Goal: Task Accomplishment & Management: Manage account settings

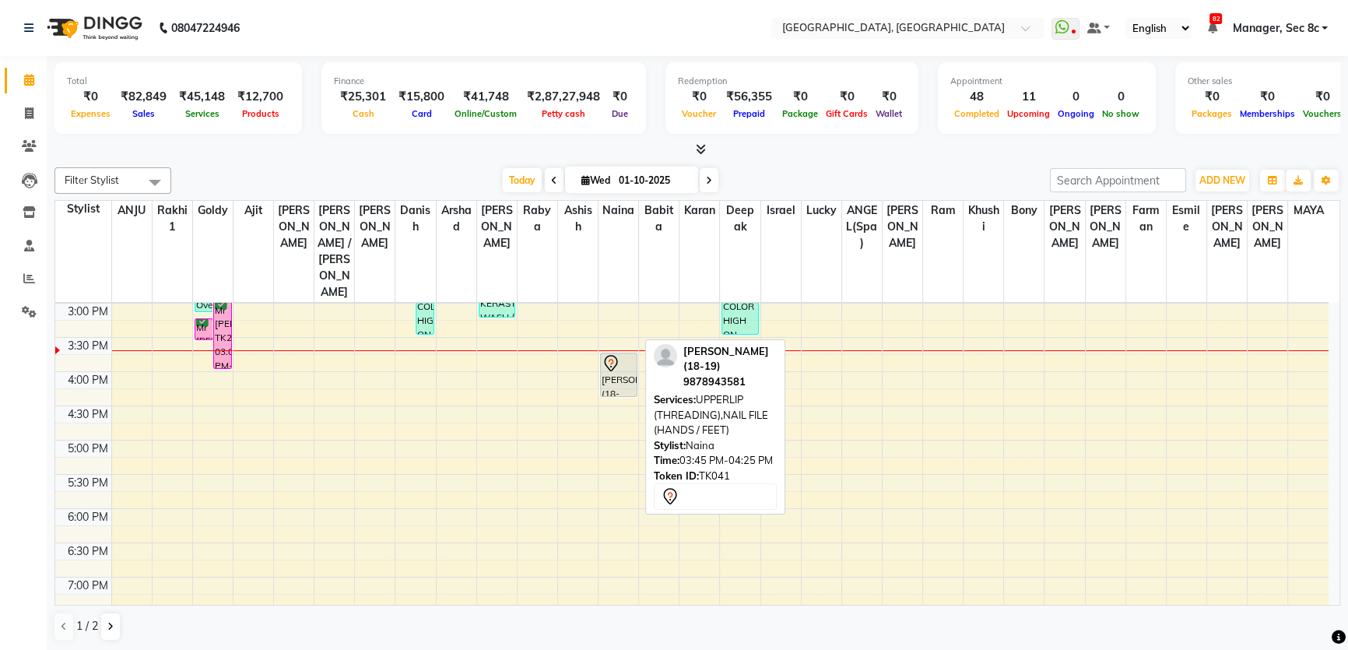
click at [616, 353] on div "[PERSON_NAME] (18-19), TK41, 03:45 PM-04:25 PM, UPPERLIP (THREADING),NAIL FILE …" at bounding box center [619, 374] width 36 height 43
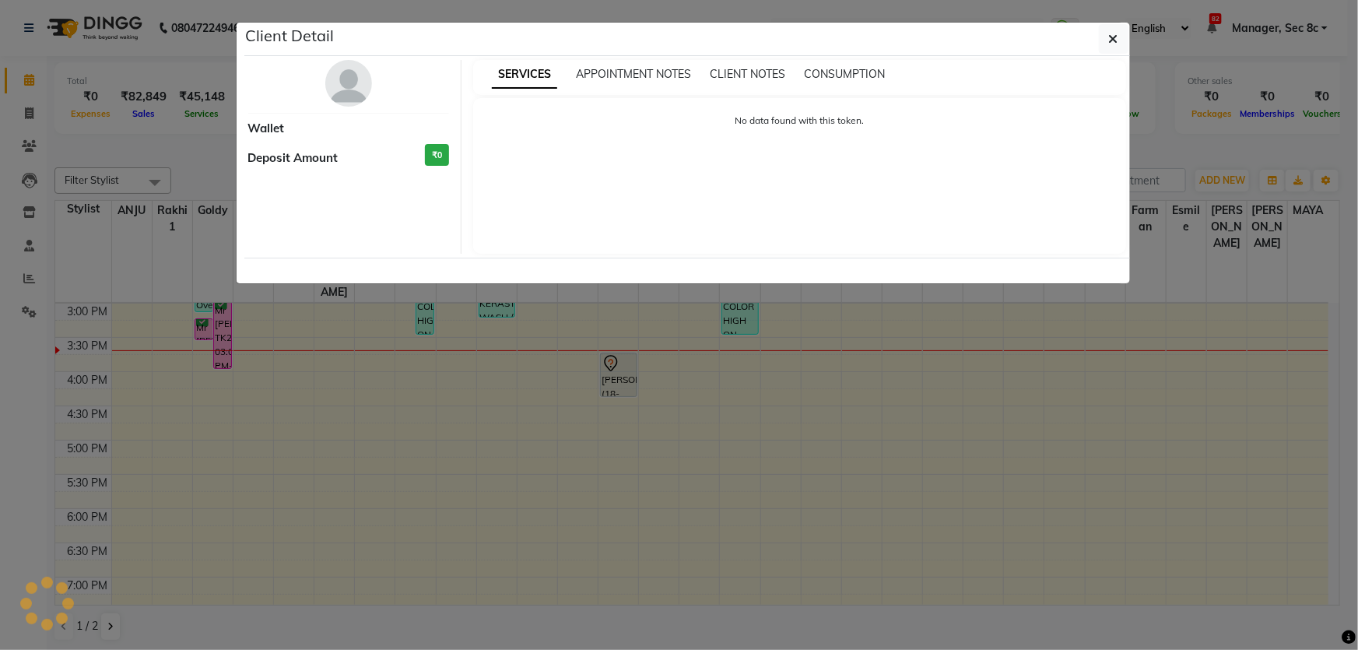
select select "7"
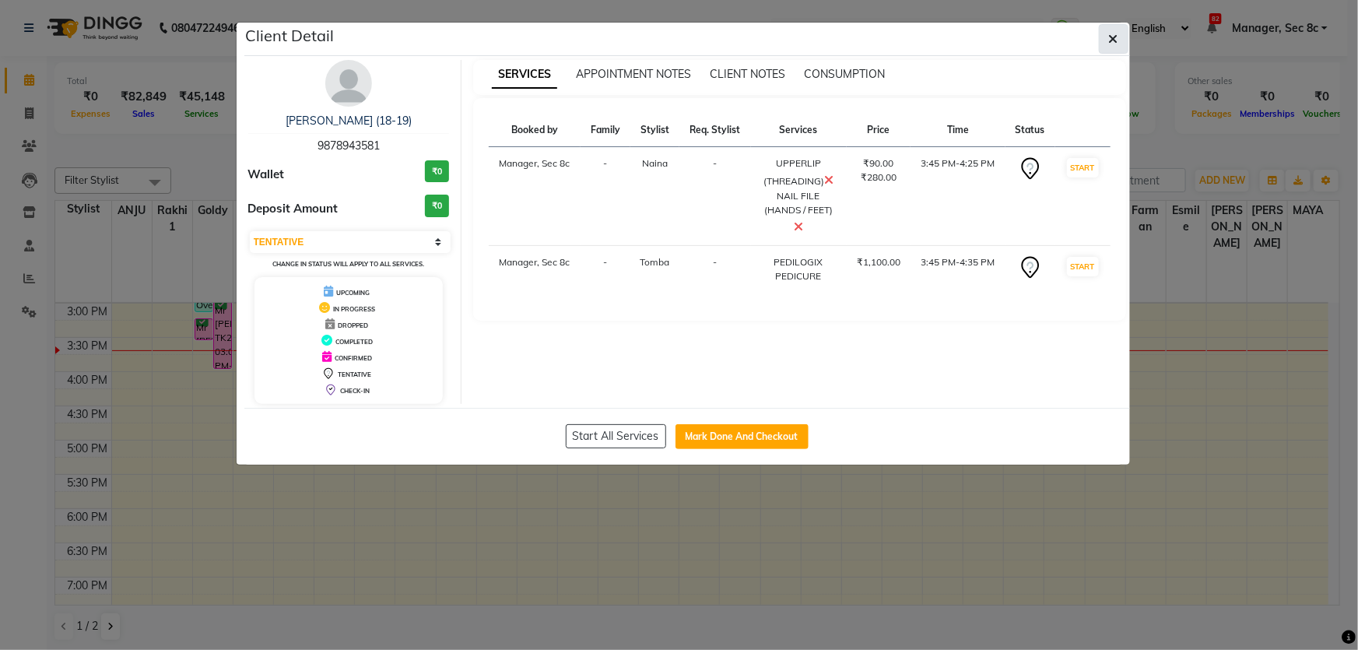
click at [1116, 34] on icon "button" at bounding box center [1113, 39] width 9 height 12
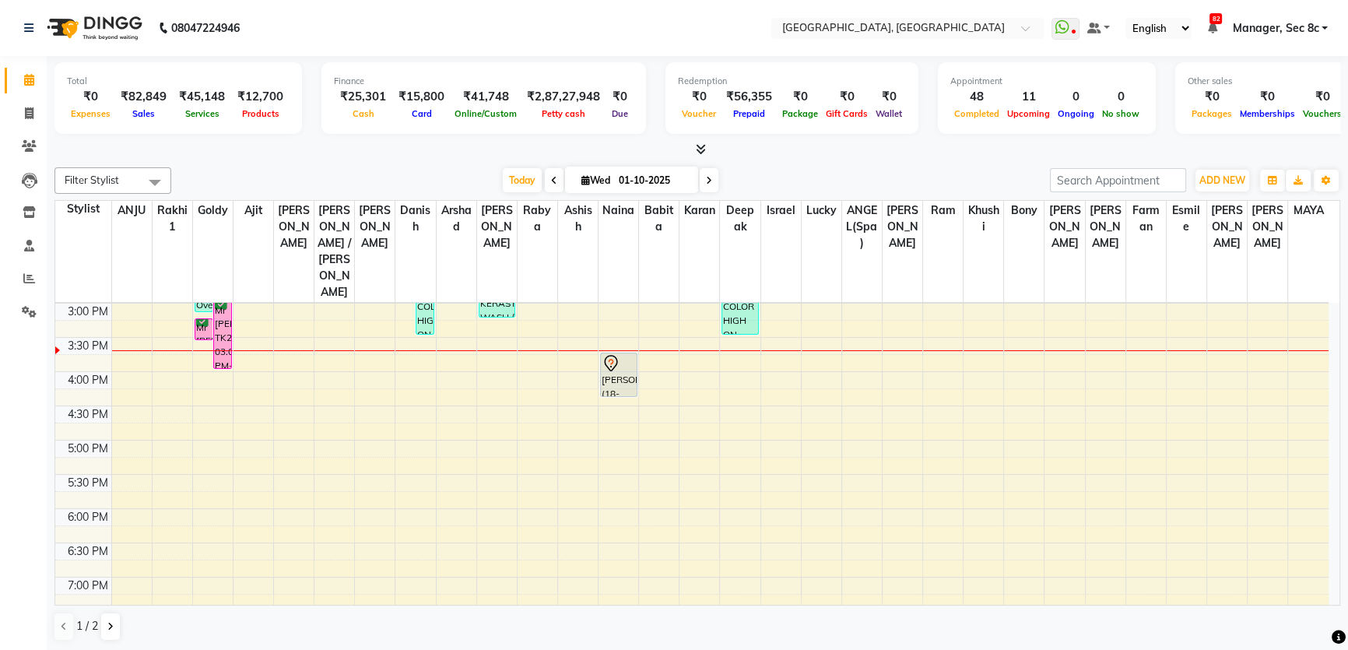
click at [916, 142] on div at bounding box center [696, 150] width 1285 height 16
drag, startPoint x: 910, startPoint y: 81, endPoint x: 909, endPoint y: 124, distance: 42.8
click at [909, 124] on div "Total ₹0 Expenses ₹82,849 Sales ₹45,148 Services ₹12,700 Products Finance ₹25,3…" at bounding box center [696, 100] width 1285 height 76
click at [909, 129] on div "Total ₹0 Expenses ₹82,849 Sales ₹45,148 Services ₹12,700 Products Finance ₹25,3…" at bounding box center [696, 100] width 1285 height 76
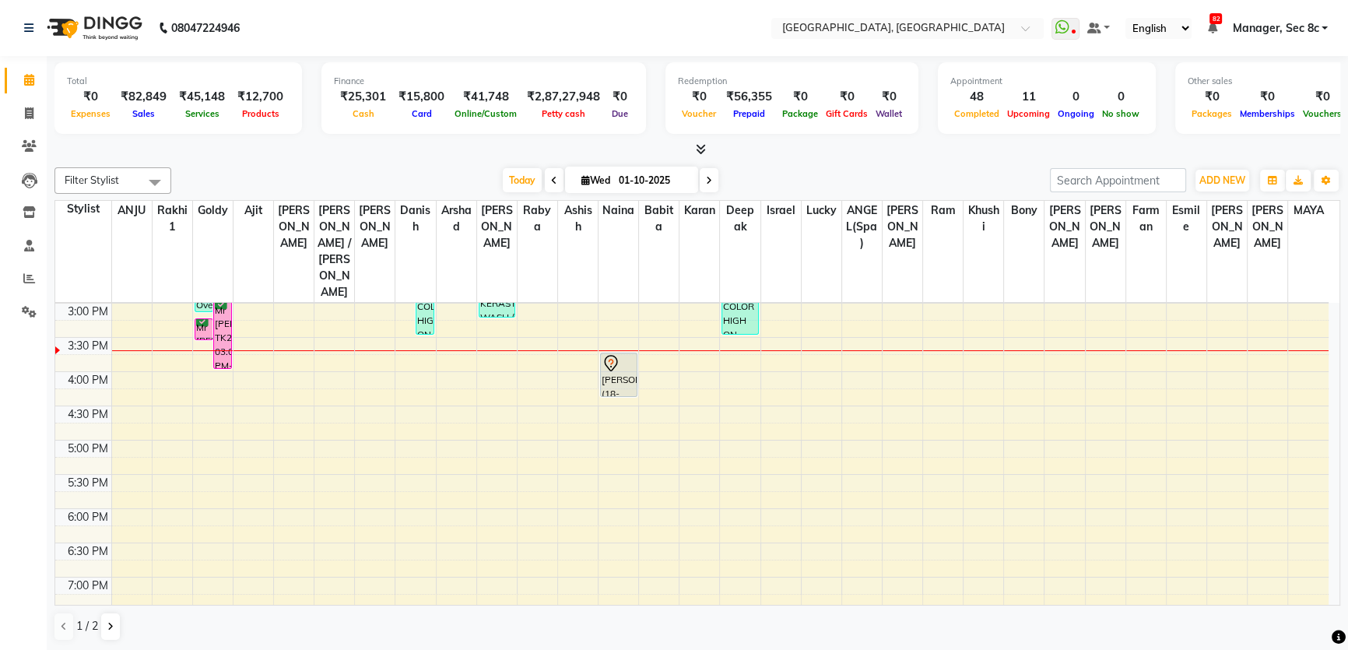
drag, startPoint x: 965, startPoint y: 131, endPoint x: 988, endPoint y: 131, distance: 23.3
click at [969, 131] on div "Appointment 48 Completed 11 Upcoming 0 Ongoing 0 No show" at bounding box center [1046, 98] width 218 height 72
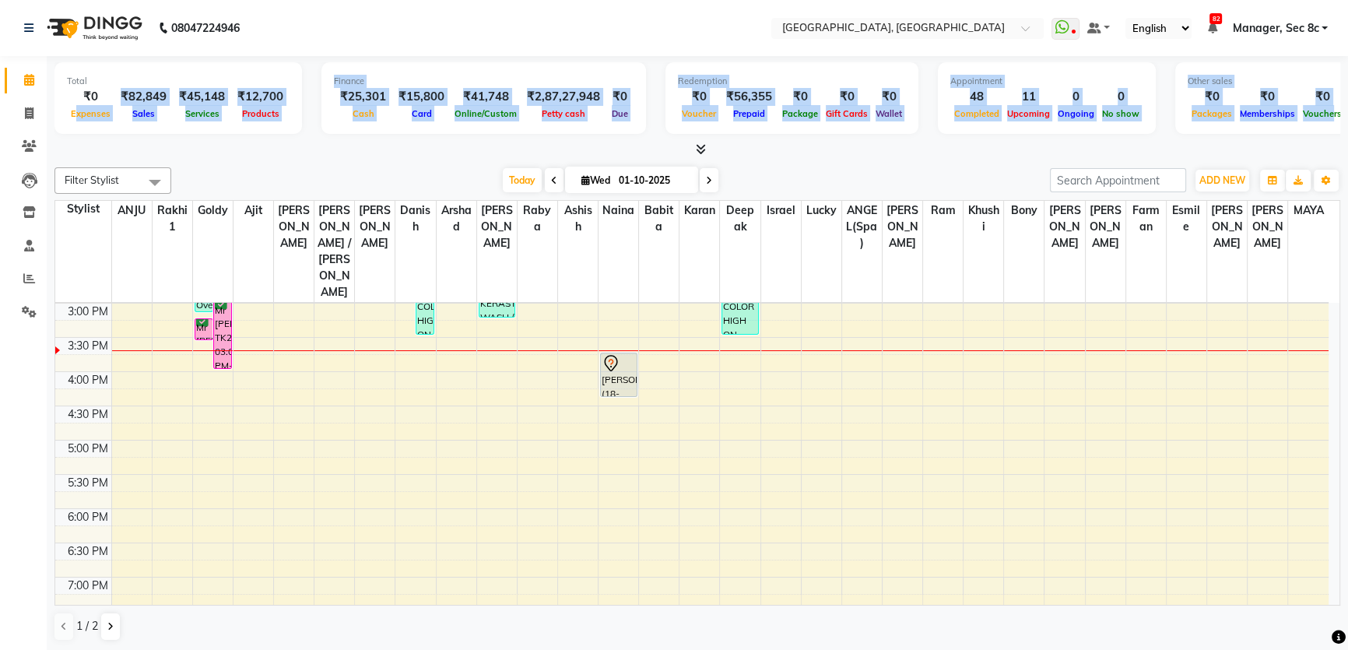
drag, startPoint x: 1211, startPoint y: 114, endPoint x: 82, endPoint y: 114, distance: 1128.1
click at [80, 115] on div "Total ₹0 Expenses ₹82,849 Sales ₹45,148 Services ₹12,700 Products Finance ₹25,3…" at bounding box center [696, 100] width 1285 height 76
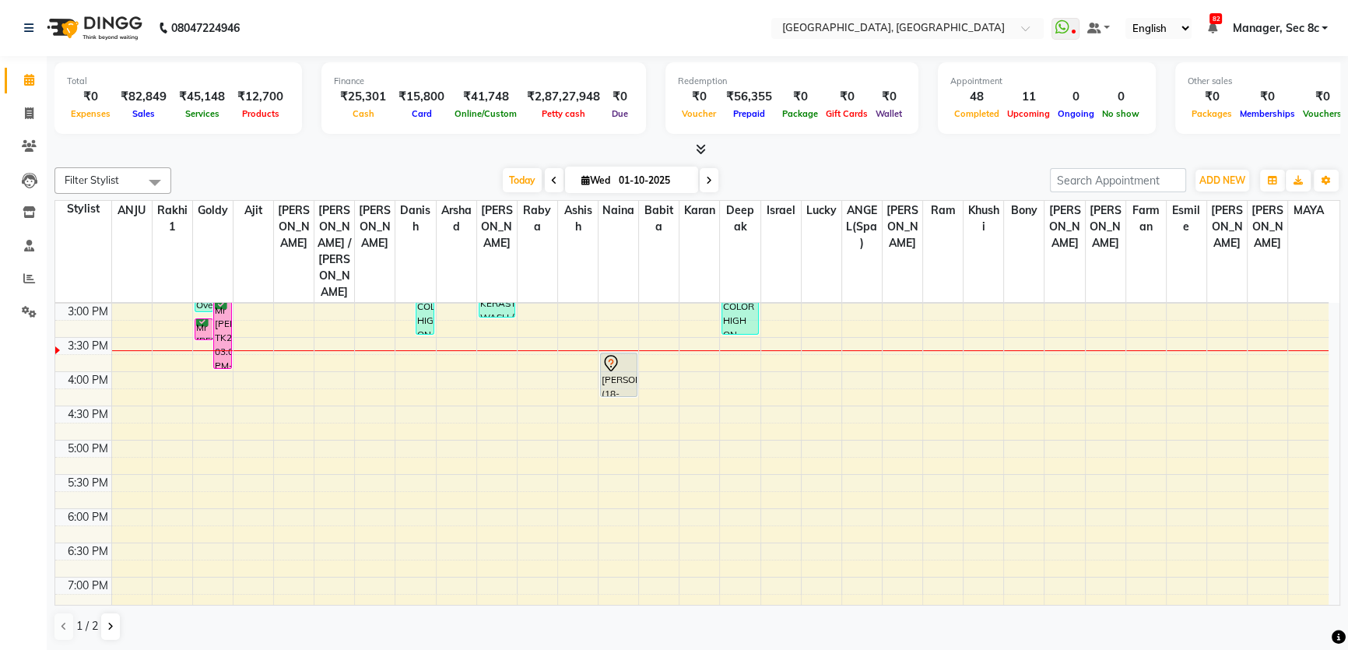
click at [267, 146] on div at bounding box center [696, 150] width 1285 height 16
click at [629, 354] on div at bounding box center [618, 363] width 34 height 19
select select "7"
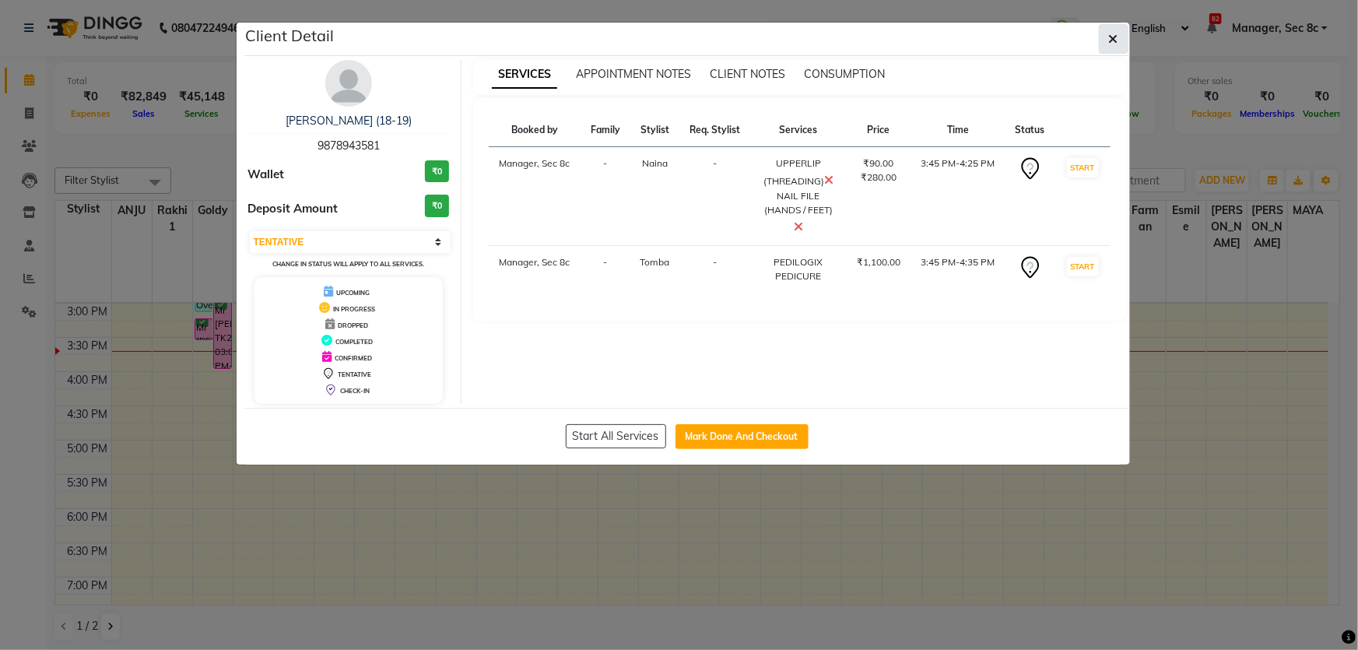
click at [1101, 38] on button "button" at bounding box center [1114, 39] width 30 height 30
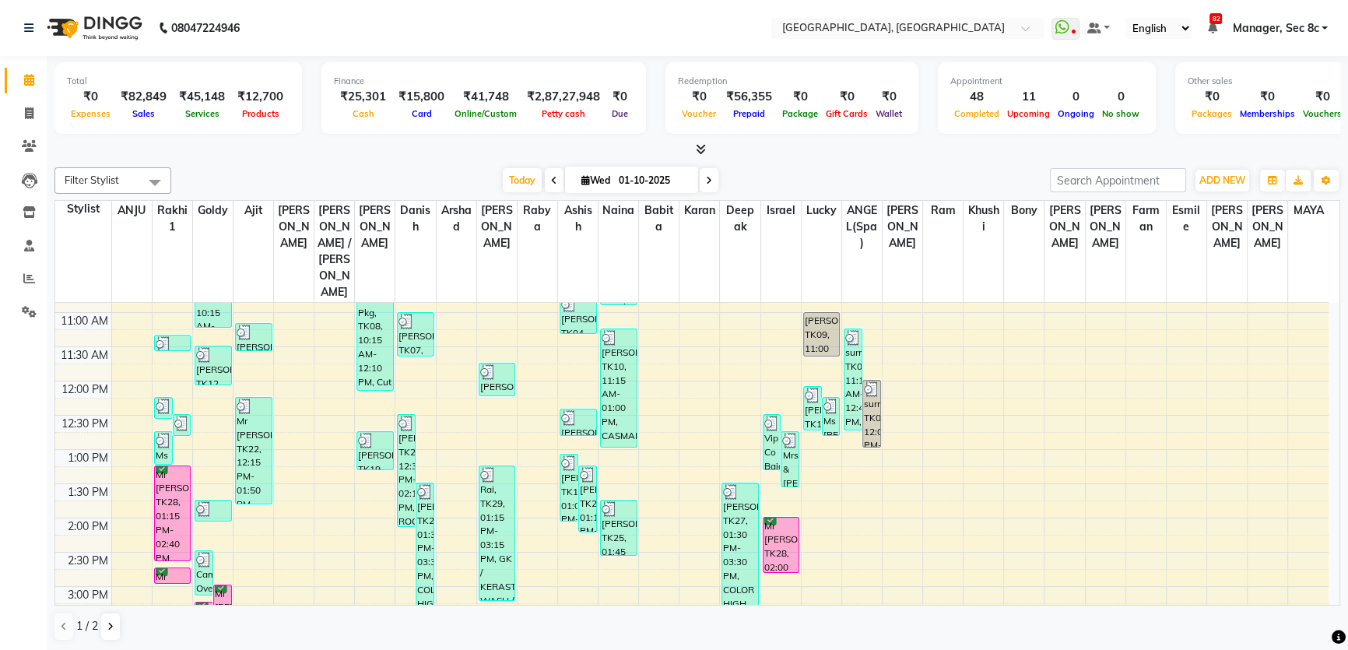
scroll to position [337, 0]
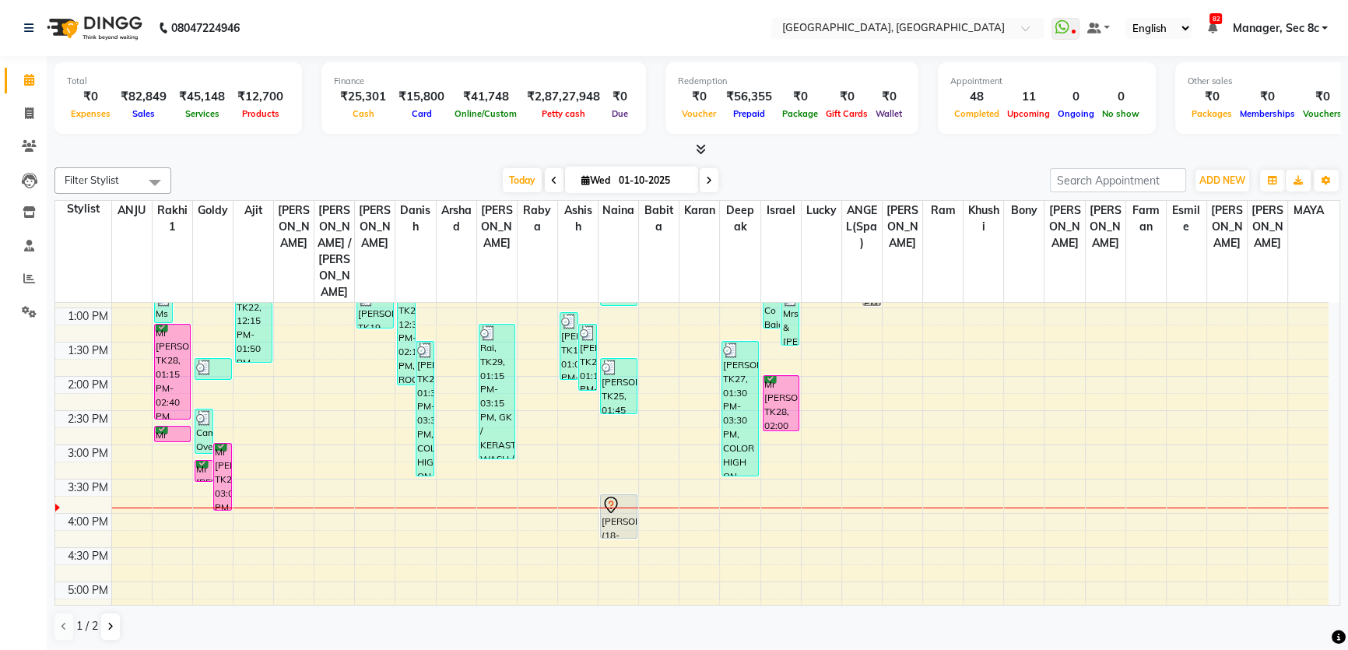
click at [451, 471] on div "8:00 AM 8:30 AM 9:00 AM 9:30 AM 10:00 AM 10:30 AM 11:00 AM 11:30 AM 12:00 PM 12…" at bounding box center [691, 445] width 1273 height 958
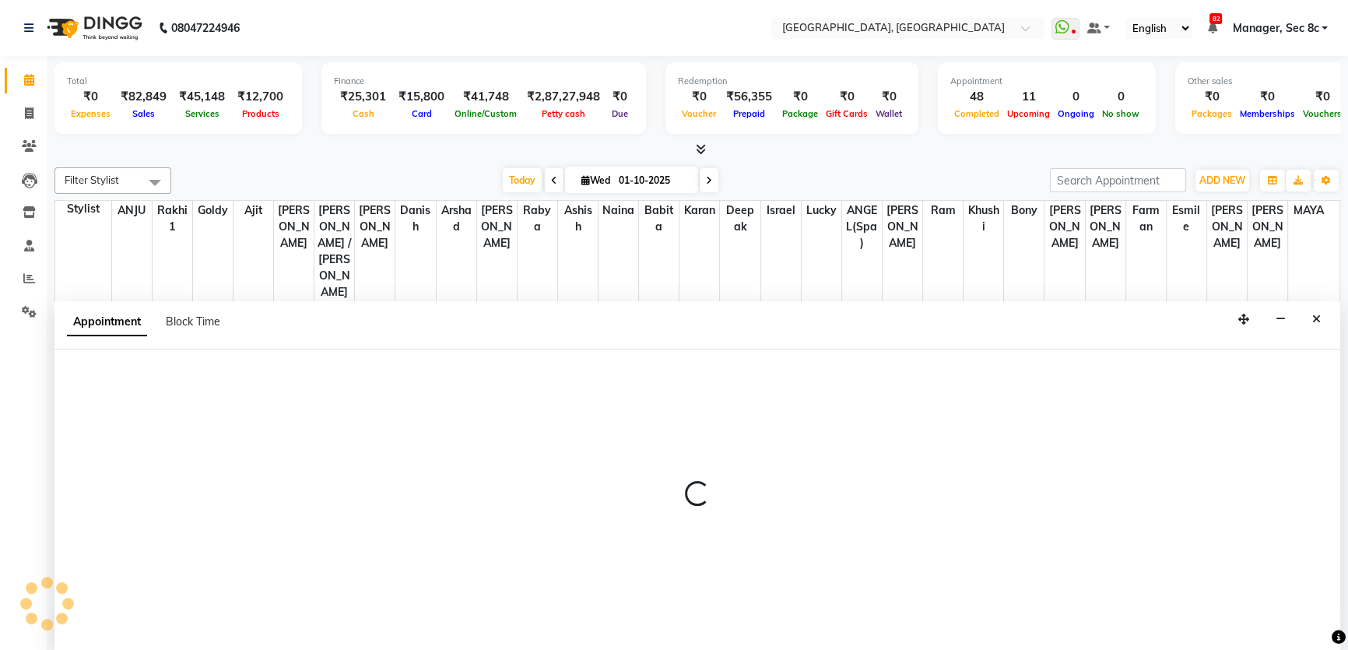
scroll to position [0, 0]
select select "25449"
select select "tentative"
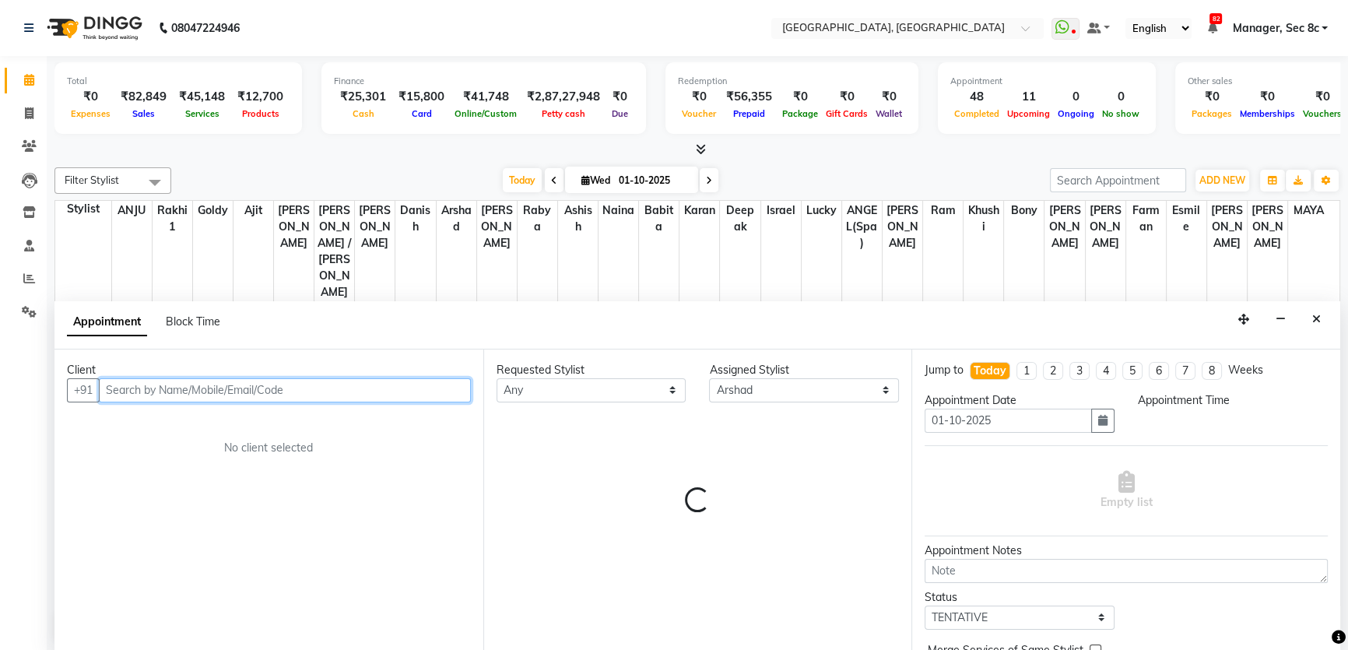
select select "960"
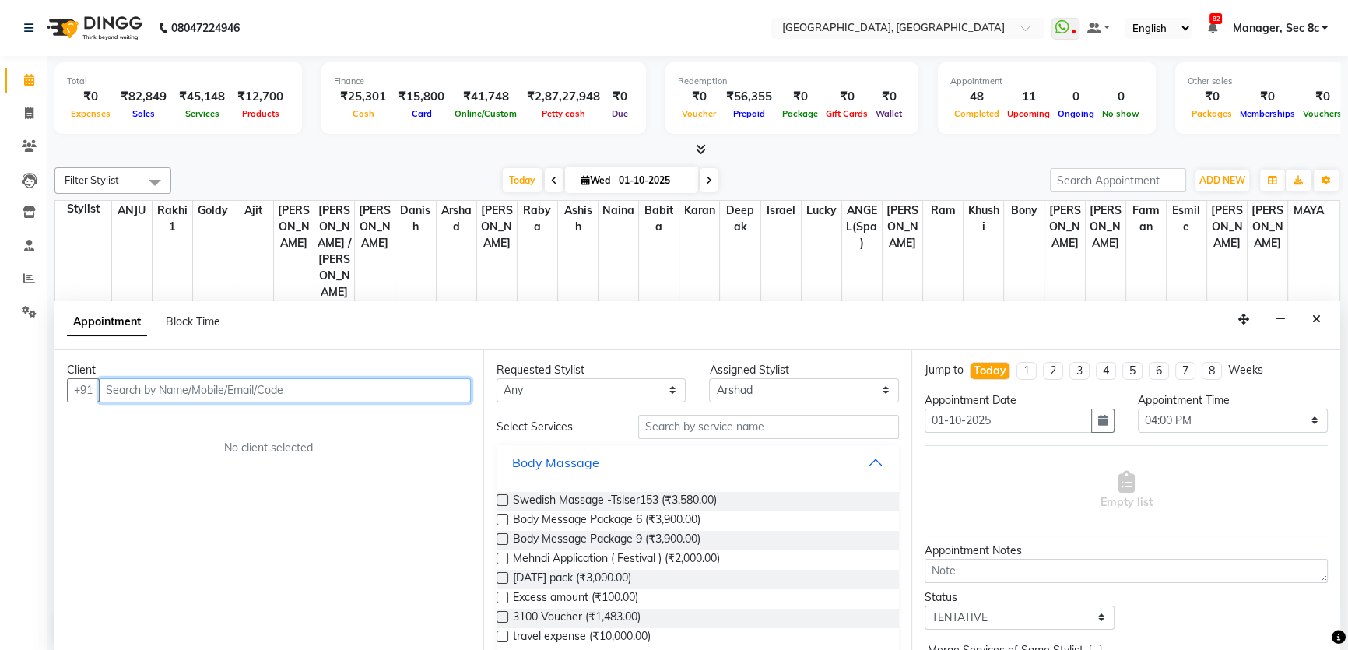
click at [147, 381] on input "text" at bounding box center [285, 390] width 372 height 24
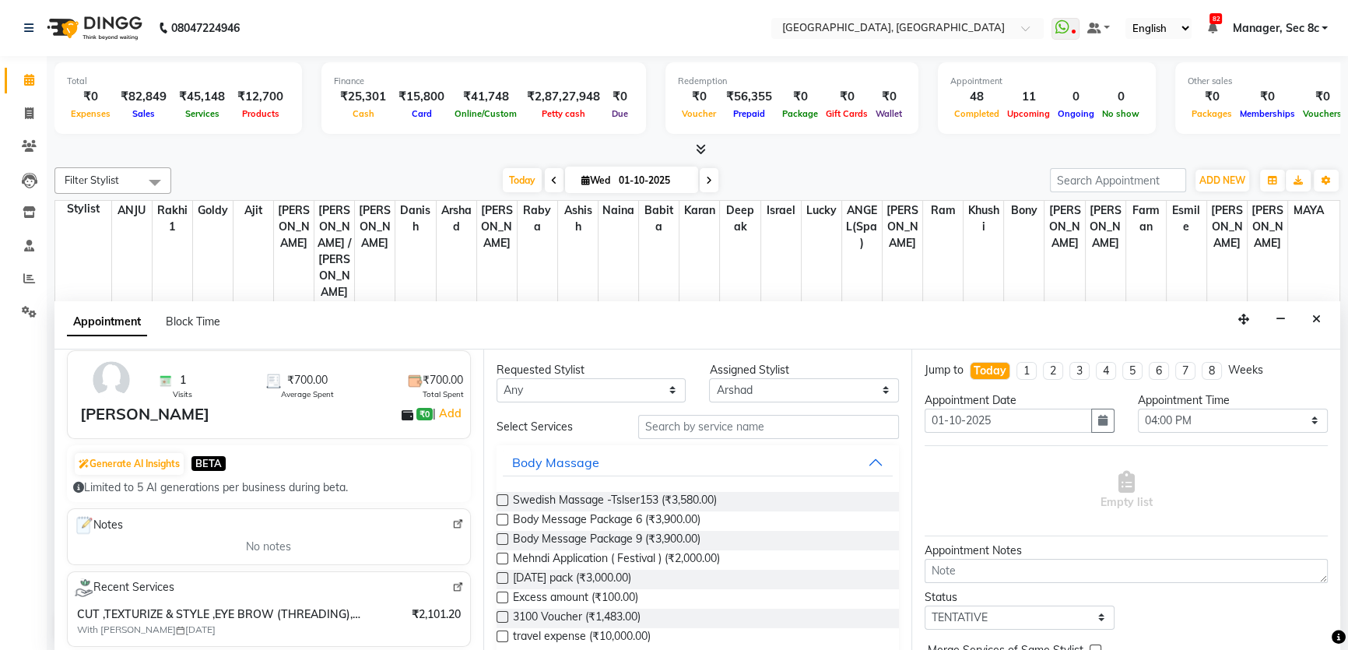
scroll to position [282, 0]
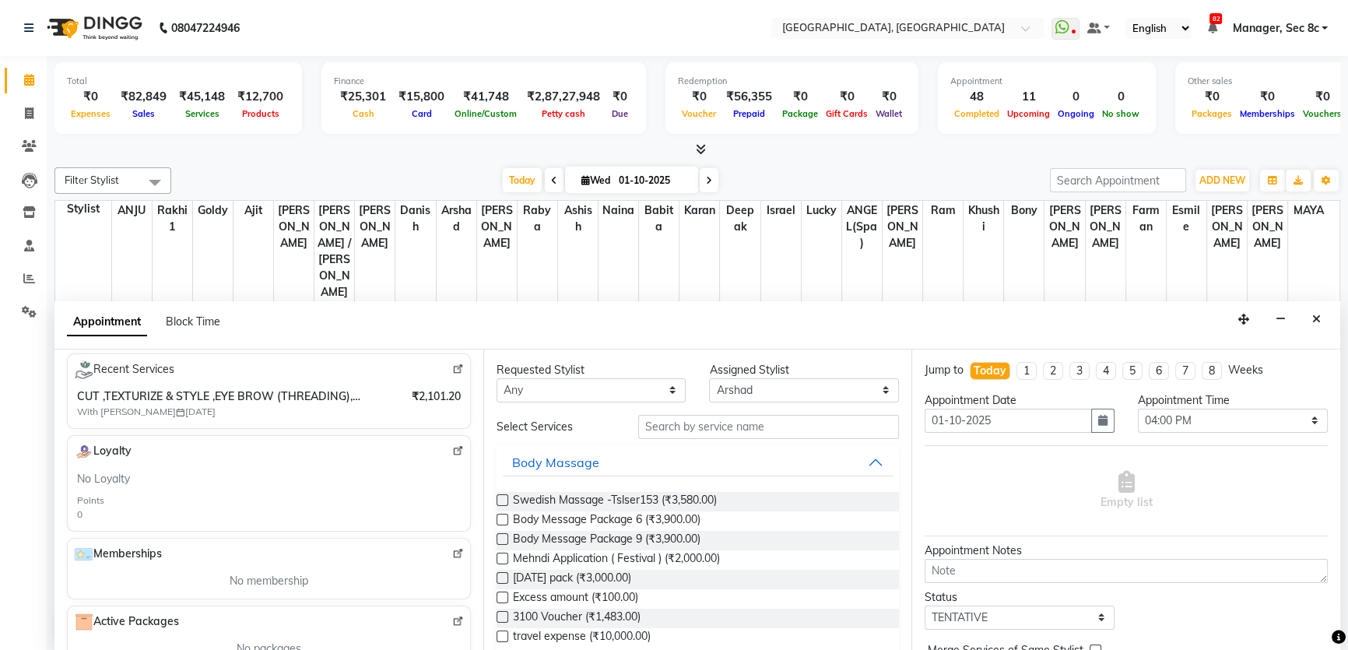
type input "7508378543"
click at [754, 396] on select "Select Aamir Ajit ANGEL(Spa) ANJU Arshad Ashish Babita Bony Danish deepak Esmil…" at bounding box center [804, 390] width 190 height 24
select select "25925"
click at [709, 378] on select "Select Aamir Ajit ANGEL(Spa) ANJU Arshad Ashish Babita Bony Danish deepak Esmil…" at bounding box center [804, 390] width 190 height 24
click at [741, 411] on div "Requested Stylist Any [PERSON_NAME](Spa) [PERSON_NAME] [PERSON_NAME] [PERSON_NA…" at bounding box center [697, 500] width 429 height 302
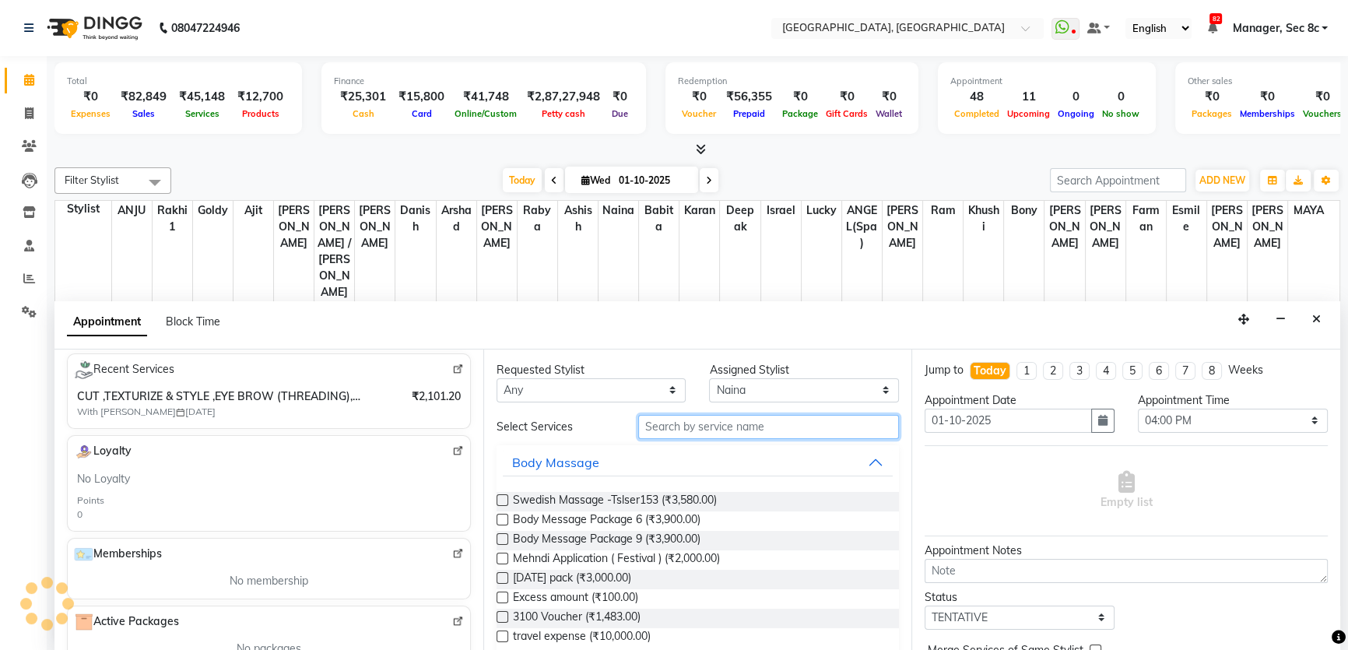
click at [741, 419] on input "text" at bounding box center [768, 427] width 261 height 24
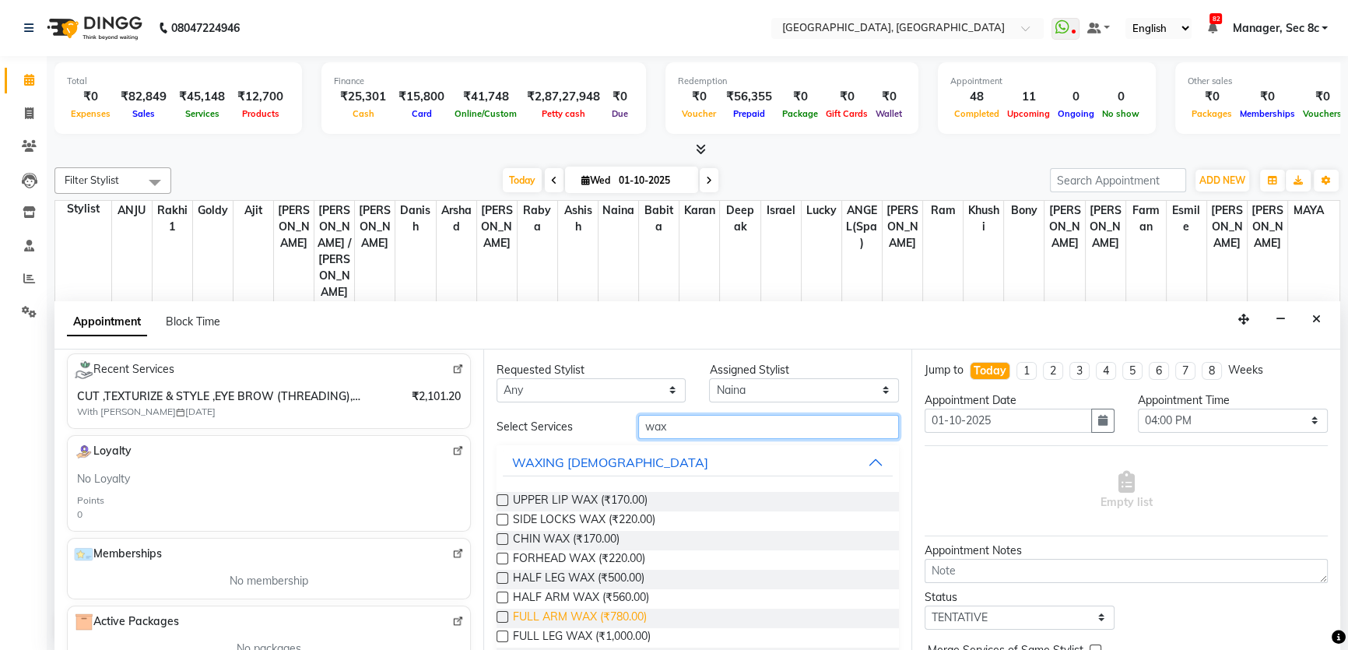
type input "wax"
click at [593, 615] on span "FULL ARM WAX (₹780.00)" at bounding box center [580, 617] width 134 height 19
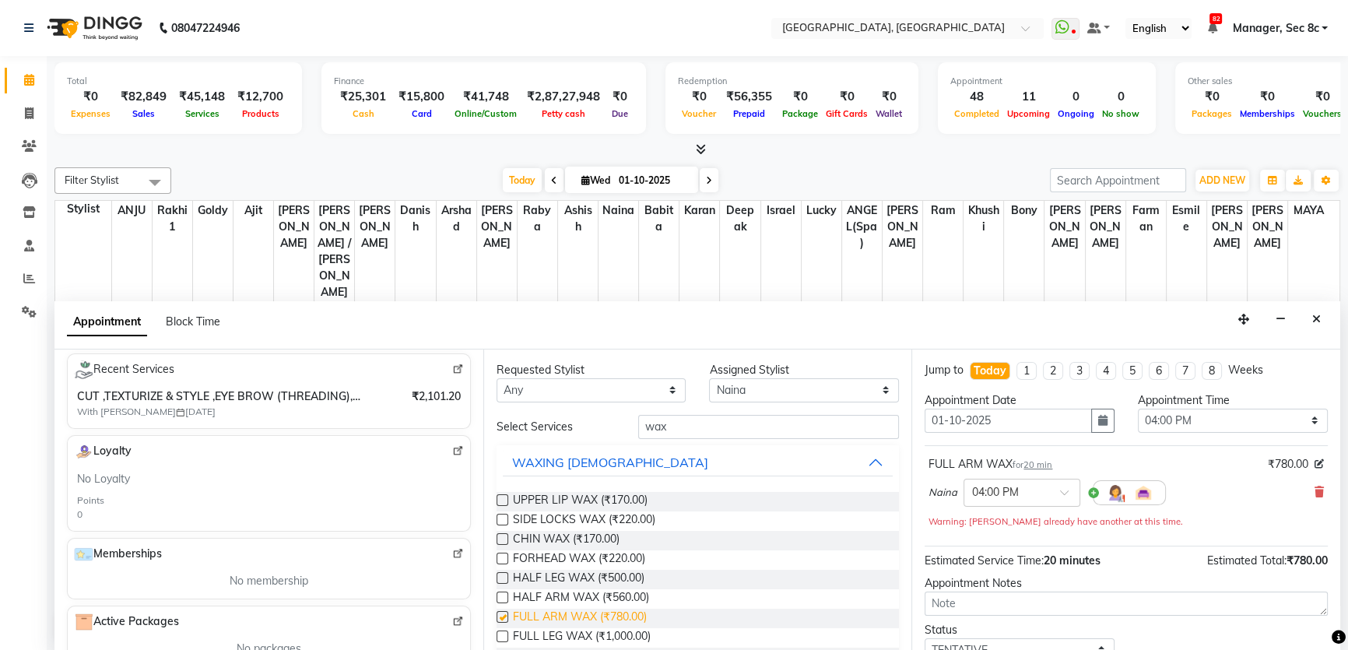
checkbox input "false"
click at [588, 632] on span "FULL LEG WAX (₹1,000.00)" at bounding box center [582, 637] width 138 height 19
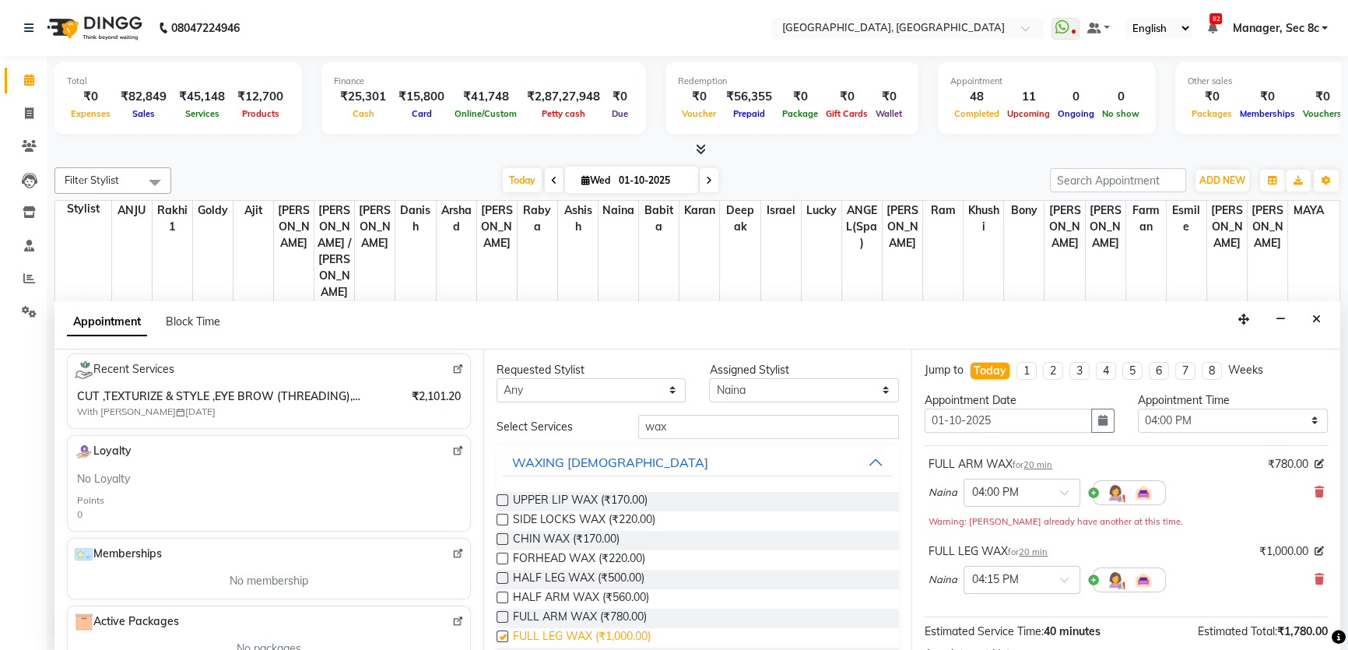
checkbox input "false"
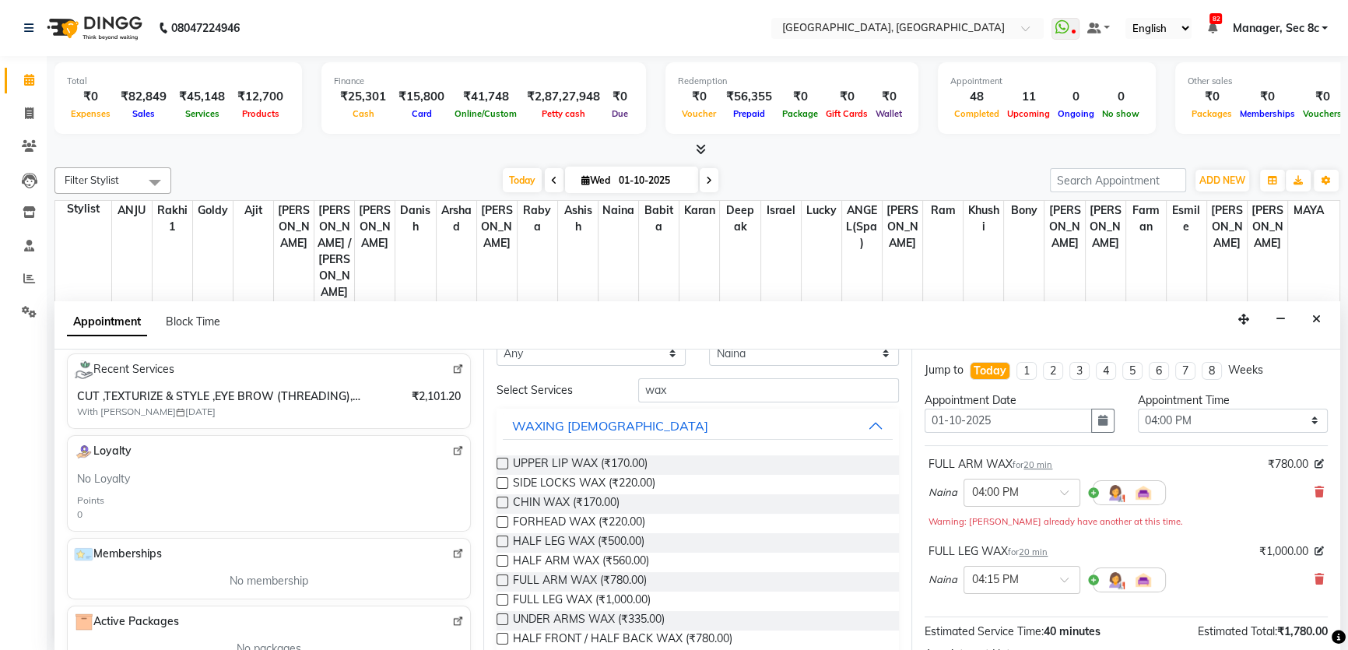
scroll to position [70, 0]
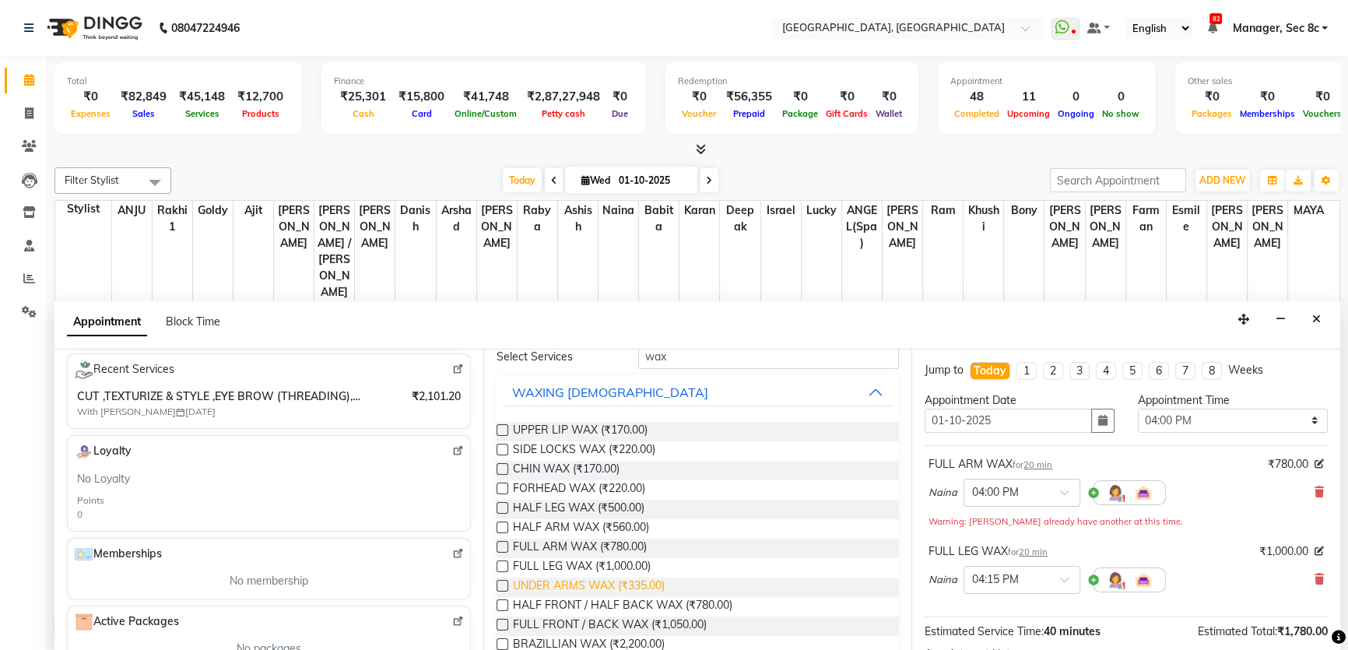
click at [599, 587] on span "UNDER ARMS WAX (₹335.00)" at bounding box center [589, 586] width 152 height 19
checkbox input "false"
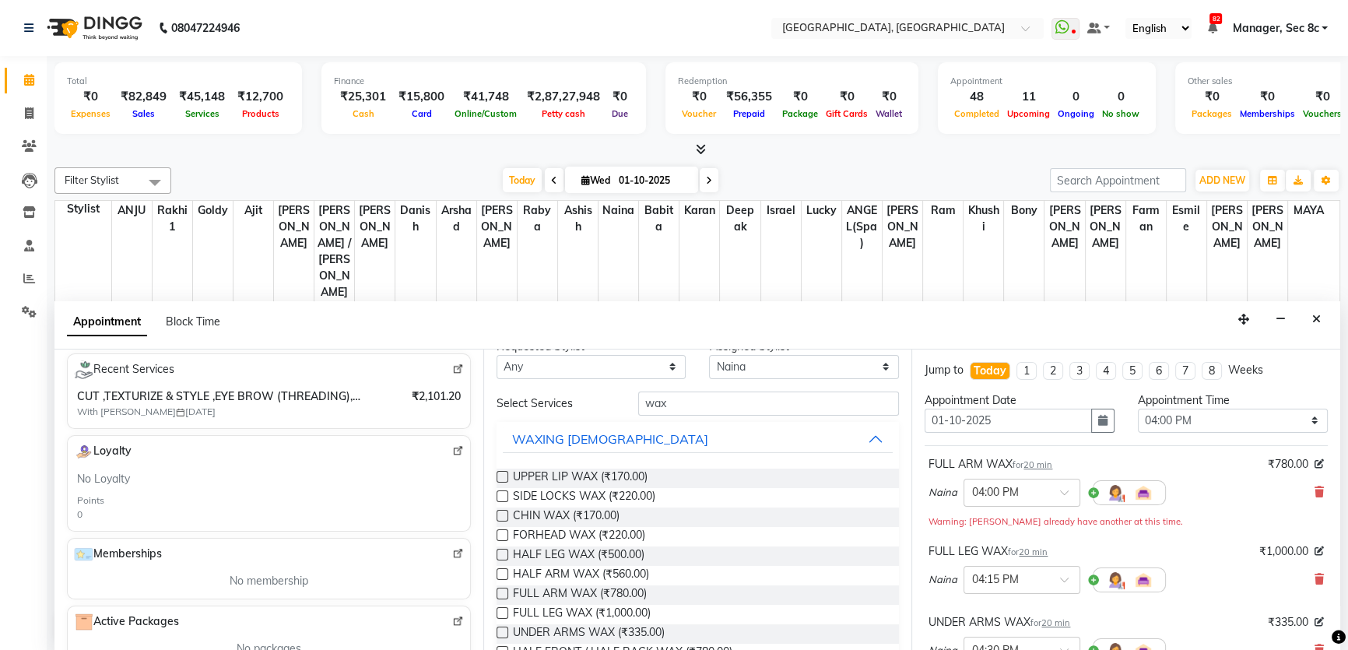
scroll to position [0, 0]
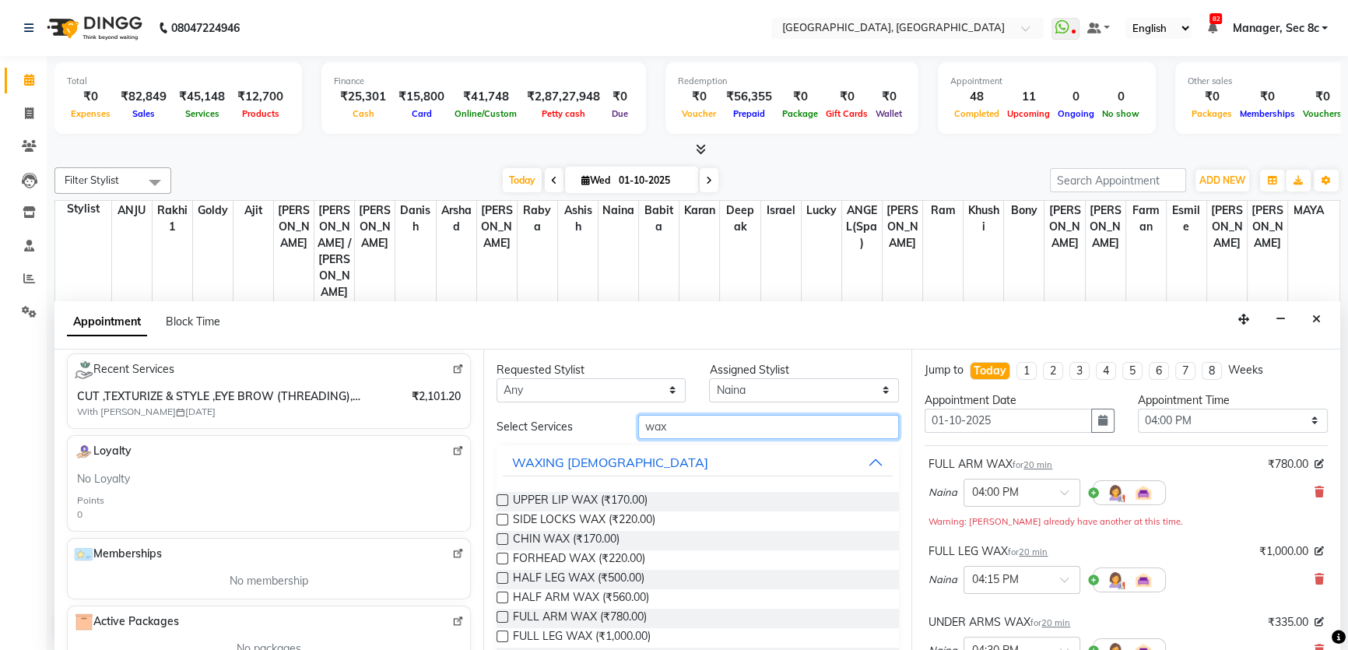
click at [689, 429] on input "wax" at bounding box center [768, 427] width 261 height 24
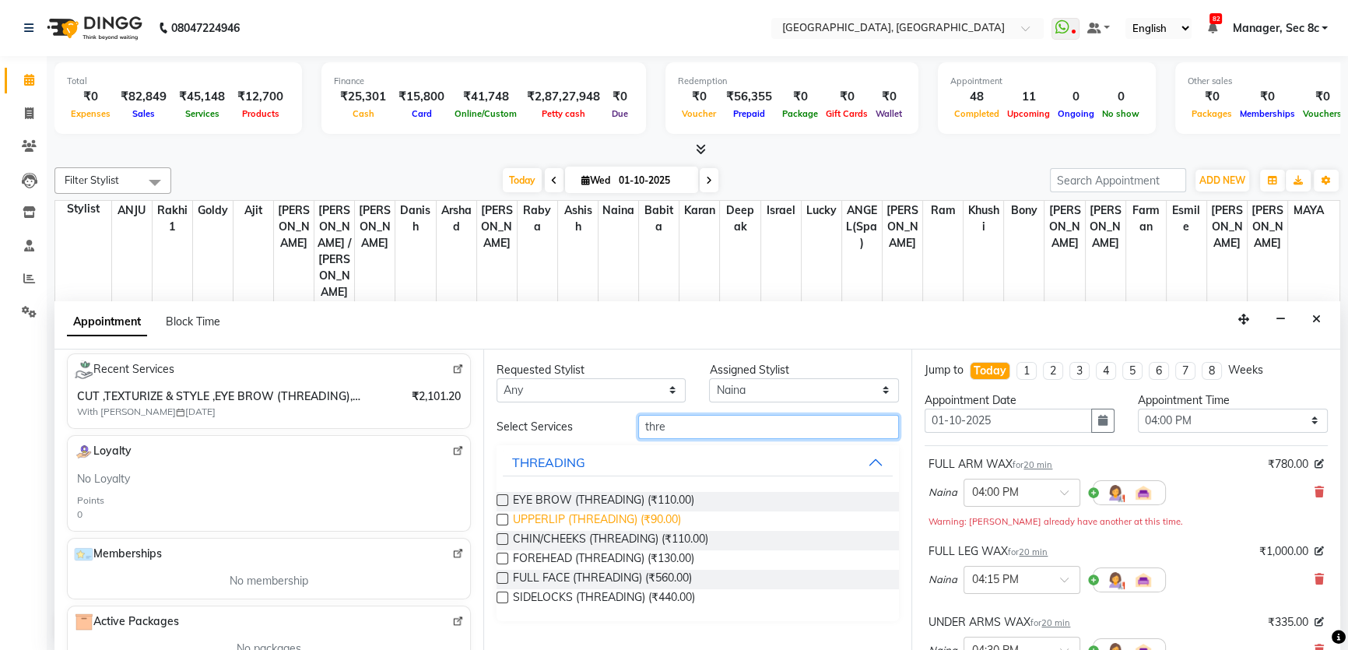
type input "thre"
click at [615, 512] on span "UPPERLIP (THREADING) (₹90.00)" at bounding box center [597, 520] width 168 height 19
checkbox input "false"
click at [629, 496] on span "EYE BROW (THREADING) (₹110.00)" at bounding box center [603, 501] width 181 height 19
checkbox input "false"
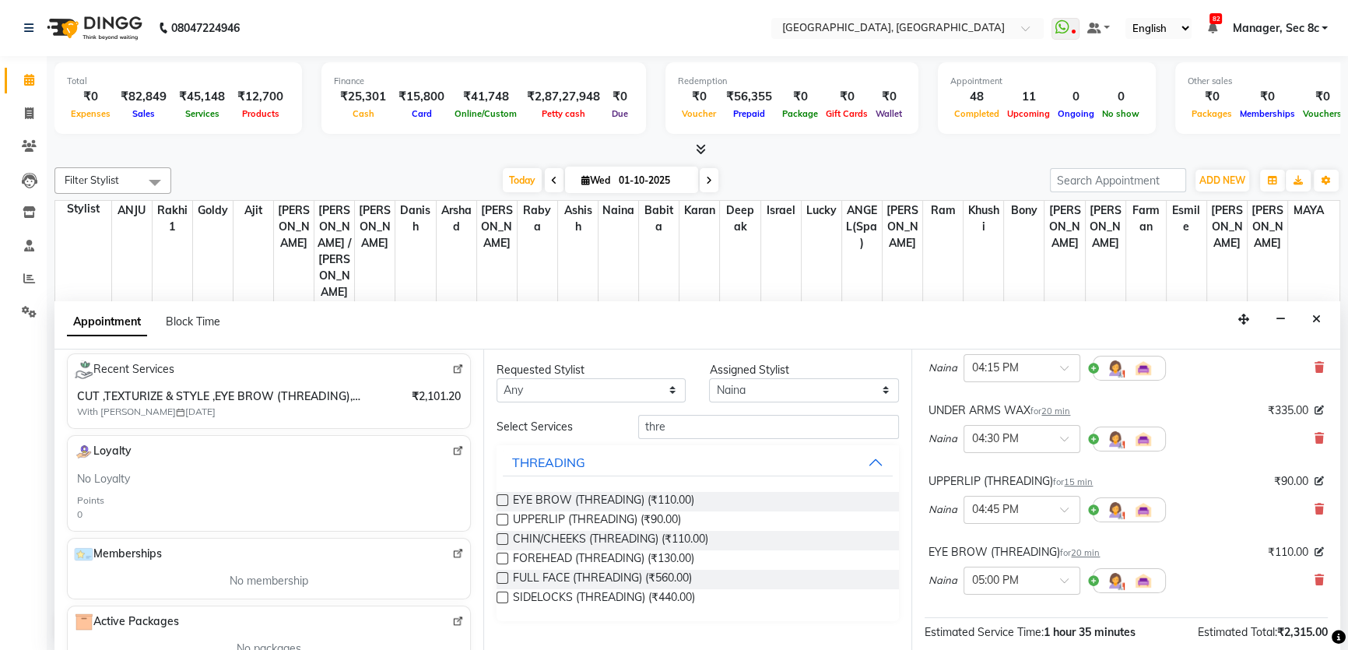
scroll to position [391, 0]
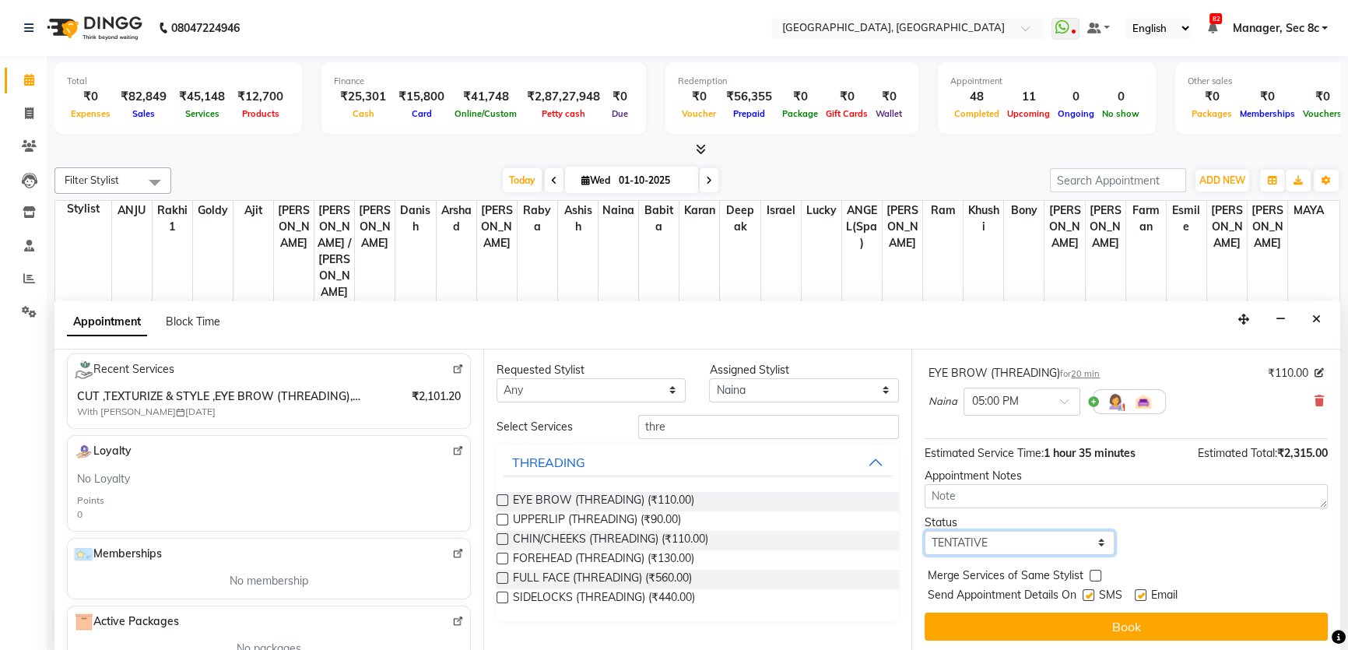
click at [1023, 549] on select "Select TENTATIVE CONFIRM CHECK-IN UPCOMING" at bounding box center [1019, 543] width 190 height 24
select select "confirm booking"
click at [924, 531] on select "Select TENTATIVE CONFIRM CHECK-IN UPCOMING" at bounding box center [1019, 543] width 190 height 24
click at [1089, 576] on label at bounding box center [1095, 575] width 12 height 12
click at [1089, 576] on input "checkbox" at bounding box center [1094, 577] width 10 height 10
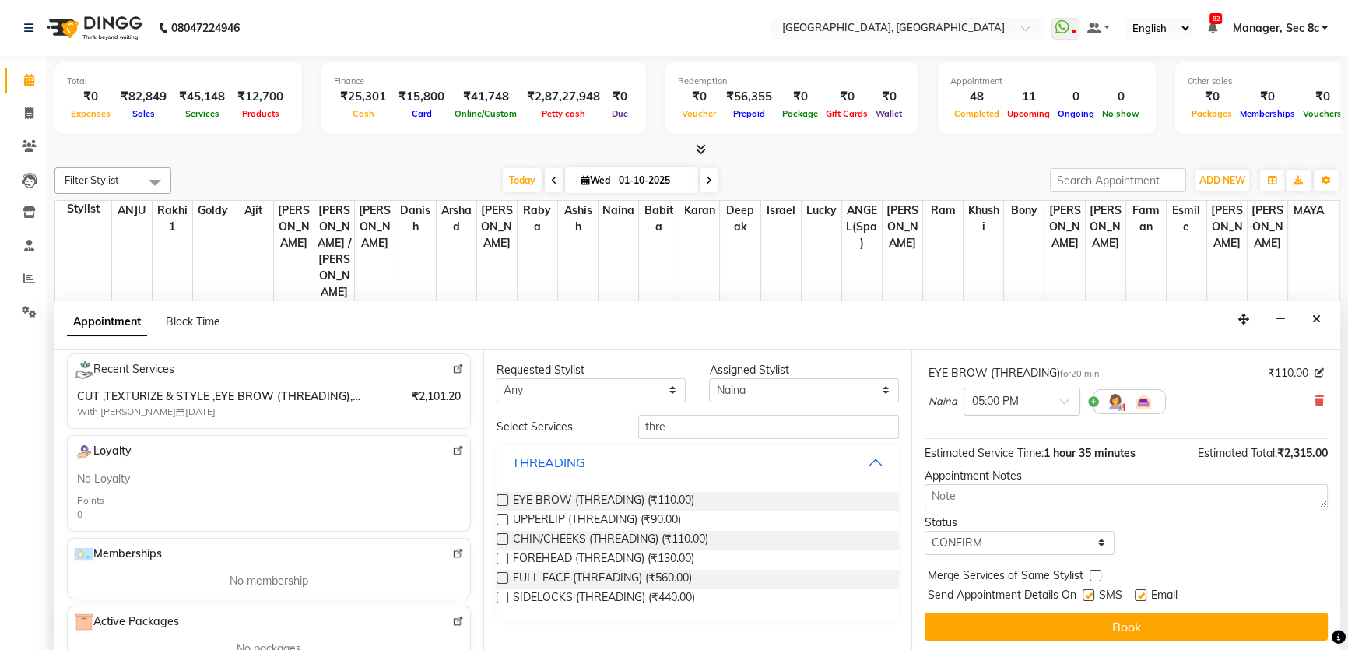
checkbox input "true"
drag, startPoint x: 1087, startPoint y: 587, endPoint x: 1097, endPoint y: 624, distance: 38.7
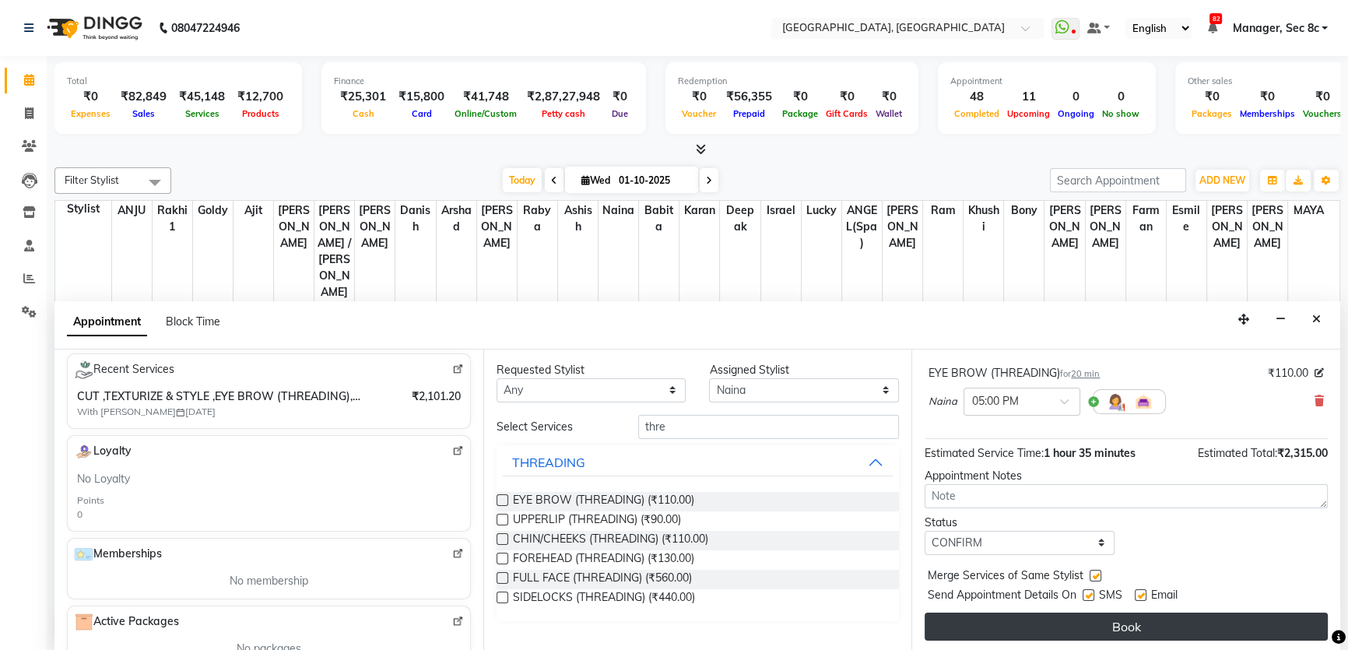
click at [1087, 589] on label at bounding box center [1088, 595] width 12 height 12
click at [1087, 591] on input "checkbox" at bounding box center [1087, 596] width 10 height 10
checkbox input "false"
click at [1097, 629] on button "Book" at bounding box center [1125, 626] width 403 height 28
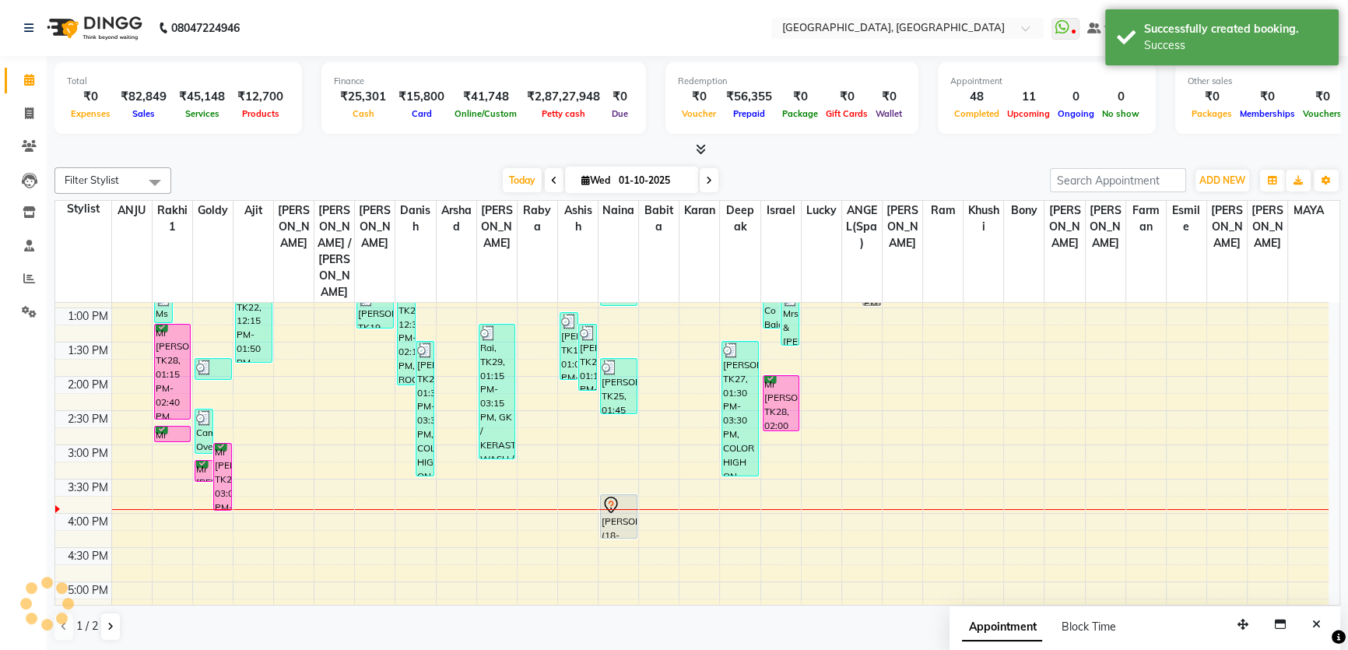
scroll to position [0, 0]
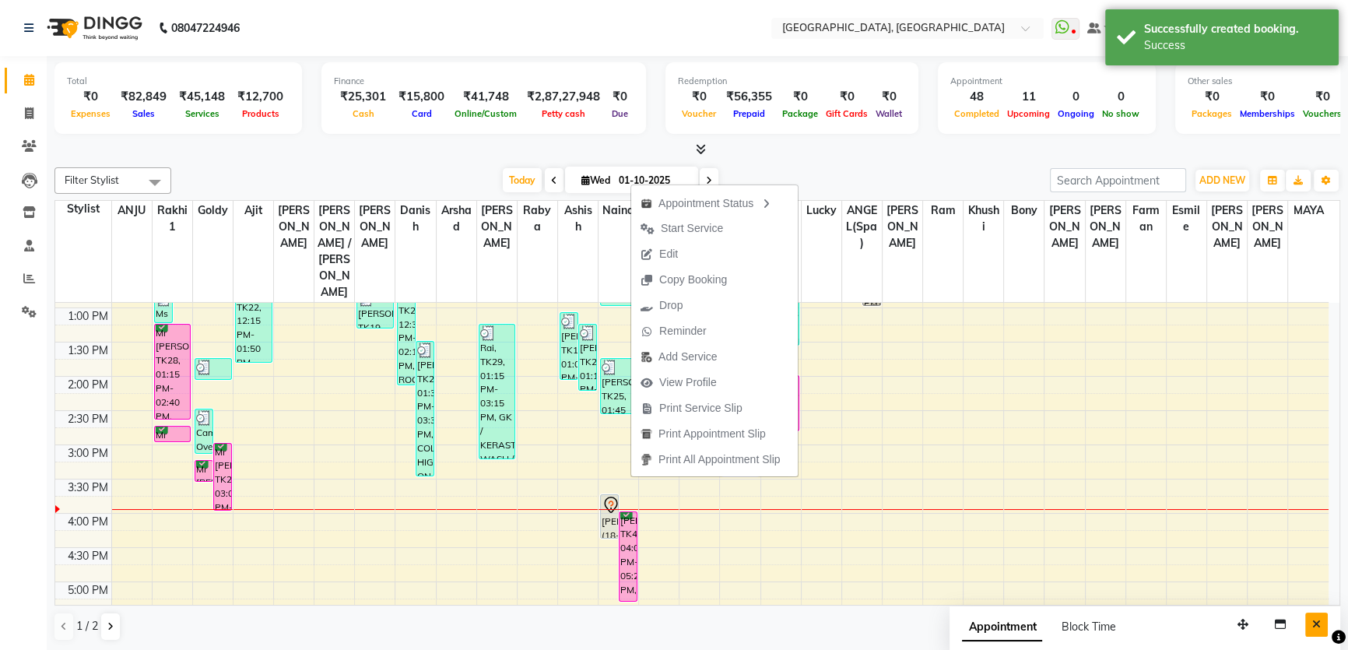
click at [1307, 628] on button "Close" at bounding box center [1316, 624] width 23 height 24
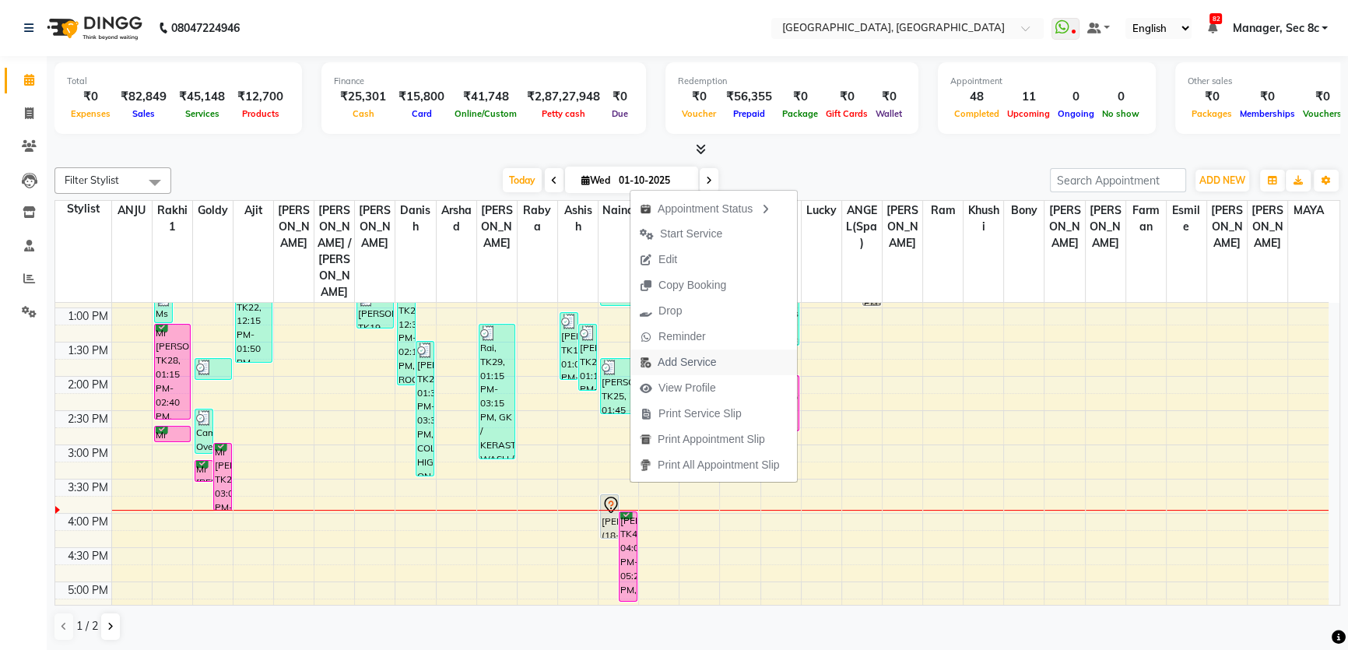
click at [678, 368] on span "Add Service" at bounding box center [686, 362] width 58 height 16
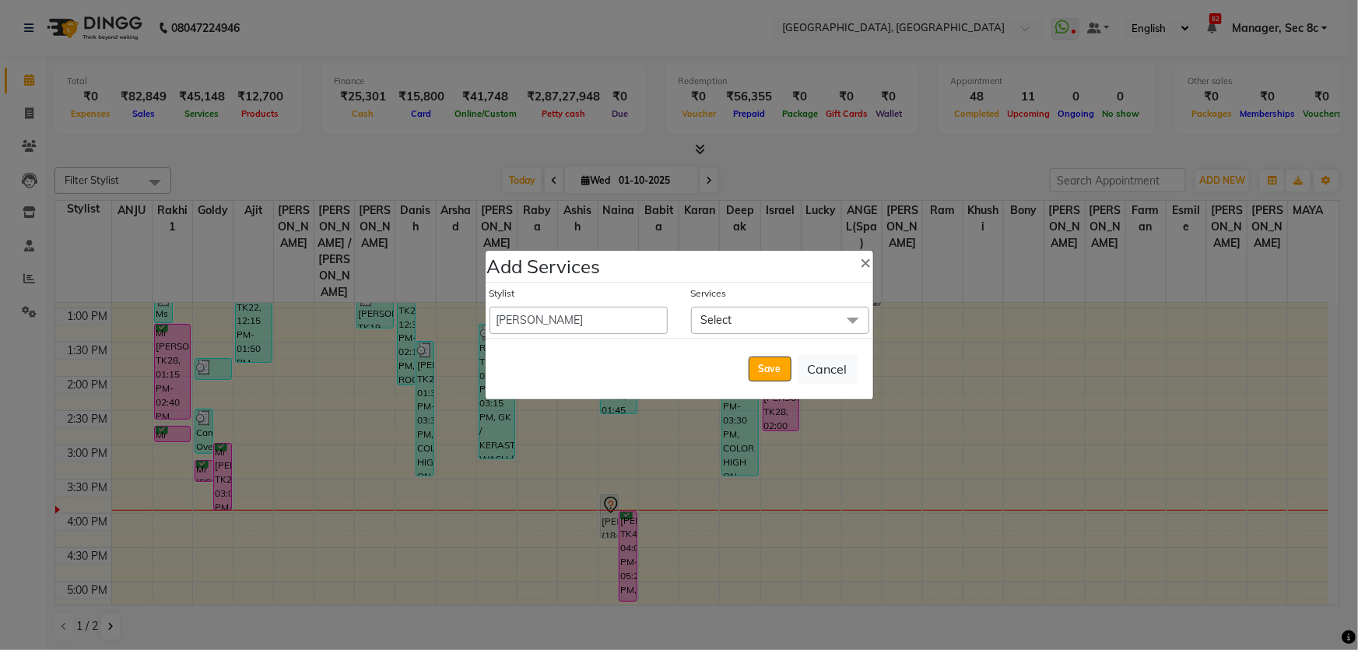
click at [771, 310] on span "Select" at bounding box center [780, 320] width 178 height 27
click at [776, 328] on span "Select" at bounding box center [780, 320] width 178 height 27
click at [776, 331] on span "Select" at bounding box center [780, 320] width 178 height 27
click at [604, 334] on select "Aamir Angel Anju Ashish Bony DANISH Deepak Farman gagan goldy GURPREET Imran kh…" at bounding box center [578, 320] width 178 height 27
select select "39097"
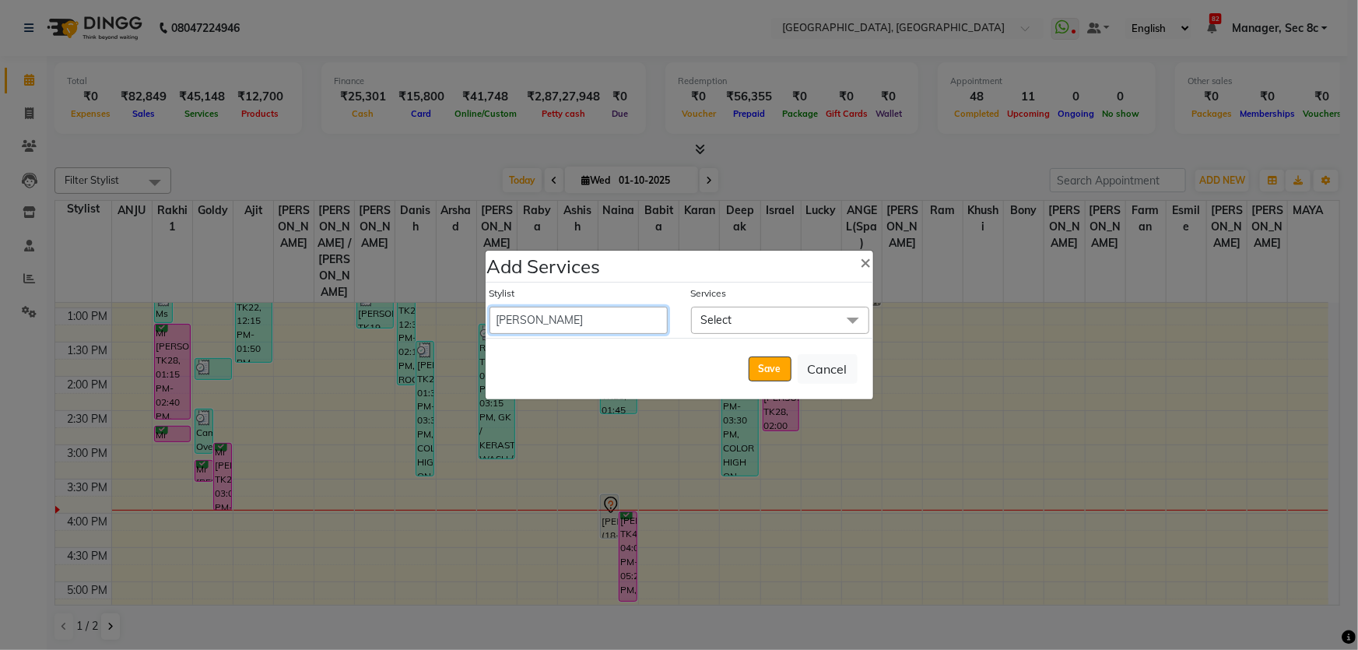
click at [489, 307] on select "Aamir Angel Anju Ashish Bony DANISH Deepak Farman gagan goldy GURPREET Imran kh…" at bounding box center [578, 320] width 178 height 27
select select "1050"
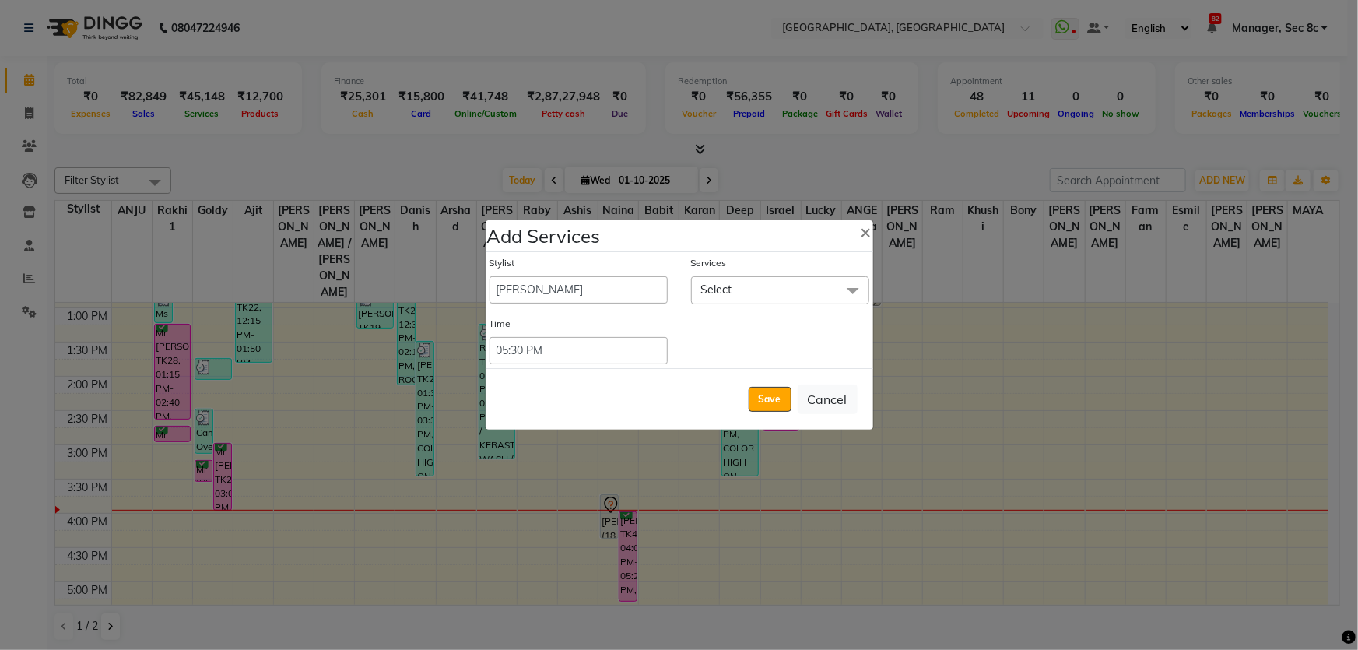
click at [727, 291] on span "Select" at bounding box center [716, 289] width 31 height 14
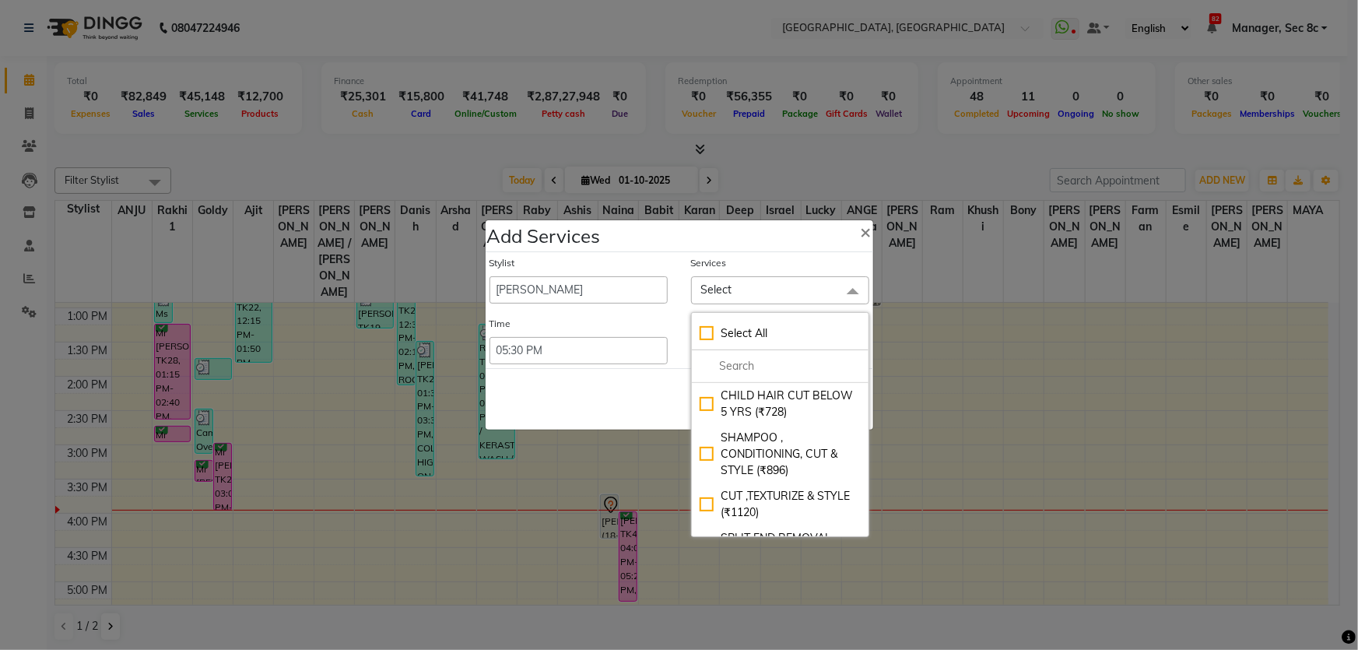
drag, startPoint x: 764, startPoint y: 371, endPoint x: 974, endPoint y: 425, distance: 216.8
click at [765, 371] on input "multiselect-search" at bounding box center [779, 366] width 161 height 16
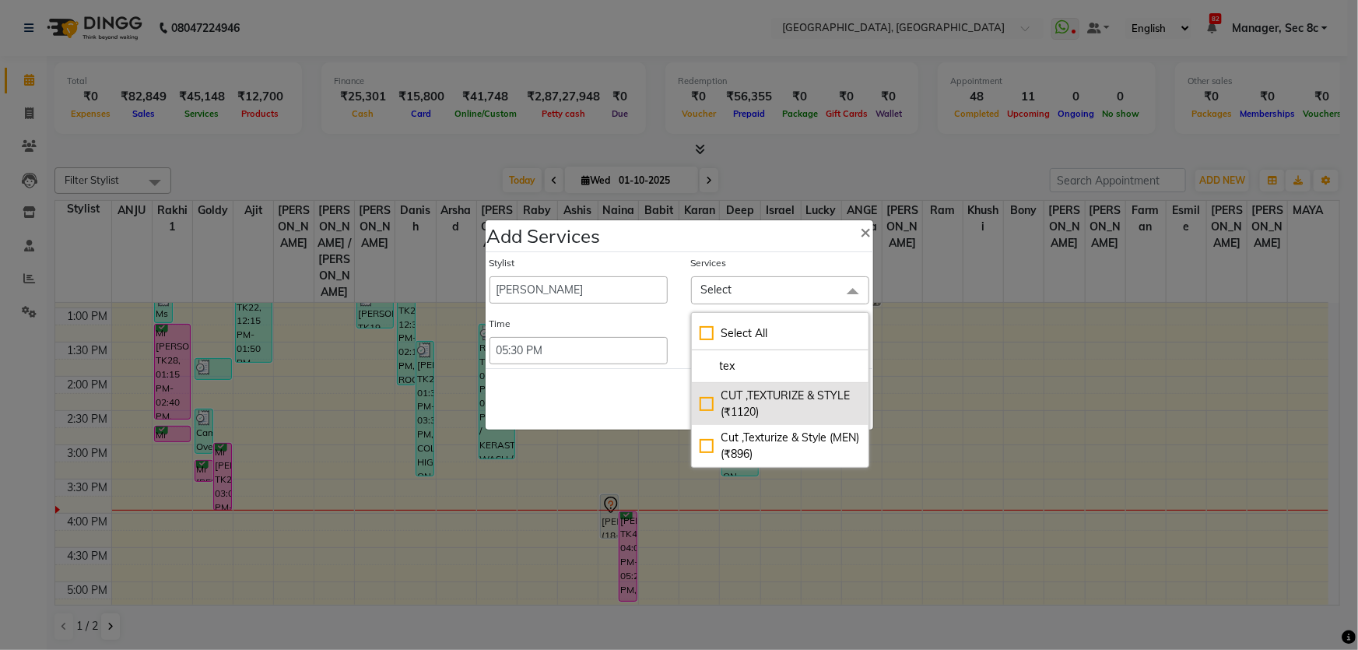
type input "tex"
click at [754, 398] on div "CUT ,TEXTURIZE & STYLE (₹1120)" at bounding box center [779, 403] width 161 height 33
checkbox input "true"
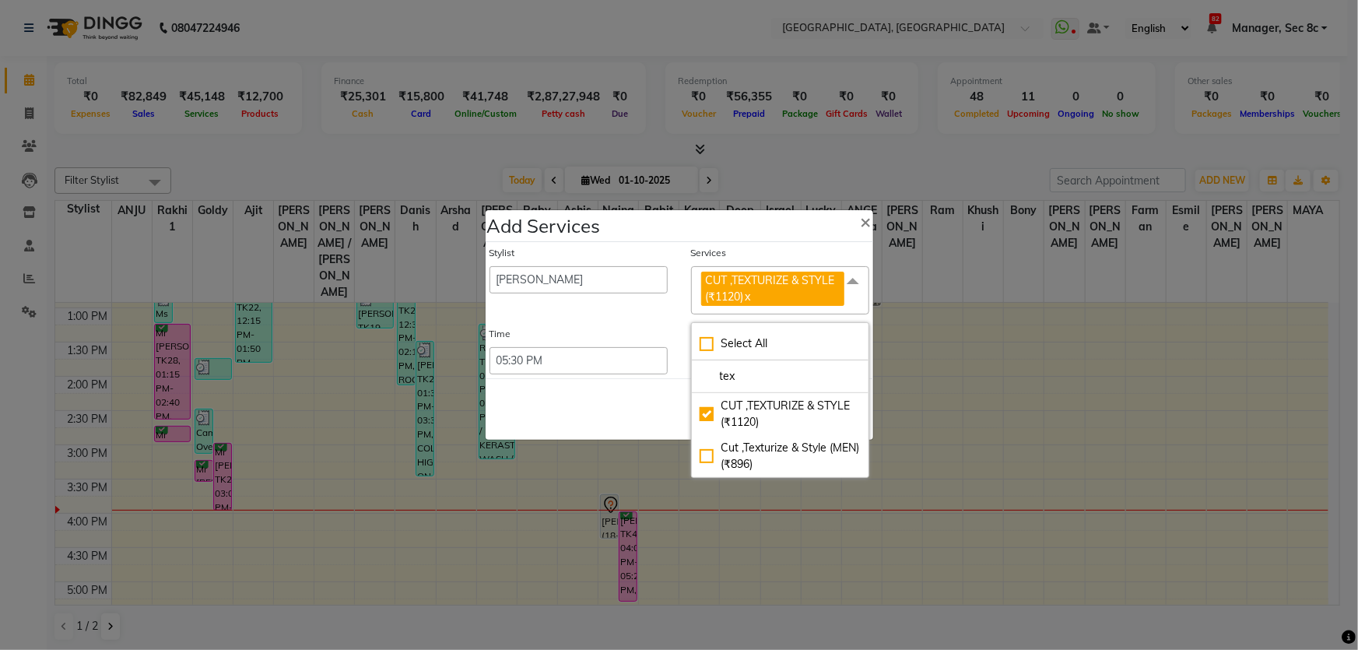
click at [684, 333] on div "Time Select 09:00 AM 09:15 AM 09:30 AM 09:45 AM 10:00 AM 10:15 AM 10:30 AM 10:4…" at bounding box center [679, 350] width 403 height 47
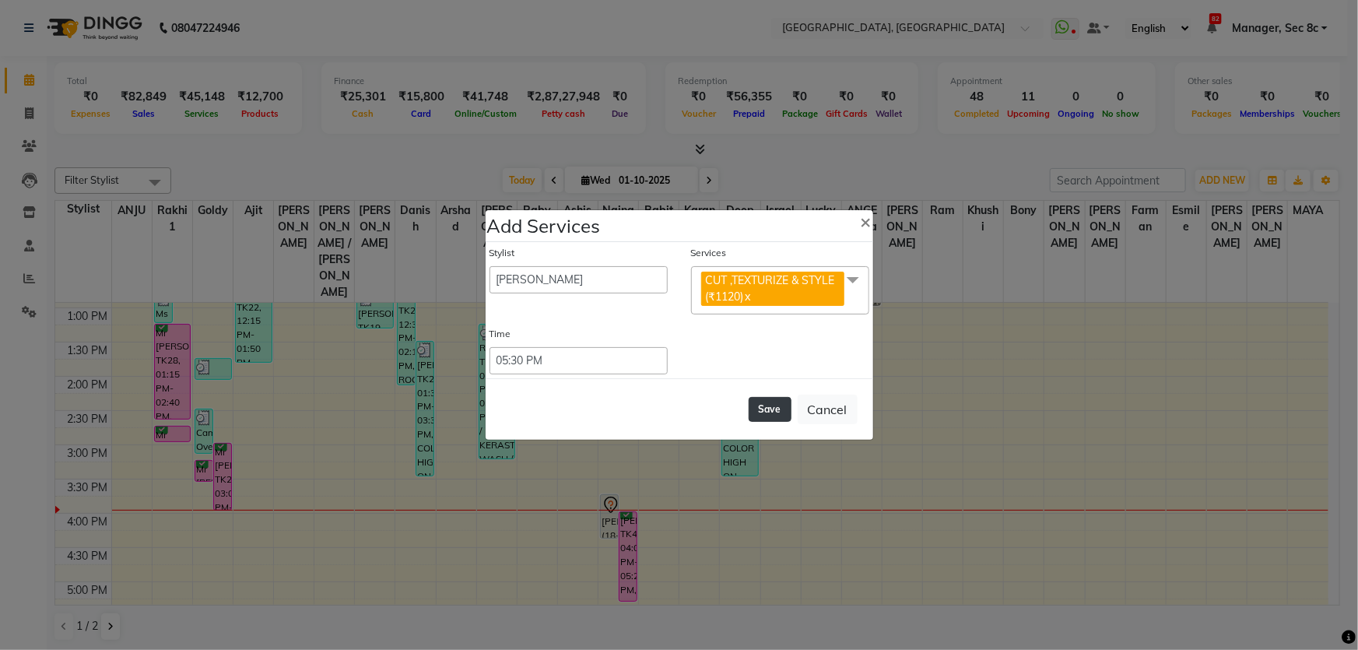
click at [776, 411] on button "Save" at bounding box center [769, 409] width 43 height 25
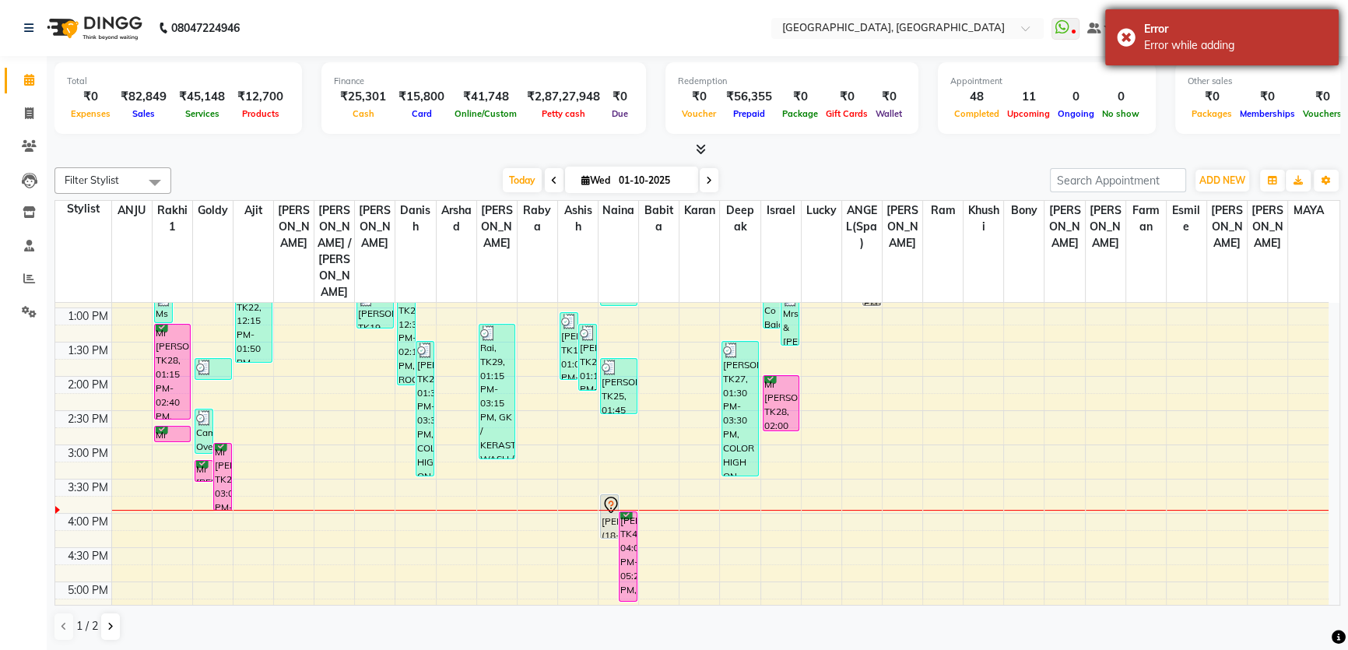
drag, startPoint x: 1323, startPoint y: 19, endPoint x: 1312, endPoint y: 29, distance: 14.3
click at [1323, 19] on div "Error Error while adding" at bounding box center [1221, 37] width 233 height 56
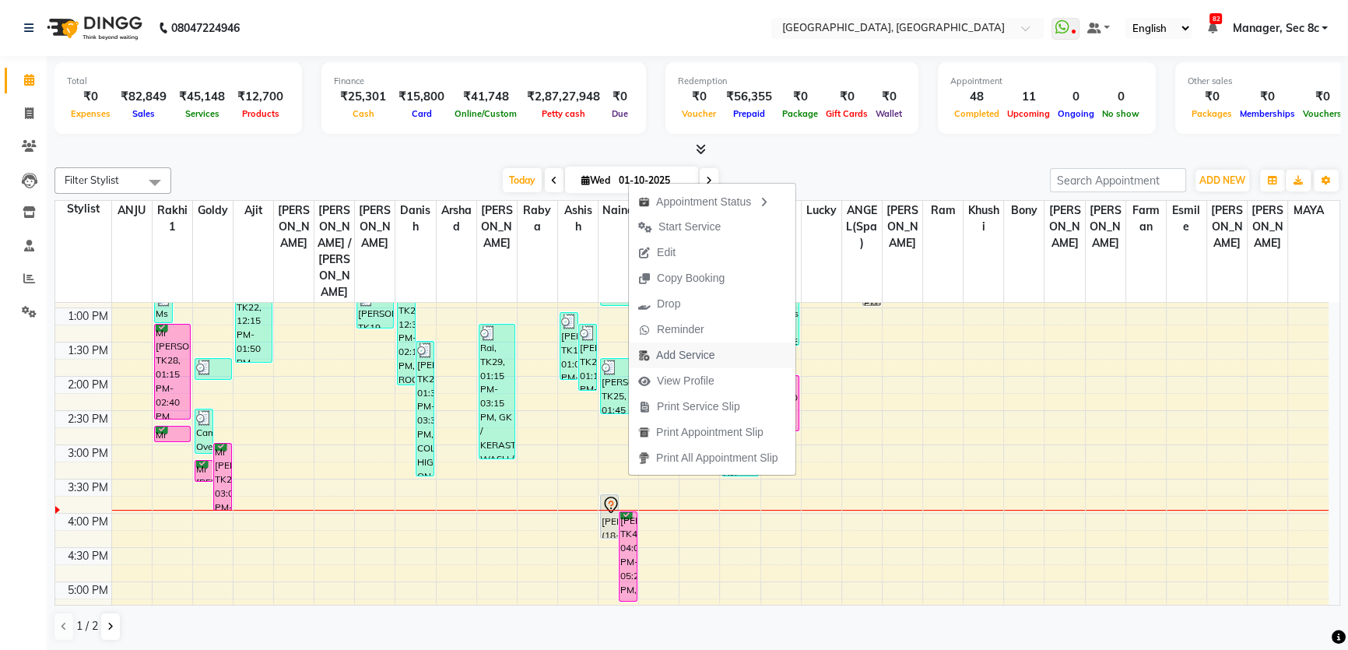
click at [680, 359] on span "Add Service" at bounding box center [685, 355] width 58 height 16
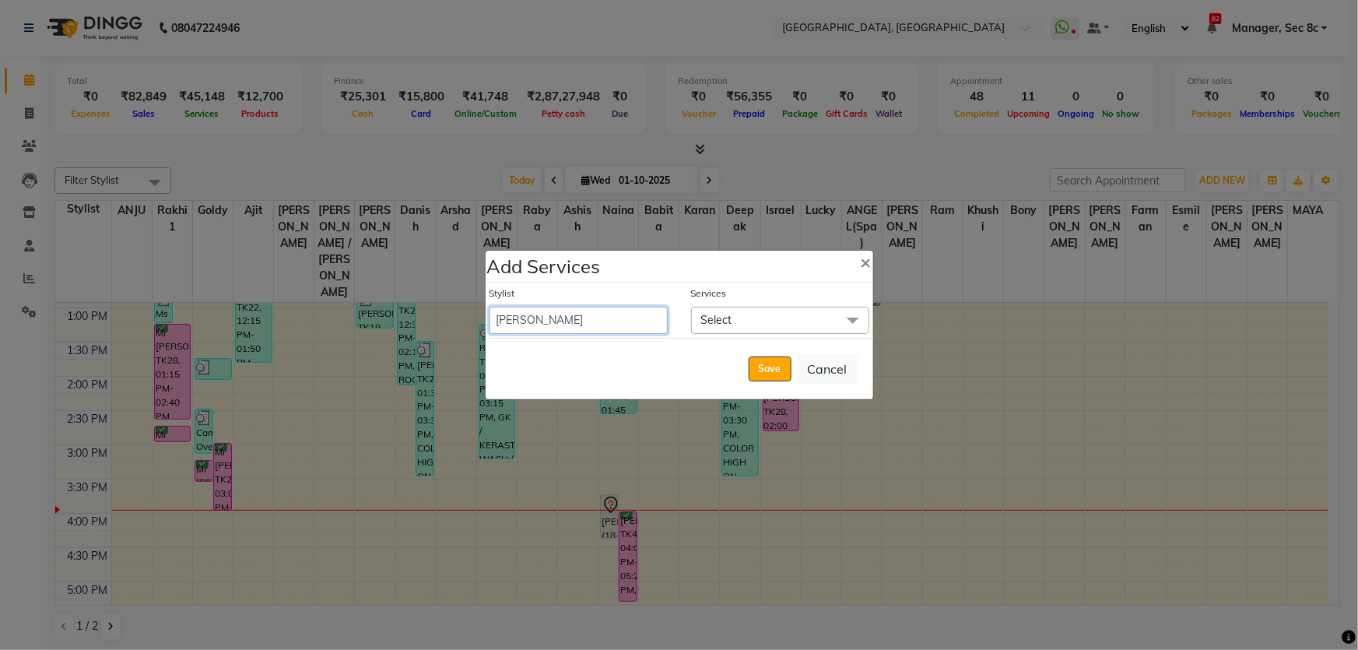
click at [637, 318] on select "Aamir Angel Anju Ashish Bony DANISH Deepak Farman gagan goldy GURPREET Imran kh…" at bounding box center [578, 320] width 178 height 27
select select "44717"
click at [489, 307] on select "Aamir Angel Anju Ashish Bony DANISH Deepak Farman gagan goldy GURPREET Imran kh…" at bounding box center [578, 320] width 178 height 27
select select "1050"
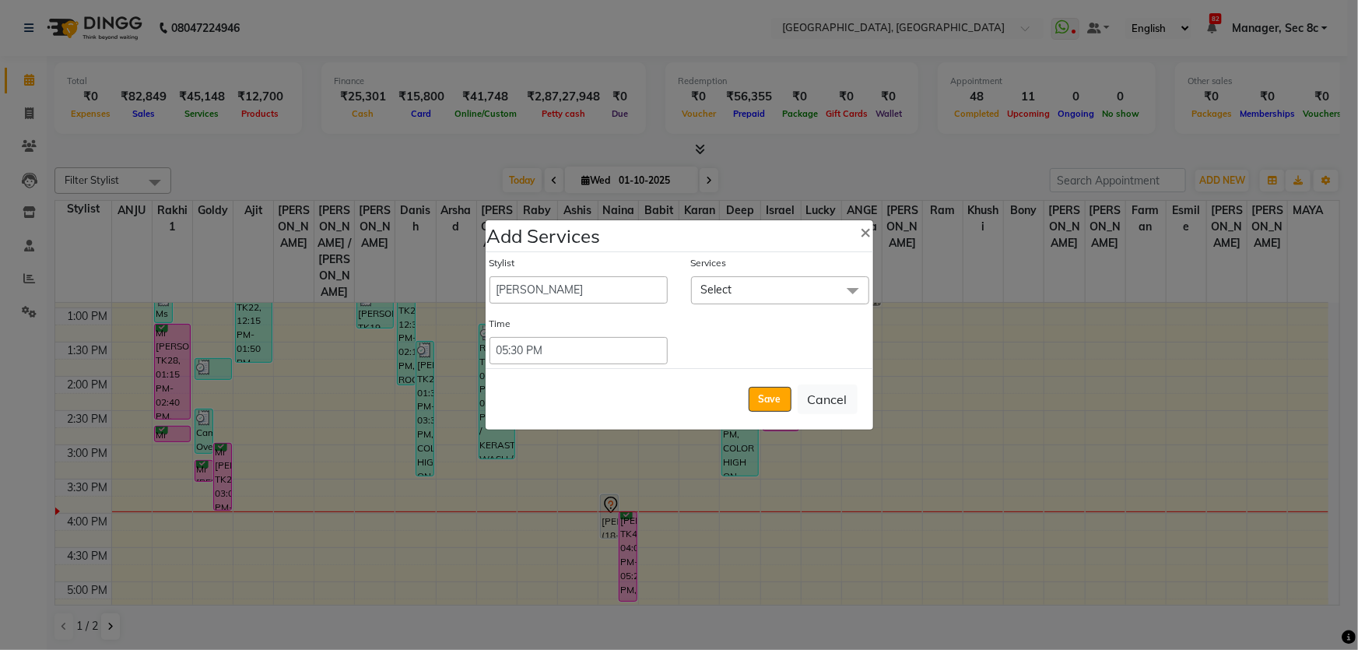
click at [739, 294] on span "Select" at bounding box center [780, 289] width 178 height 27
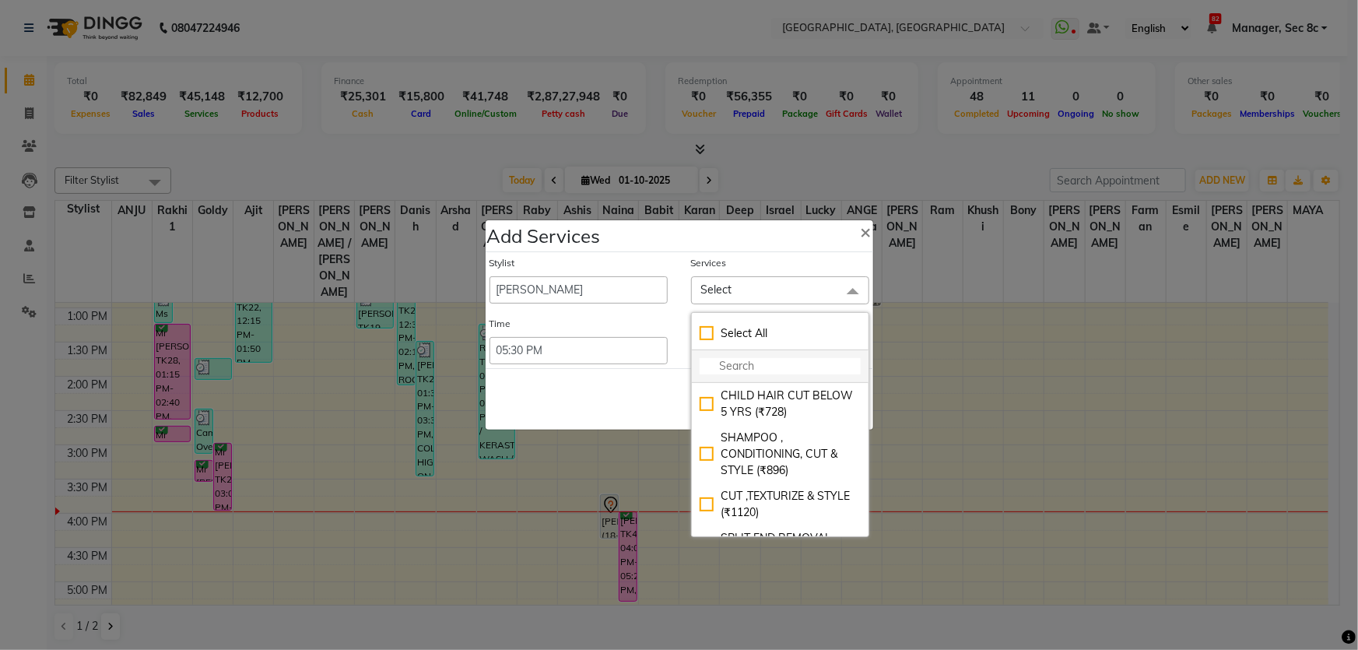
click at [745, 363] on input "multiselect-search" at bounding box center [779, 366] width 161 height 16
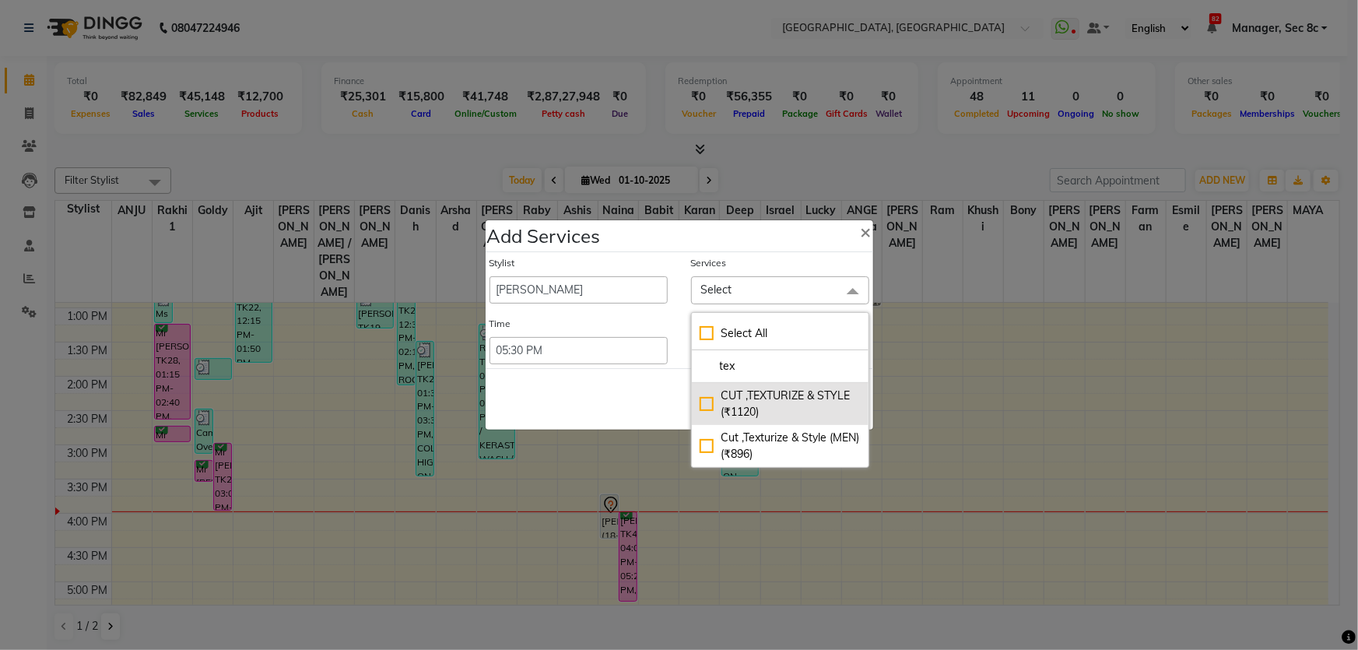
type input "tex"
click at [776, 398] on div "CUT ,TEXTURIZE & STYLE (₹1120)" at bounding box center [779, 403] width 161 height 33
checkbox input "true"
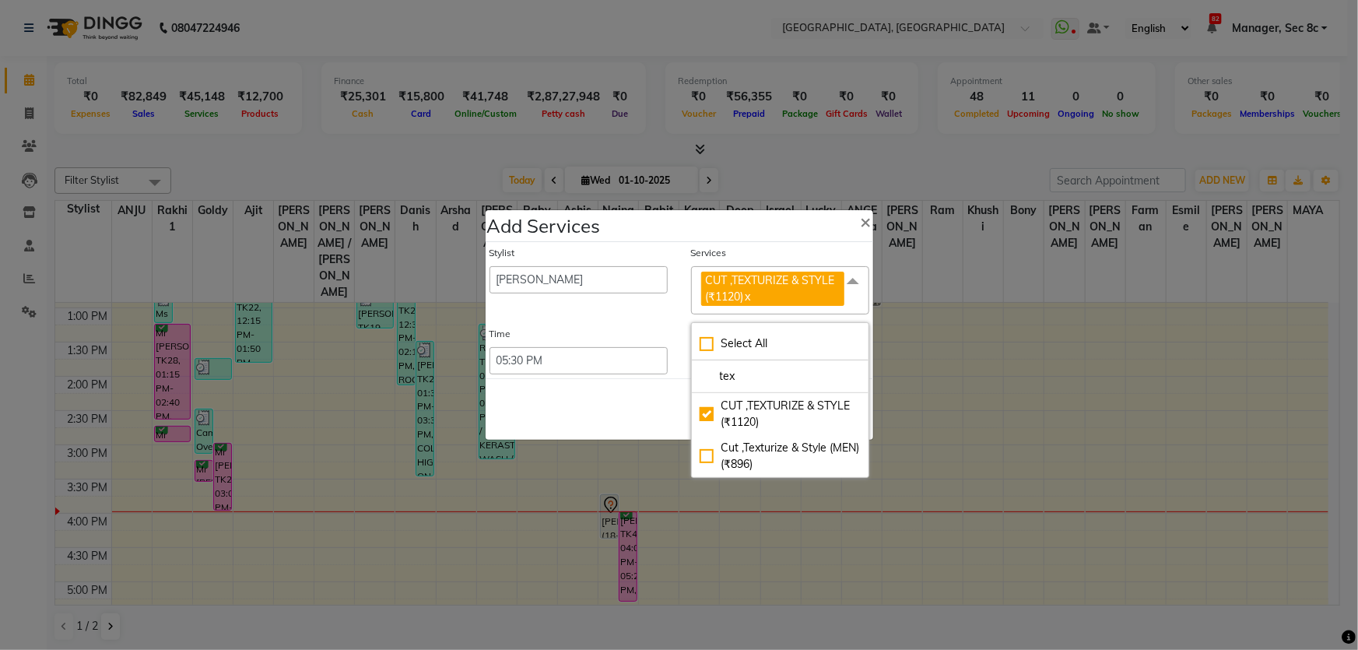
drag, startPoint x: 629, startPoint y: 327, endPoint x: 726, endPoint y: 356, distance: 100.9
click at [633, 327] on div "Time" at bounding box center [578, 337] width 178 height 20
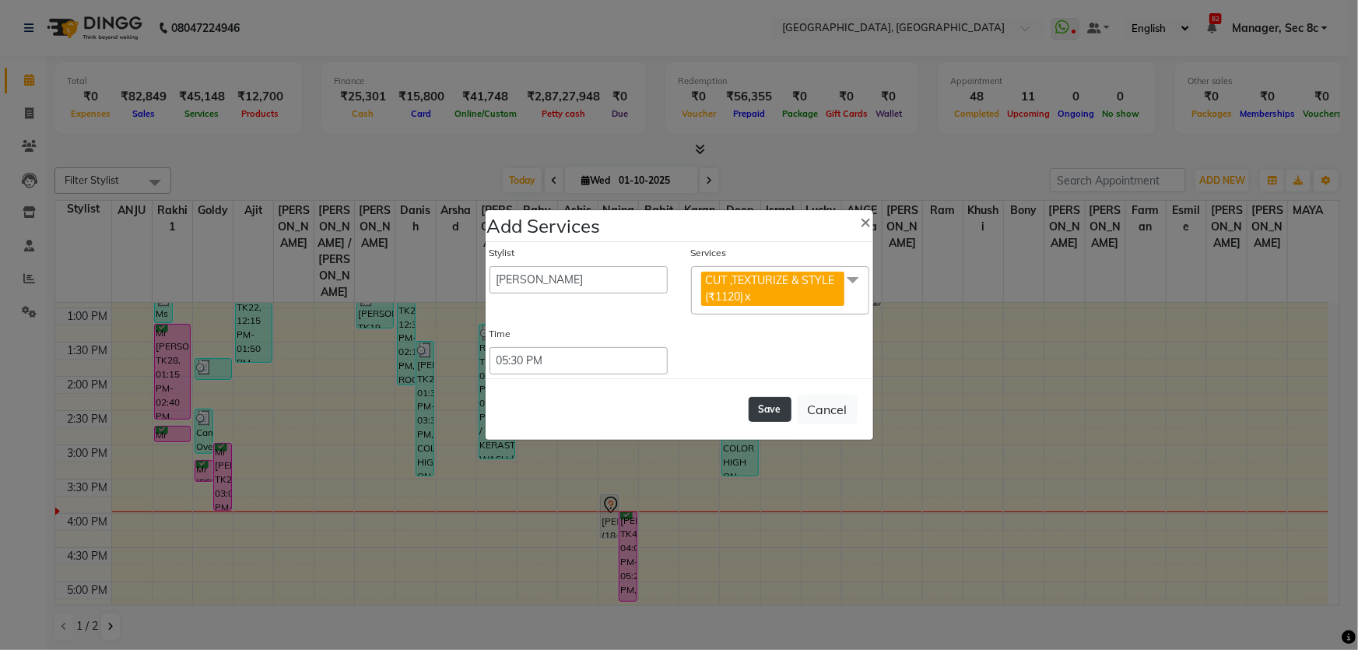
click at [751, 402] on button "Save" at bounding box center [769, 409] width 43 height 25
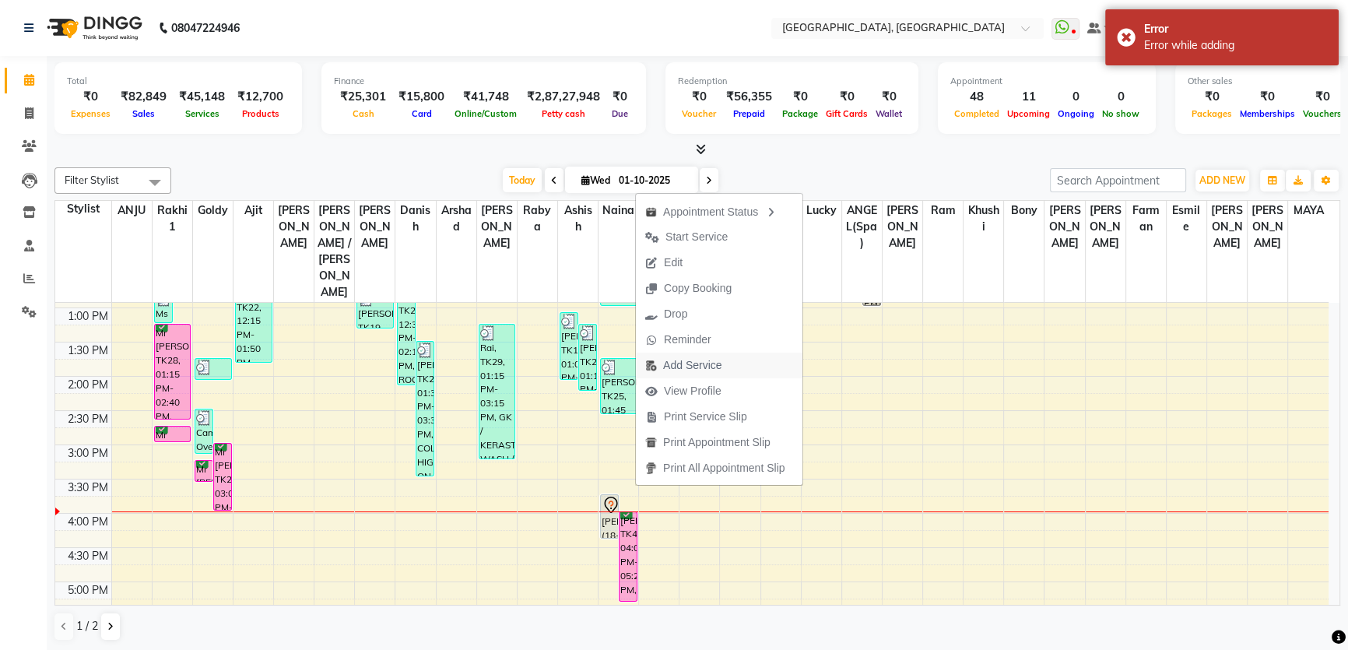
click at [684, 365] on span "Add Service" at bounding box center [692, 365] width 58 height 16
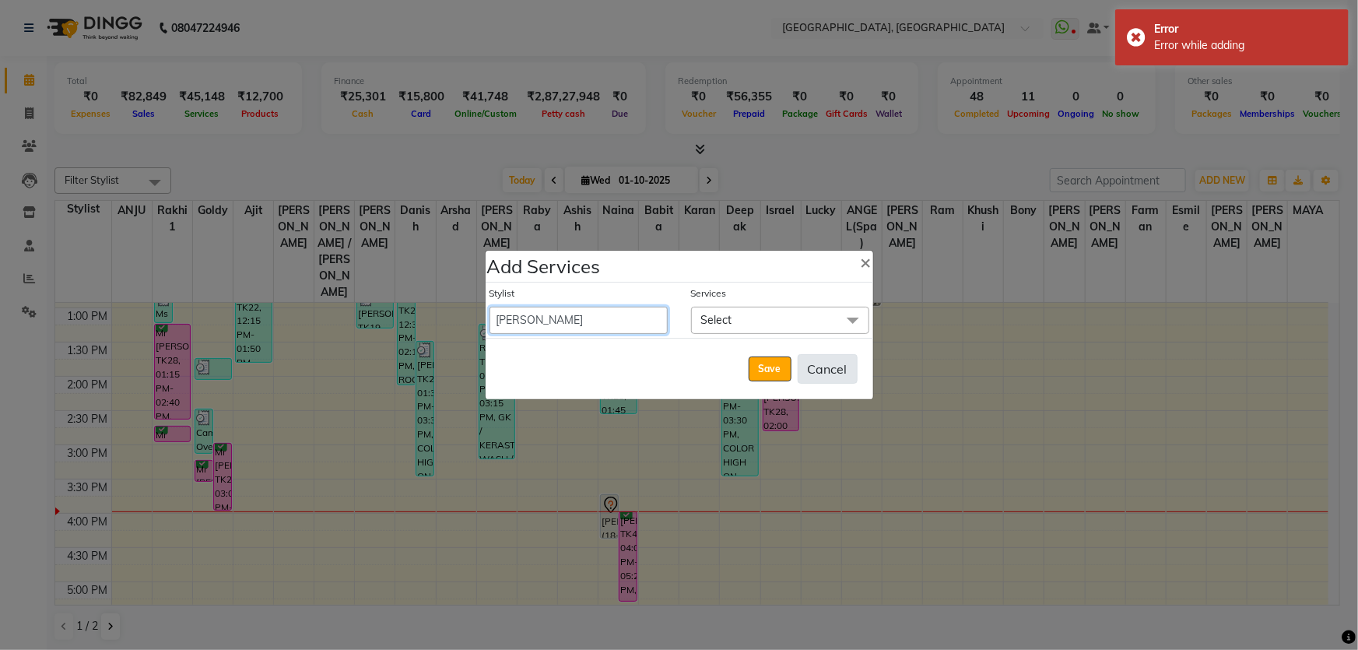
drag, startPoint x: 616, startPoint y: 321, endPoint x: 857, endPoint y: 370, distance: 245.5
click at [616, 321] on select "Aamir Angel Anju Ashish Bony DANISH Deepak Farman gagan goldy GURPREET Imran kh…" at bounding box center [578, 320] width 178 height 27
select select "39097"
click at [489, 307] on select "Aamir Angel Anju Ashish Bony DANISH Deepak Farman gagan goldy GURPREET Imran kh…" at bounding box center [578, 320] width 178 height 27
select select "1050"
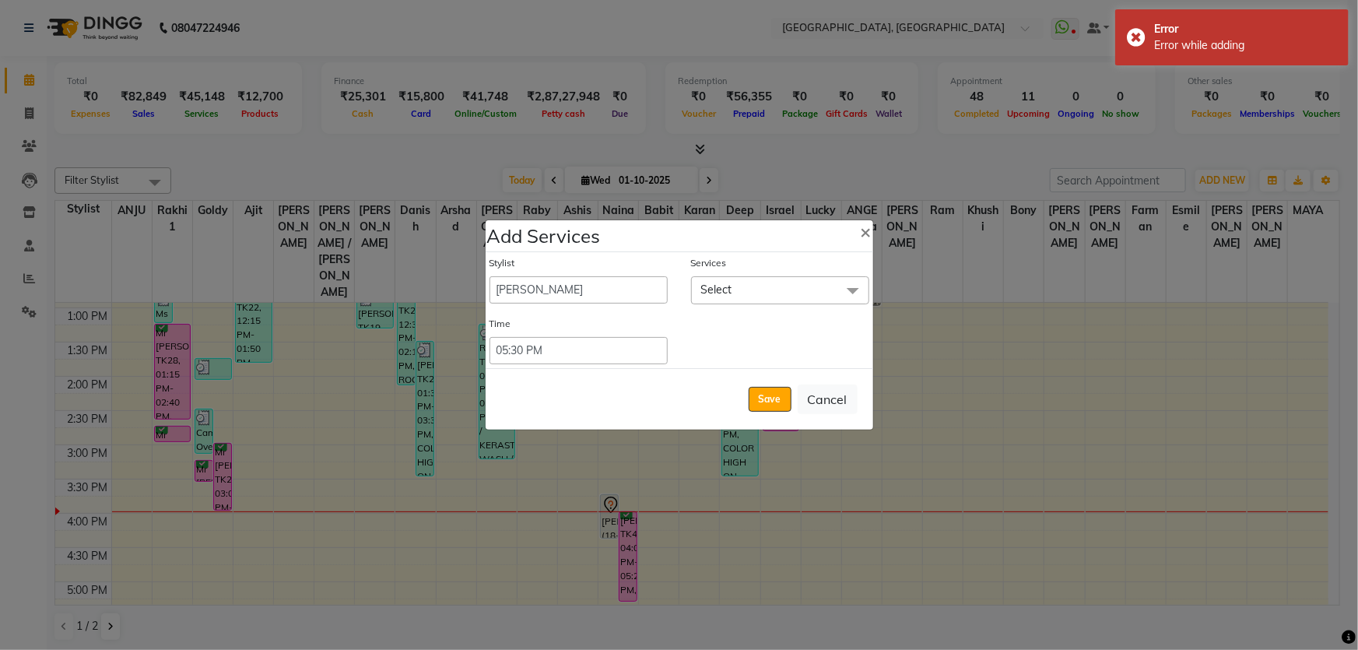
click at [733, 295] on span "Select" at bounding box center [780, 289] width 178 height 27
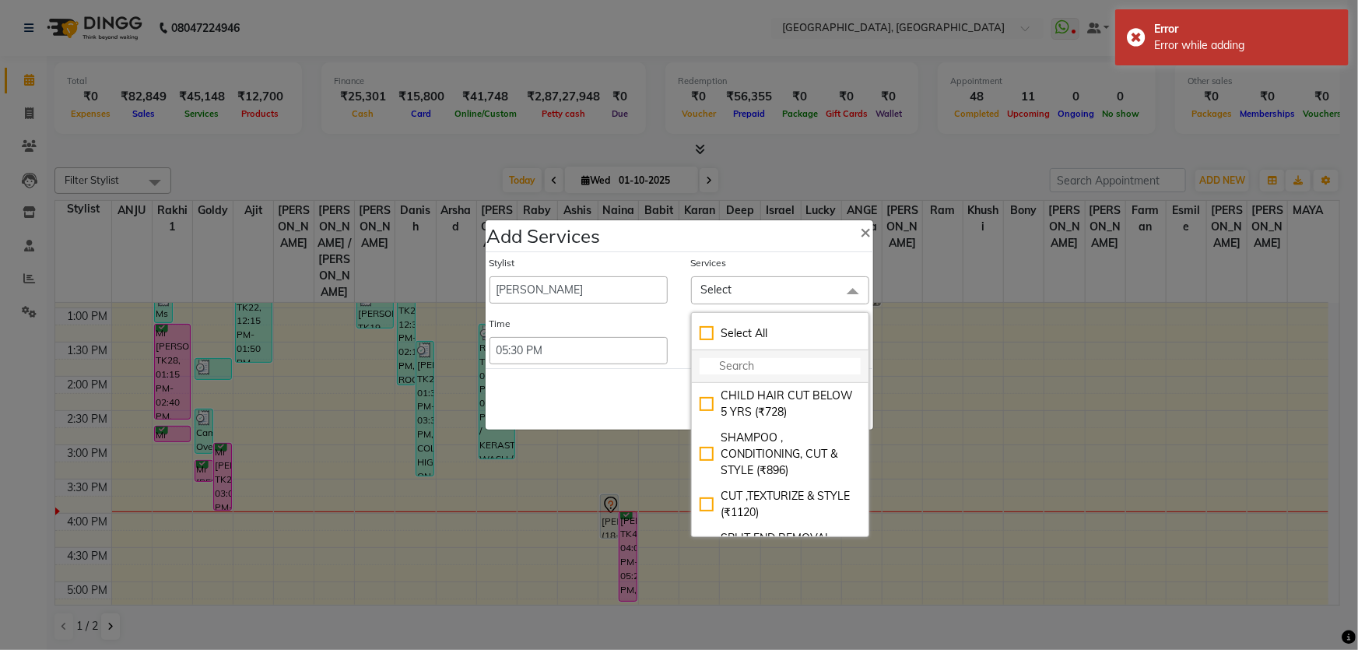
click at [745, 375] on li at bounding box center [780, 366] width 177 height 33
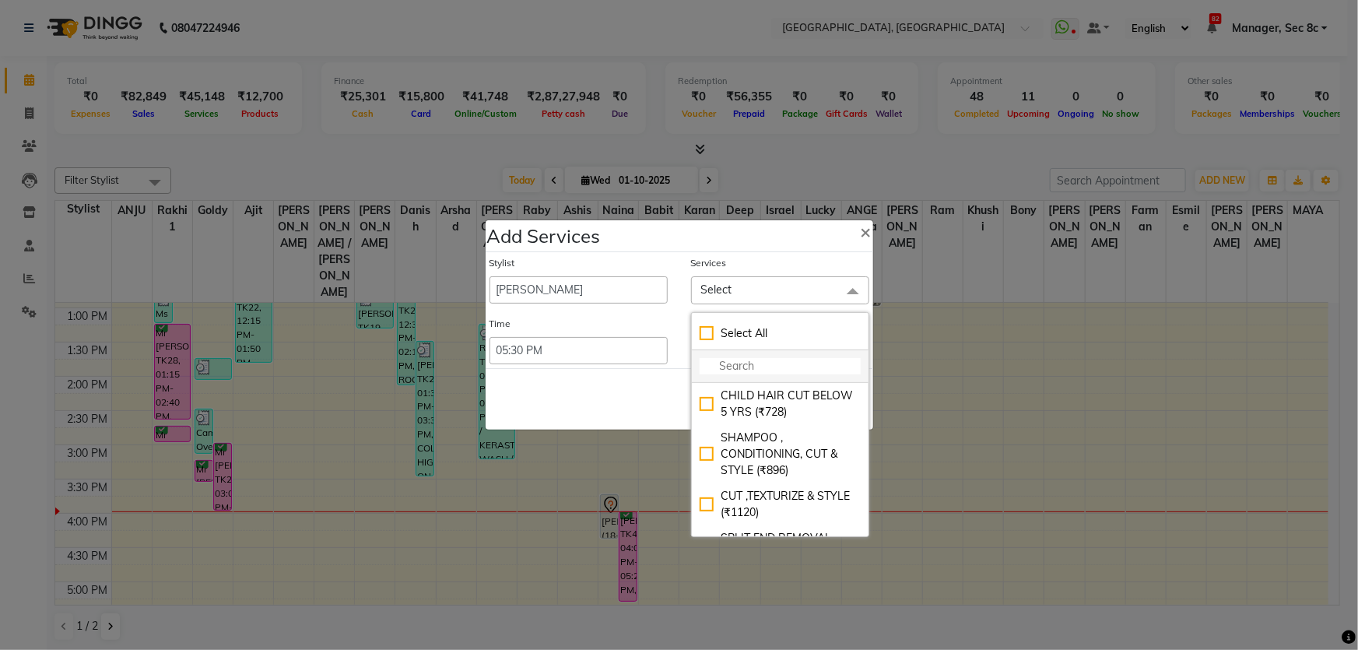
click at [718, 359] on input "multiselect-search" at bounding box center [779, 366] width 161 height 16
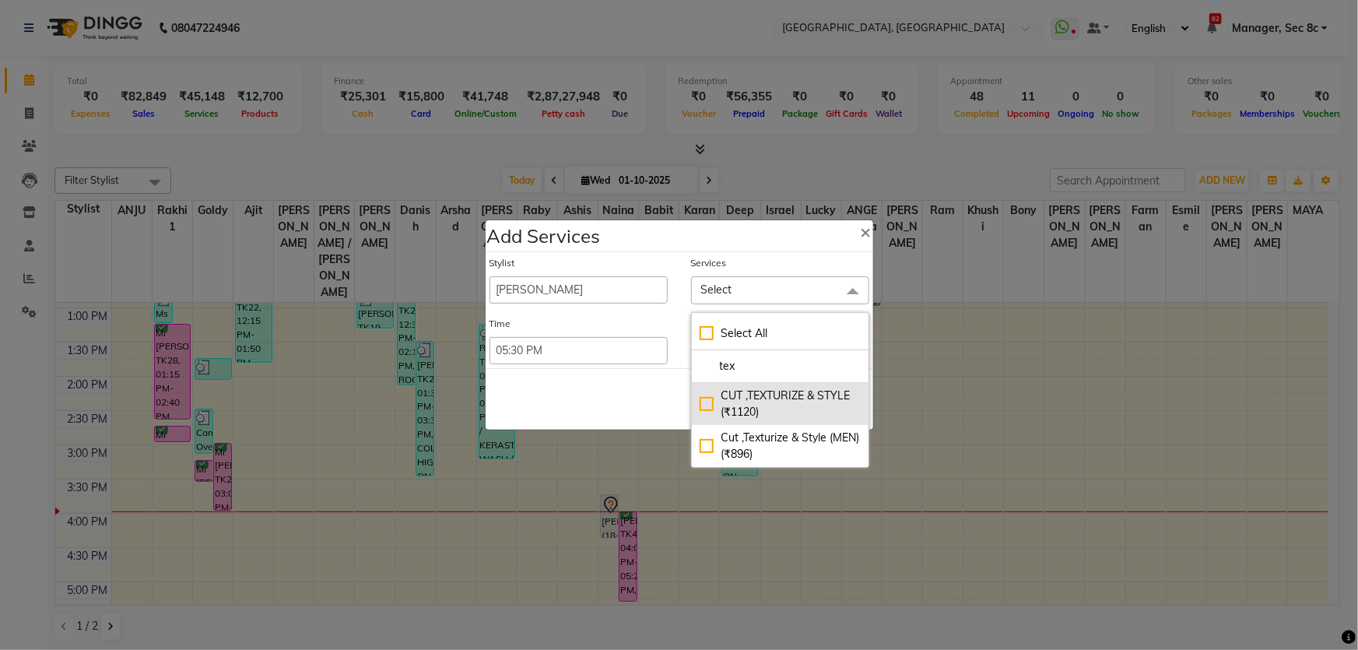
type input "tex"
click at [715, 410] on div "CUT ,TEXTURIZE & STYLE (₹1120)" at bounding box center [779, 403] width 161 height 33
checkbox input "true"
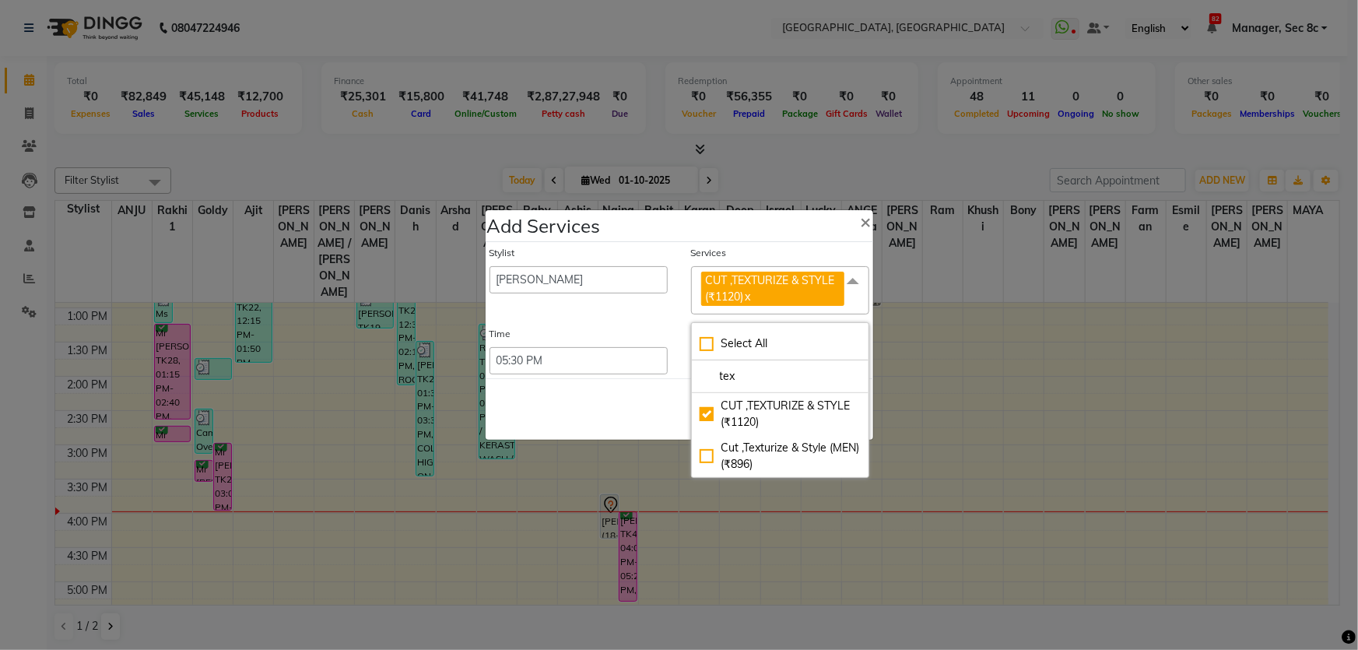
click at [681, 329] on div "Time Select 09:00 AM 09:15 AM 09:30 AM 09:45 AM 10:00 AM 10:15 AM 10:30 AM 10:4…" at bounding box center [679, 350] width 403 height 47
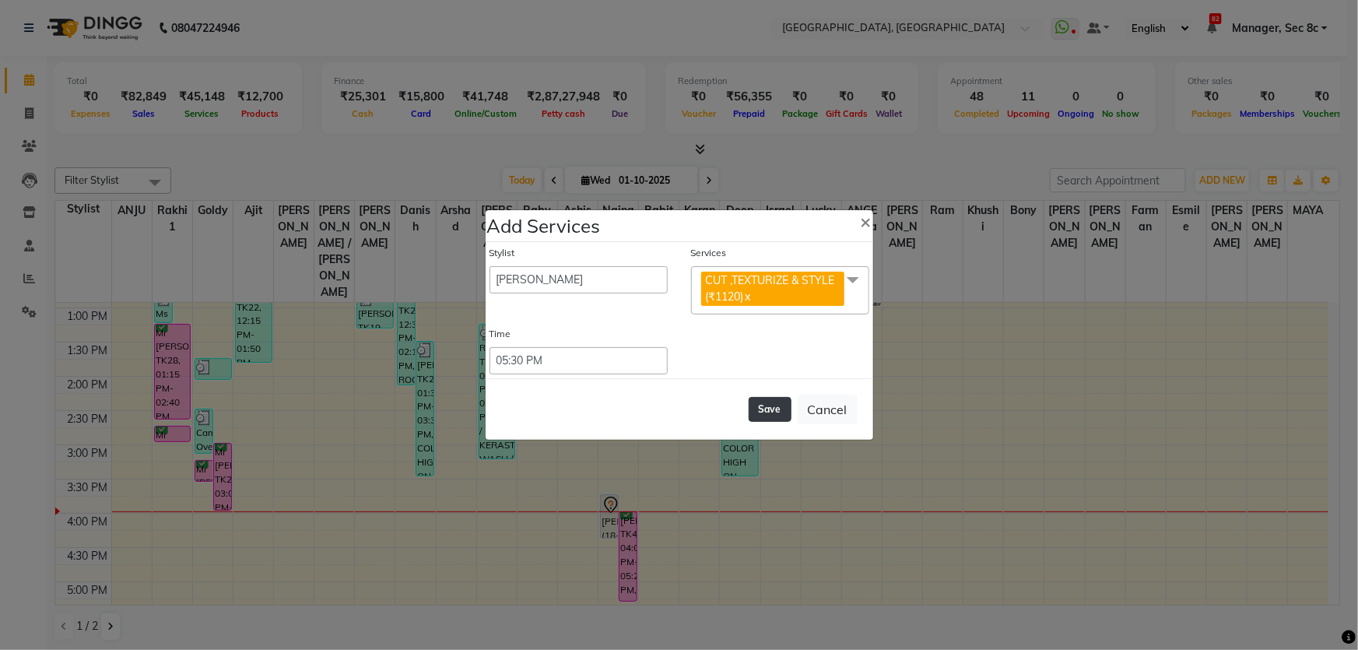
click at [783, 415] on button "Save" at bounding box center [769, 409] width 43 height 25
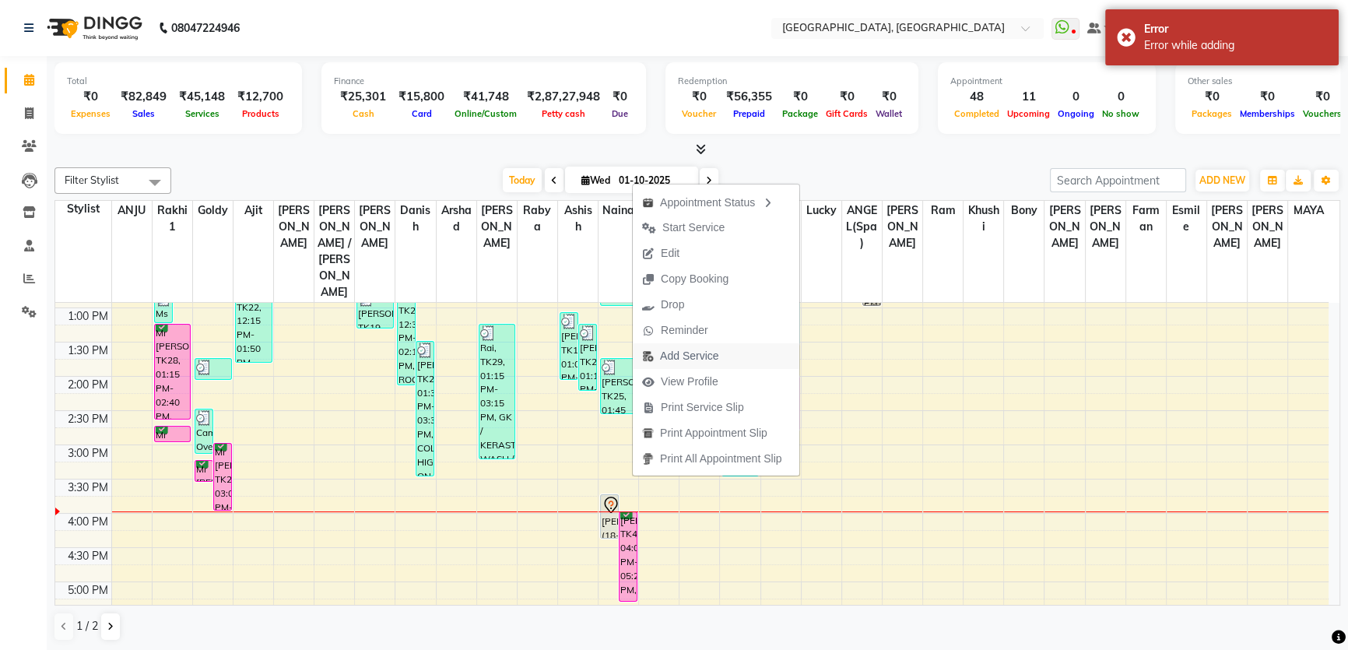
click at [693, 360] on span "Add Service" at bounding box center [689, 356] width 58 height 16
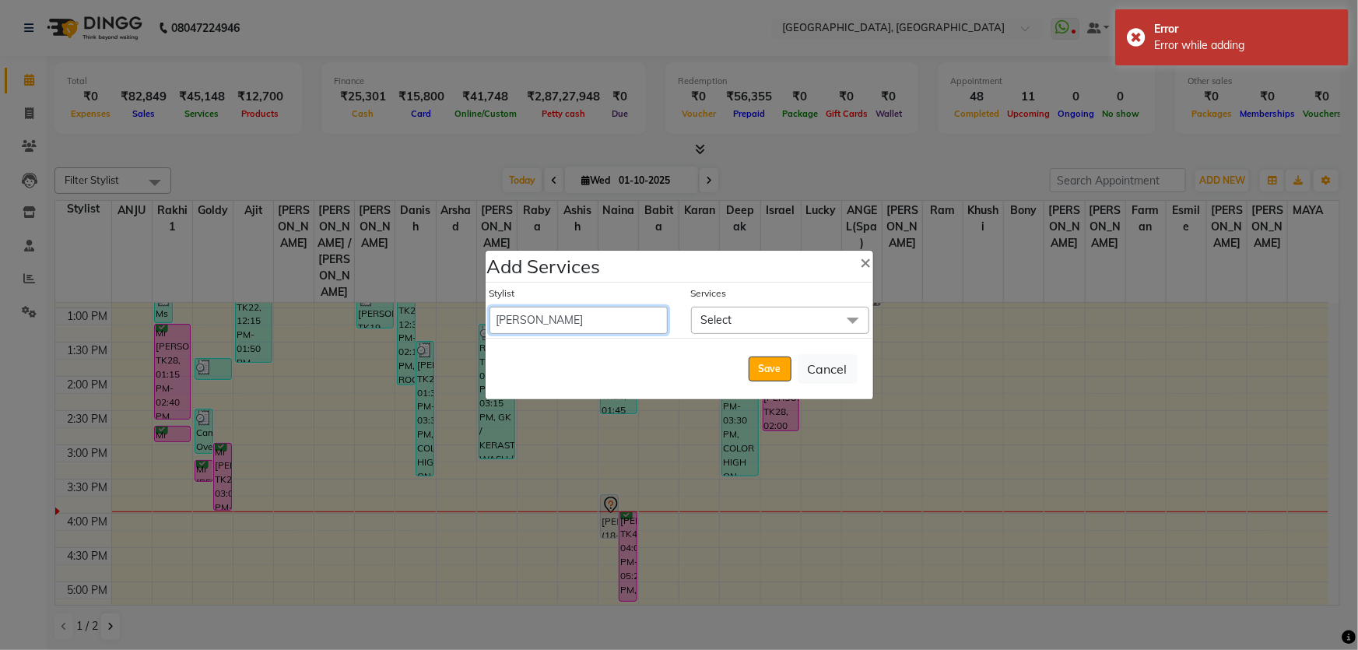
click at [605, 311] on select "Aamir Angel Anju Ashish Bony DANISH Deepak Farman gagan goldy GURPREET Imran kh…" at bounding box center [578, 320] width 178 height 27
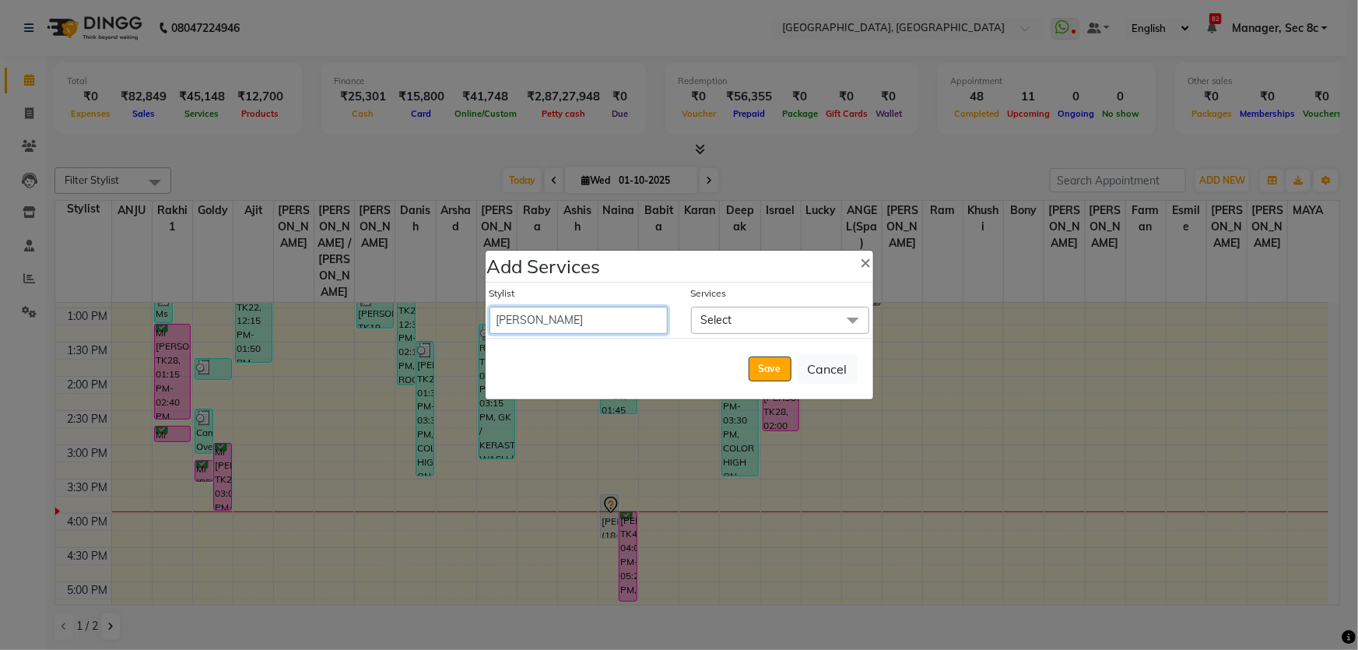
select select "52455"
click at [489, 307] on select "Aamir Angel Anju Ashish Bony DANISH Deepak Farman gagan goldy GURPREET Imran kh…" at bounding box center [578, 320] width 178 height 27
select select "1050"
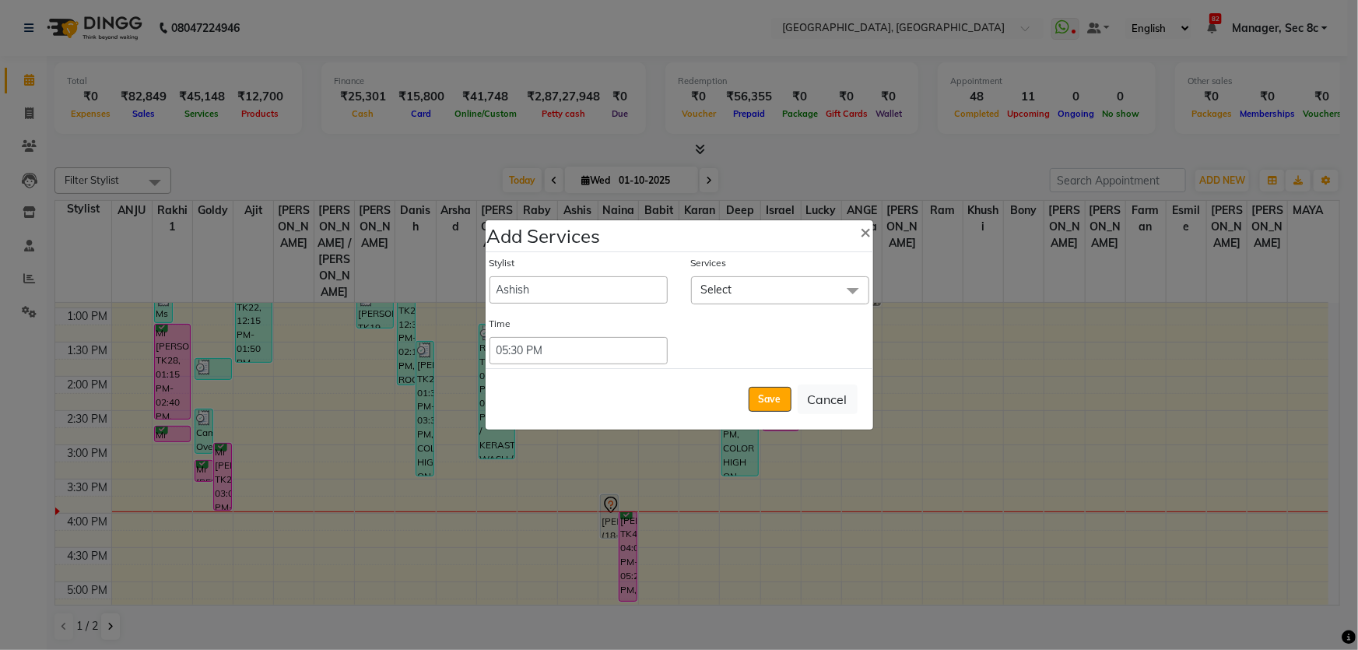
click at [755, 291] on span "Select" at bounding box center [780, 289] width 178 height 27
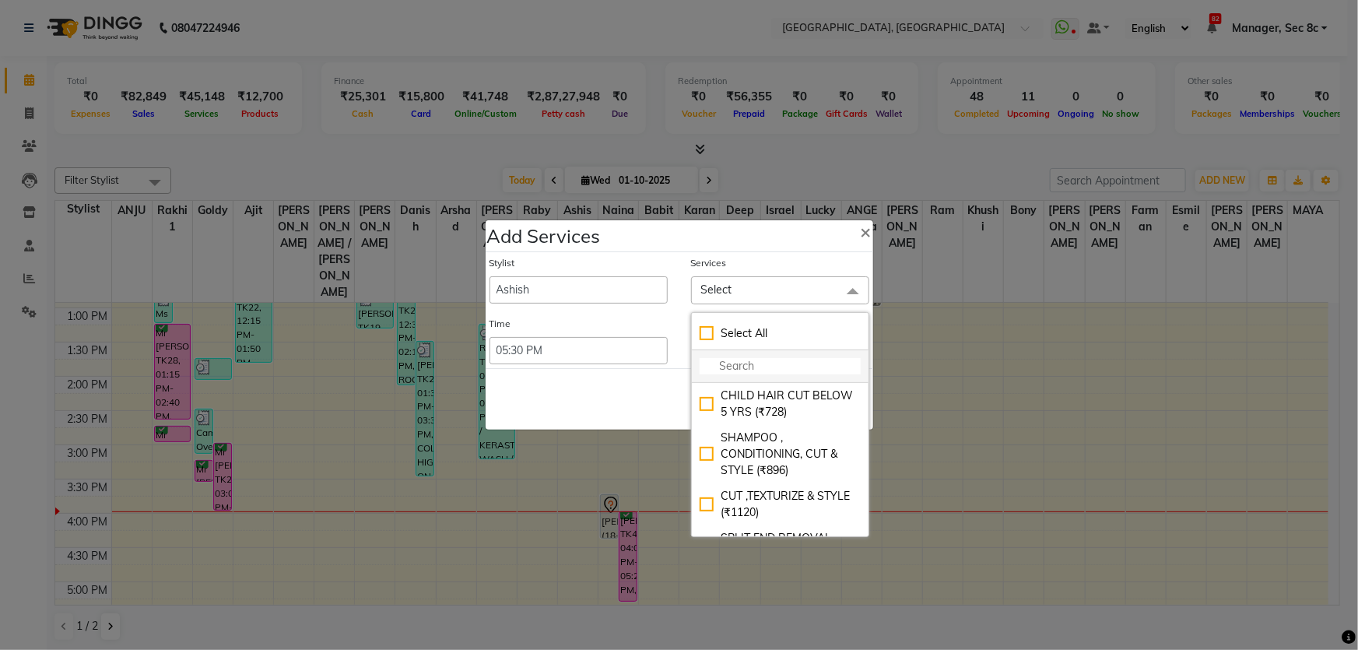
click at [748, 363] on input "multiselect-search" at bounding box center [779, 366] width 161 height 16
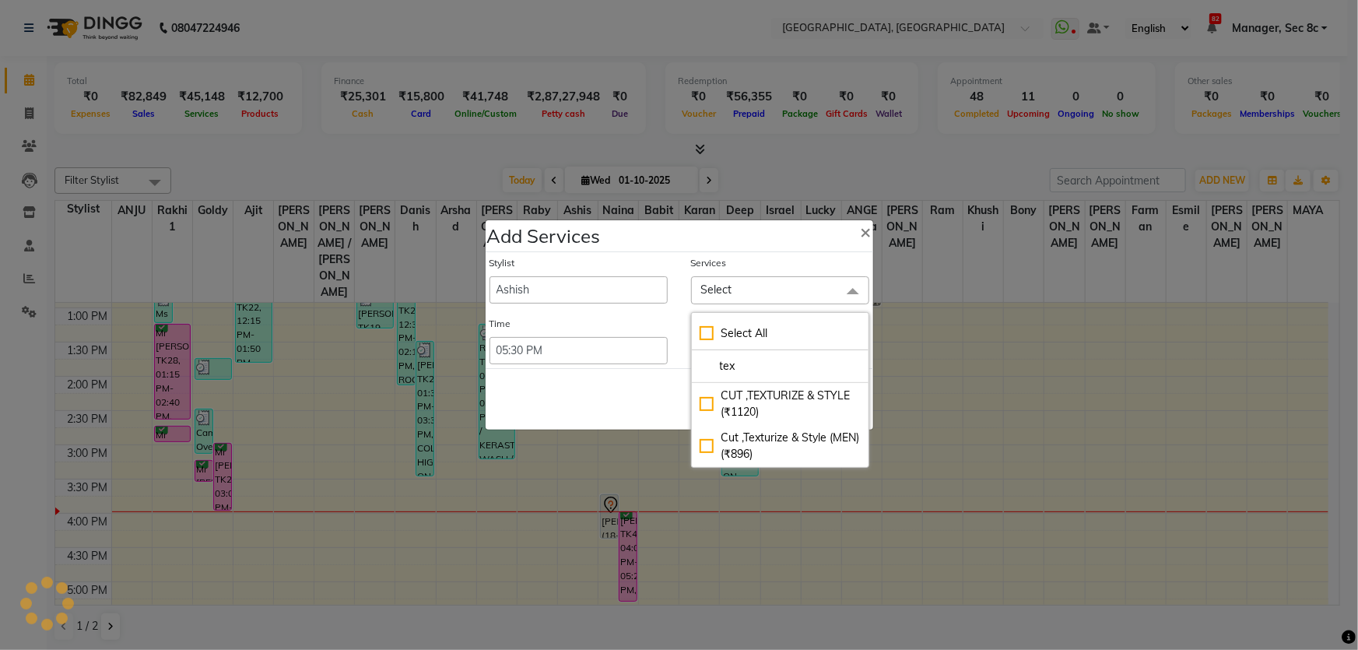
click at [685, 394] on div "Save Cancel" at bounding box center [678, 398] width 387 height 61
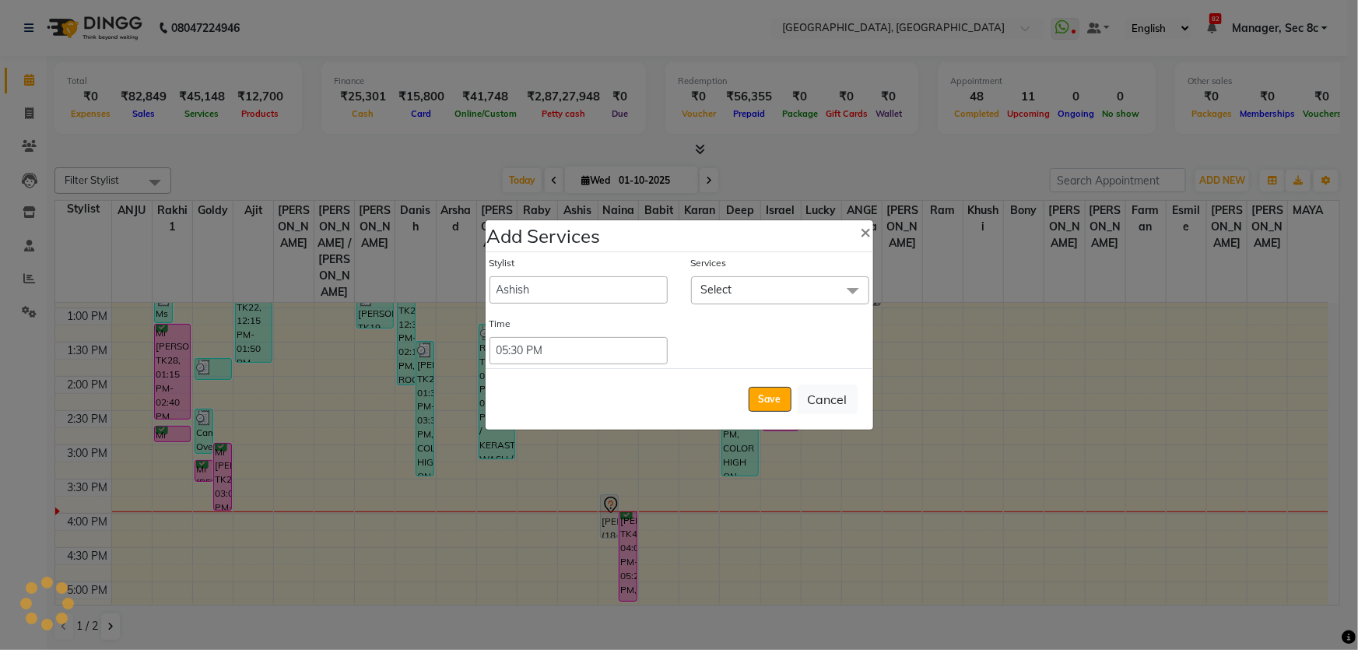
click at [701, 399] on div "Save Cancel" at bounding box center [678, 398] width 387 height 61
click at [741, 300] on span "Select" at bounding box center [780, 289] width 178 height 27
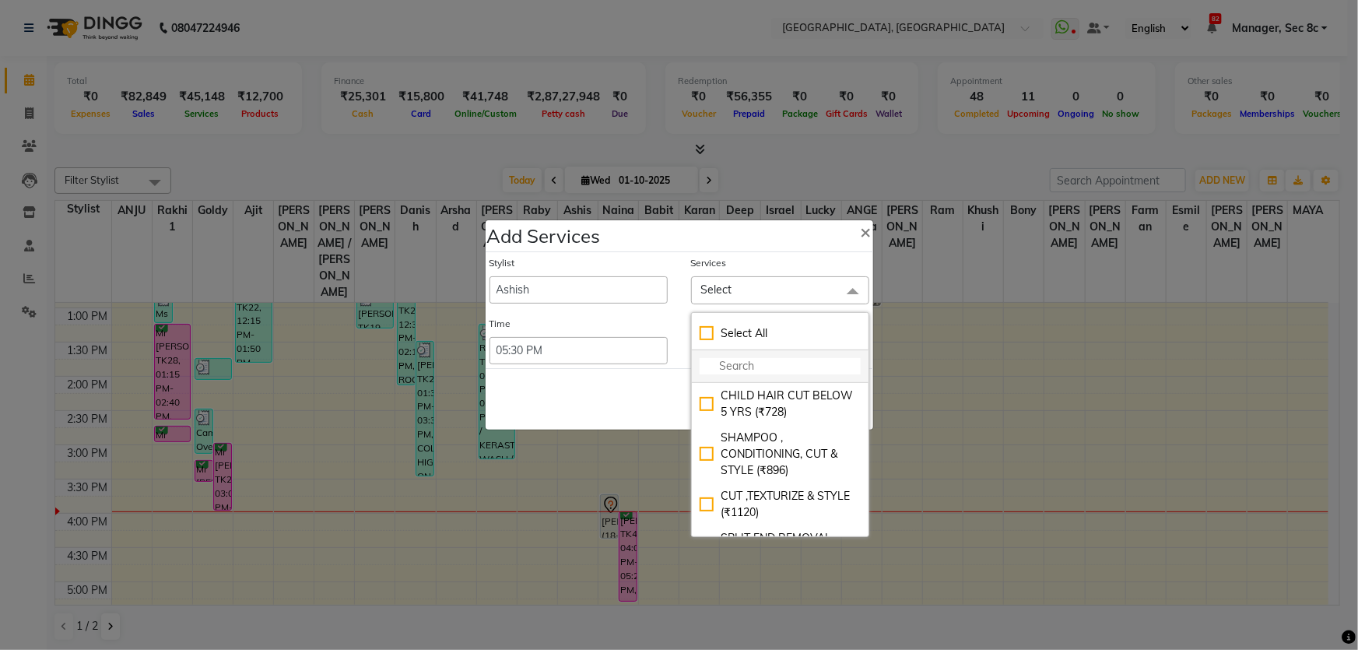
click at [736, 358] on input "multiselect-search" at bounding box center [779, 366] width 161 height 16
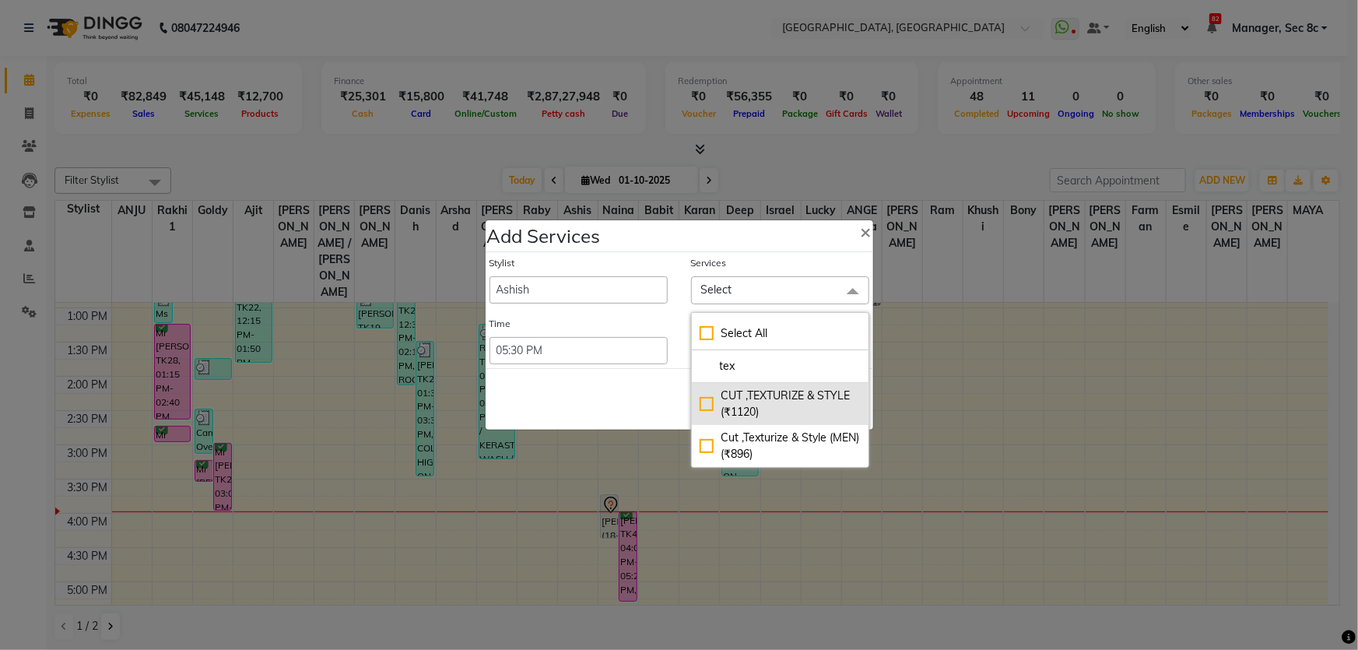
type input "tex"
click at [746, 405] on div "CUT ,TEXTURIZE & STYLE (₹1120)" at bounding box center [779, 403] width 161 height 33
checkbox input "true"
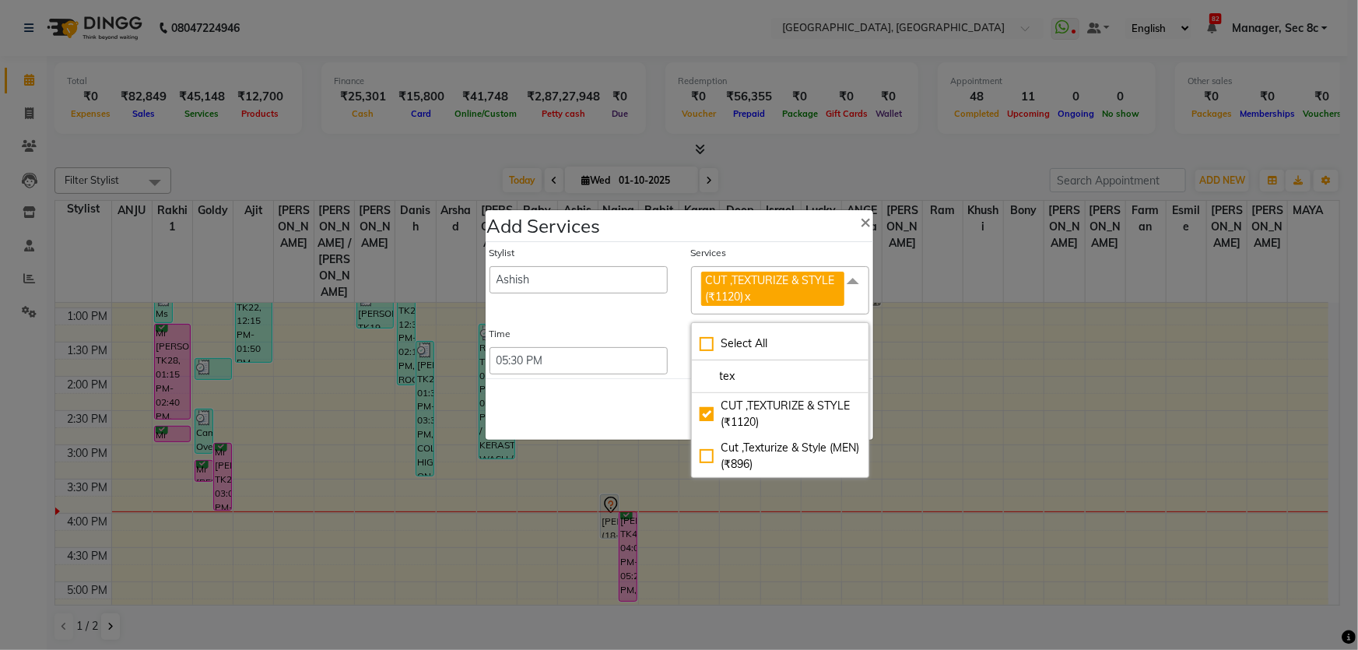
drag, startPoint x: 668, startPoint y: 308, endPoint x: 724, endPoint y: 344, distance: 66.5
click at [668, 309] on div "Stylist Aamir Angel Anju Ashish Bony DANISH Deepak Farman gagan goldy GURPREET …" at bounding box center [579, 280] width 202 height 69
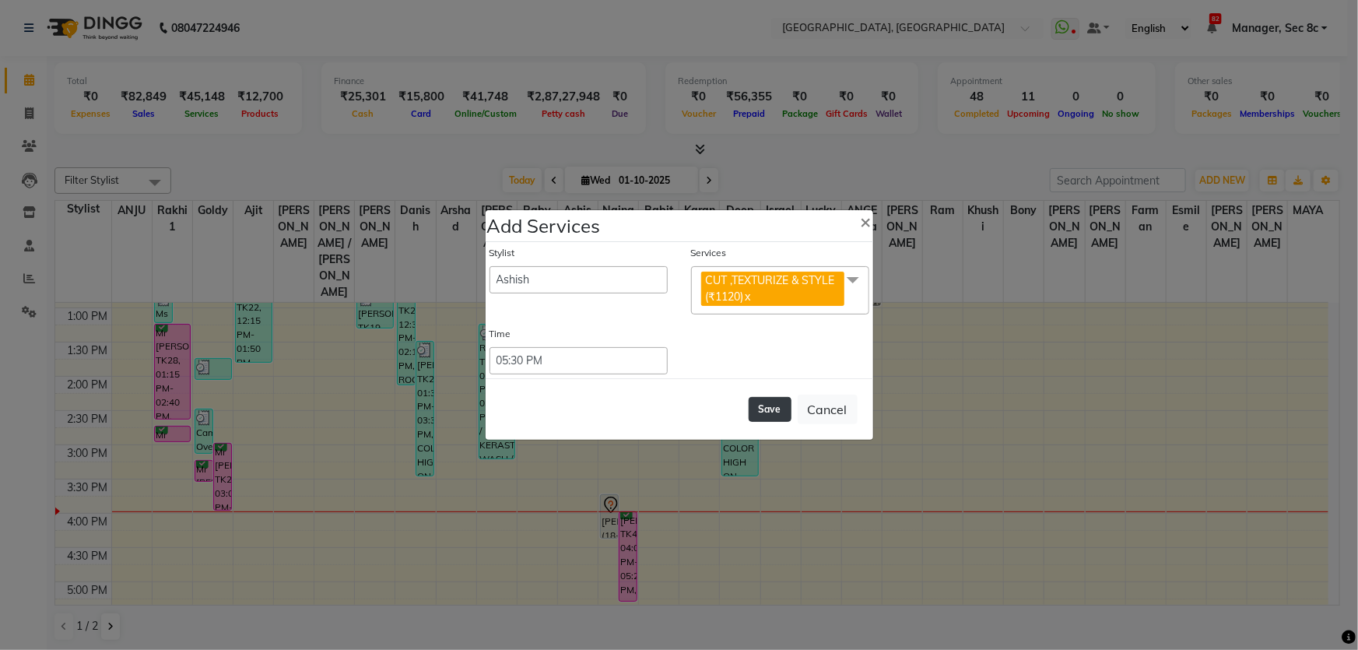
click at [765, 405] on button "Save" at bounding box center [769, 409] width 43 height 25
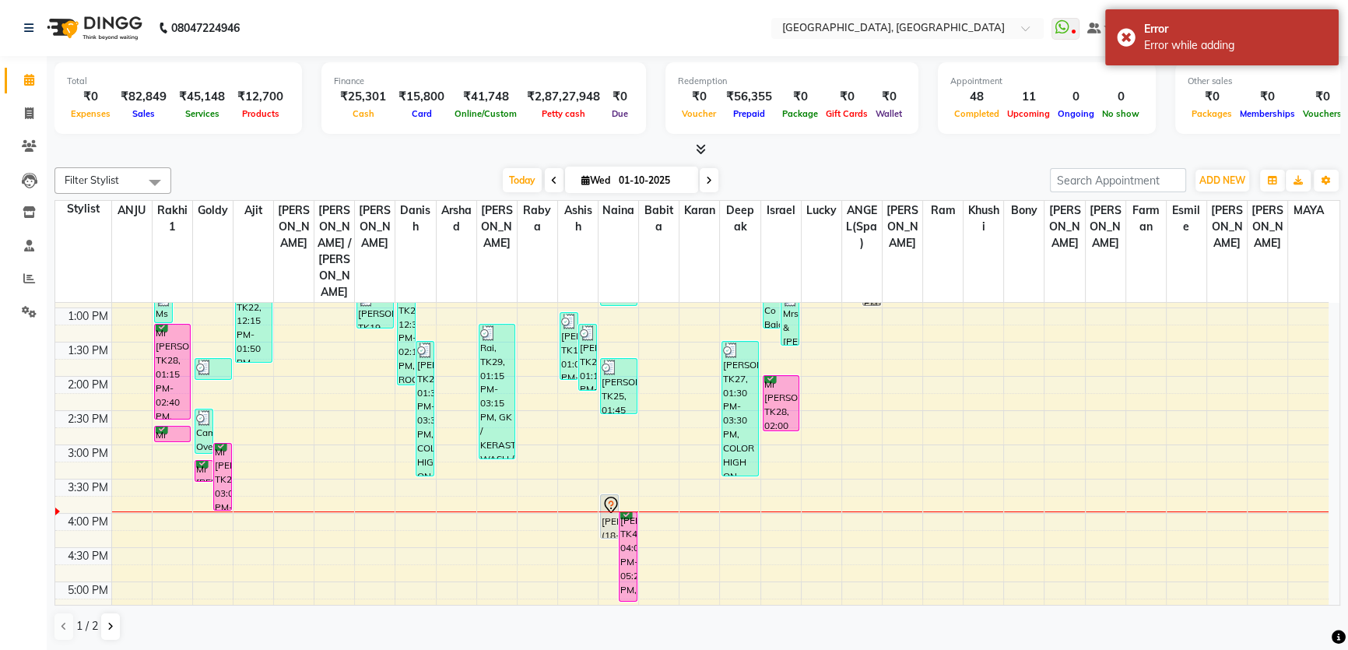
click at [1344, 16] on nav "08047224946 Select Location × Tress Lounge, Sector 8c WhatsApp Status ✕ Status:…" at bounding box center [674, 28] width 1348 height 56
click at [1319, 21] on div "Error" at bounding box center [1235, 29] width 183 height 16
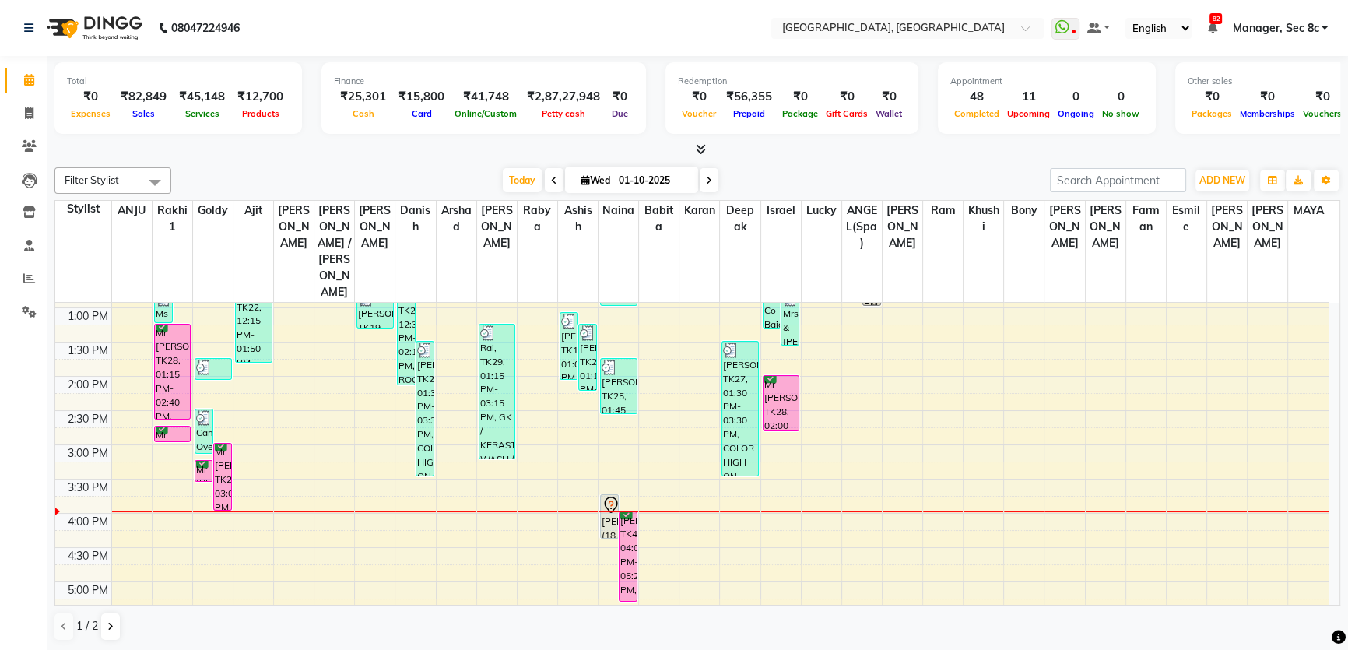
click at [16, 127] on li "Invoice" at bounding box center [23, 113] width 47 height 33
click at [20, 120] on span at bounding box center [29, 114] width 27 height 18
select select "4281"
select select "service"
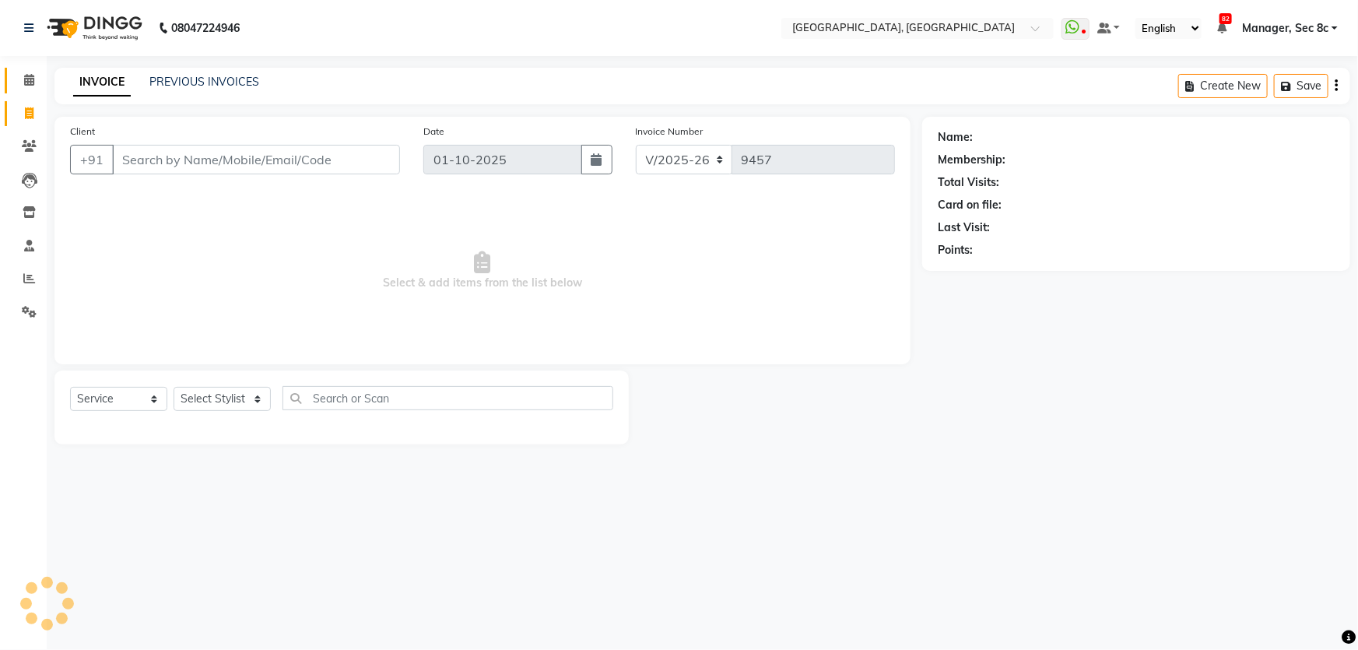
click at [23, 89] on link "Calendar" at bounding box center [23, 81] width 37 height 26
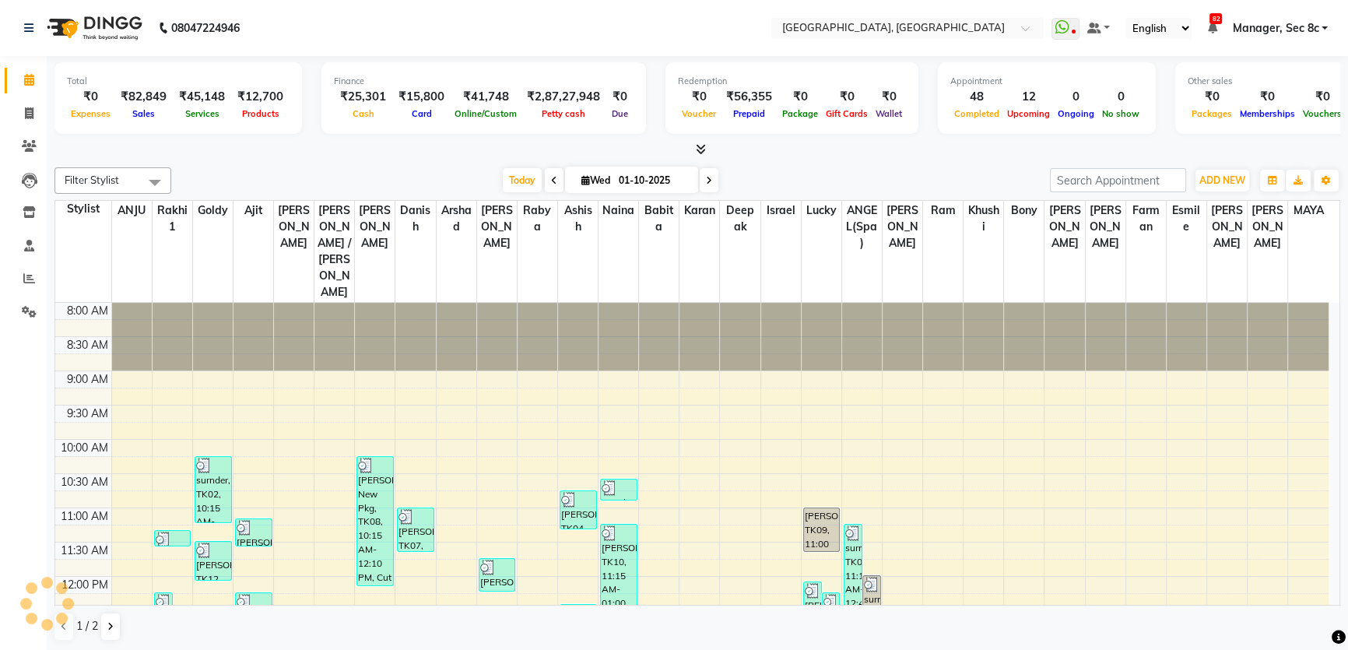
scroll to position [282, 0]
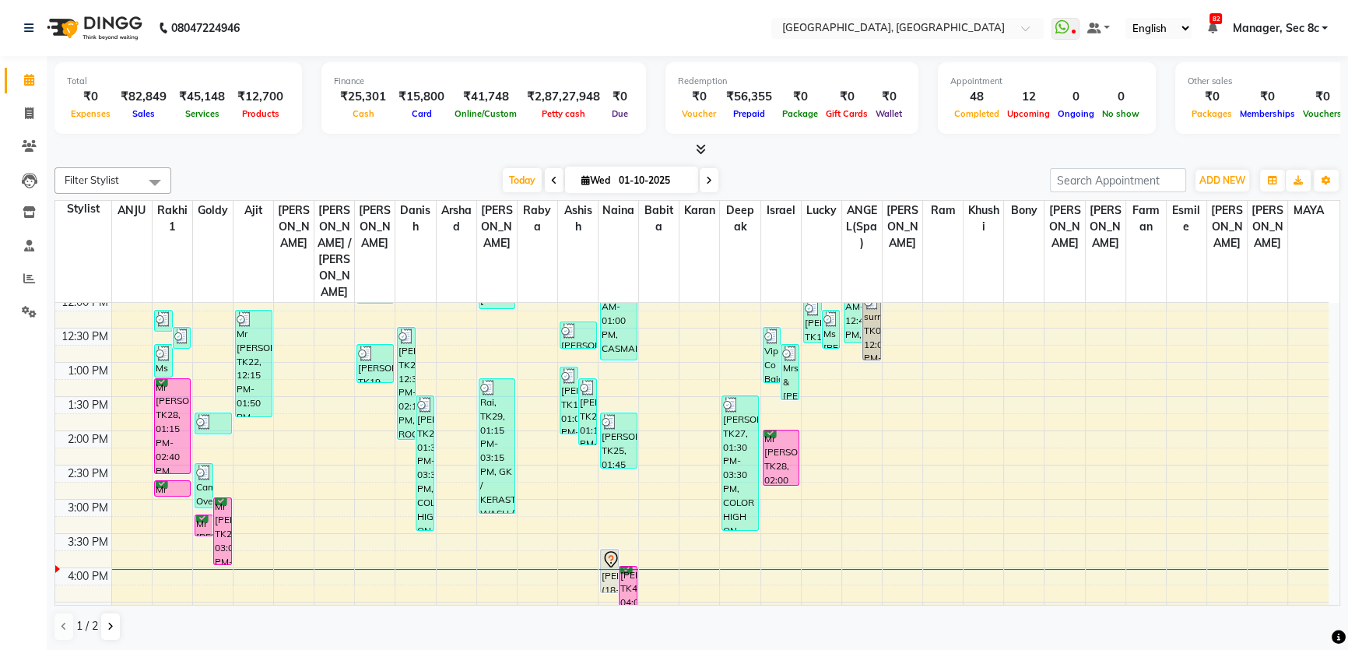
click at [142, 99] on div "₹82,849" at bounding box center [143, 97] width 58 height 18
click at [20, 109] on span at bounding box center [29, 114] width 27 height 18
click at [20, 82] on span at bounding box center [29, 81] width 27 height 18
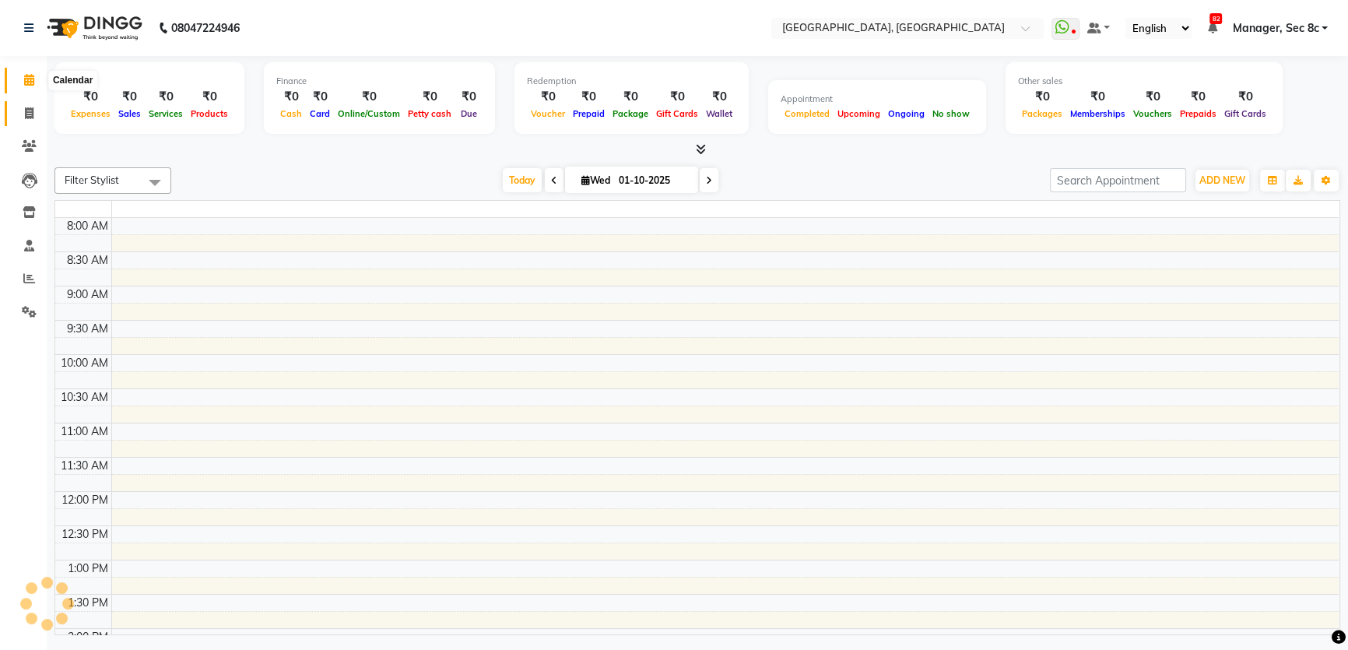
click at [25, 114] on icon at bounding box center [29, 113] width 9 height 12
select select "service"
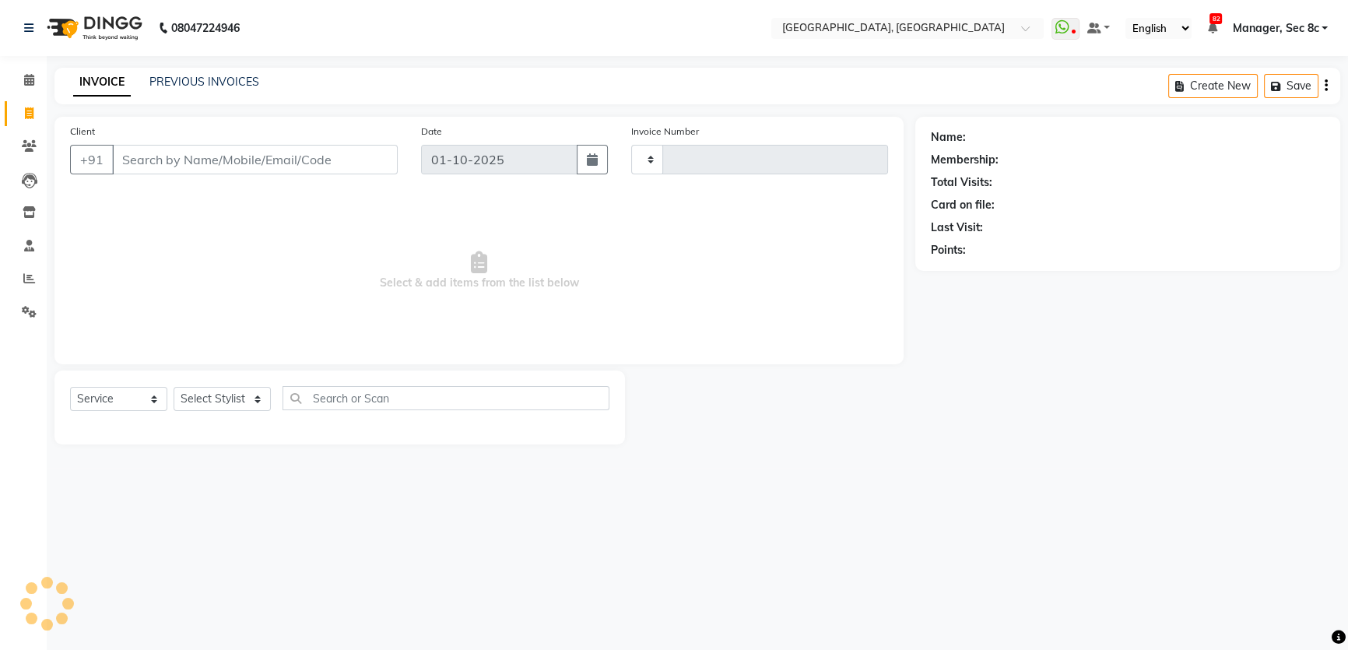
click at [176, 93] on div "INVOICE PREVIOUS INVOICES Create New Save" at bounding box center [696, 86] width 1285 height 37
select select "4281"
type input "9457"
click at [183, 86] on link "PREVIOUS INVOICES" at bounding box center [204, 82] width 110 height 14
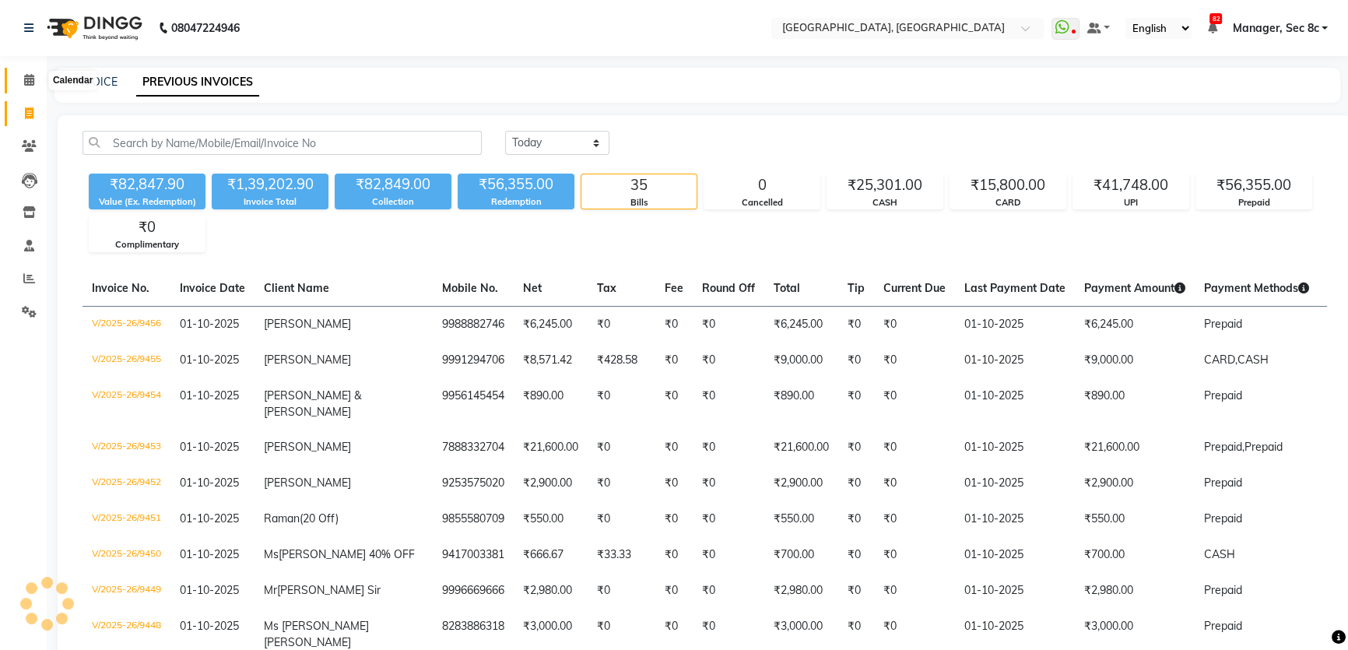
click at [27, 84] on icon at bounding box center [29, 80] width 10 height 12
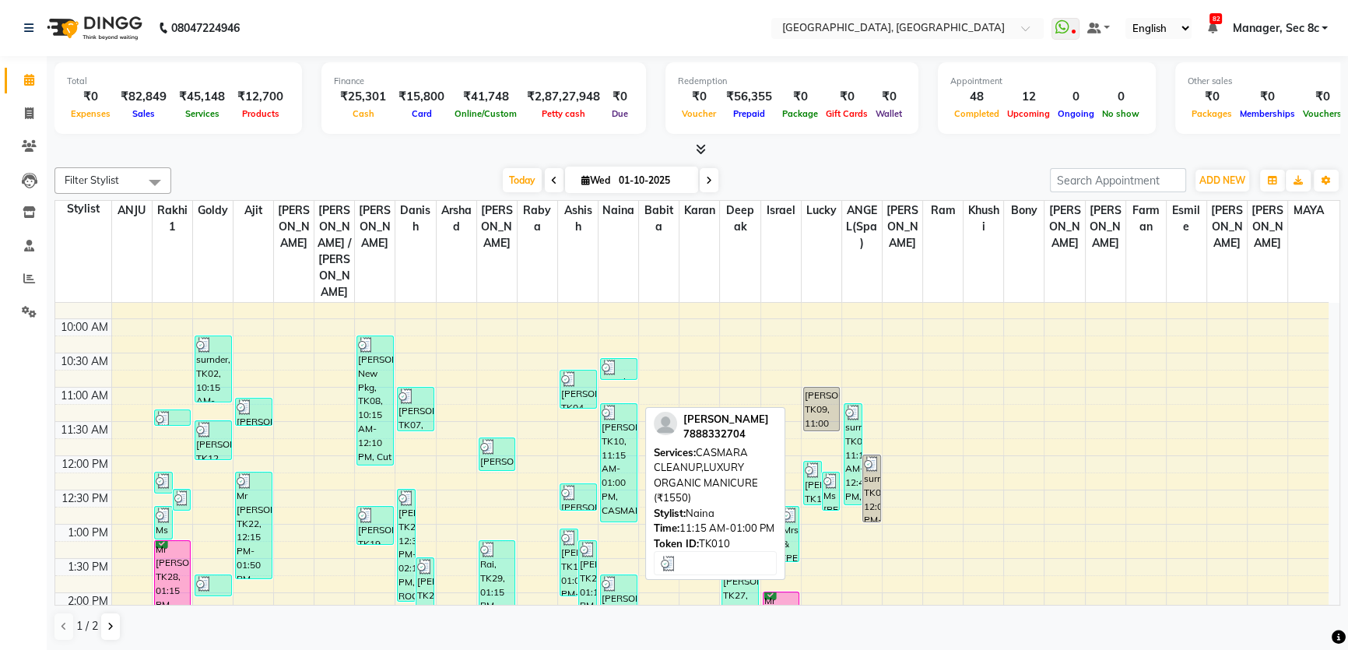
scroll to position [424, 0]
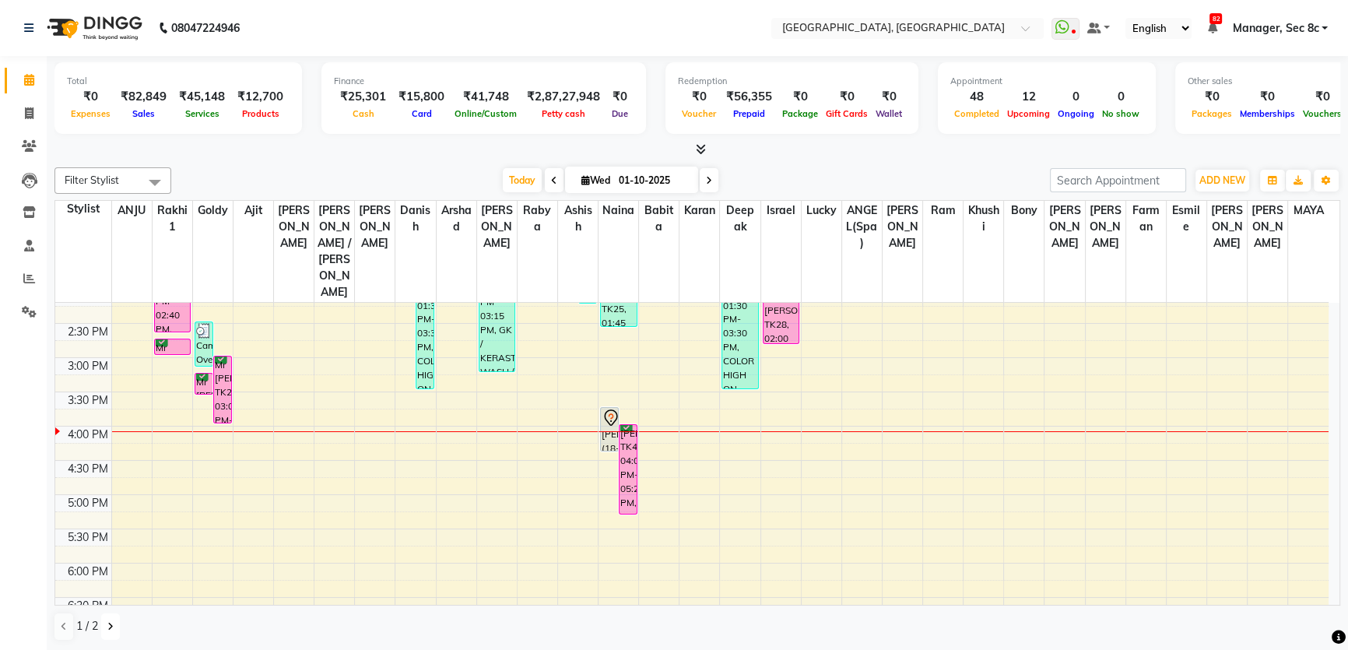
drag, startPoint x: 109, startPoint y: 626, endPoint x: 240, endPoint y: 562, distance: 145.8
click at [109, 626] on icon at bounding box center [110, 626] width 6 height 9
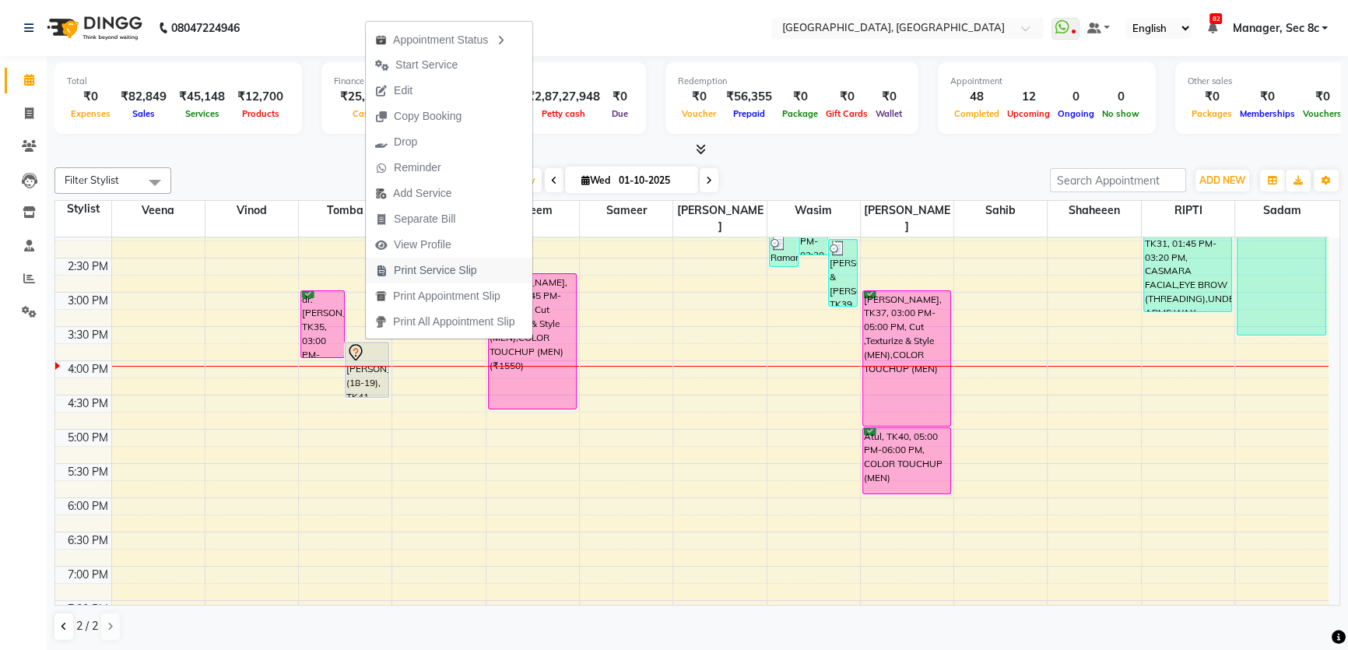
click at [425, 268] on span "Print Service Slip" at bounding box center [435, 270] width 83 height 16
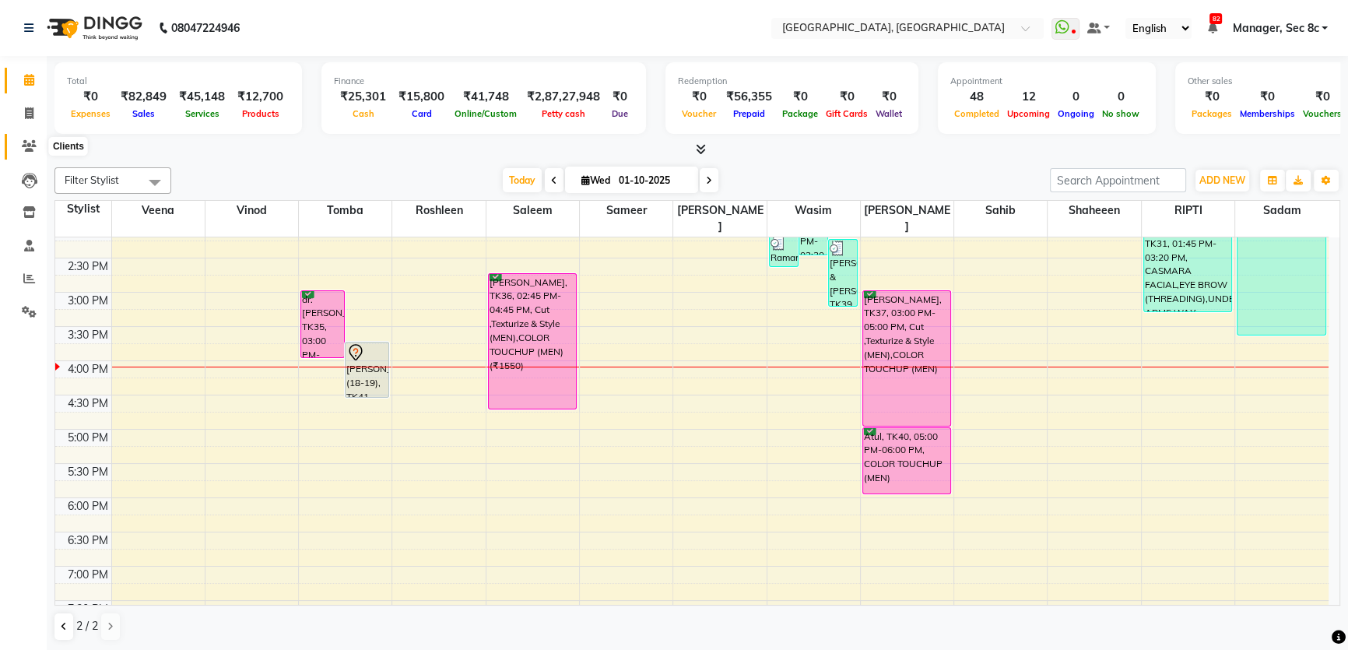
click at [19, 149] on span at bounding box center [29, 147] width 27 height 18
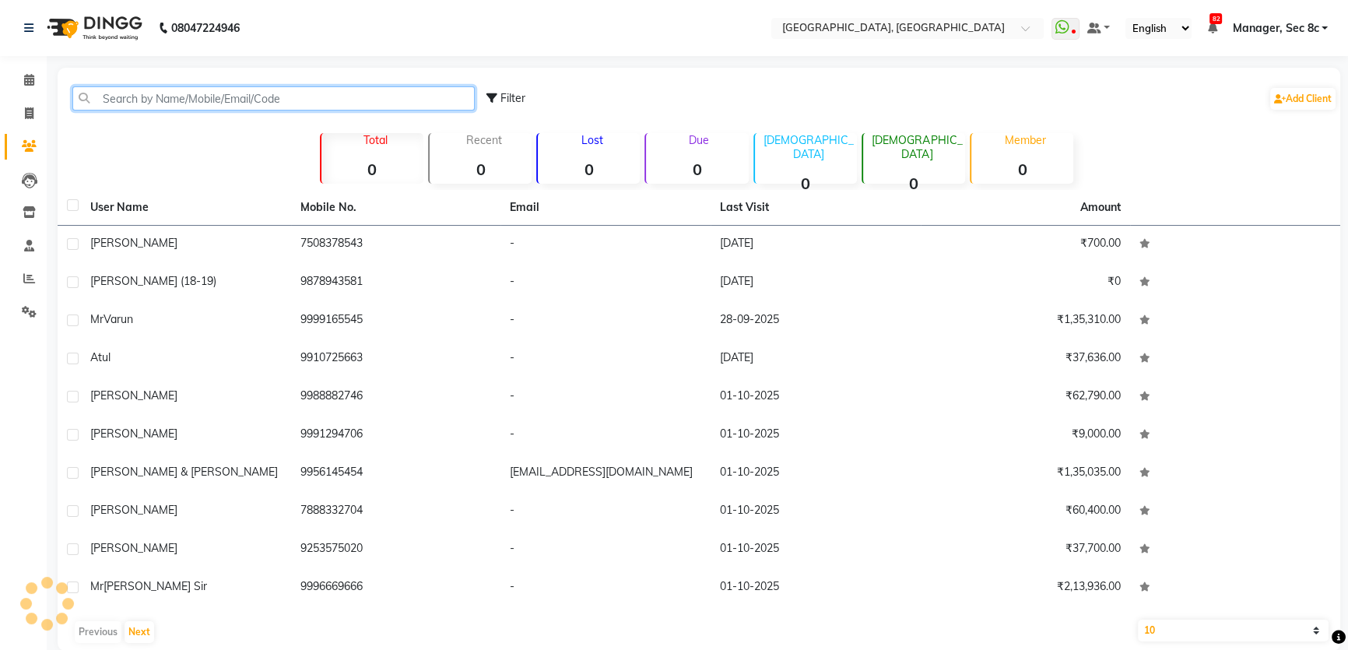
click at [100, 108] on input "text" at bounding box center [273, 98] width 402 height 24
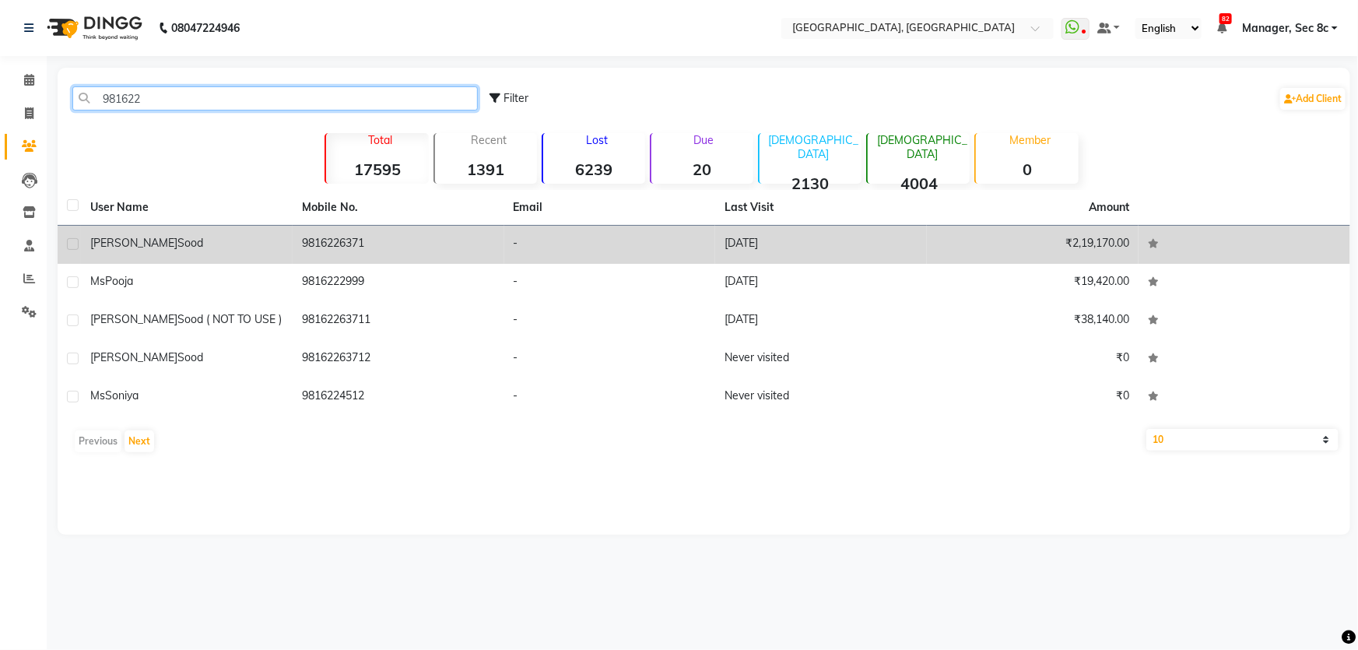
type input "981622"
click at [374, 241] on td "9816226371" at bounding box center [399, 245] width 212 height 38
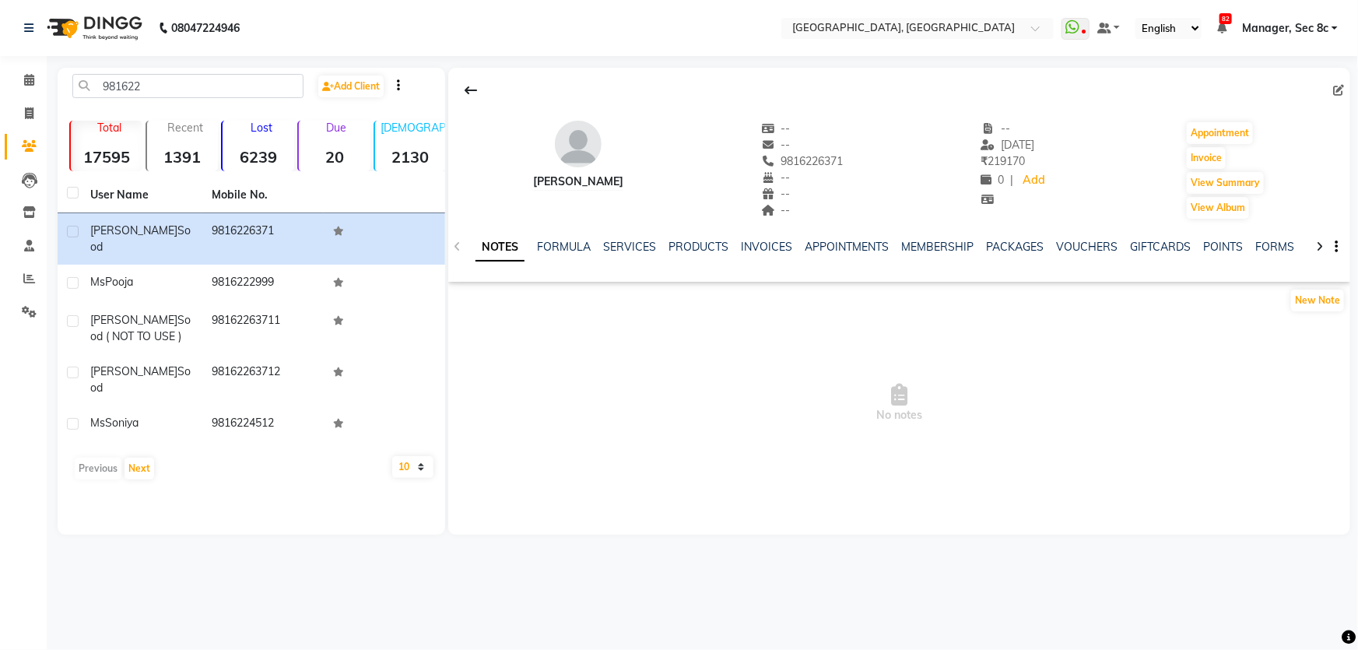
click at [1084, 258] on div "NOTES FORMULA SERVICES PRODUCTS INVOICES APPOINTMENTS MEMBERSHIP PACKAGES VOUCH…" at bounding box center [880, 253] width 810 height 29
click at [1086, 247] on link "VOUCHERS" at bounding box center [1086, 247] width 61 height 14
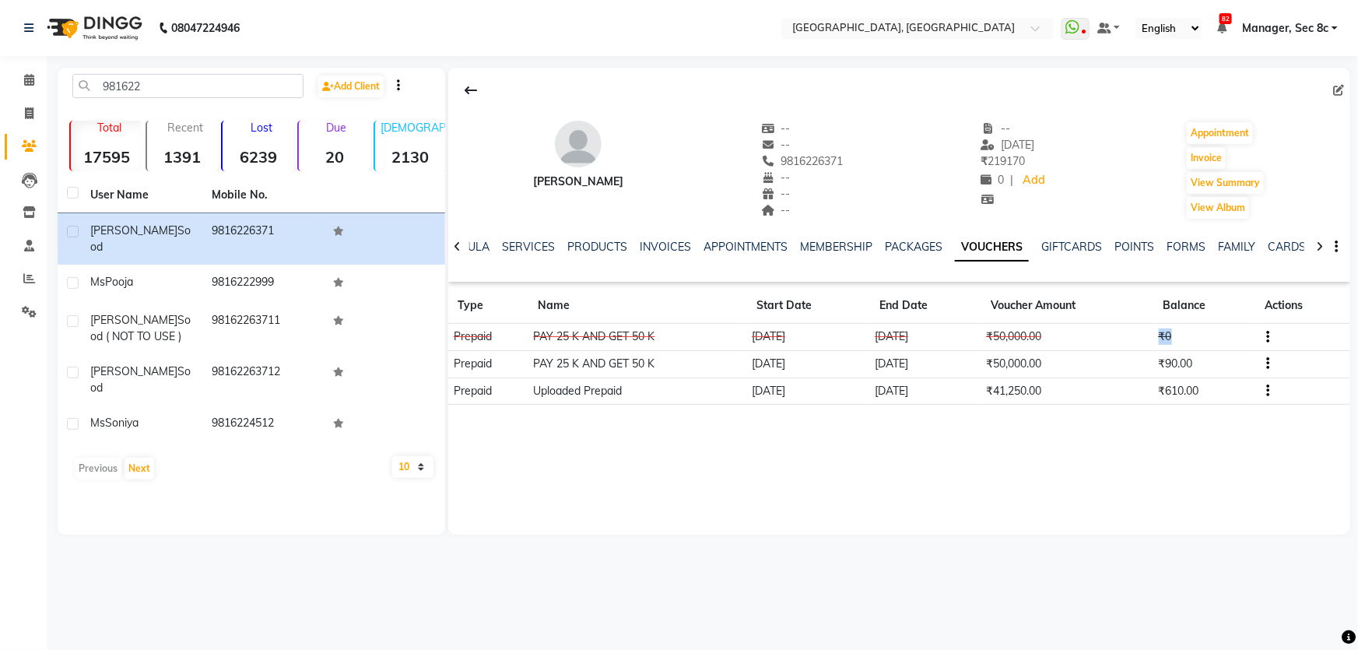
drag, startPoint x: 1155, startPoint y: 334, endPoint x: 1113, endPoint y: 347, distance: 44.8
click at [1116, 342] on tr "Prepaid PAY 25 K AND GET 50 K 11-12-2024 07-09-2027 ₹50,000.00 ₹0" at bounding box center [899, 337] width 902 height 27
drag, startPoint x: 1231, startPoint y: 367, endPoint x: 1163, endPoint y: 372, distance: 67.8
click at [1164, 371] on td "₹90.00" at bounding box center [1204, 363] width 102 height 27
drag, startPoint x: 1239, startPoint y: 387, endPoint x: 1130, endPoint y: 394, distance: 108.3
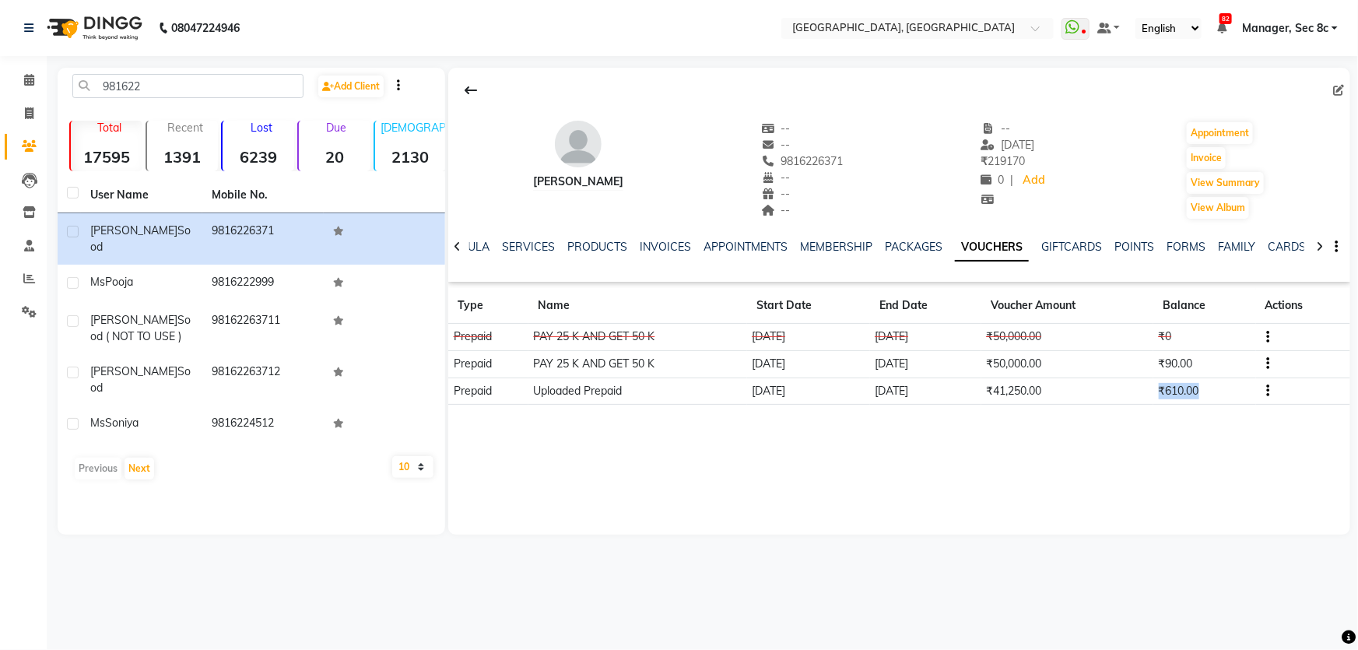
click at [1133, 394] on tr "Prepaid Uploaded Prepaid 01-01-2023 30-06-2024 ₹41,250.00 ₹610.00" at bounding box center [899, 390] width 902 height 27
click at [39, 110] on span at bounding box center [29, 114] width 27 height 18
select select "service"
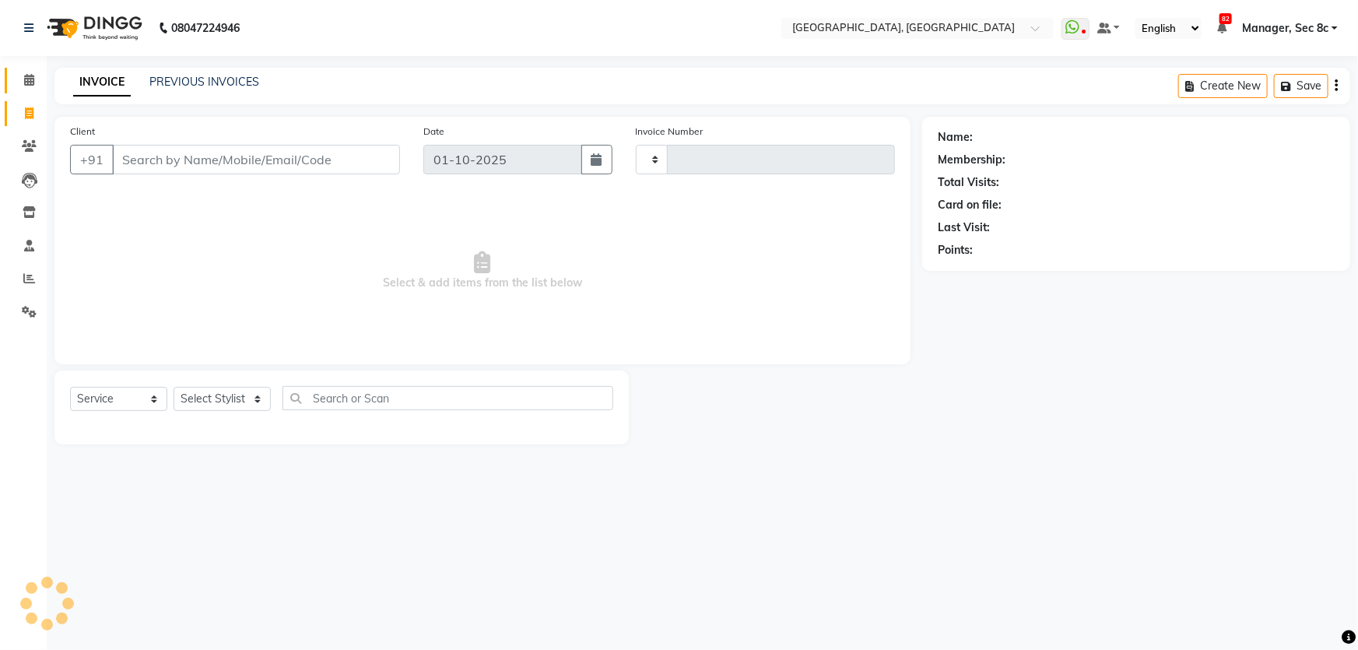
type input "9457"
click at [39, 85] on span at bounding box center [29, 81] width 27 height 18
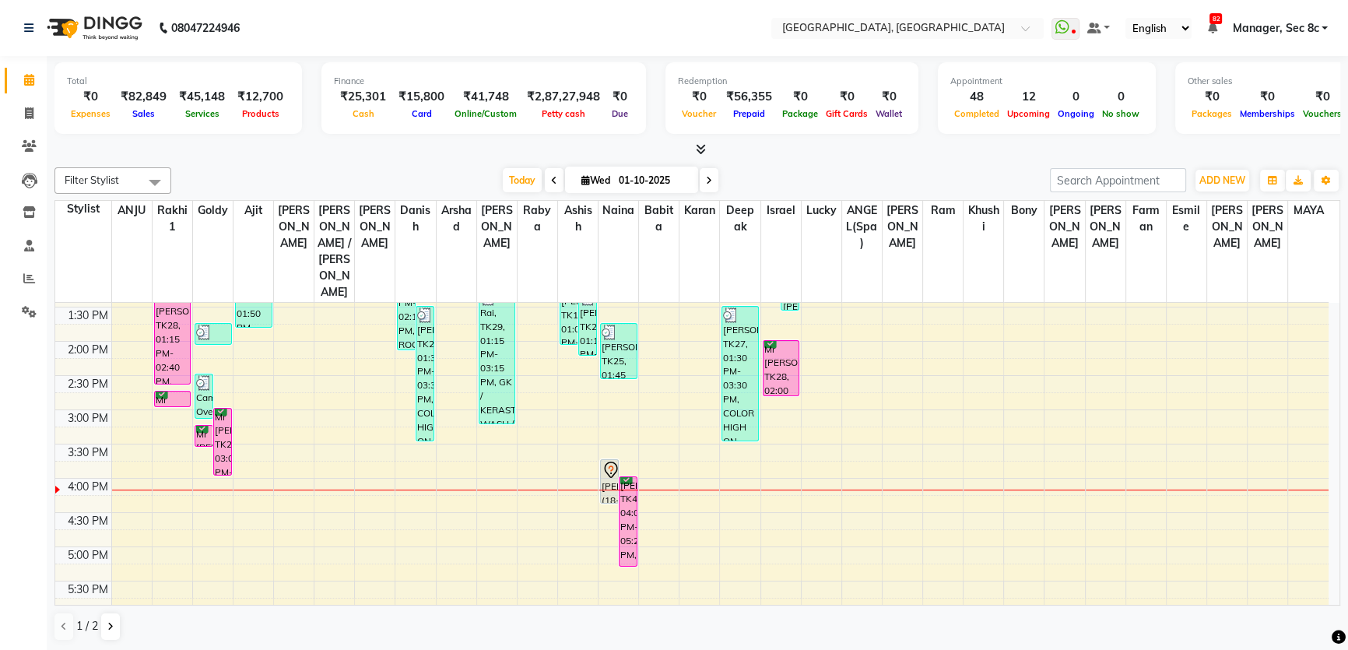
scroll to position [424, 0]
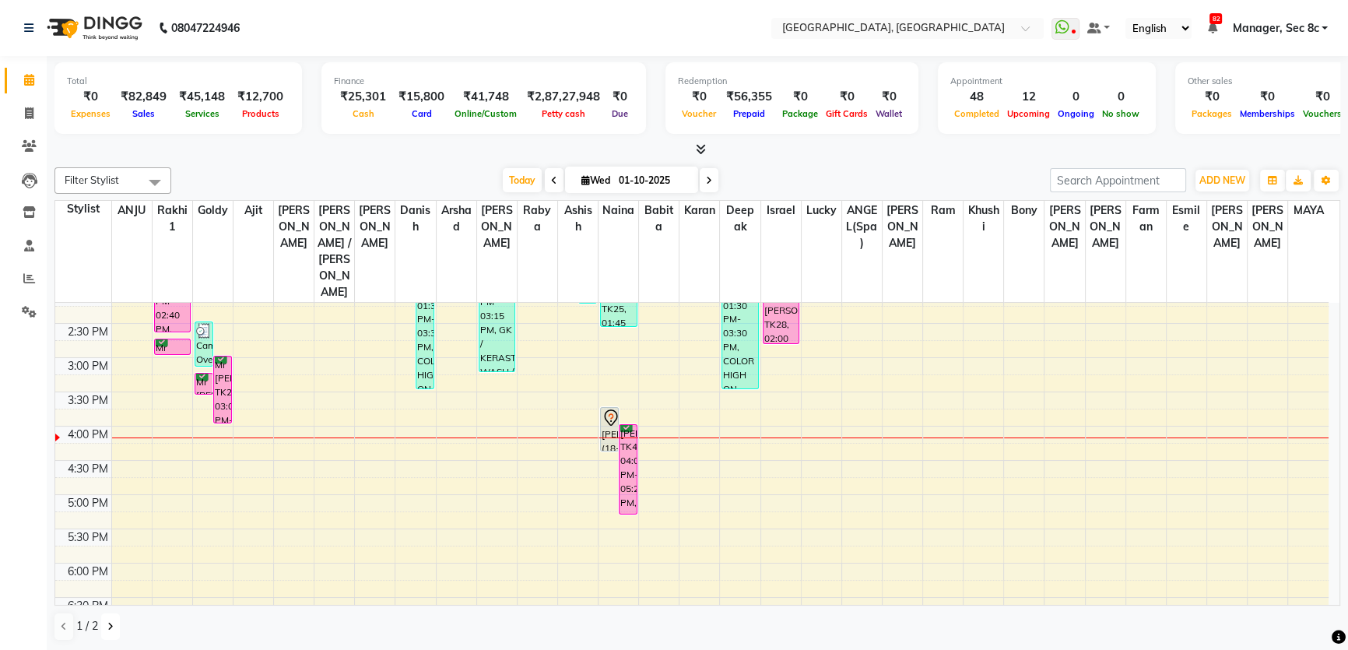
drag, startPoint x: 109, startPoint y: 624, endPoint x: 280, endPoint y: 573, distance: 178.5
click at [110, 624] on icon at bounding box center [110, 626] width 6 height 9
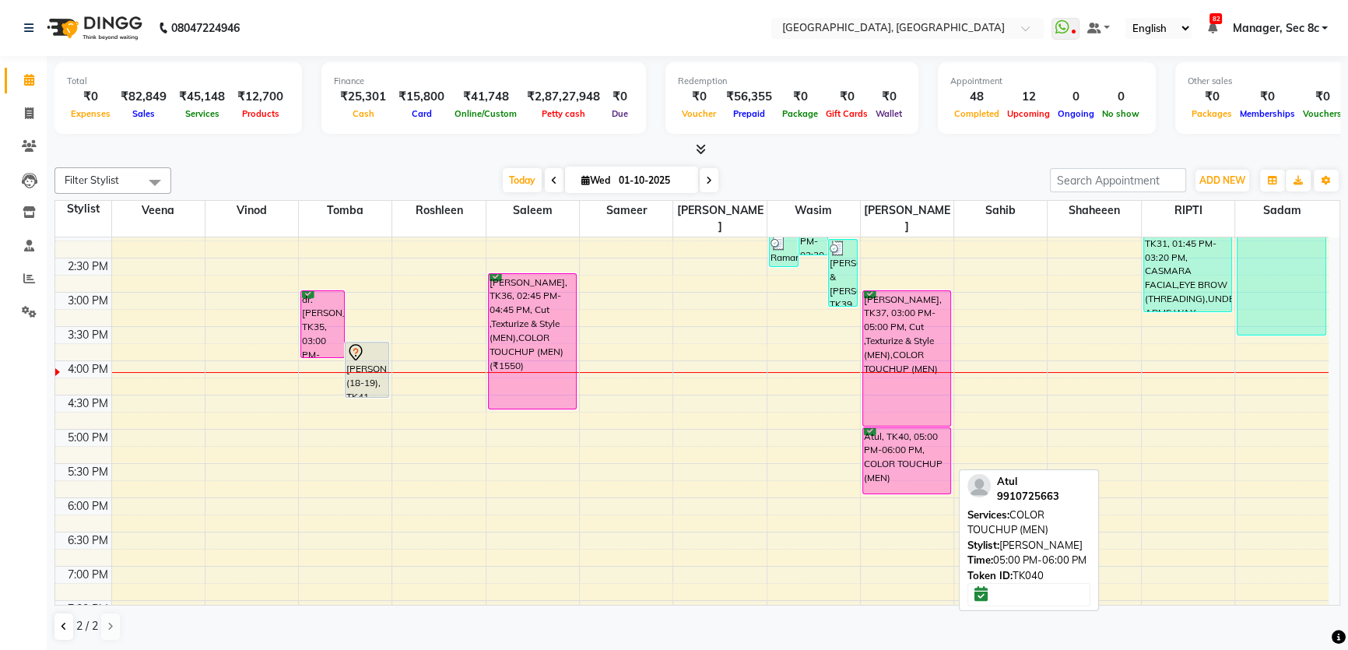
click at [925, 436] on div "Atul, TK40, 05:00 PM-06:00 PM, COLOR TOUCHUP (MEN)" at bounding box center [906, 460] width 87 height 65
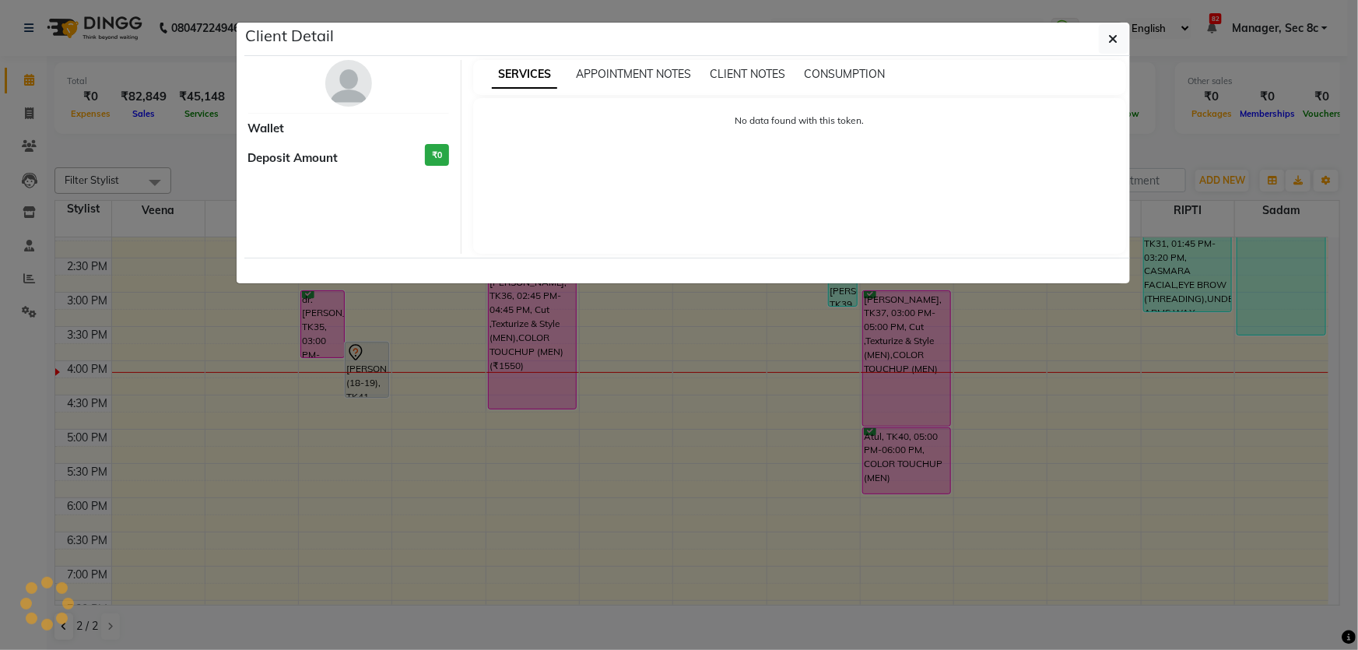
select select "6"
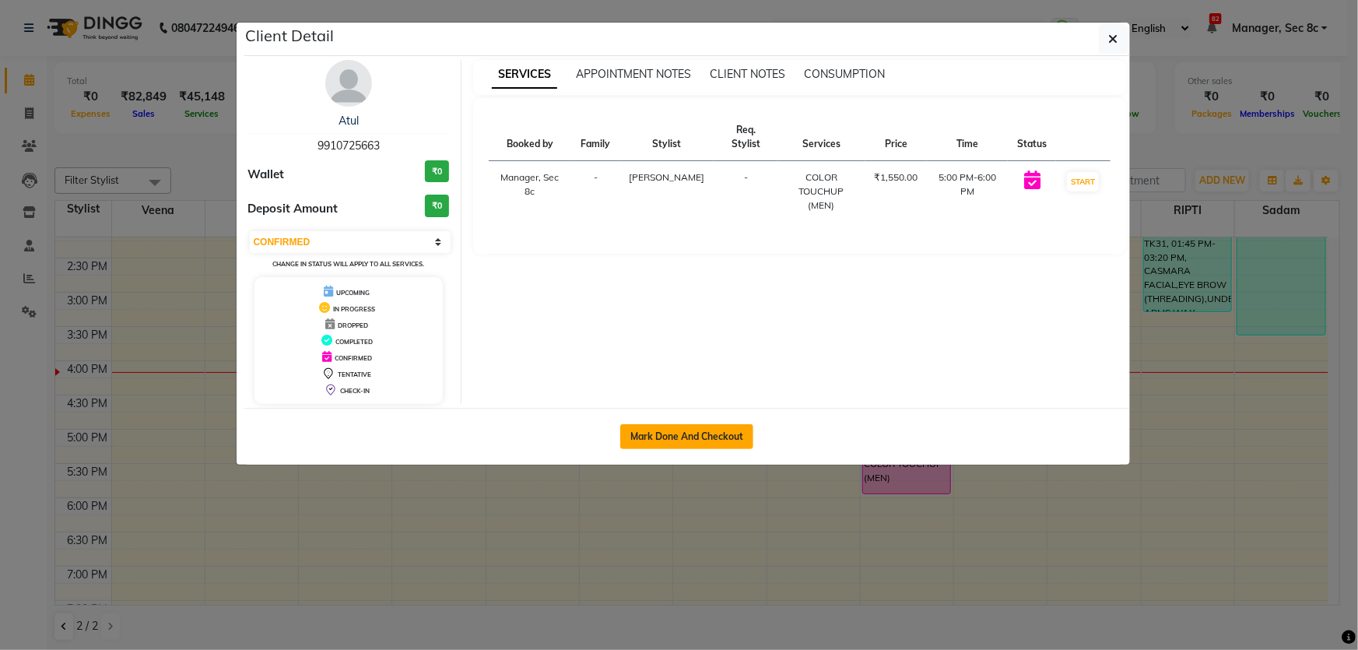
click at [695, 433] on button "Mark Done And Checkout" at bounding box center [686, 436] width 133 height 25
select select "service"
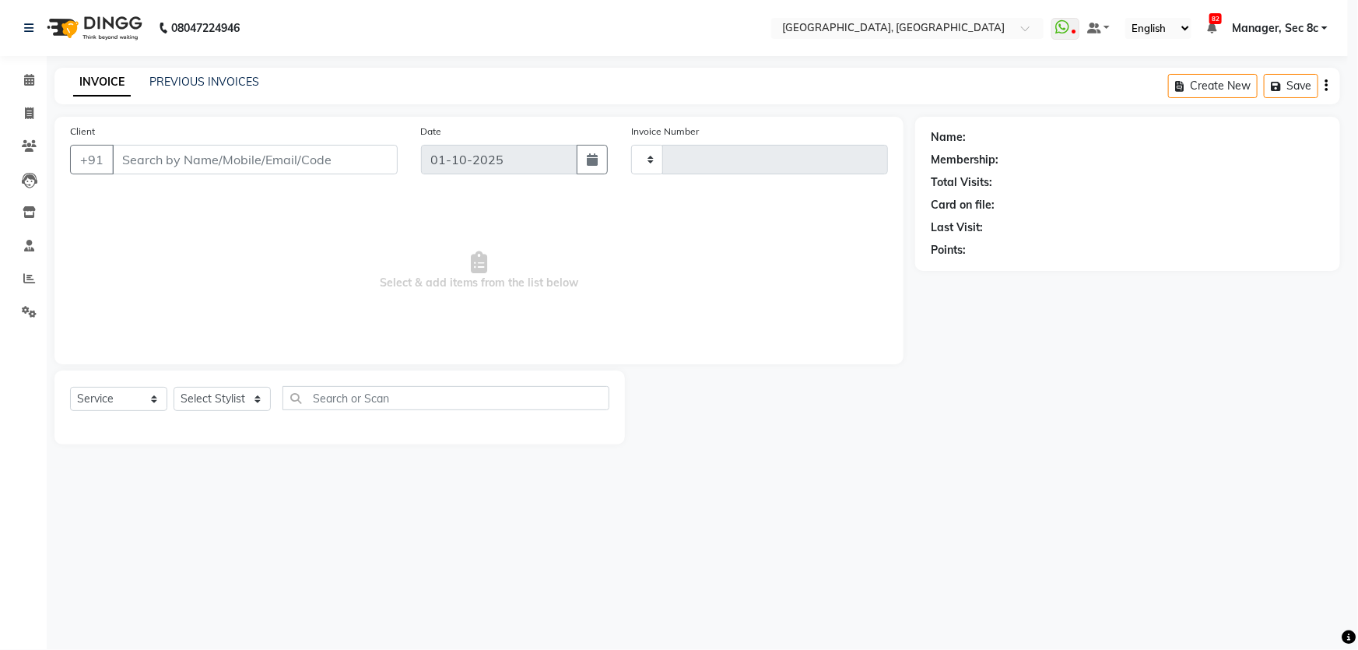
type input "9457"
select select "4281"
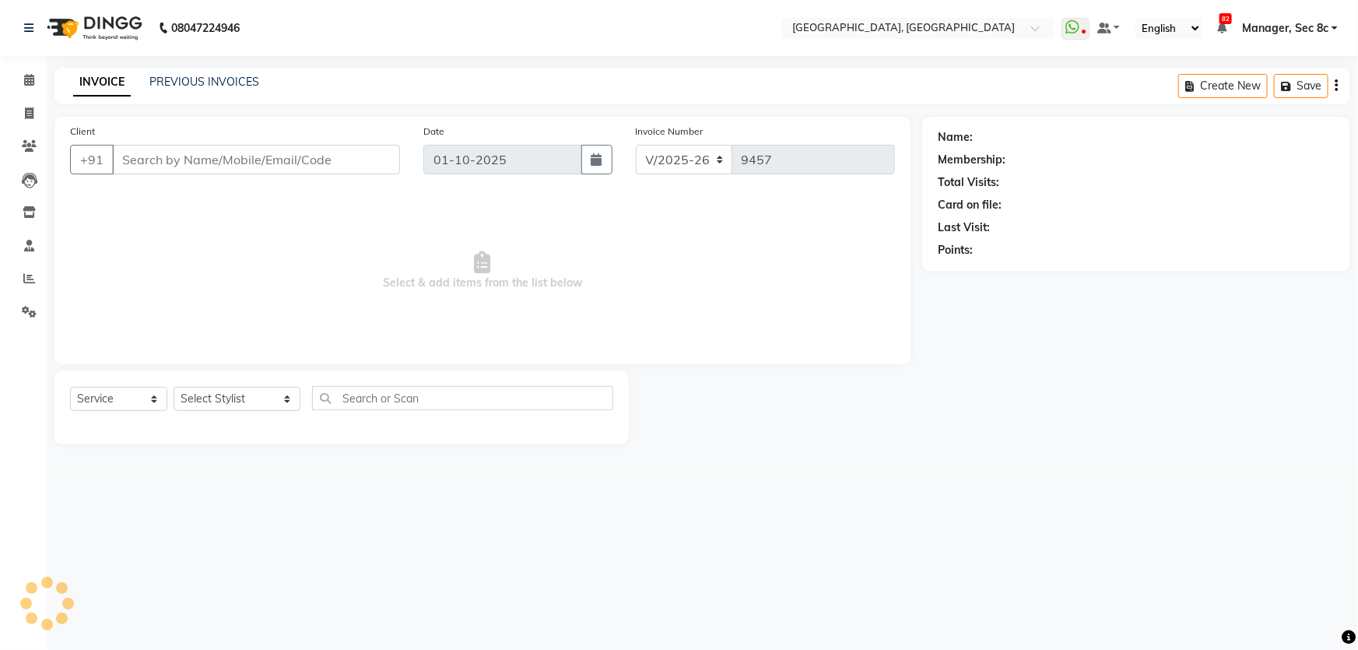
type input "9910725663"
select select "25453"
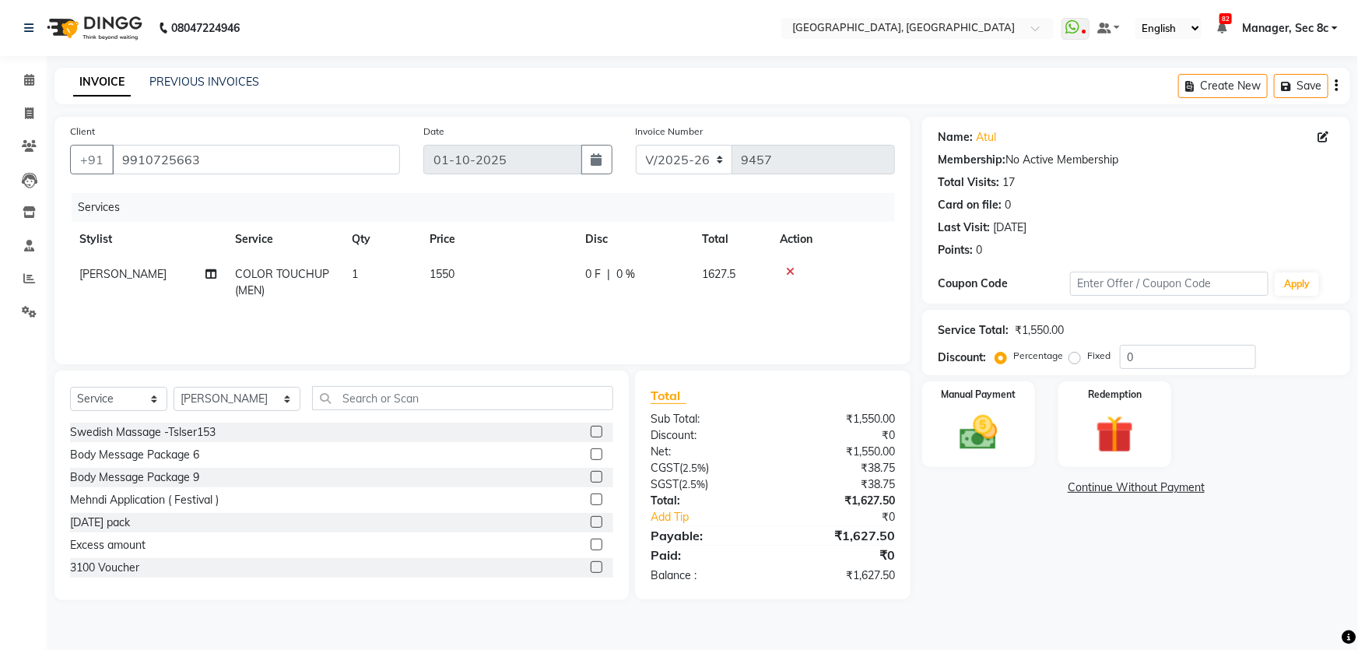
click at [1087, 357] on label "Fixed" at bounding box center [1098, 356] width 23 height 14
click at [1072, 357] on input "Fixed" at bounding box center [1077, 355] width 11 height 11
radio input "true"
drag, startPoint x: 1159, startPoint y: 355, endPoint x: 1058, endPoint y: 361, distance: 101.3
click at [1058, 361] on div "Percentage Fixed 0" at bounding box center [1127, 357] width 258 height 24
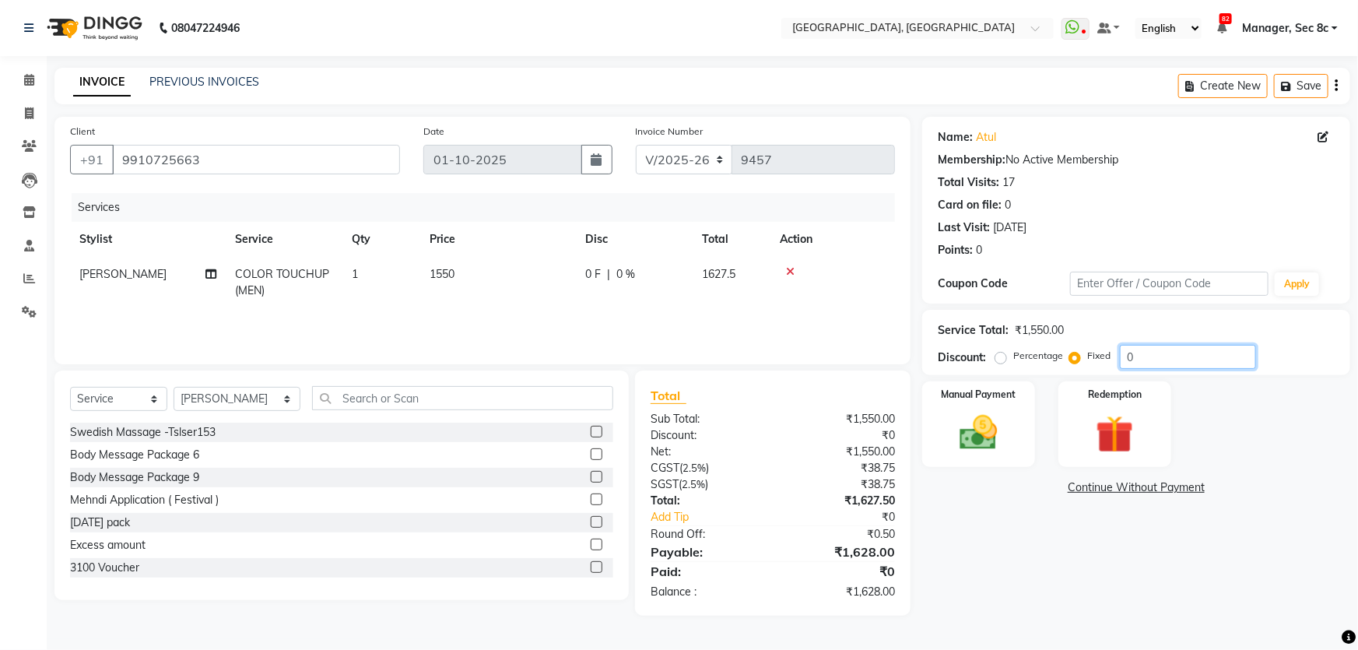
type input "1"
type input "50"
click at [1020, 419] on div "Manual Payment" at bounding box center [978, 424] width 117 height 89
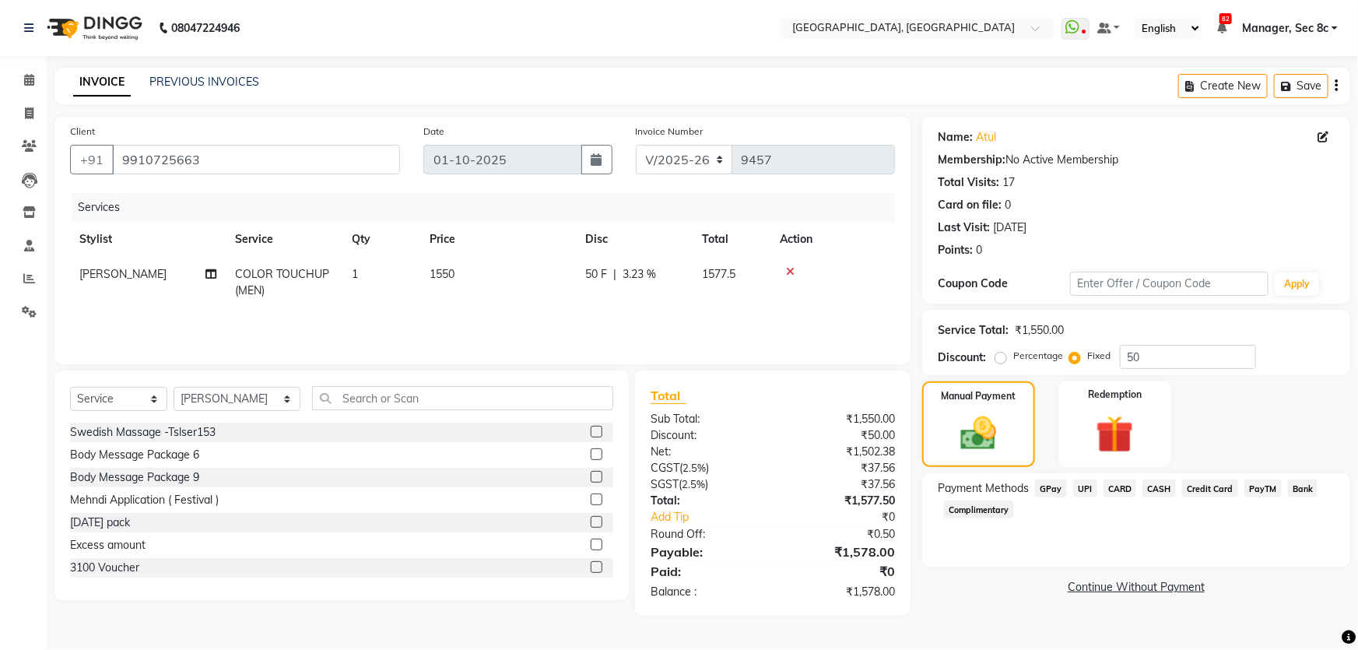
click at [1168, 492] on span "CASH" at bounding box center [1158, 488] width 33 height 18
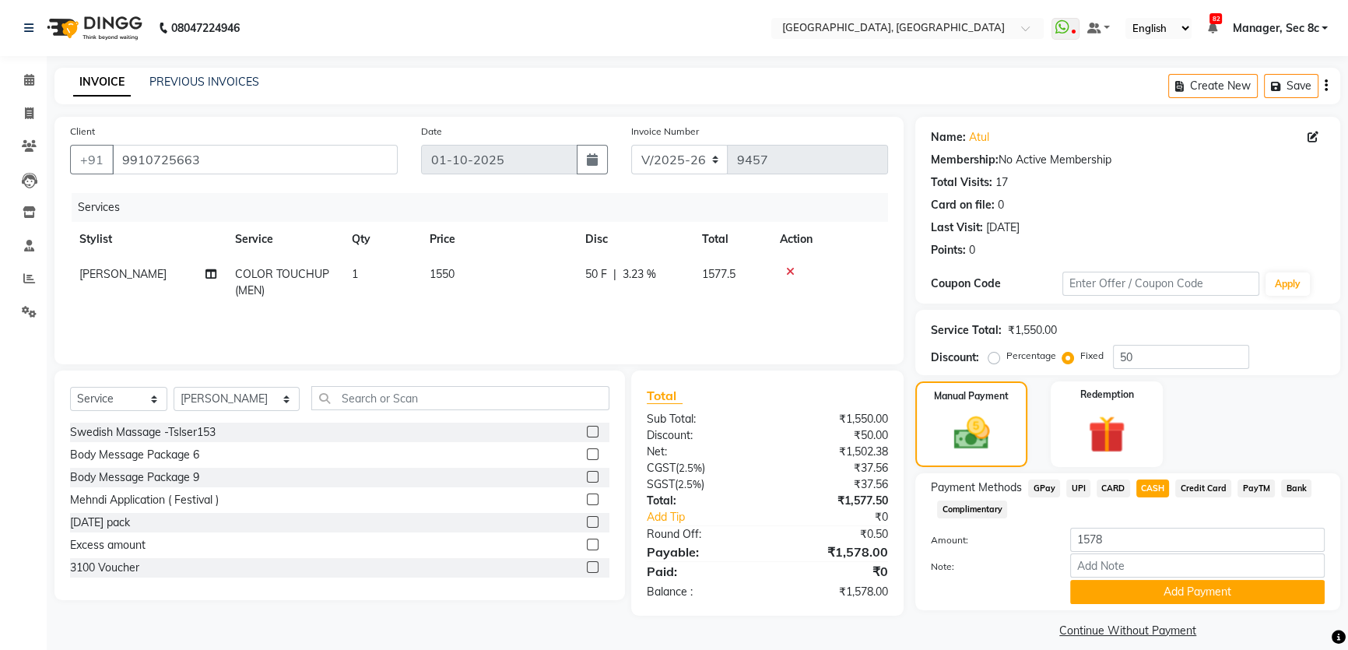
click at [983, 356] on div "Discount: Percentage Fixed 50" at bounding box center [1127, 357] width 394 height 24
drag, startPoint x: 1001, startPoint y: 359, endPoint x: 990, endPoint y: 359, distance: 10.9
click at [999, 359] on div "Percentage" at bounding box center [1023, 355] width 65 height 19
click at [1006, 359] on label "Percentage" at bounding box center [1031, 356] width 50 height 14
click at [991, 359] on input "Percentage" at bounding box center [996, 355] width 11 height 11
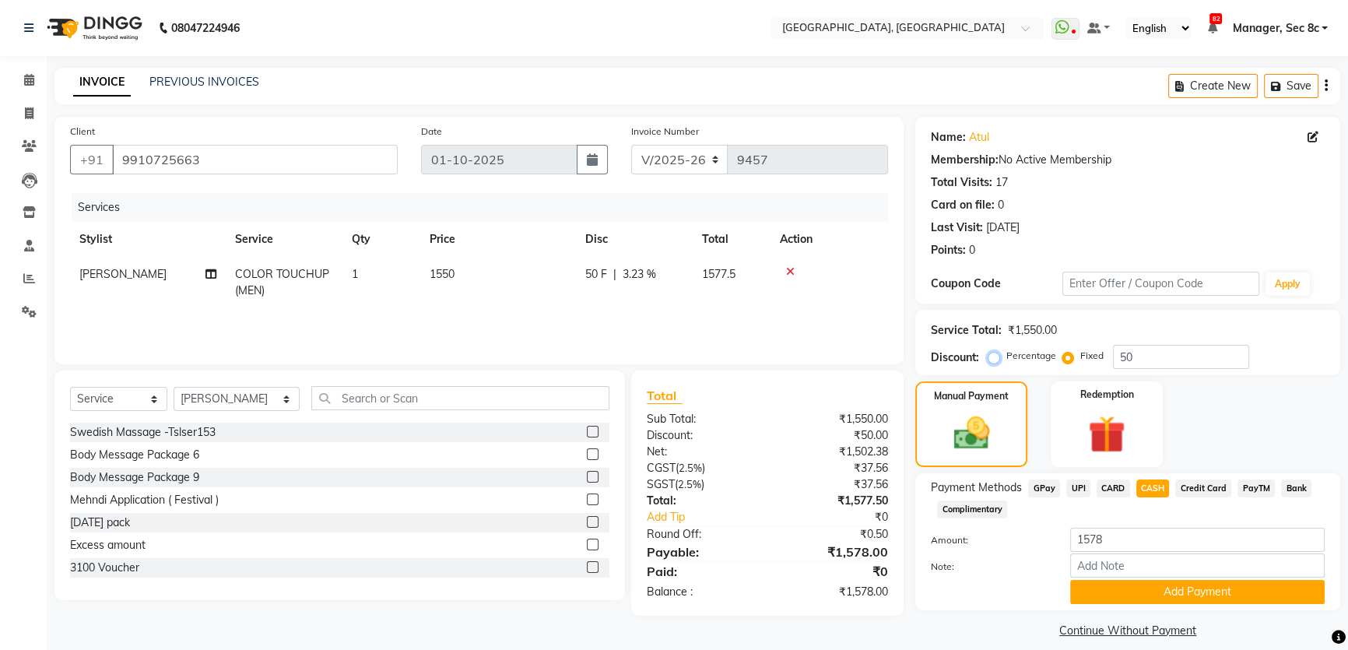
radio input "true"
click at [1080, 357] on label "Fixed" at bounding box center [1091, 356] width 23 height 14
click at [1067, 357] on input "Fixed" at bounding box center [1070, 355] width 11 height 11
radio input "true"
drag, startPoint x: 1151, startPoint y: 357, endPoint x: 1125, endPoint y: 358, distance: 26.5
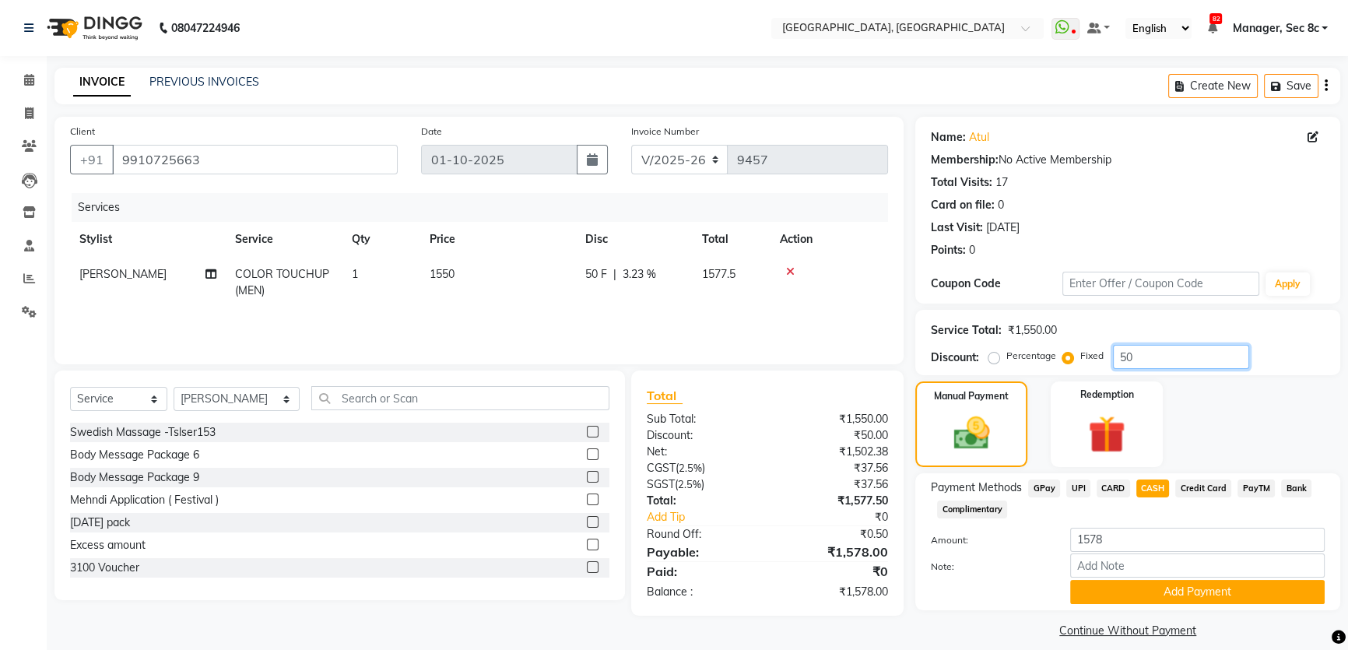
click at [1128, 358] on input "50" at bounding box center [1181, 357] width 136 height 24
type input "5"
type input "128"
click at [1144, 485] on span "CASH" at bounding box center [1152, 488] width 33 height 18
type input "1500"
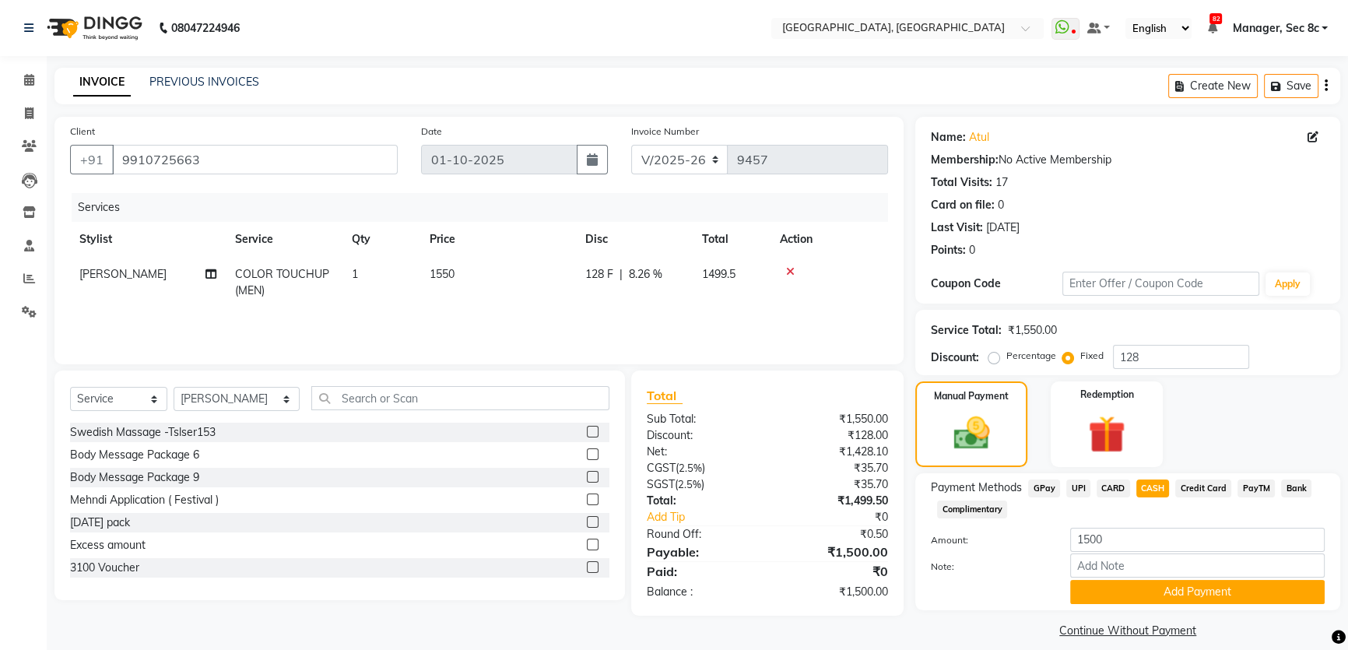
click at [1126, 485] on span "CARD" at bounding box center [1112, 488] width 33 height 18
click at [1164, 581] on button "Add Payment" at bounding box center [1197, 592] width 254 height 24
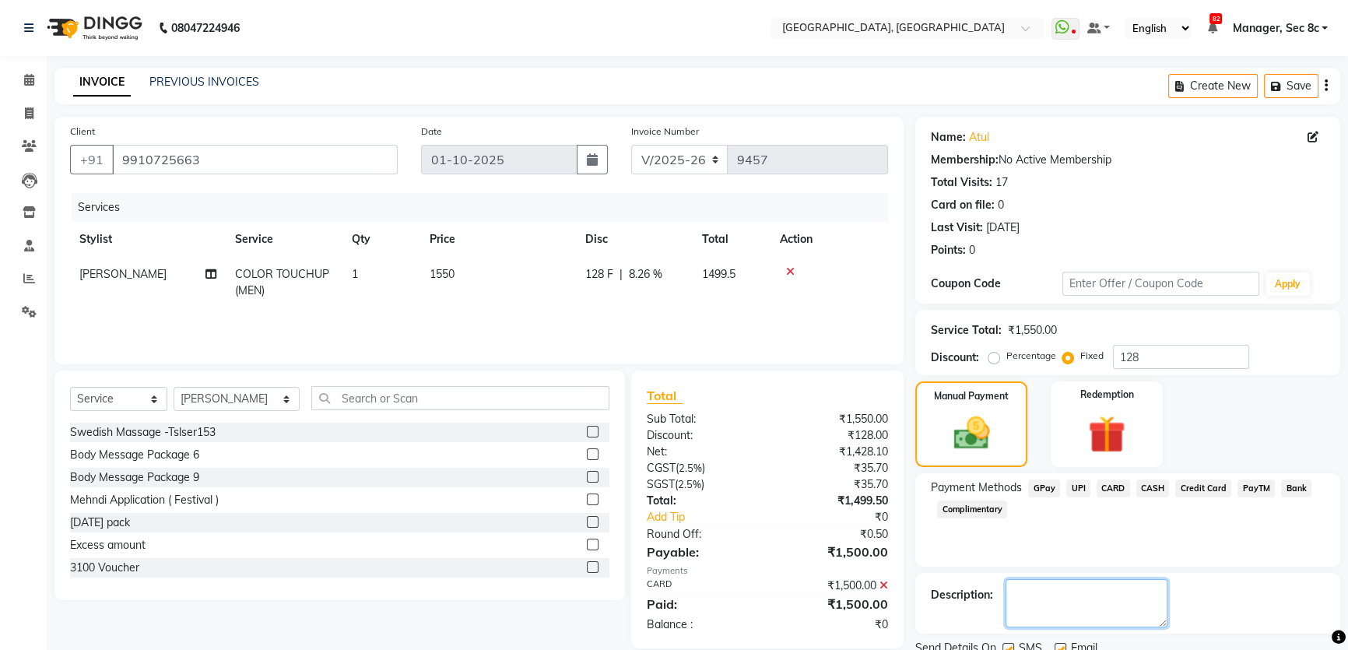
click at [1079, 614] on textarea at bounding box center [1086, 603] width 162 height 48
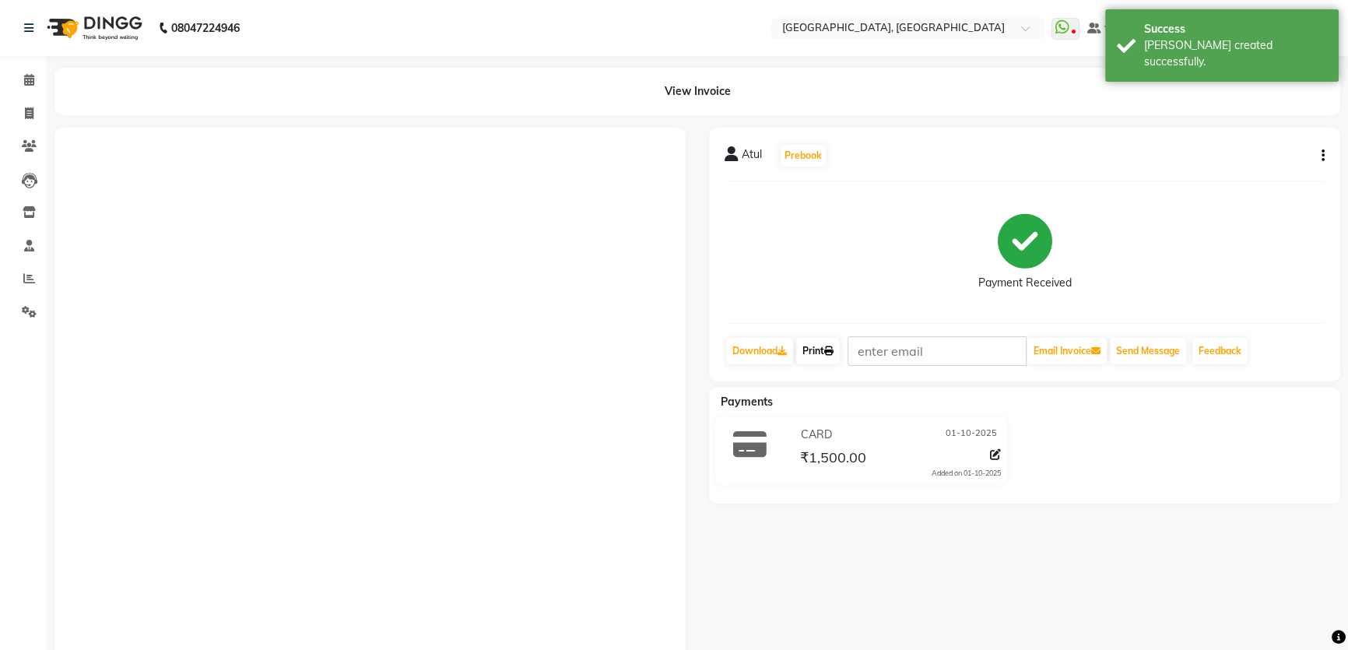
click at [815, 344] on link "Print" at bounding box center [818, 351] width 44 height 26
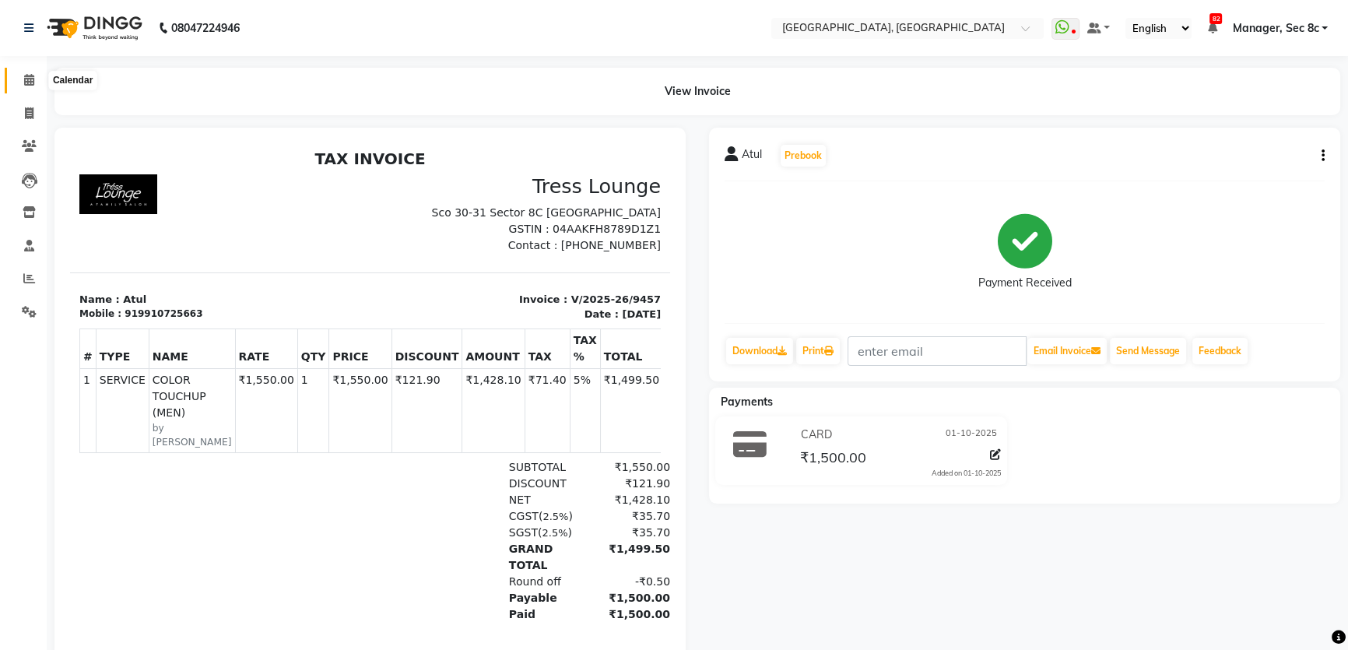
click at [24, 82] on icon at bounding box center [29, 80] width 10 height 12
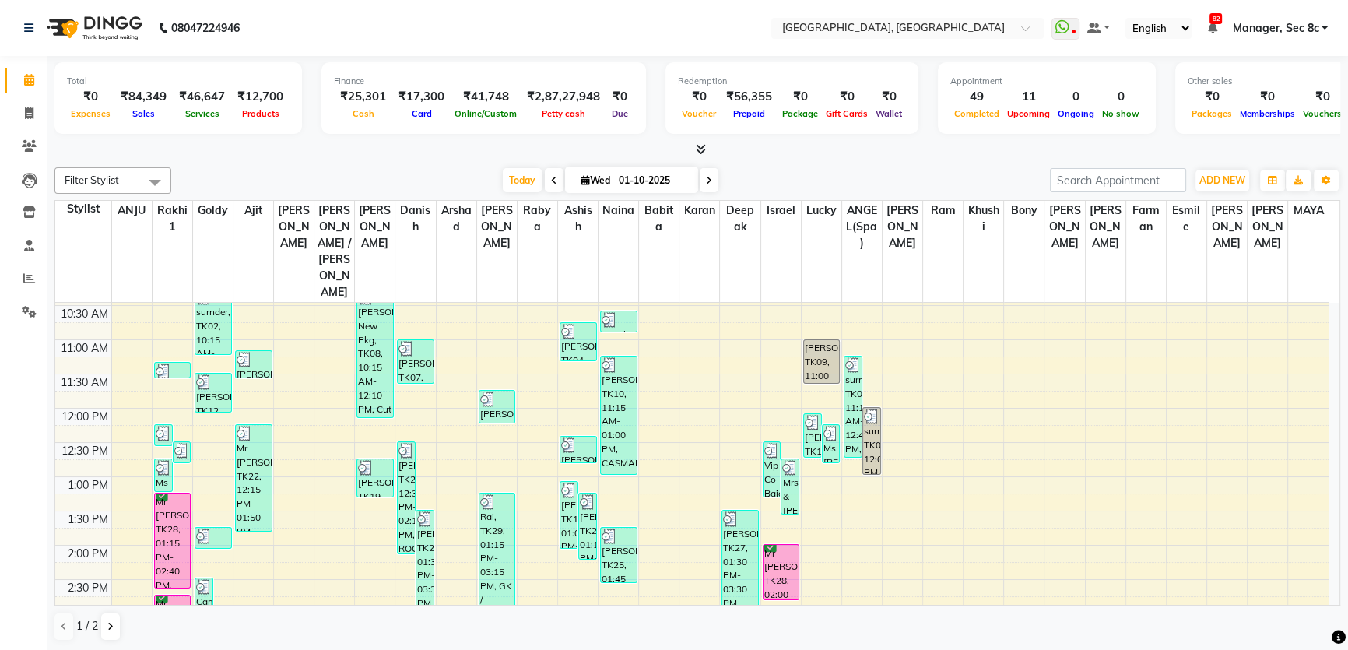
scroll to position [212, 0]
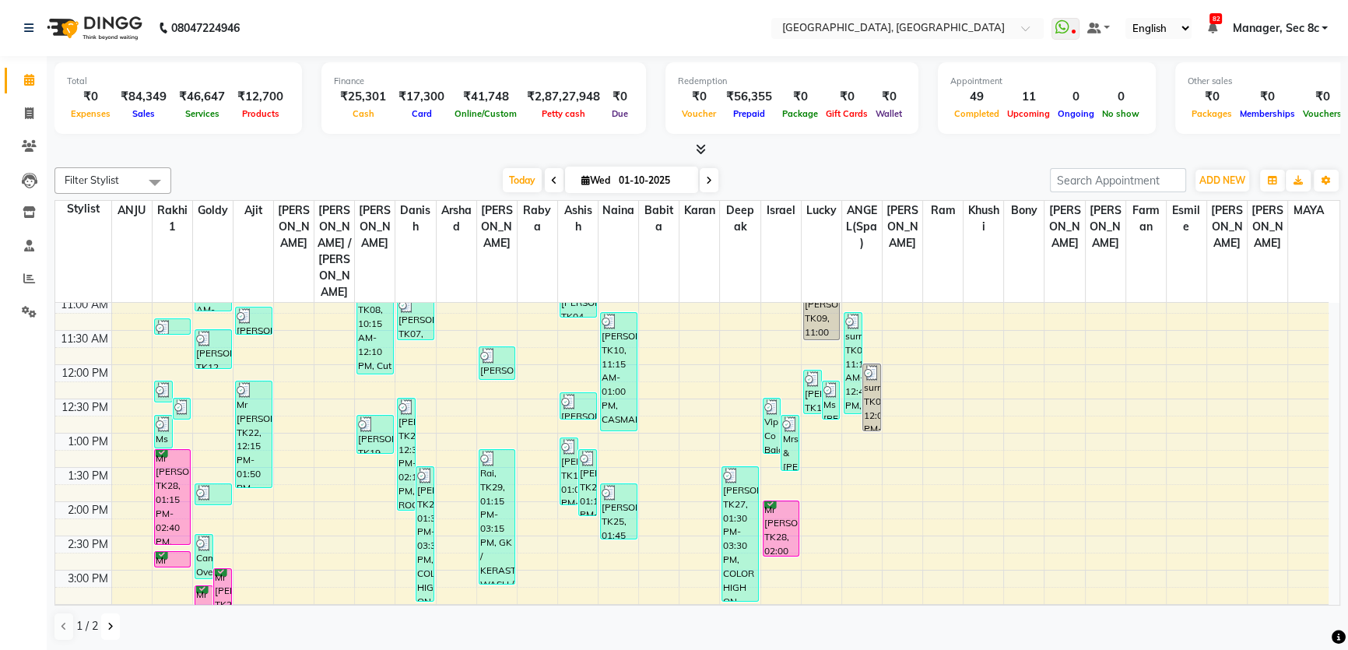
click at [113, 628] on button at bounding box center [110, 626] width 19 height 26
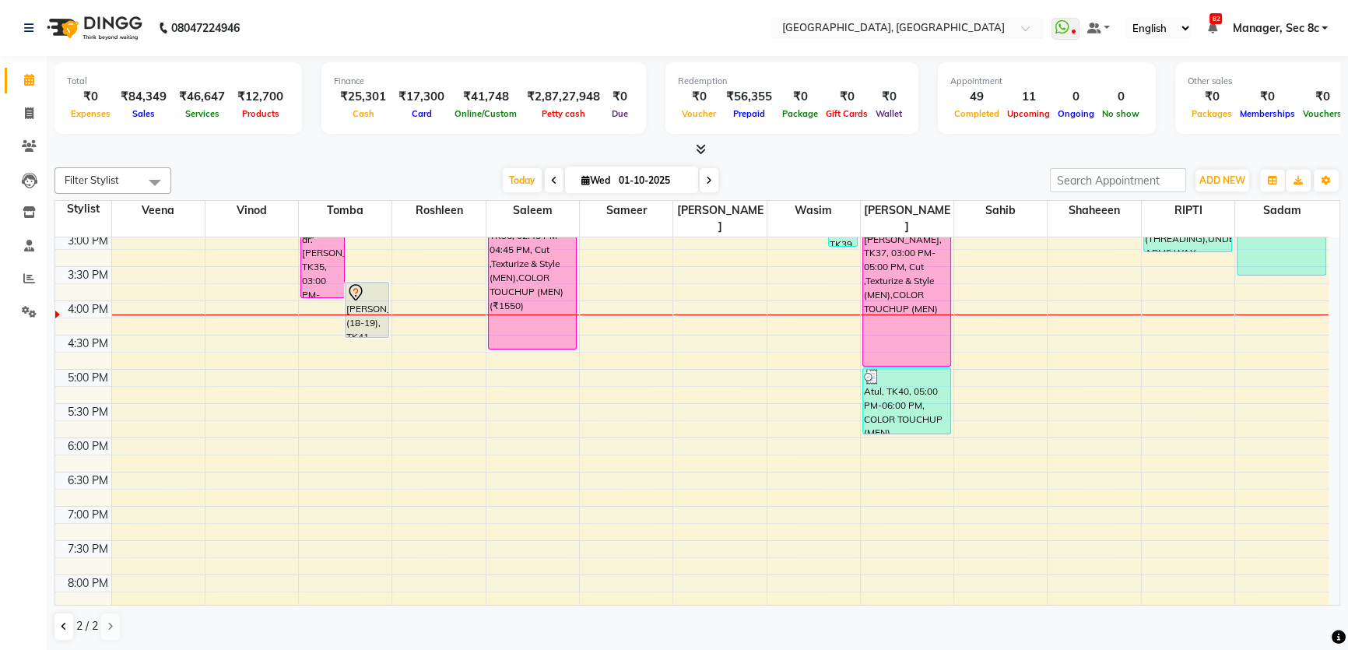
scroll to position [495, 0]
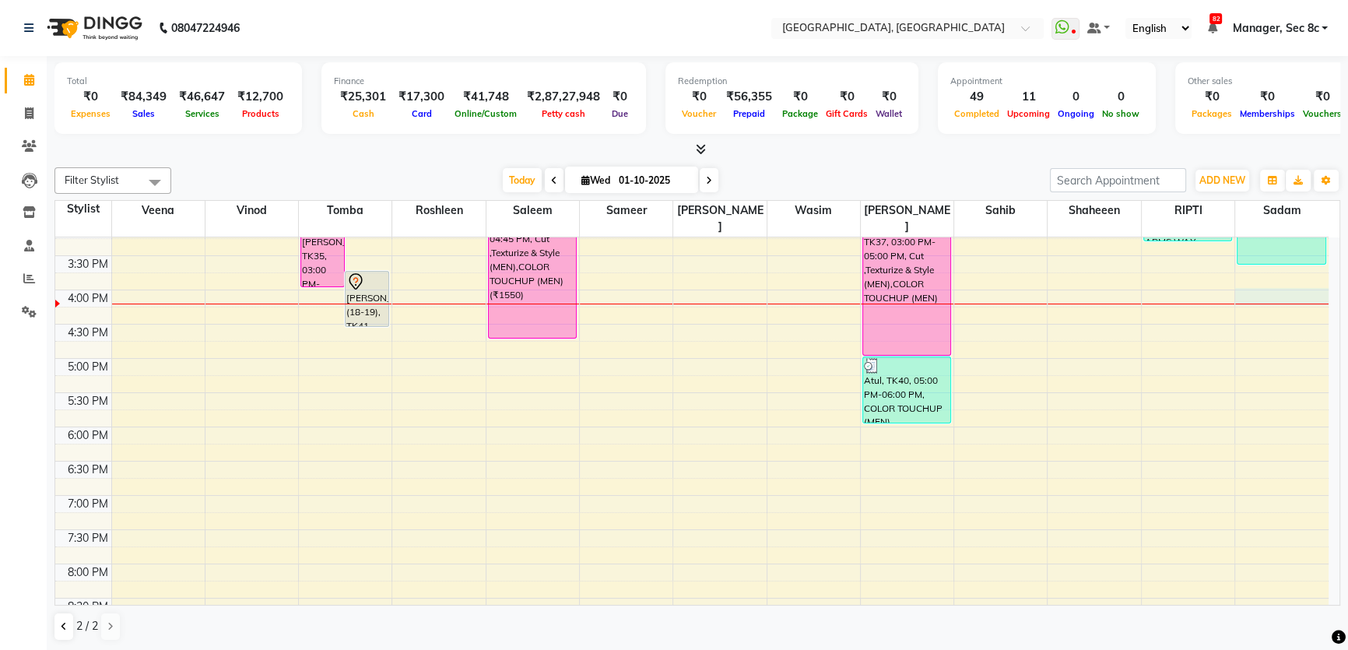
click at [1284, 303] on div at bounding box center [1281, 303] width 93 height 1
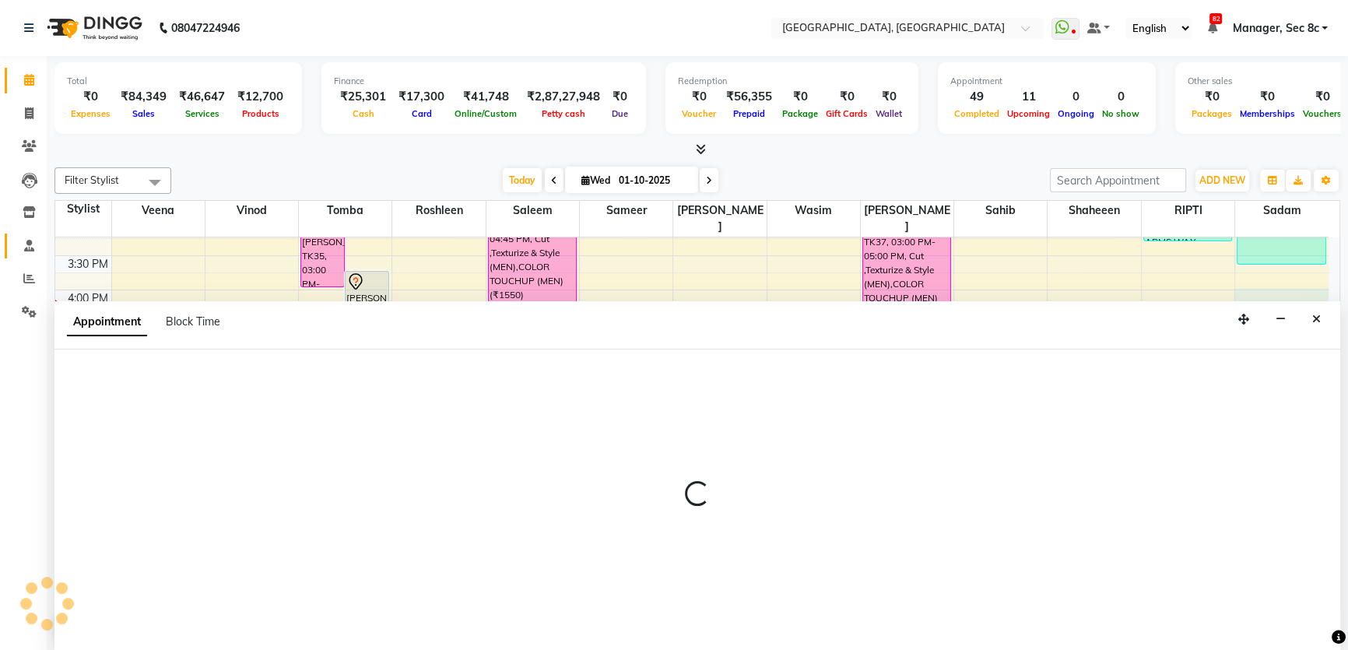
scroll to position [0, 0]
select select "90988"
select select "tentative"
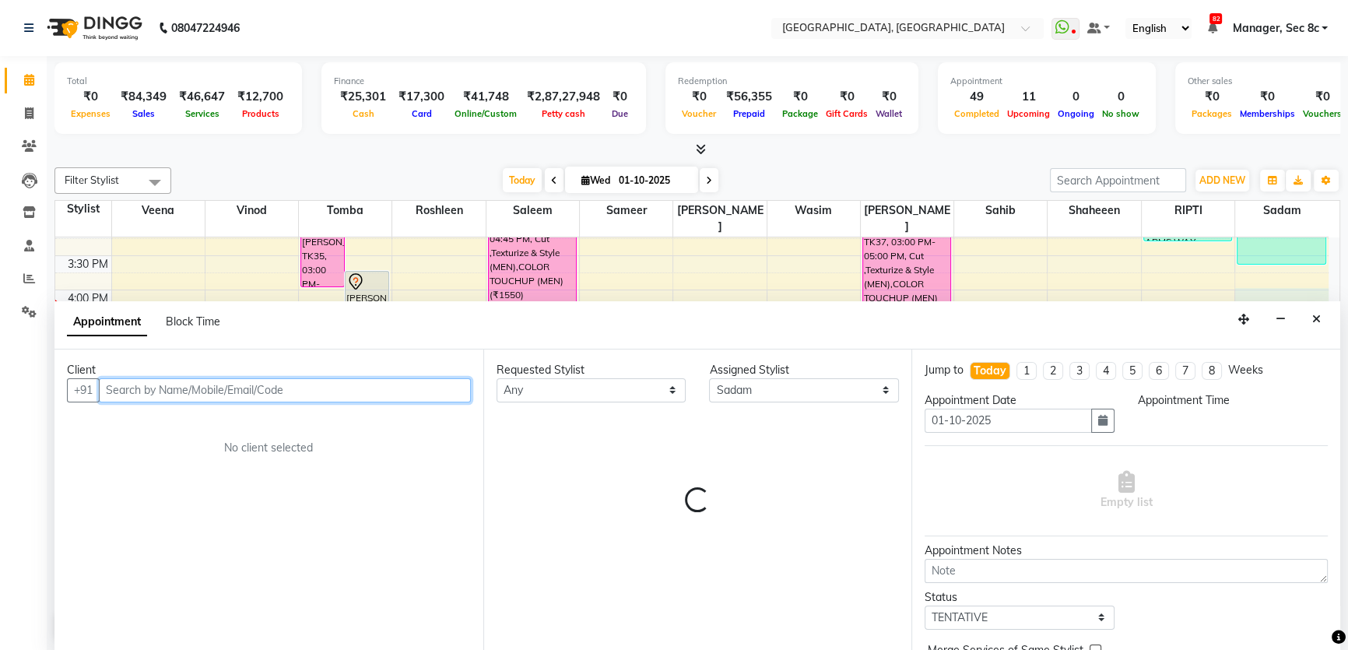
select select "960"
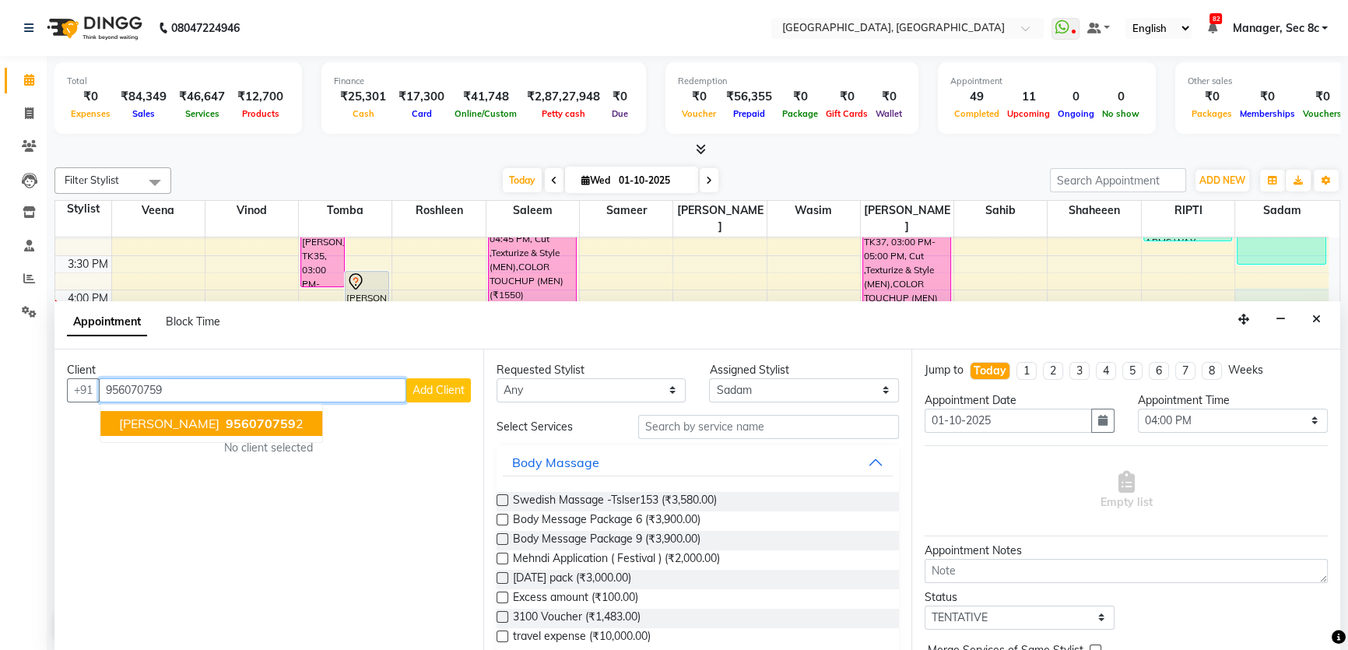
click at [226, 420] on span "956070759" at bounding box center [261, 423] width 70 height 16
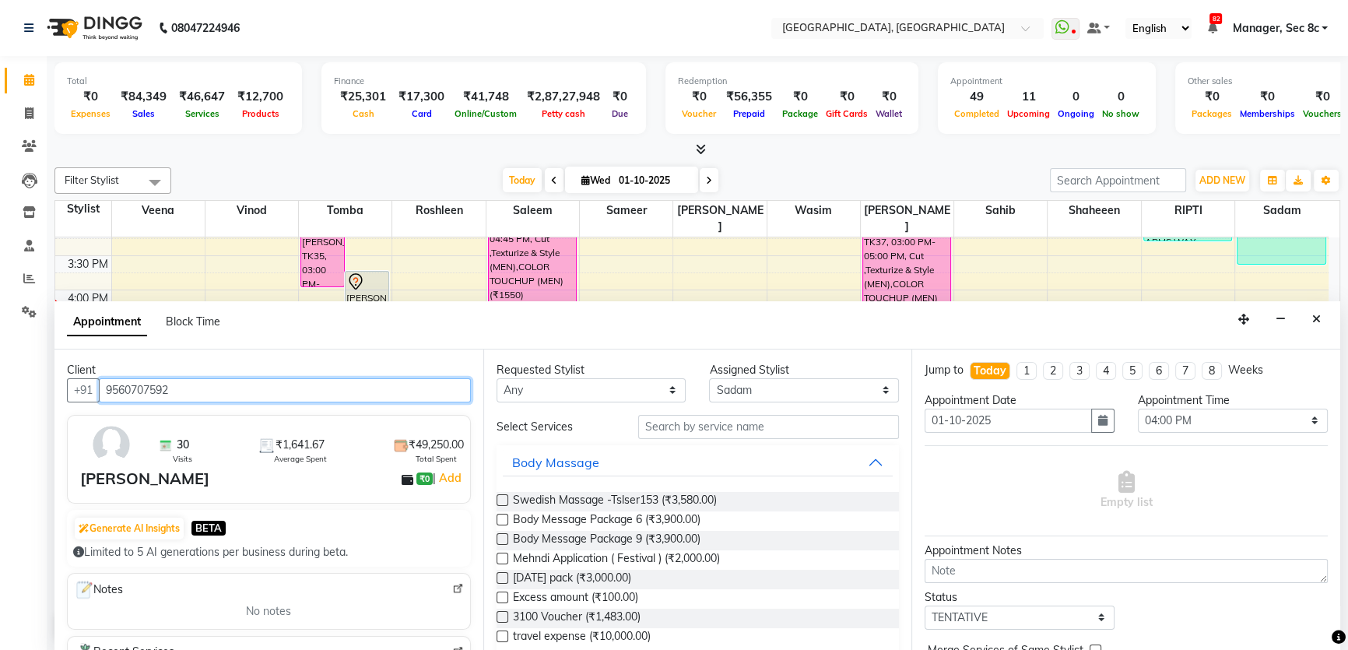
type input "9560707592"
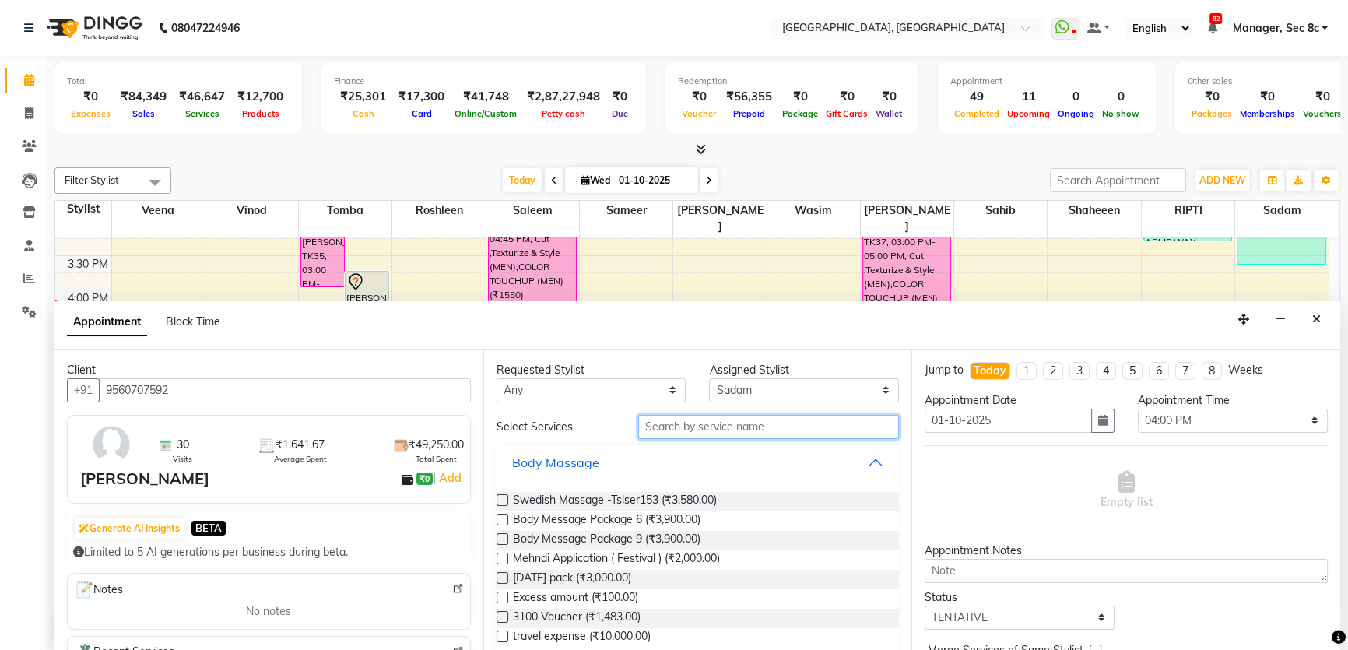
click at [780, 430] on input "text" at bounding box center [768, 427] width 261 height 24
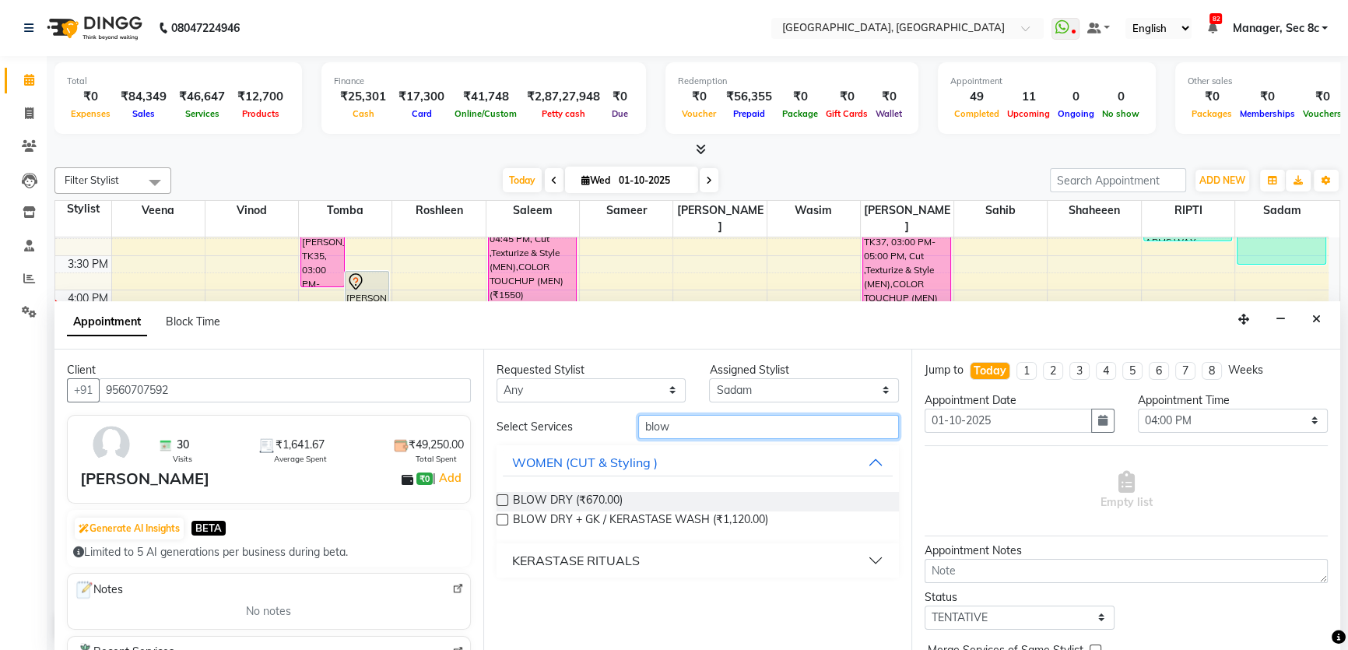
type input "blow"
click at [656, 494] on div "BLOW DRY (₹670.00)" at bounding box center [697, 501] width 403 height 19
click at [503, 498] on label at bounding box center [502, 500] width 12 height 12
click at [503, 498] on input "checkbox" at bounding box center [501, 501] width 10 height 10
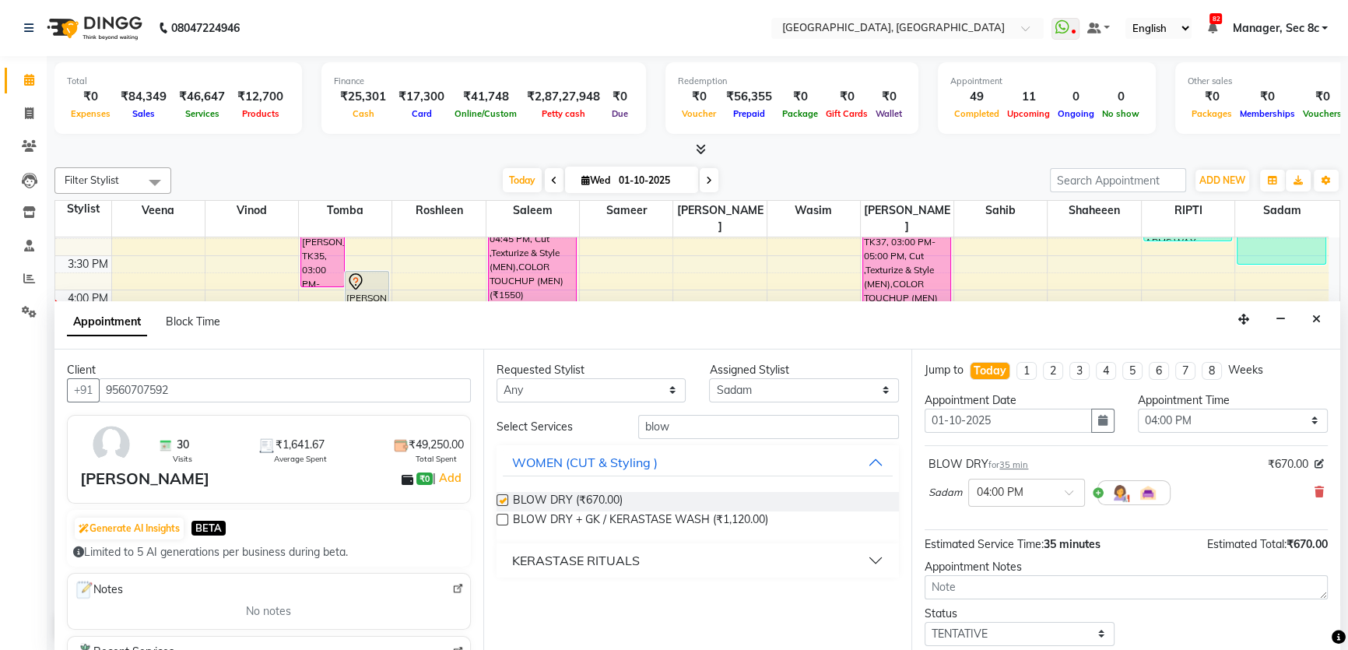
checkbox input "false"
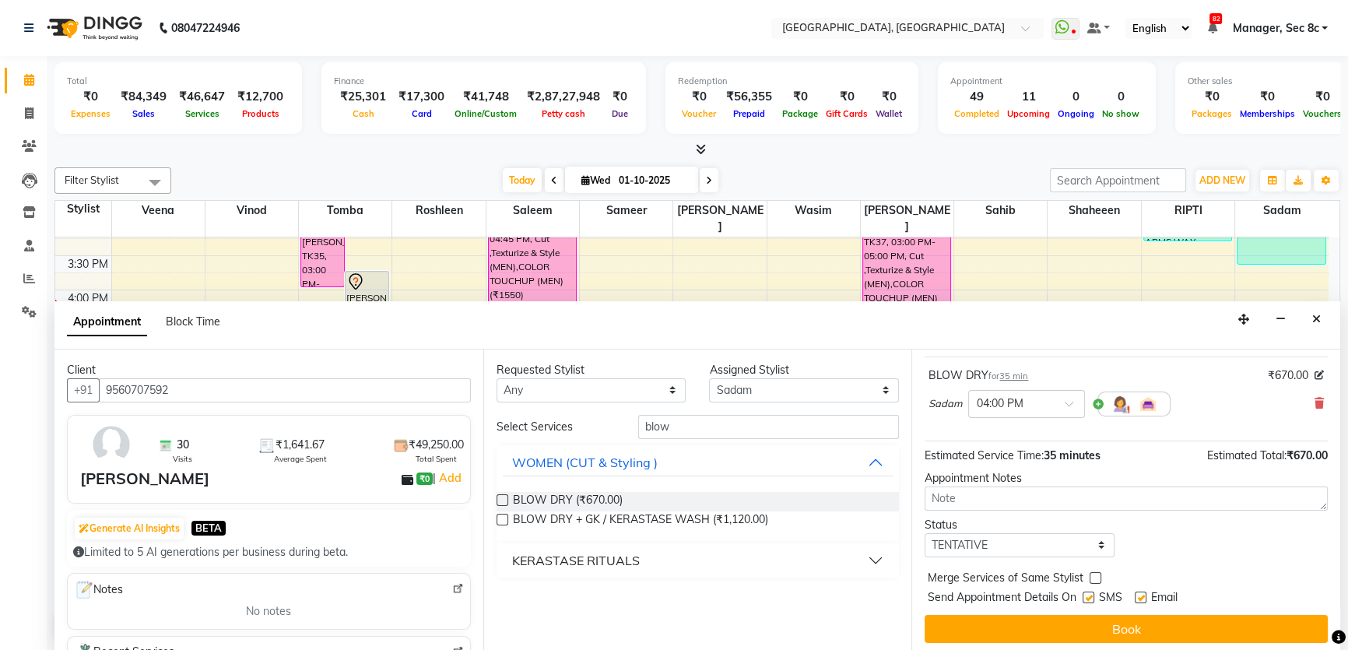
scroll to position [92, 0]
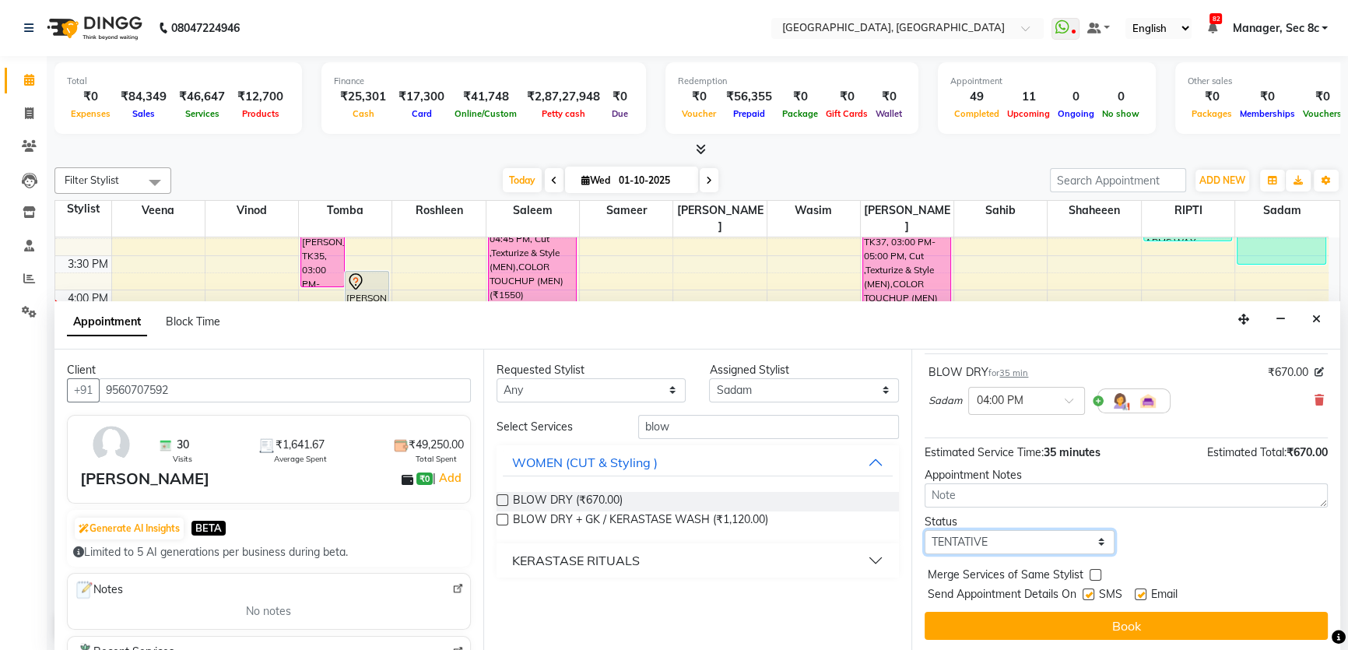
click at [1075, 539] on select "Select TENTATIVE CONFIRM CHECK-IN UPCOMING" at bounding box center [1019, 542] width 190 height 24
select select "confirm booking"
click at [924, 530] on select "Select TENTATIVE CONFIRM CHECK-IN UPCOMING" at bounding box center [1019, 542] width 190 height 24
click at [1089, 591] on label at bounding box center [1088, 594] width 12 height 12
click at [1089, 591] on input "checkbox" at bounding box center [1087, 596] width 10 height 10
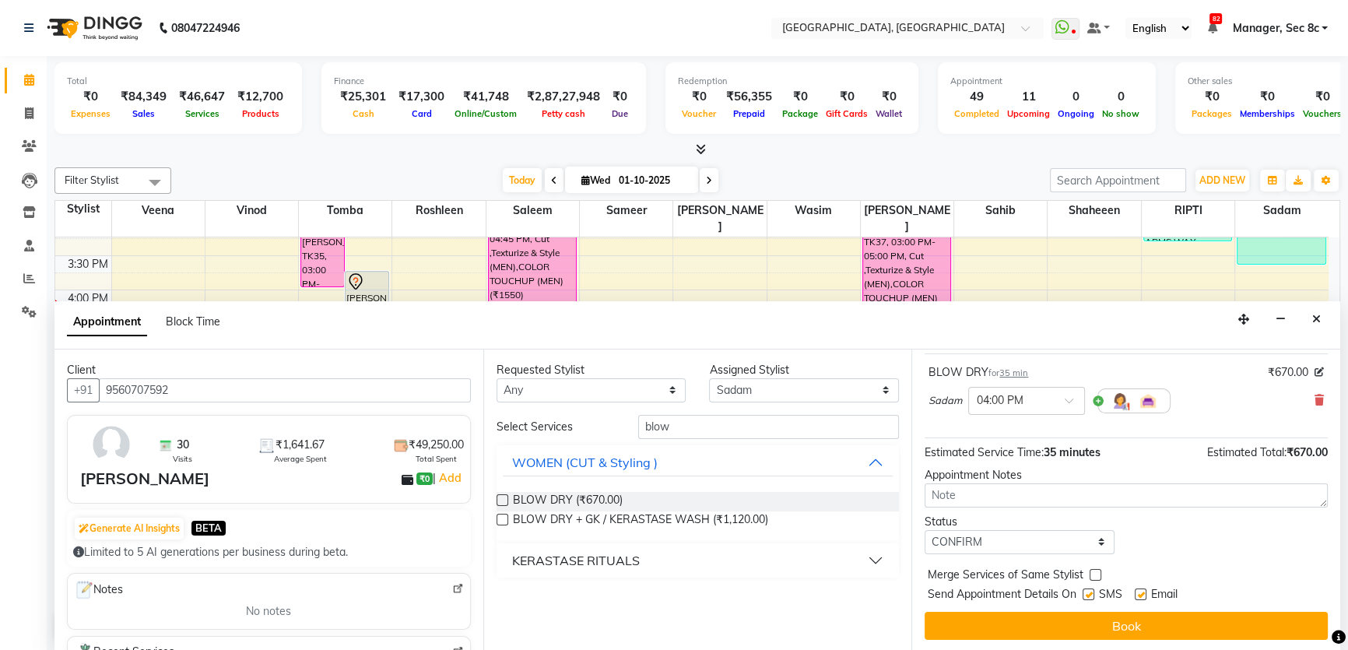
checkbox input "false"
click at [1097, 576] on label at bounding box center [1095, 575] width 12 height 12
click at [1097, 576] on input "checkbox" at bounding box center [1094, 576] width 10 height 10
checkbox input "true"
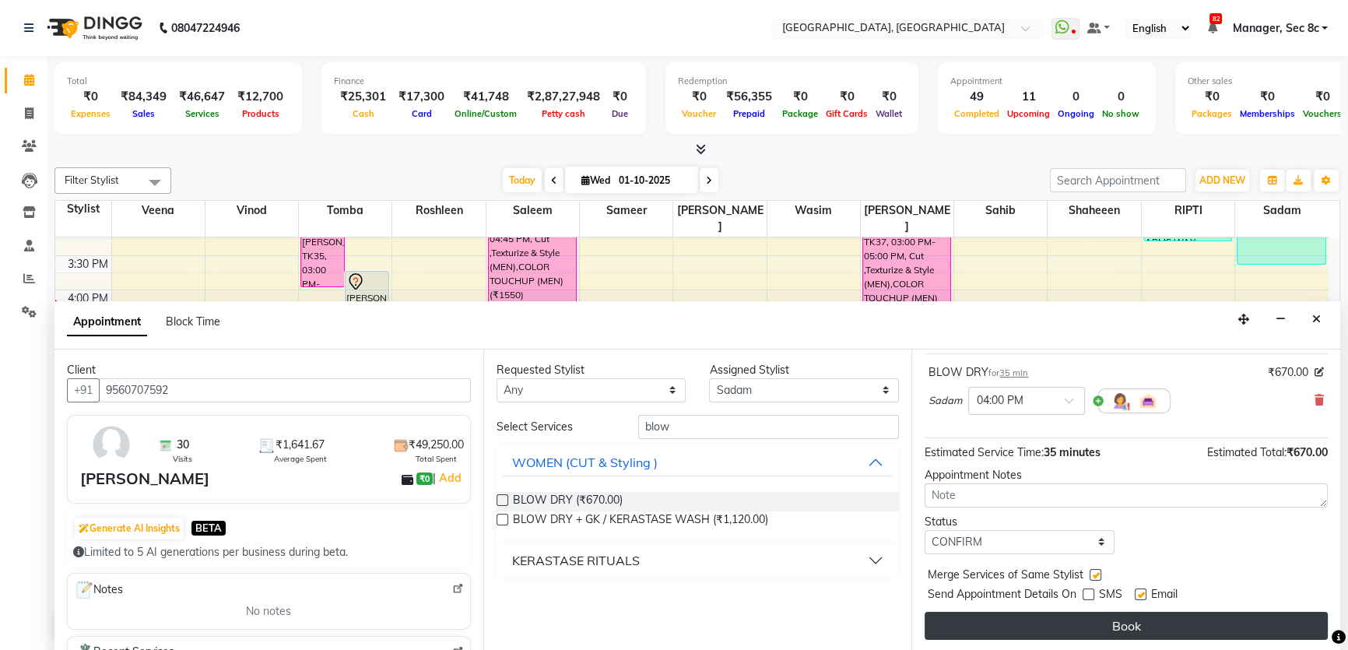
click at [1083, 625] on button "Book" at bounding box center [1125, 626] width 403 height 28
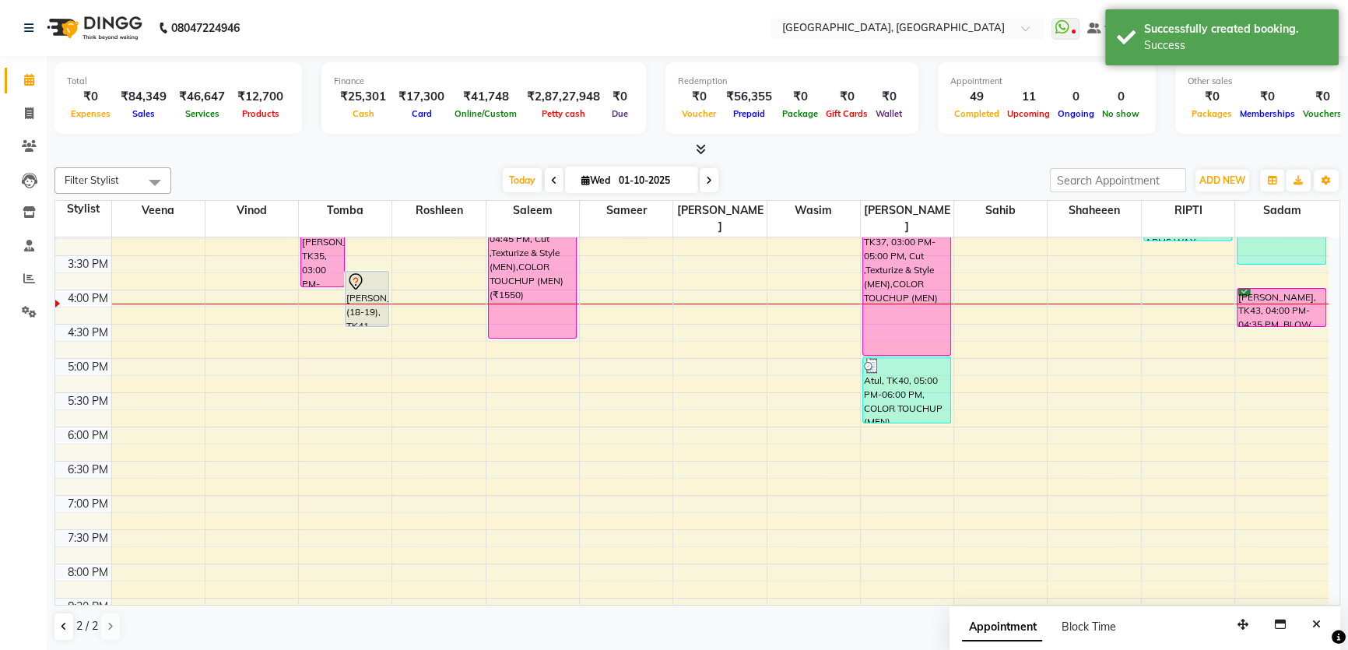
scroll to position [0, 0]
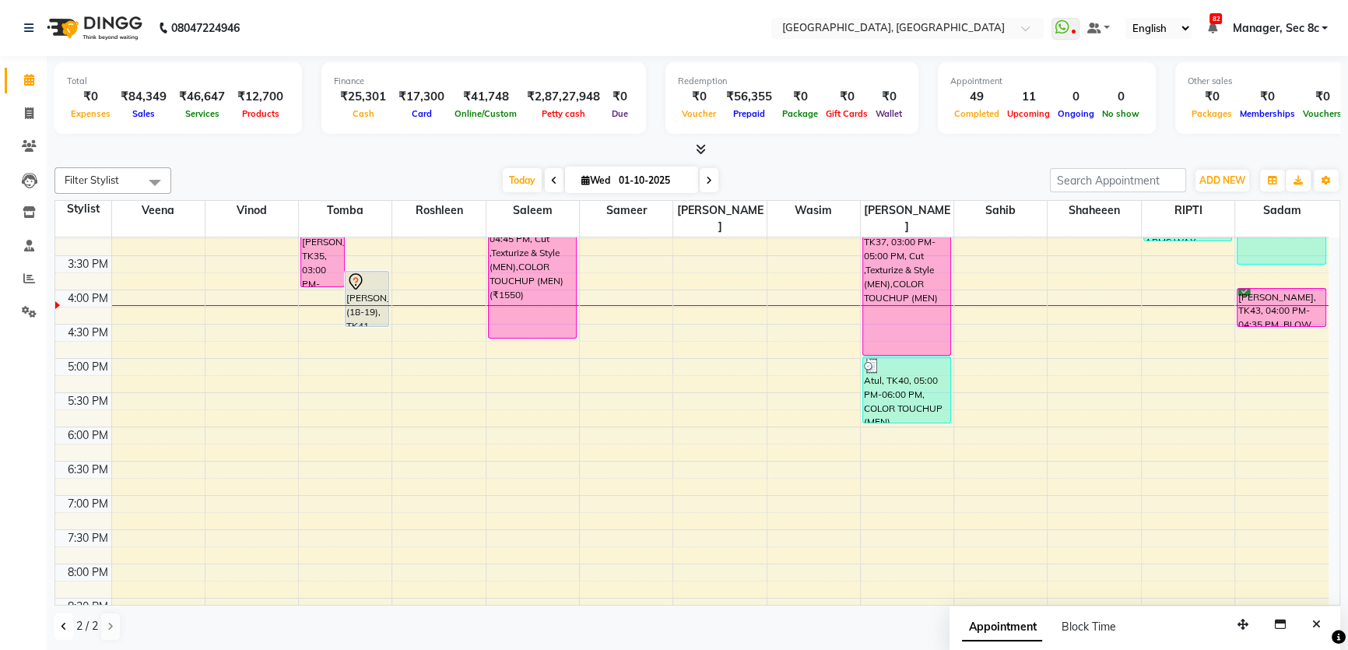
click at [65, 624] on icon at bounding box center [64, 626] width 6 height 9
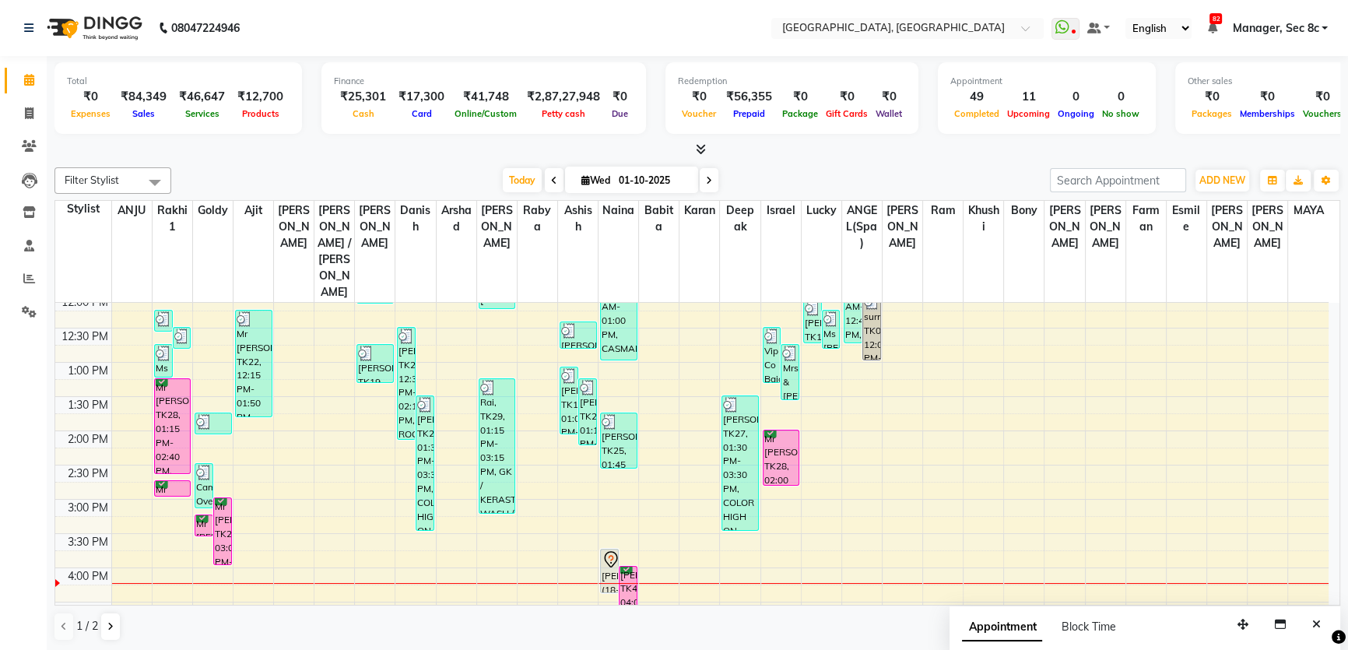
scroll to position [353, 0]
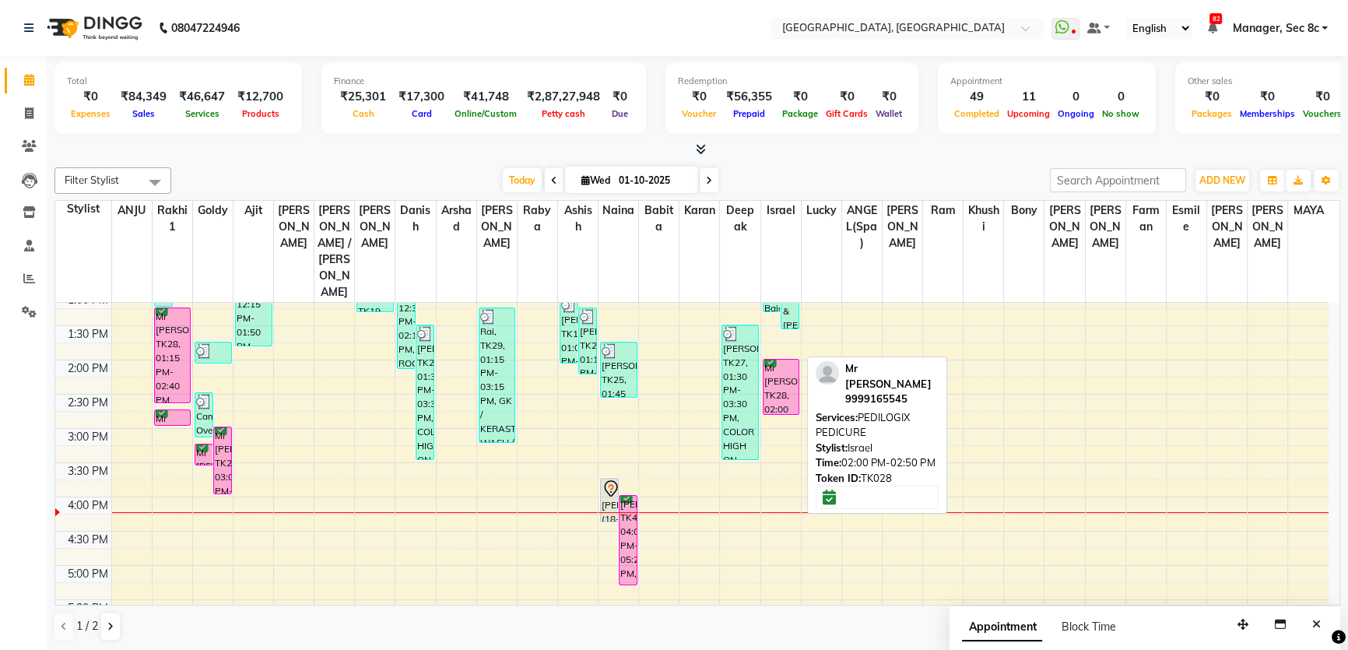
click at [769, 359] on div "Mr [PERSON_NAME], TK28, 02:00 PM-02:50 PM, PEDILOGIX PEDICURE" at bounding box center [781, 386] width 36 height 54
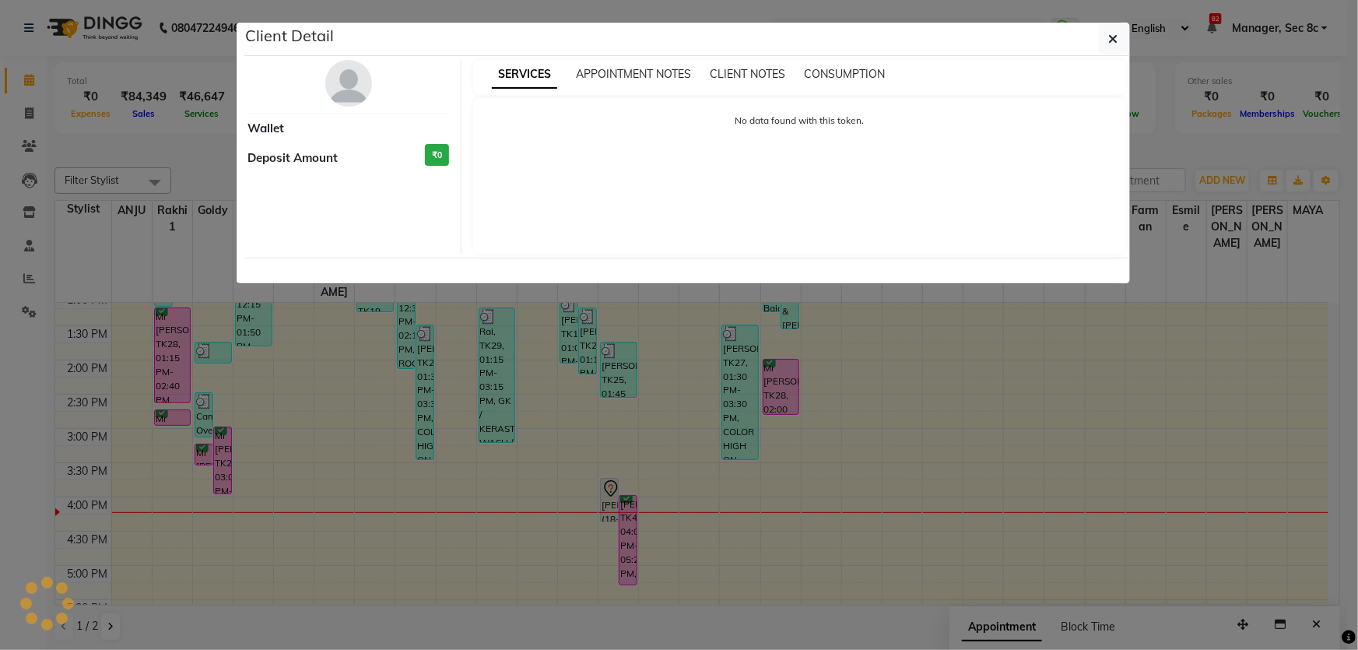
select select "6"
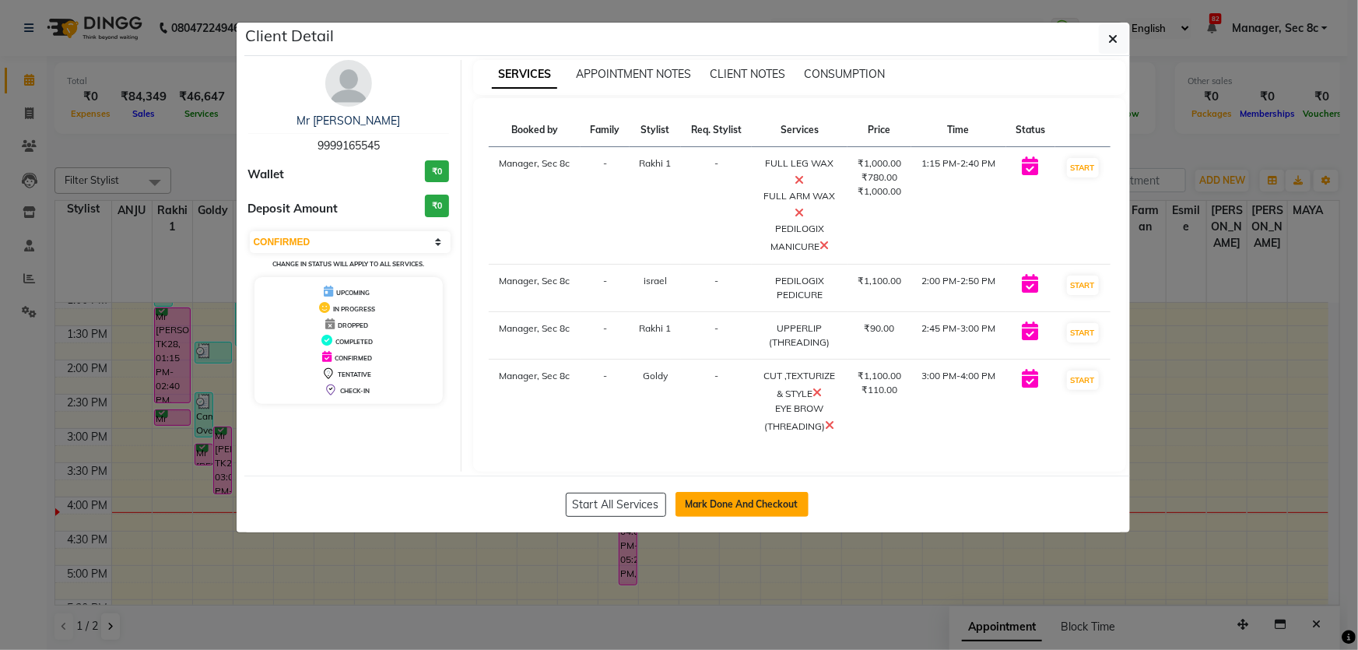
click at [746, 497] on button "Mark Done And Checkout" at bounding box center [741, 504] width 133 height 25
select select "service"
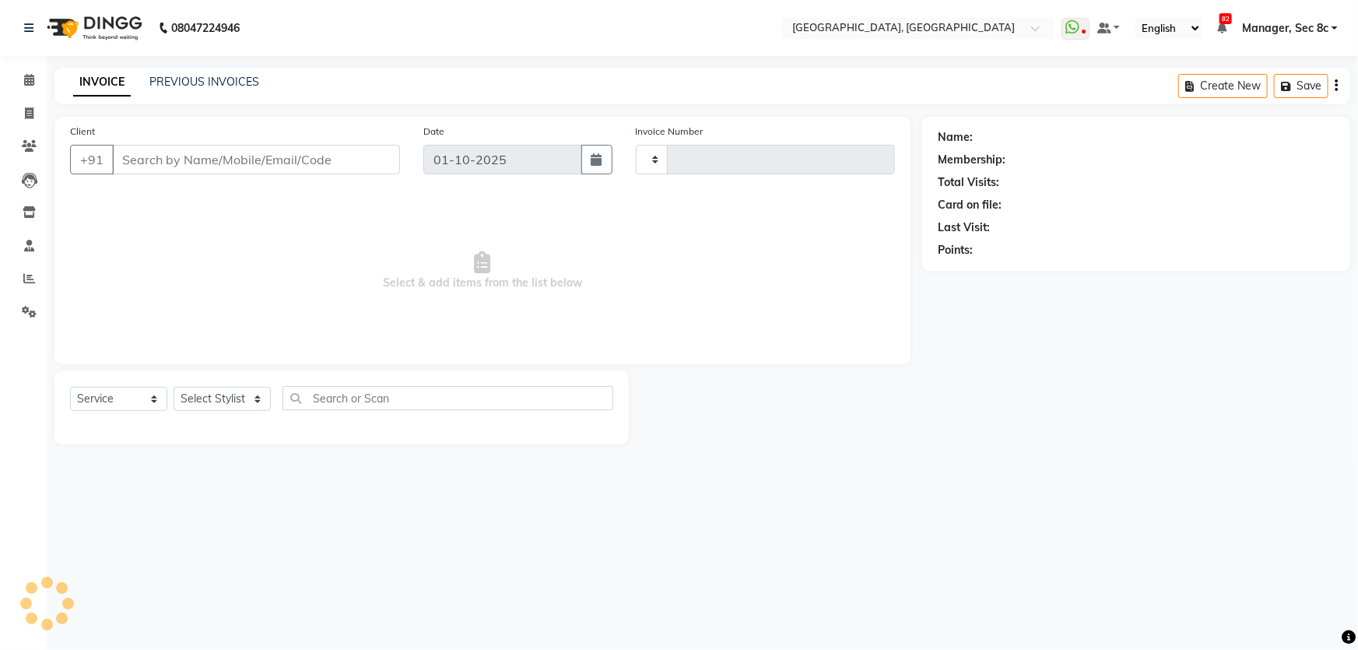
type input "9458"
select select "4281"
type input "9999165545"
select select "25426"
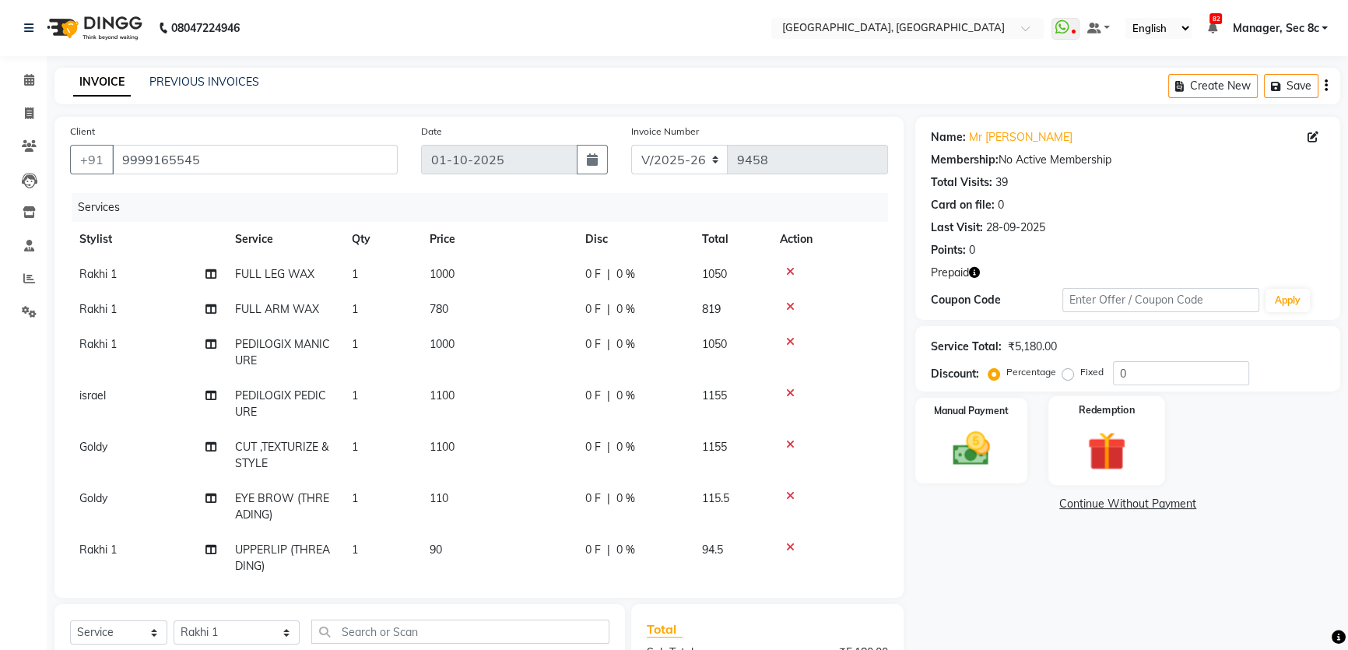
click at [1097, 419] on div "Redemption" at bounding box center [1106, 440] width 117 height 89
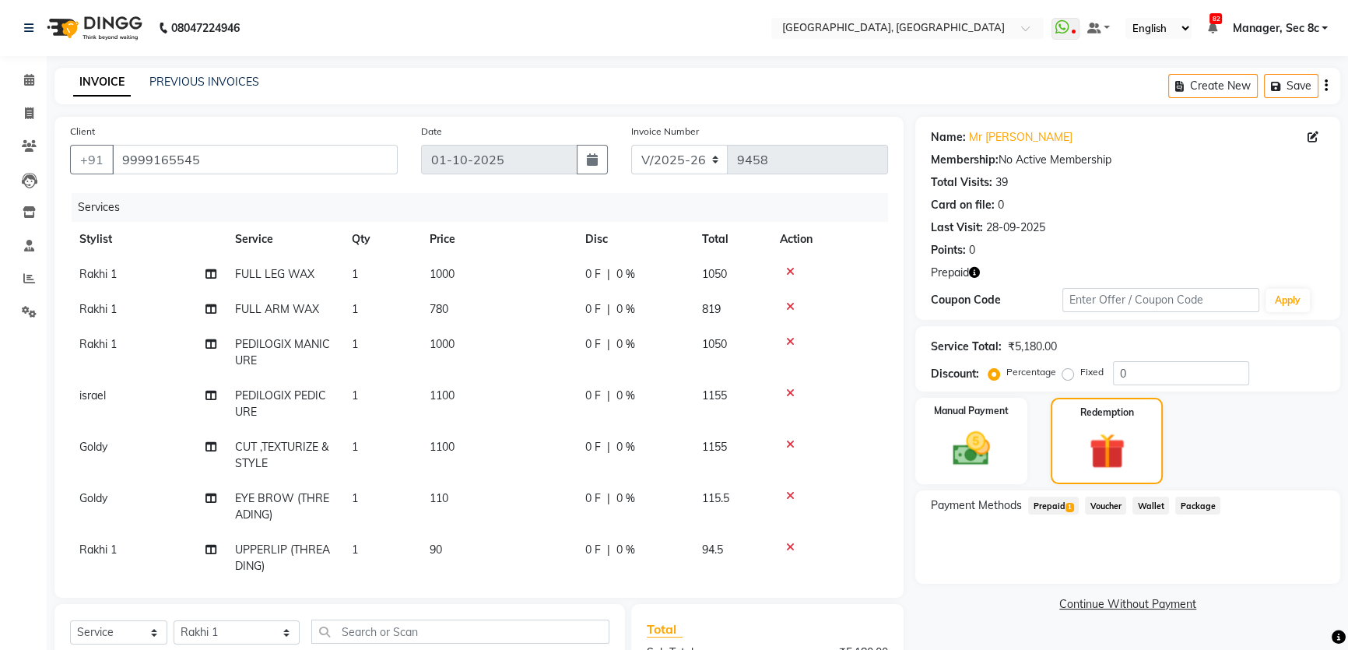
click at [1074, 510] on span "Prepaid 1" at bounding box center [1053, 505] width 51 height 18
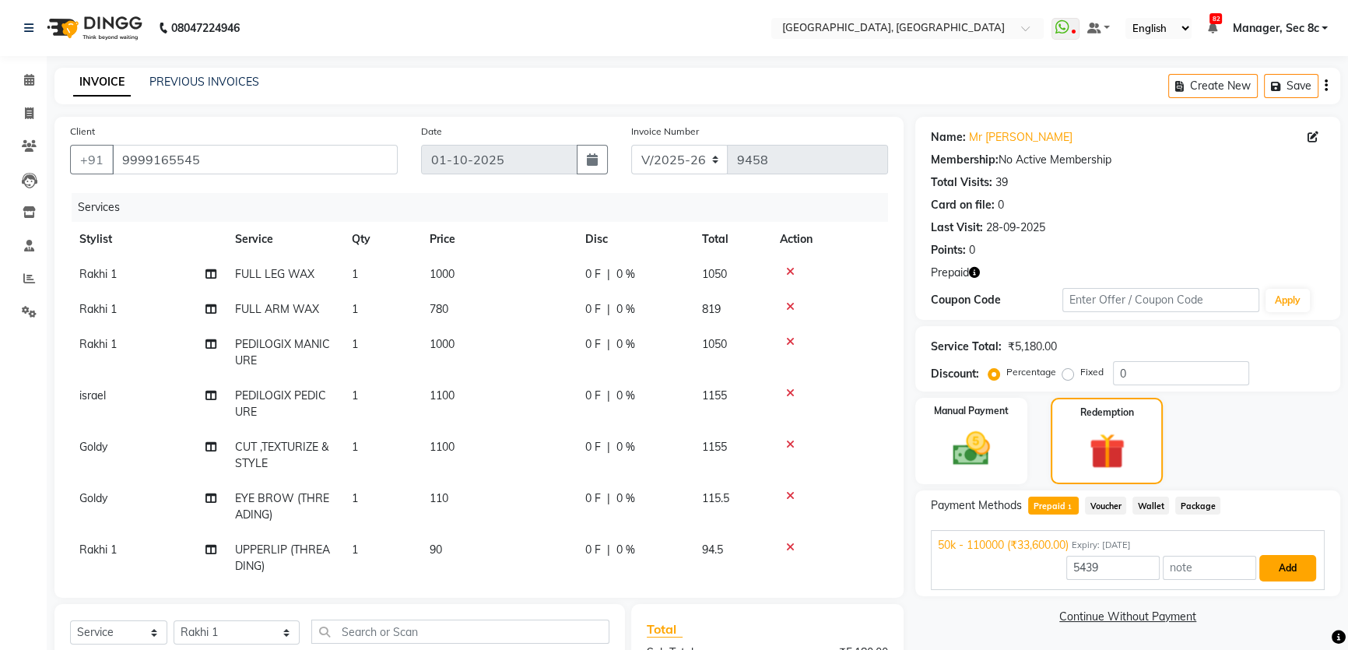
click at [1279, 568] on button "Add" at bounding box center [1287, 568] width 57 height 26
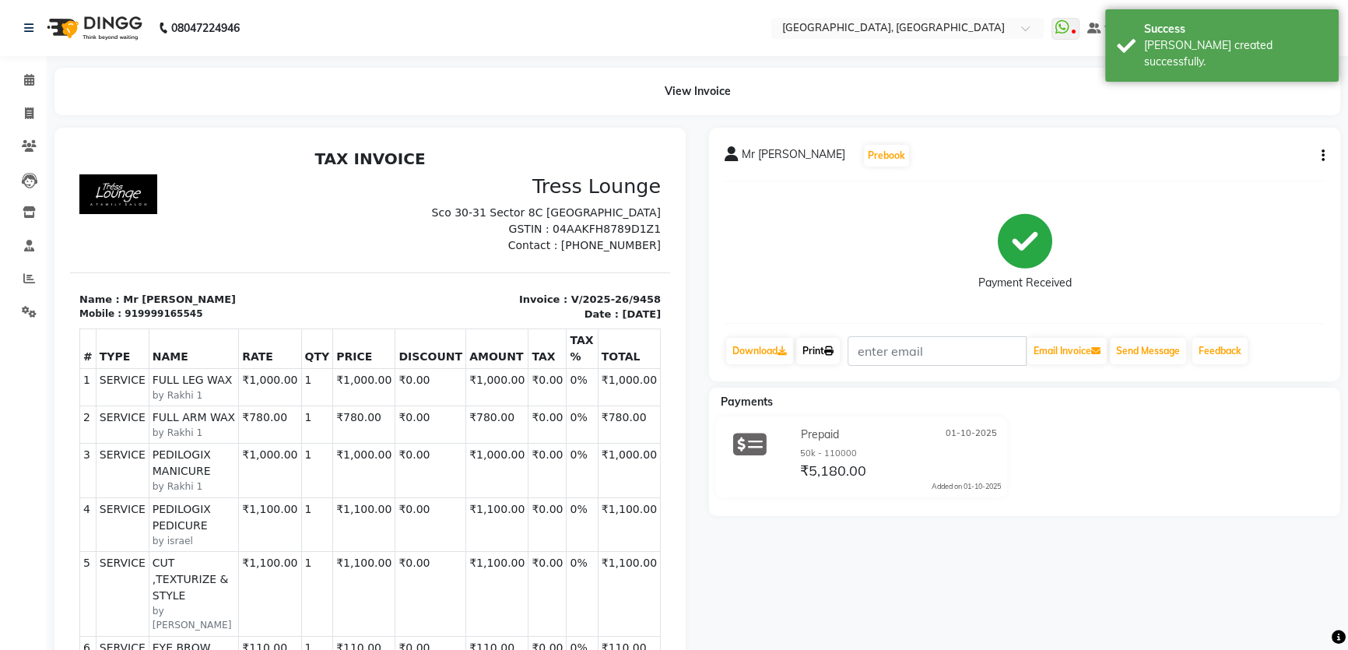
click at [803, 354] on link "Print" at bounding box center [818, 351] width 44 height 26
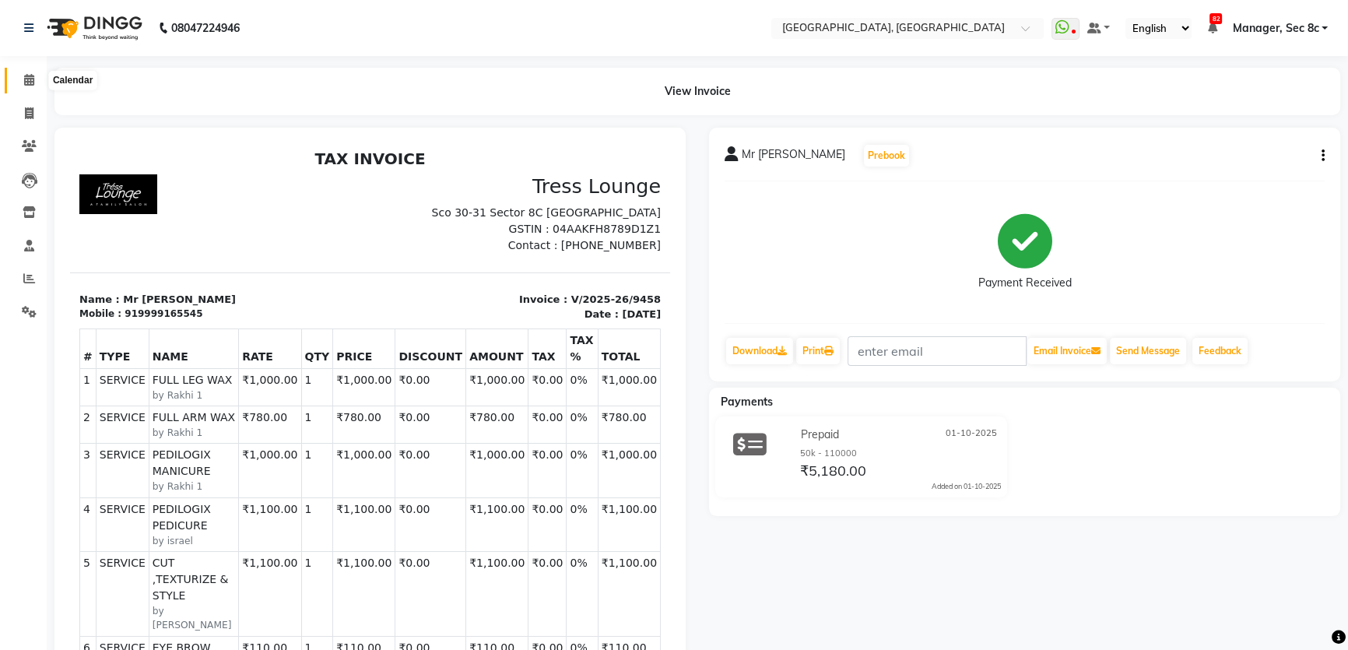
click at [24, 82] on icon at bounding box center [29, 80] width 10 height 12
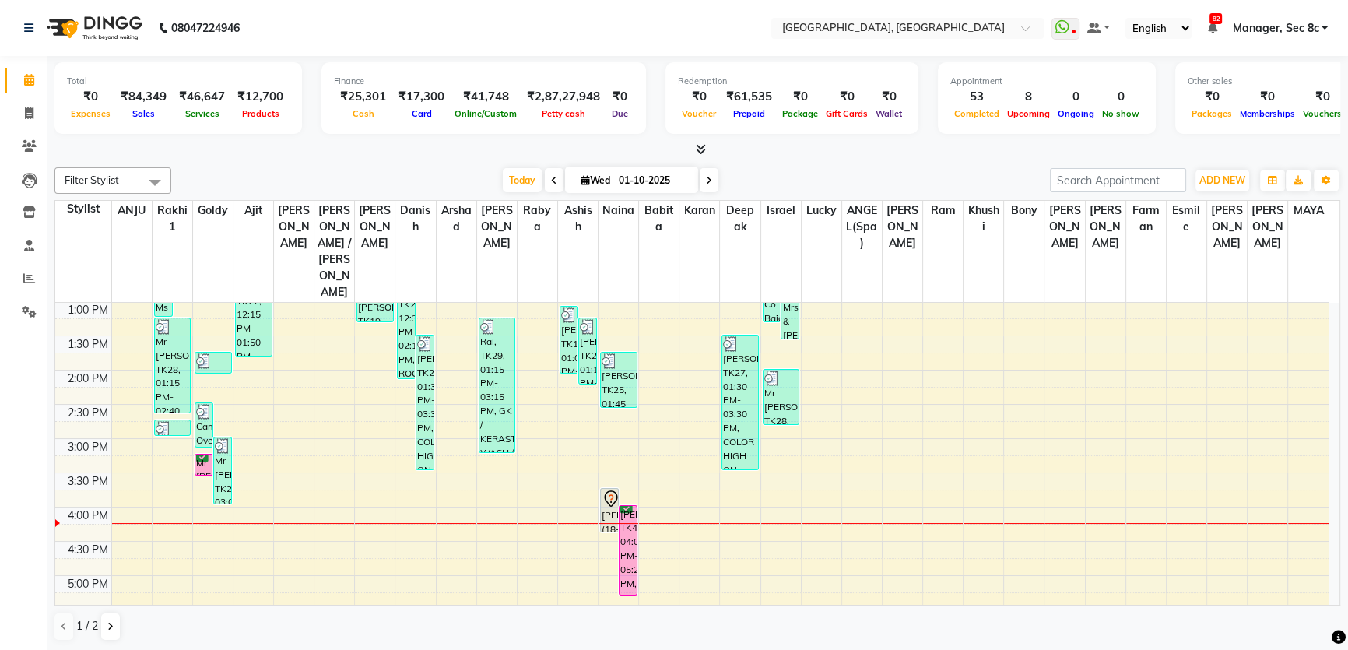
scroll to position [353, 0]
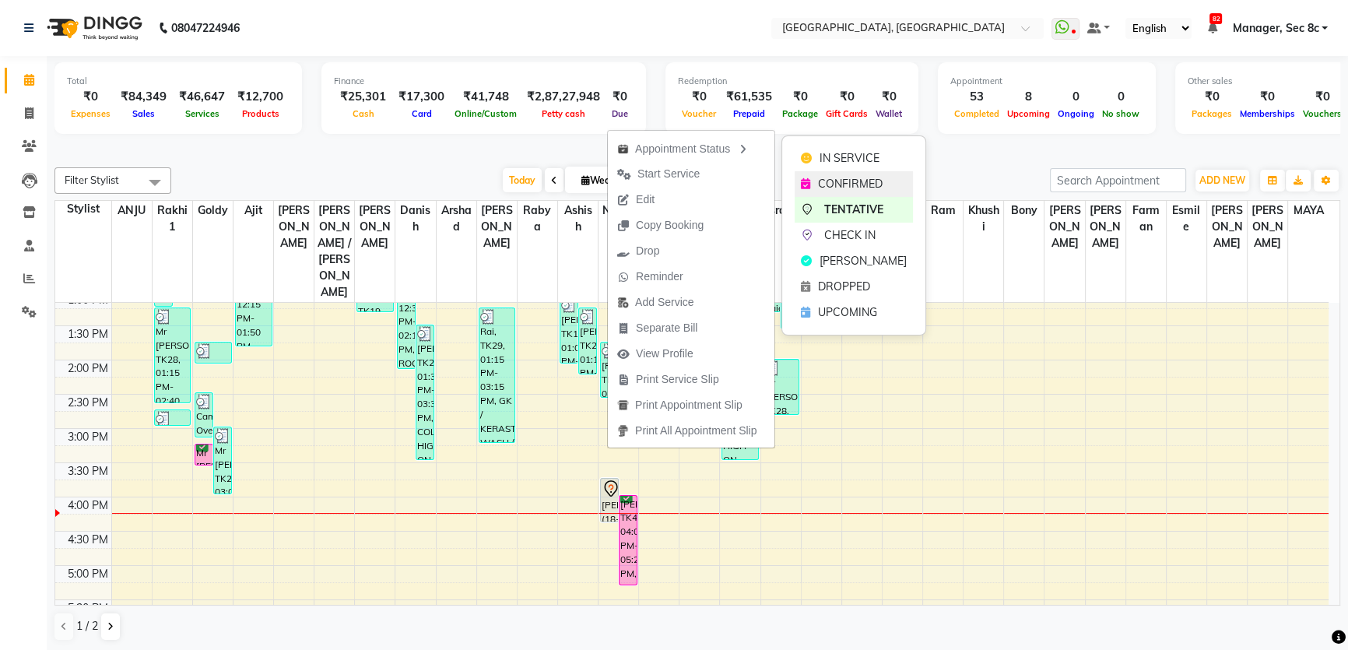
click at [809, 178] on icon at bounding box center [805, 183] width 9 height 11
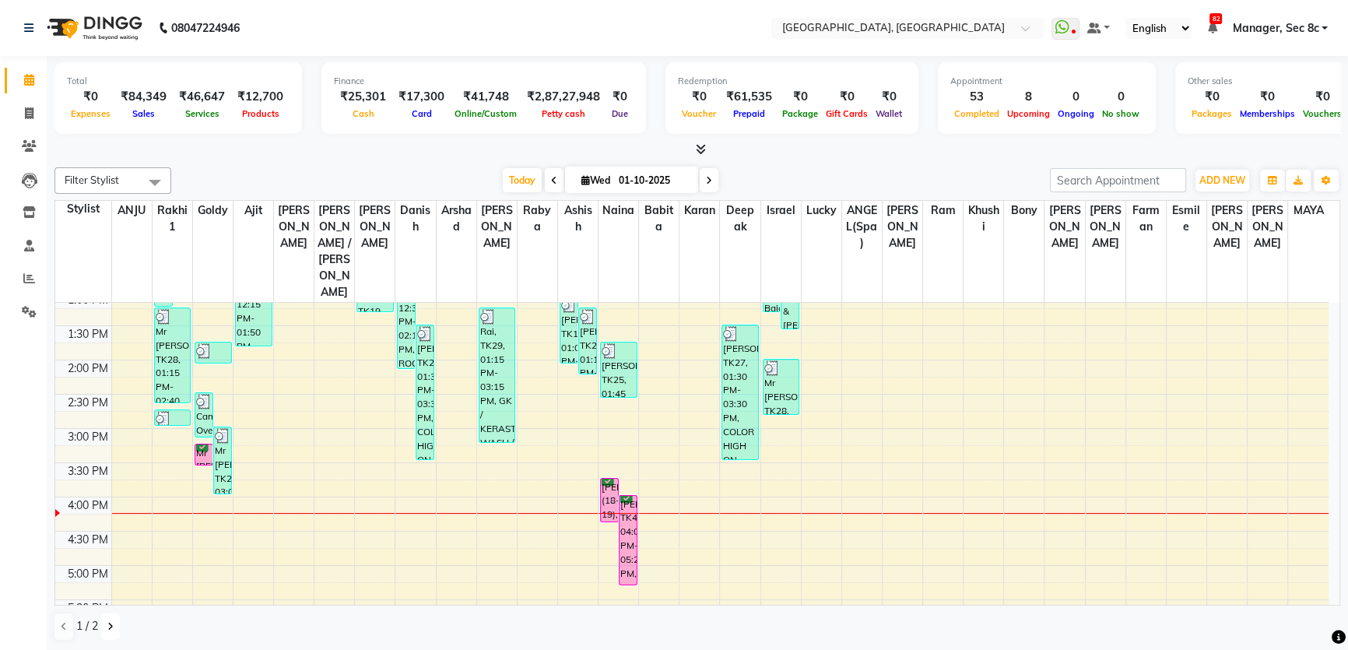
click at [110, 633] on button at bounding box center [110, 626] width 19 height 26
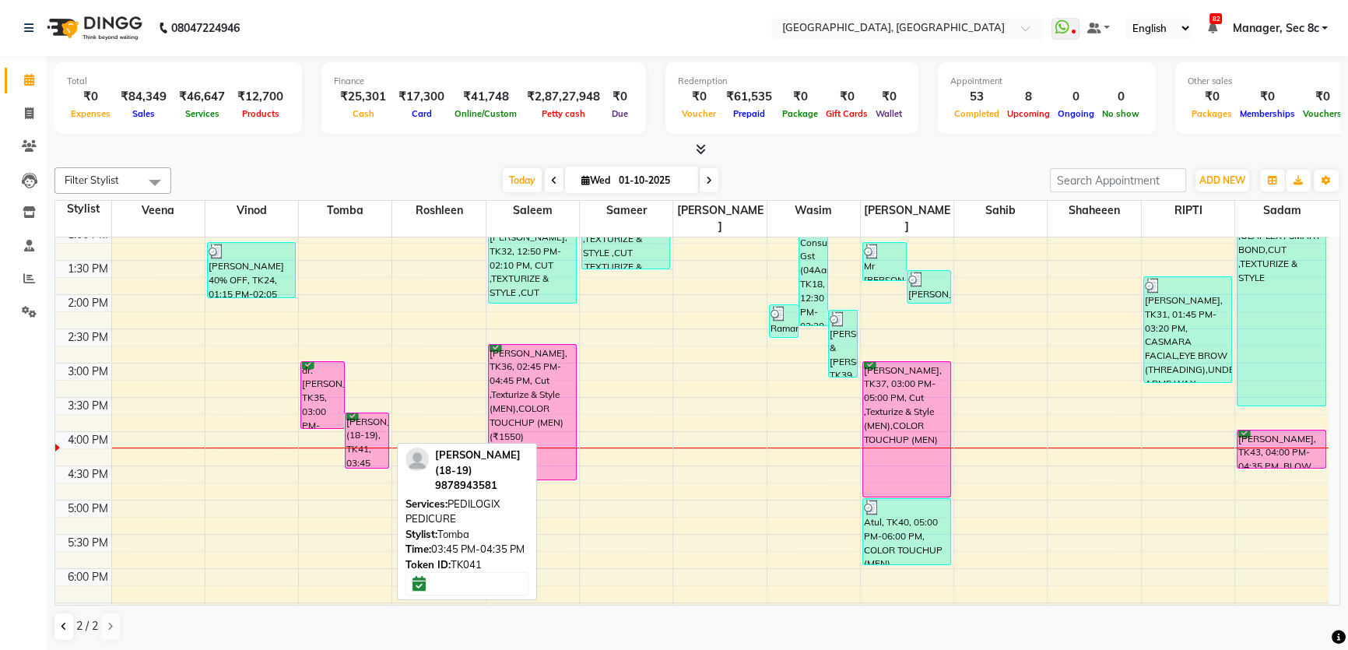
click at [360, 413] on div "[PERSON_NAME] (18-19), TK41, 03:45 PM-04:35 PM, PEDILOGIX PEDICURE" at bounding box center [366, 440] width 43 height 54
select select "6"
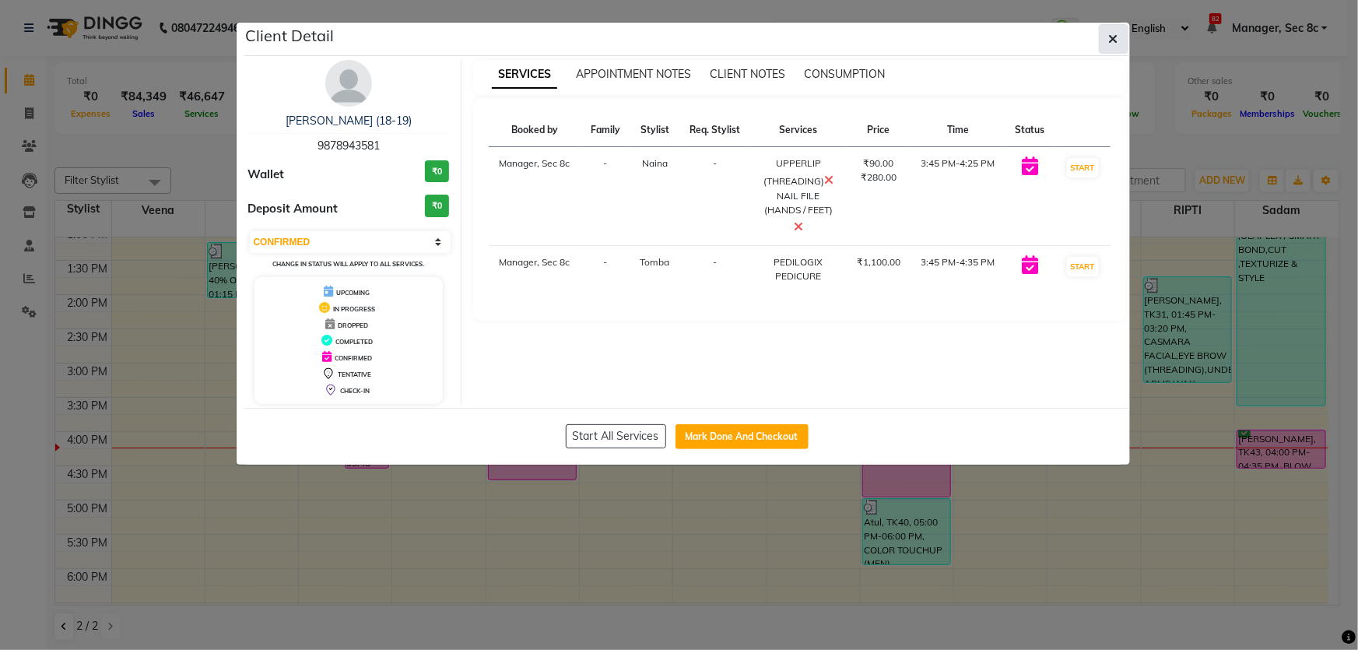
click at [1115, 30] on button "button" at bounding box center [1114, 39] width 30 height 30
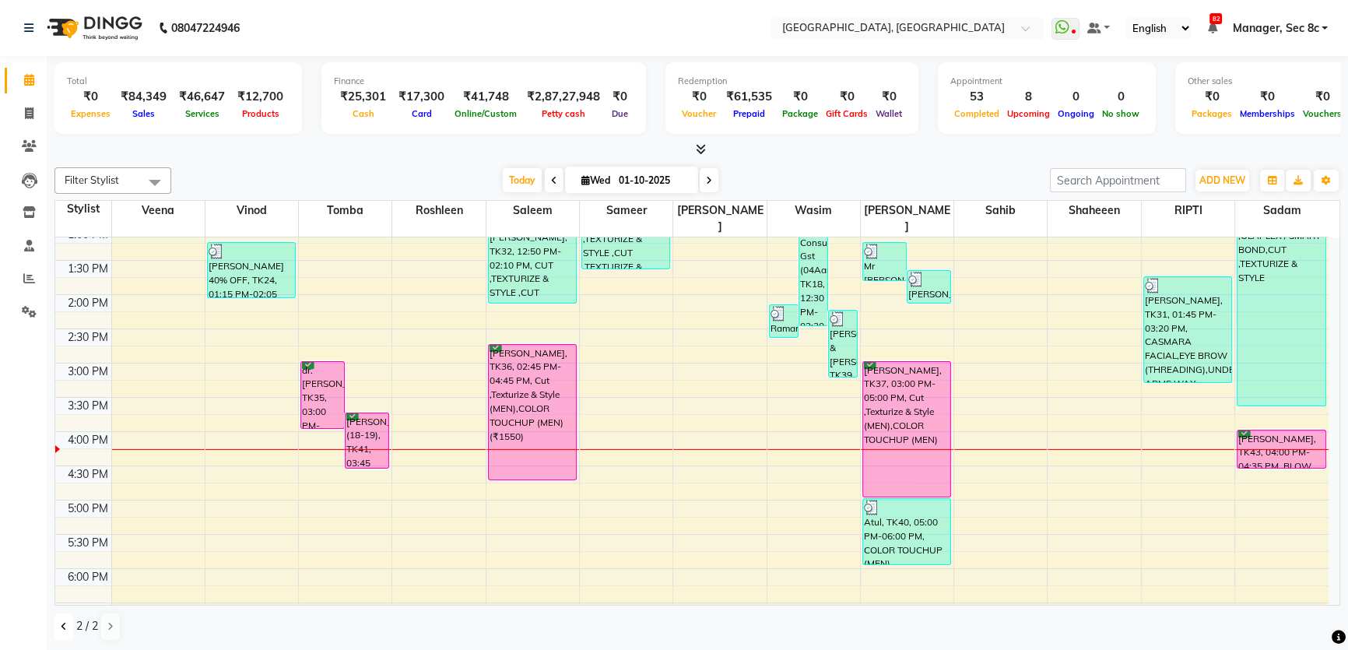
click at [61, 624] on icon at bounding box center [64, 626] width 6 height 9
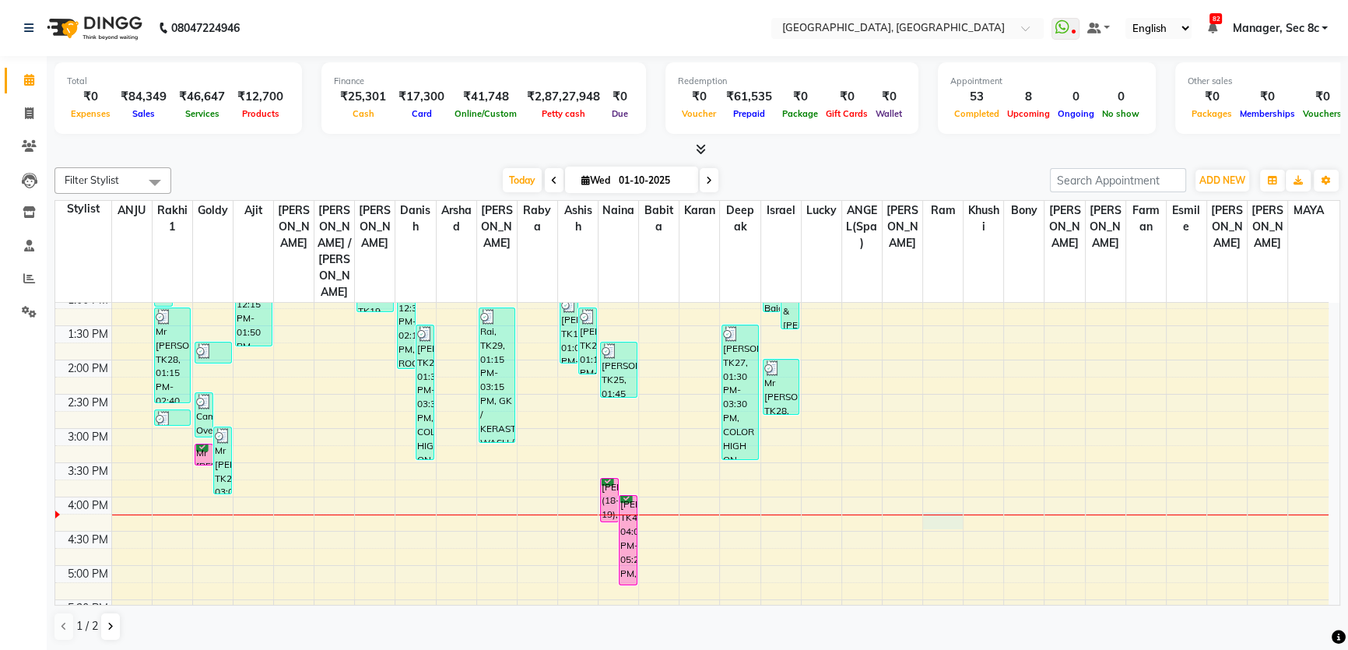
click at [944, 467] on div "8:00 AM 8:30 AM 9:00 AM 9:30 AM 10:00 AM 10:30 AM 11:00 AM 11:30 AM 12:00 PM 12…" at bounding box center [691, 428] width 1273 height 958
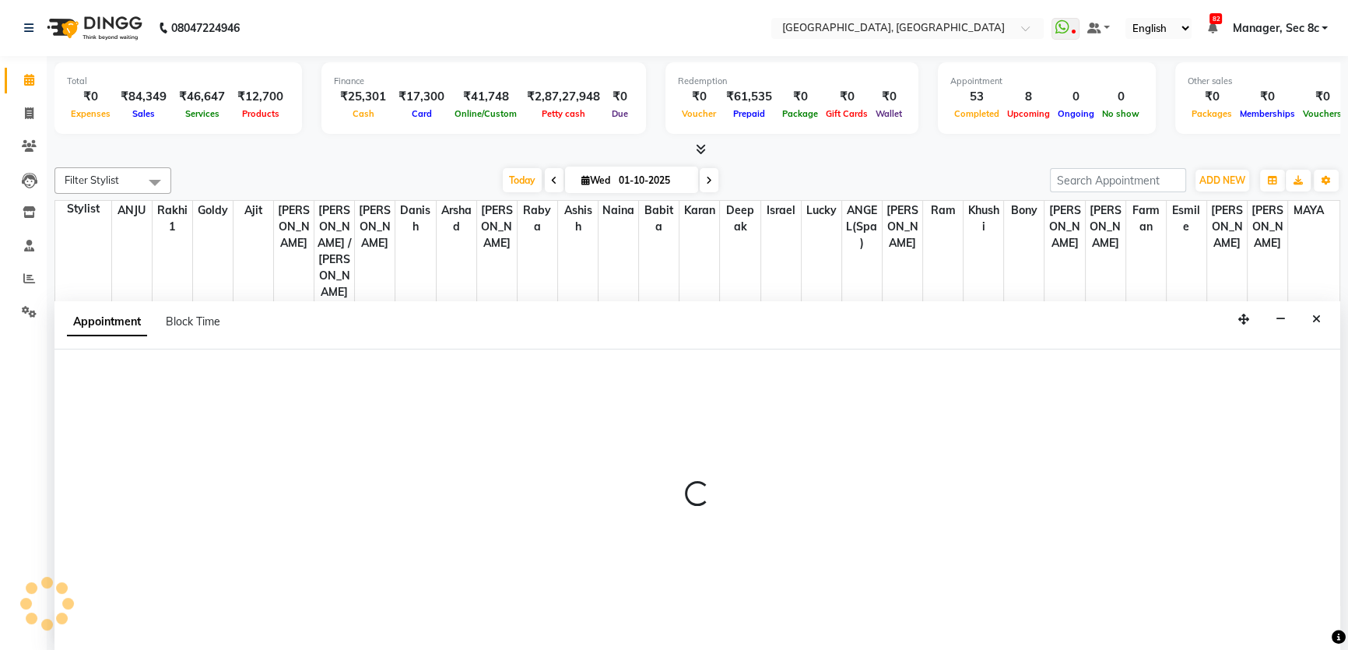
scroll to position [0, 0]
select select "59130"
select select "tentative"
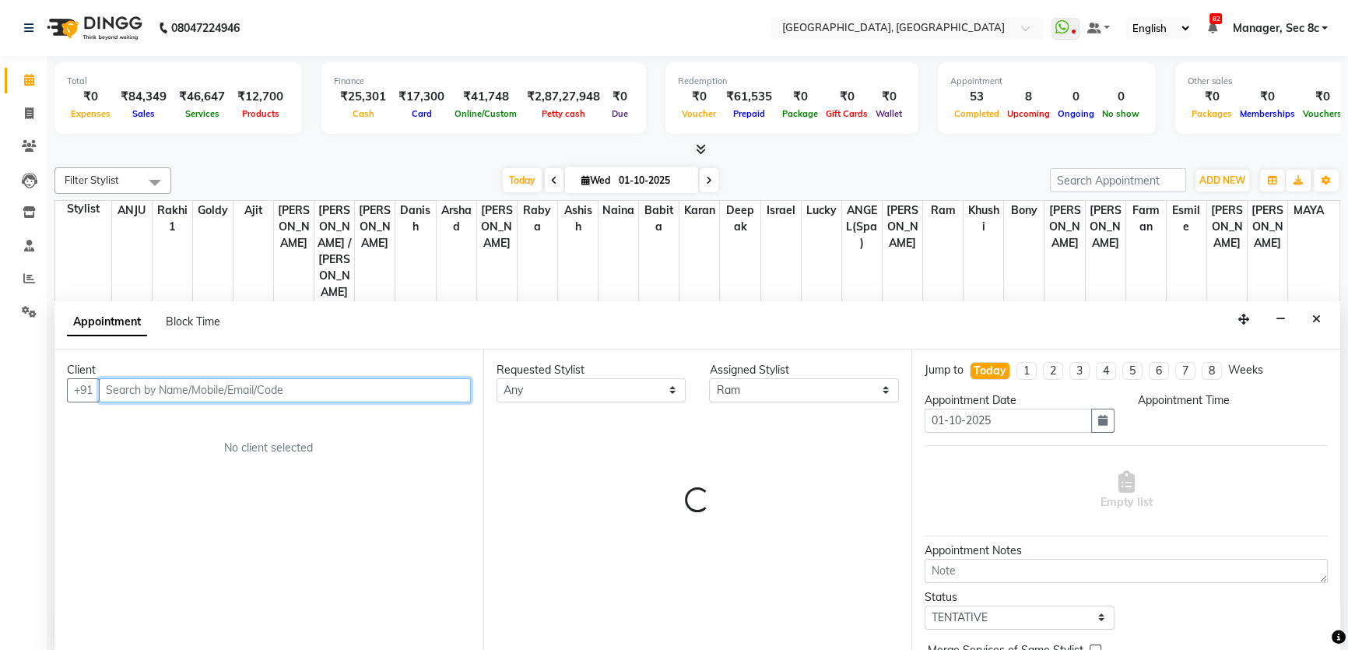
select select "975"
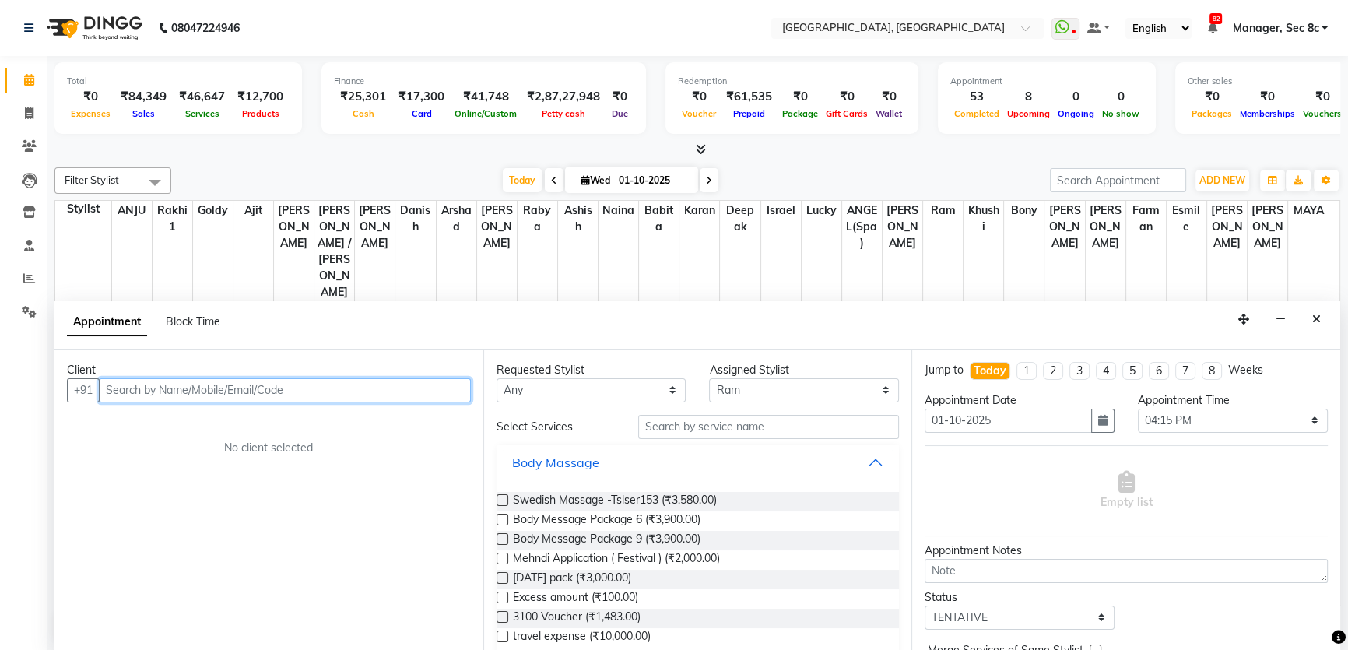
click at [177, 385] on input "text" at bounding box center [285, 390] width 372 height 24
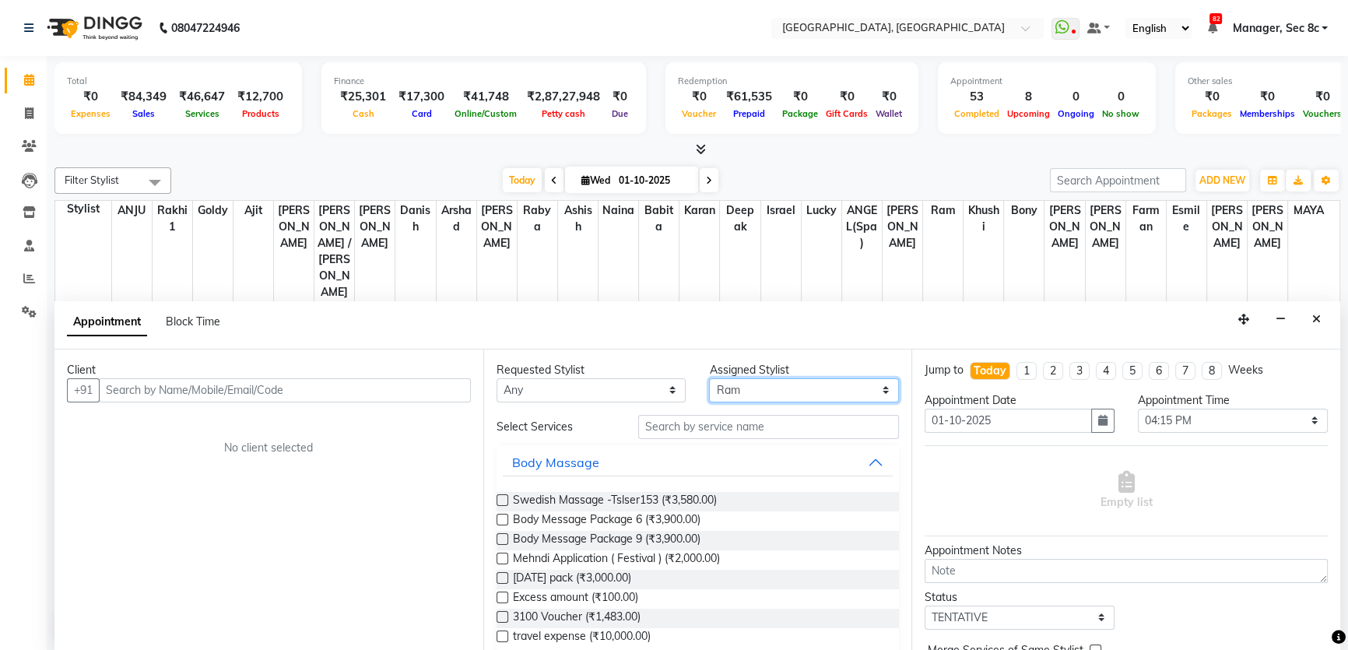
click at [769, 382] on select "Select Aamir Ajit ANGEL(Spa) ANJU Arshad Ashish Babita Bony Danish deepak Esmil…" at bounding box center [804, 390] width 190 height 24
select select "25443"
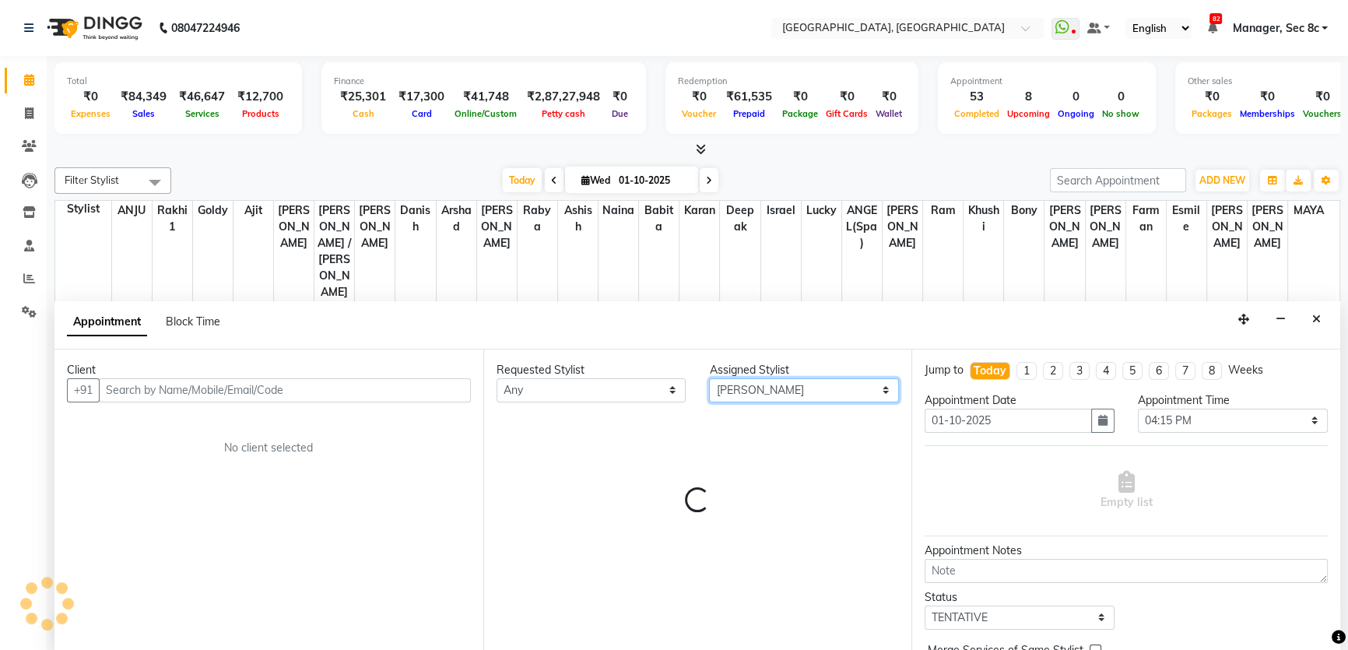
click at [762, 392] on select "Select Aamir Ajit ANGEL(Spa) ANJU Arshad Ashish Babita Bony Danish deepak Esmil…" at bounding box center [804, 390] width 190 height 24
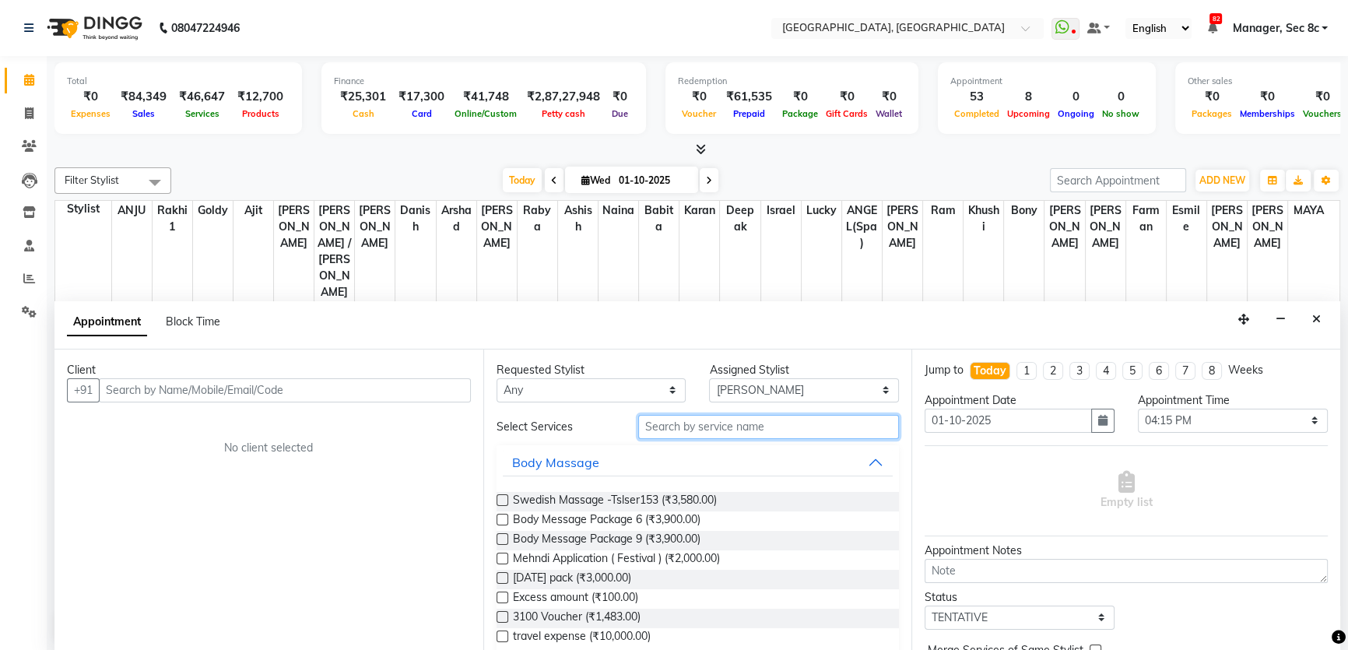
click at [718, 418] on input "text" at bounding box center [768, 427] width 261 height 24
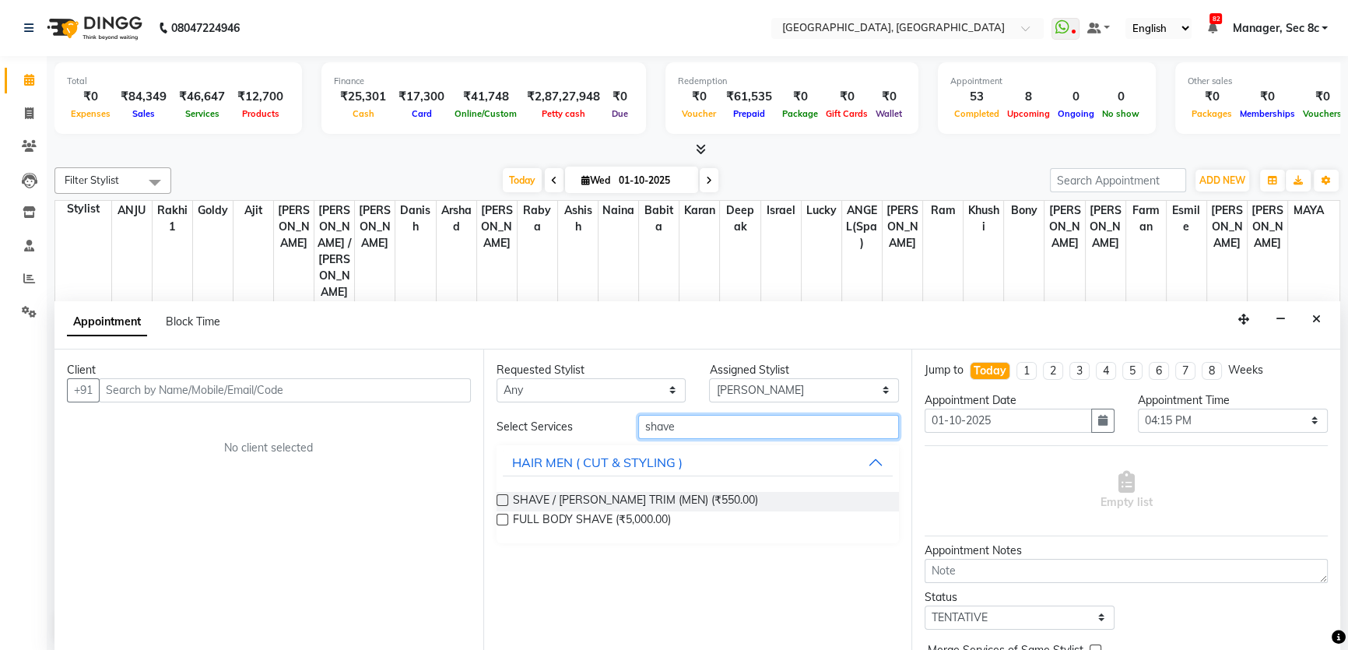
type input "shave"
click at [1022, 333] on div "Appointment Block Time" at bounding box center [696, 325] width 1285 height 48
click at [1023, 332] on div "Appointment Block Time" at bounding box center [696, 325] width 1285 height 48
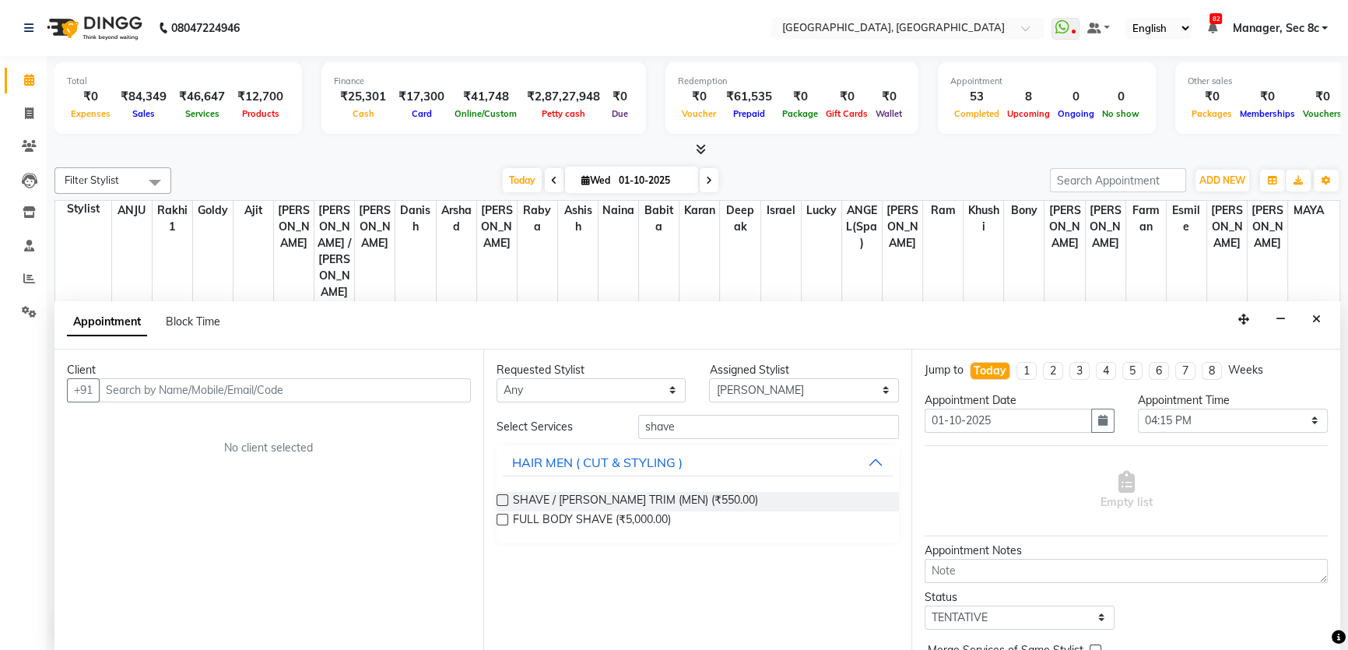
click at [1304, 320] on div "Appointment Block Time" at bounding box center [696, 325] width 1285 height 48
click at [1308, 318] on button "Close" at bounding box center [1316, 319] width 23 height 24
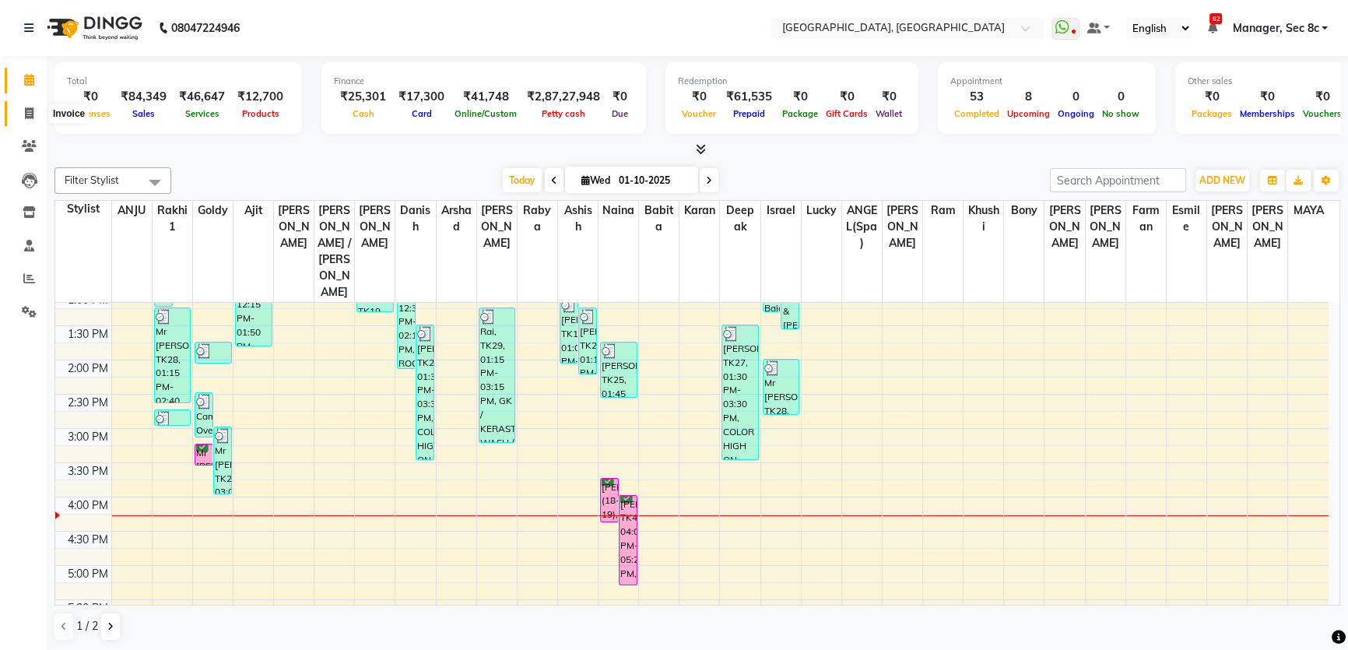
click at [34, 107] on span at bounding box center [29, 114] width 27 height 18
click at [23, 86] on span at bounding box center [29, 81] width 27 height 18
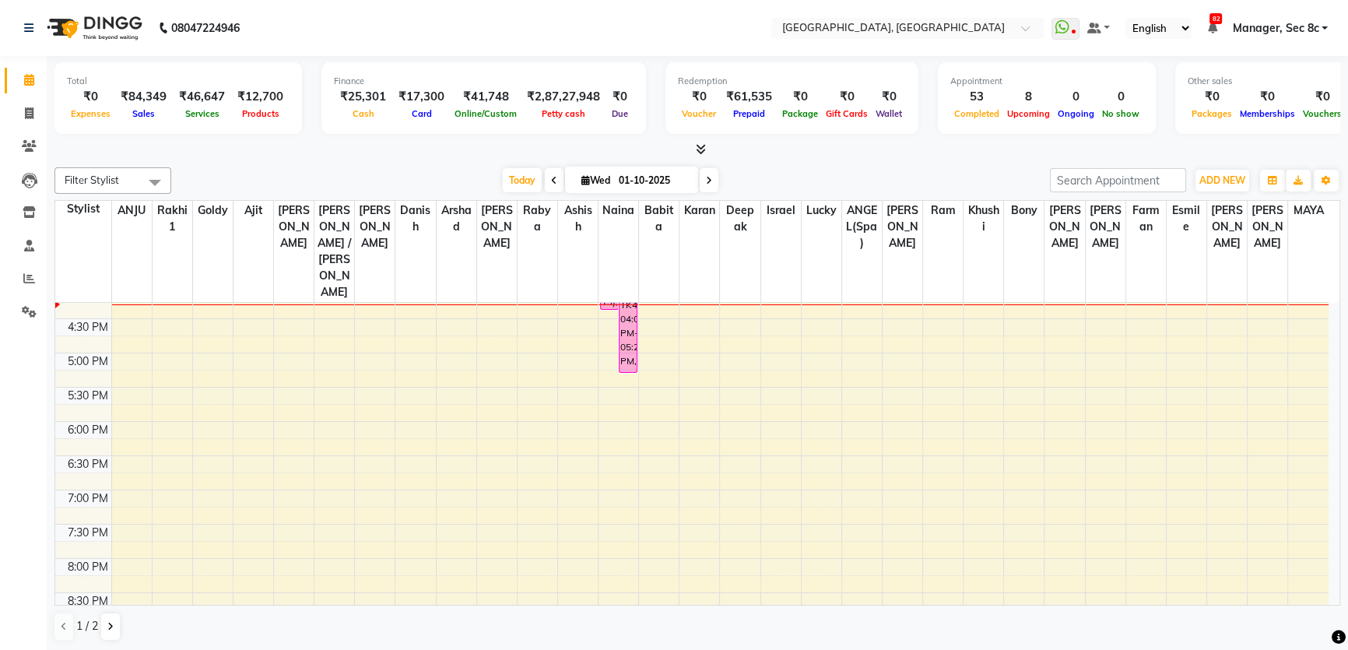
scroll to position [424, 0]
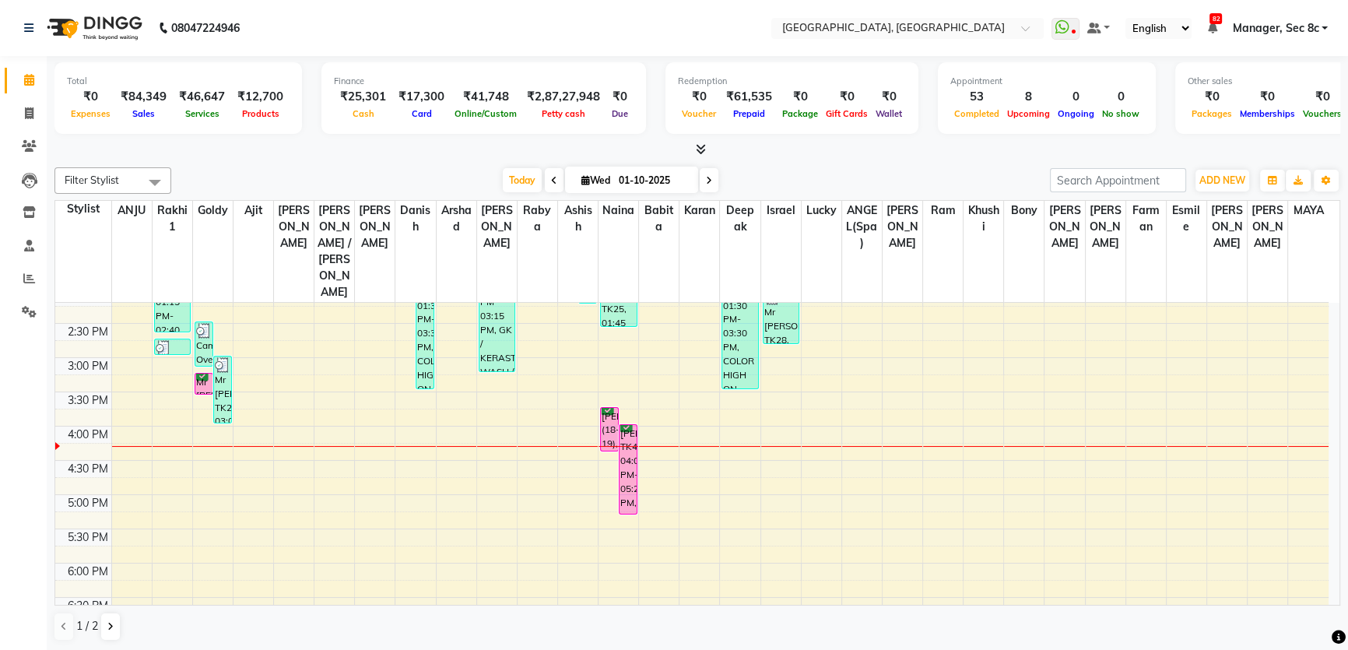
click at [703, 406] on div "8:00 AM 8:30 AM 9:00 AM 9:30 AM 10:00 AM 10:30 AM 11:00 AM 11:30 AM 12:00 PM 12…" at bounding box center [691, 358] width 1273 height 958
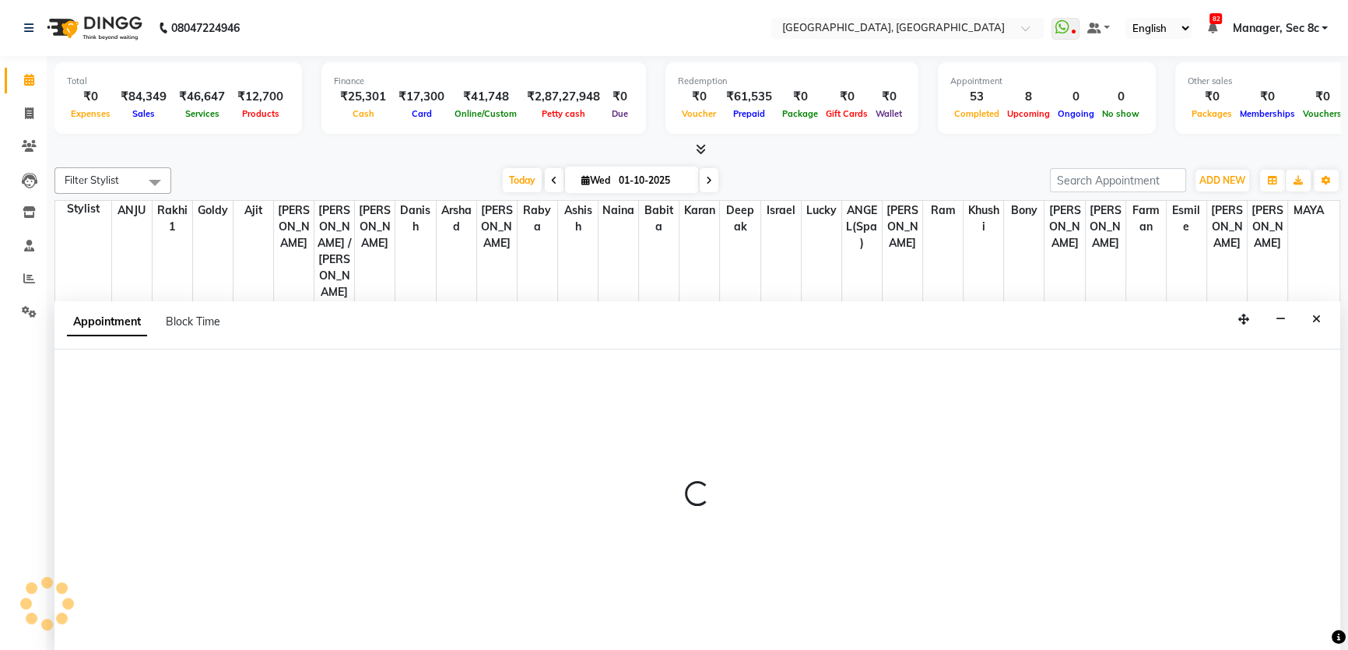
scroll to position [0, 0]
select select "37254"
select select "975"
select select "tentative"
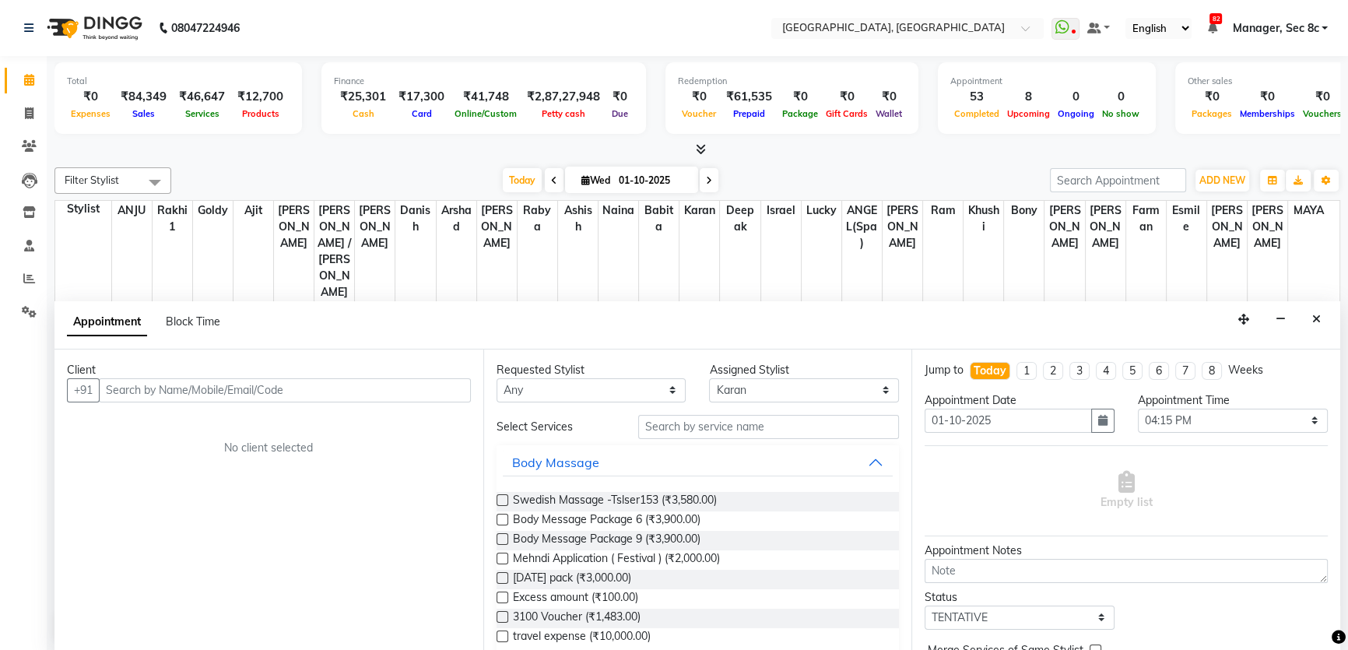
click at [223, 373] on div "Client" at bounding box center [269, 370] width 404 height 16
click at [220, 381] on input "text" at bounding box center [285, 390] width 372 height 24
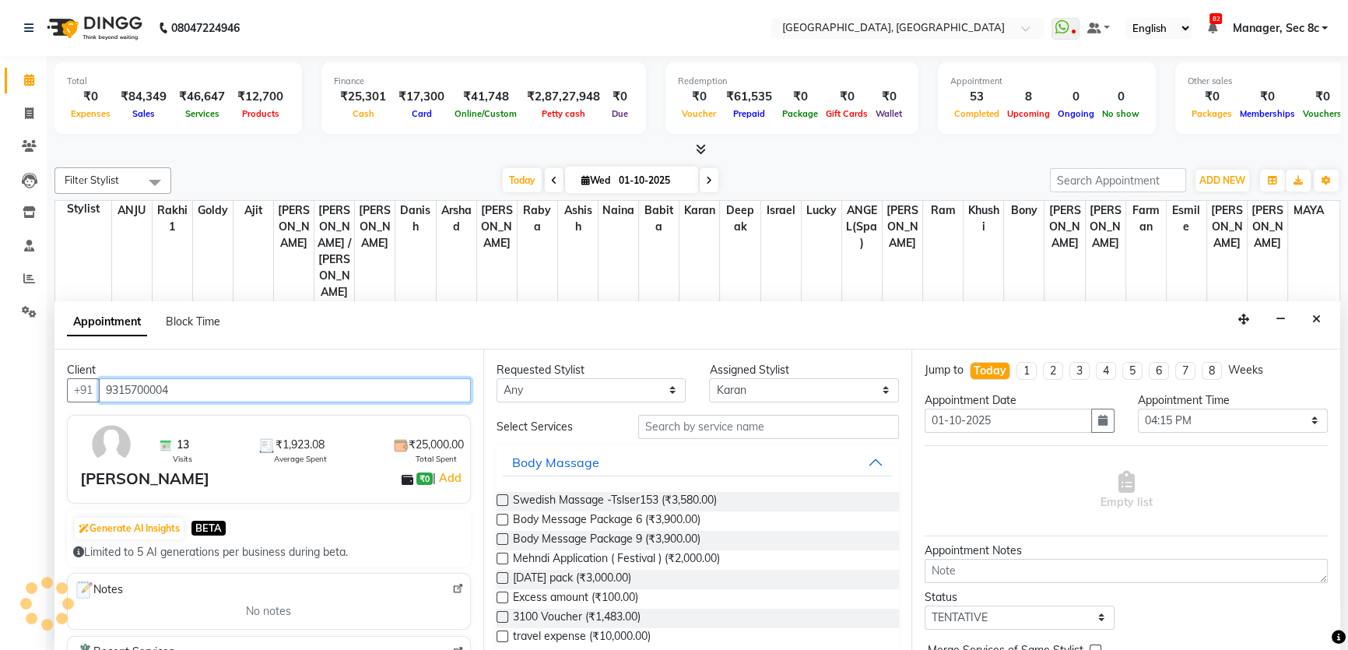
type input "9315700004"
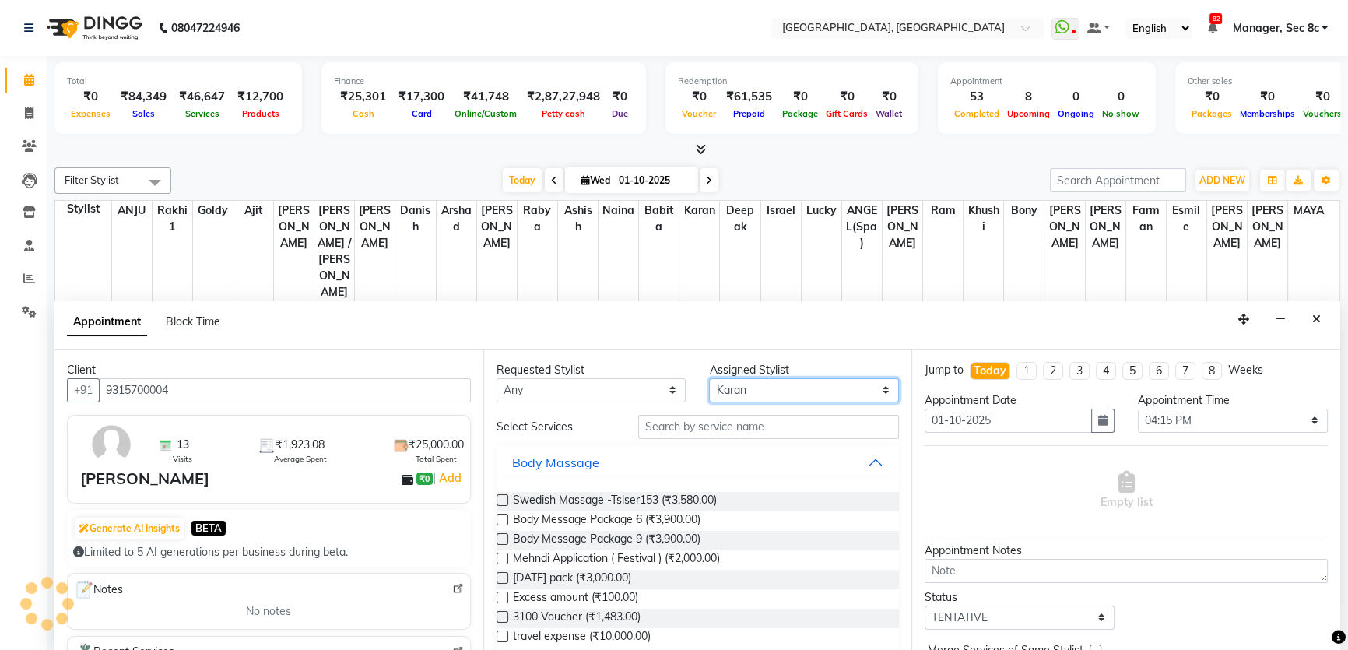
click at [789, 393] on select "Select Aamir Ajit ANGEL(Spa) ANJU Arshad Ashish Babita Bony Danish deepak Esmil…" at bounding box center [804, 390] width 190 height 24
select select "25451"
click at [709, 378] on select "Select Aamir Ajit ANGEL(Spa) ANJU Arshad Ashish Babita Bony Danish deepak Esmil…" at bounding box center [804, 390] width 190 height 24
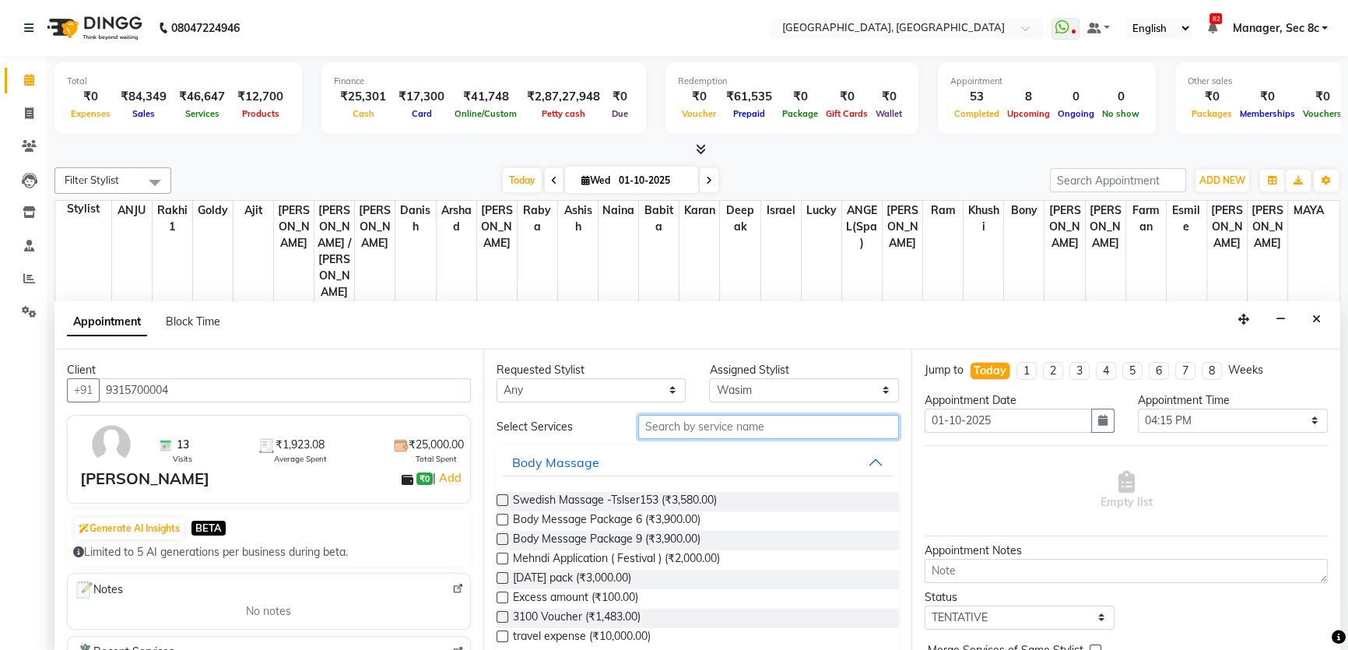
click at [761, 420] on input "text" at bounding box center [768, 427] width 261 height 24
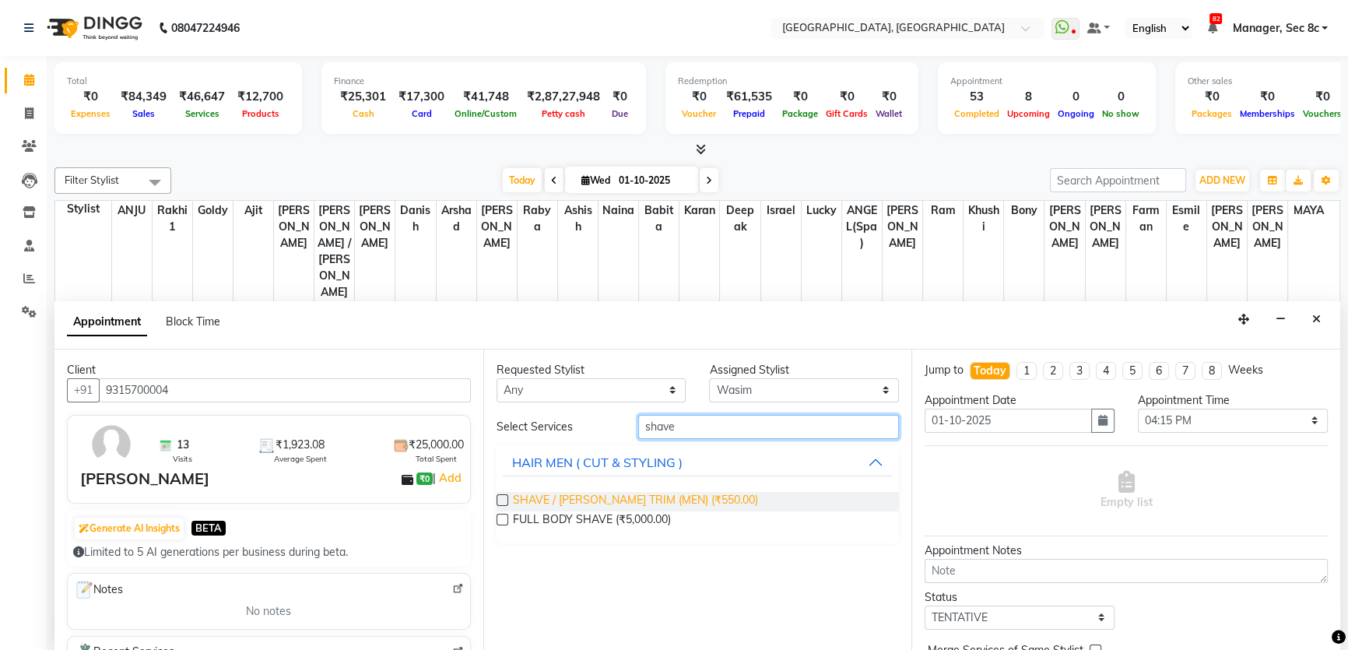
type input "shave"
click at [571, 499] on span "SHAVE / BEARD TRIM (MEN) (₹550.00)" at bounding box center [635, 501] width 245 height 19
checkbox input "false"
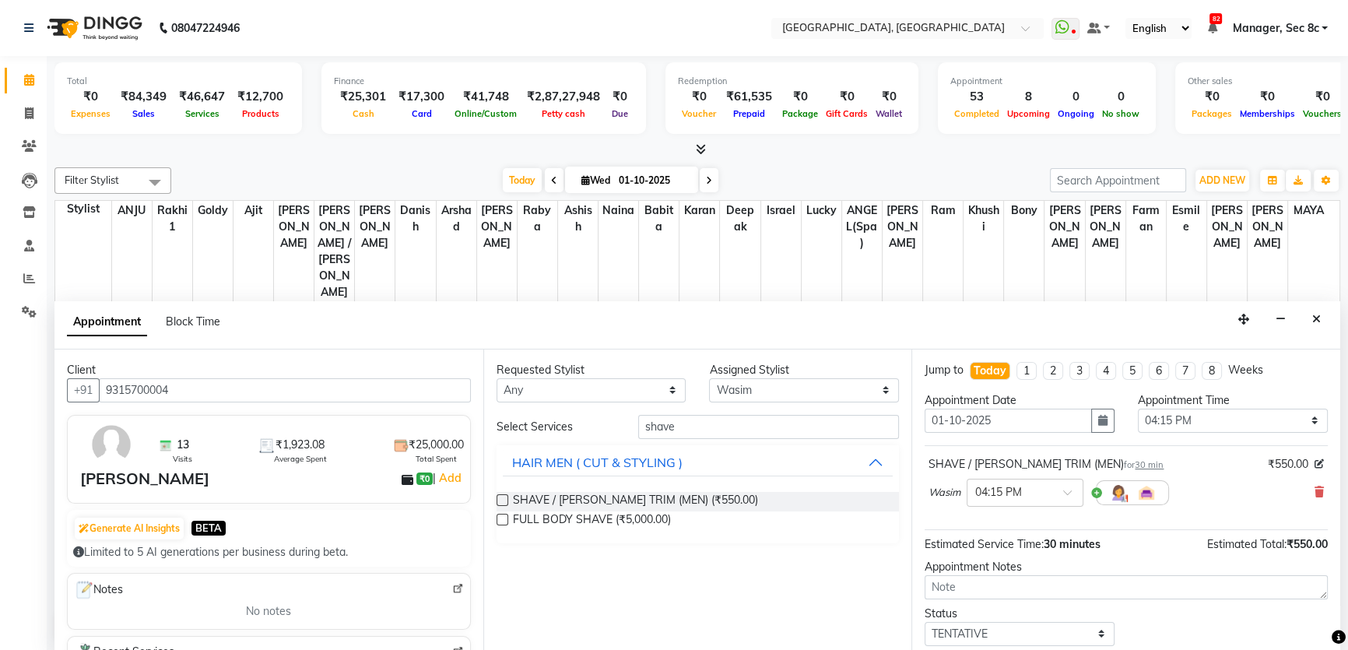
scroll to position [92, 0]
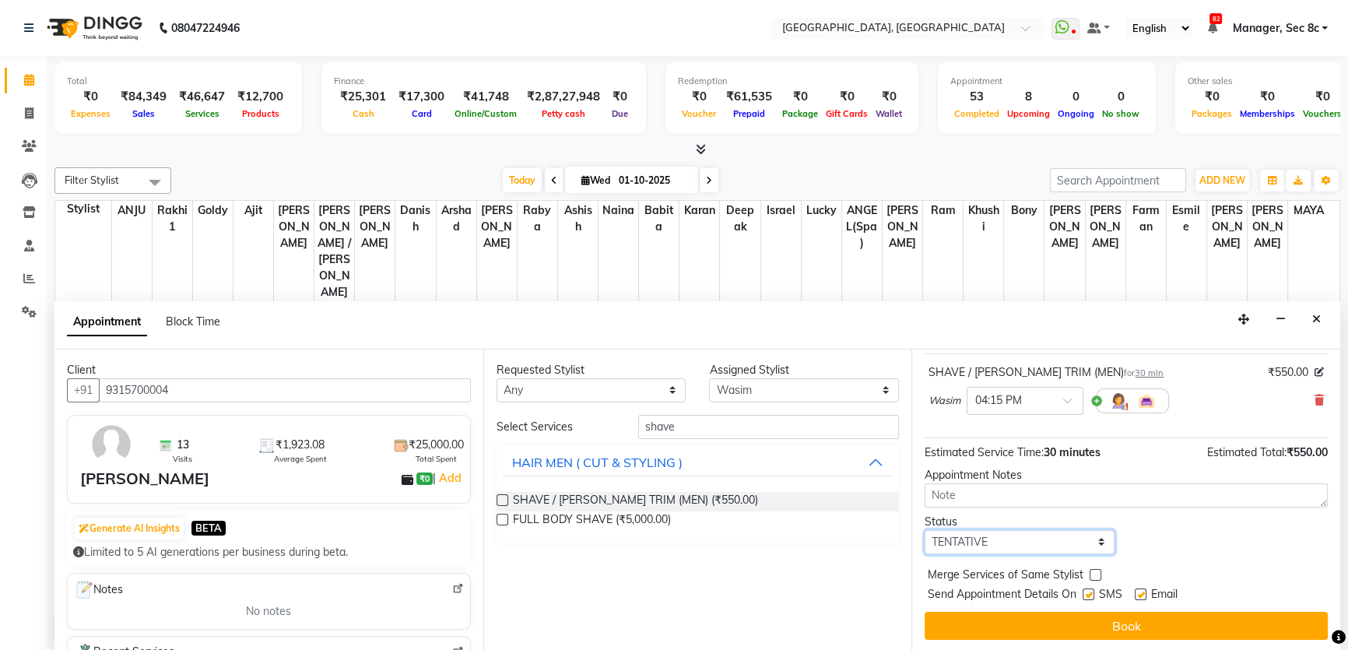
click at [1045, 532] on select "Select TENTATIVE CONFIRM CHECK-IN UPCOMING" at bounding box center [1019, 542] width 190 height 24
select select "confirm booking"
click at [924, 530] on select "Select TENTATIVE CONFIRM CHECK-IN UPCOMING" at bounding box center [1019, 542] width 190 height 24
click at [1098, 573] on label at bounding box center [1095, 575] width 12 height 12
click at [1098, 573] on input "checkbox" at bounding box center [1094, 576] width 10 height 10
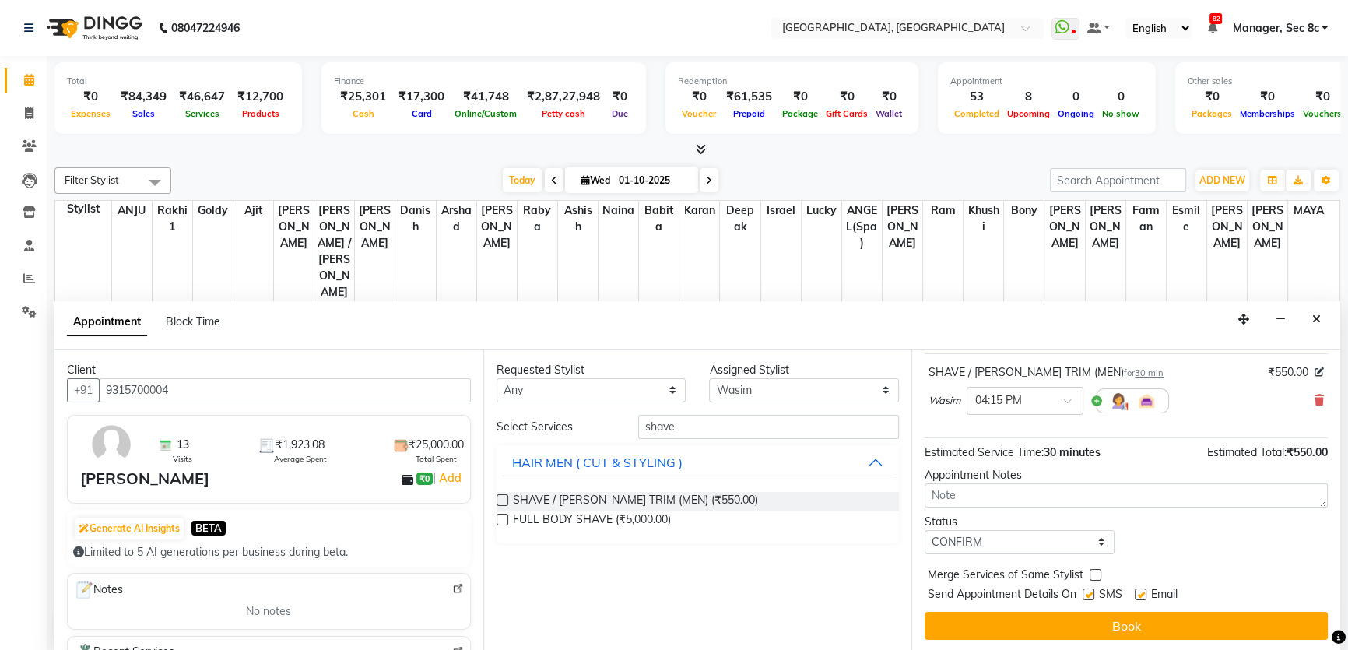
checkbox input "true"
click at [1089, 588] on label at bounding box center [1088, 594] width 12 height 12
click at [1089, 591] on input "checkbox" at bounding box center [1087, 596] width 10 height 10
checkbox input "false"
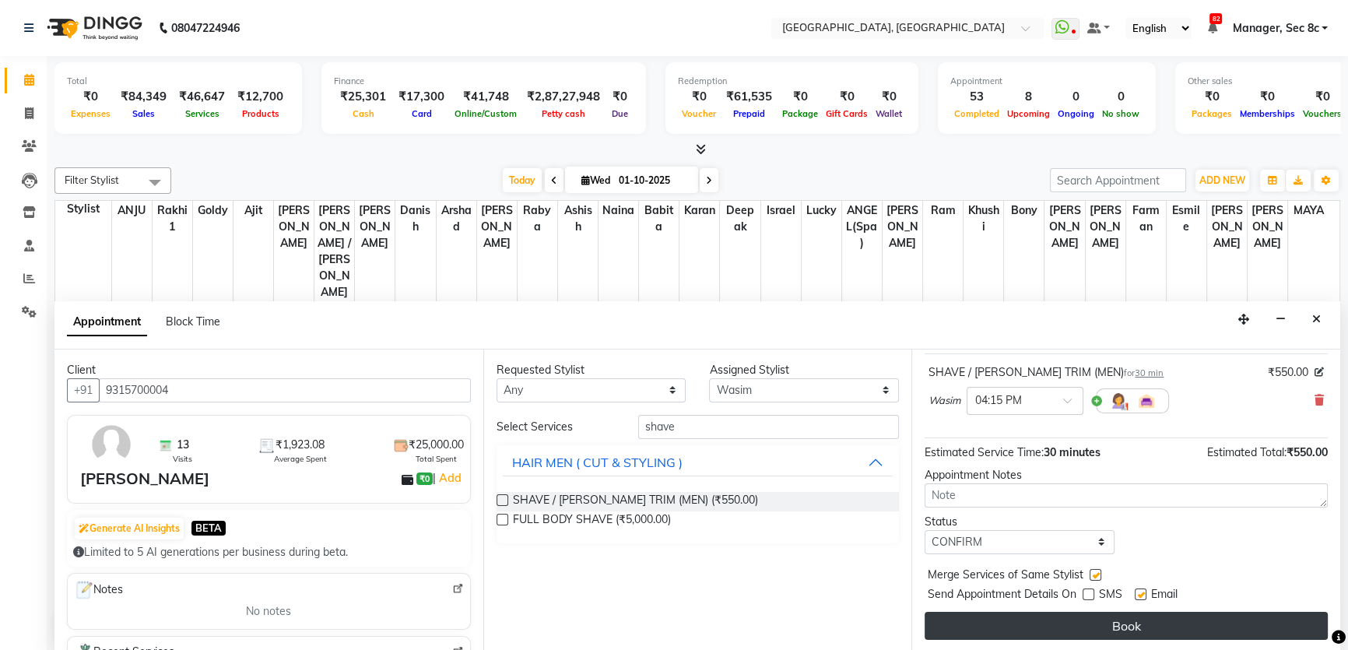
click at [1096, 614] on button "Book" at bounding box center [1125, 626] width 403 height 28
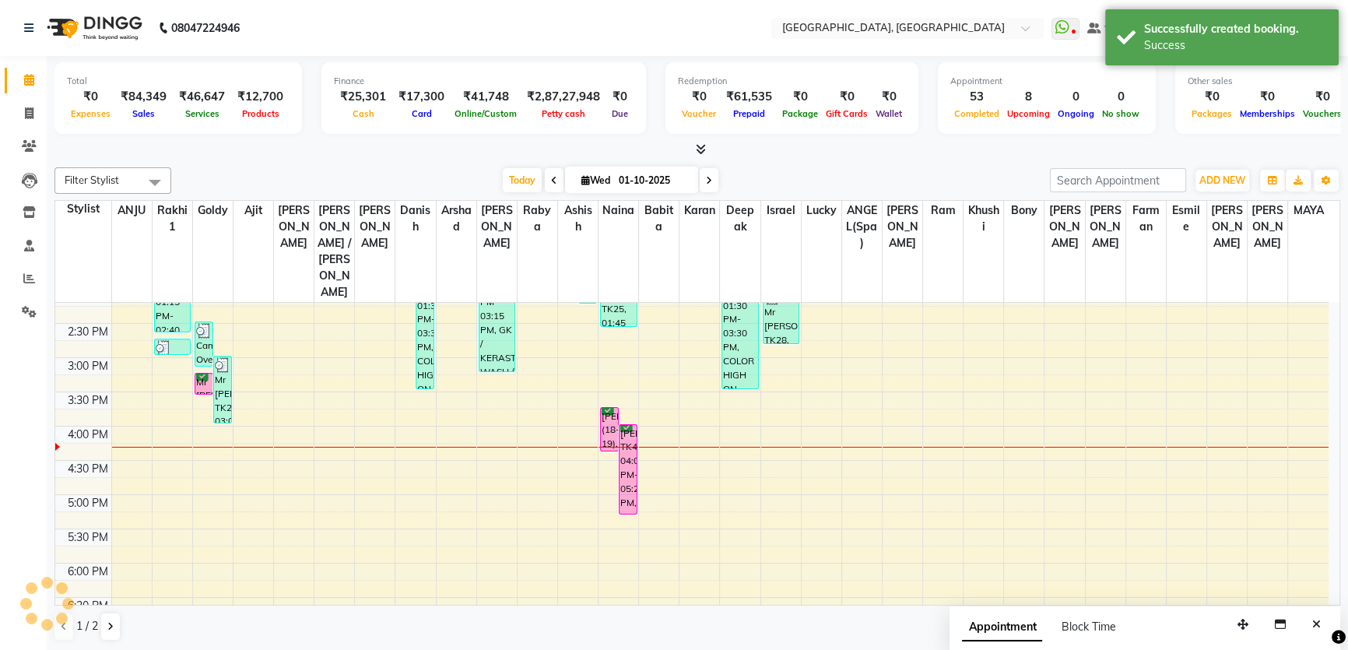
scroll to position [0, 0]
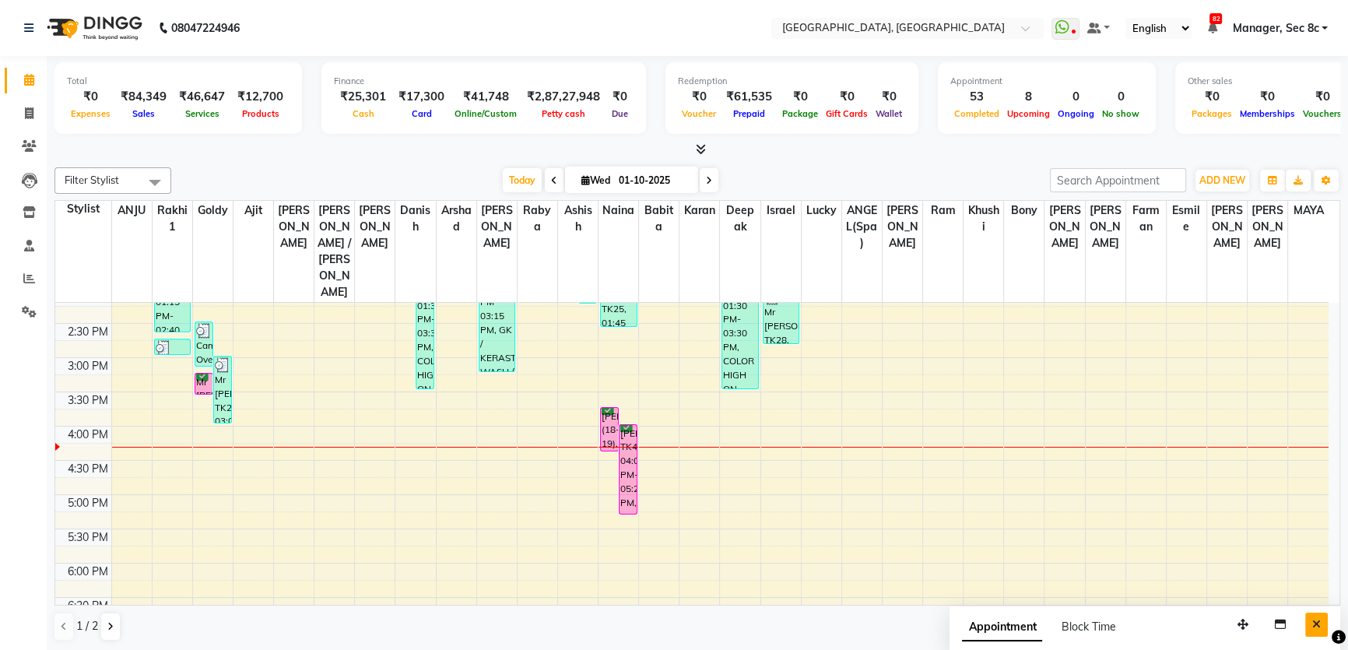
click at [1315, 619] on icon "Close" at bounding box center [1316, 624] width 9 height 11
click at [113, 629] on button at bounding box center [110, 626] width 19 height 26
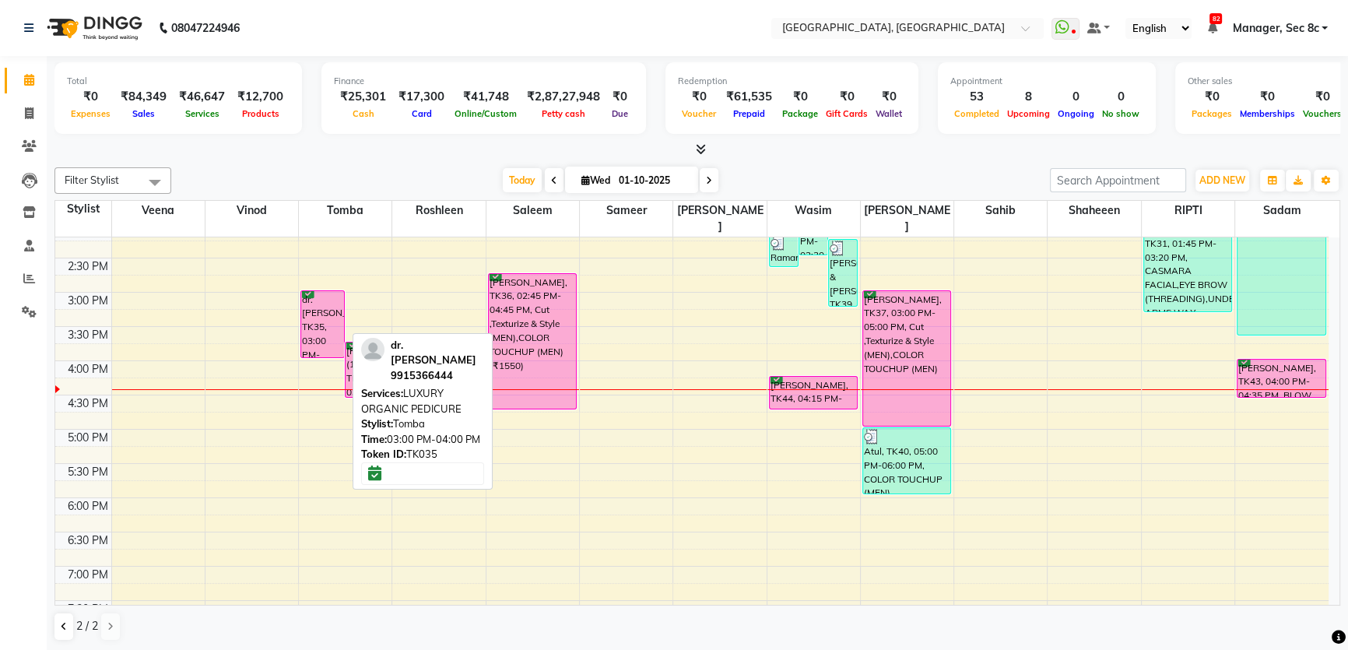
click at [328, 303] on div "dr. renu, TK35, 03:00 PM-04:00 PM, LUXURY ORGANIC PEDICURE" at bounding box center [322, 324] width 43 height 66
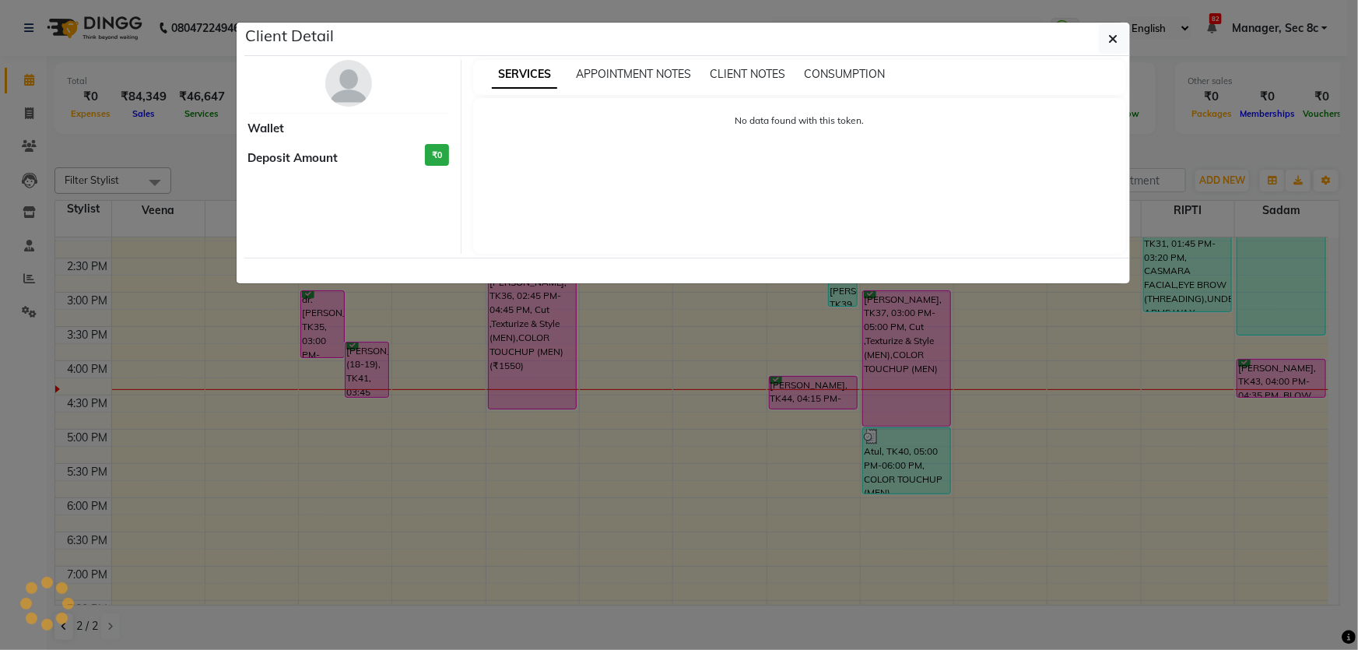
select select "6"
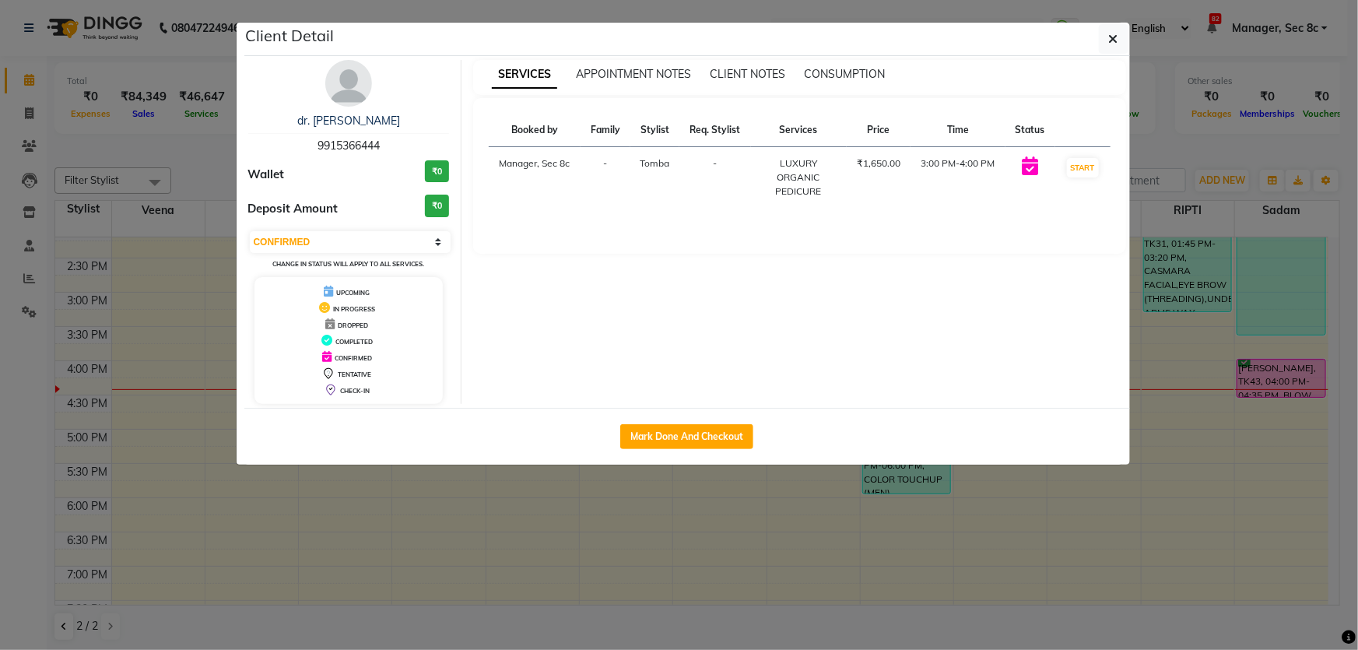
click at [340, 89] on img at bounding box center [348, 83] width 47 height 47
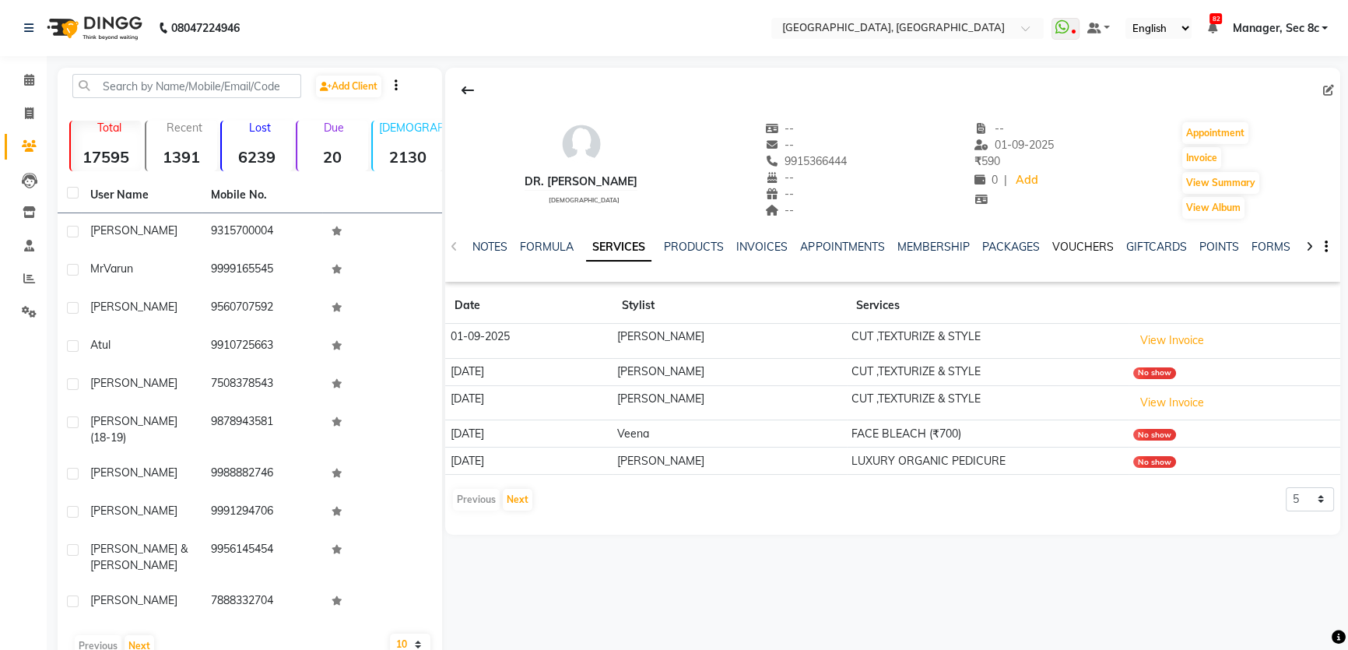
click at [1078, 242] on link "VOUCHERS" at bounding box center [1081, 247] width 61 height 14
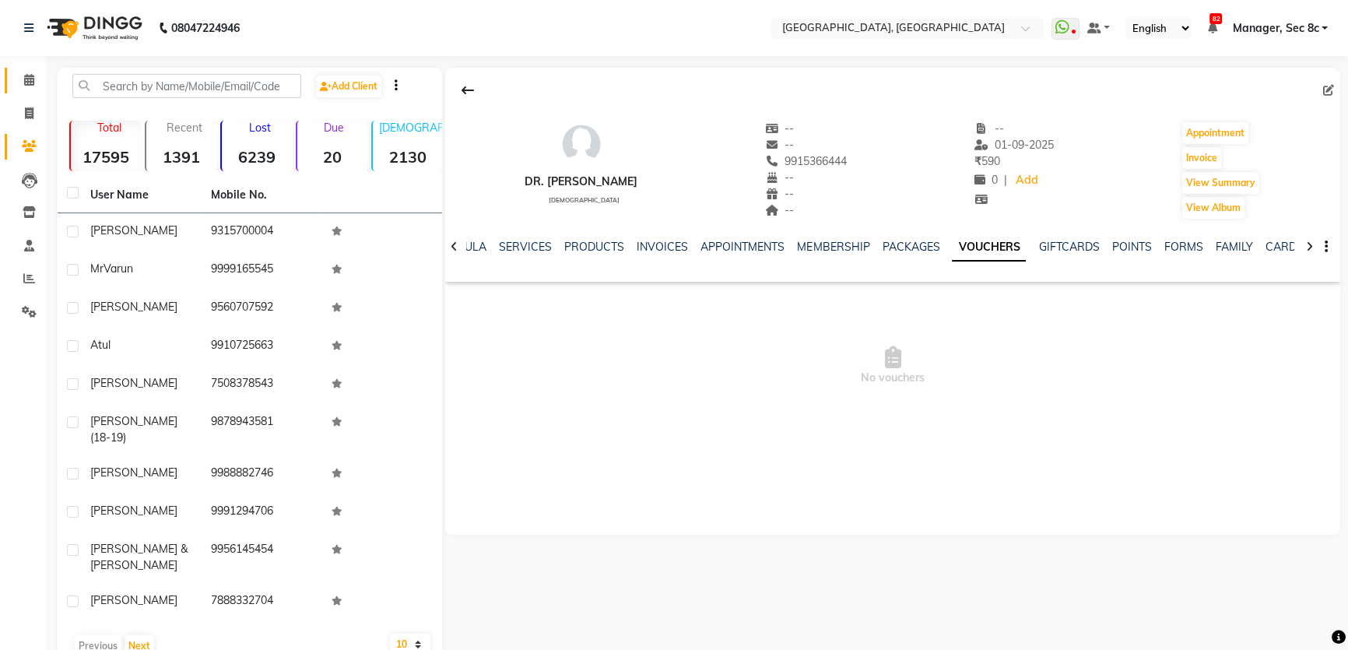
click at [26, 78] on icon at bounding box center [29, 80] width 10 height 12
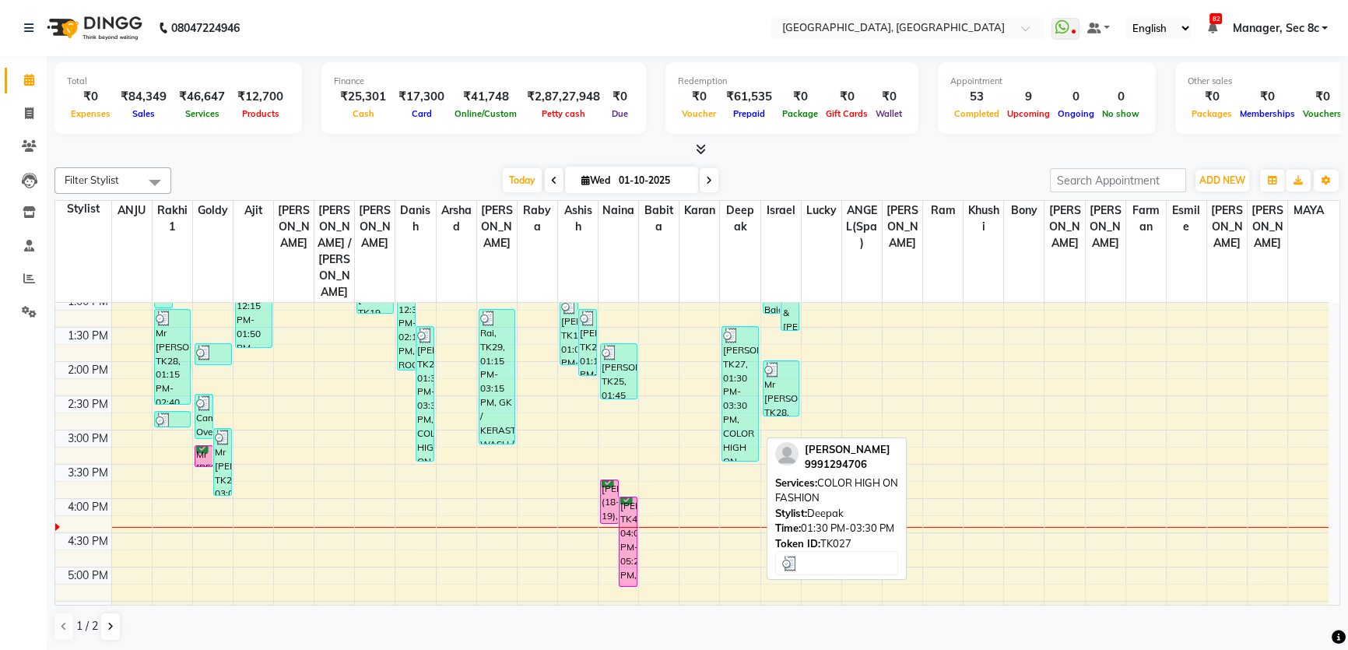
scroll to position [353, 0]
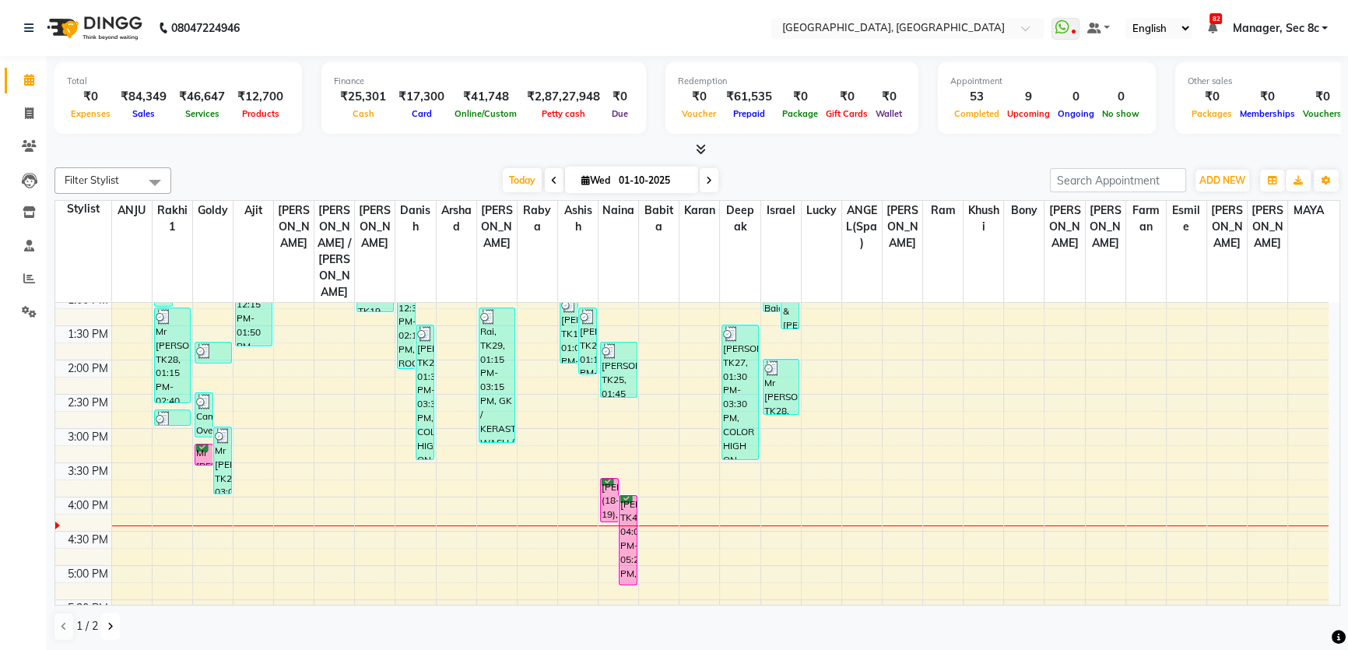
click at [109, 622] on icon at bounding box center [110, 626] width 6 height 9
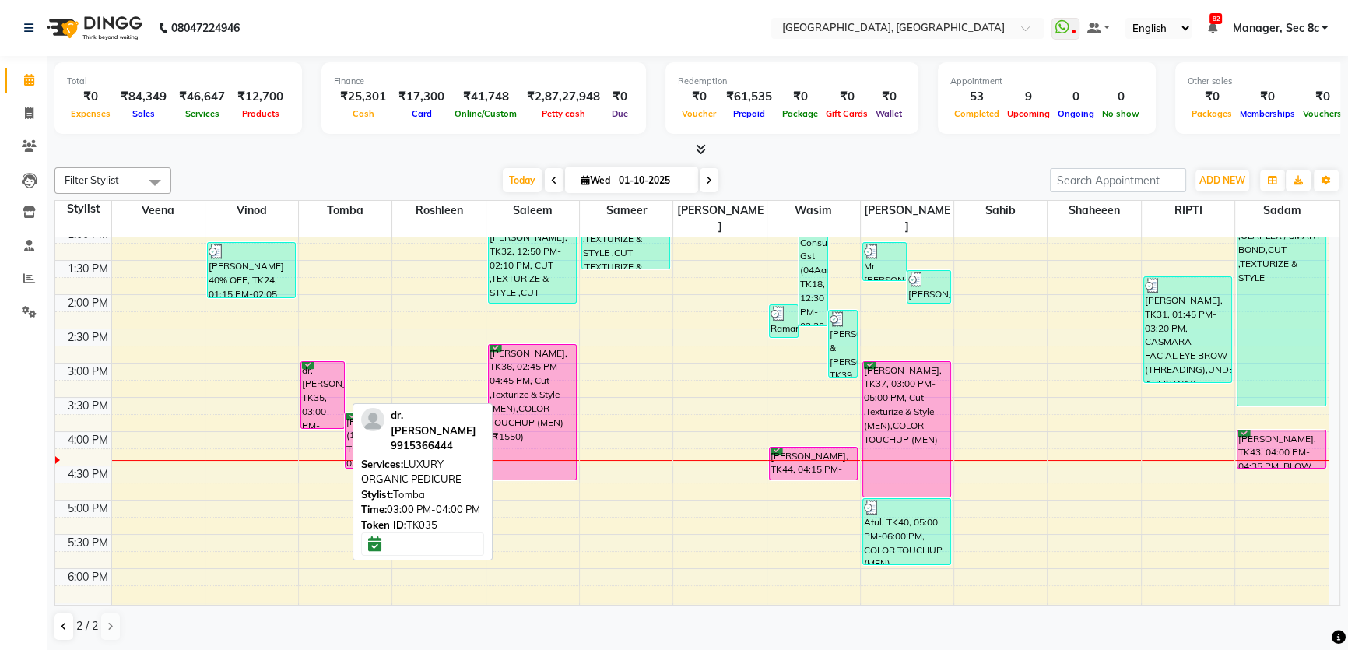
click at [323, 387] on div "dr. renu, TK35, 03:00 PM-04:00 PM, LUXURY ORGANIC PEDICURE" at bounding box center [322, 395] width 43 height 66
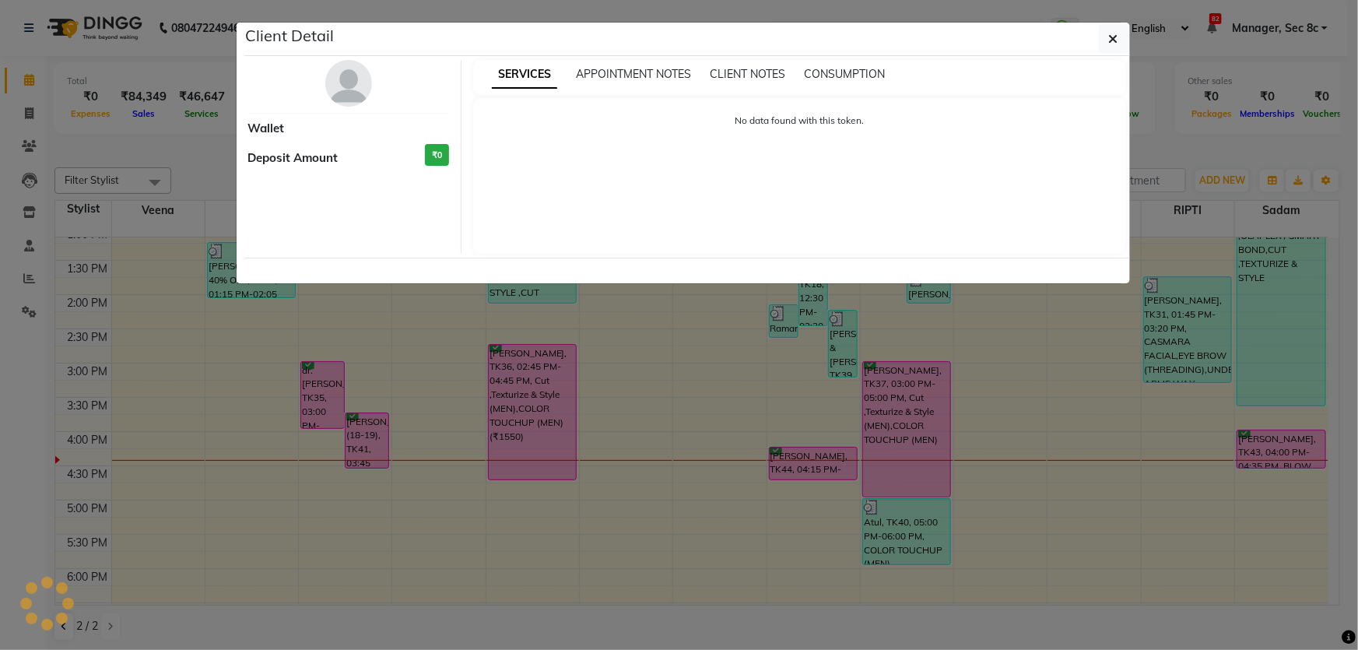
select select "6"
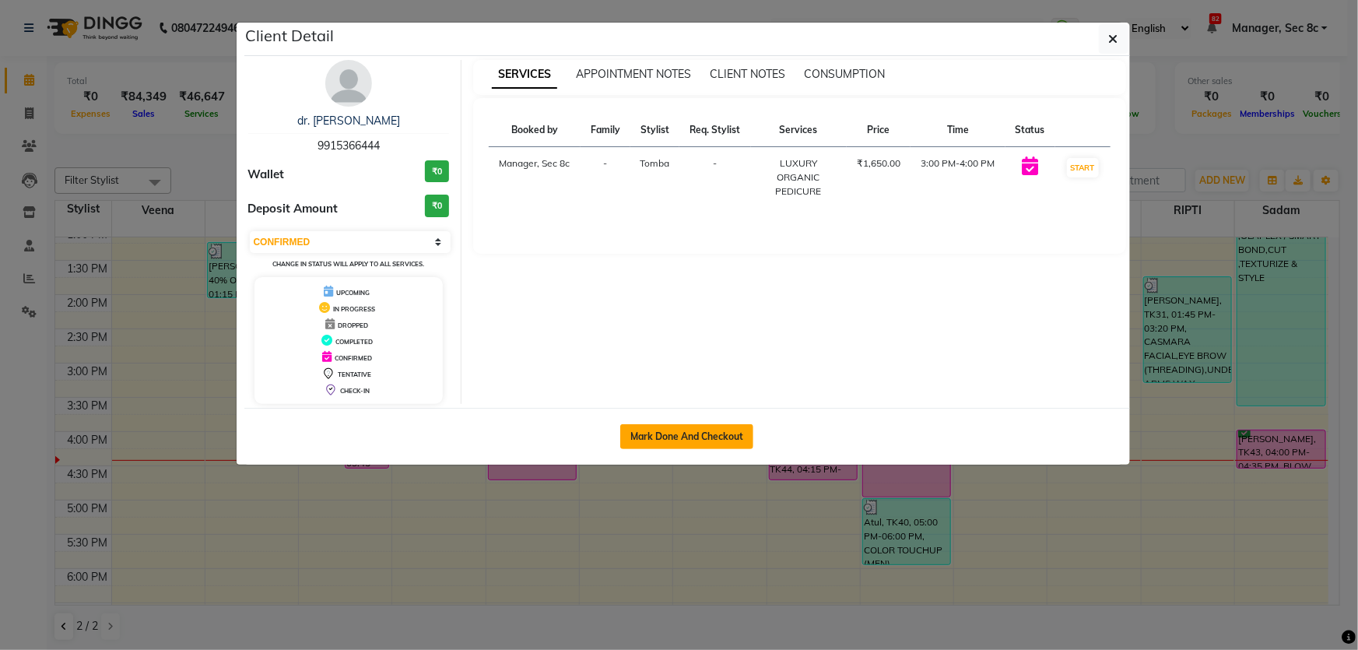
click at [727, 439] on button "Mark Done And Checkout" at bounding box center [686, 436] width 133 height 25
select select "service"
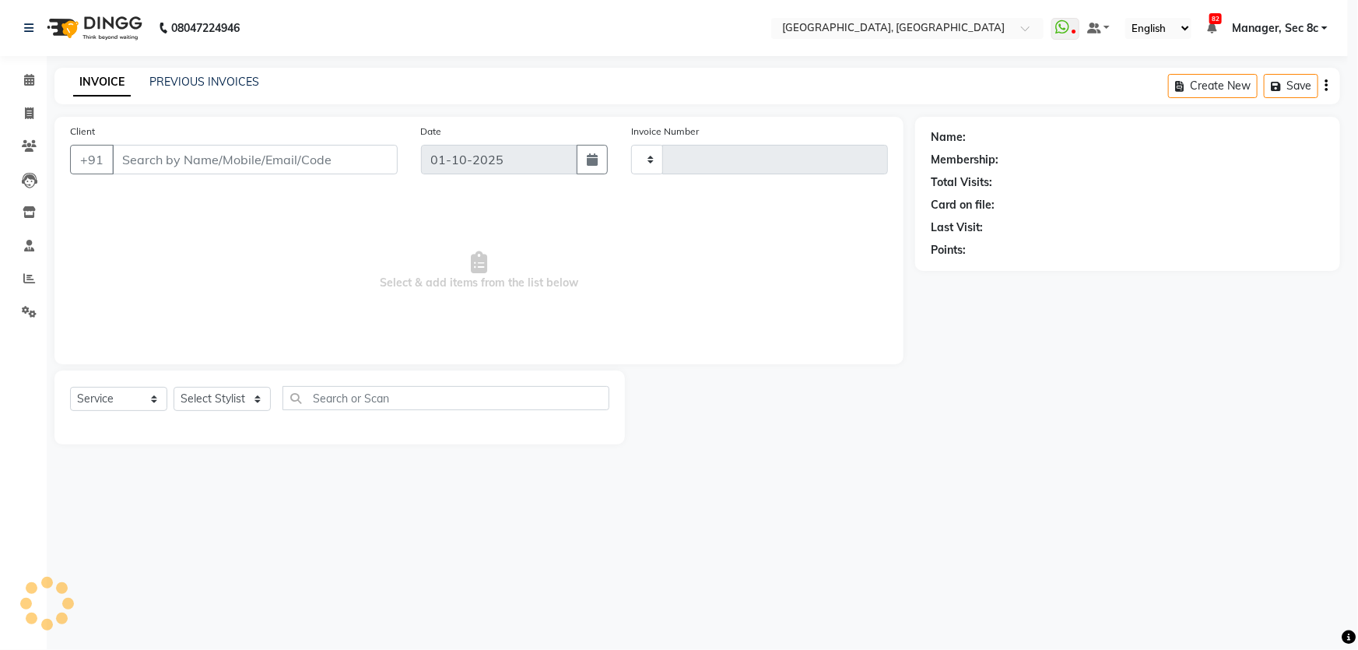
type input "9459"
select select "4281"
type input "9915366444"
select select "25434"
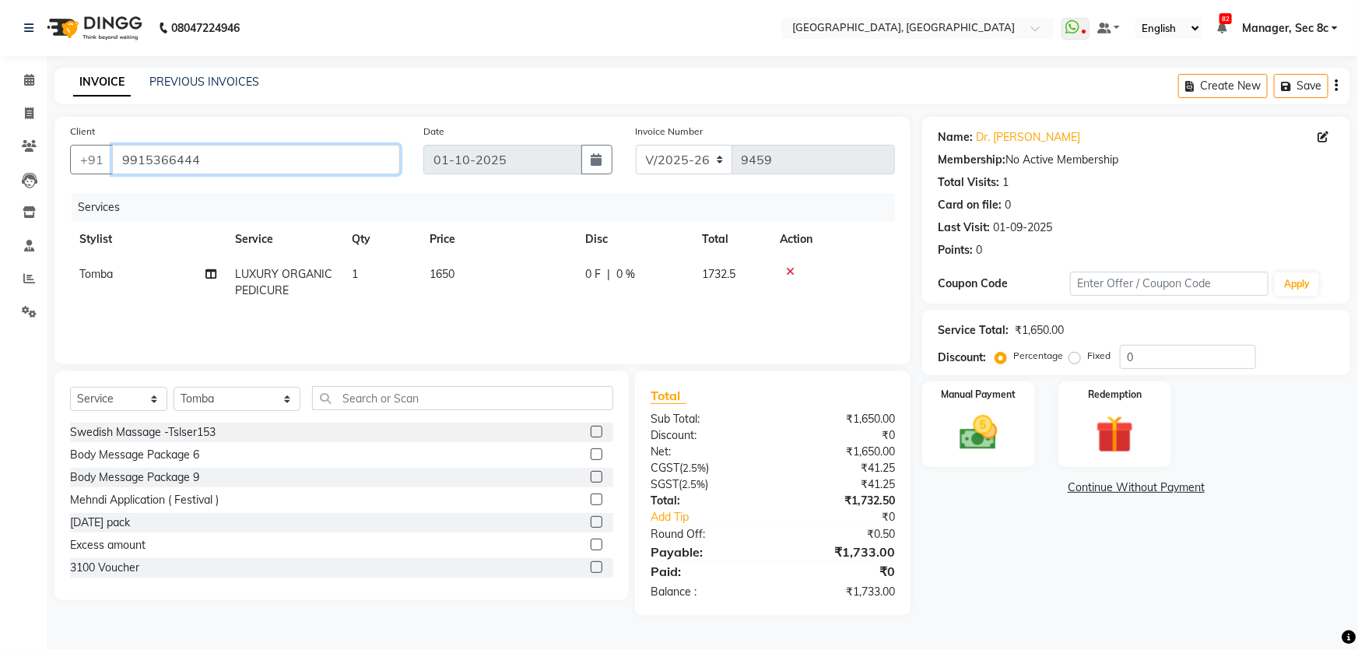
click at [247, 153] on input "9915366444" at bounding box center [256, 160] width 288 height 30
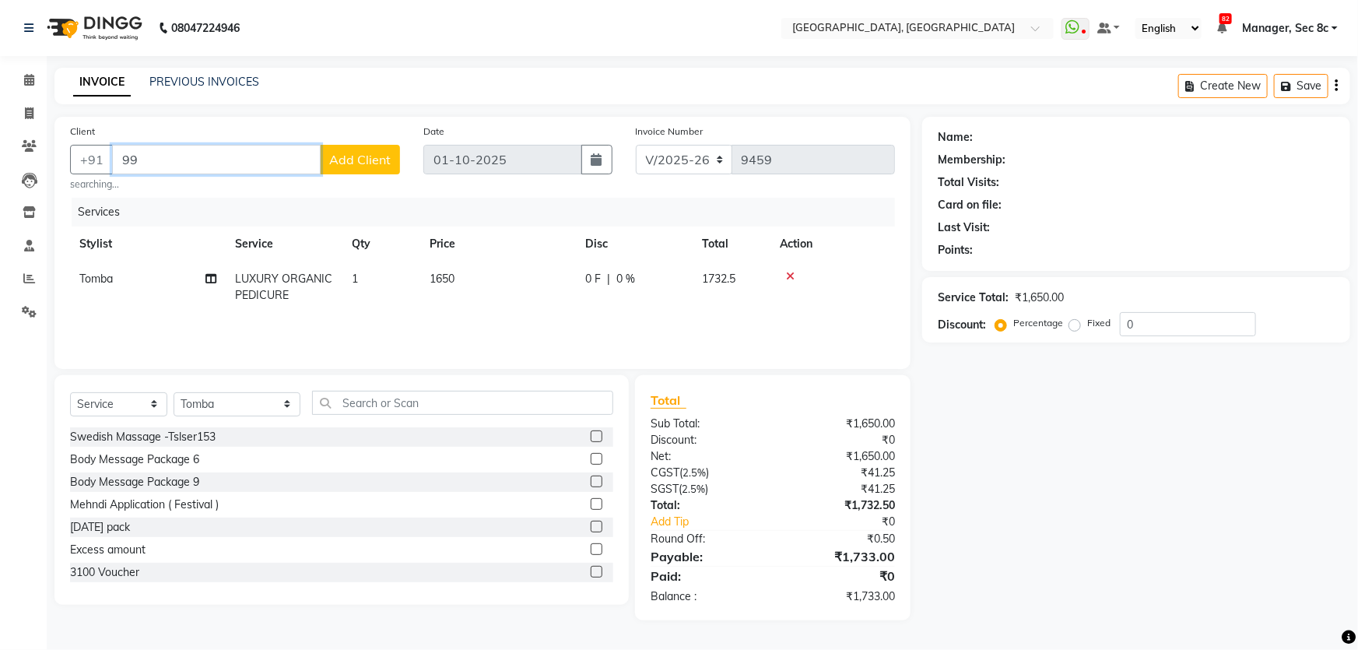
type input "9"
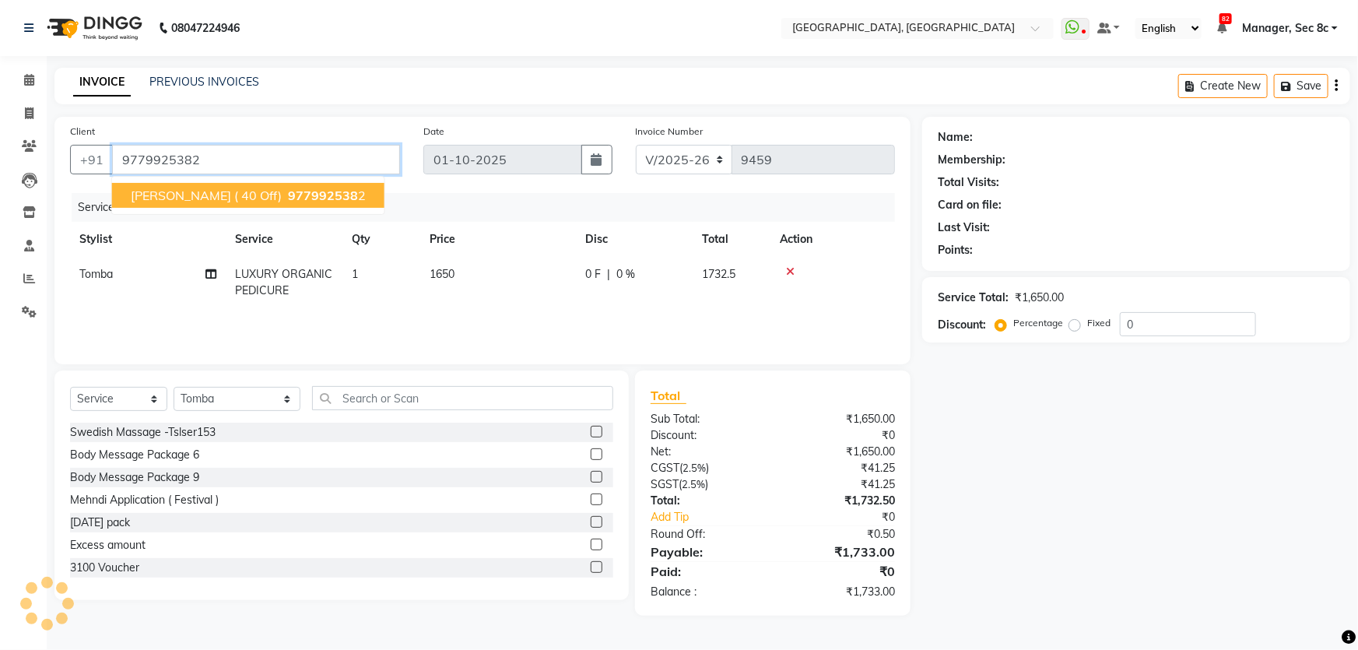
type input "9779925382"
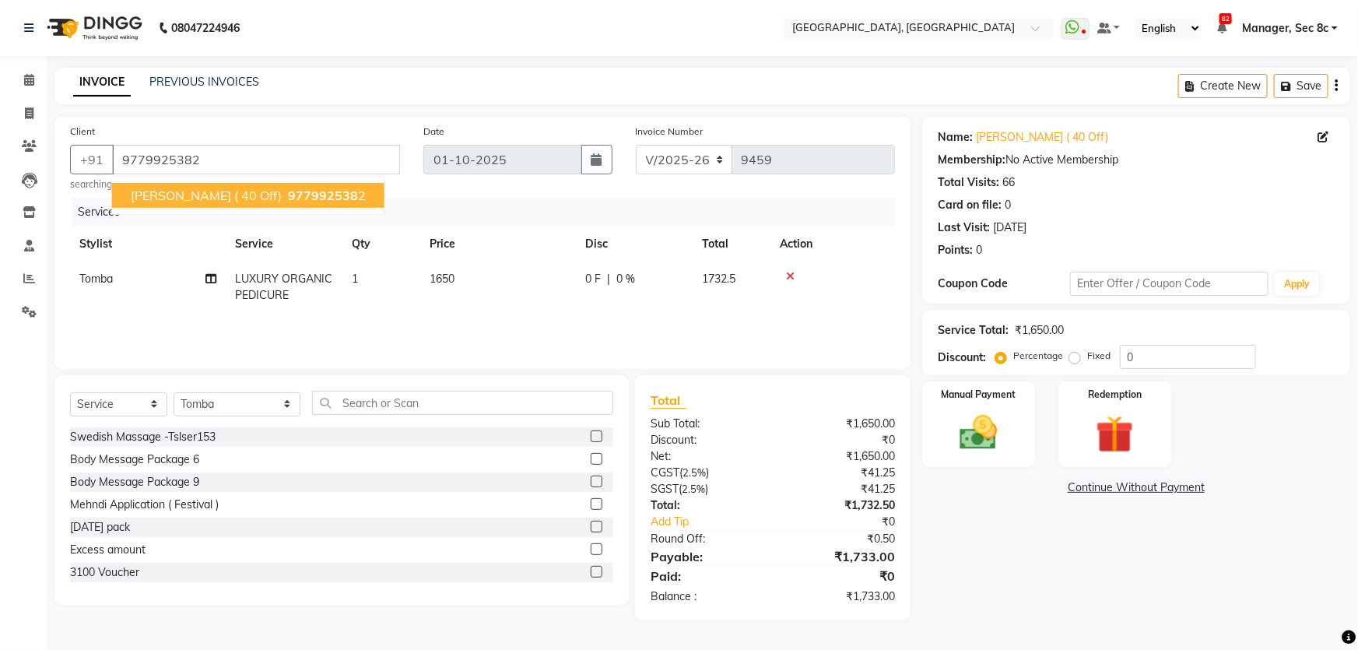
click at [245, 198] on span "Shaurya Mam ( 40 Off)" at bounding box center [206, 195] width 151 height 16
click at [241, 156] on input "9779925382" at bounding box center [256, 160] width 288 height 30
click at [34, 103] on link "Invoice" at bounding box center [23, 114] width 37 height 26
select select "service"
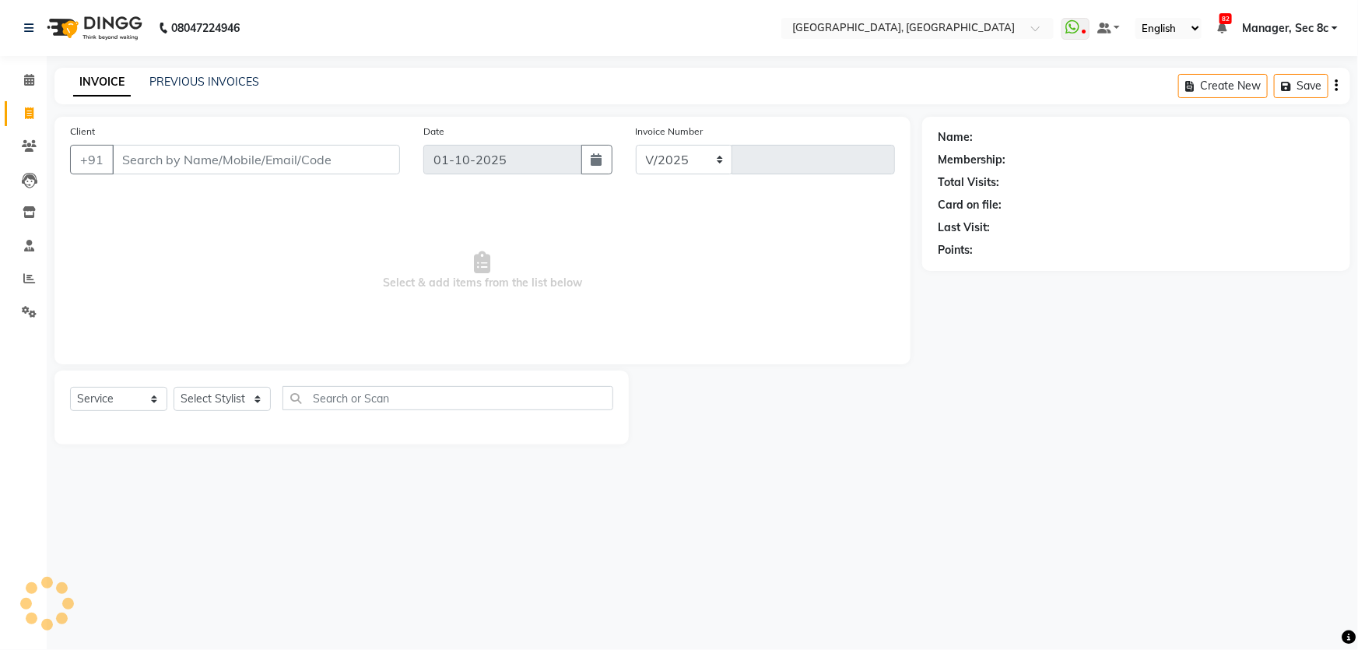
select select "4281"
type input "9459"
click at [30, 89] on link "Calendar" at bounding box center [23, 81] width 37 height 26
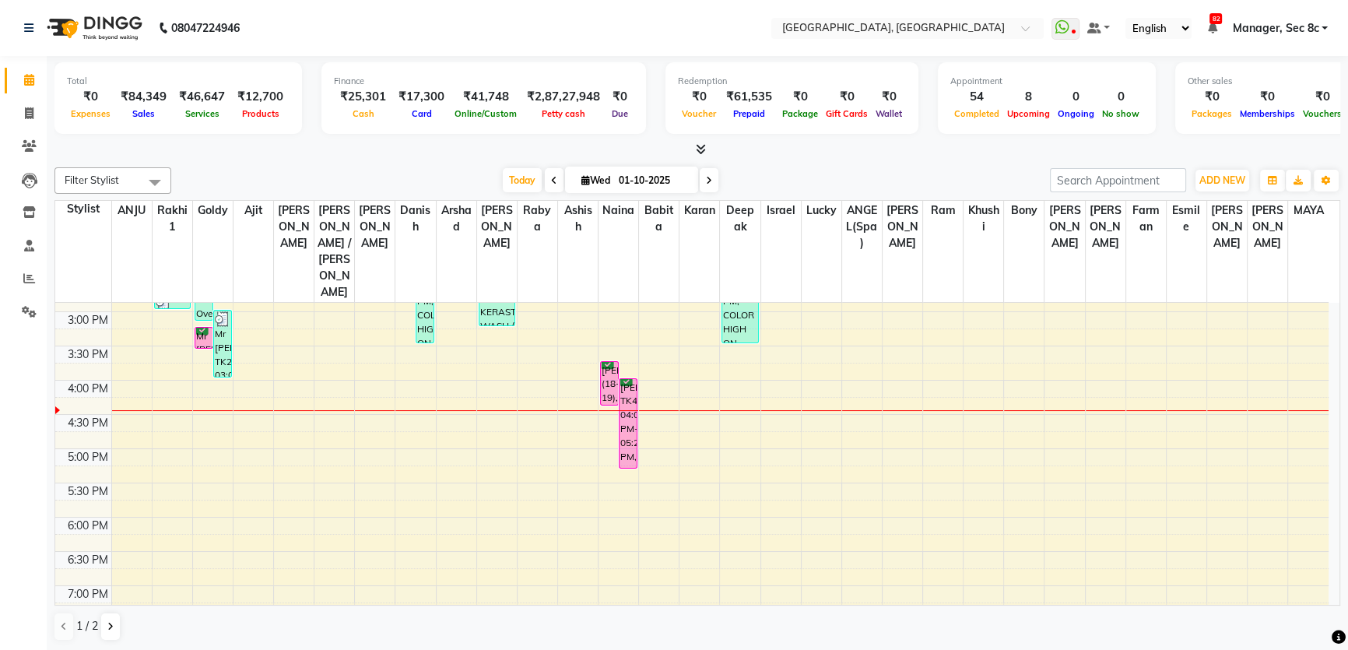
scroll to position [495, 0]
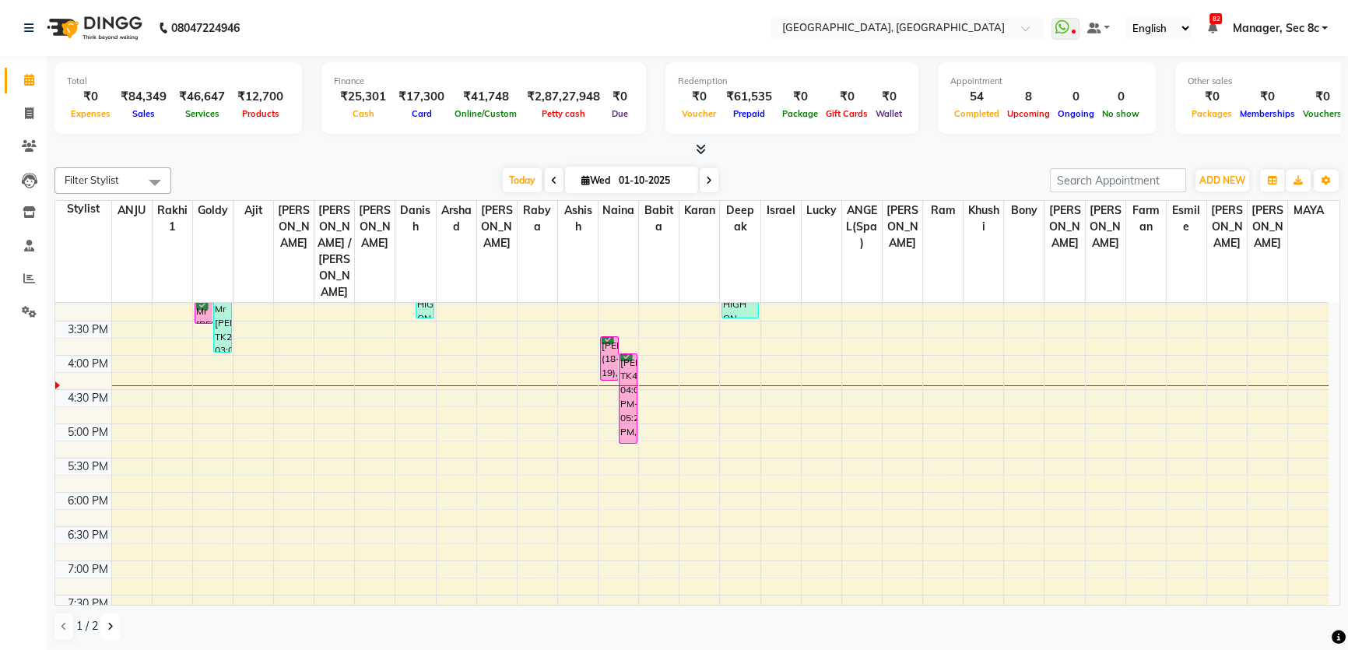
click at [109, 622] on icon at bounding box center [110, 626] width 6 height 9
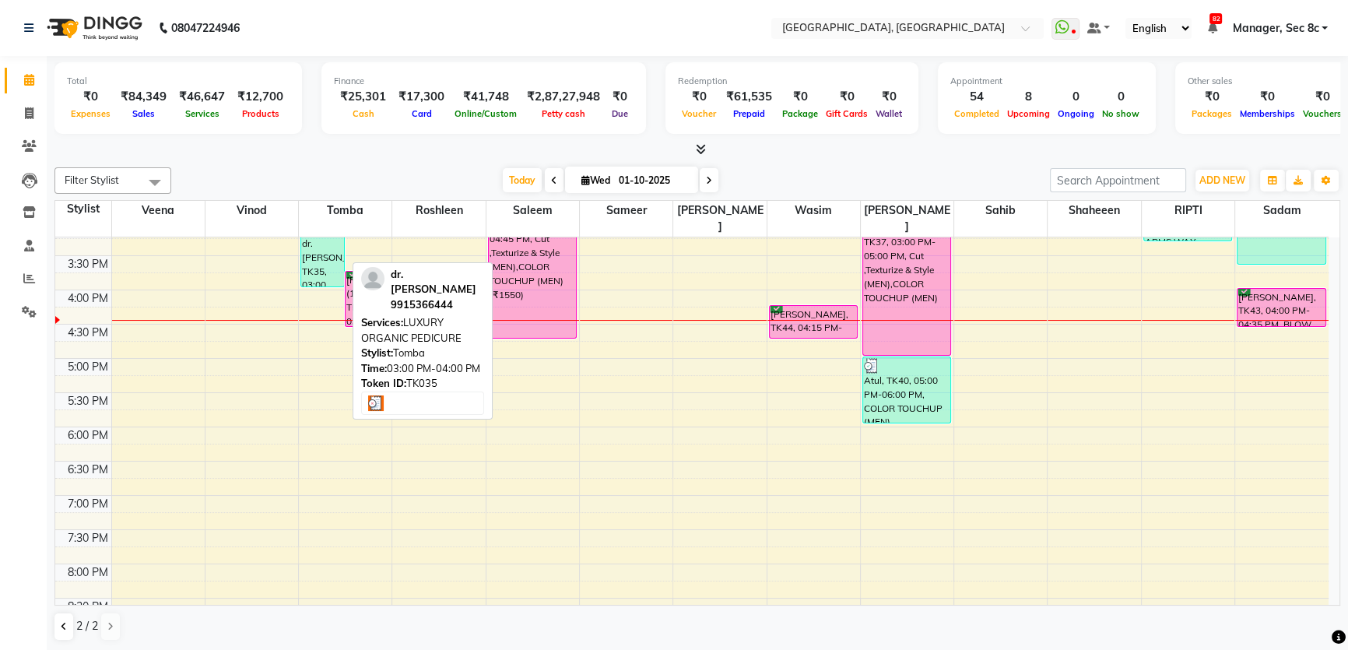
click at [321, 242] on div "dr. renu, TK35, 03:00 PM-04:00 PM, LUXURY ORGANIC PEDICURE" at bounding box center [322, 253] width 43 height 66
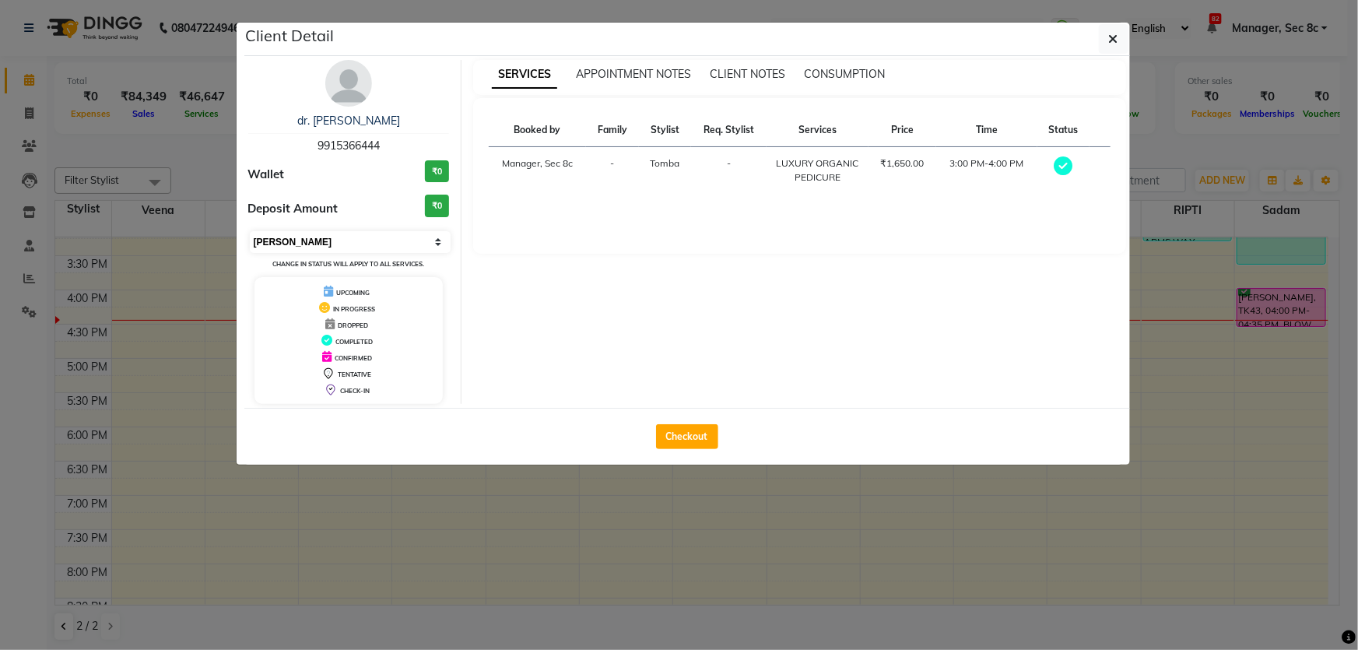
click at [316, 239] on select "Select MARK DONE UPCOMING" at bounding box center [351, 242] width 202 height 22
select select "5"
click at [250, 231] on select "Select MARK DONE UPCOMING" at bounding box center [351, 242] width 202 height 22
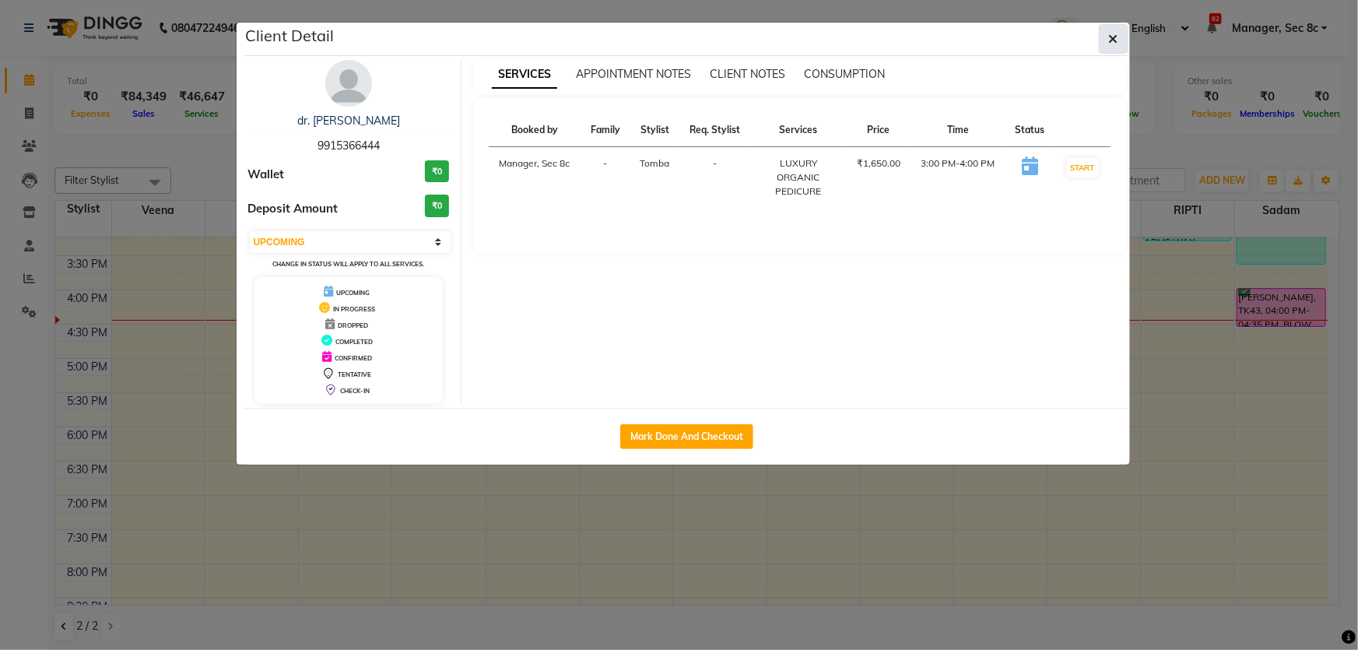
click at [1124, 29] on button "button" at bounding box center [1114, 39] width 30 height 30
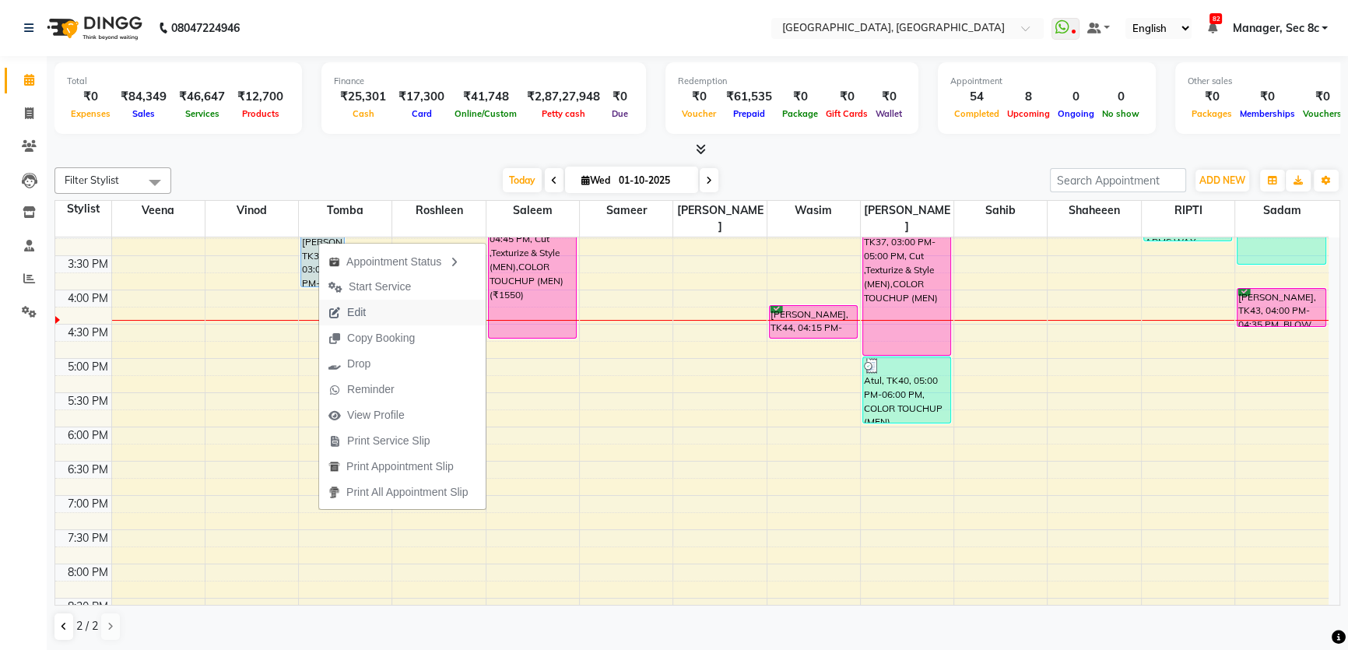
click at [363, 312] on span "Edit" at bounding box center [356, 312] width 19 height 16
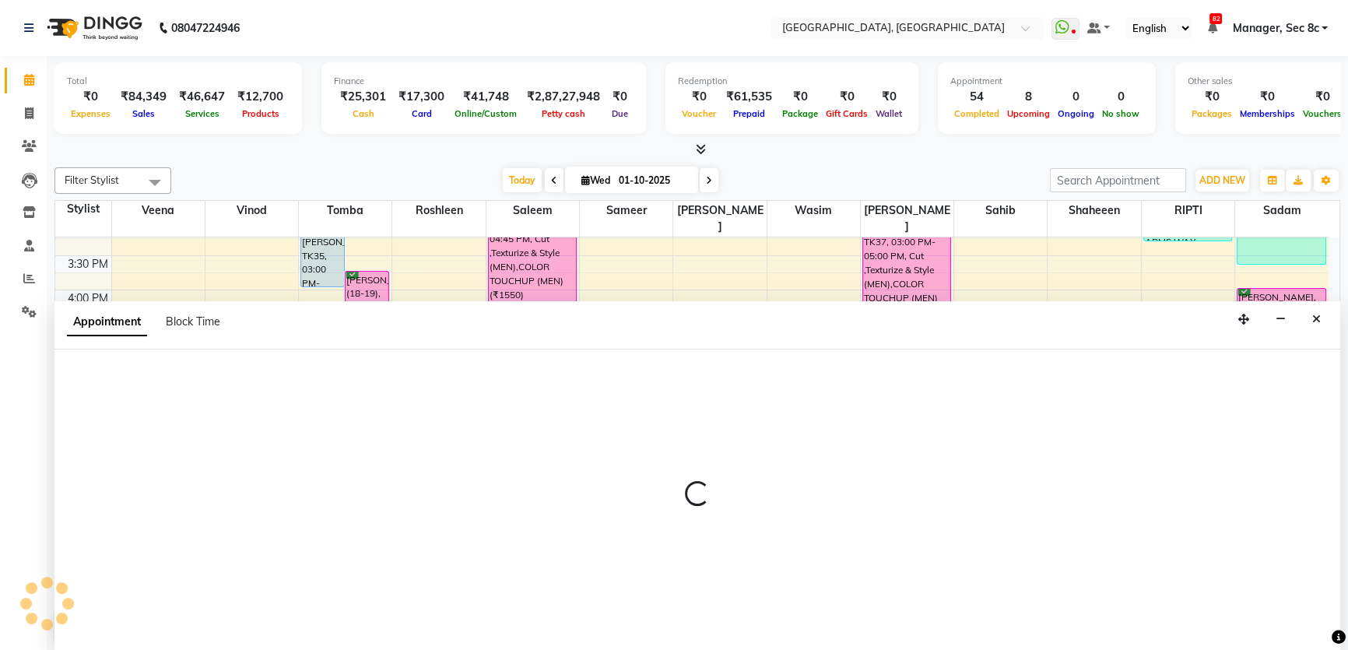
scroll to position [0, 0]
select select "tentative"
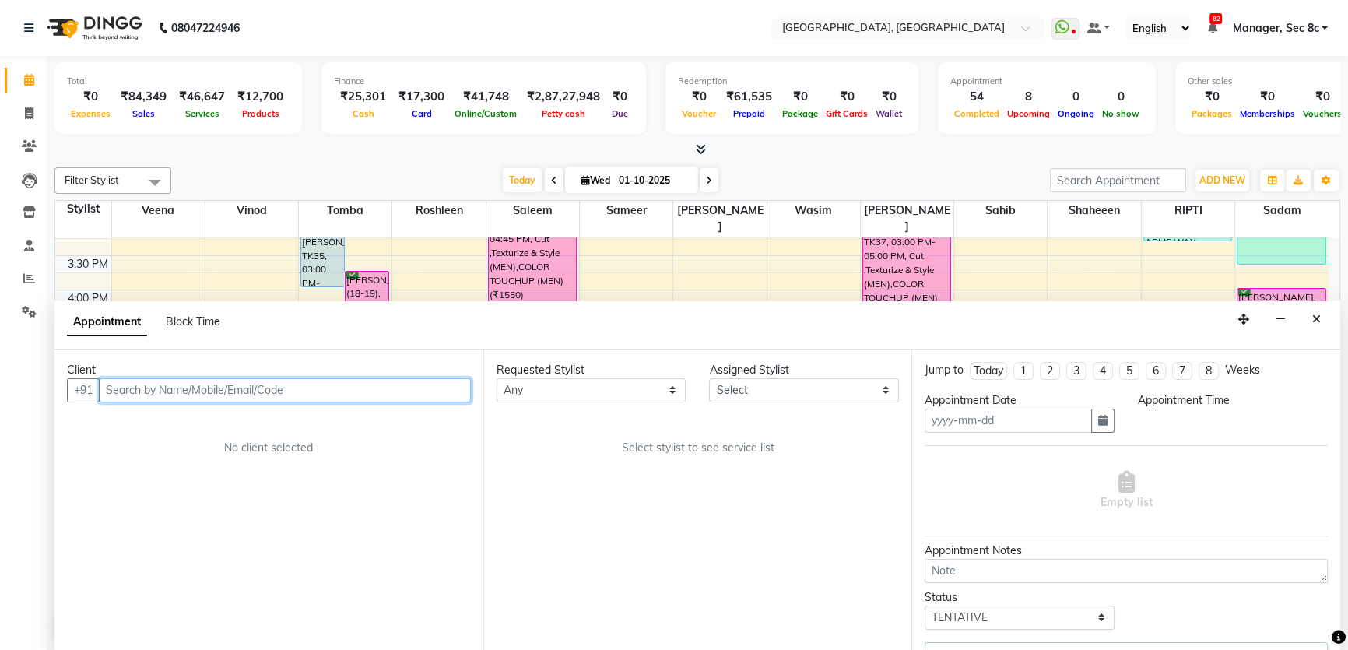
type input "01-10-2025"
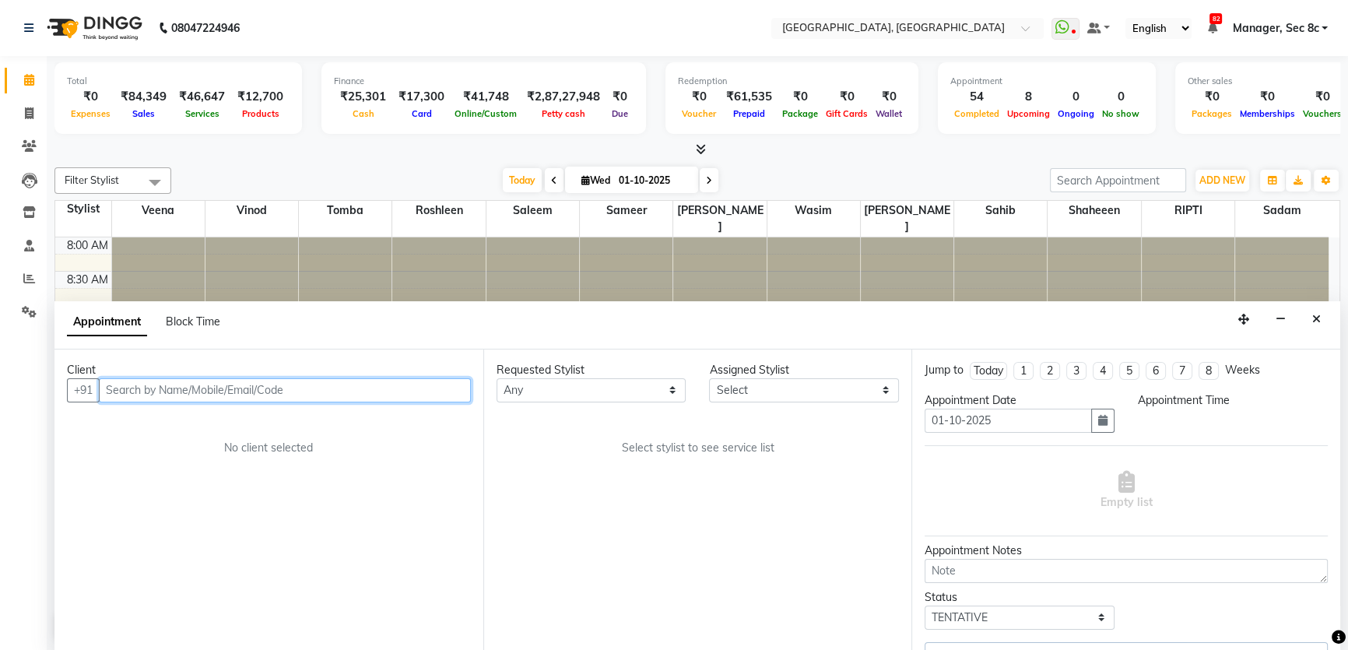
select select "upcoming"
select select "900"
select select "25434"
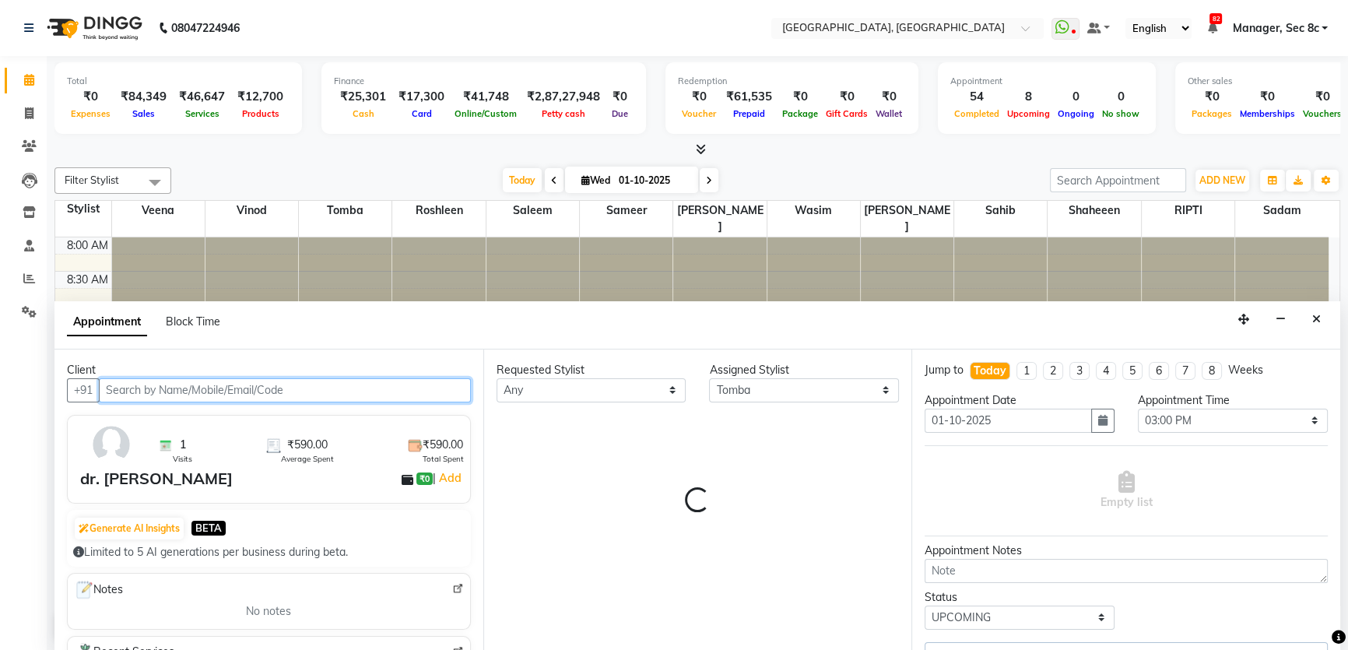
select select "1813"
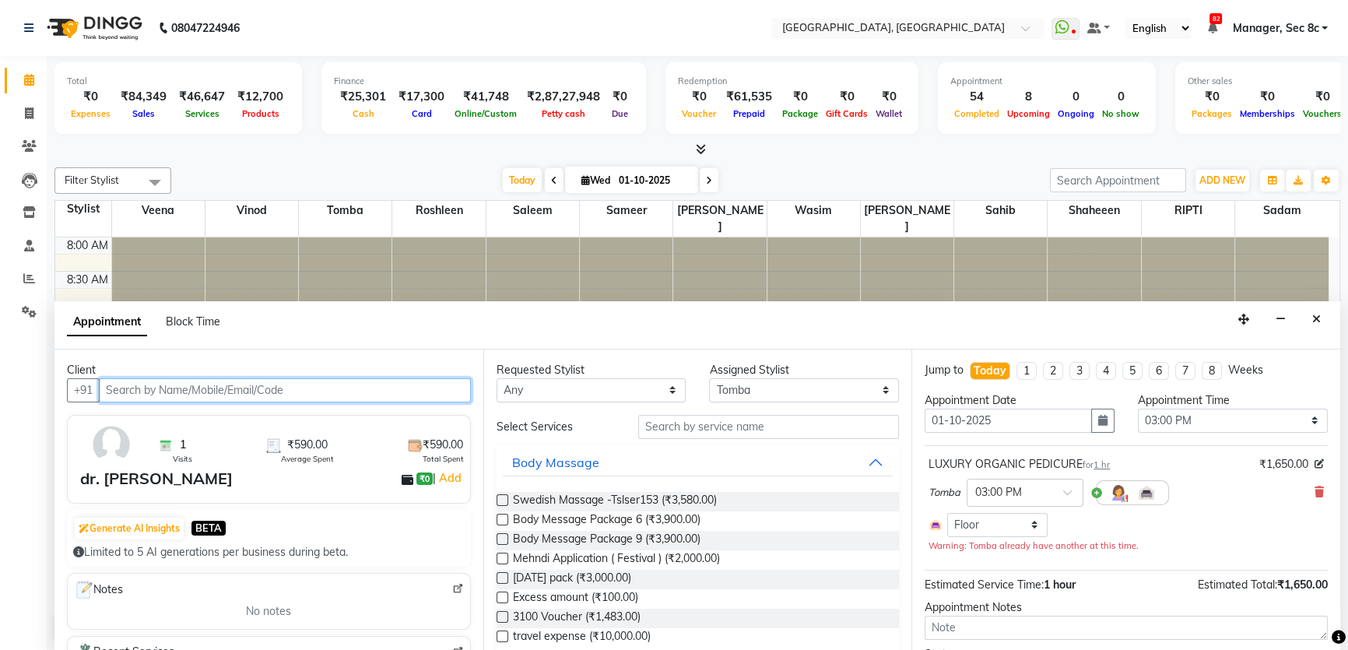
scroll to position [545, 0]
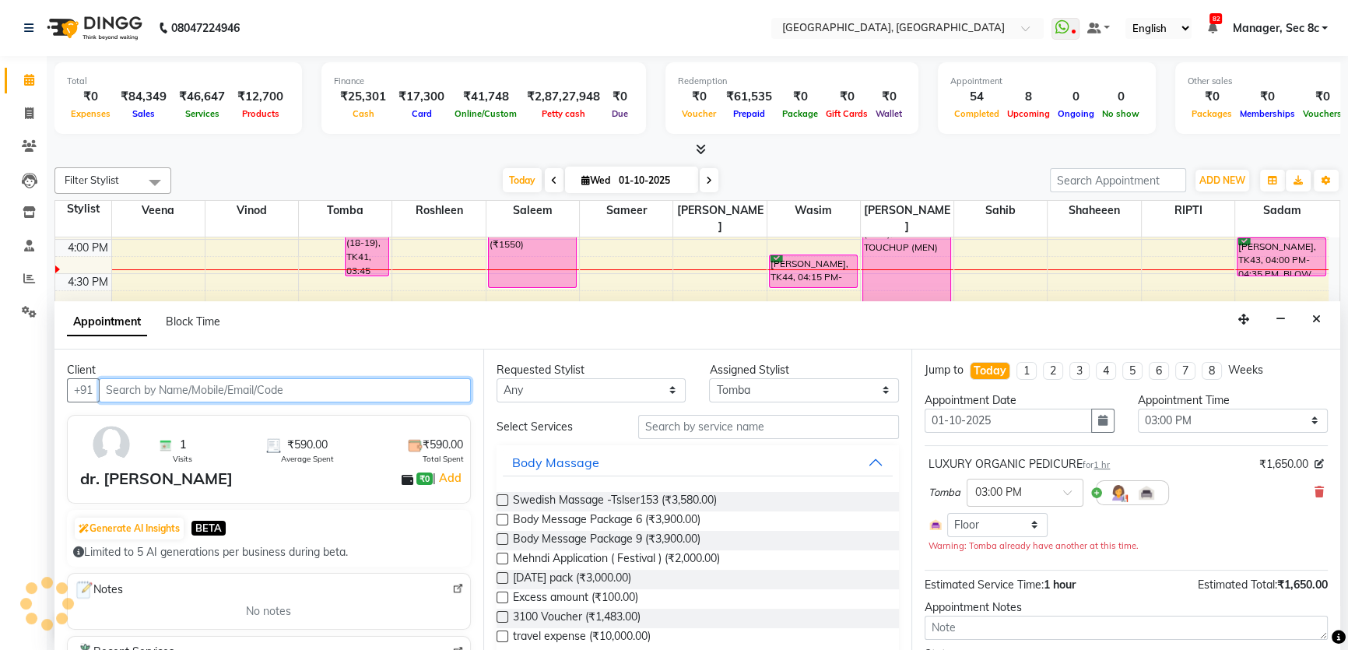
click at [244, 399] on input "text" at bounding box center [285, 390] width 372 height 24
paste input "9779925382"
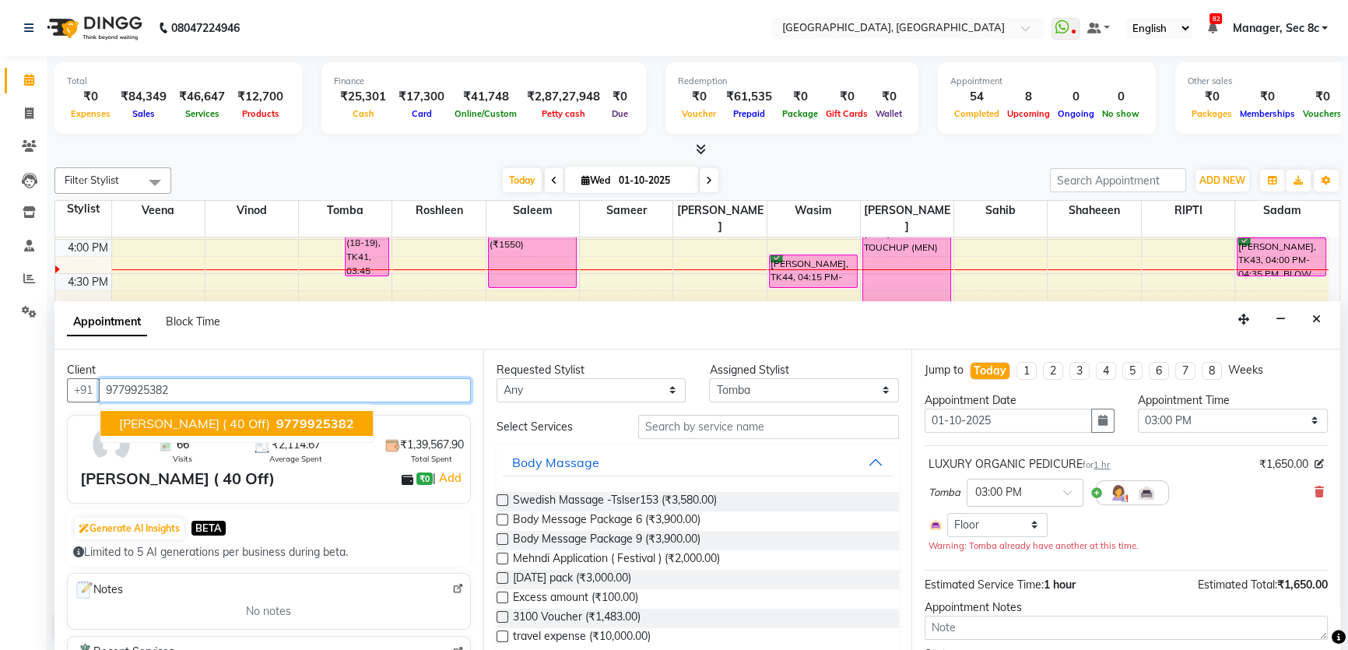
click at [227, 417] on span "Shaurya Mam ( 40 Off)" at bounding box center [194, 423] width 151 height 16
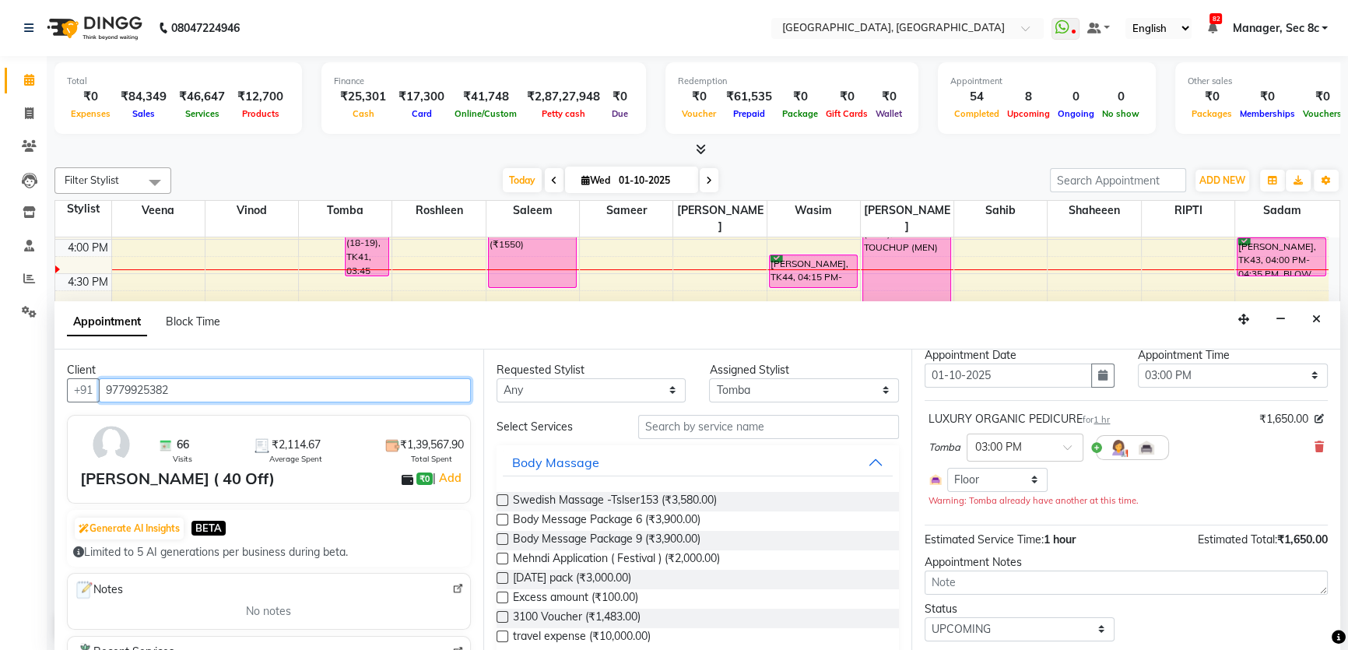
scroll to position [86, 0]
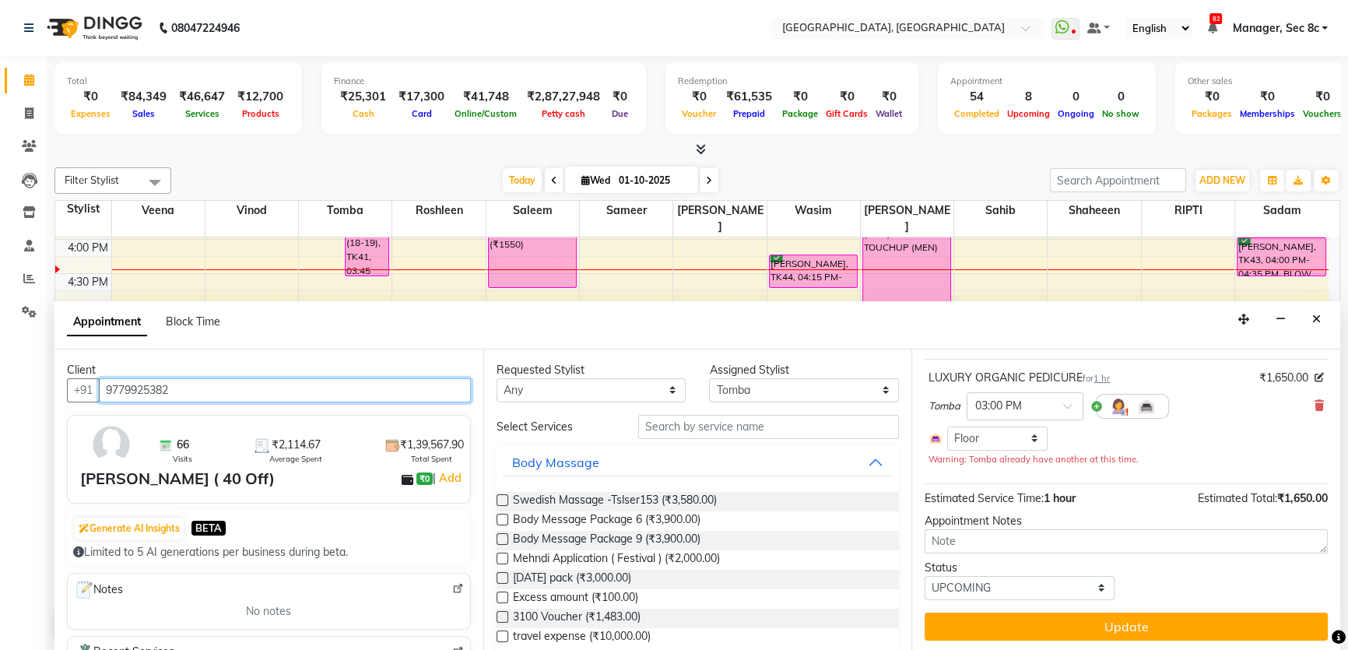
type input "9779925382"
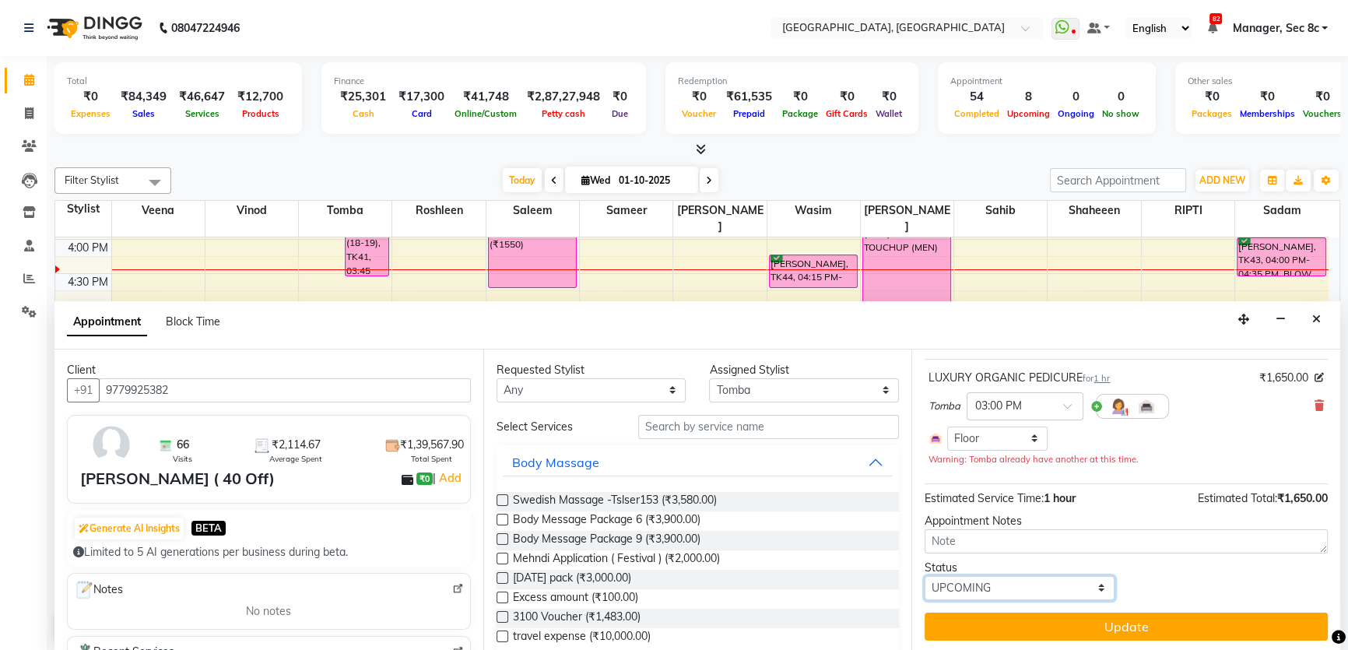
click at [1046, 589] on select "Select TENTATIVE CONFIRM CHECK-IN UPCOMING" at bounding box center [1019, 588] width 190 height 24
select select "confirm booking"
click at [924, 576] on select "Select TENTATIVE CONFIRM CHECK-IN UPCOMING" at bounding box center [1019, 588] width 190 height 24
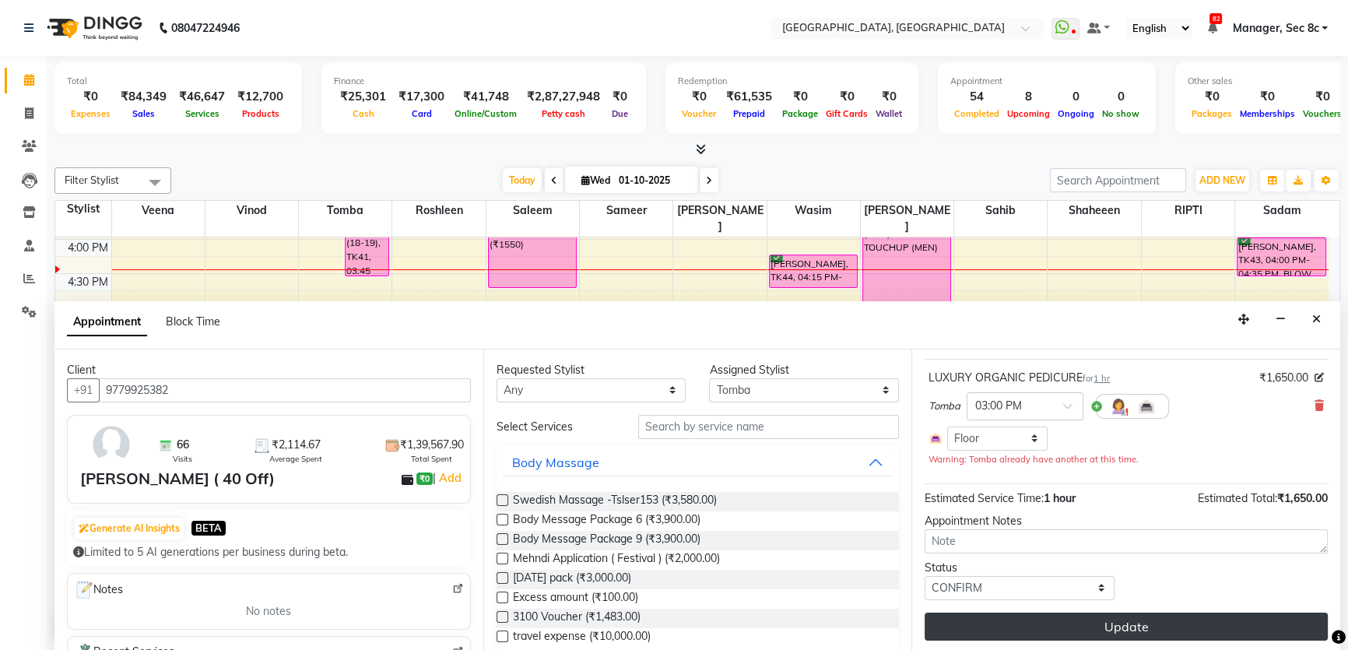
click at [1105, 622] on button "Update" at bounding box center [1125, 626] width 403 height 28
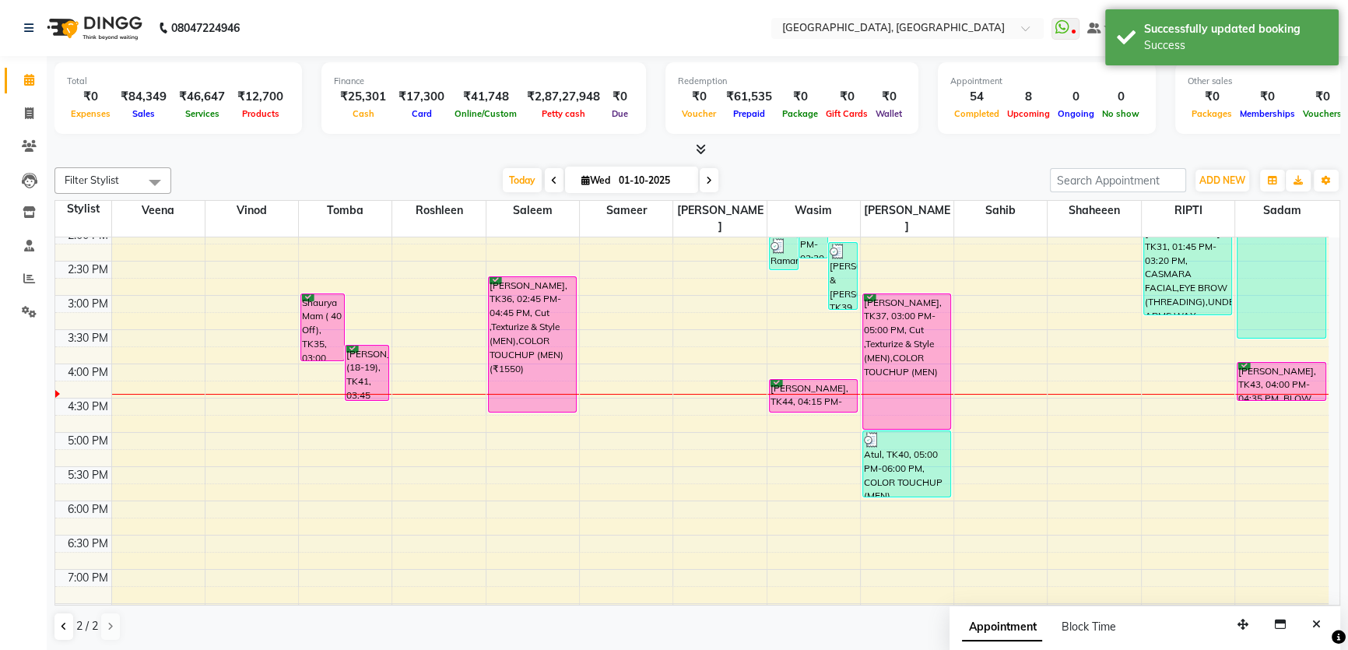
scroll to position [405, 0]
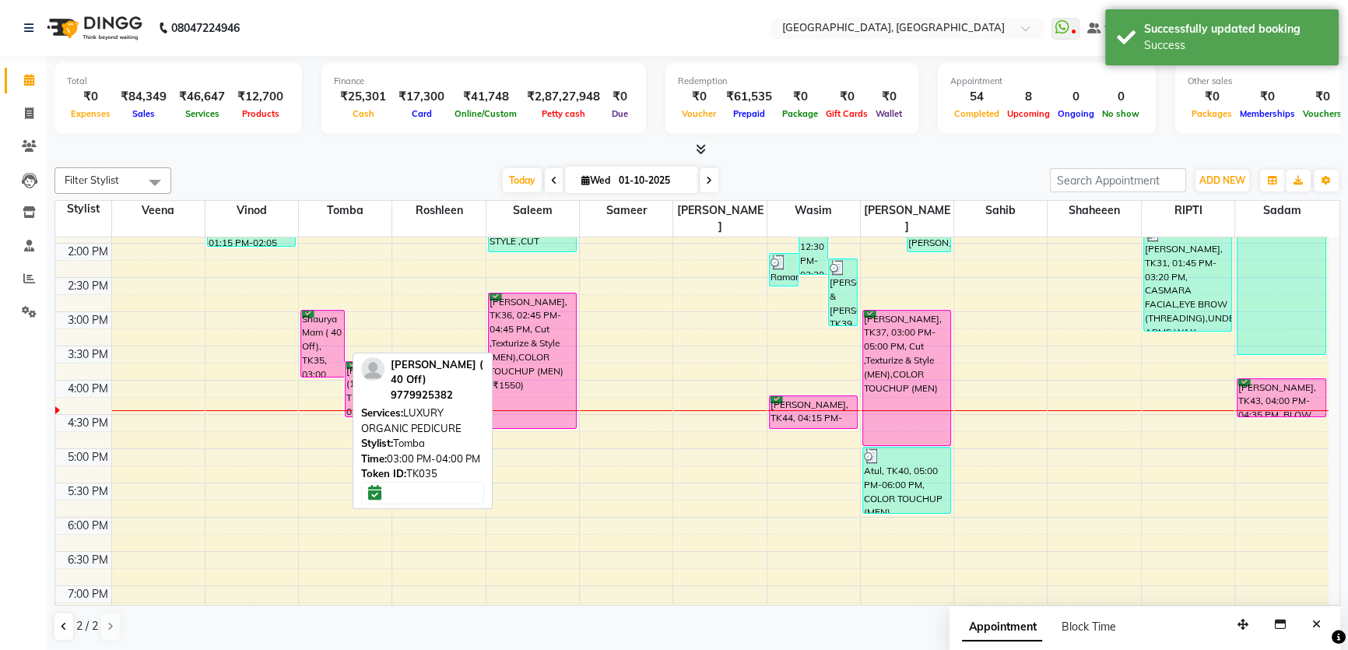
click at [331, 313] on div "Shaurya Mam ( 40 Off), TK35, 03:00 PM-04:00 PM, LUXURY ORGANIC PEDICURE" at bounding box center [322, 343] width 43 height 66
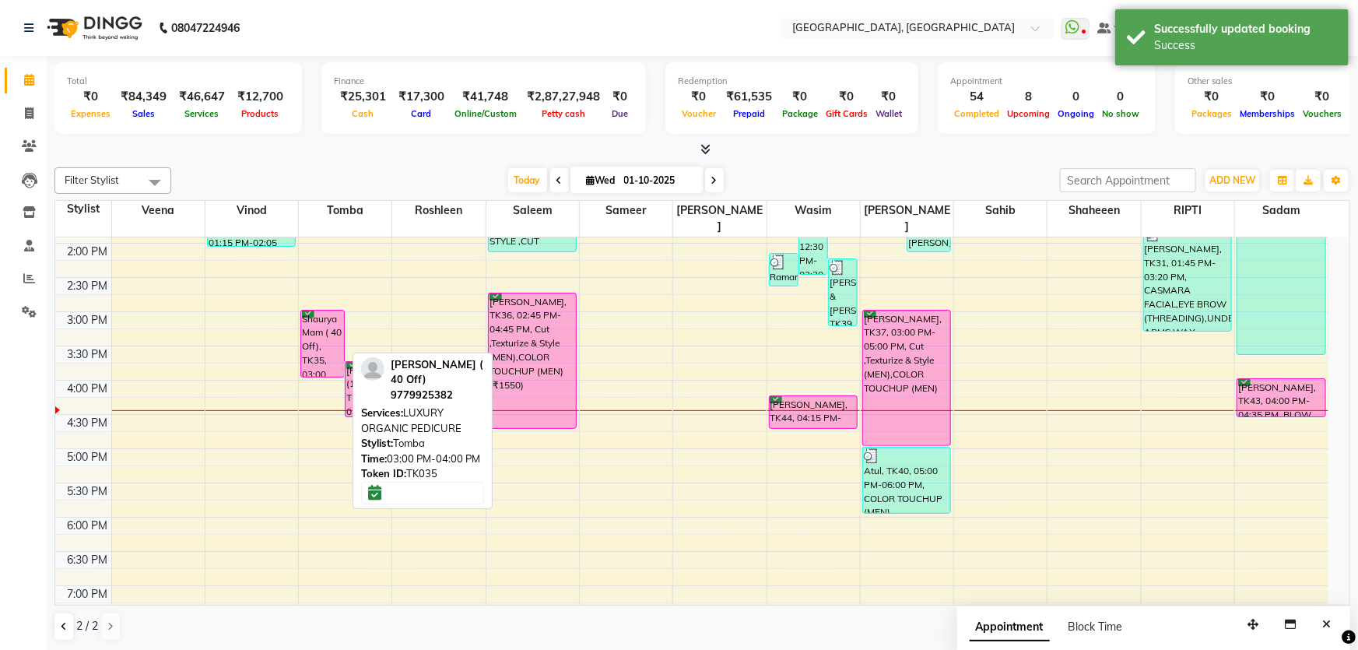
select select "6"
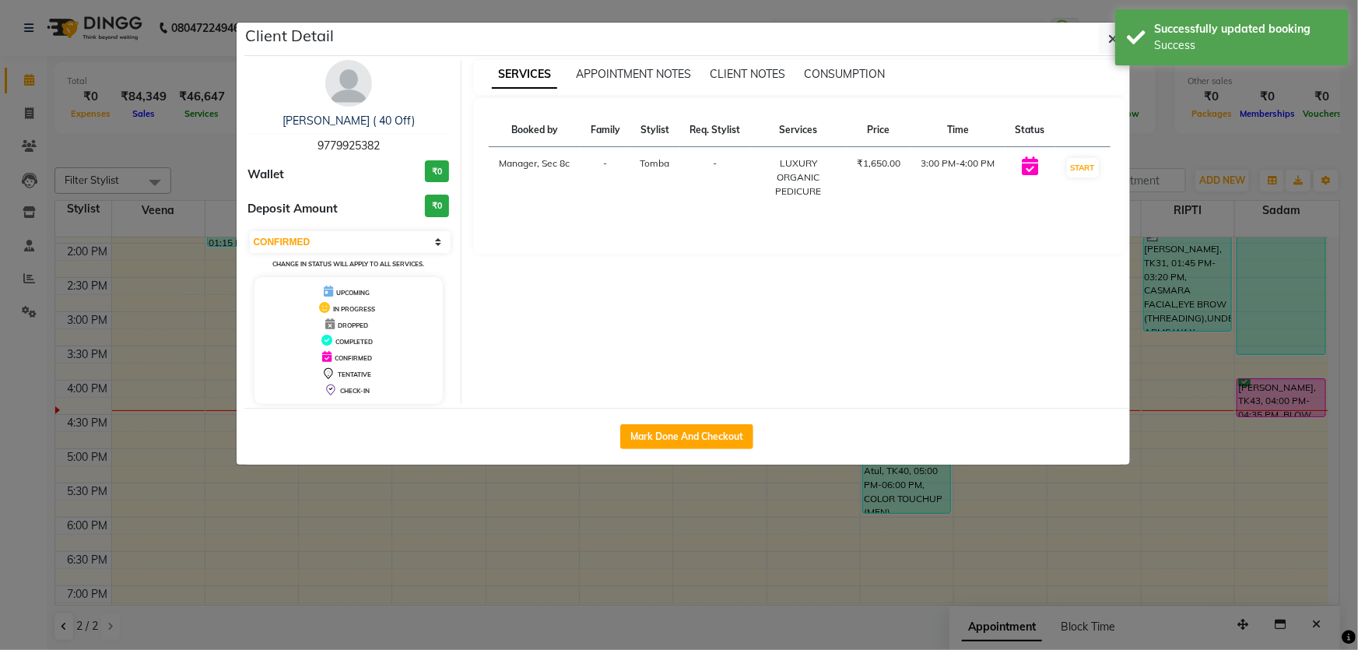
click at [671, 440] on button "Mark Done And Checkout" at bounding box center [686, 436] width 133 height 25
select select "service"
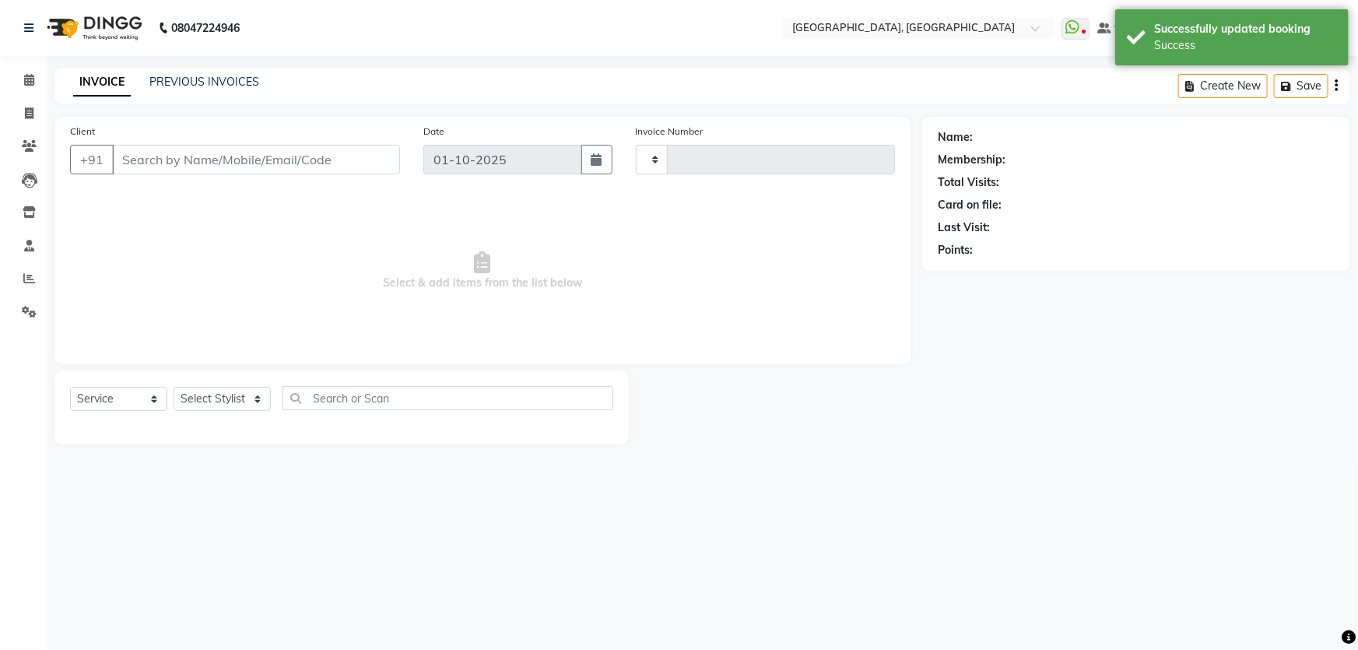
type input "9459"
select select "4281"
type input "9779925382"
select select "25434"
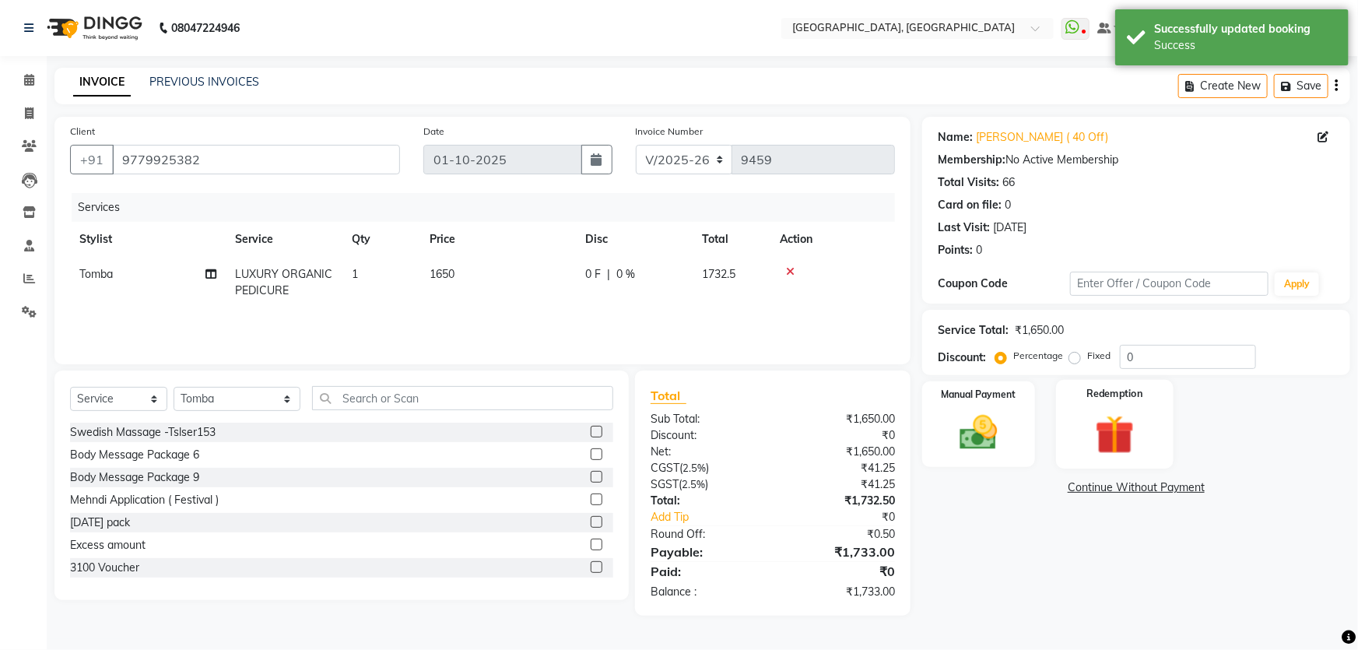
click at [1102, 417] on img at bounding box center [1115, 434] width 64 height 49
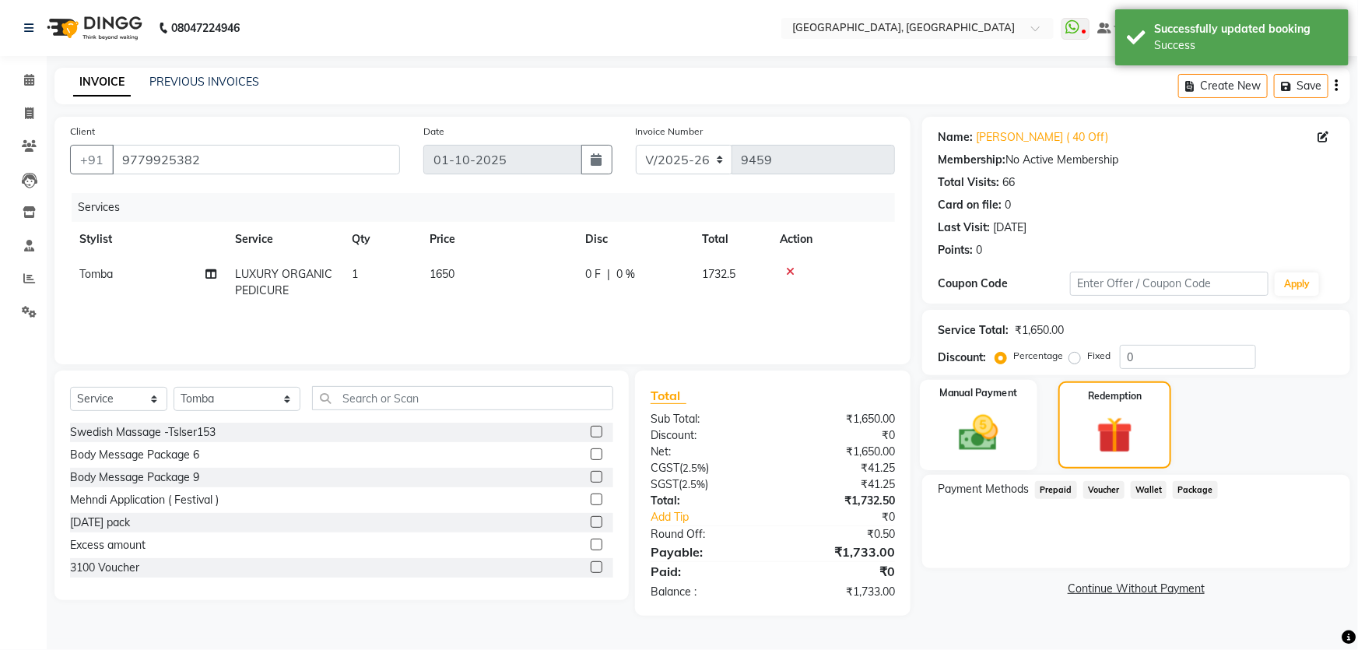
click at [994, 446] on img at bounding box center [979, 432] width 64 height 45
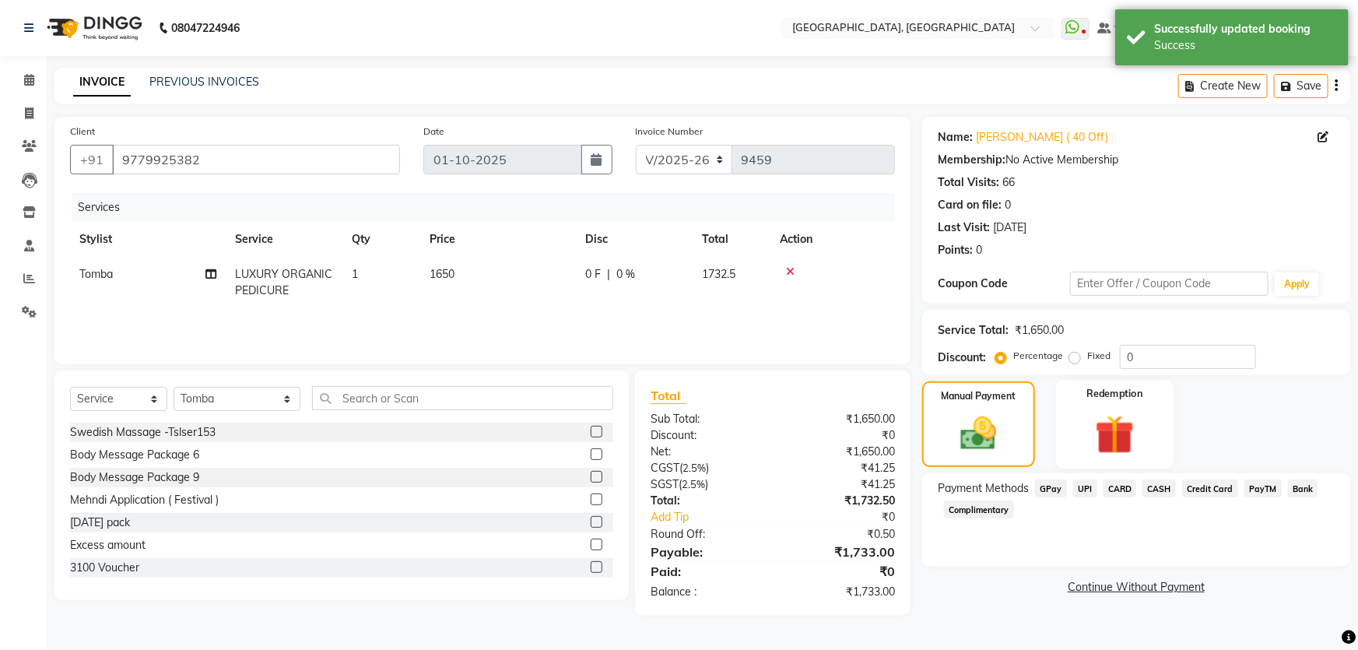
click at [1078, 444] on div "Redemption" at bounding box center [1114, 424] width 117 height 89
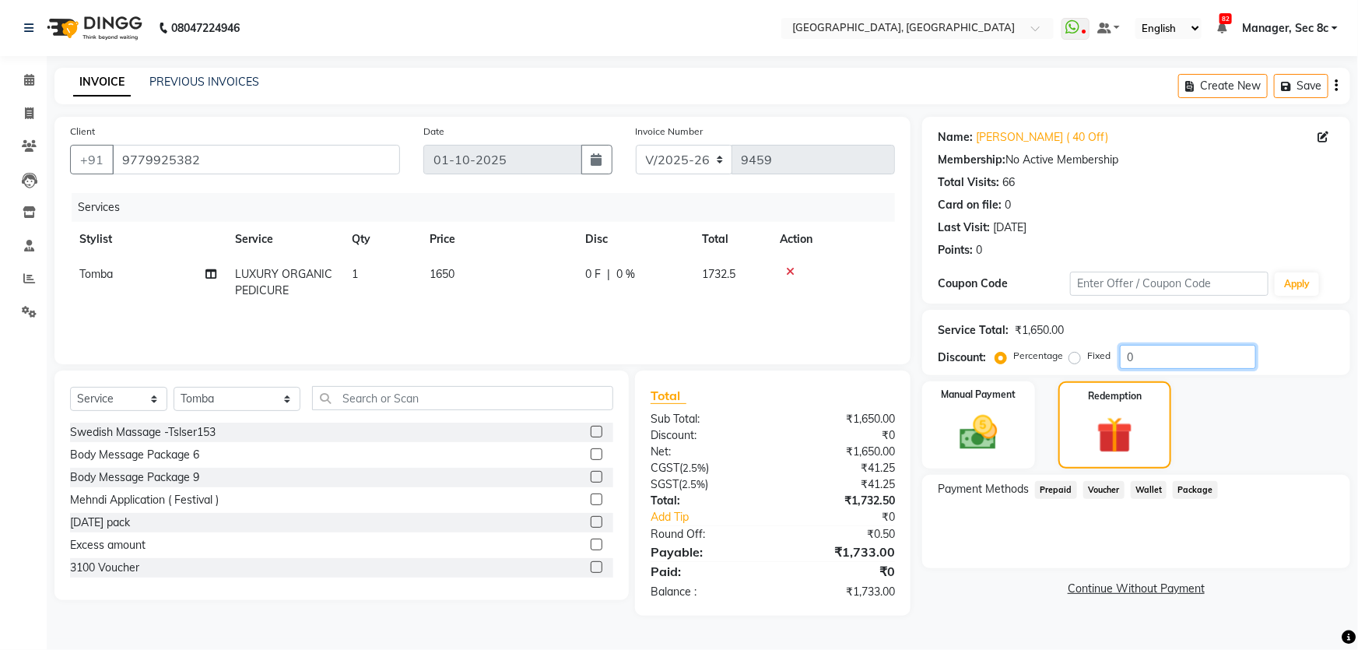
drag, startPoint x: 1131, startPoint y: 354, endPoint x: 1113, endPoint y: 359, distance: 18.5
click at [1113, 359] on div "Percentage Fixed 0" at bounding box center [1127, 357] width 258 height 24
type input "40"
click at [1018, 412] on div "Manual Payment" at bounding box center [978, 425] width 117 height 90
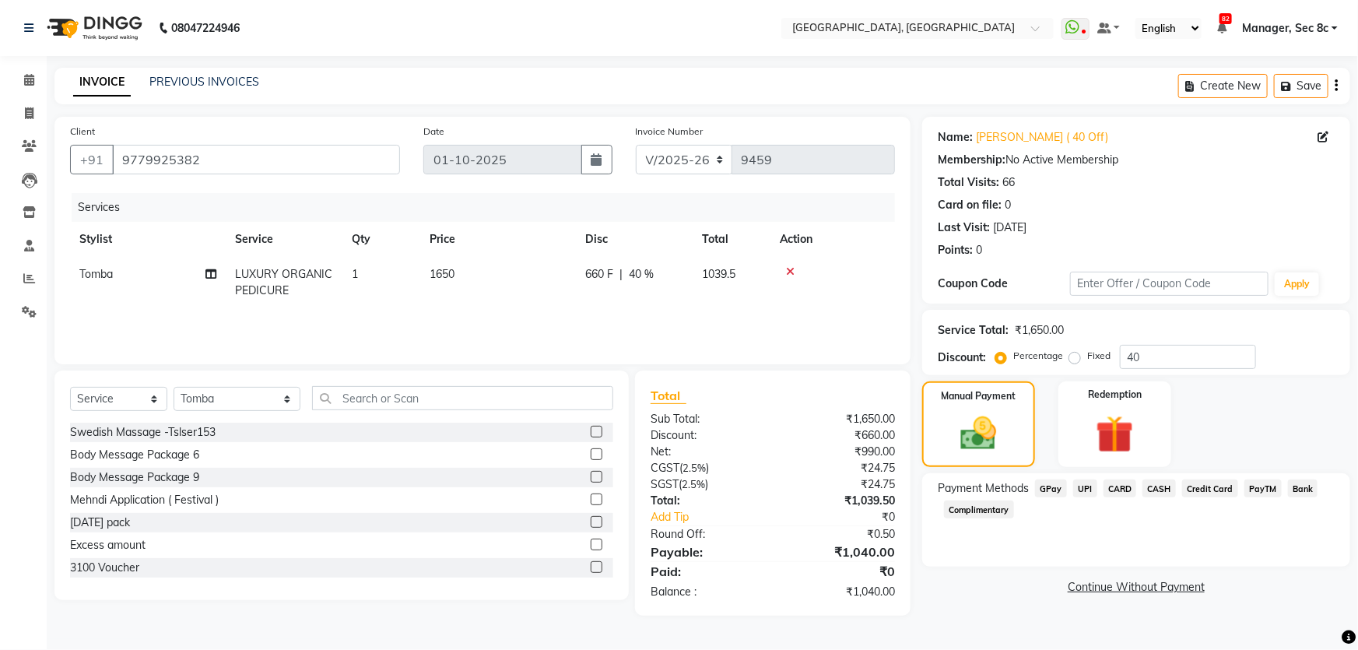
click at [1164, 487] on span "CASH" at bounding box center [1158, 488] width 33 height 18
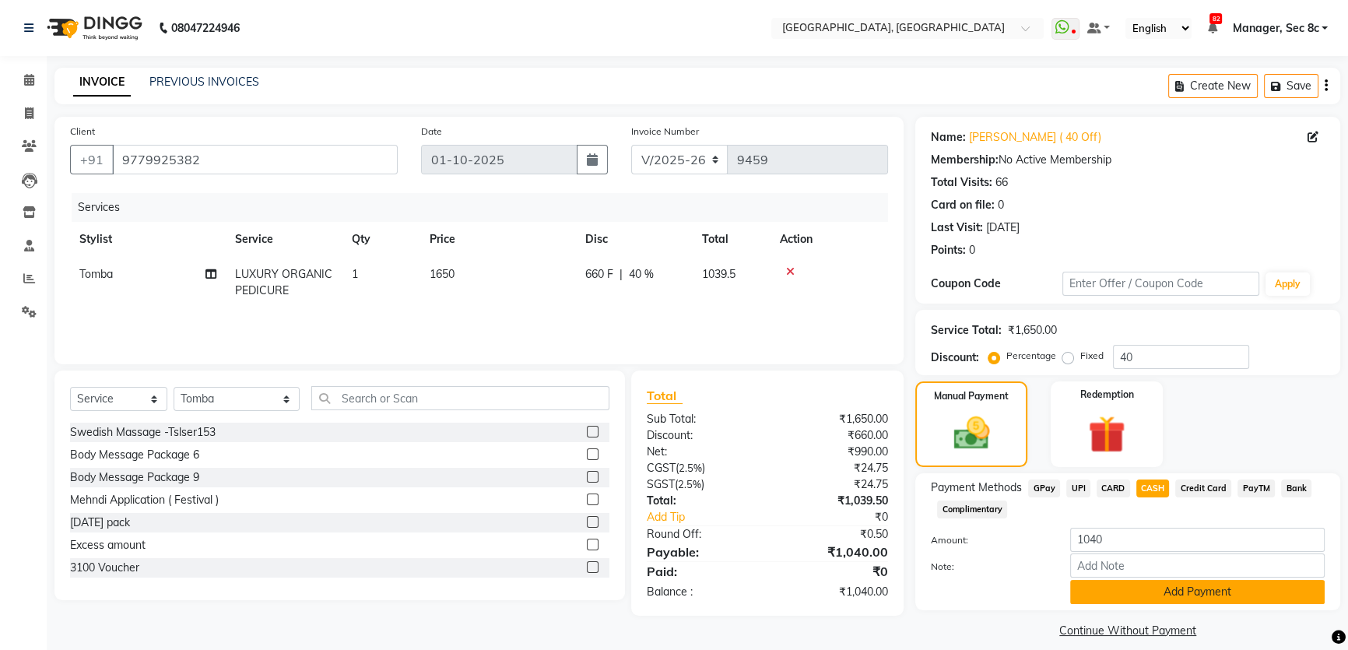
click at [1155, 591] on button "Add Payment" at bounding box center [1197, 592] width 254 height 24
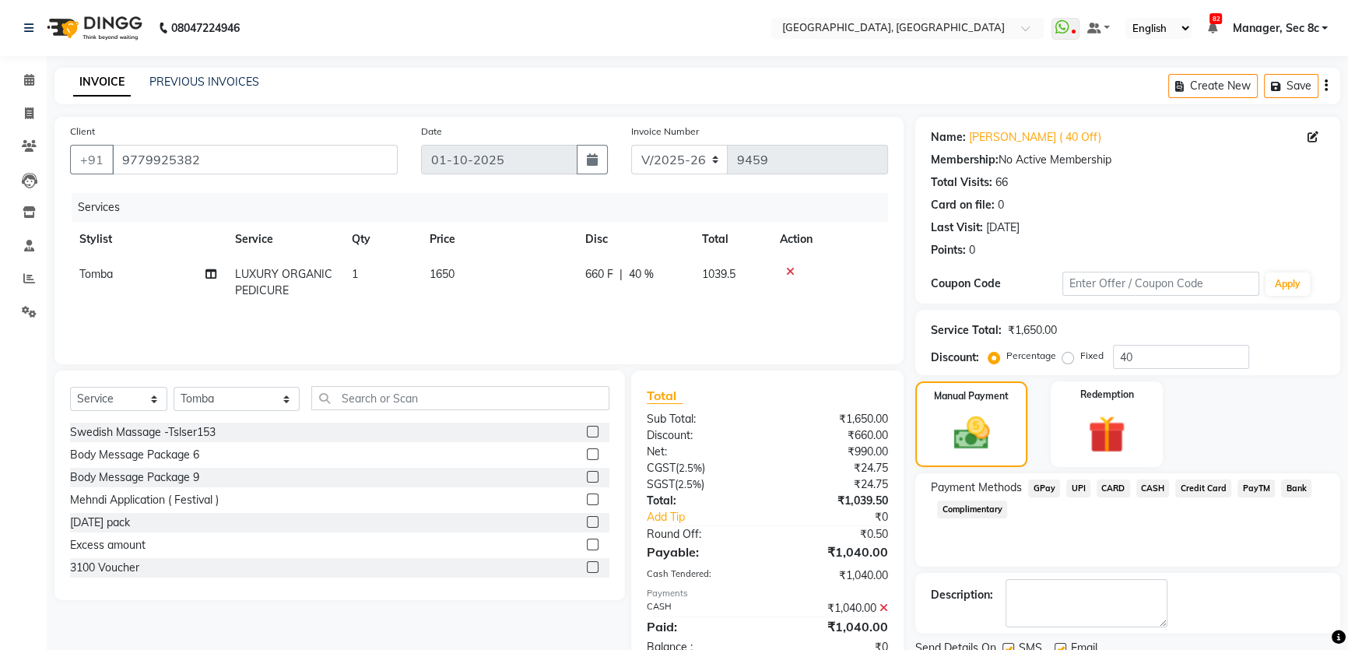
scroll to position [58, 0]
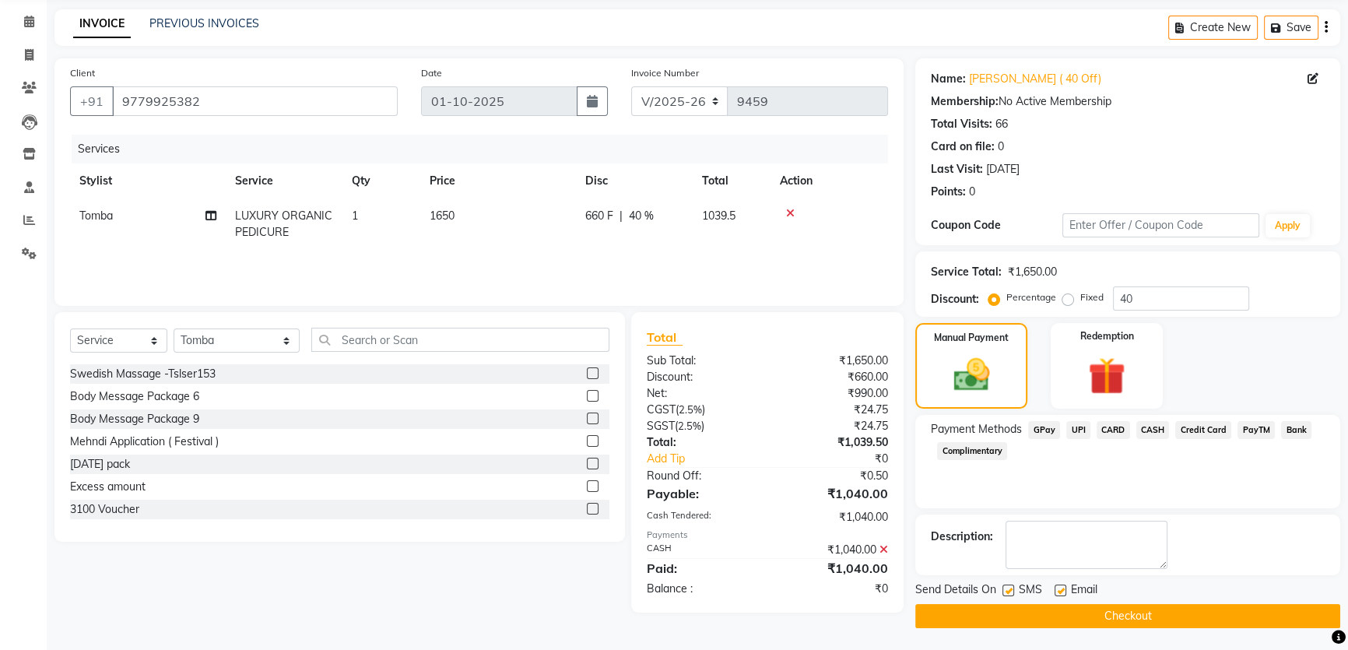
click at [1151, 428] on span "CASH" at bounding box center [1152, 430] width 33 height 18
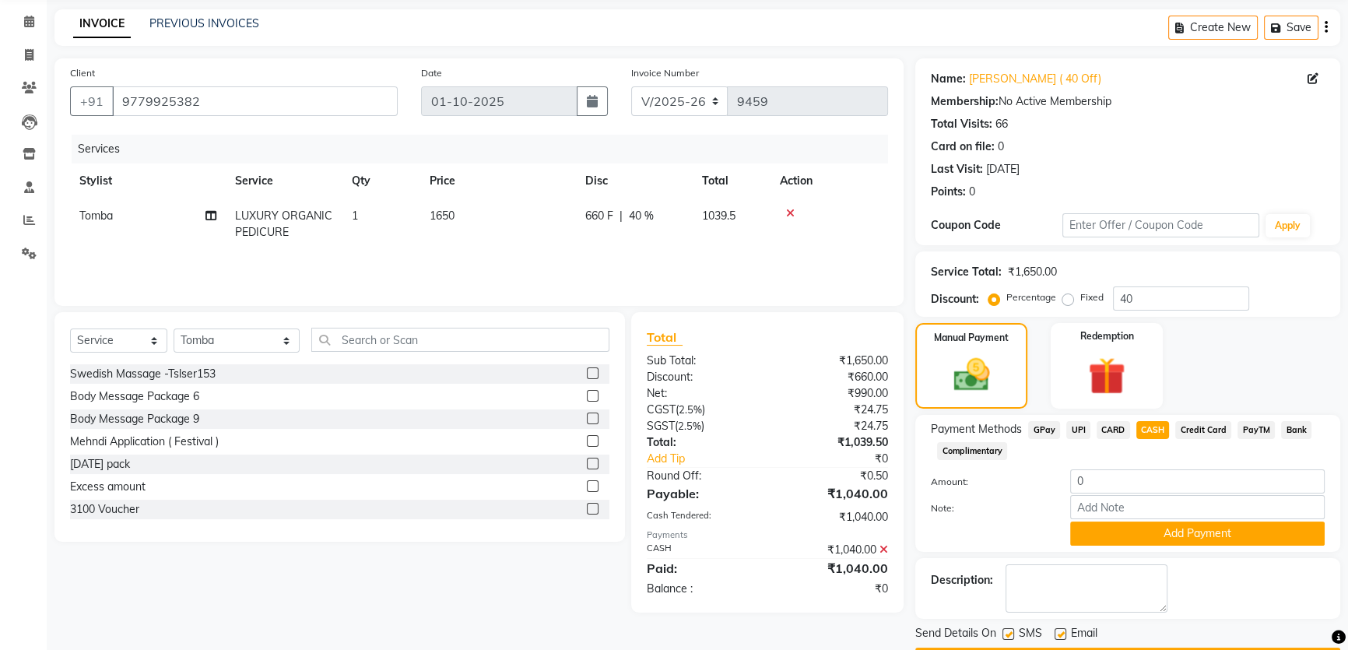
click at [1080, 464] on div "Payment Methods GPay UPI CARD CASH Credit Card PayTM Bank Complimentary Amount:…" at bounding box center [1127, 483] width 394 height 124
click at [1076, 475] on input "0" at bounding box center [1197, 481] width 254 height 24
type input "1000"
click at [1146, 505] on input "Note:" at bounding box center [1197, 507] width 254 height 24
click at [1162, 521] on button "Add Payment" at bounding box center [1197, 533] width 254 height 24
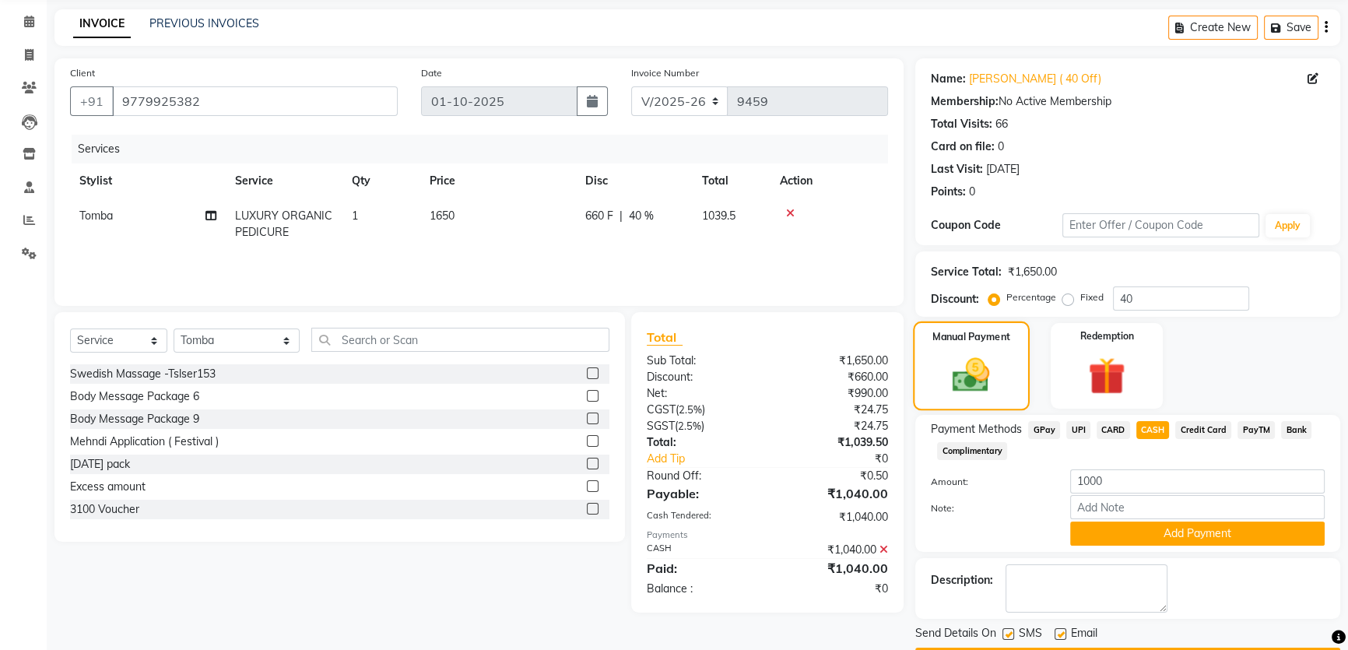
click at [1129, 330] on div "Redemption" at bounding box center [1106, 366] width 112 height 86
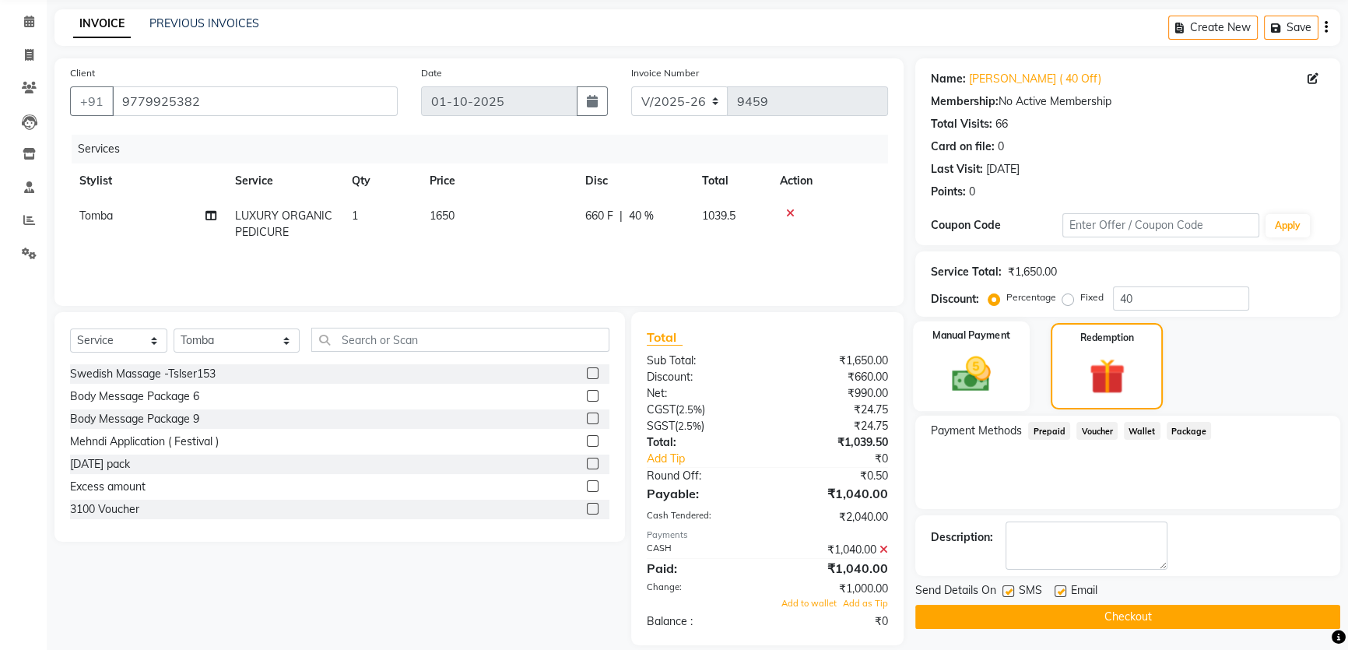
click at [992, 352] on img at bounding box center [971, 374] width 63 height 44
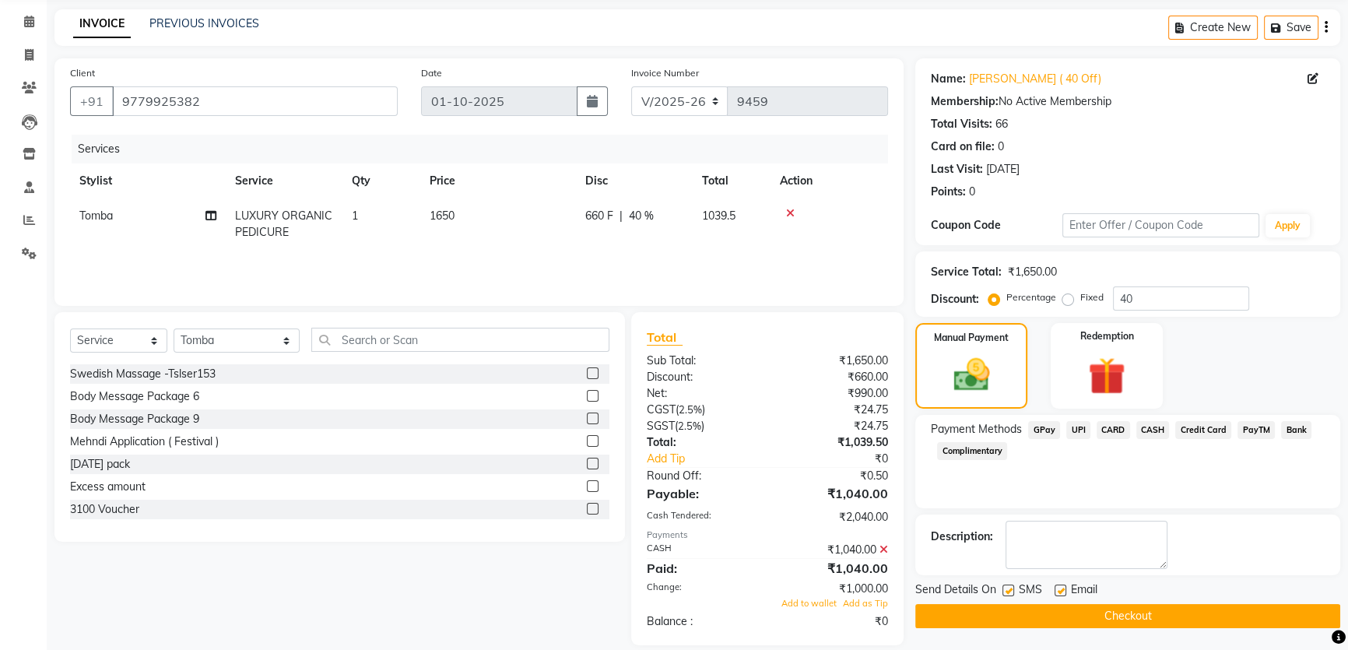
scroll to position [77, 0]
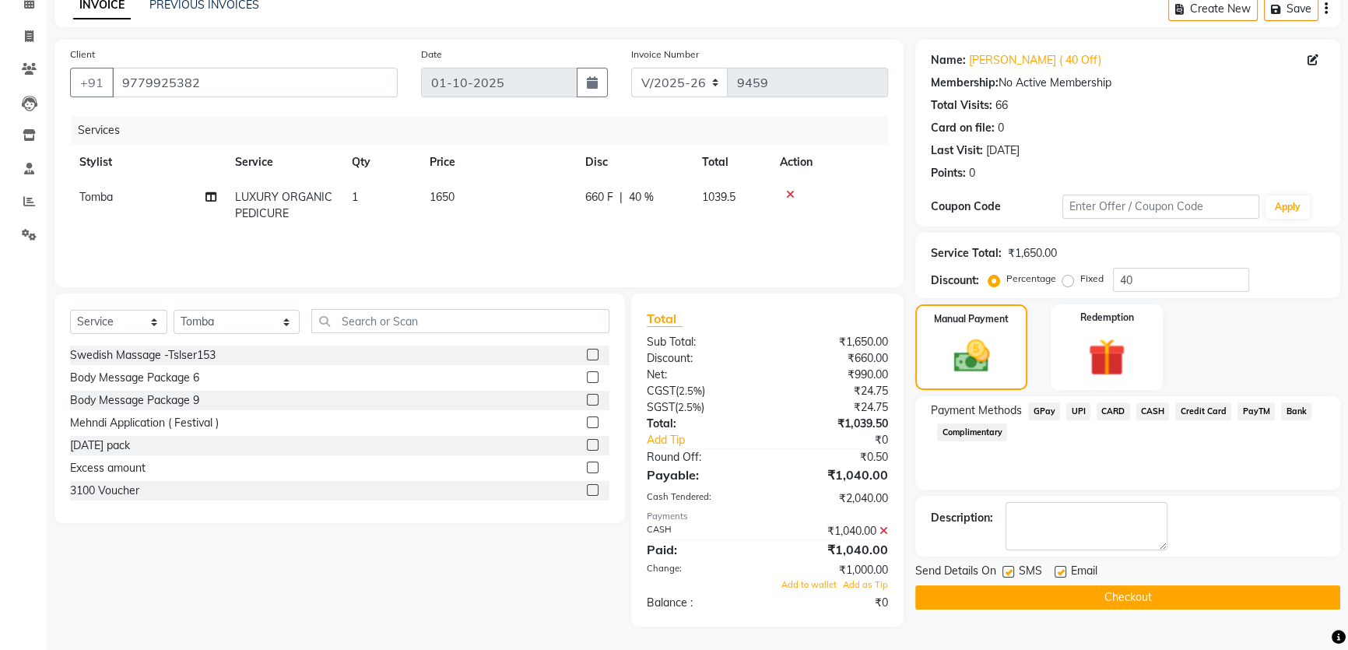
click at [1152, 417] on span "CASH" at bounding box center [1152, 411] width 33 height 18
click at [1148, 405] on div "Payment Methods GPay UPI CARD CASH Credit Card PayTM Bank Complimentary" at bounding box center [1127, 423] width 394 height 42
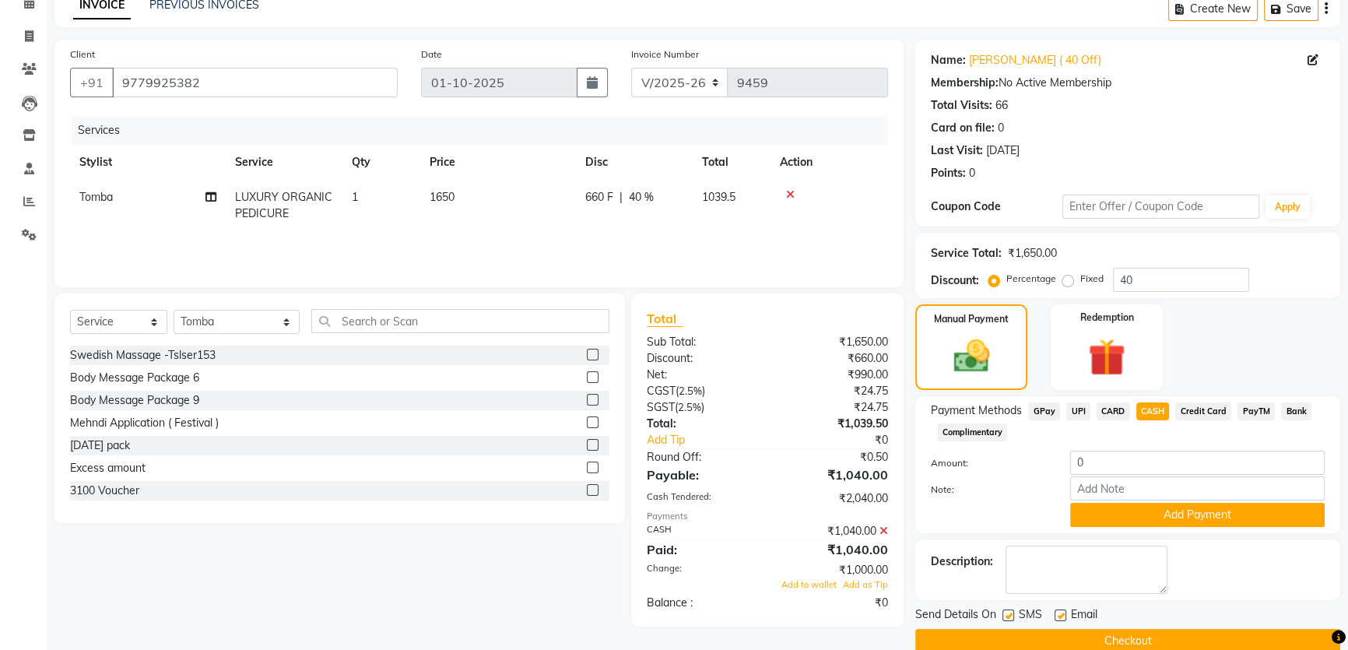
scroll to position [102, 0]
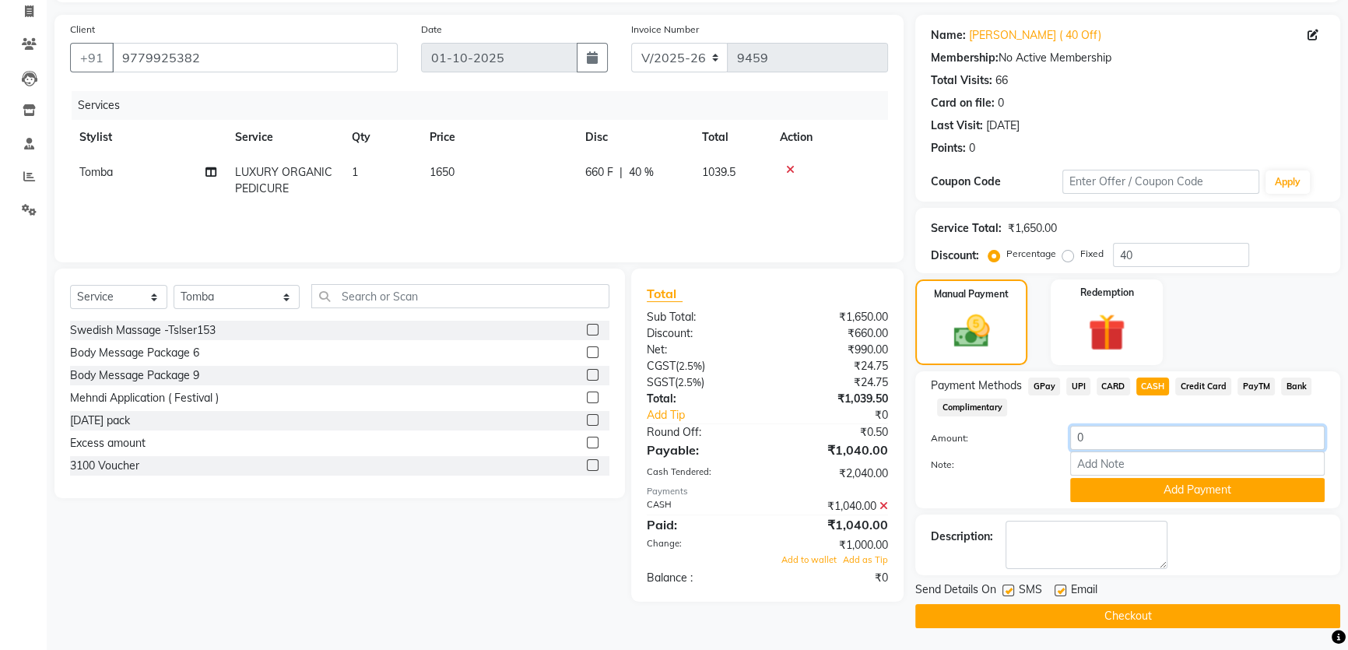
click at [1075, 434] on input "0" at bounding box center [1197, 438] width 254 height 24
type input "1000"
click at [1181, 490] on button "Add Payment" at bounding box center [1197, 490] width 254 height 24
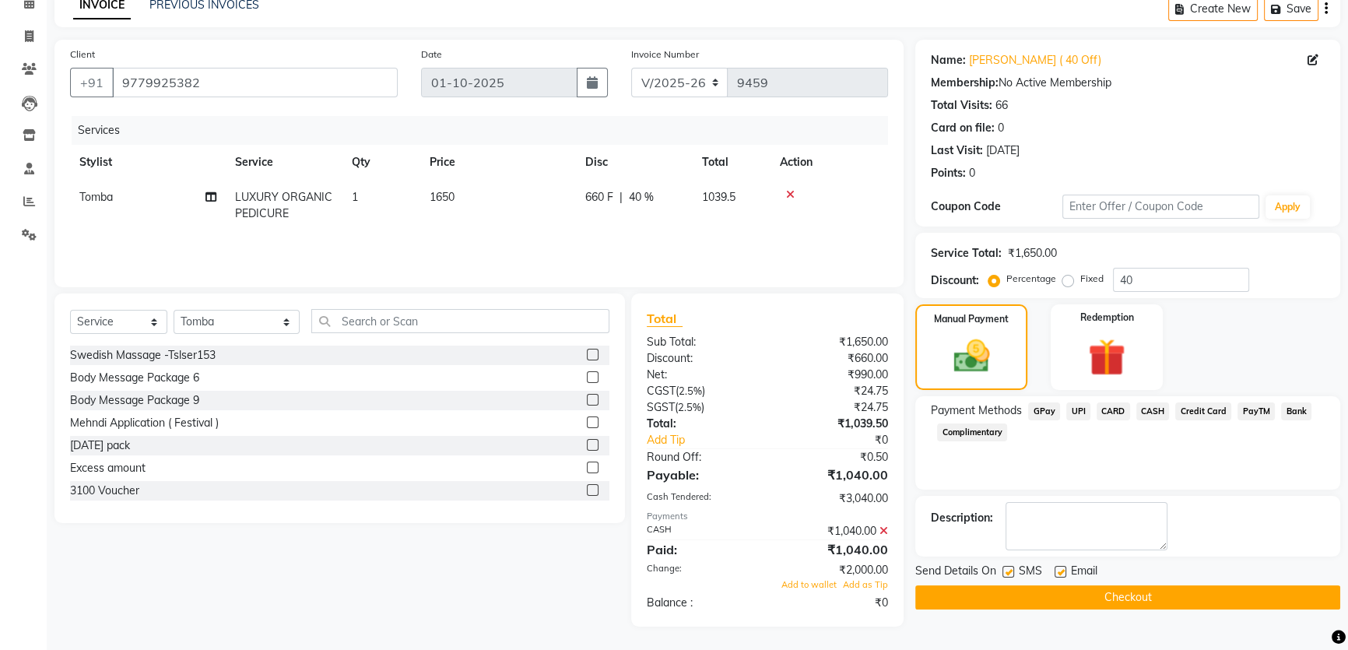
scroll to position [77, 0]
click at [1074, 408] on span "UPI" at bounding box center [1078, 411] width 24 height 18
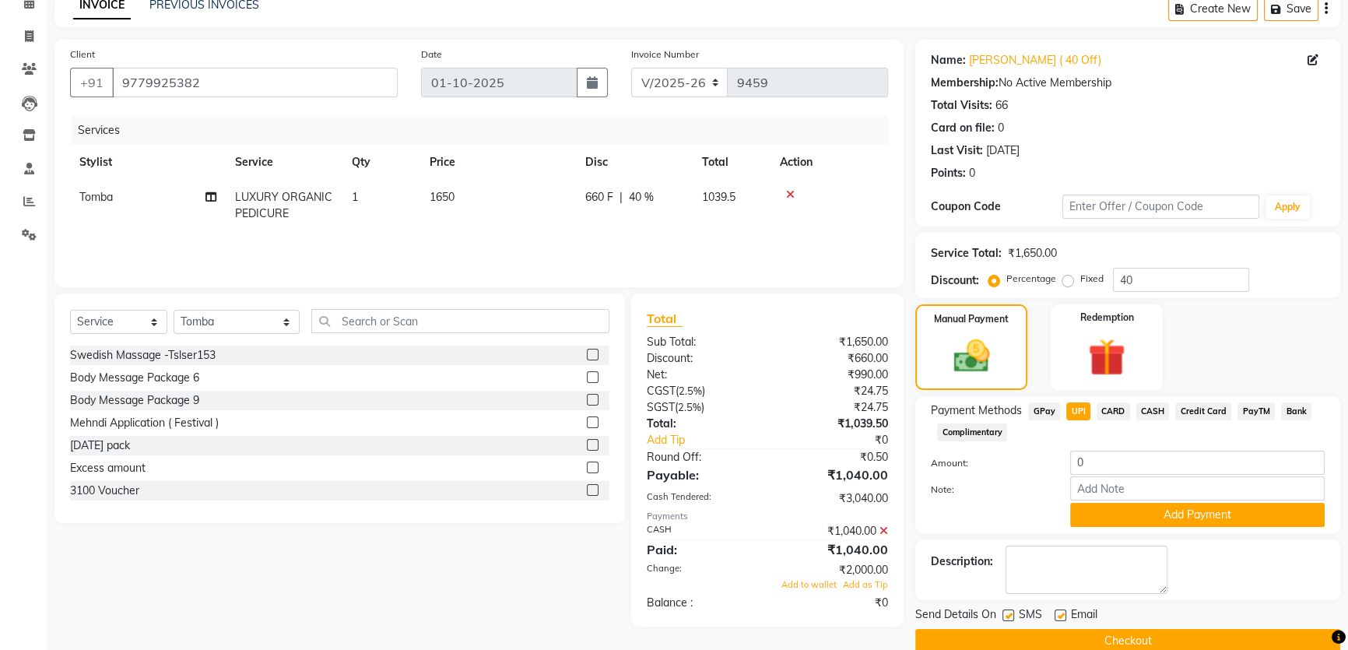
scroll to position [102, 0]
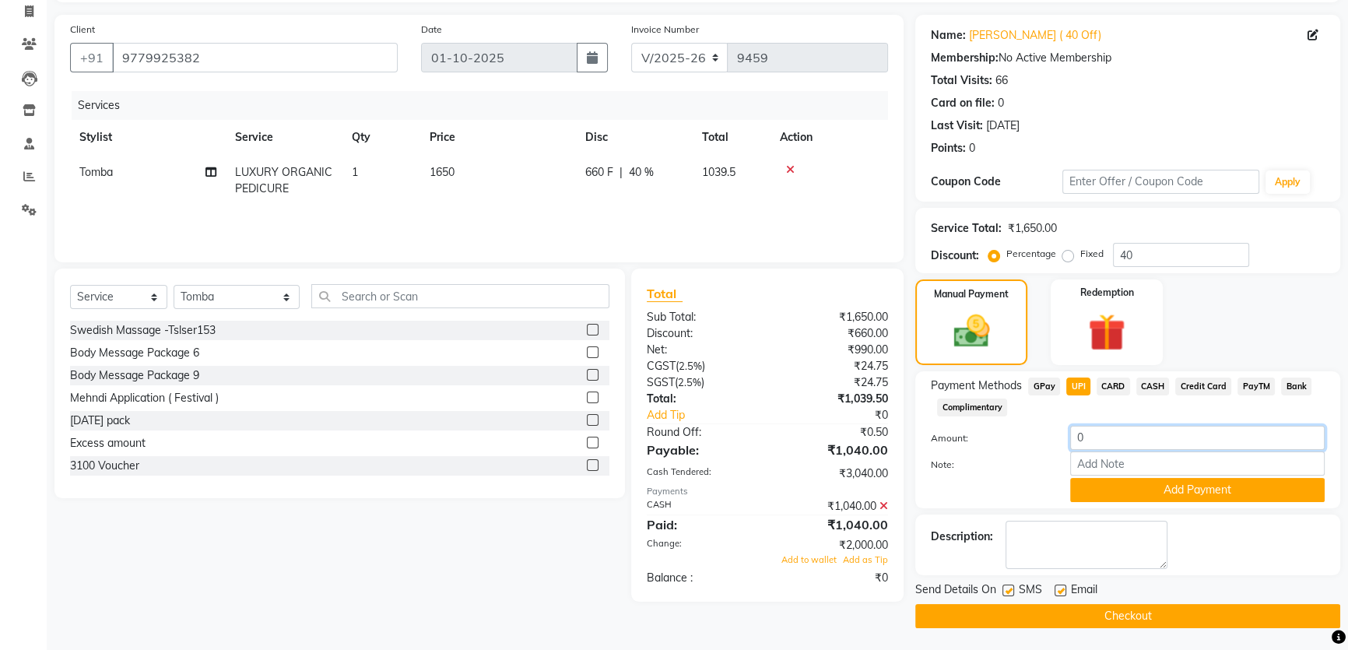
click at [1074, 432] on input "0" at bounding box center [1197, 438] width 254 height 24
click at [1110, 501] on div "Payment Methods GPay UPI CARD CASH Credit Card PayTM Bank Complimentary Amount:…" at bounding box center [1127, 439] width 425 height 137
click at [1119, 439] on input "400" at bounding box center [1197, 438] width 254 height 24
type input "40"
click at [1123, 490] on button "Add Payment" at bounding box center [1197, 490] width 254 height 24
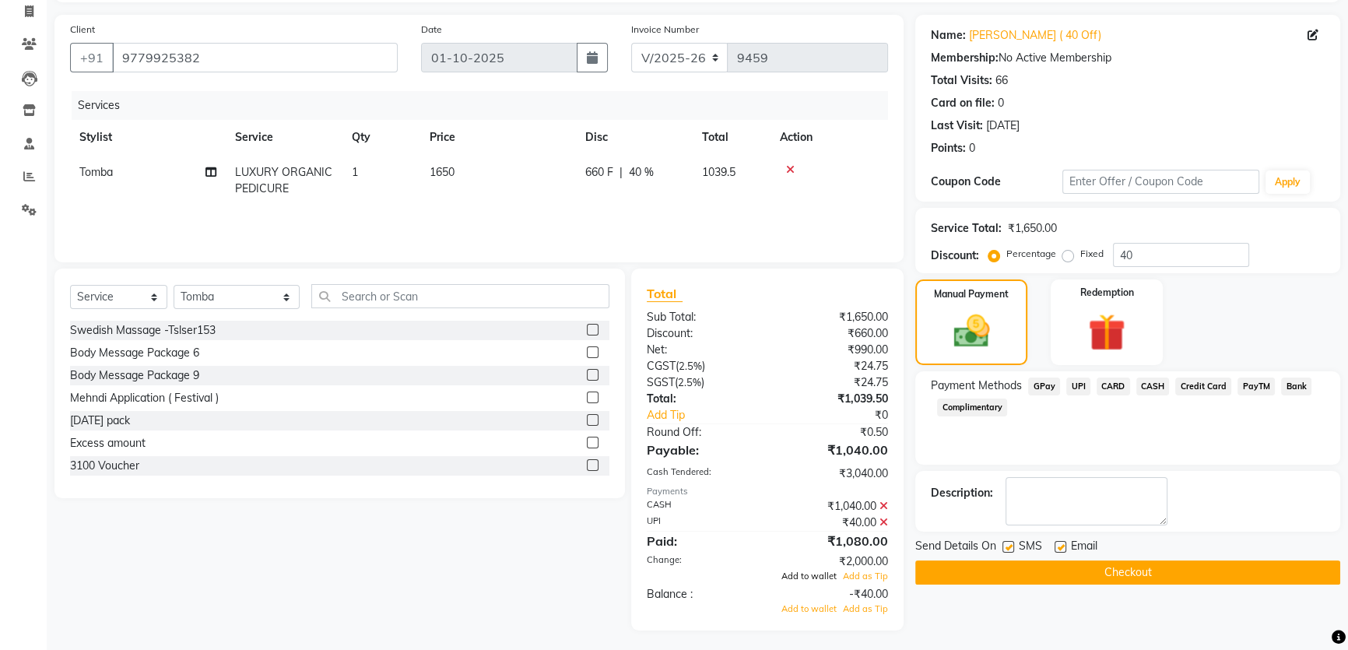
click at [811, 603] on span "Add to wallet" at bounding box center [808, 608] width 55 height 11
click at [816, 573] on span "Add to wallet" at bounding box center [808, 575] width 55 height 11
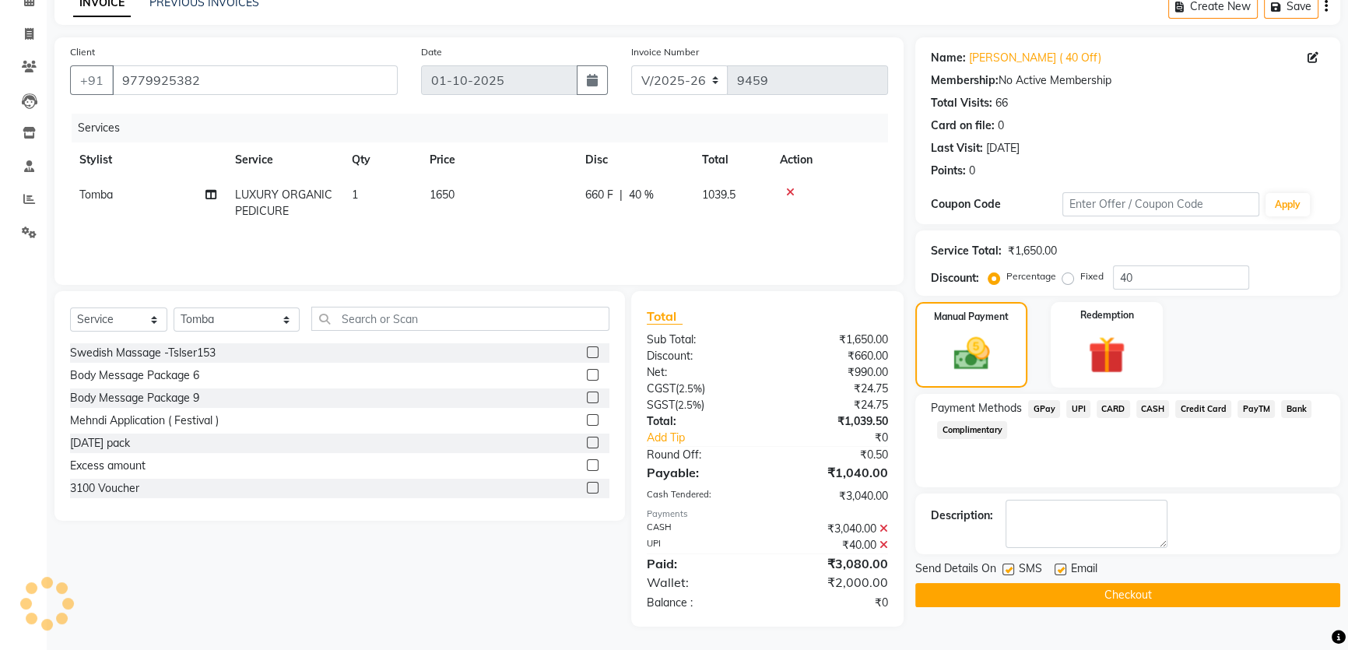
scroll to position [0, 0]
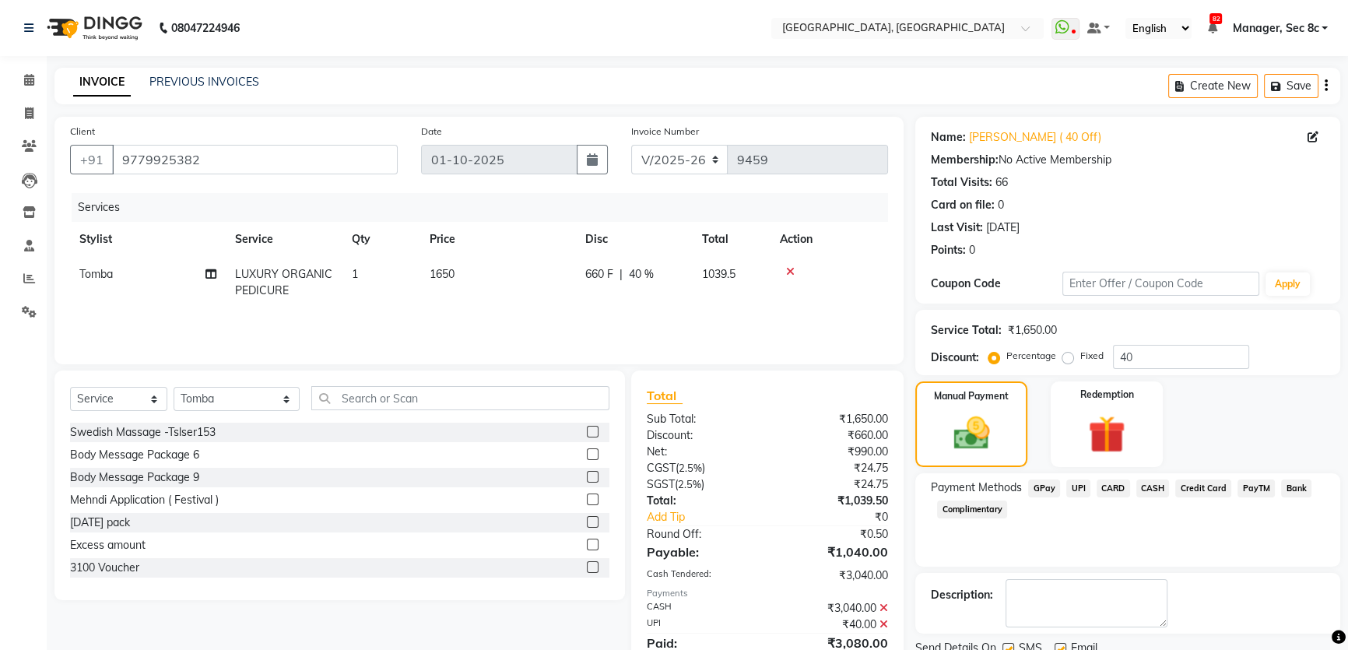
click at [1067, 348] on div "Fixed" at bounding box center [1084, 355] width 38 height 19
click at [1080, 358] on label "Fixed" at bounding box center [1091, 356] width 23 height 14
click at [1066, 358] on input "Fixed" at bounding box center [1070, 355] width 11 height 11
radio input "true"
drag, startPoint x: 1150, startPoint y: 359, endPoint x: 1113, endPoint y: 362, distance: 37.4
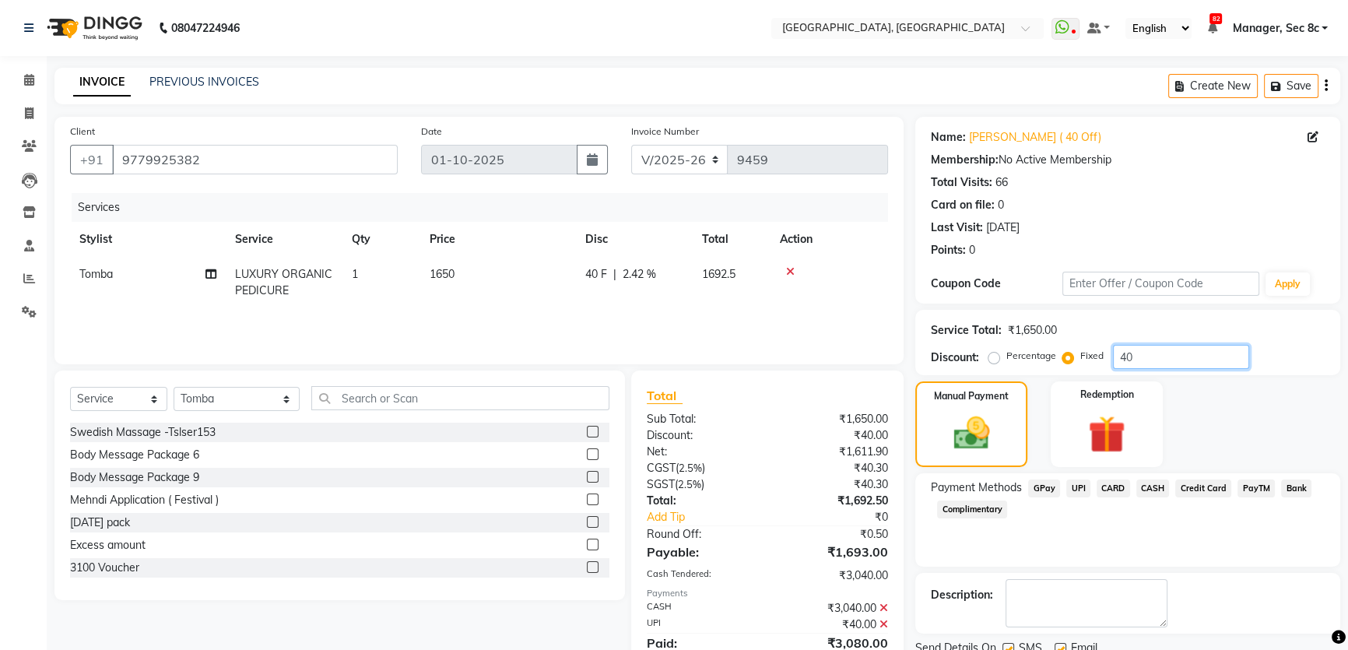
click at [1113, 362] on input "40" at bounding box center [1181, 357] width 136 height 24
click at [1002, 357] on div "Percentage" at bounding box center [1023, 355] width 65 height 19
click at [1006, 357] on label "Percentage" at bounding box center [1031, 356] width 50 height 14
click at [994, 357] on input "Percentage" at bounding box center [996, 355] width 11 height 11
radio input "true"
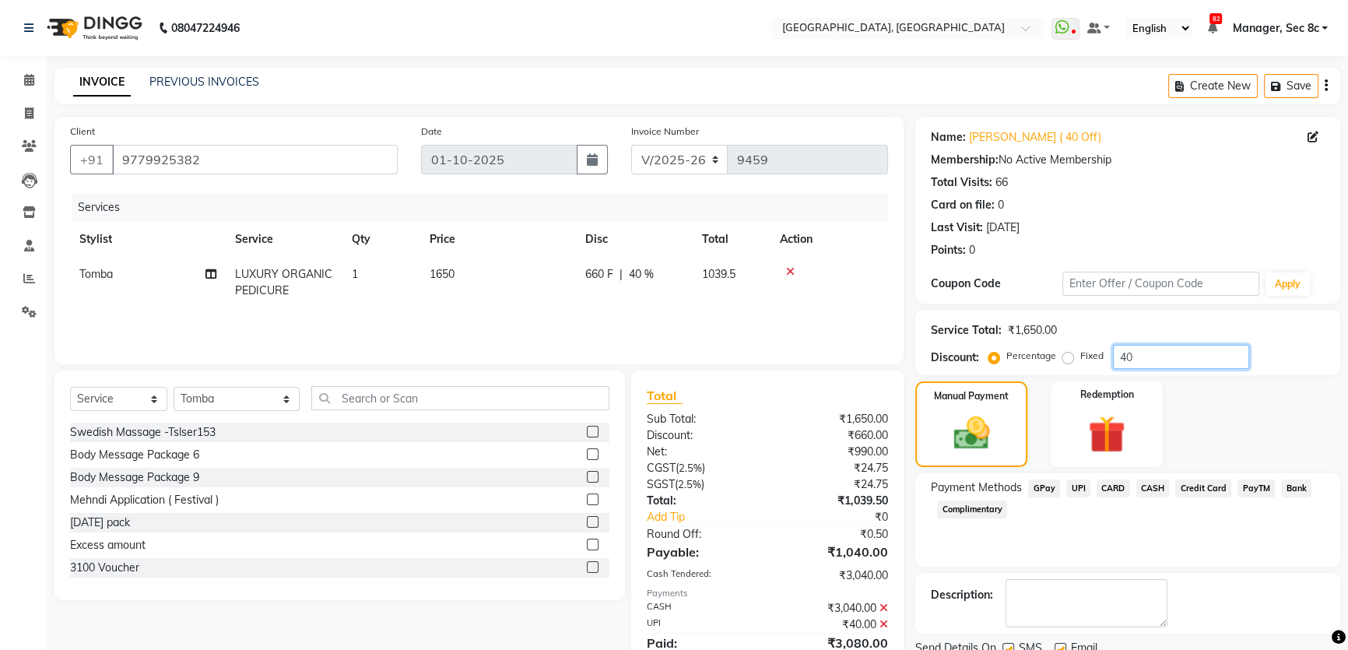
drag, startPoint x: 1154, startPoint y: 358, endPoint x: 1110, endPoint y: 361, distance: 43.7
click at [1110, 361] on div "Percentage Fixed 40" at bounding box center [1120, 357] width 258 height 24
type input "40"
click at [884, 532] on div "Total Sub Total: ₹1,650.00 Discount: ₹660.00 Net: ₹990.00 CGST ( 2.5% ) ₹24.75 …" at bounding box center [768, 535] width 242 height 299
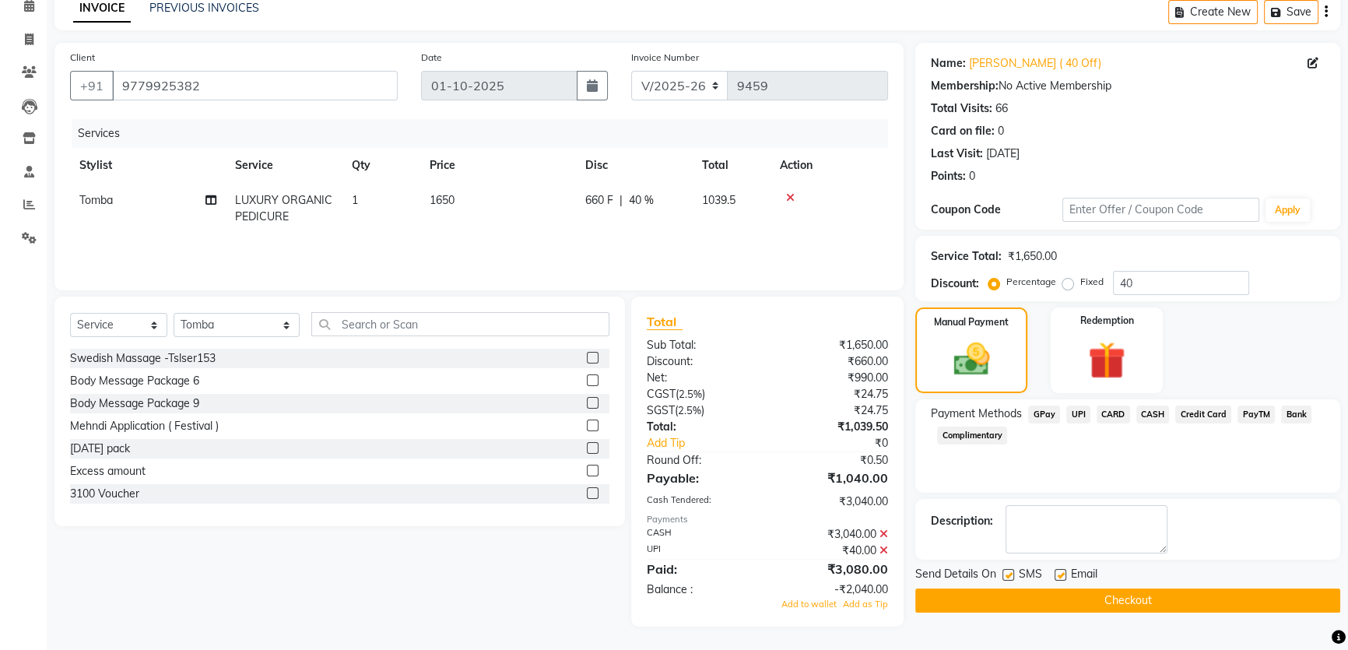
click at [885, 532] on icon at bounding box center [883, 533] width 9 height 11
click at [883, 559] on div "₹3,080.00" at bounding box center [833, 568] width 132 height 19
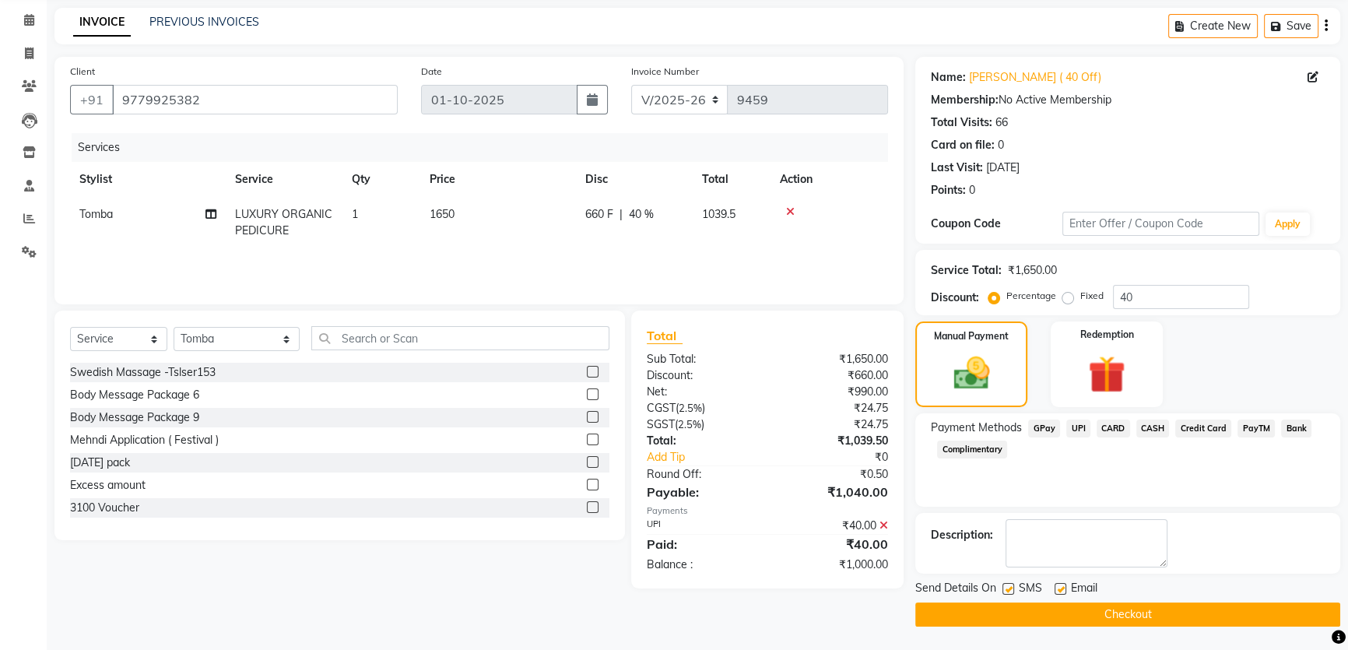
scroll to position [58, 0]
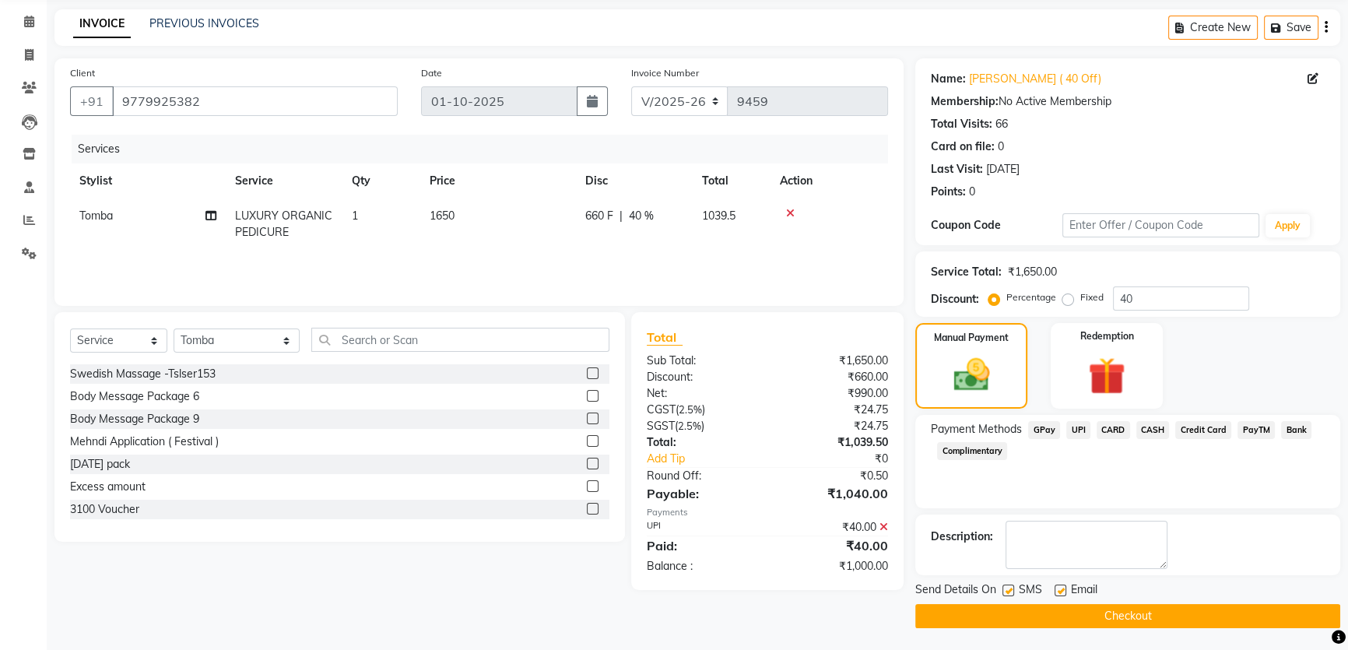
click at [882, 530] on icon at bounding box center [883, 526] width 9 height 11
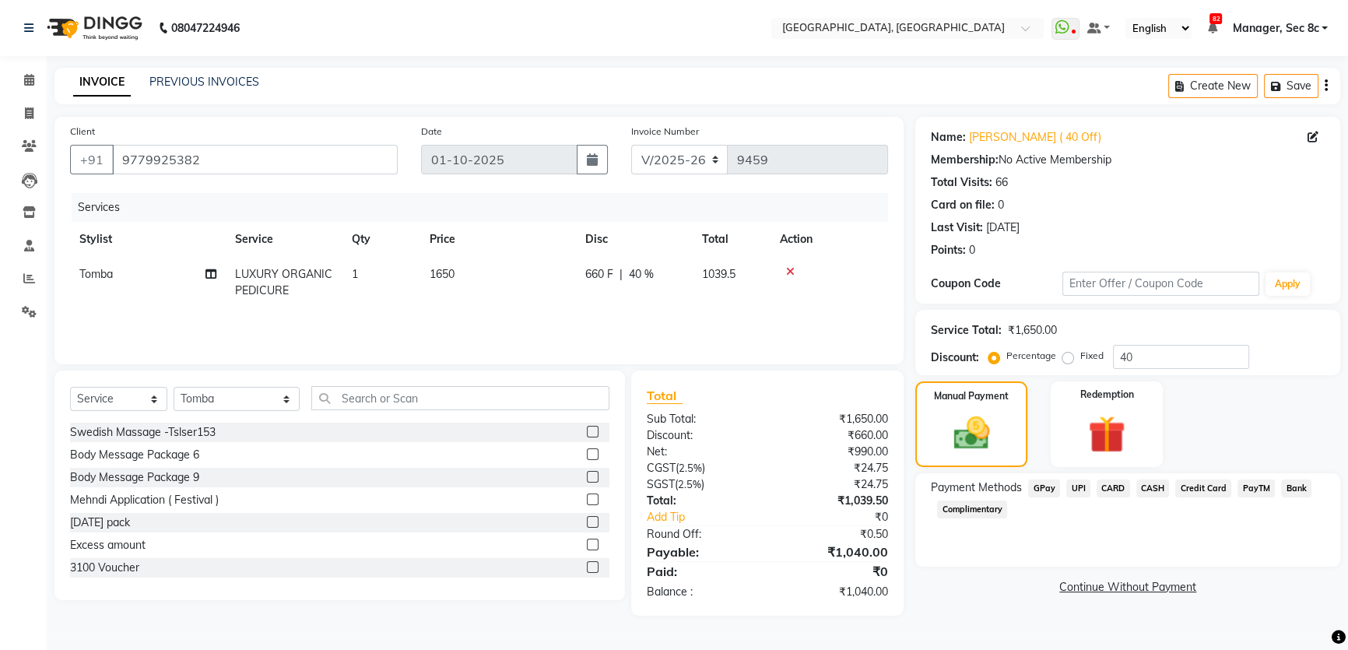
scroll to position [0, 0]
drag, startPoint x: 1138, startPoint y: 355, endPoint x: 1125, endPoint y: 359, distance: 13.8
click at [1125, 359] on input "40" at bounding box center [1188, 357] width 136 height 24
click at [1164, 490] on span "CASH" at bounding box center [1158, 488] width 33 height 18
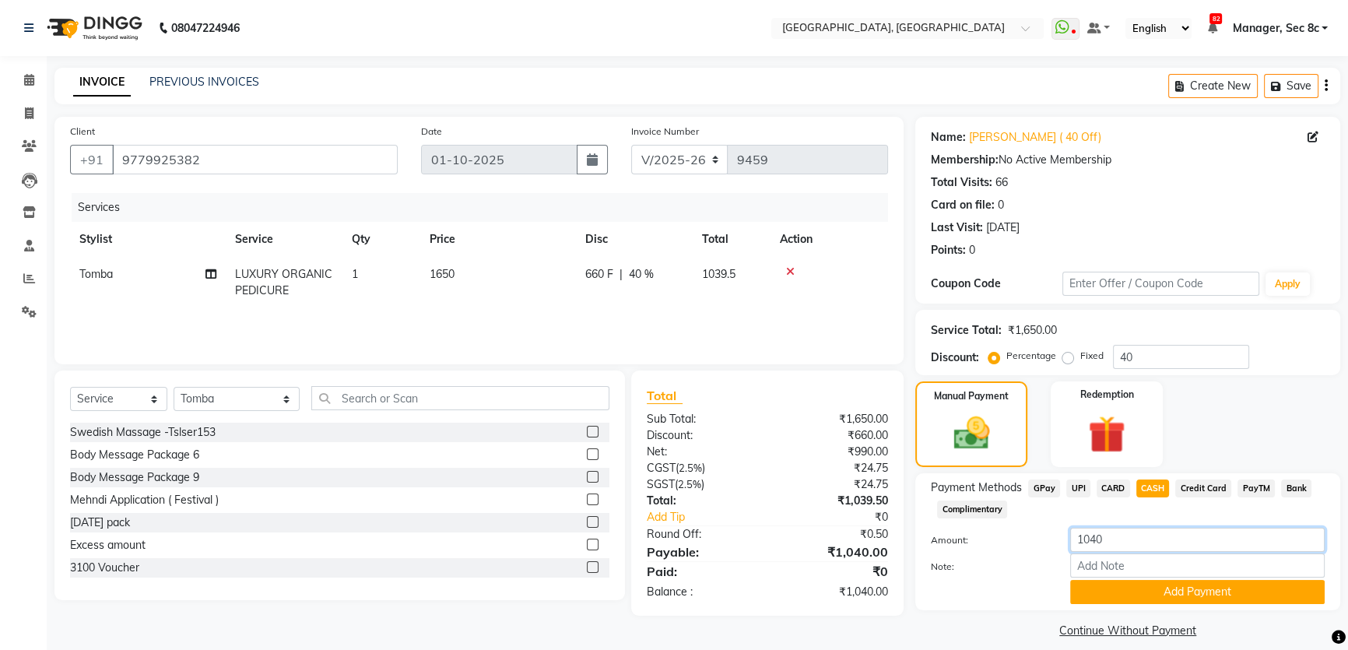
drag, startPoint x: 1107, startPoint y: 536, endPoint x: 1043, endPoint y: 538, distance: 64.6
click at [1043, 538] on div "Amount: 1040" at bounding box center [1127, 540] width 417 height 26
type input "1000"
click at [1229, 588] on button "Add Payment" at bounding box center [1197, 592] width 254 height 24
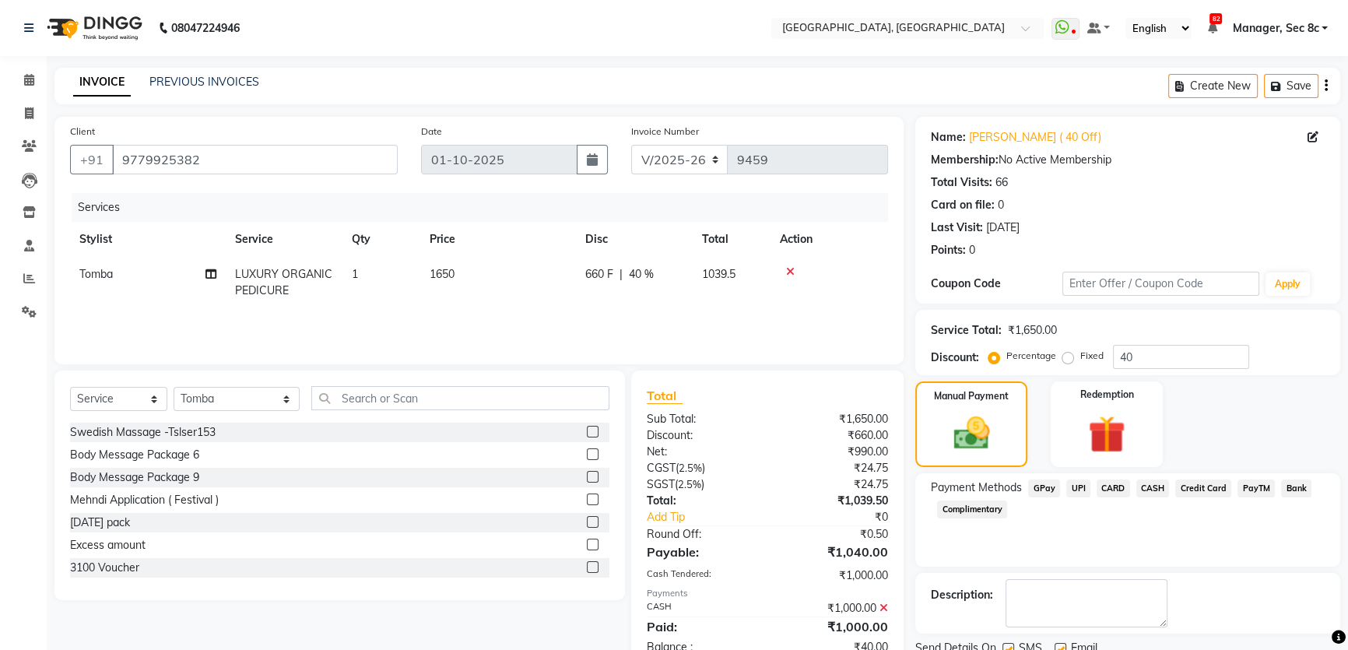
click at [1085, 487] on span "UPI" at bounding box center [1078, 488] width 24 height 18
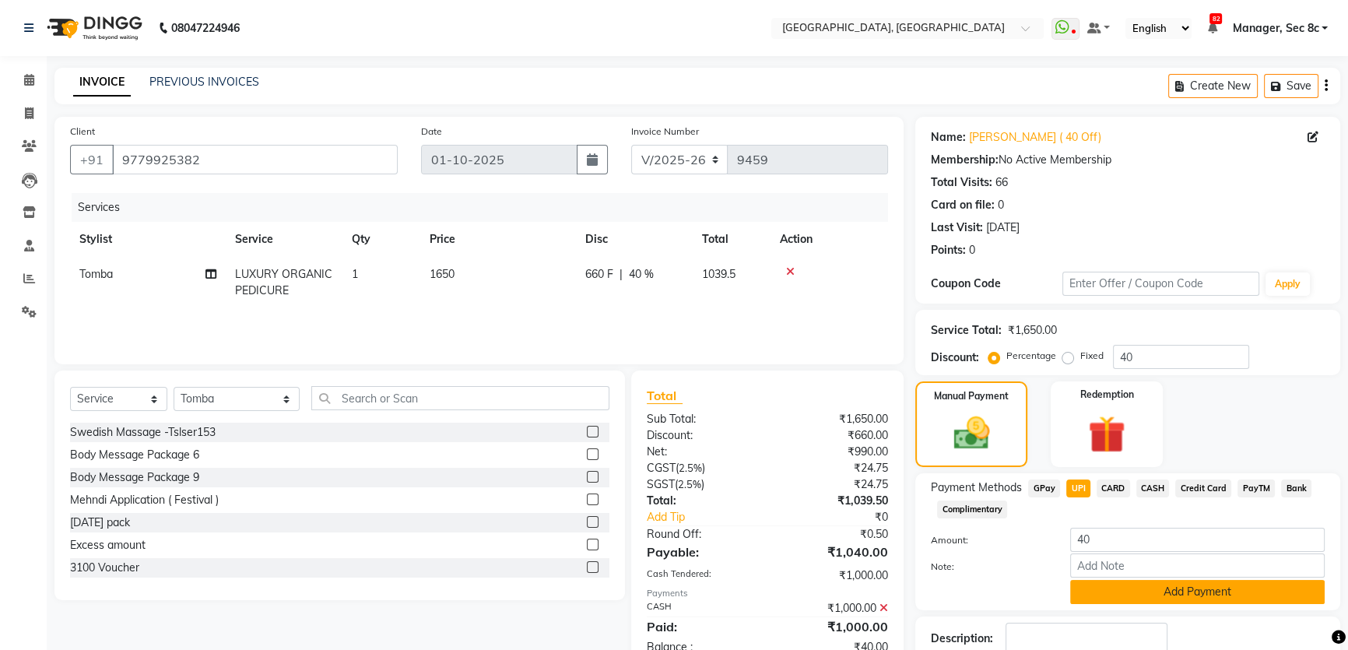
click at [1147, 582] on button "Add Payment" at bounding box center [1197, 592] width 254 height 24
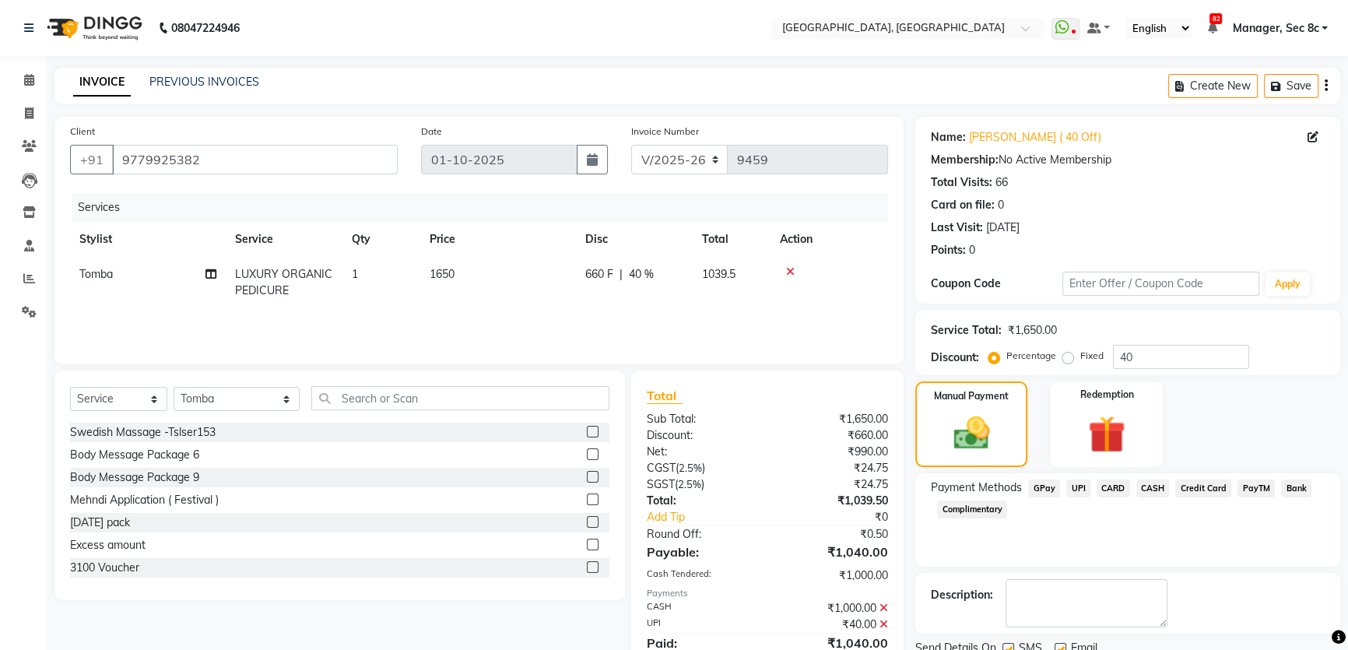
scroll to position [61, 0]
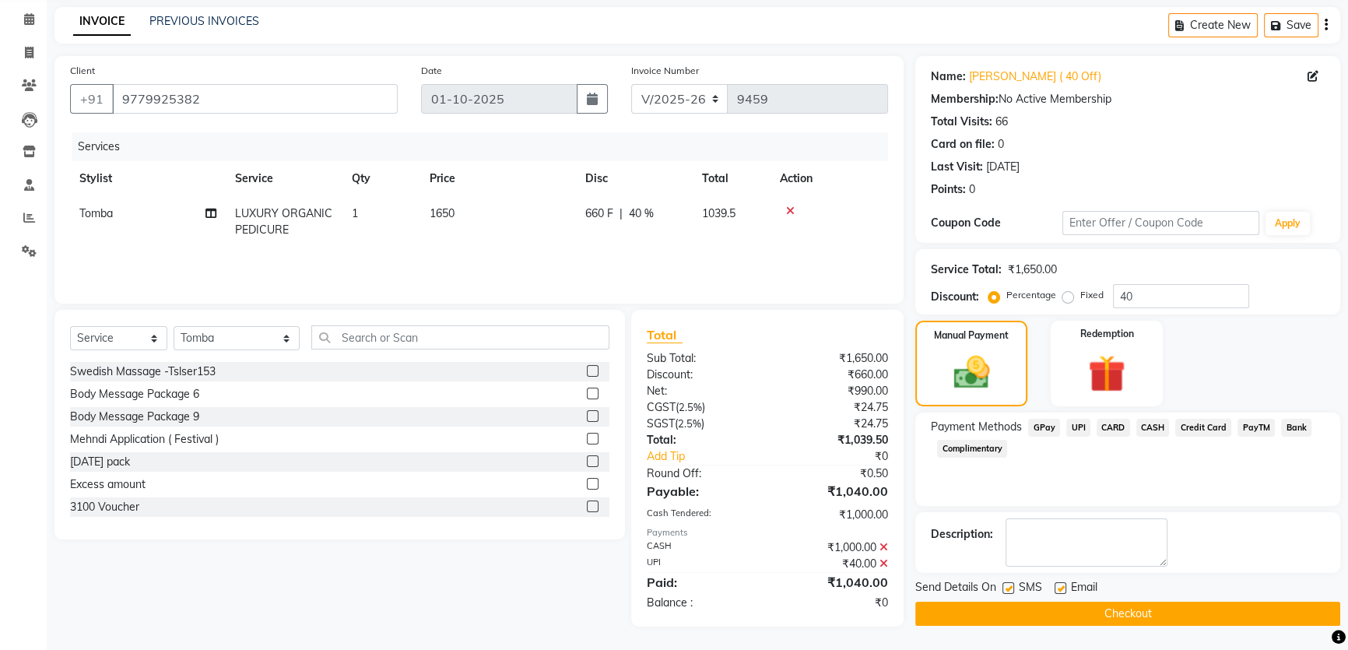
click at [1020, 607] on button "Checkout" at bounding box center [1127, 613] width 425 height 24
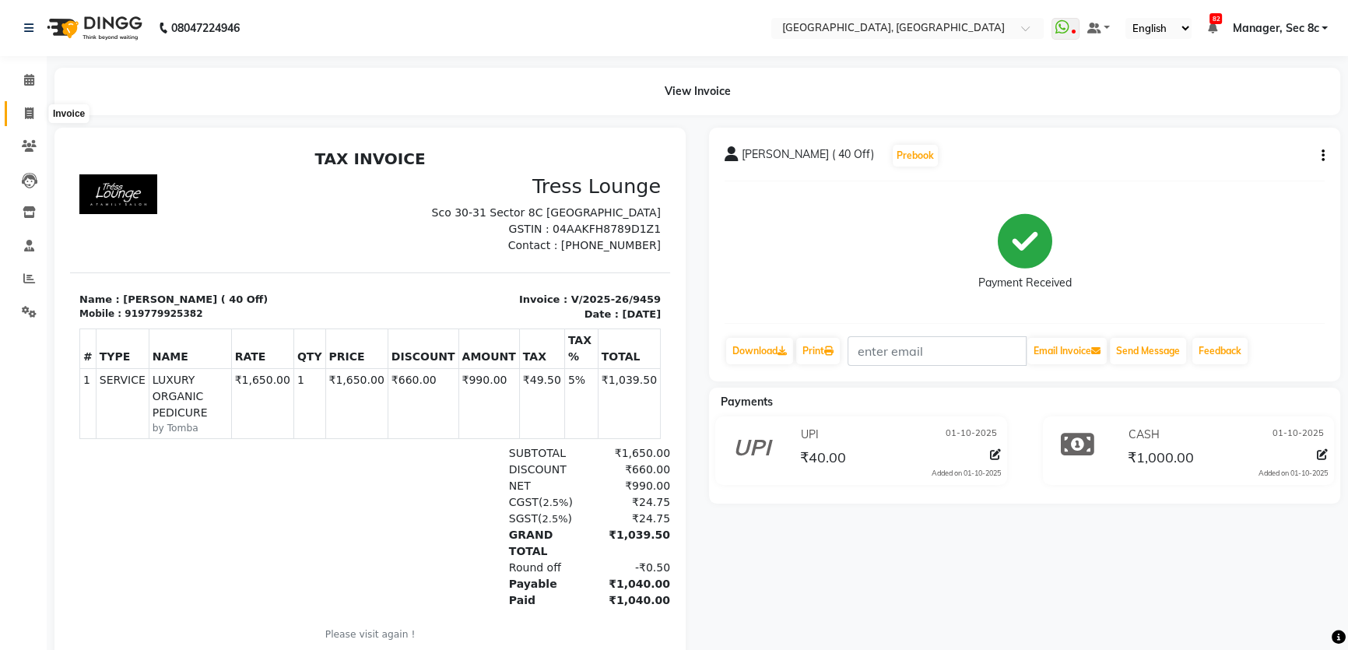
click at [28, 106] on span at bounding box center [29, 114] width 27 height 18
select select "service"
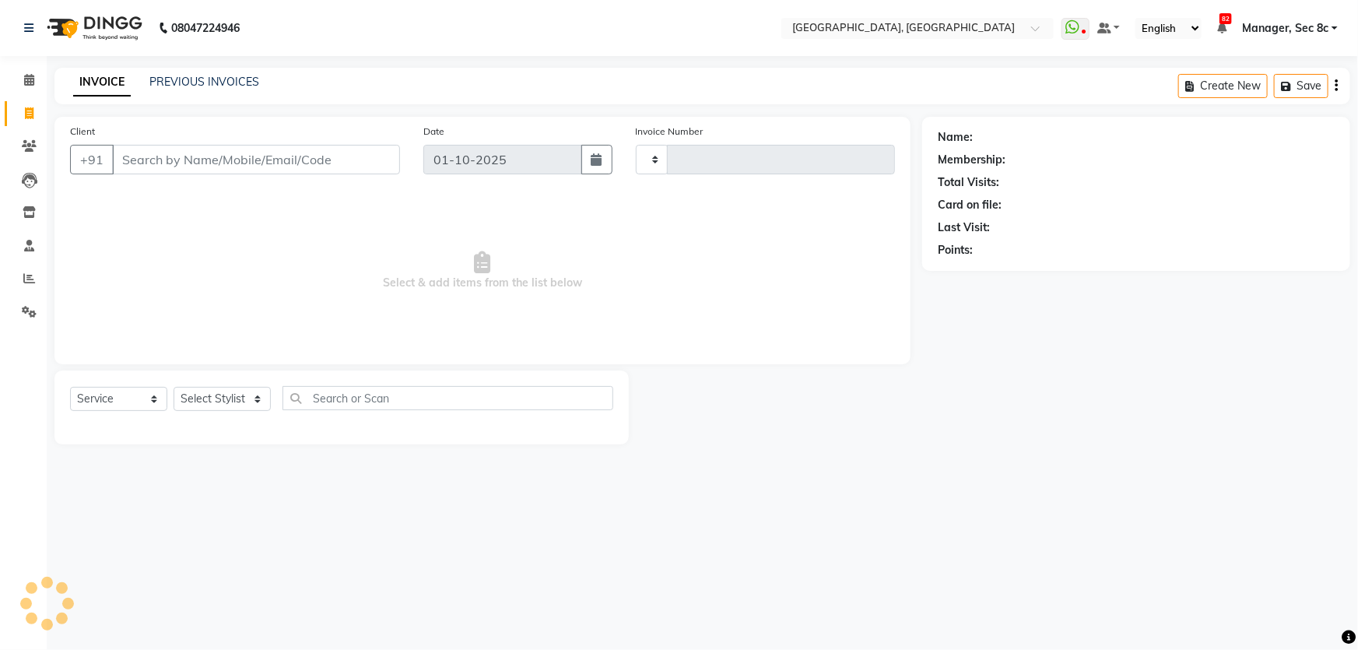
click at [30, 65] on li "Calendar" at bounding box center [23, 80] width 47 height 33
type input "9460"
select select "4281"
click at [30, 78] on icon at bounding box center [29, 80] width 10 height 12
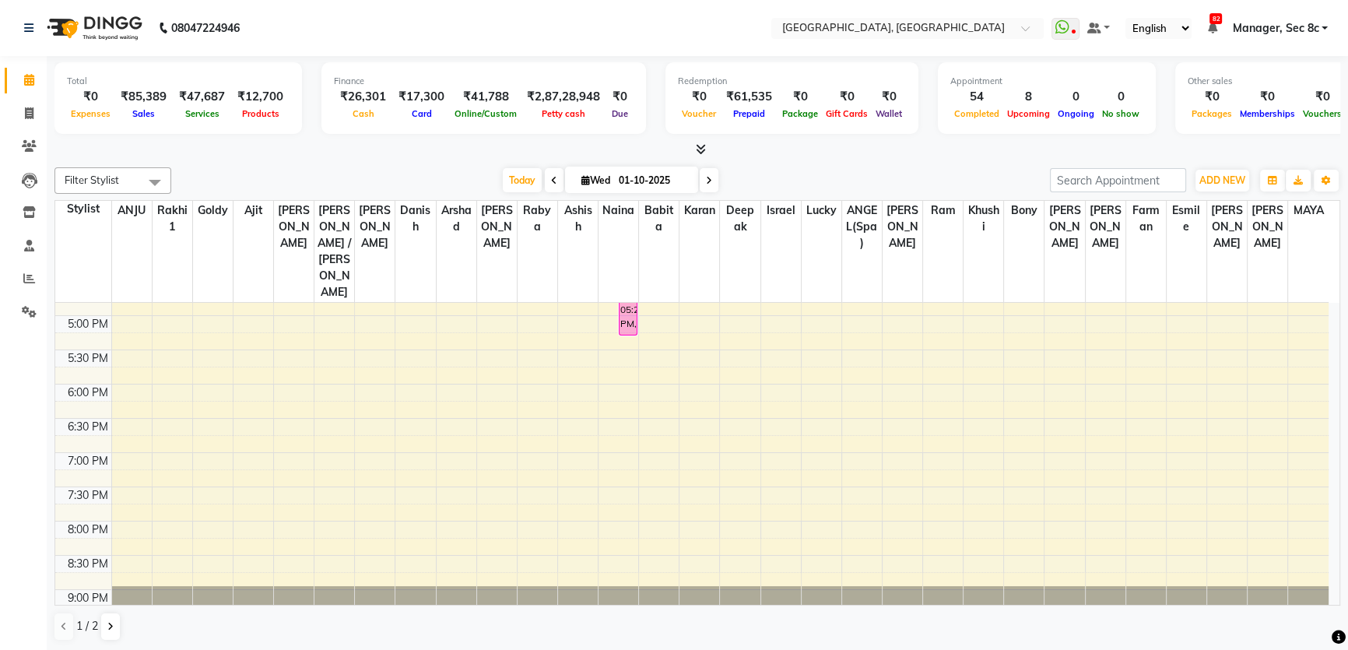
scroll to position [532, 0]
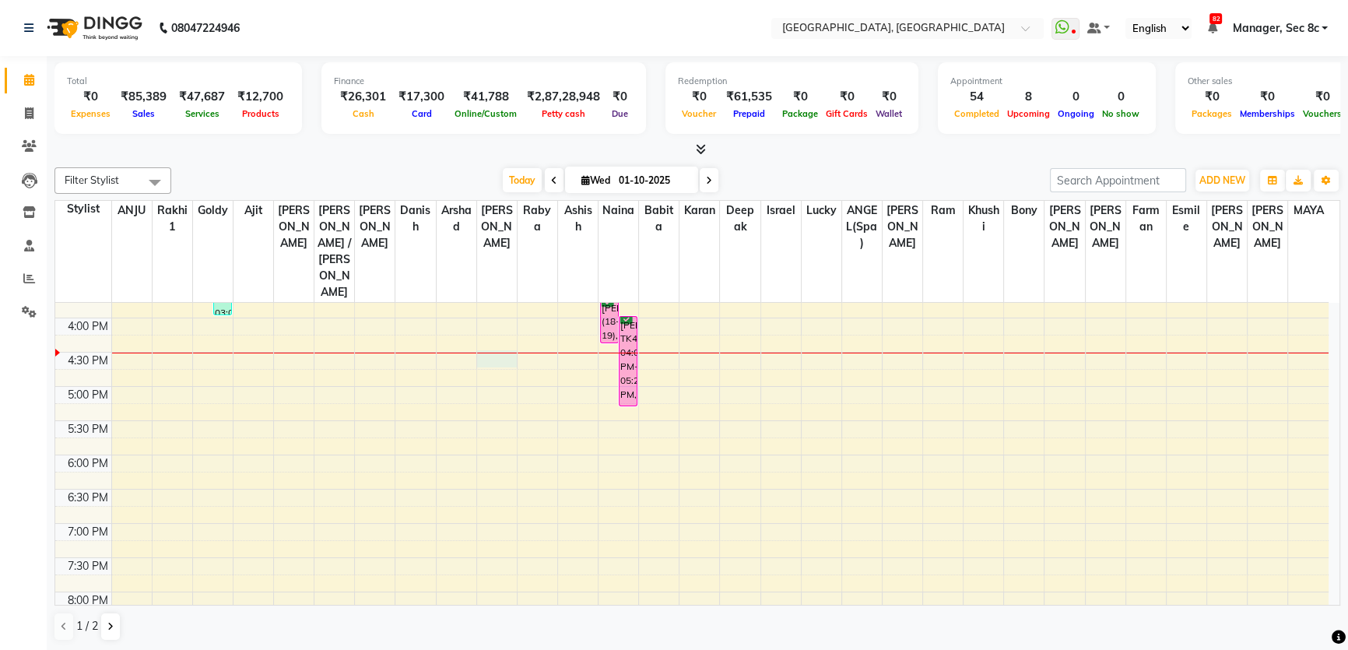
click at [501, 317] on div "8:00 AM 8:30 AM 9:00 AM 9:30 AM 10:00 AM 10:30 AM 11:00 AM 11:30 AM 12:00 PM 12…" at bounding box center [691, 249] width 1273 height 958
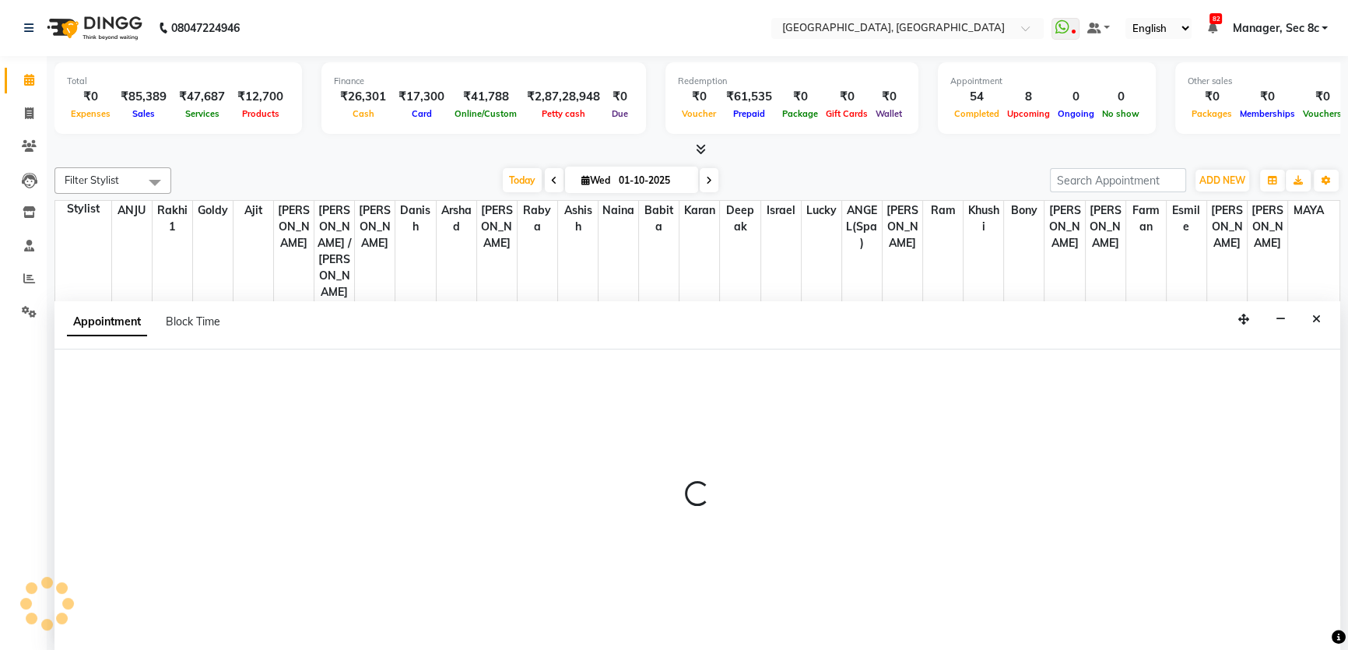
scroll to position [0, 0]
select select "25452"
select select "tentative"
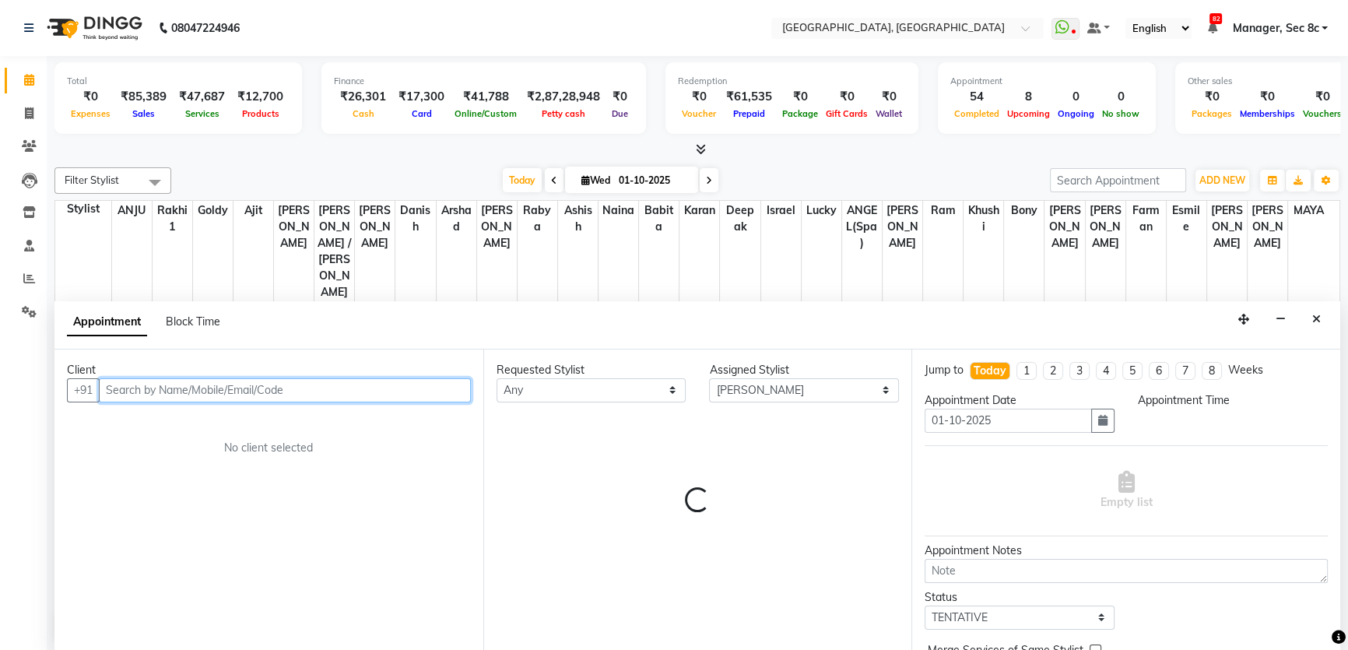
select select "990"
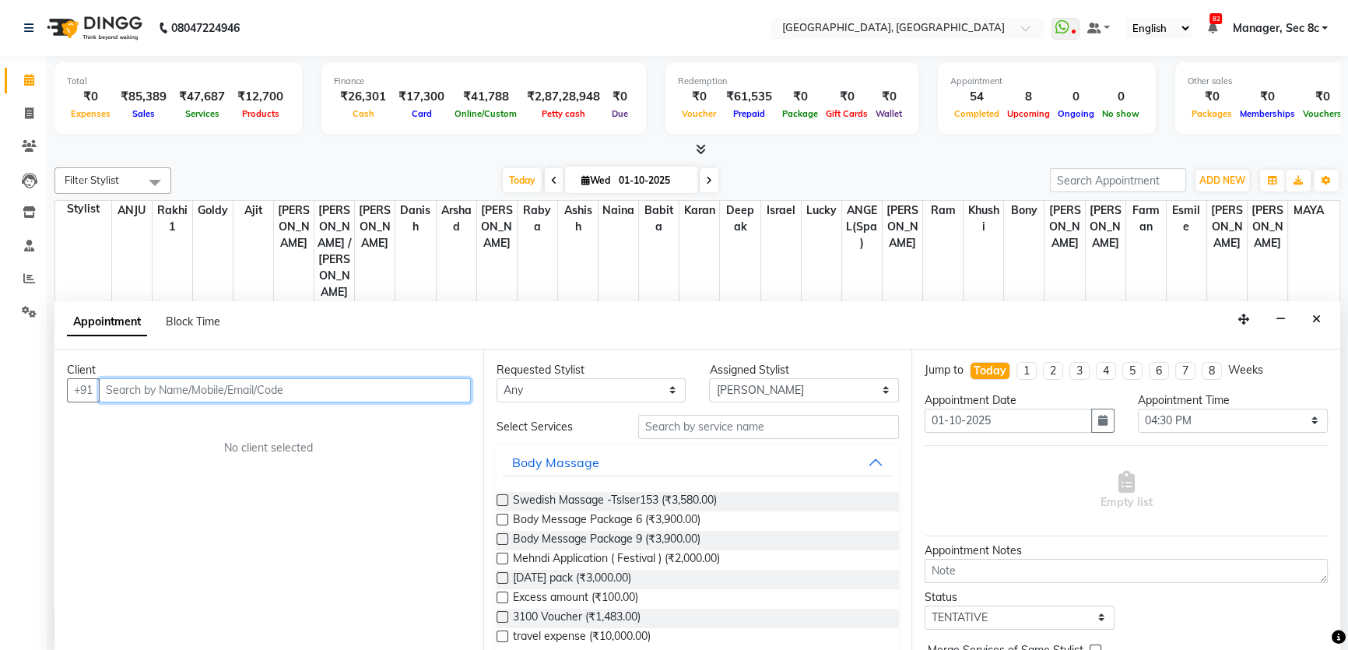
click at [188, 383] on input "text" at bounding box center [285, 390] width 372 height 24
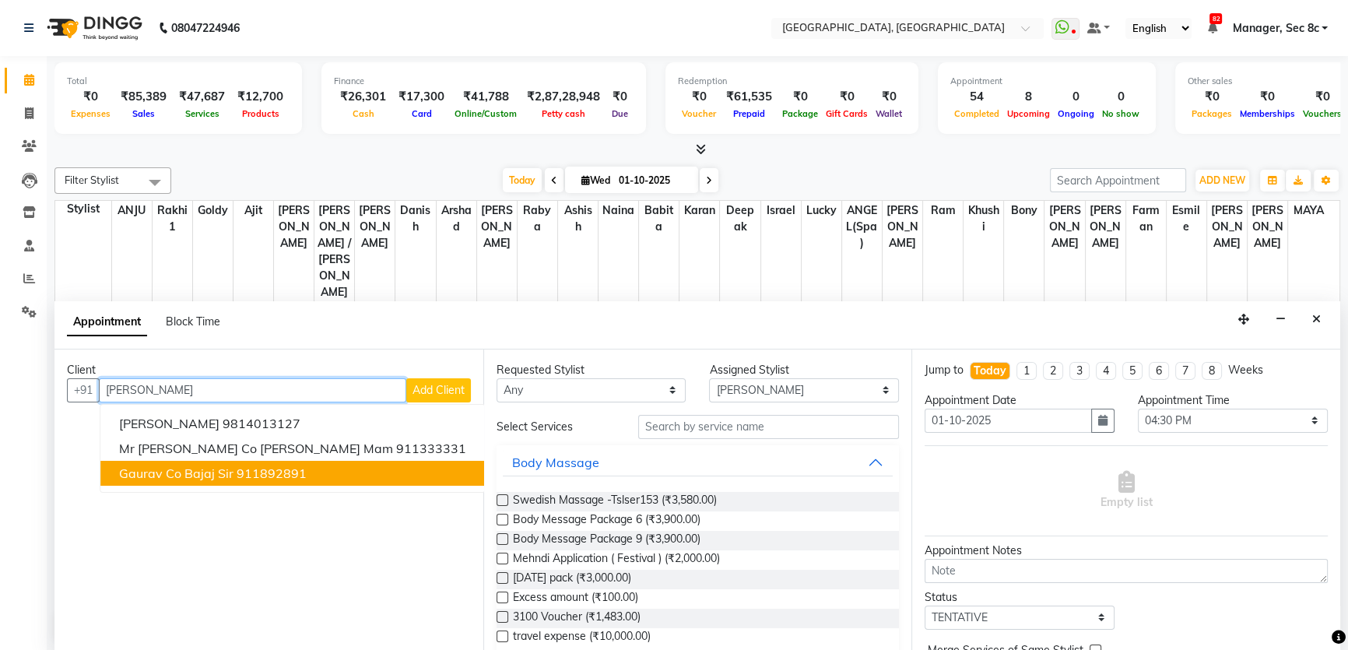
click at [182, 477] on button "Gaurav Co Bajaj Sir 911892891" at bounding box center [292, 473] width 384 height 25
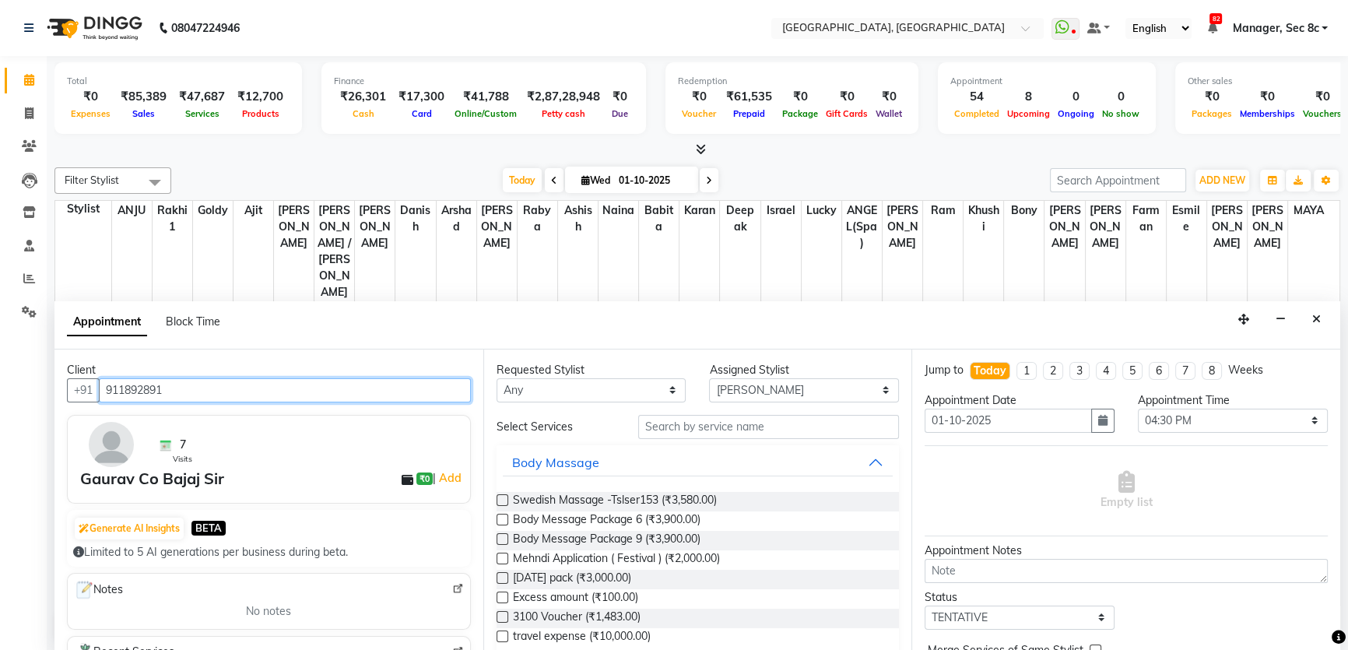
type input "911892891"
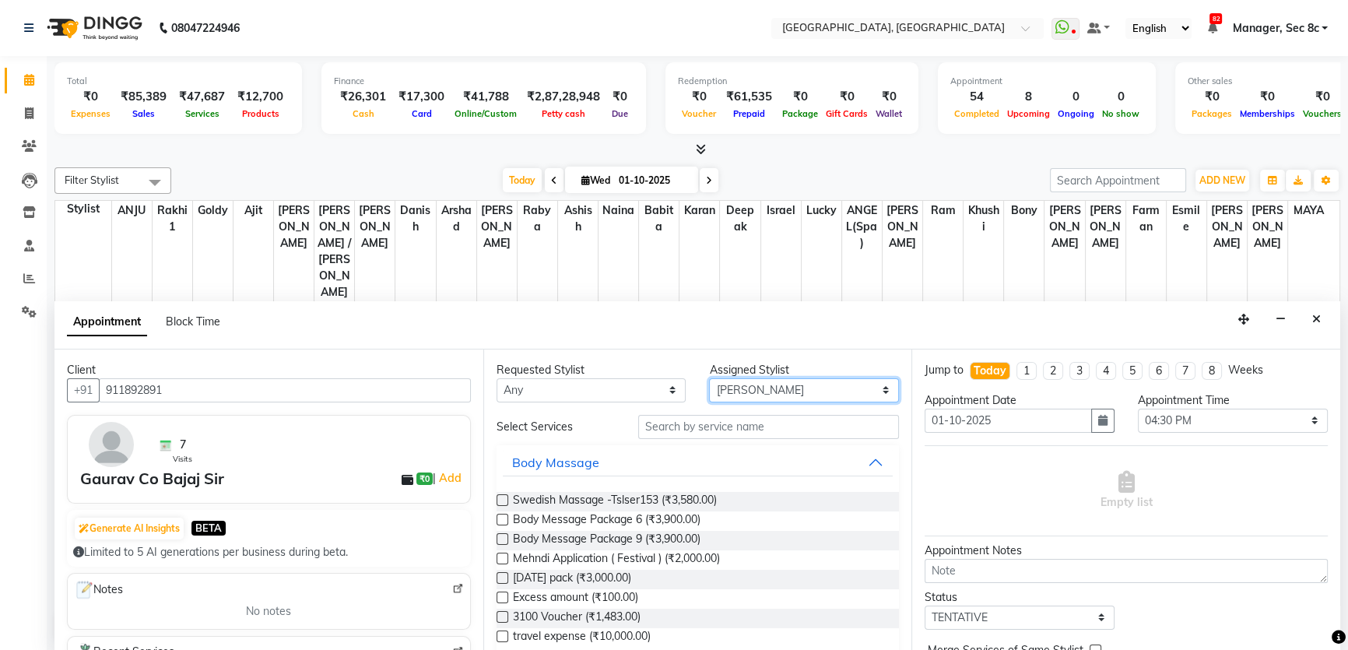
click at [761, 396] on select "Select Aamir Ajit ANGEL(Spa) ANJU Arshad Ashish Babita Bony Danish deepak Esmil…" at bounding box center [804, 390] width 190 height 24
select select "25432"
click at [709, 378] on select "Select Aamir Ajit ANGEL(Spa) ANJU Arshad Ashish Babita Bony Danish deepak Esmil…" at bounding box center [804, 390] width 190 height 24
click at [733, 425] on input "text" at bounding box center [768, 427] width 261 height 24
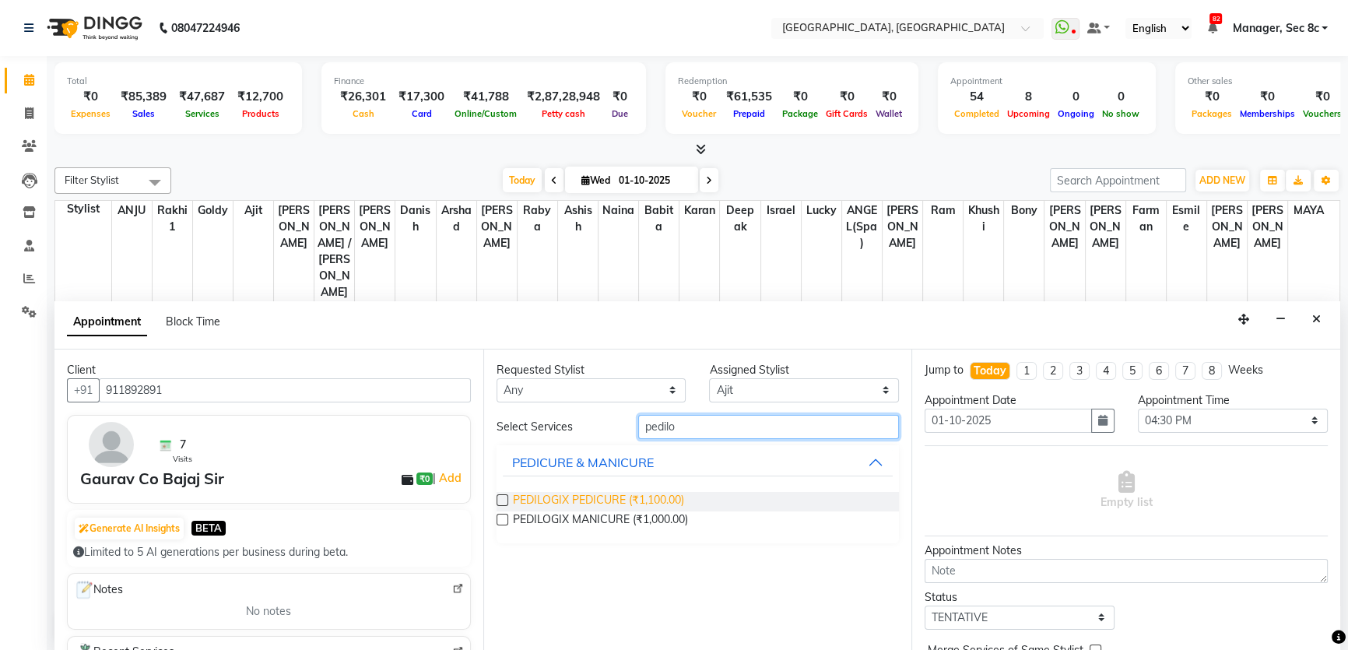
type input "pedilo"
click at [640, 497] on span "PEDILOGIX PEDICURE (₹1,100.00)" at bounding box center [598, 501] width 171 height 19
checkbox input "false"
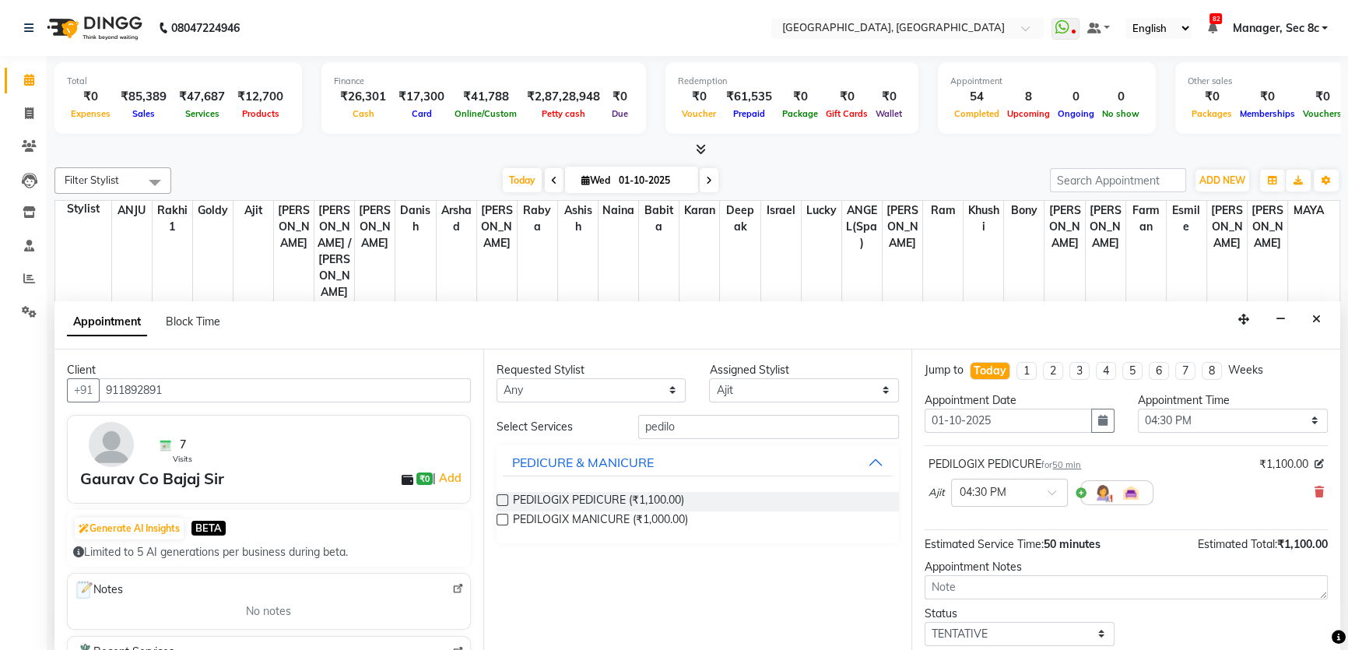
click at [1302, 489] on div "Ajit × 04:30 PM" at bounding box center [1125, 492] width 395 height 40
click at [1314, 489] on icon at bounding box center [1318, 491] width 9 height 11
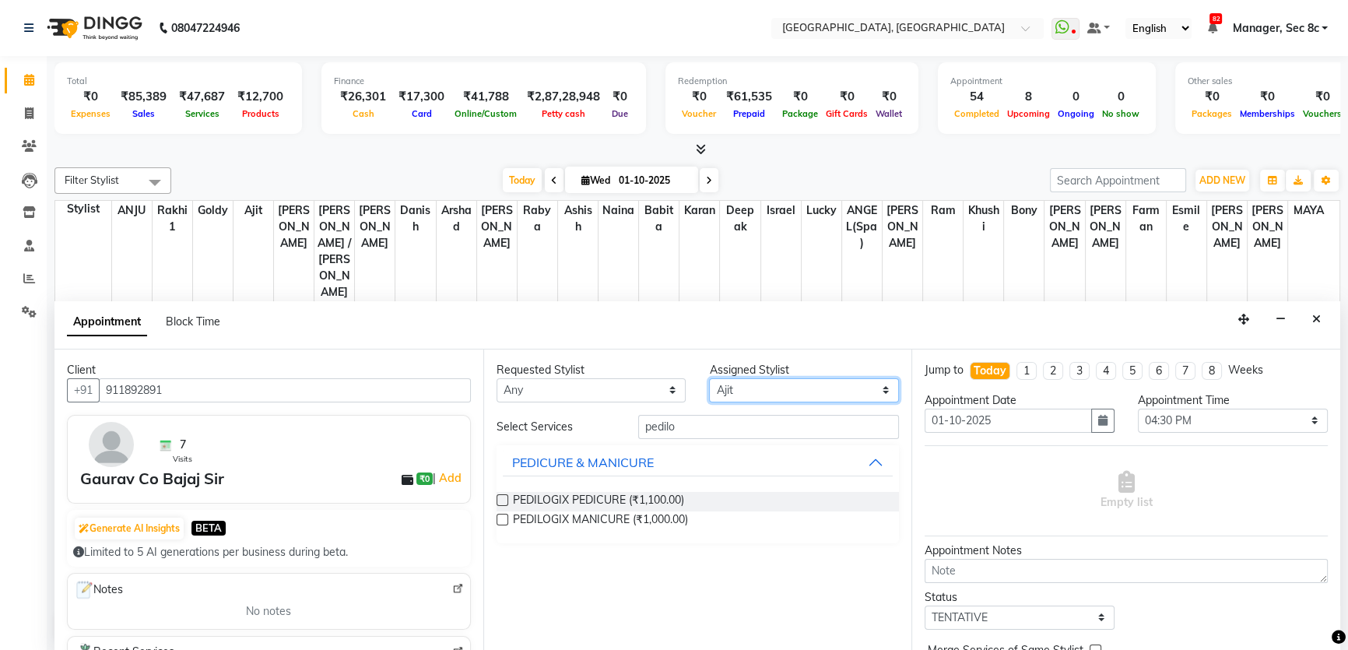
click at [788, 391] on select "Select Aamir Ajit ANGEL(Spa) ANJU Arshad Ashish Babita Bony Danish deepak Esmil…" at bounding box center [804, 390] width 190 height 24
click at [737, 423] on input "pedilo" at bounding box center [768, 427] width 261 height 24
click at [747, 423] on input "pedilo" at bounding box center [768, 427] width 261 height 24
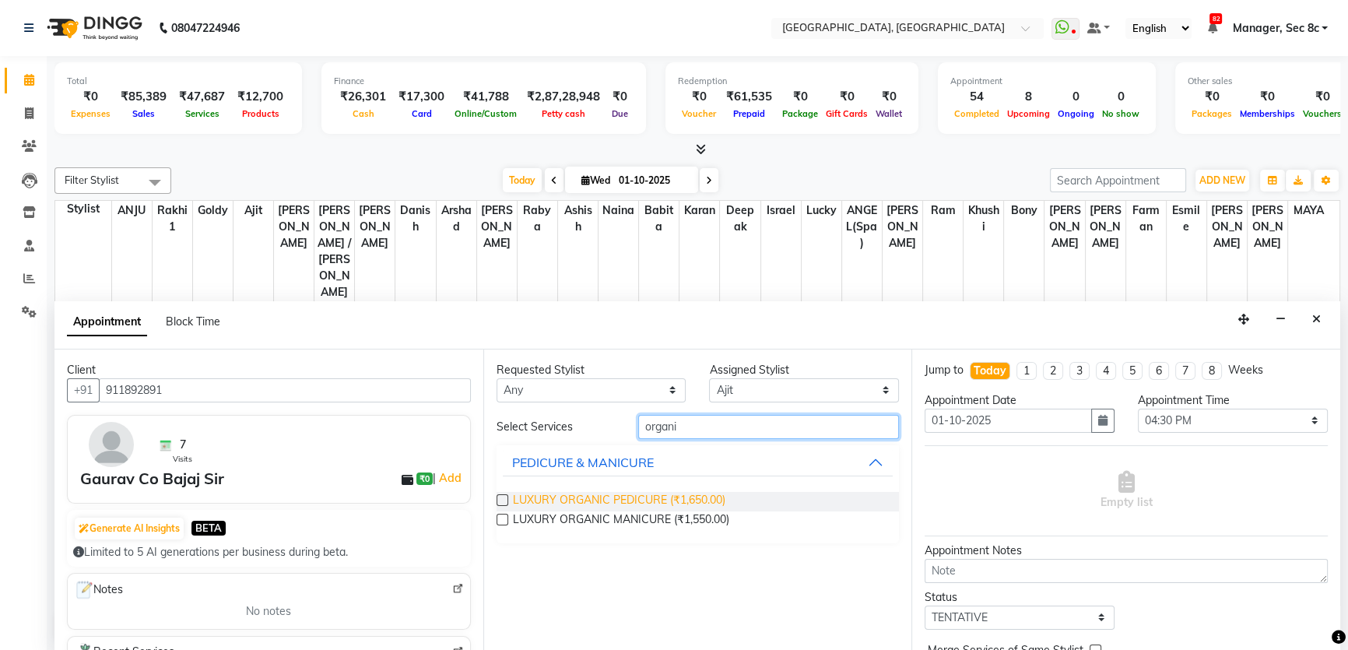
type input "organi"
click at [705, 492] on span "LUXURY ORGANIC PEDICURE (₹1,650.00)" at bounding box center [619, 501] width 212 height 19
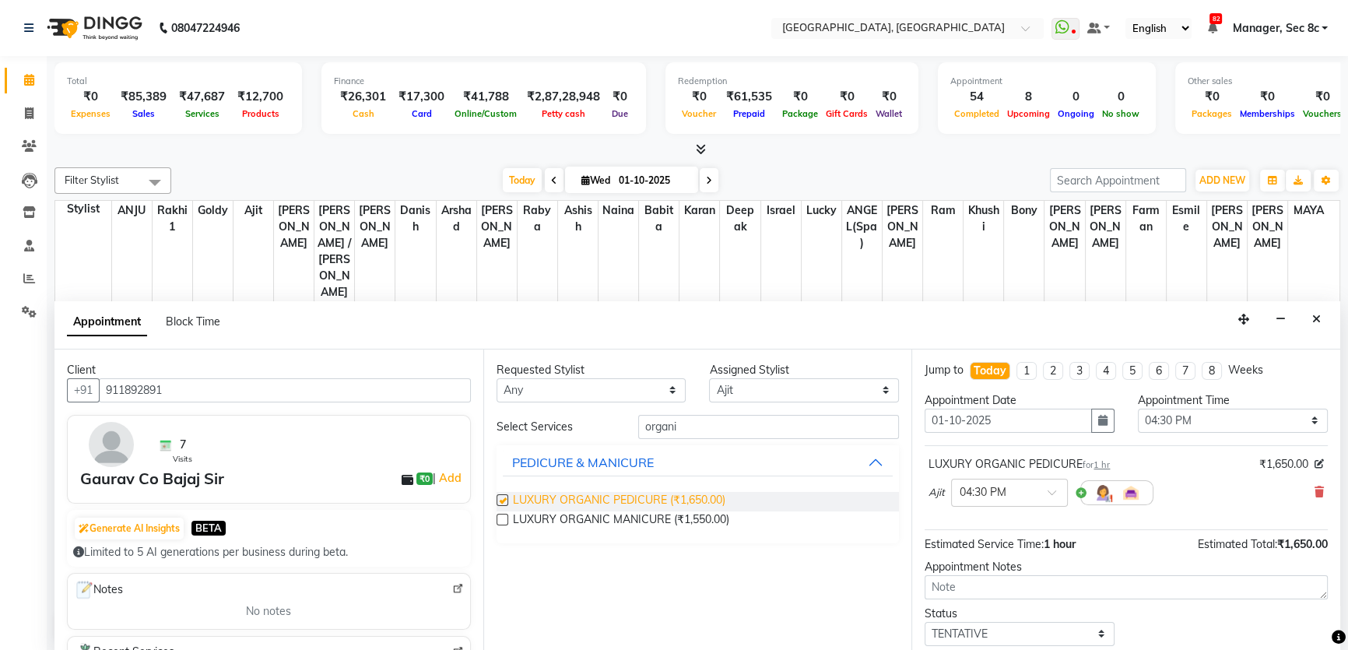
checkbox input "false"
click at [745, 404] on div "Requested Stylist Any Aamir Ajit ANGEL(Spa) ANJU Arshad Ashish Babita Bony Dani…" at bounding box center [697, 500] width 429 height 302
click at [753, 391] on select "Select Aamir Ajit ANGEL(Spa) ANJU Arshad Ashish Babita Bony Danish deepak Esmil…" at bounding box center [804, 390] width 190 height 24
select select "25448"
click at [709, 378] on select "Select Aamir Ajit ANGEL(Spa) ANJU Arshad Ashish Babita Bony Danish deepak Esmil…" at bounding box center [804, 390] width 190 height 24
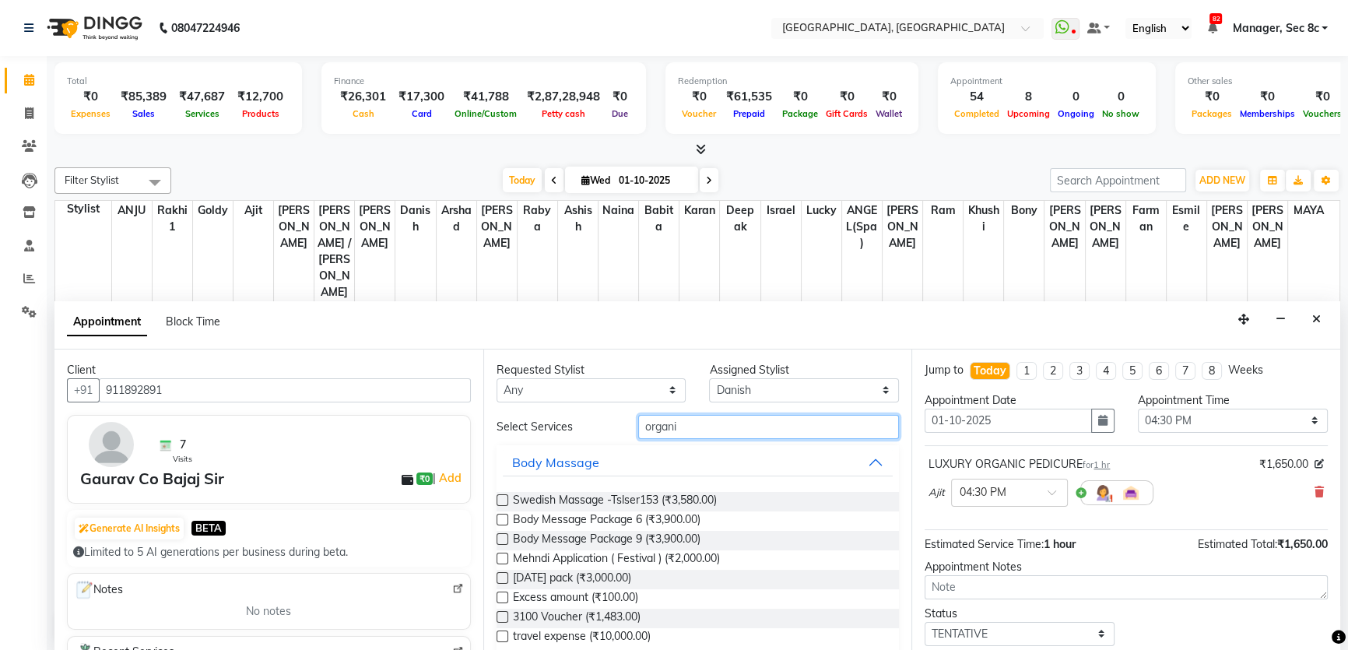
click at [669, 422] on input "organi" at bounding box center [768, 427] width 261 height 24
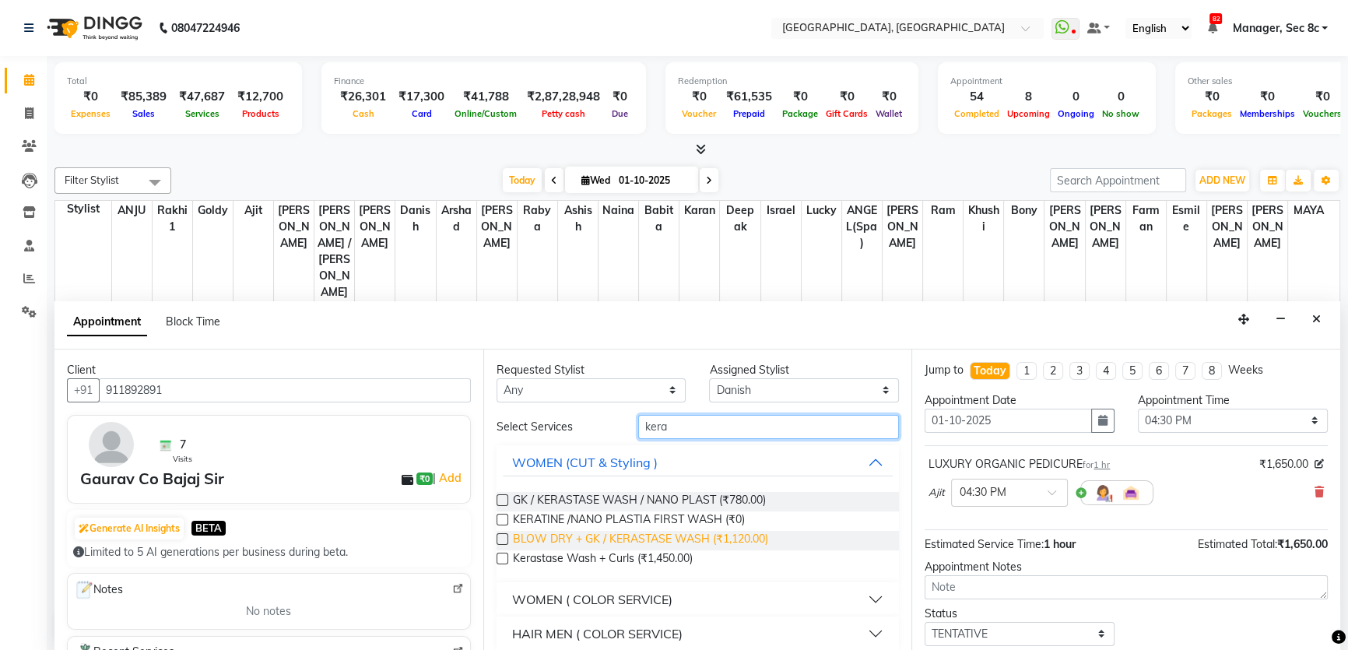
type input "kera"
click at [597, 534] on span "BLOW DRY + GK / KERASTASE WASH (₹1,120.00)" at bounding box center [640, 540] width 255 height 19
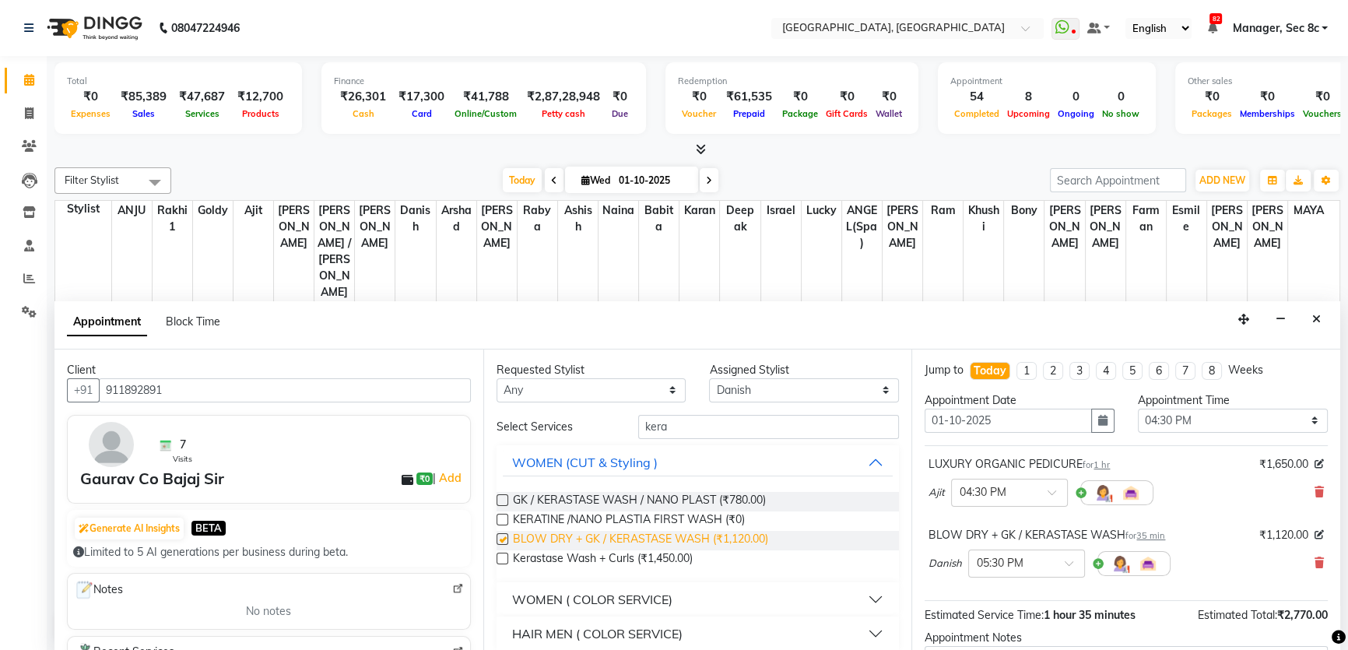
checkbox input "false"
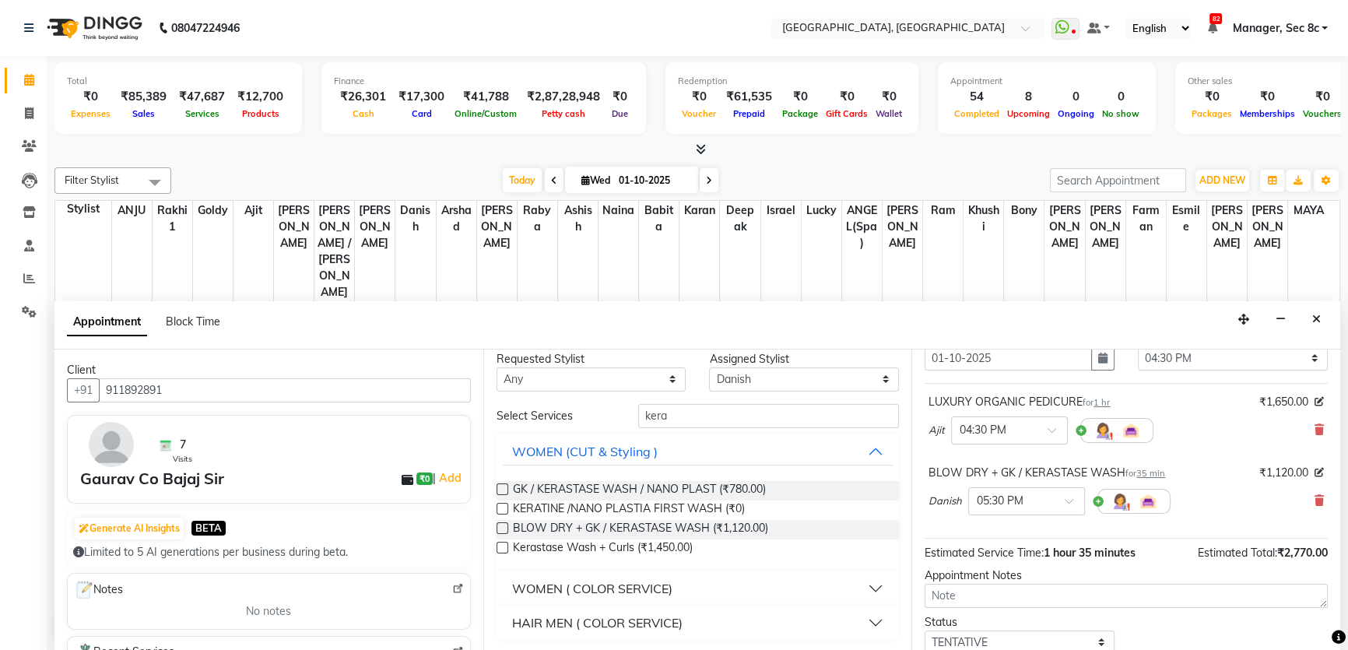
scroll to position [163, 0]
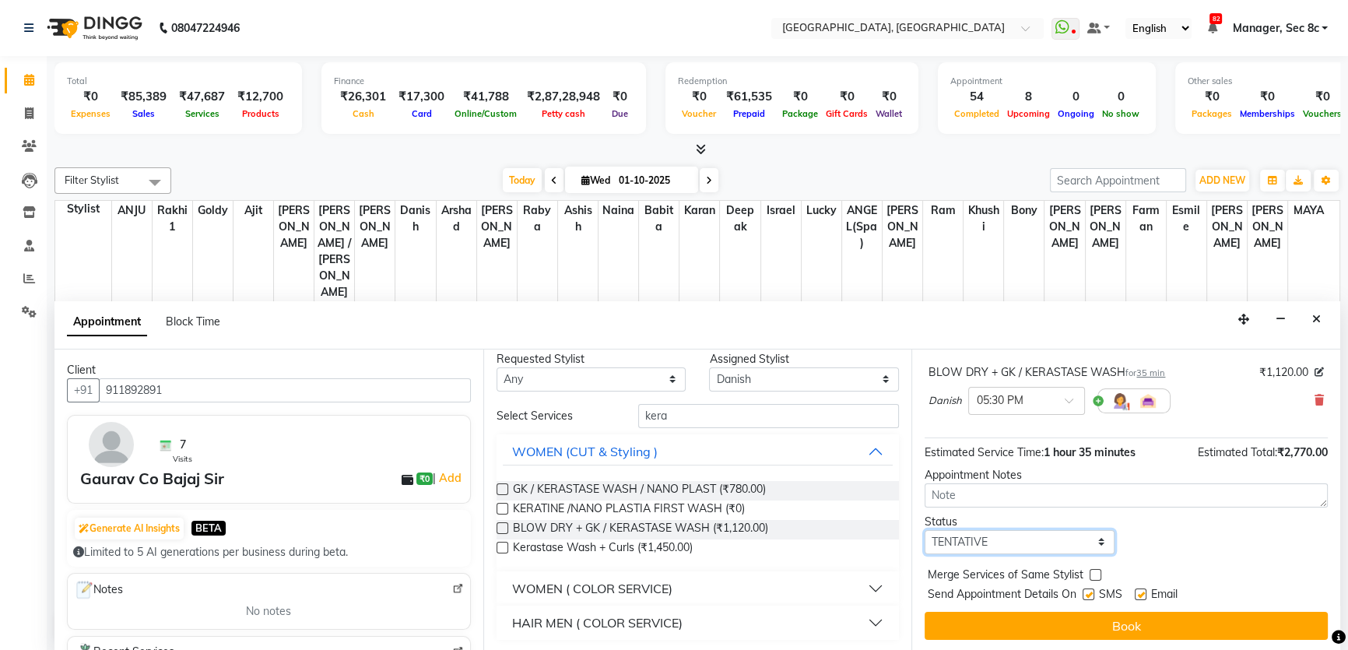
click at [1083, 545] on select "Select TENTATIVE CONFIRM CHECK-IN UPCOMING" at bounding box center [1019, 542] width 190 height 24
select select "confirm booking"
click at [924, 530] on select "Select TENTATIVE CONFIRM CHECK-IN UPCOMING" at bounding box center [1019, 542] width 190 height 24
click at [1095, 569] on label at bounding box center [1095, 575] width 12 height 12
click at [1095, 571] on input "checkbox" at bounding box center [1094, 576] width 10 height 10
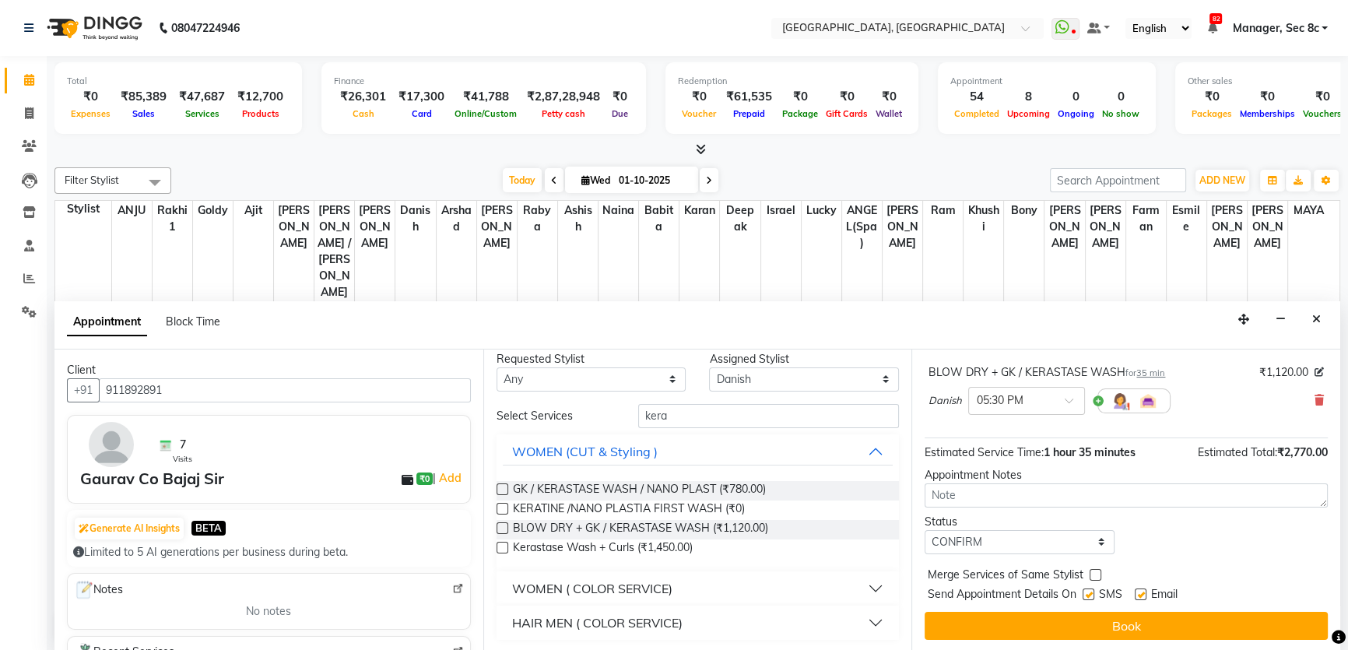
checkbox input "true"
click at [1088, 588] on label at bounding box center [1088, 594] width 12 height 12
click at [1088, 591] on input "checkbox" at bounding box center [1087, 596] width 10 height 10
checkbox input "false"
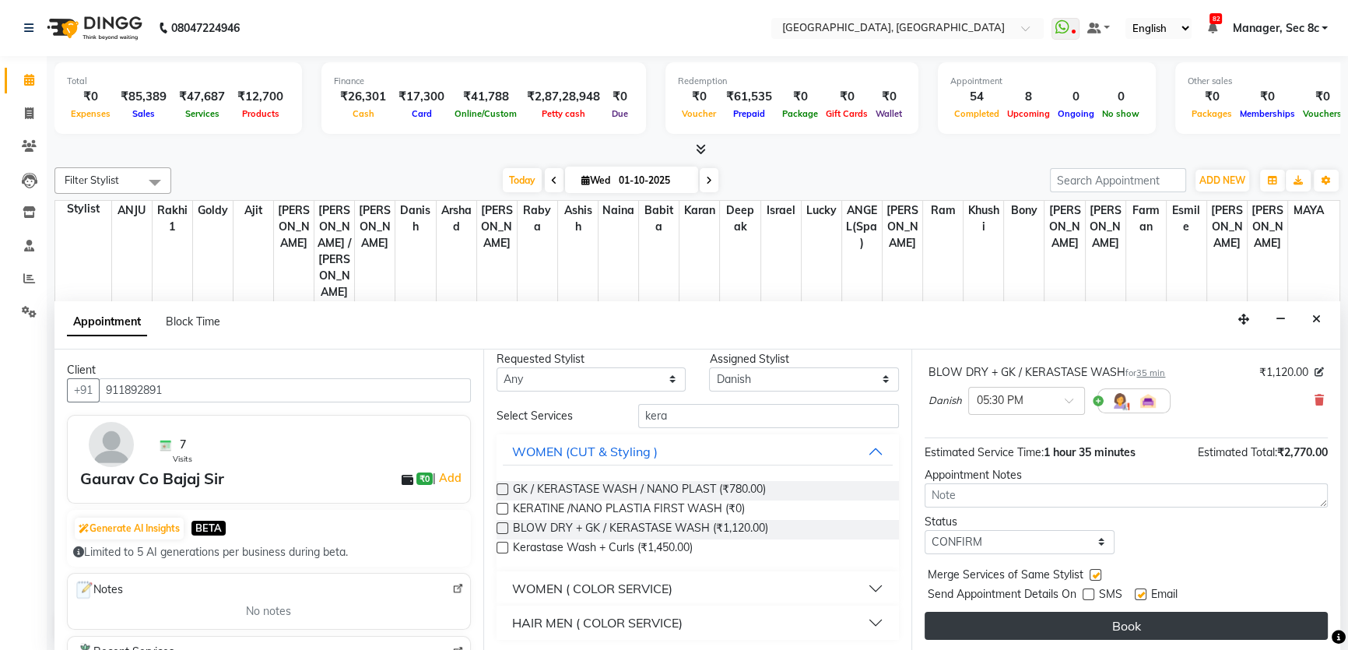
click at [1098, 630] on button "Book" at bounding box center [1125, 626] width 403 height 28
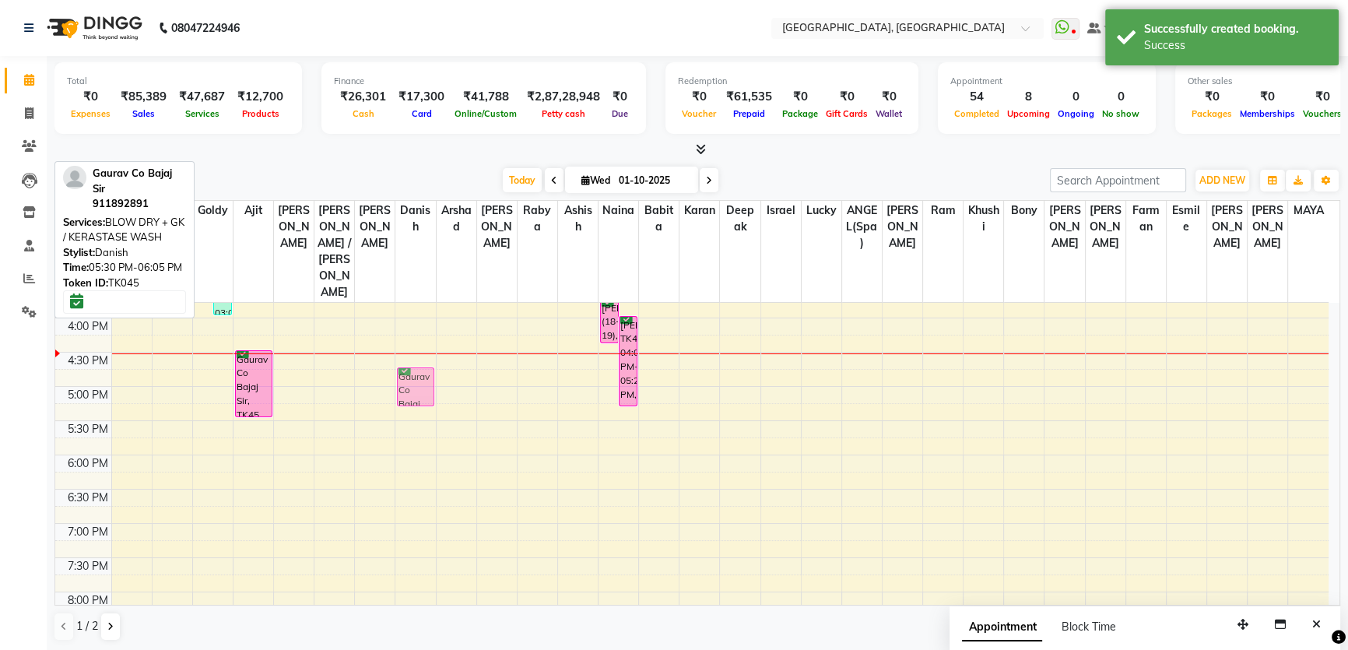
scroll to position [0, 0]
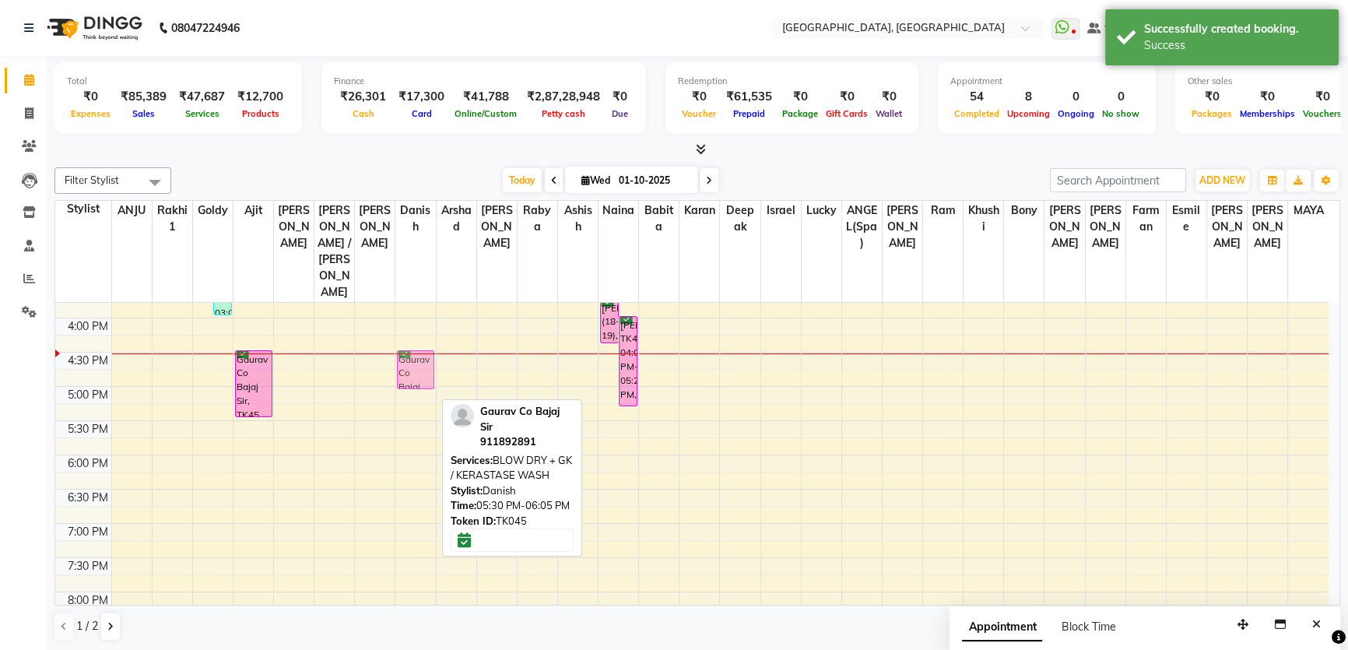
drag, startPoint x: 416, startPoint y: 380, endPoint x: 412, endPoint y: 317, distance: 63.9
click at [412, 317] on div "Ms charu Malik, TK21, 12:30 PM-02:10 PM, ROOT TOUCHUP,CUT ,TEXTURIZE & STYLE Ri…" at bounding box center [415, 249] width 40 height 958
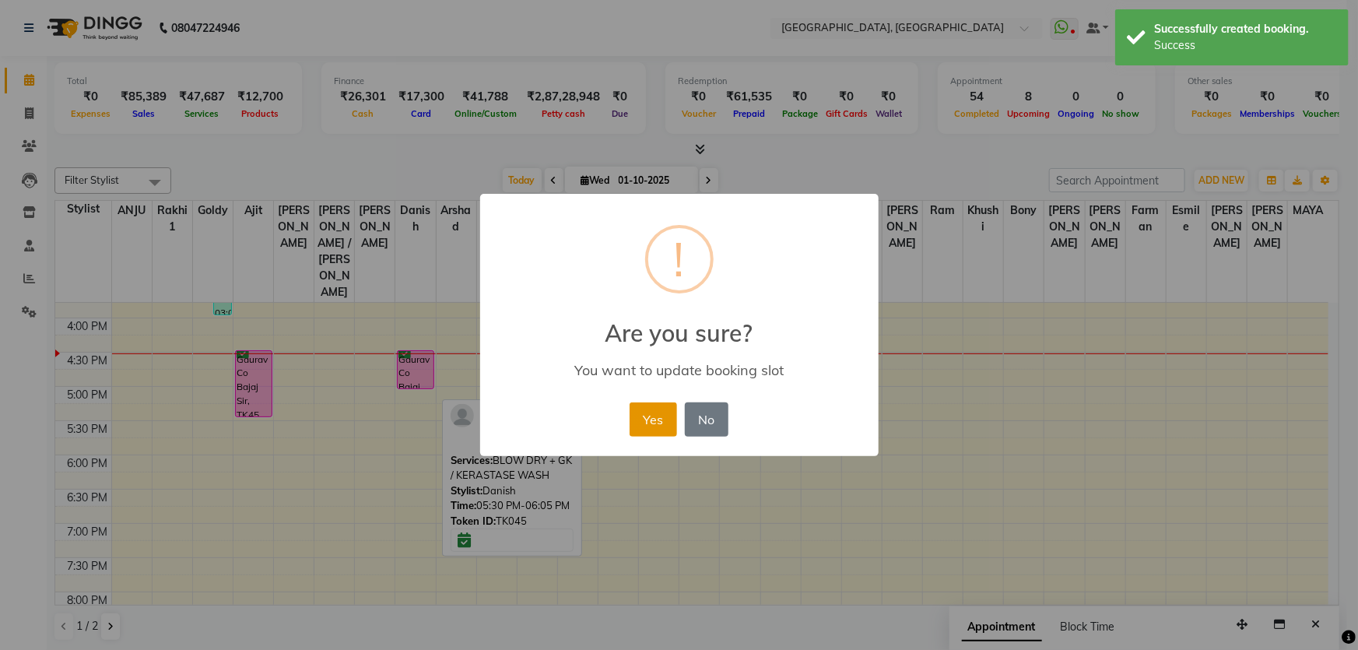
click at [671, 417] on button "Yes" at bounding box center [652, 419] width 47 height 34
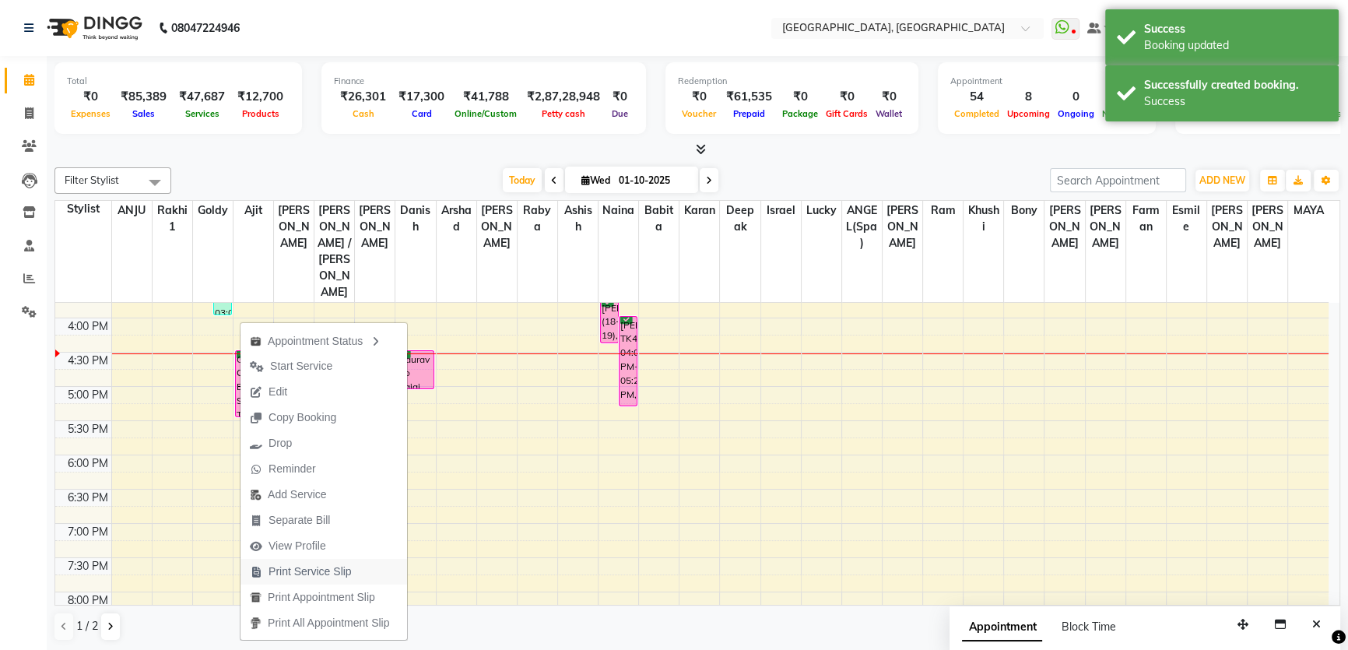
click at [296, 574] on span "Print Service Slip" at bounding box center [309, 571] width 83 height 16
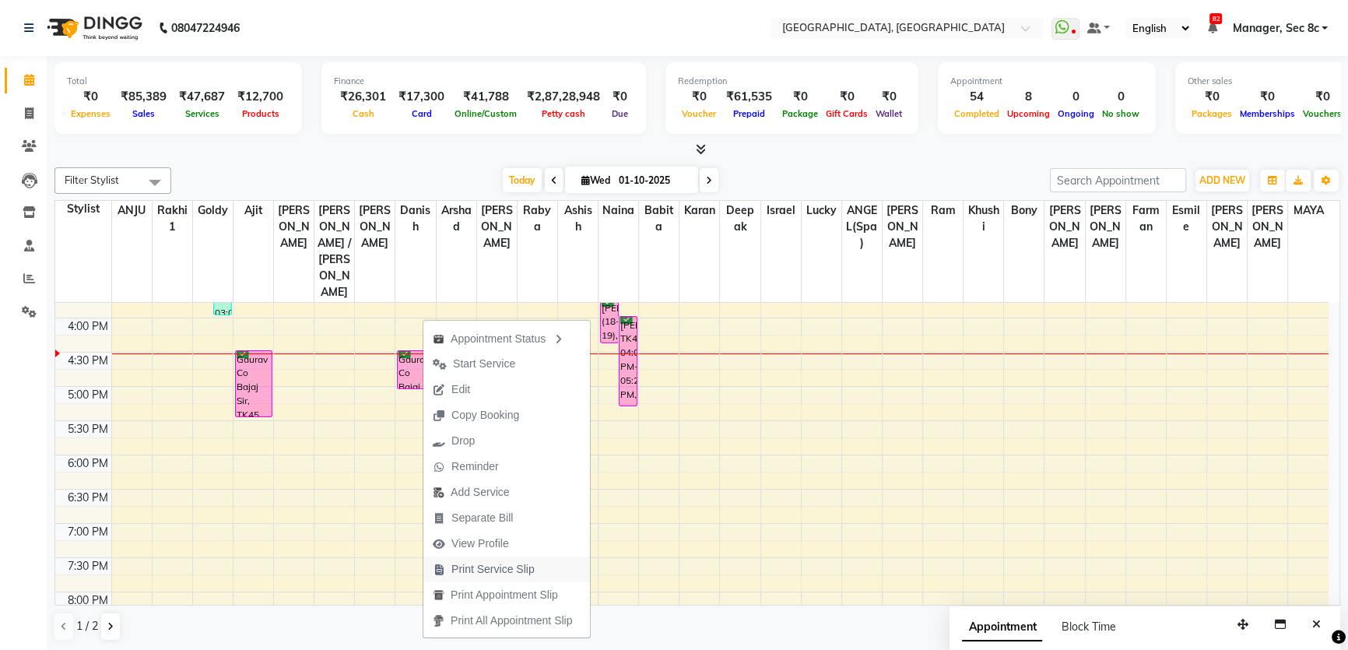
click at [471, 576] on span "Print Service Slip" at bounding box center [492, 569] width 83 height 16
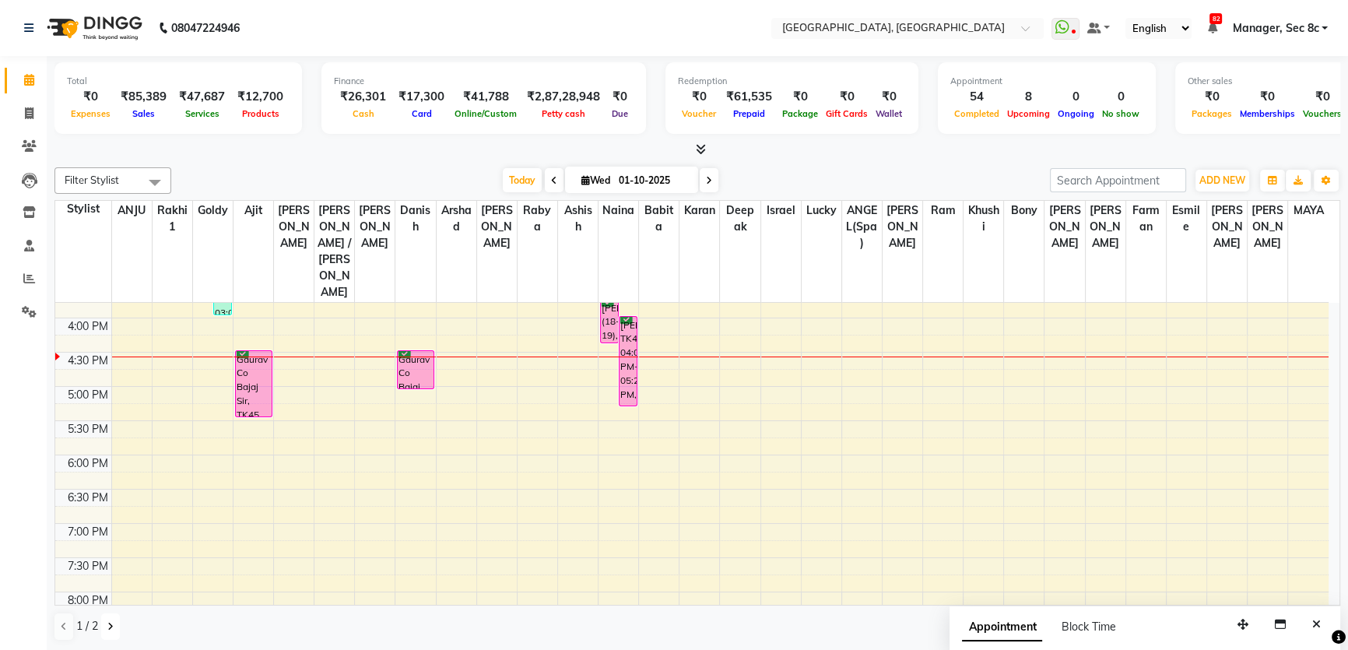
click at [110, 630] on button at bounding box center [110, 626] width 19 height 26
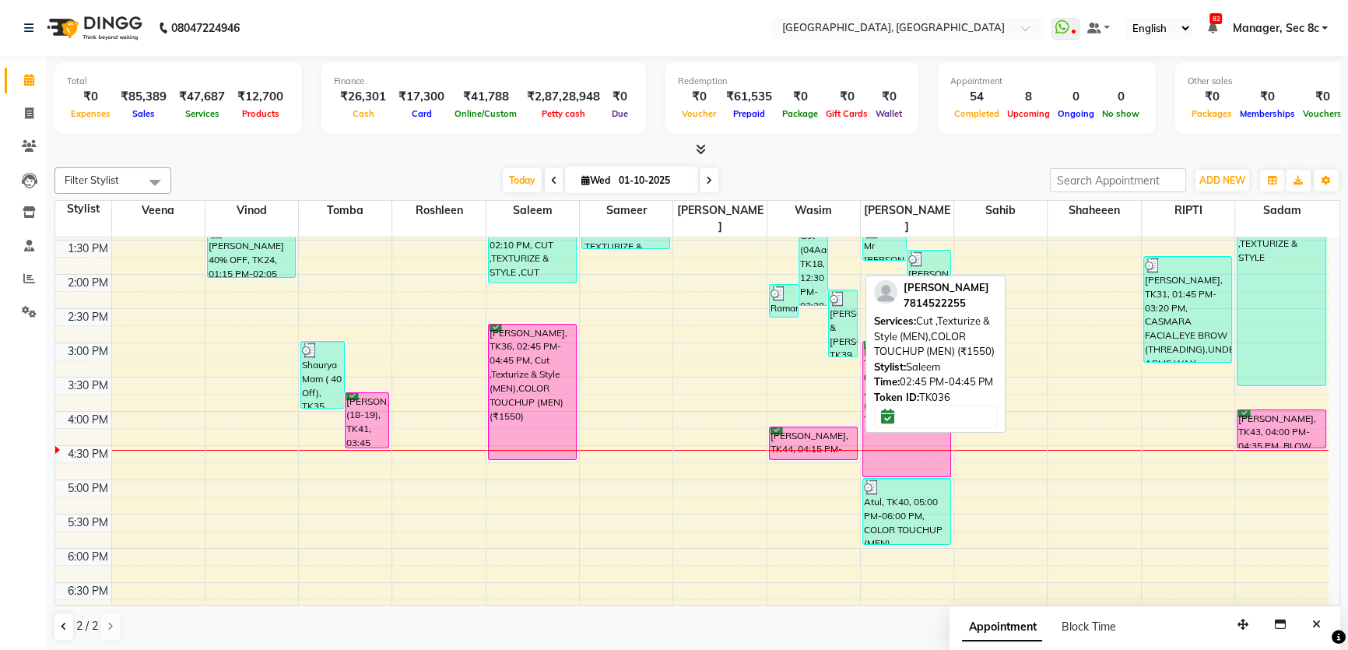
scroll to position [320, 0]
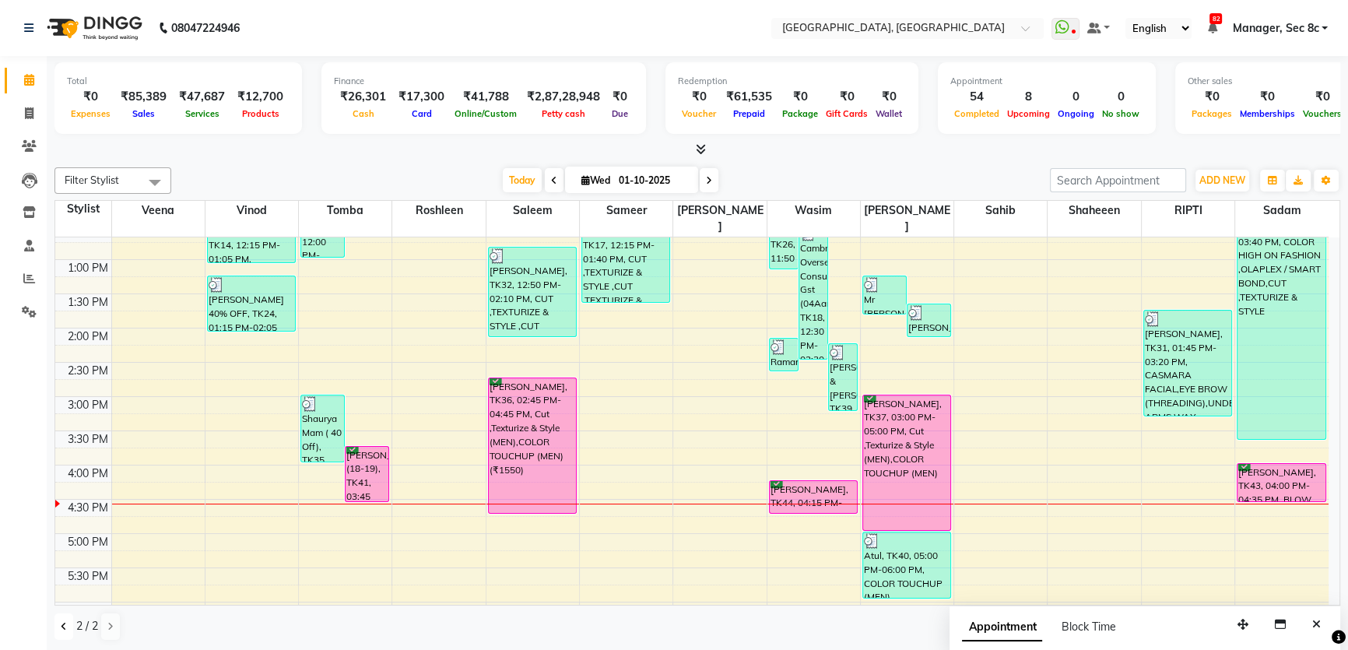
click at [61, 622] on icon at bounding box center [64, 626] width 6 height 9
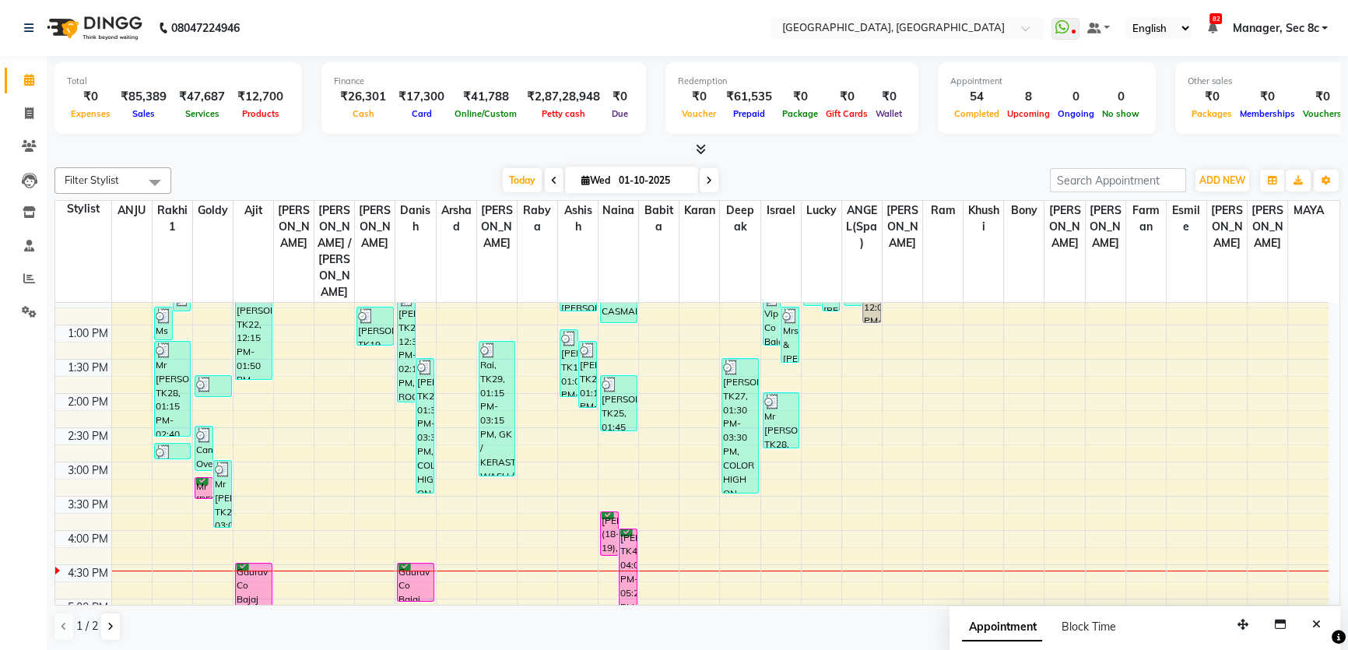
click at [371, 525] on div "8:00 AM 8:30 AM 9:00 AM 9:30 AM 10:00 AM 10:30 AM 11:00 AM 11:30 AM 12:00 PM 12…" at bounding box center [691, 462] width 1273 height 958
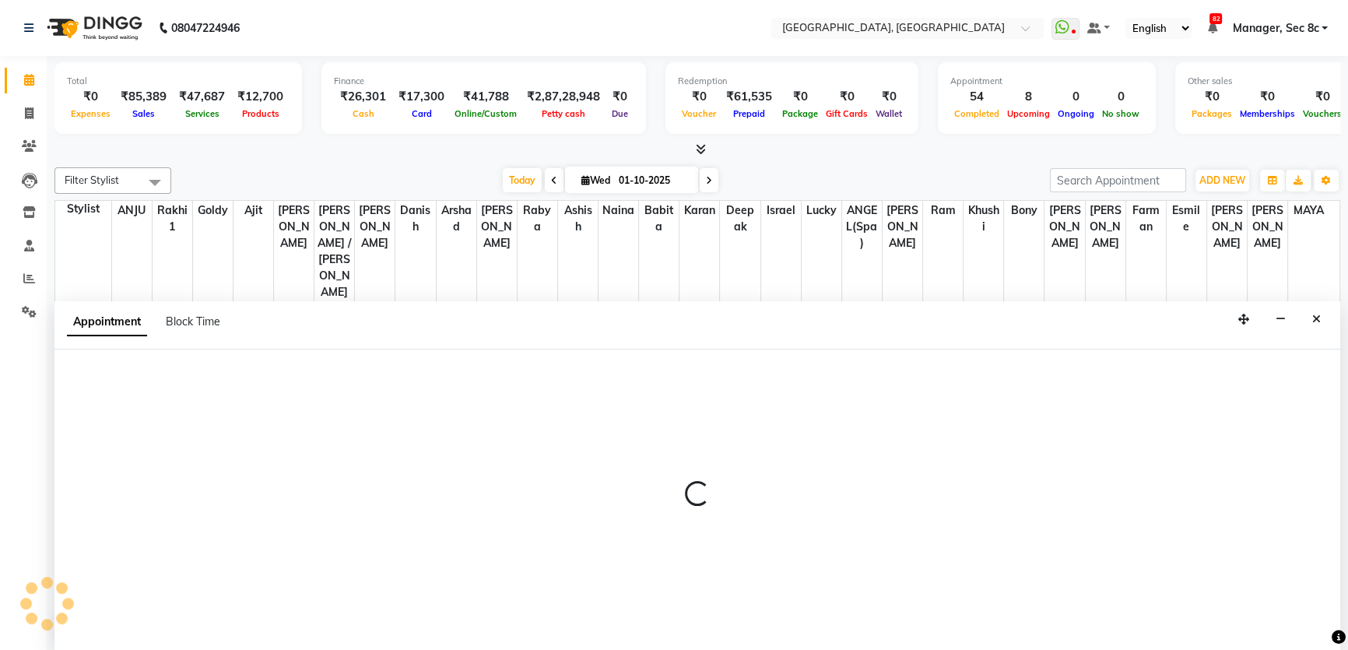
scroll to position [0, 0]
select select "25443"
select select "tentative"
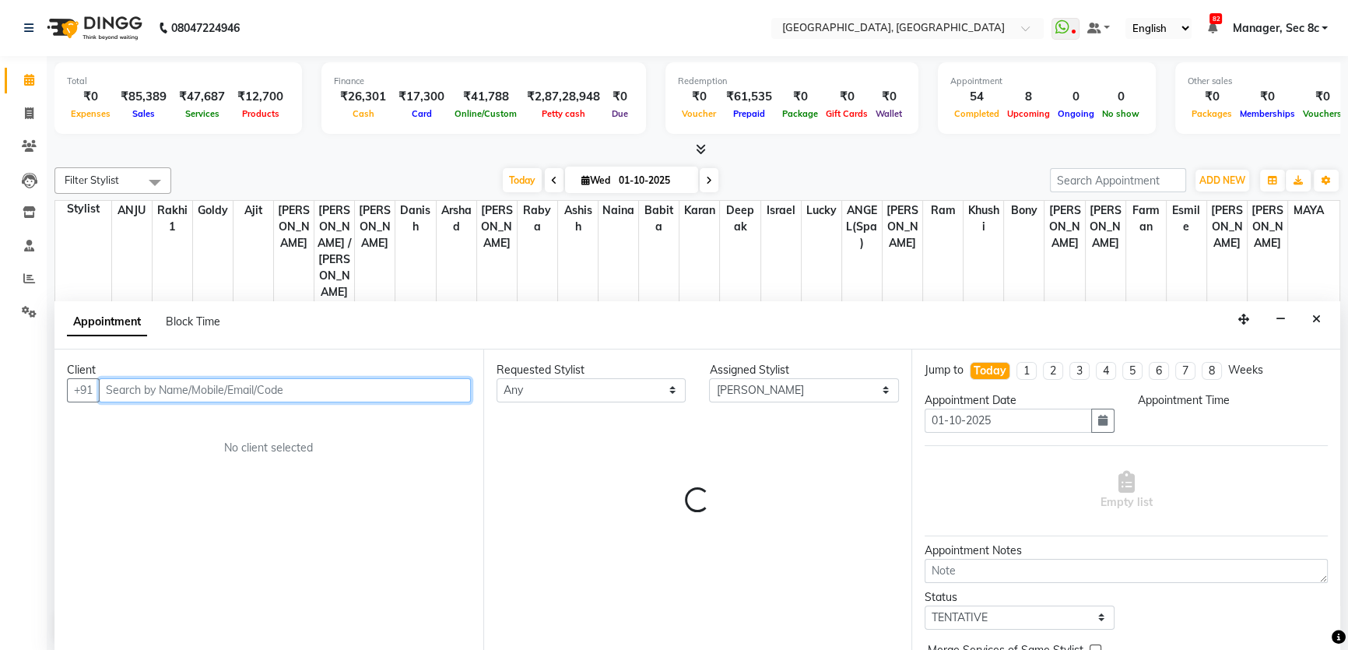
select select "990"
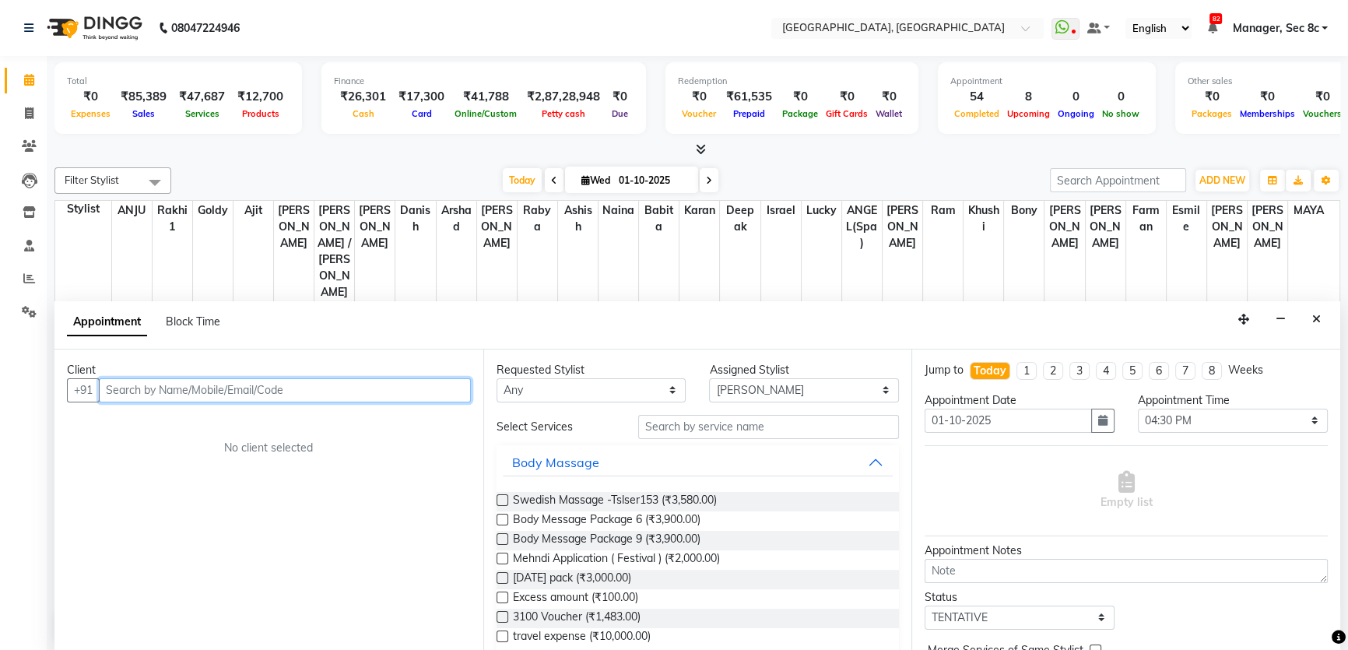
click at [249, 387] on input "text" at bounding box center [285, 390] width 372 height 24
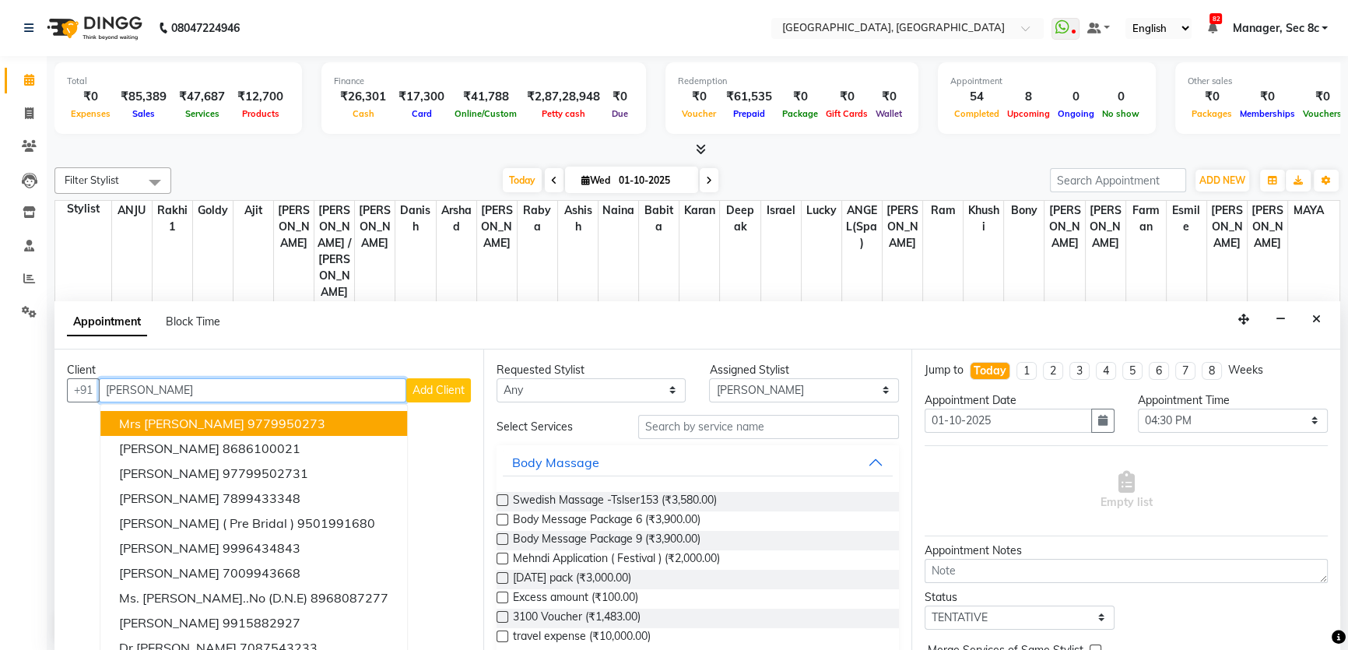
click at [295, 420] on ngb-highlight "9779950273" at bounding box center [286, 423] width 78 height 16
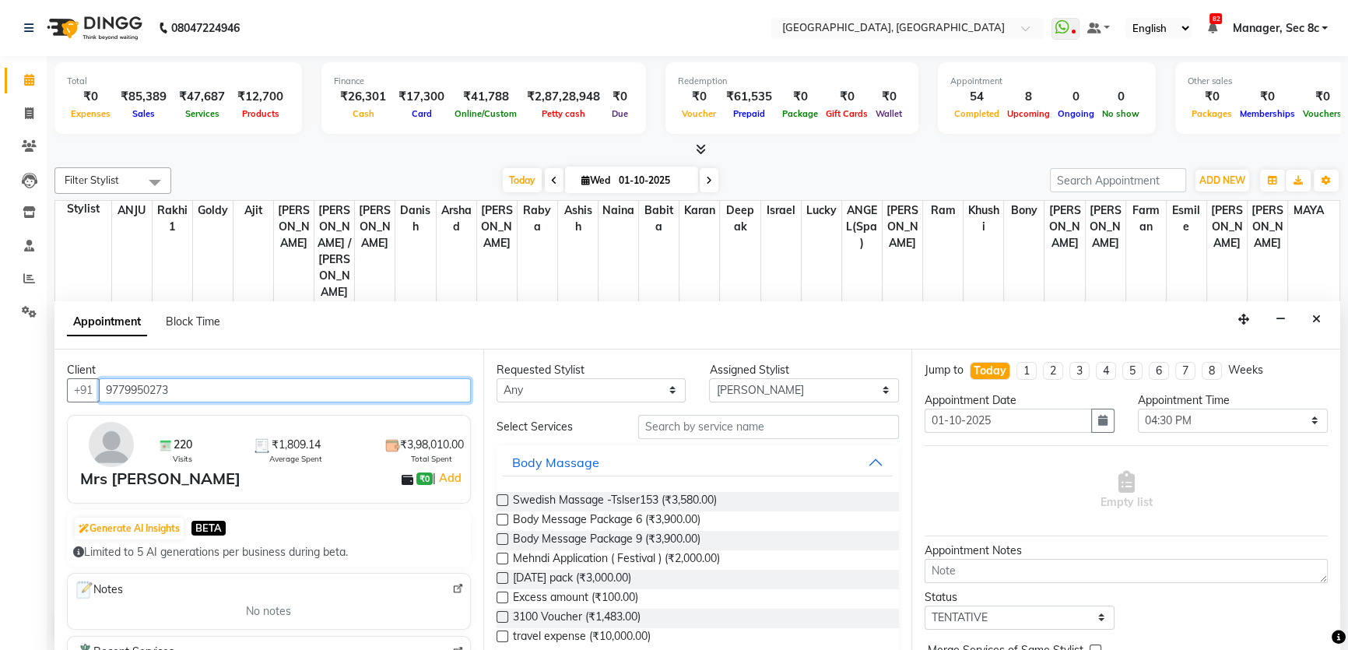
drag, startPoint x: 103, startPoint y: 384, endPoint x: 254, endPoint y: 384, distance: 150.9
click at [254, 384] on input "9779950273" at bounding box center [285, 390] width 372 height 24
type input "9779950273"
click at [31, 147] on icon at bounding box center [29, 146] width 15 height 12
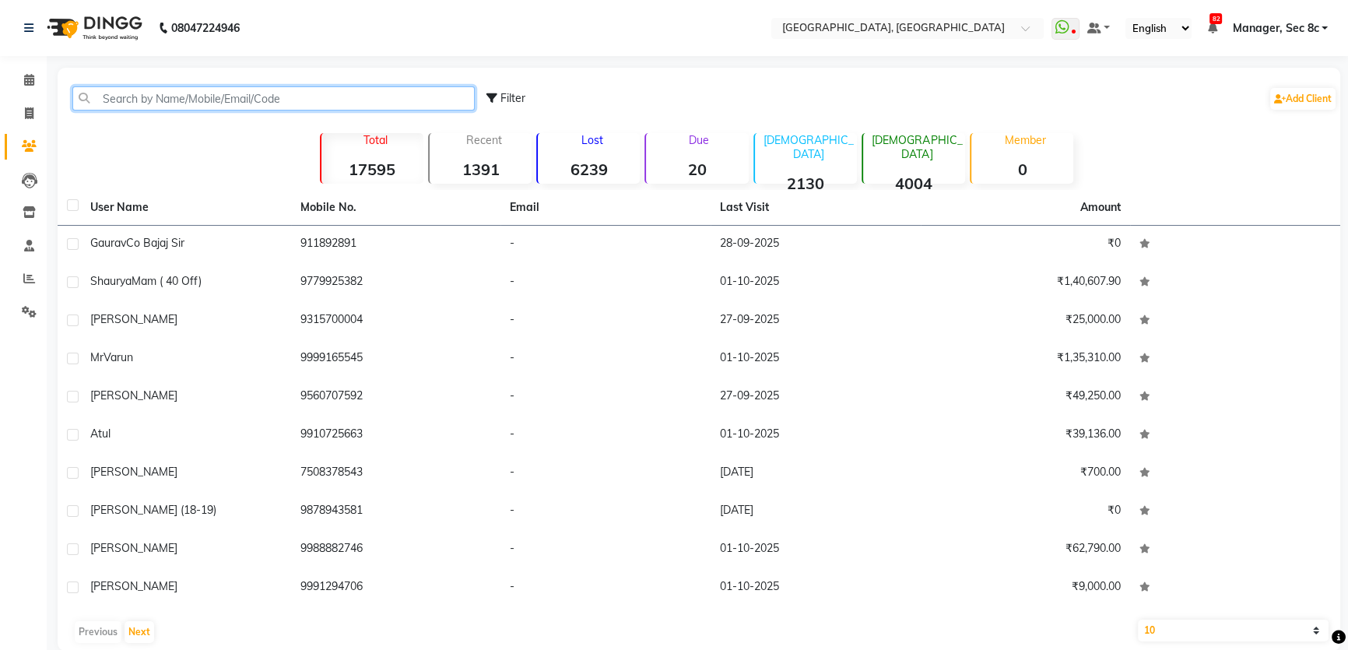
click at [157, 92] on input "text" at bounding box center [273, 98] width 402 height 24
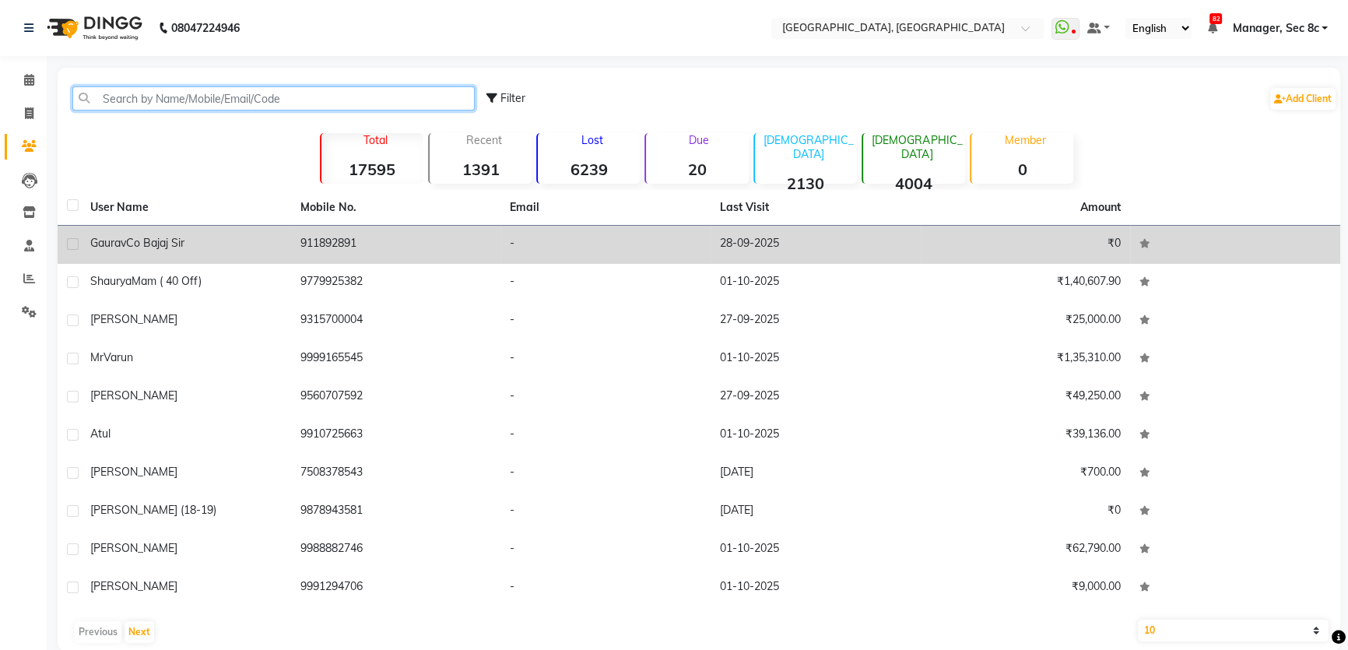
paste input "9779950273"
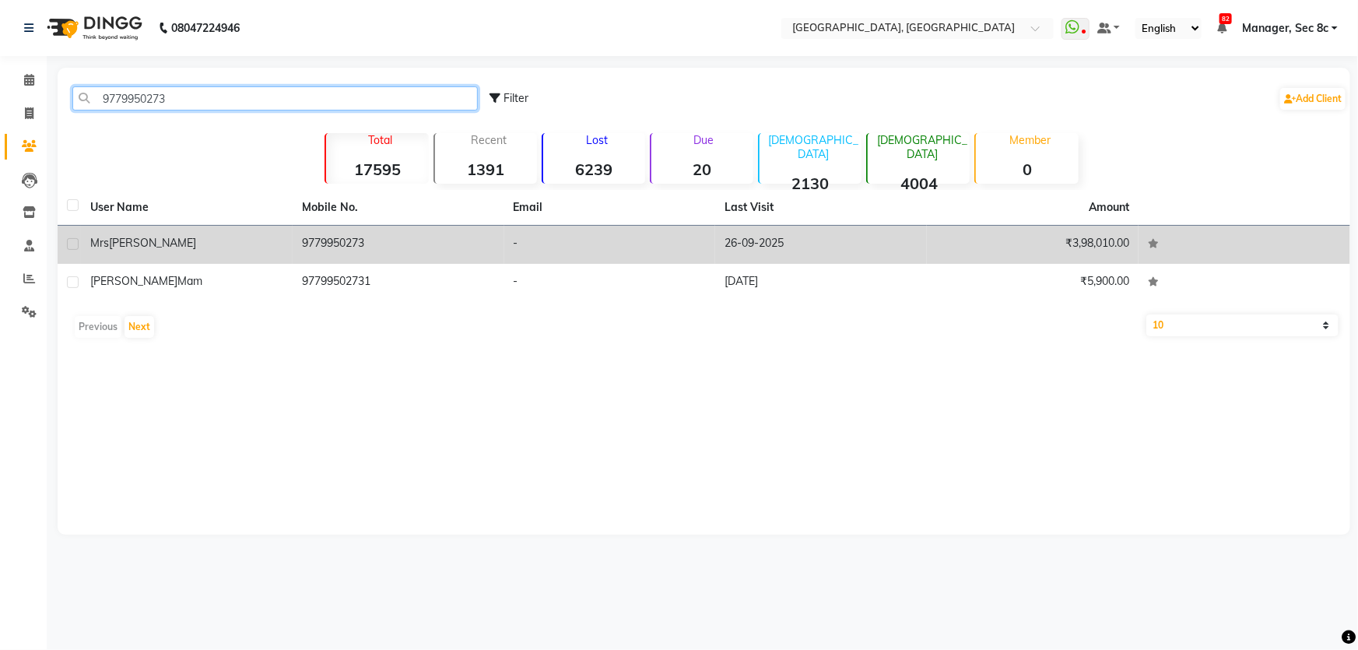
type input "9779950273"
click at [244, 254] on td "Mrs Parneet Mam" at bounding box center [187, 245] width 212 height 38
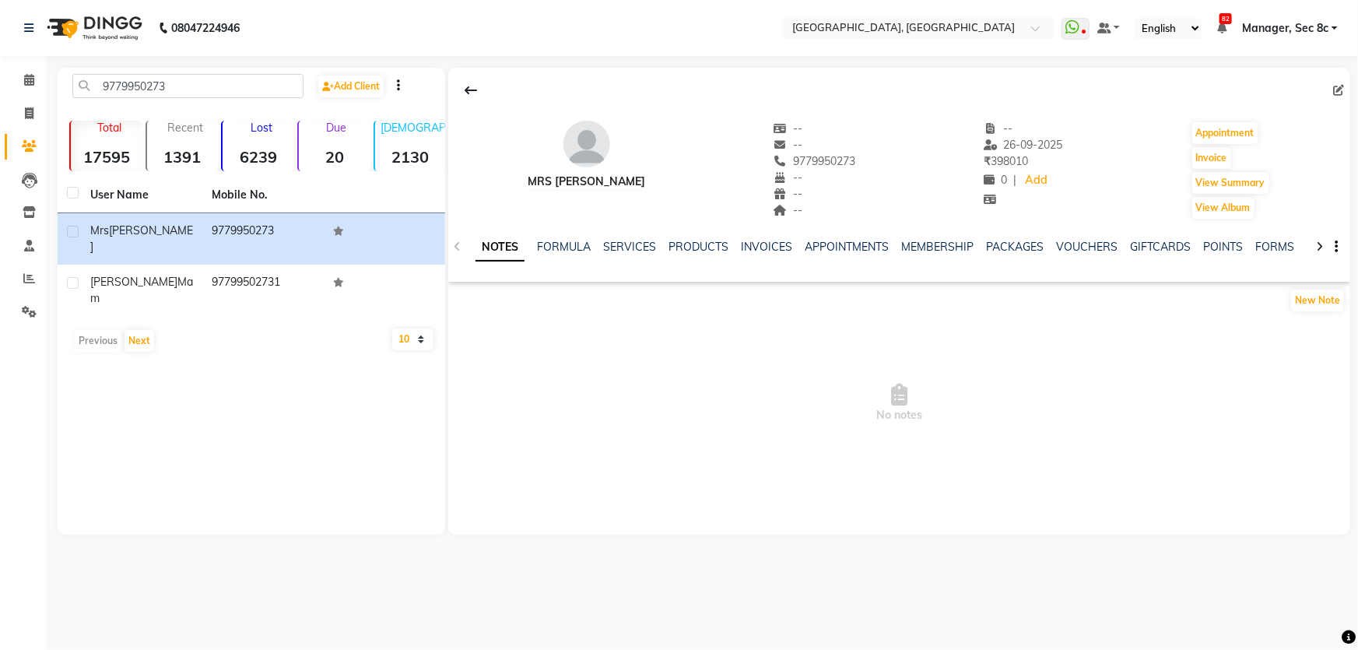
click at [1089, 237] on div "NOTES FORMULA SERVICES PRODUCTS INVOICES APPOINTMENTS MEMBERSHIP PACKAGES VOUCH…" at bounding box center [899, 247] width 902 height 54
click at [1088, 247] on link "VOUCHERS" at bounding box center [1086, 247] width 61 height 14
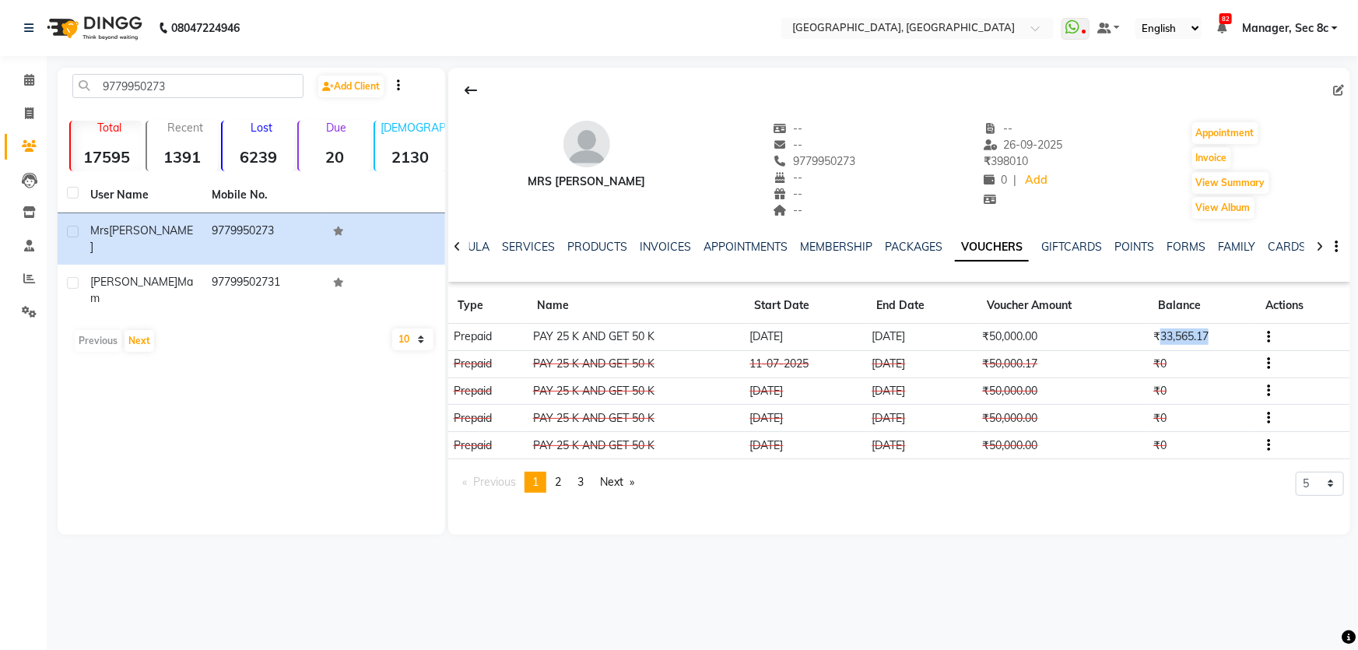
drag, startPoint x: 1161, startPoint y: 334, endPoint x: 1238, endPoint y: 335, distance: 77.0
click at [1238, 335] on td "₹33,565.17" at bounding box center [1201, 337] width 107 height 27
click at [23, 78] on span at bounding box center [29, 81] width 27 height 18
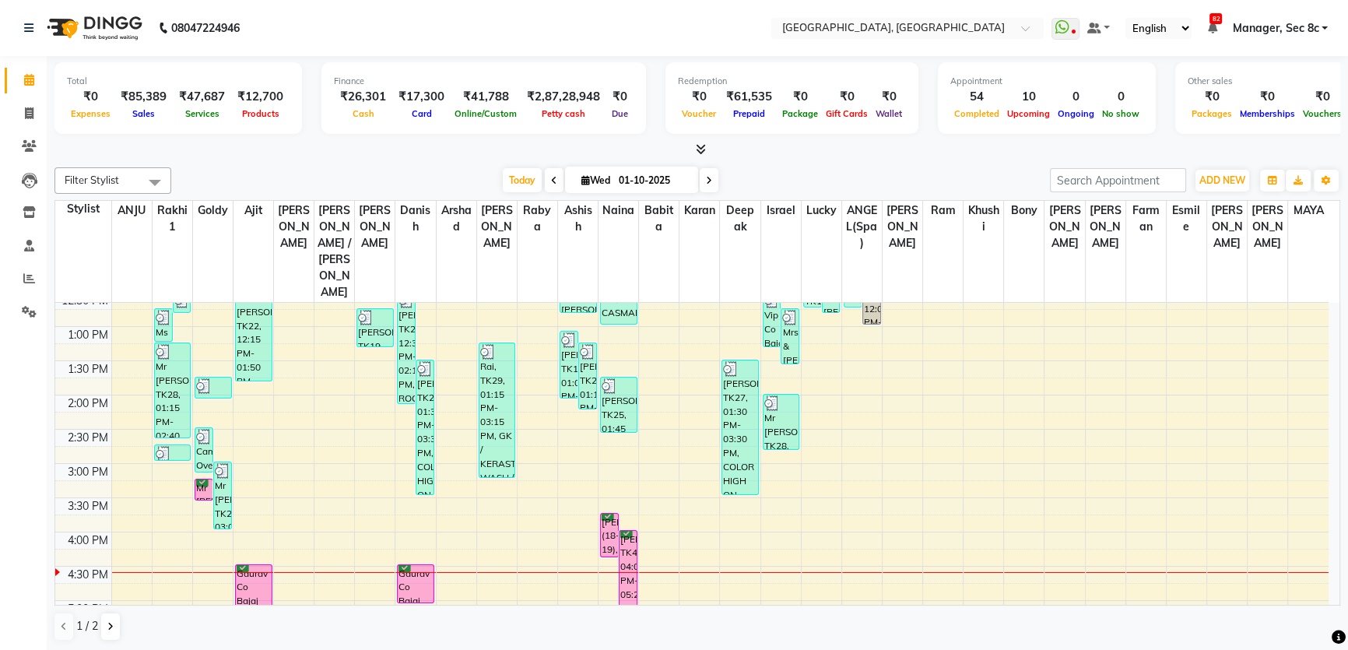
scroll to position [353, 0]
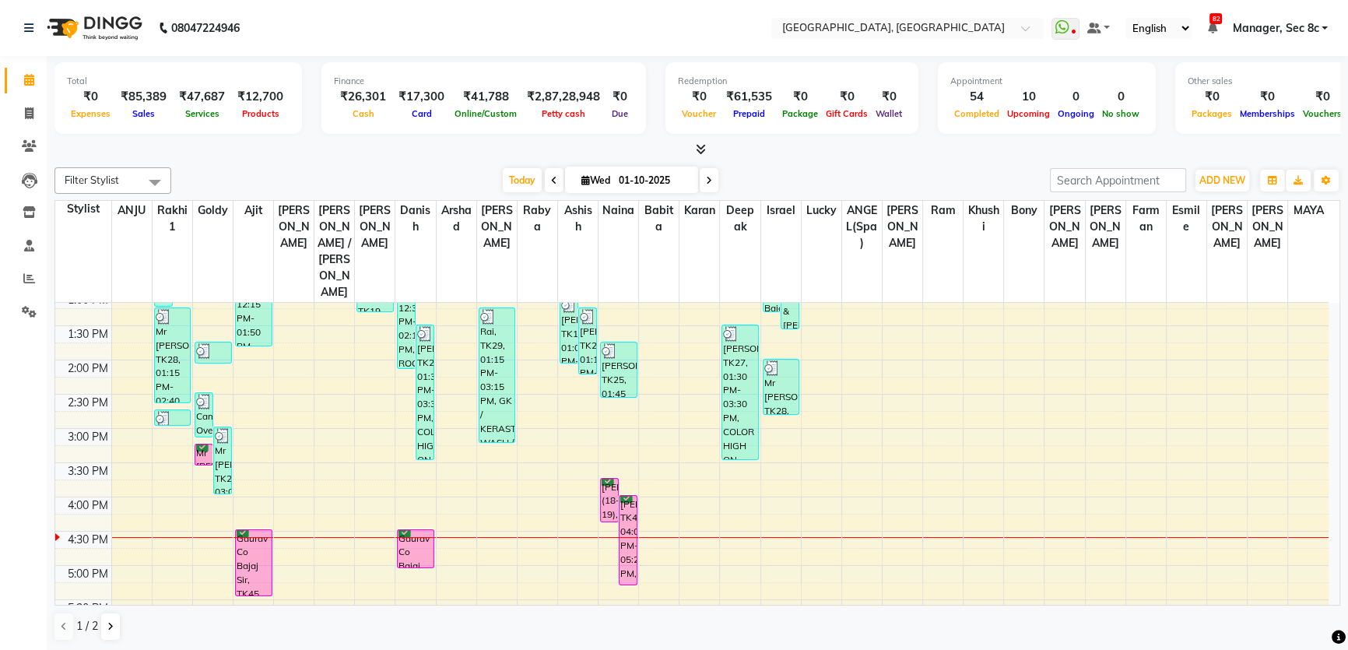
click at [369, 492] on div "8:00 AM 8:30 AM 9:00 AM 9:30 AM 10:00 AM 10:30 AM 11:00 AM 11:30 AM 12:00 PM 12…" at bounding box center [691, 428] width 1273 height 958
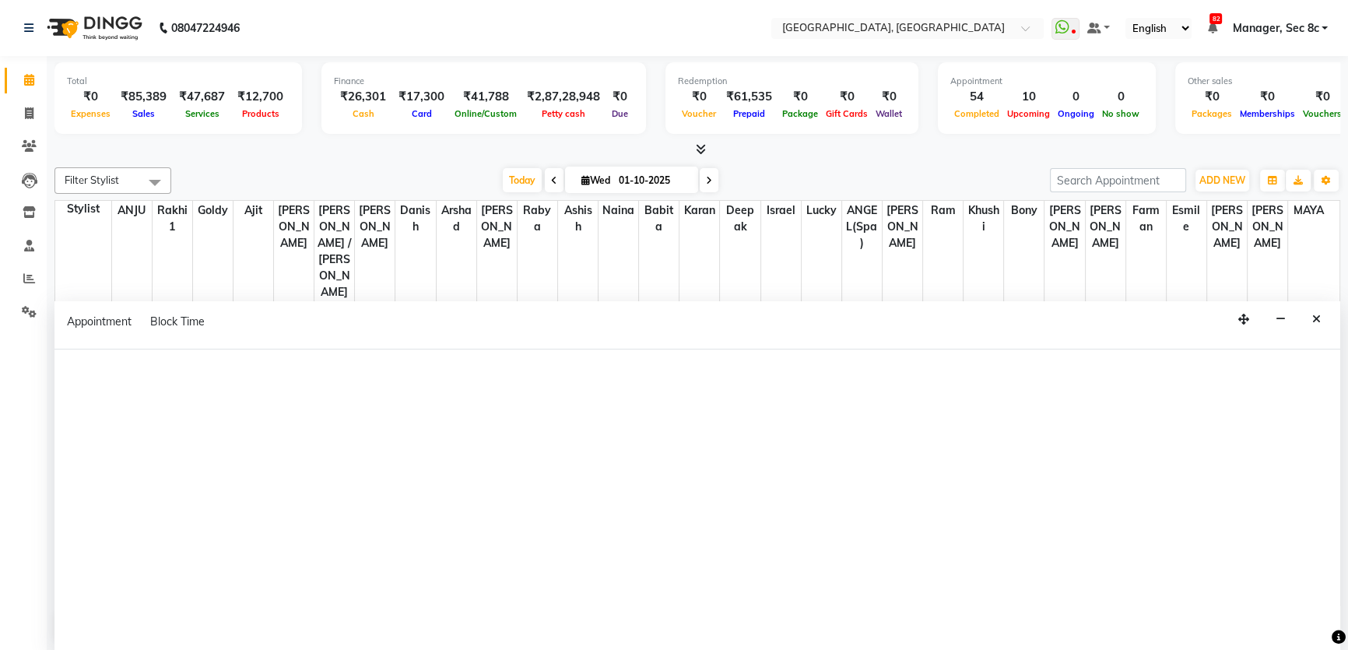
select select "25443"
select select "tentative"
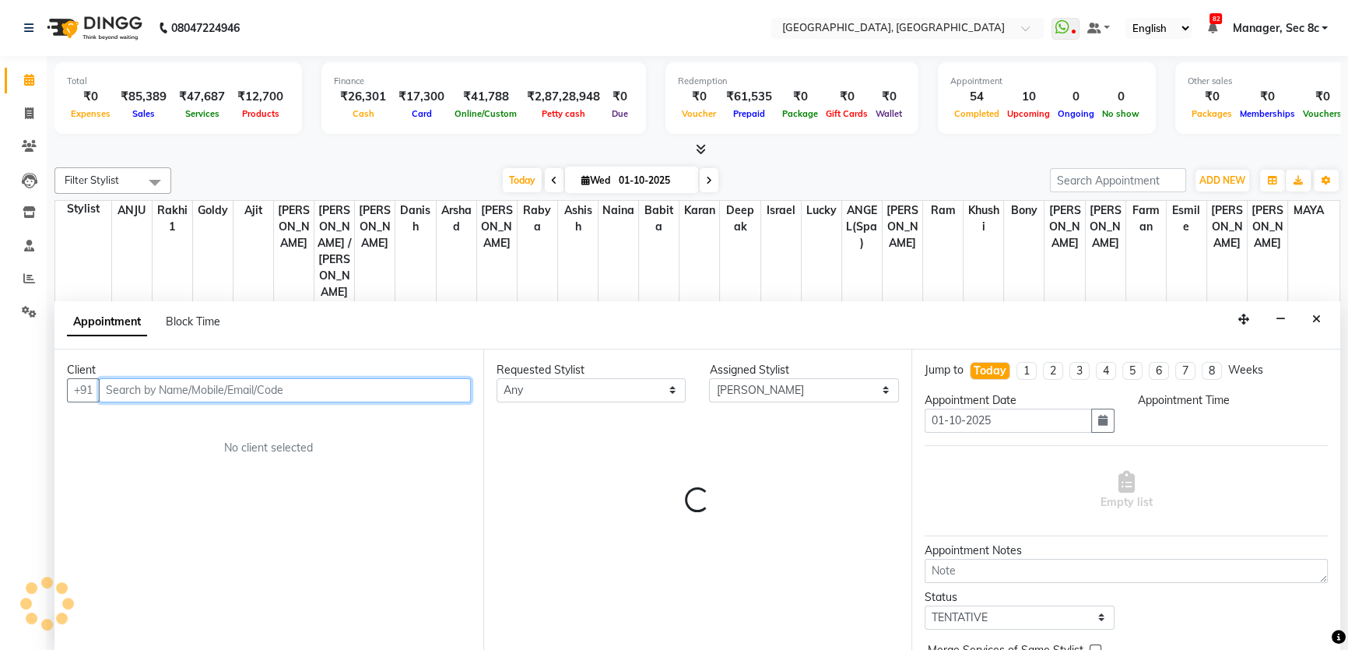
select select "990"
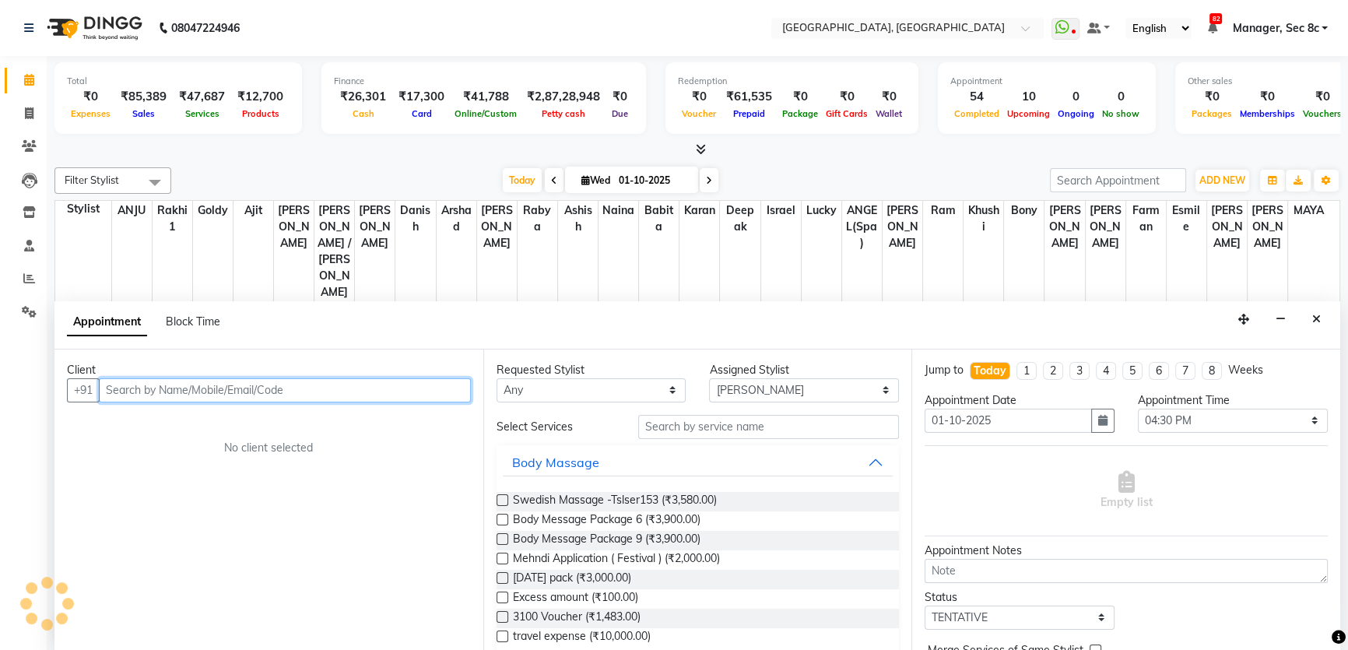
click at [286, 387] on input "text" at bounding box center [285, 390] width 372 height 24
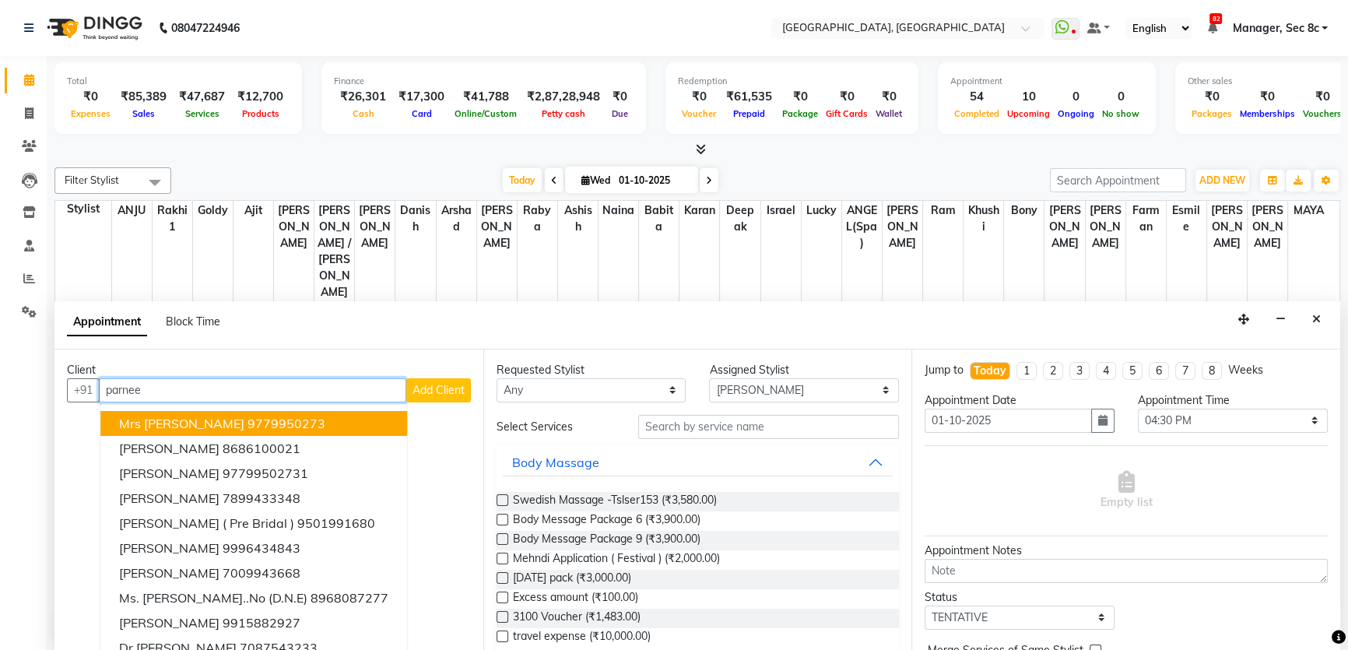
click at [265, 425] on ngb-highlight "9779950273" at bounding box center [286, 423] width 78 height 16
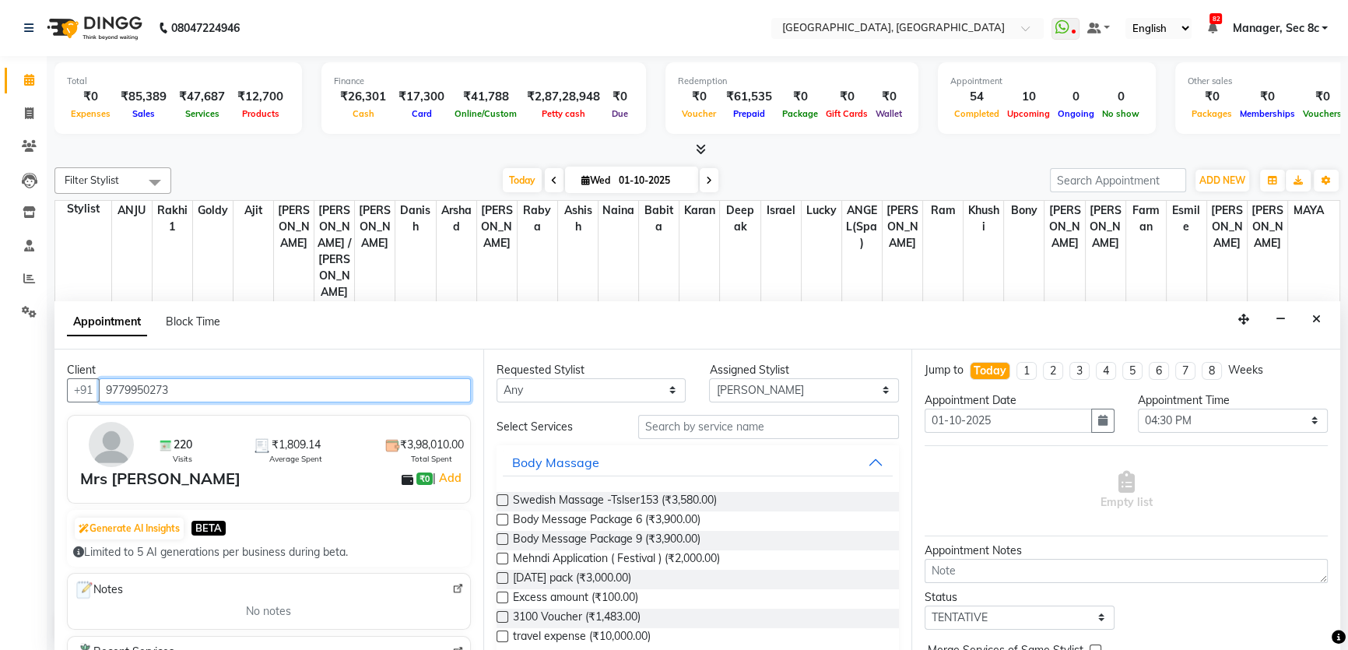
type input "9779950273"
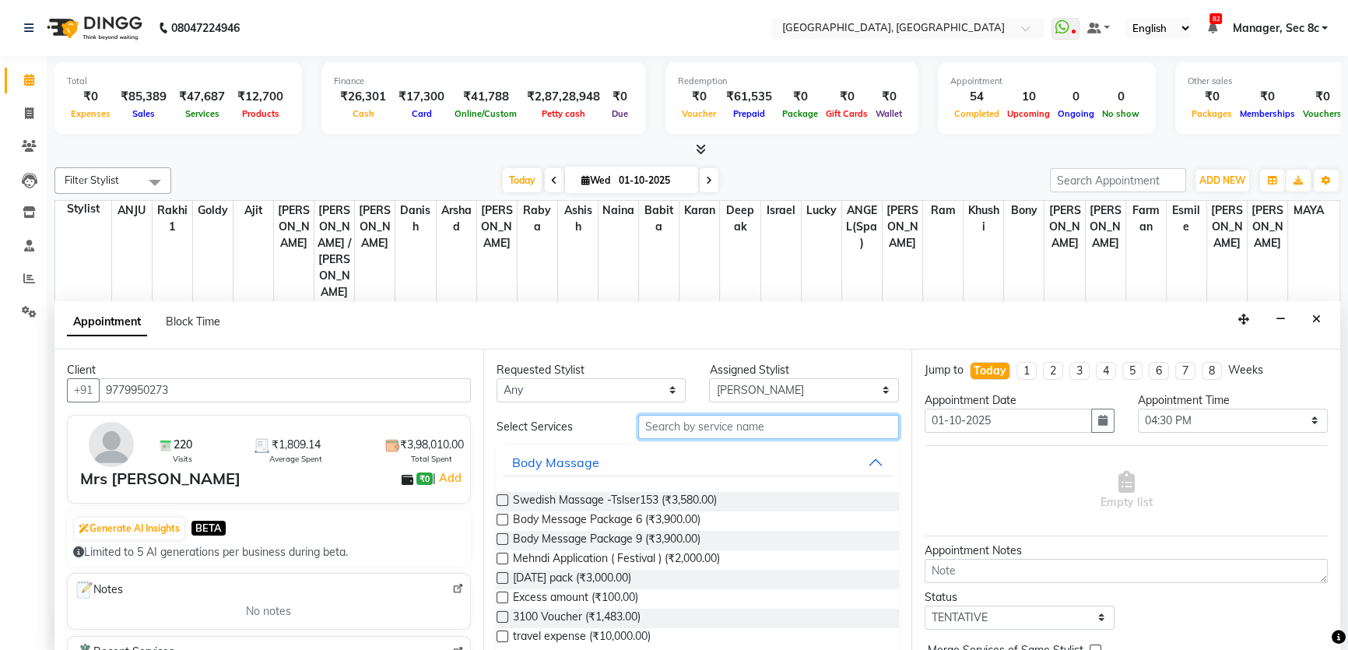
click at [693, 431] on input "text" at bounding box center [768, 427] width 261 height 24
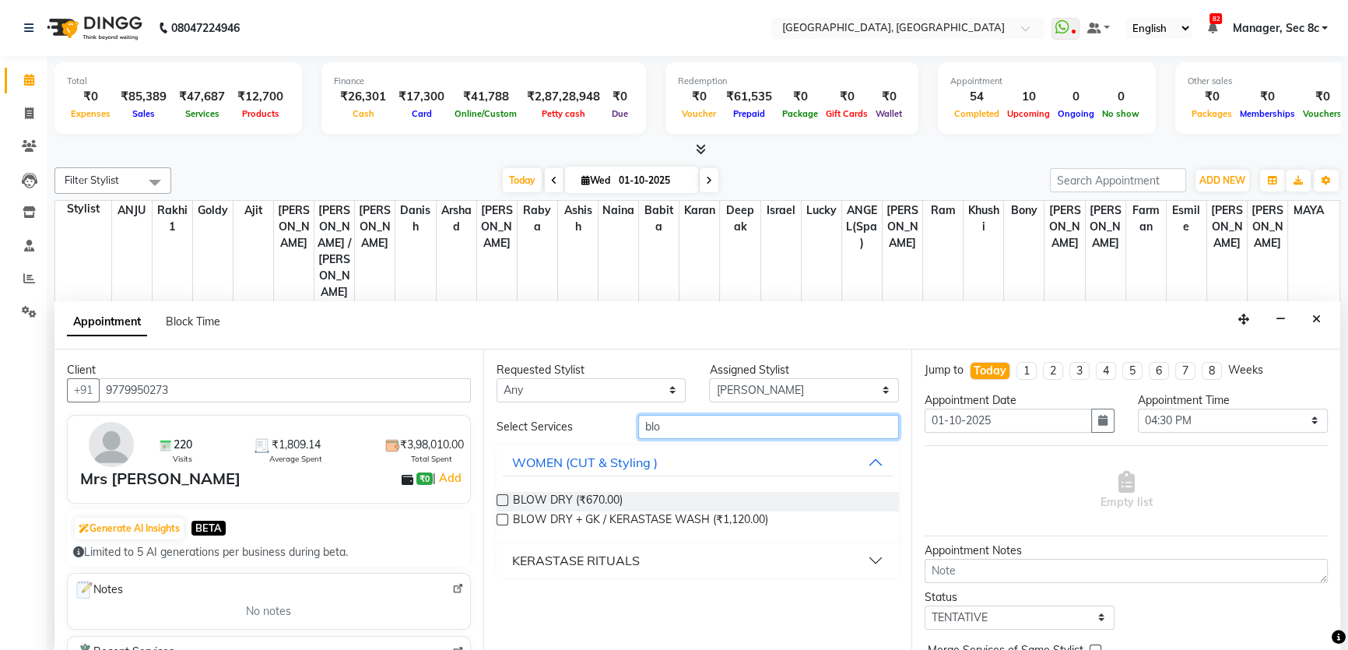
type input "blo"
click at [506, 495] on label at bounding box center [502, 500] width 12 height 12
click at [506, 496] on input "checkbox" at bounding box center [501, 501] width 10 height 10
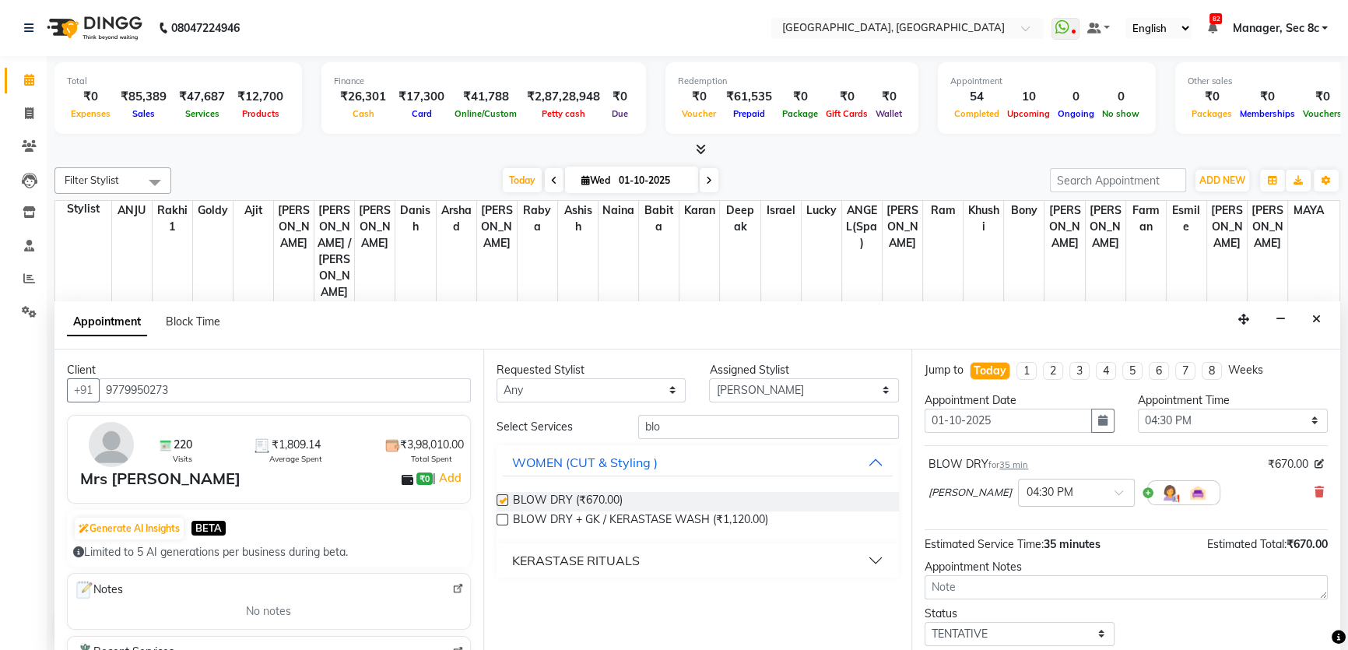
checkbox input "false"
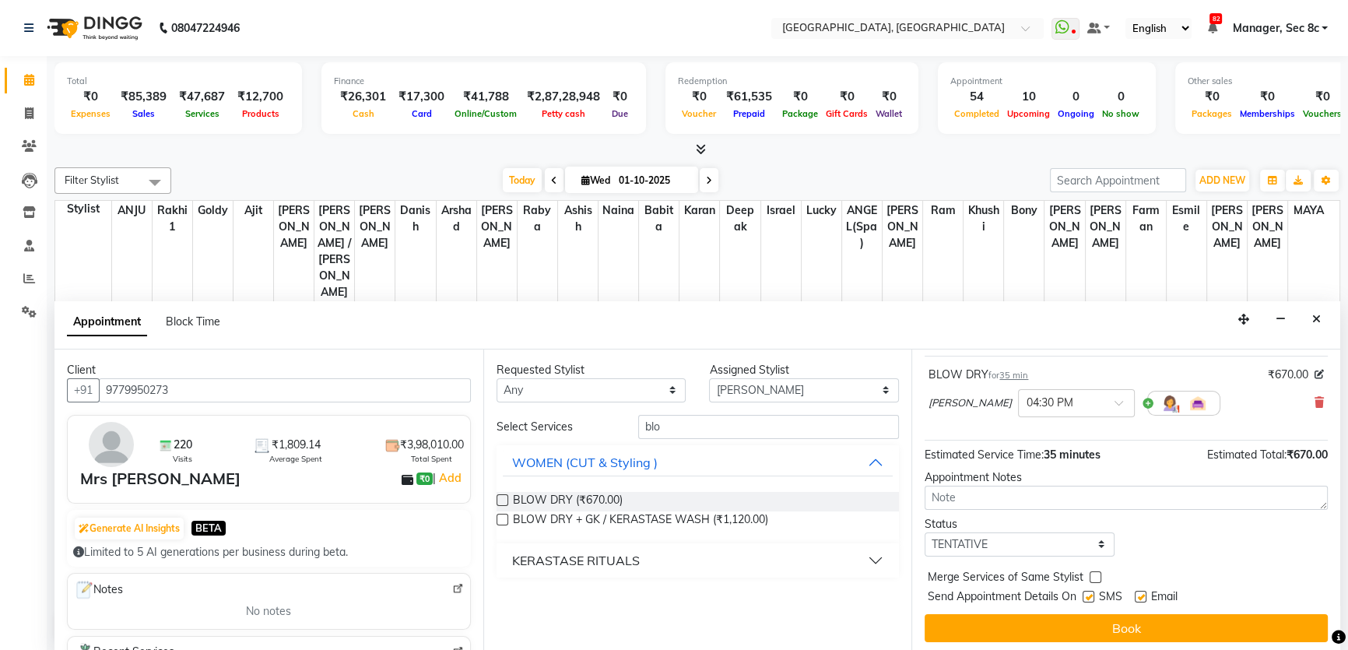
scroll to position [92, 0]
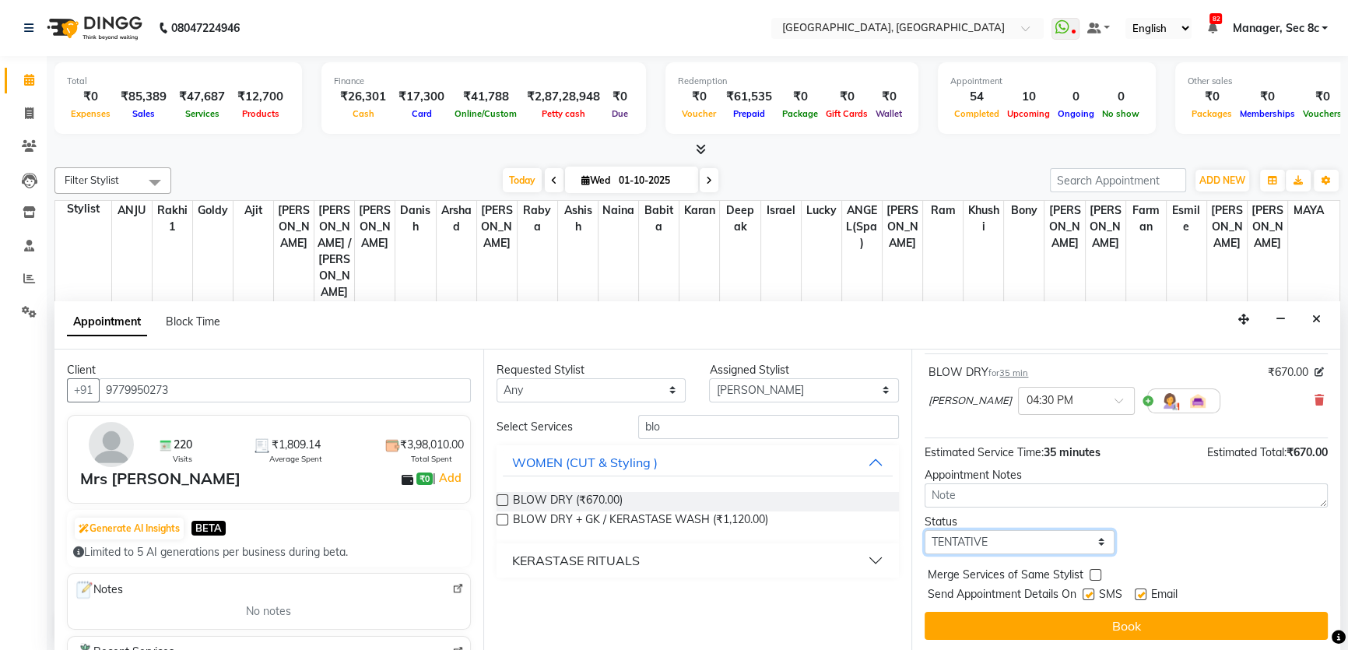
click at [1070, 548] on select "Select TENTATIVE CONFIRM CHECK-IN UPCOMING" at bounding box center [1019, 542] width 190 height 24
select select "confirm booking"
click at [924, 530] on select "Select TENTATIVE CONFIRM CHECK-IN UPCOMING" at bounding box center [1019, 542] width 190 height 24
click at [1092, 594] on label at bounding box center [1088, 594] width 12 height 12
click at [1092, 594] on input "checkbox" at bounding box center [1087, 596] width 10 height 10
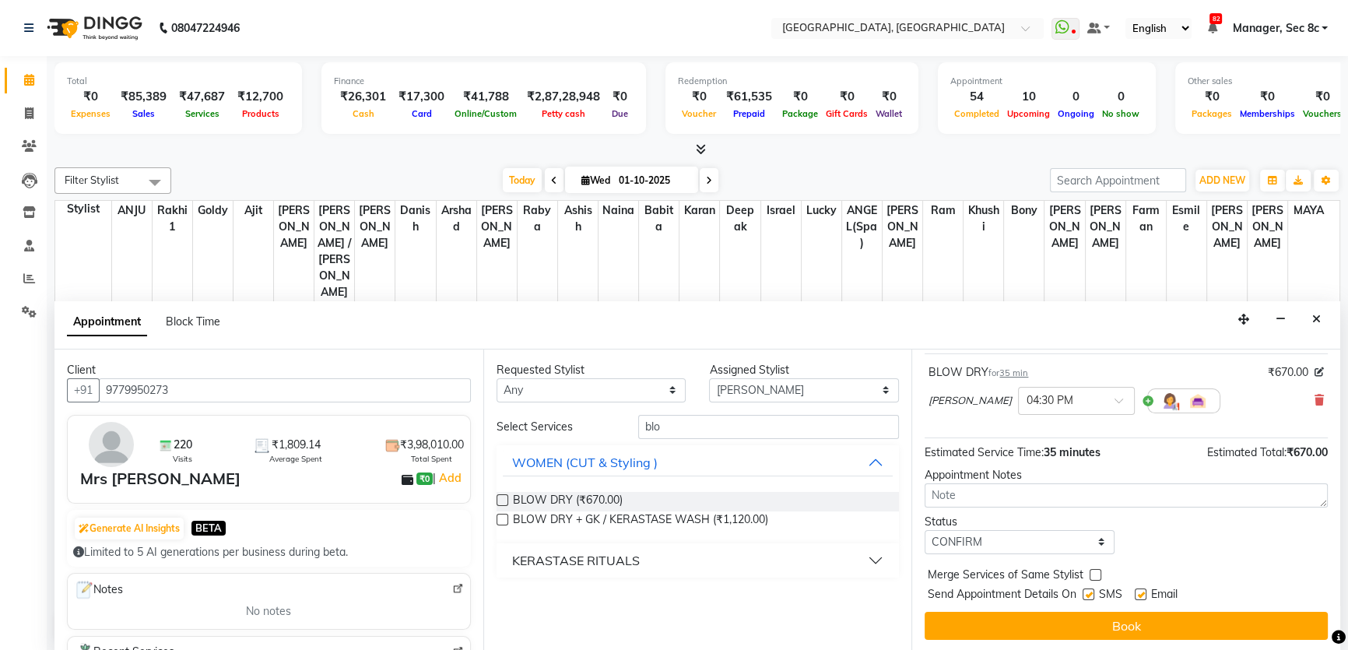
checkbox input "false"
click at [1090, 562] on div "Jump to Today 1 2 3 4 5 6 7 8 Weeks Appointment Date 01-10-2025 Appointment Tim…" at bounding box center [1125, 500] width 429 height 302
click at [1096, 576] on label at bounding box center [1095, 575] width 12 height 12
click at [1096, 576] on input "checkbox" at bounding box center [1094, 576] width 10 height 10
checkbox input "true"
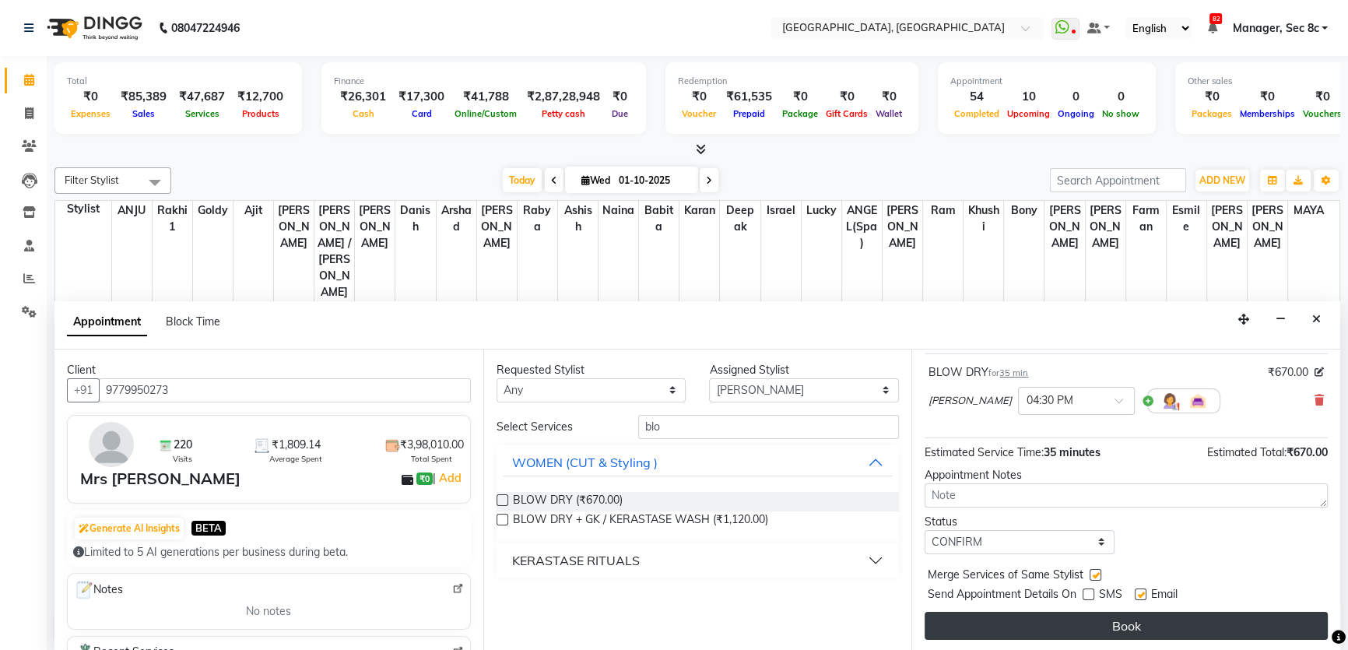
click at [1084, 617] on button "Book" at bounding box center [1125, 626] width 403 height 28
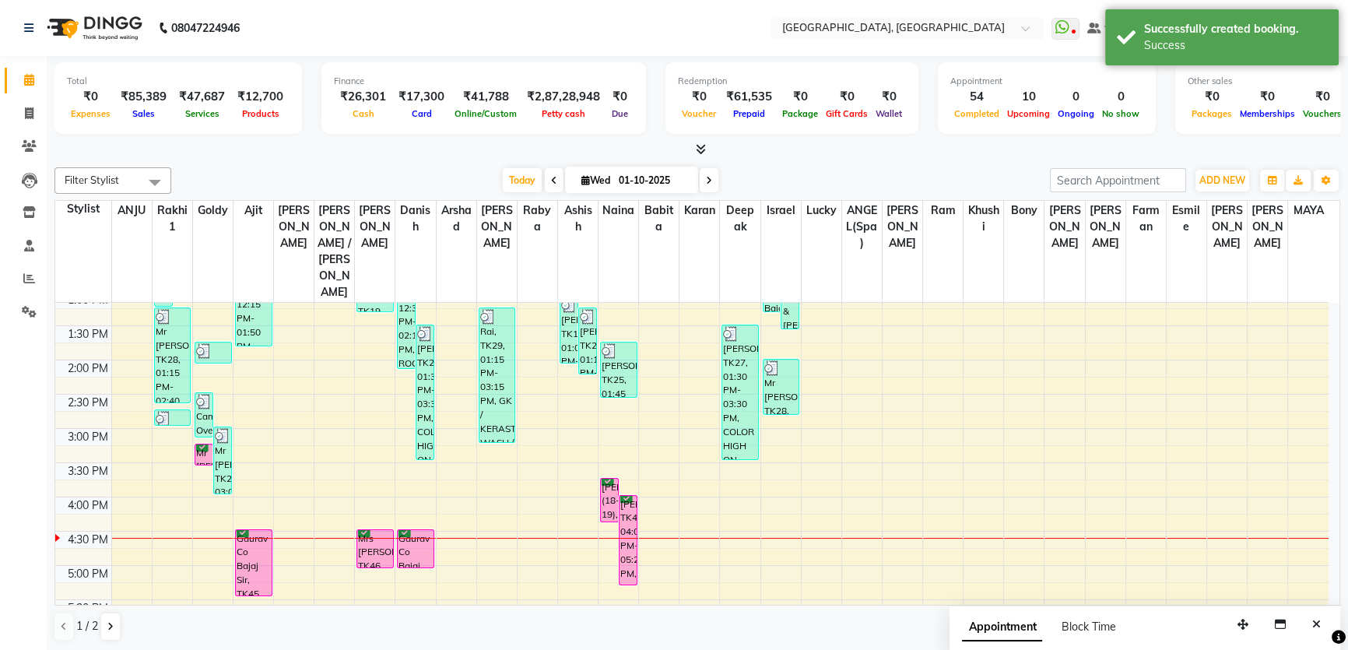
scroll to position [0, 0]
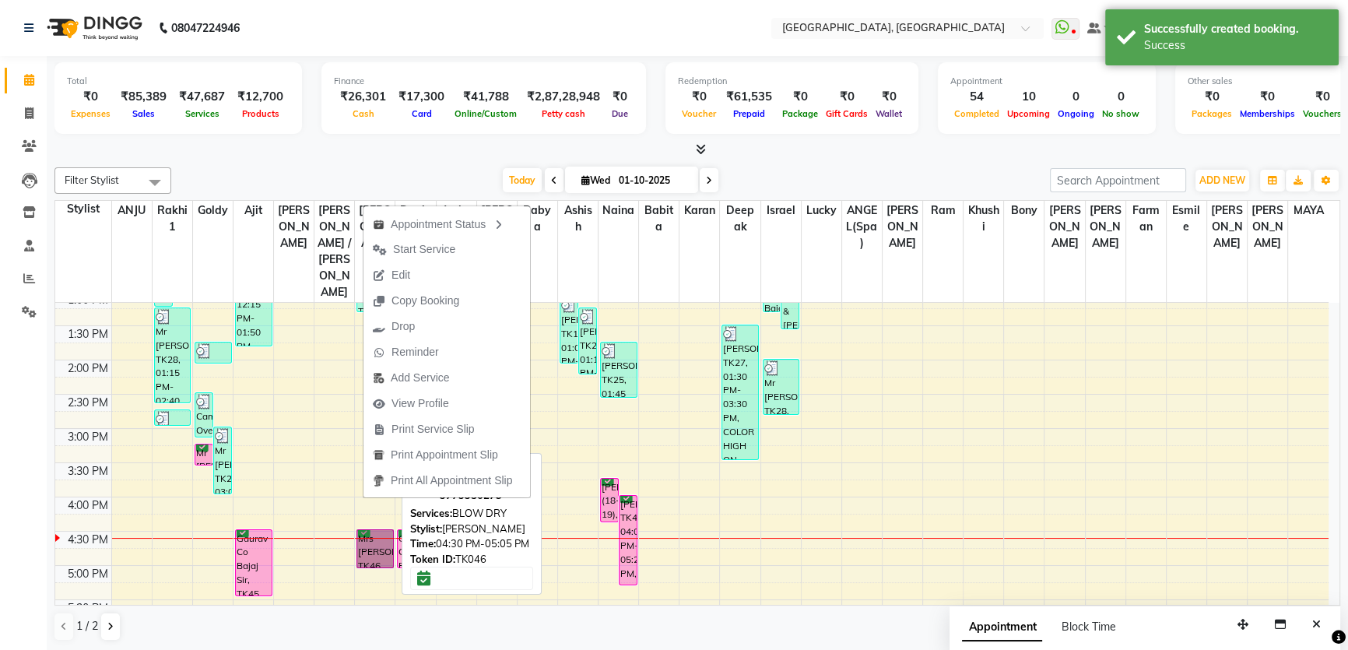
click at [379, 529] on link "Mrs [PERSON_NAME], TK46, 04:30 PM-05:05 PM, BLOW DRY" at bounding box center [374, 548] width 37 height 39
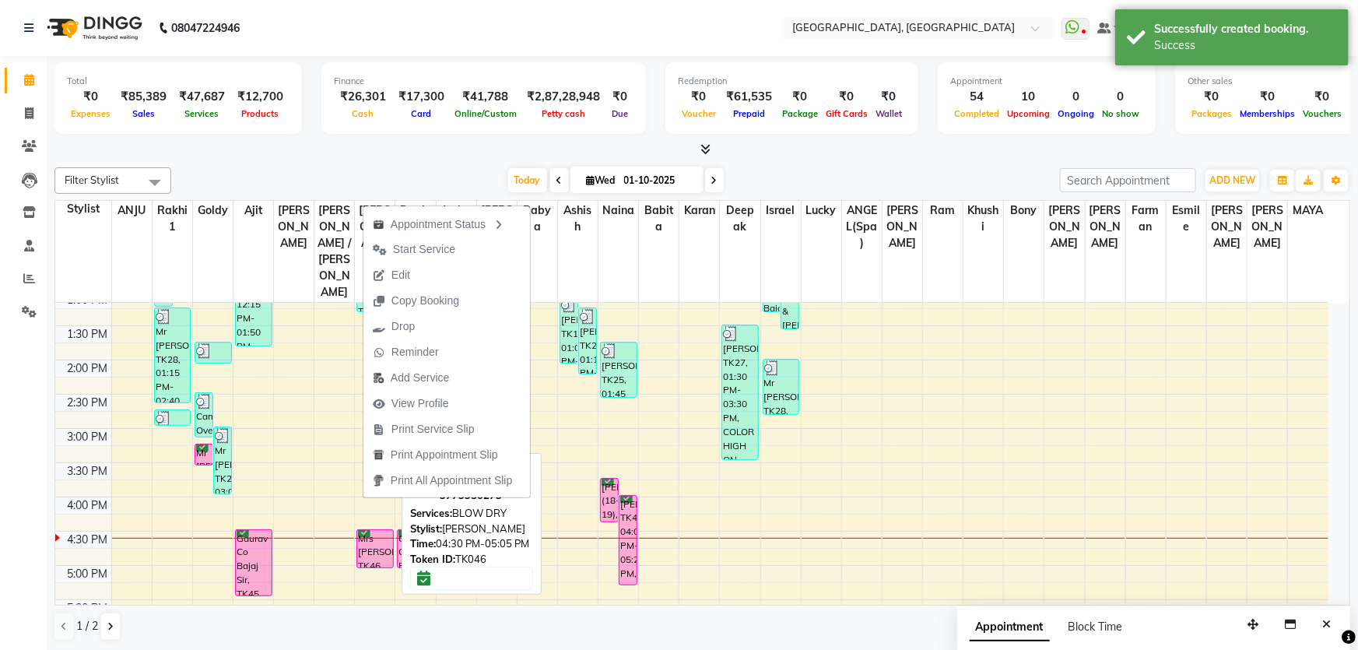
select select "6"
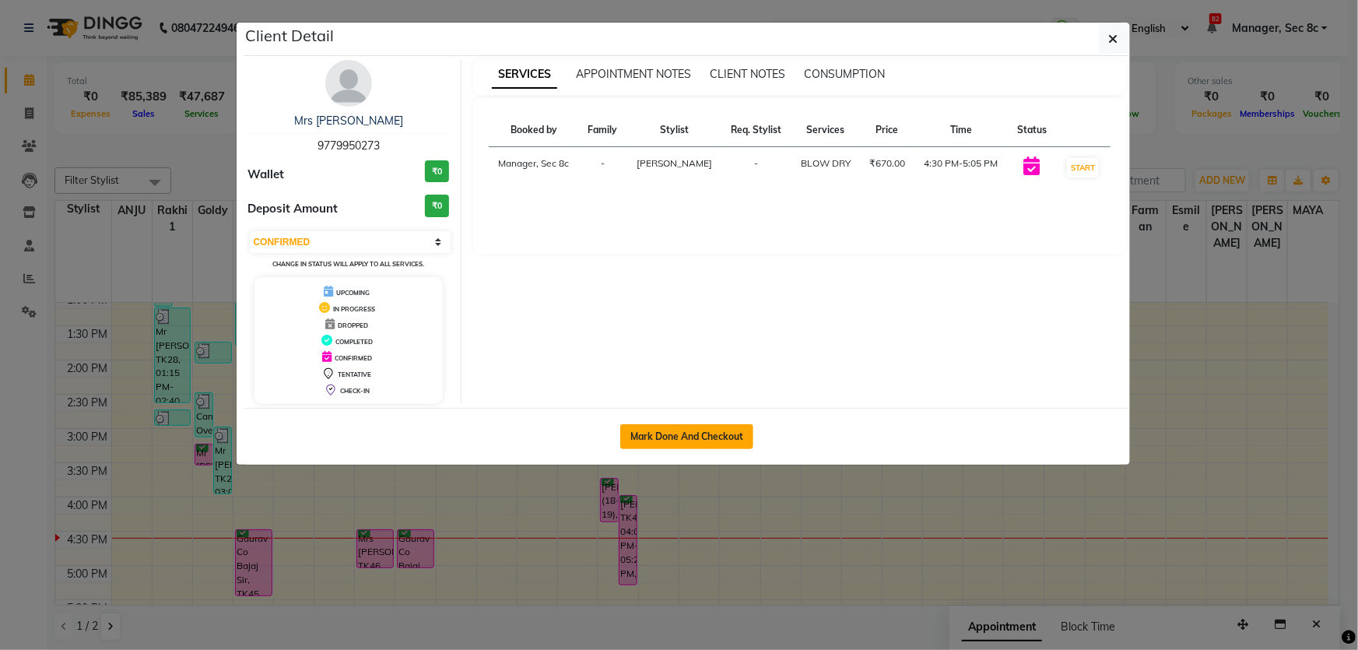
click at [688, 440] on button "Mark Done And Checkout" at bounding box center [686, 436] width 133 height 25
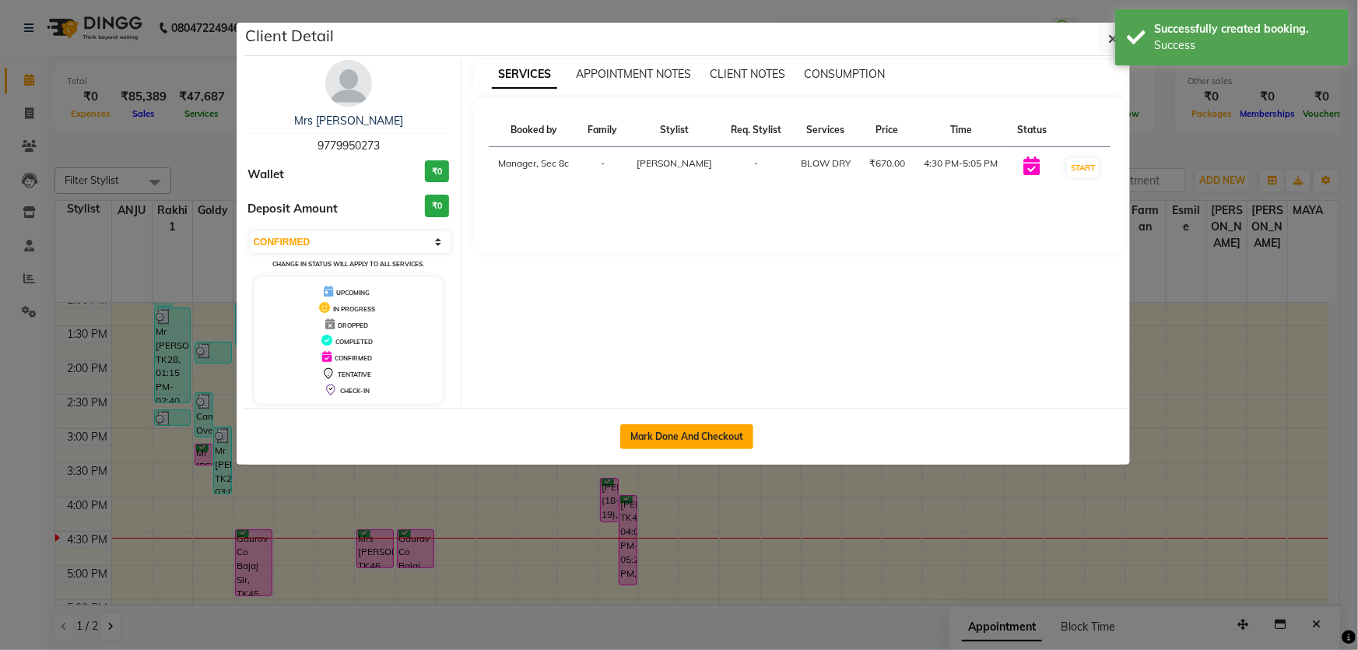
select select "service"
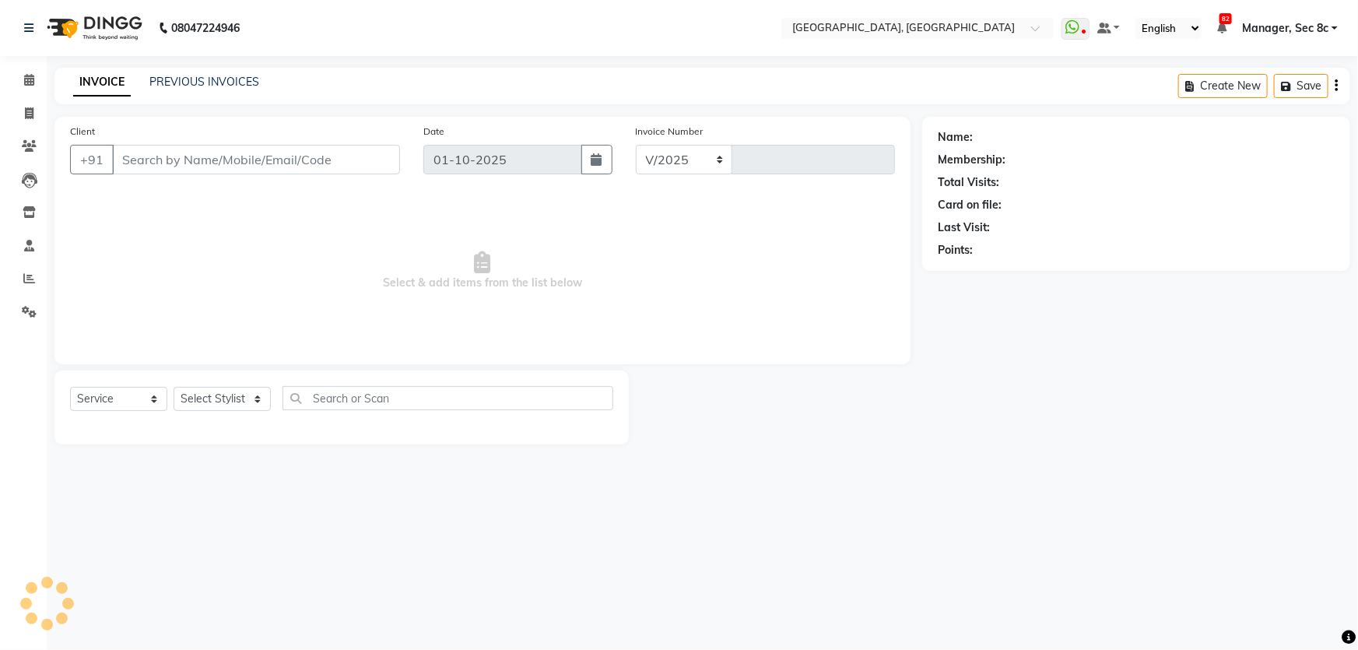
select select "4281"
type input "9460"
type input "9779950273"
select select "25443"
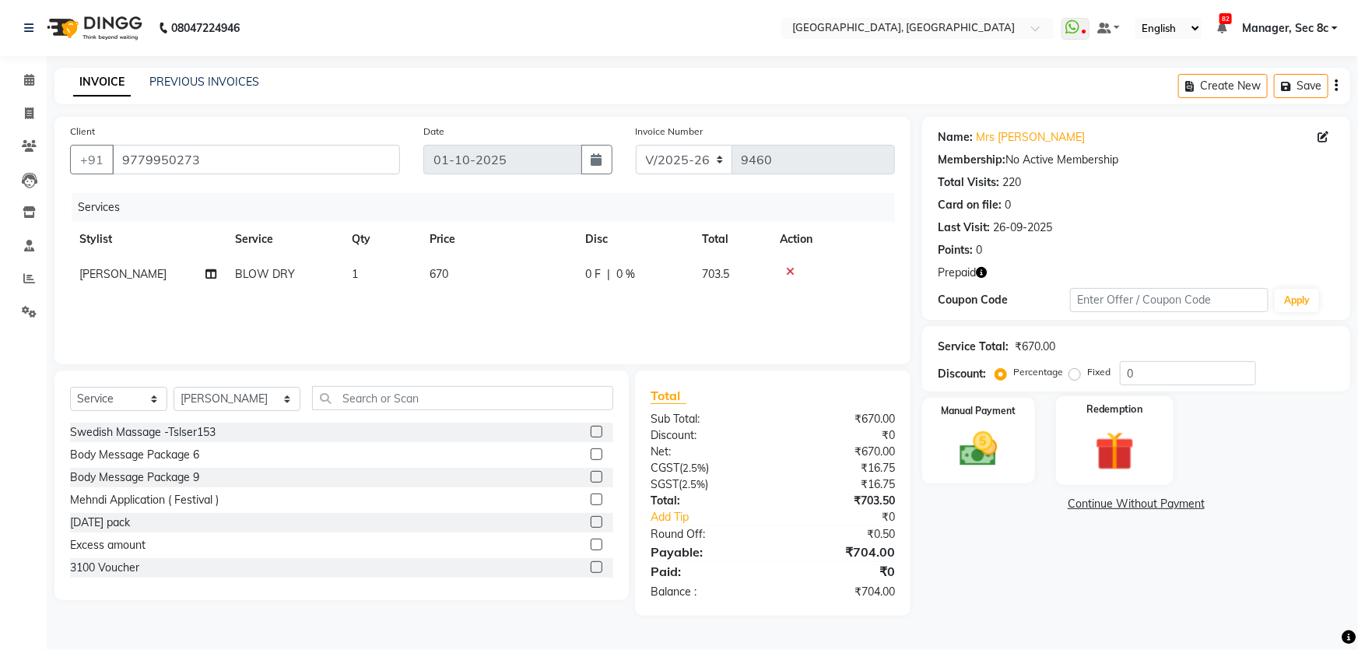
click at [1097, 461] on img at bounding box center [1115, 450] width 64 height 49
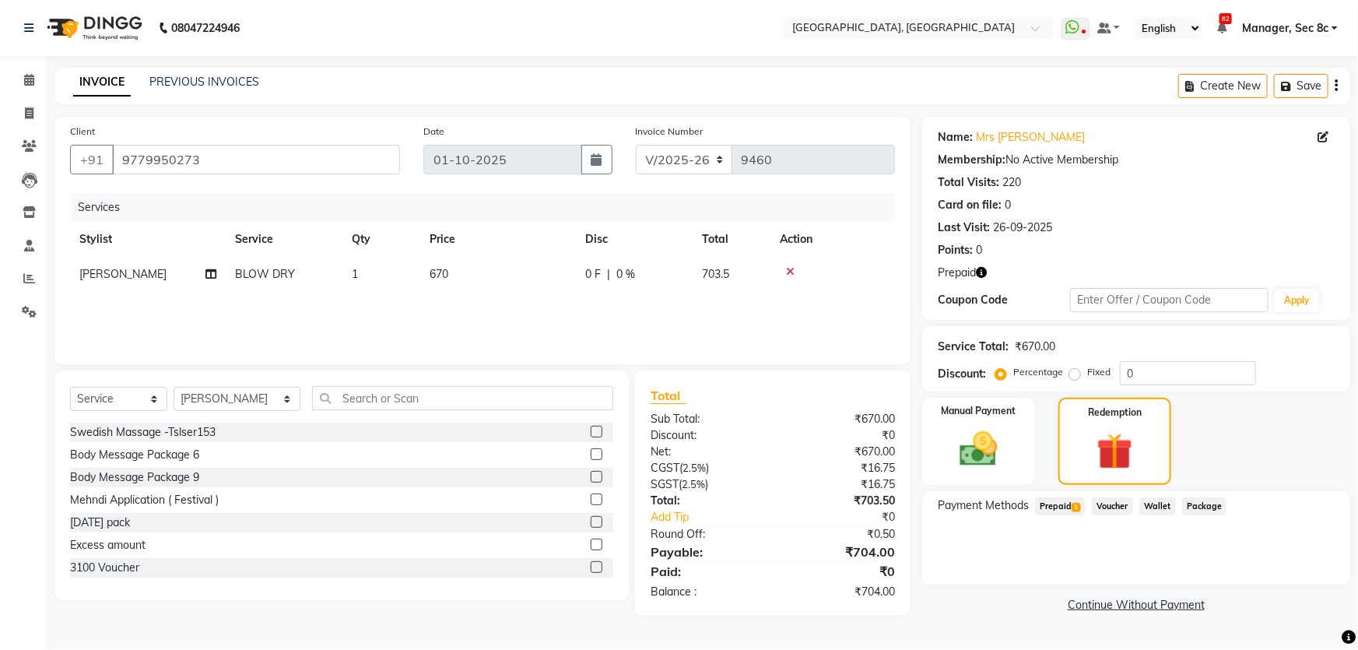
click at [1048, 513] on span "Prepaid 1" at bounding box center [1060, 506] width 51 height 18
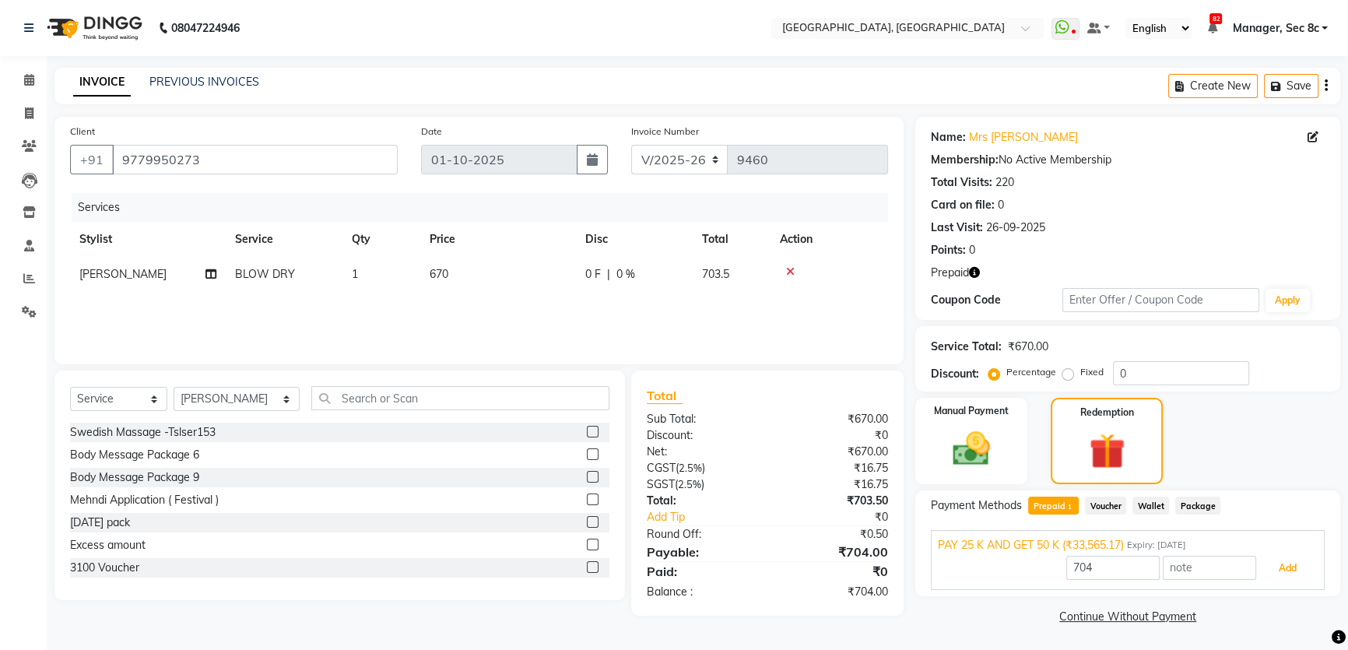
click at [1284, 564] on button "Add" at bounding box center [1287, 568] width 57 height 26
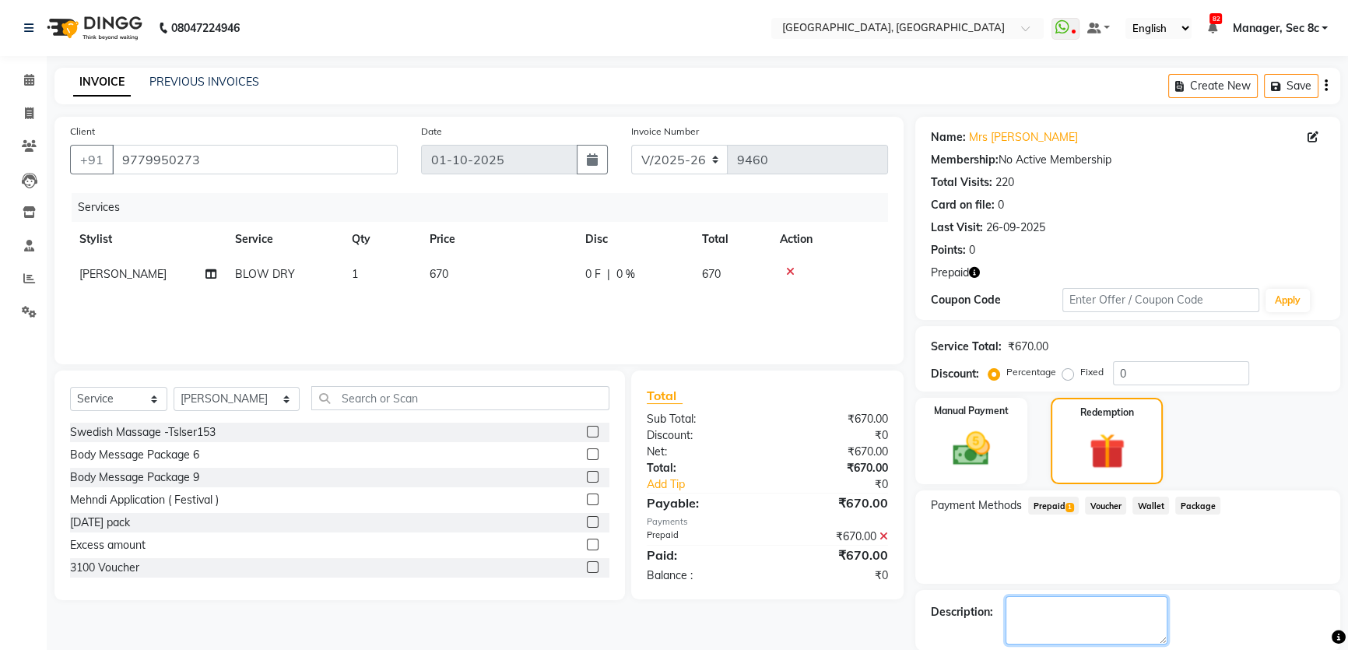
click at [1084, 618] on textarea at bounding box center [1086, 620] width 162 height 48
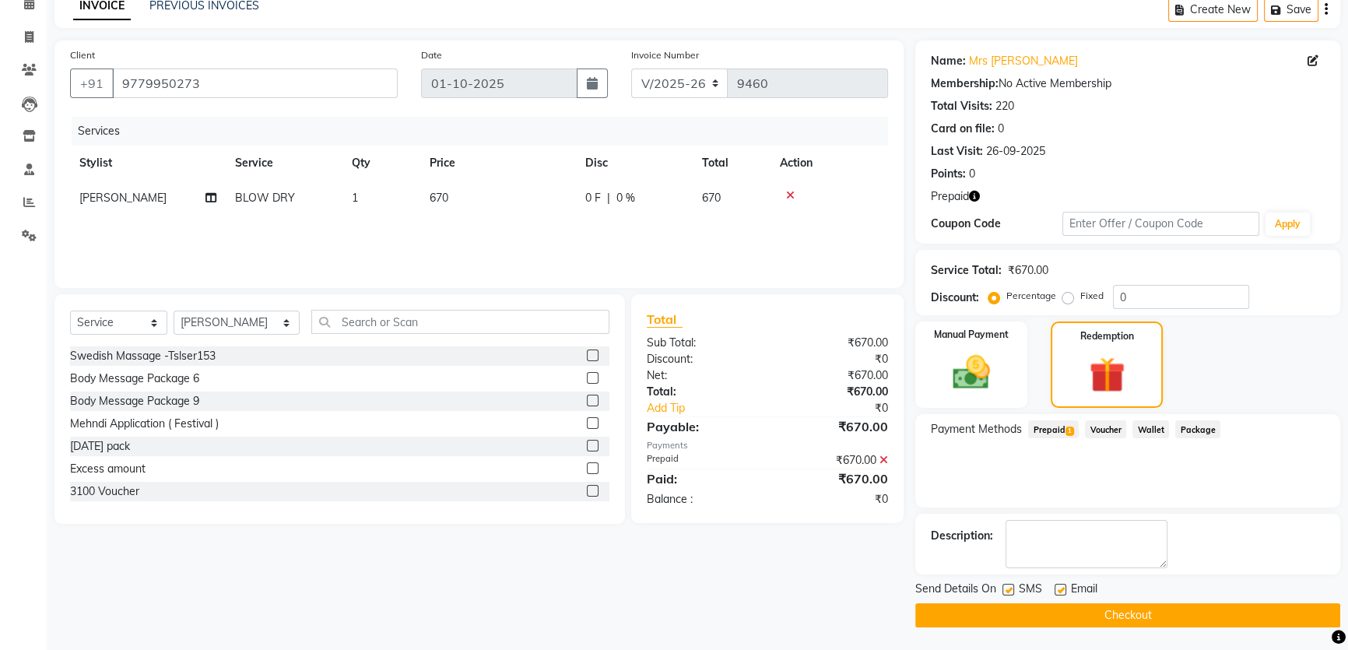
click at [1090, 612] on button "Checkout" at bounding box center [1127, 615] width 425 height 24
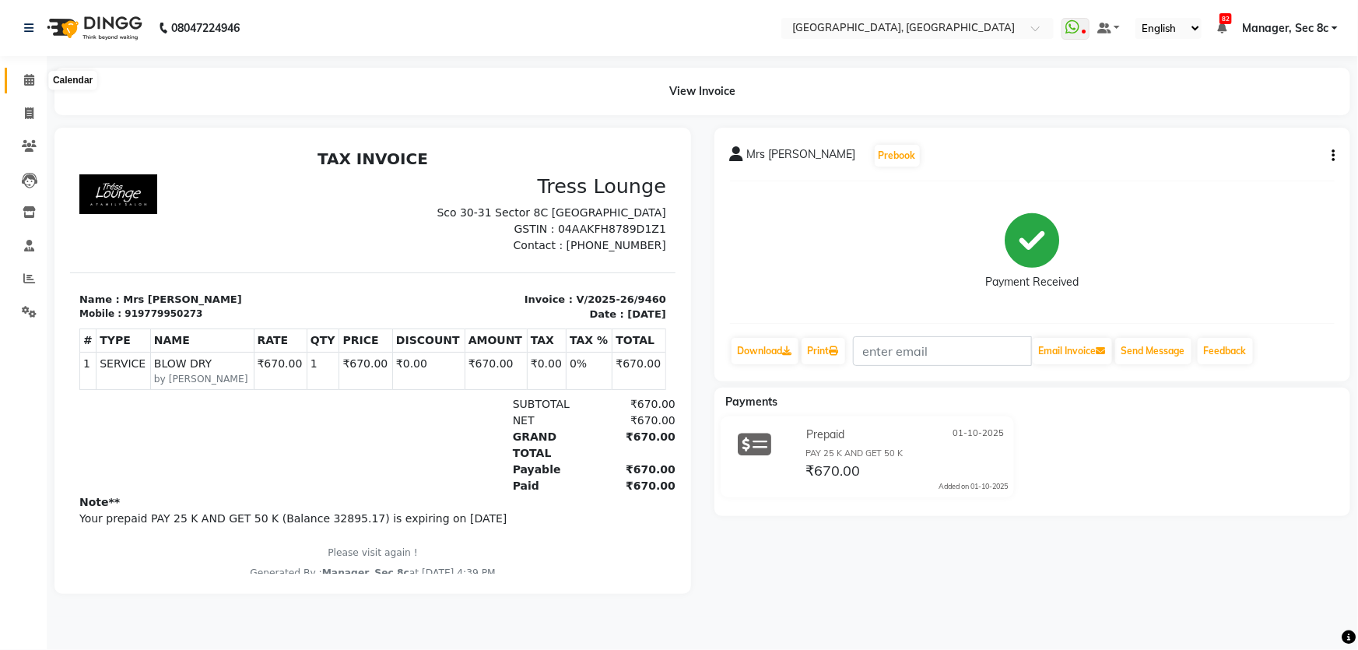
click at [31, 82] on icon at bounding box center [29, 80] width 10 height 12
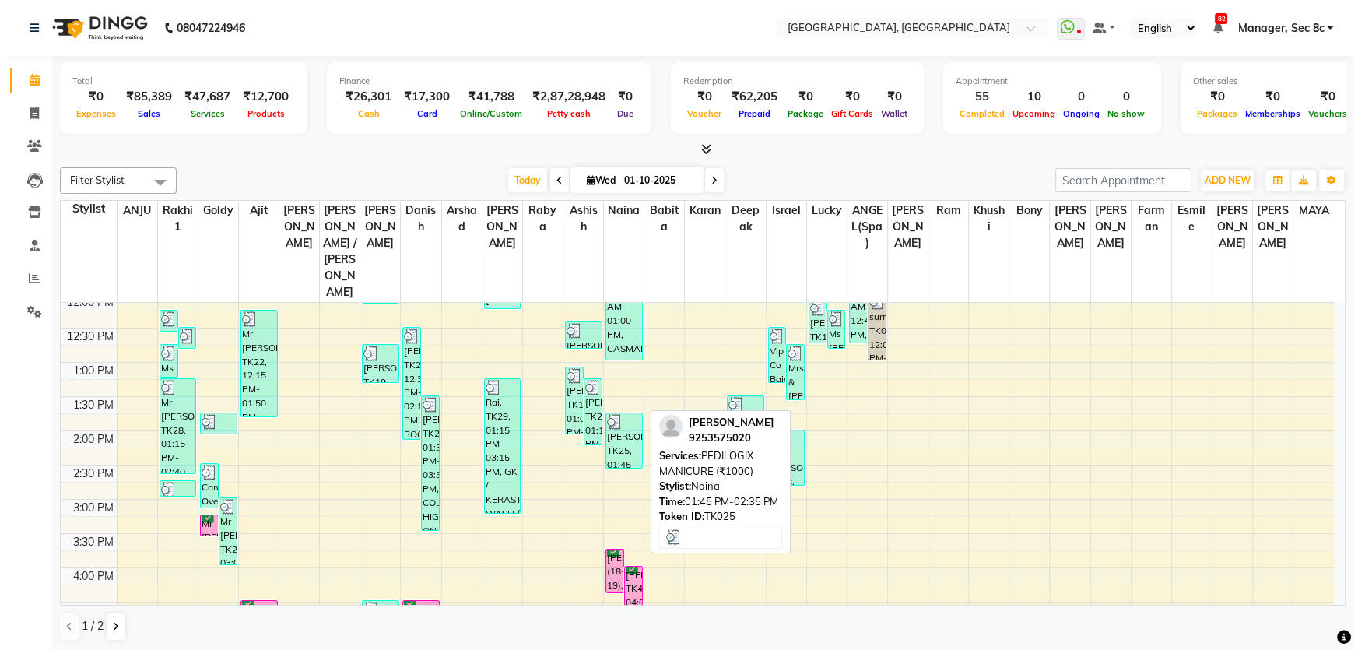
scroll to position [424, 0]
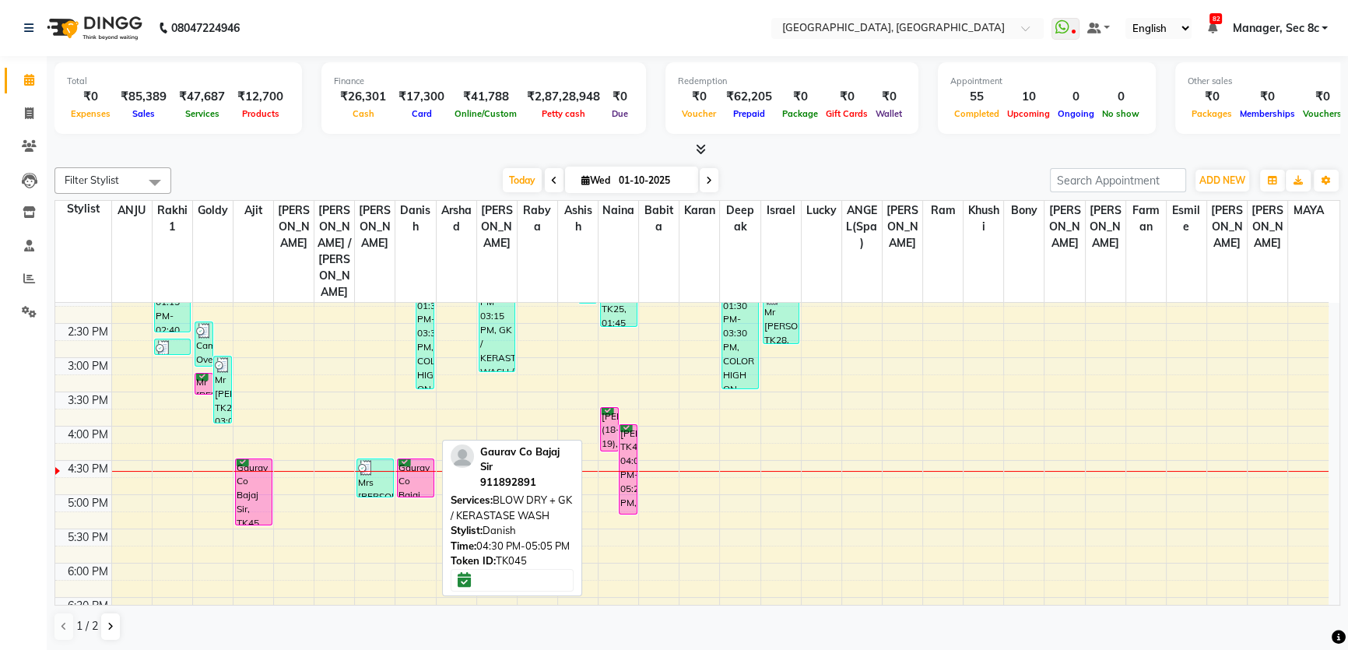
click at [415, 493] on div at bounding box center [416, 496] width 36 height 6
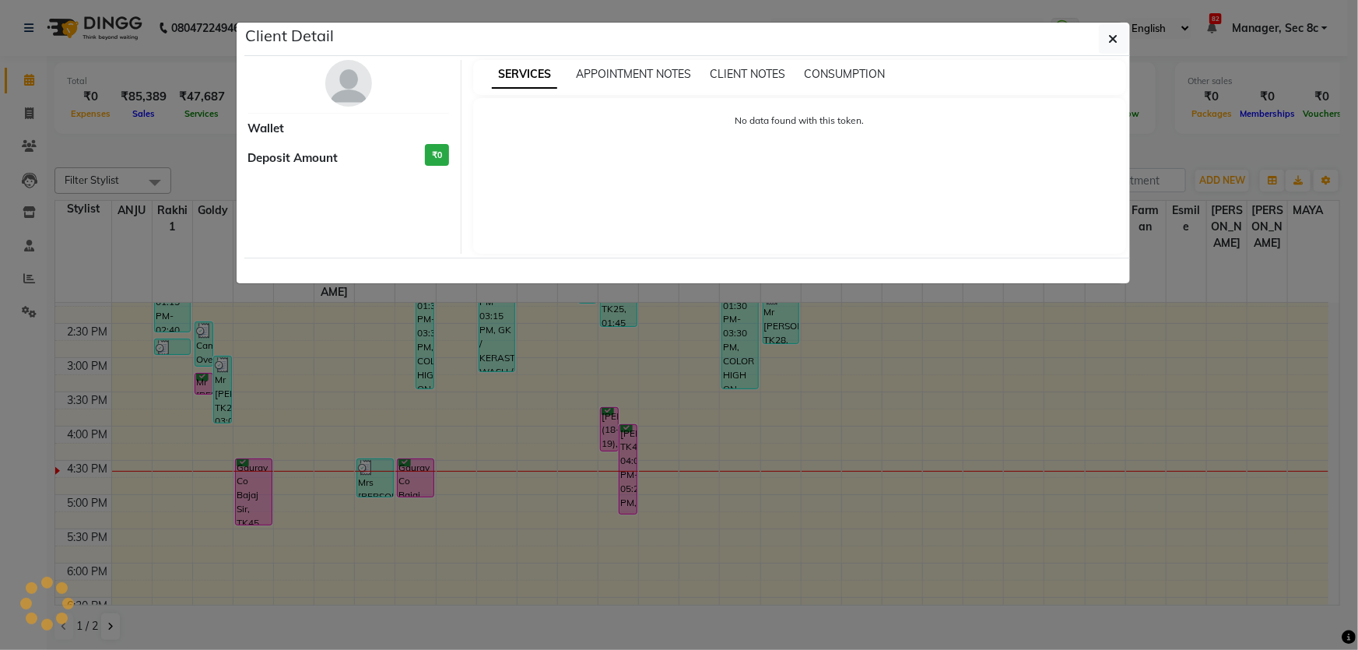
select select "6"
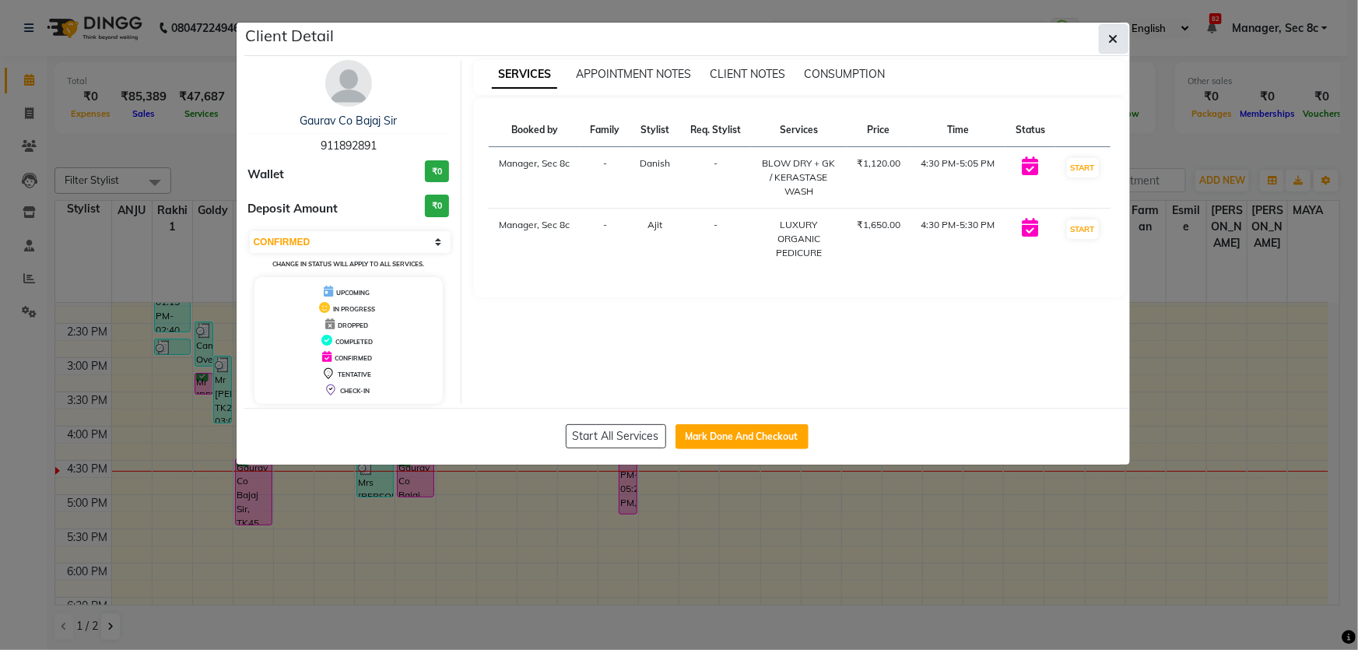
click at [1111, 40] on icon "button" at bounding box center [1113, 39] width 9 height 12
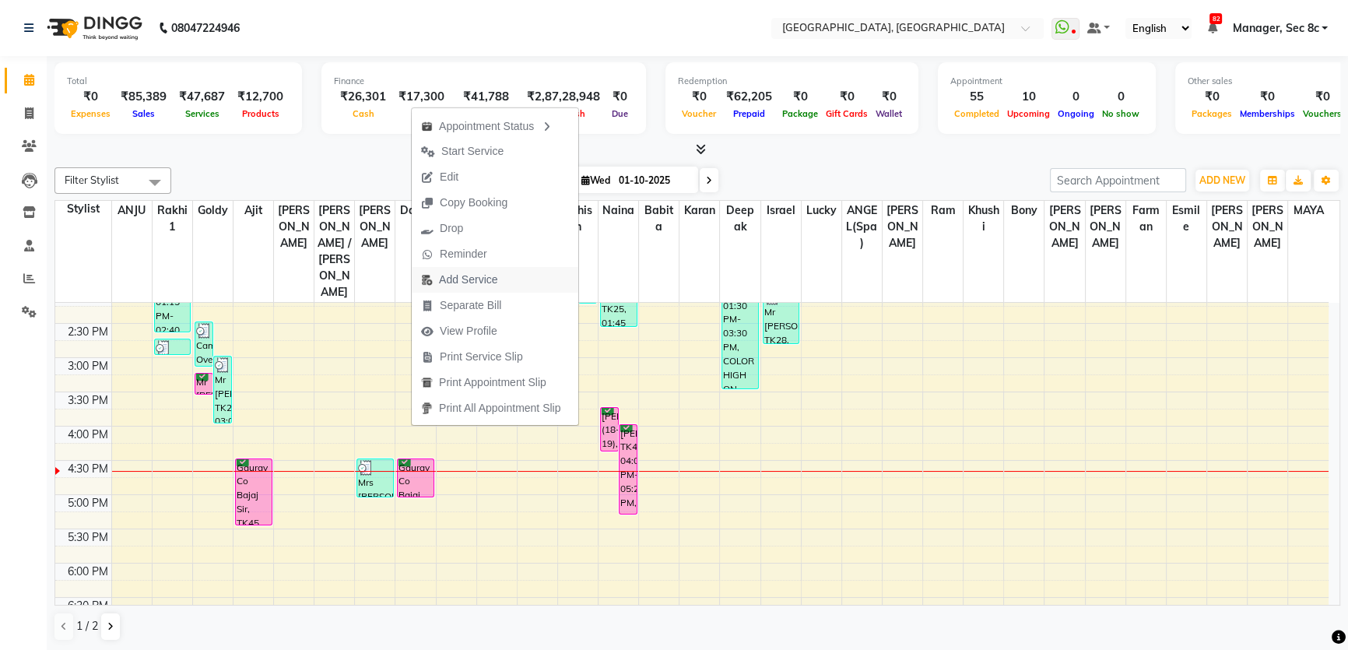
click at [504, 275] on span "Add Service" at bounding box center [459, 280] width 95 height 26
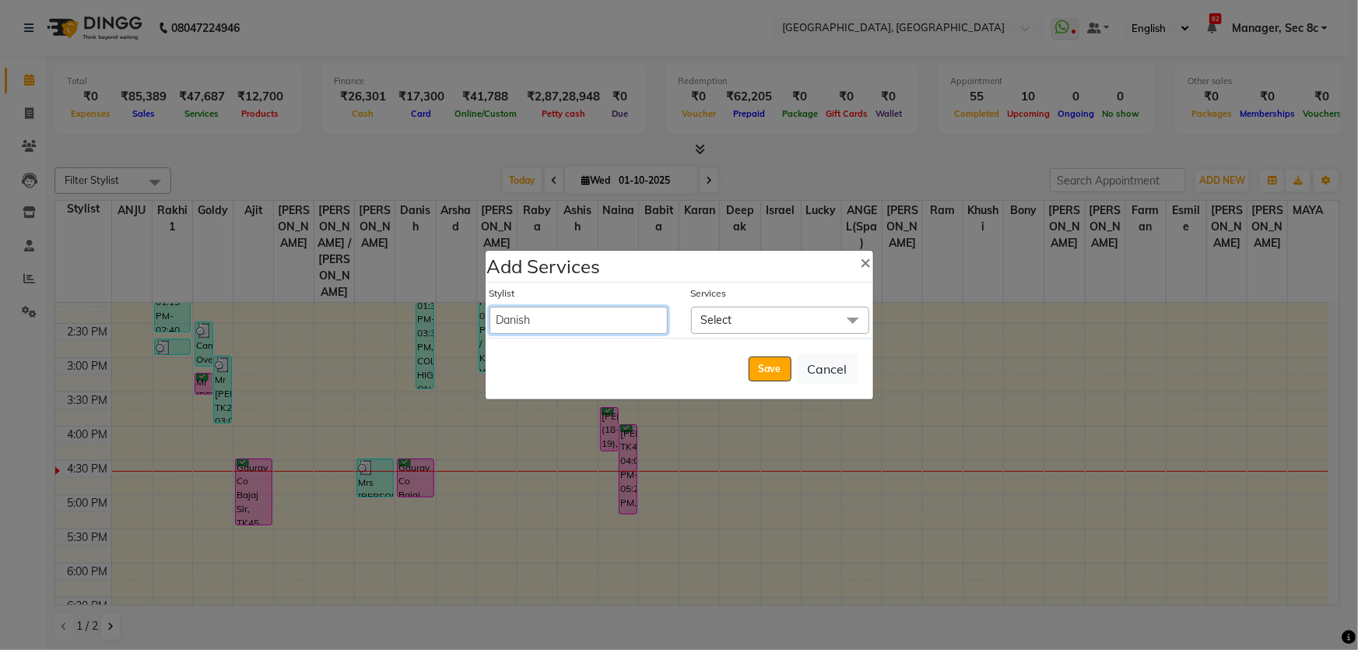
click at [552, 324] on select "Aamid Aamir Aditya Ajit Akhil ANGEL(Spa) ANJU Arshad Ashish Babita Bajaj Sir / …" at bounding box center [578, 320] width 178 height 27
select select "25427"
select select "1035"
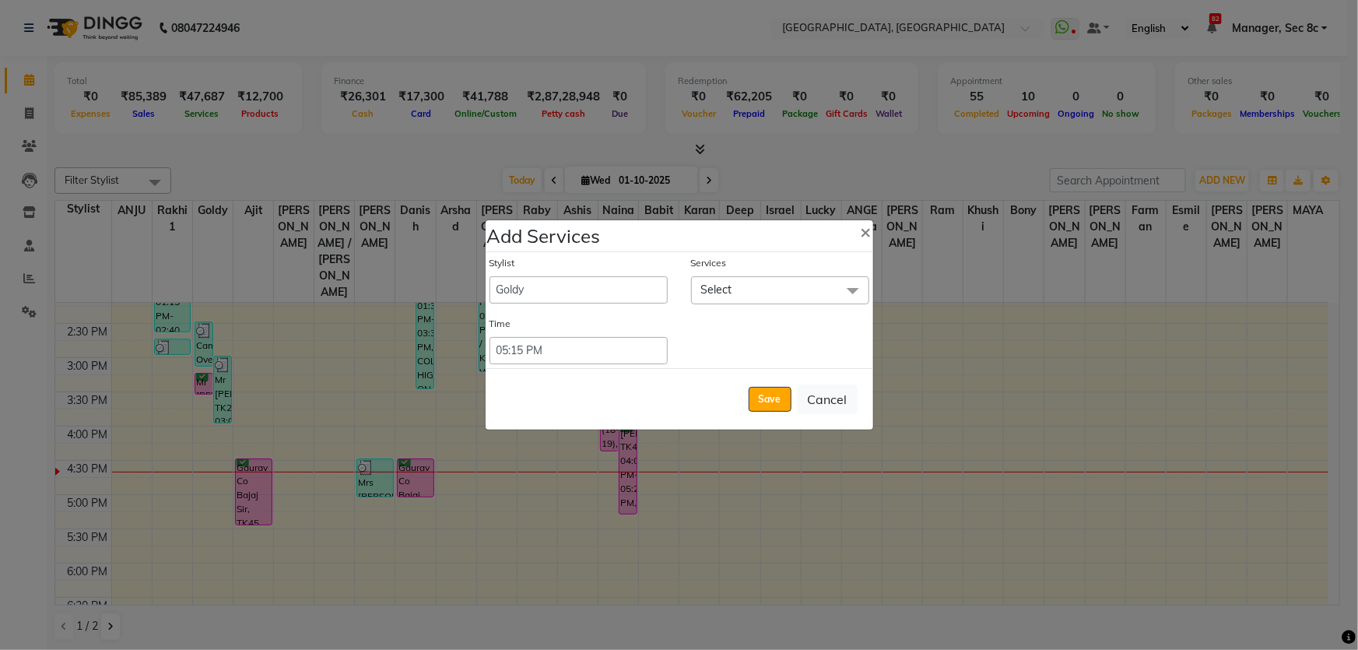
click at [778, 289] on span "Select" at bounding box center [780, 289] width 178 height 27
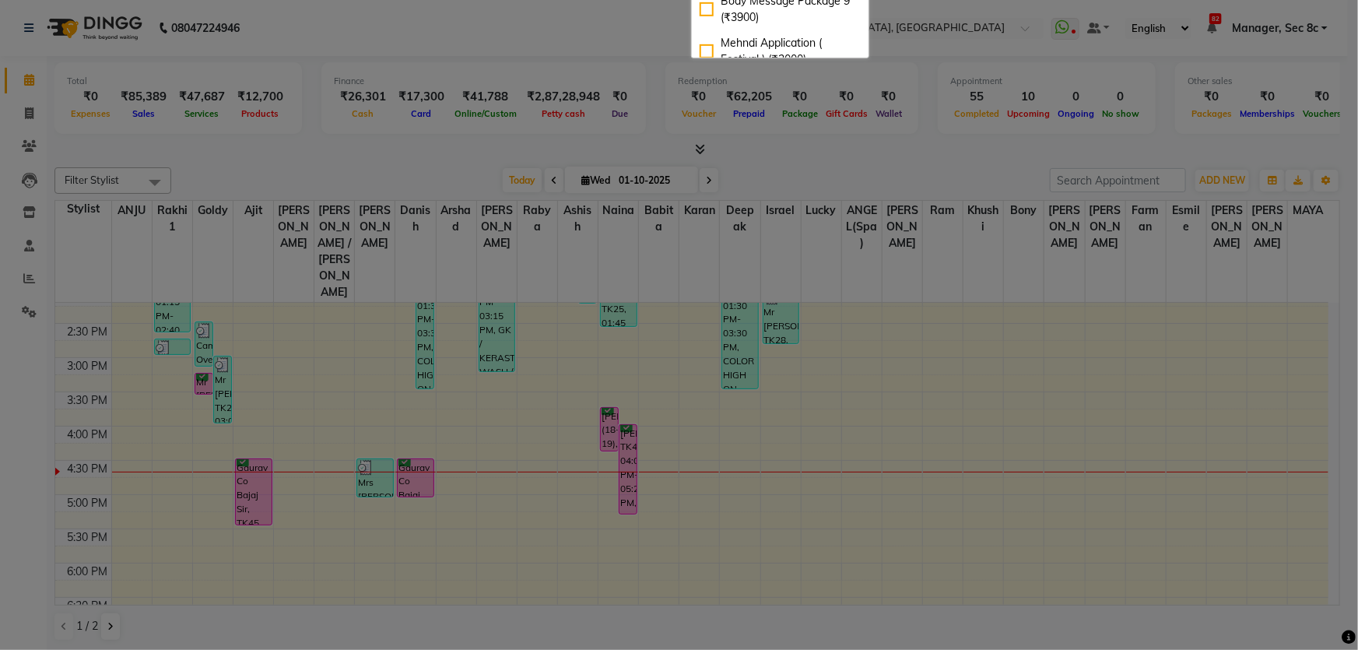
scroll to position [568, 0]
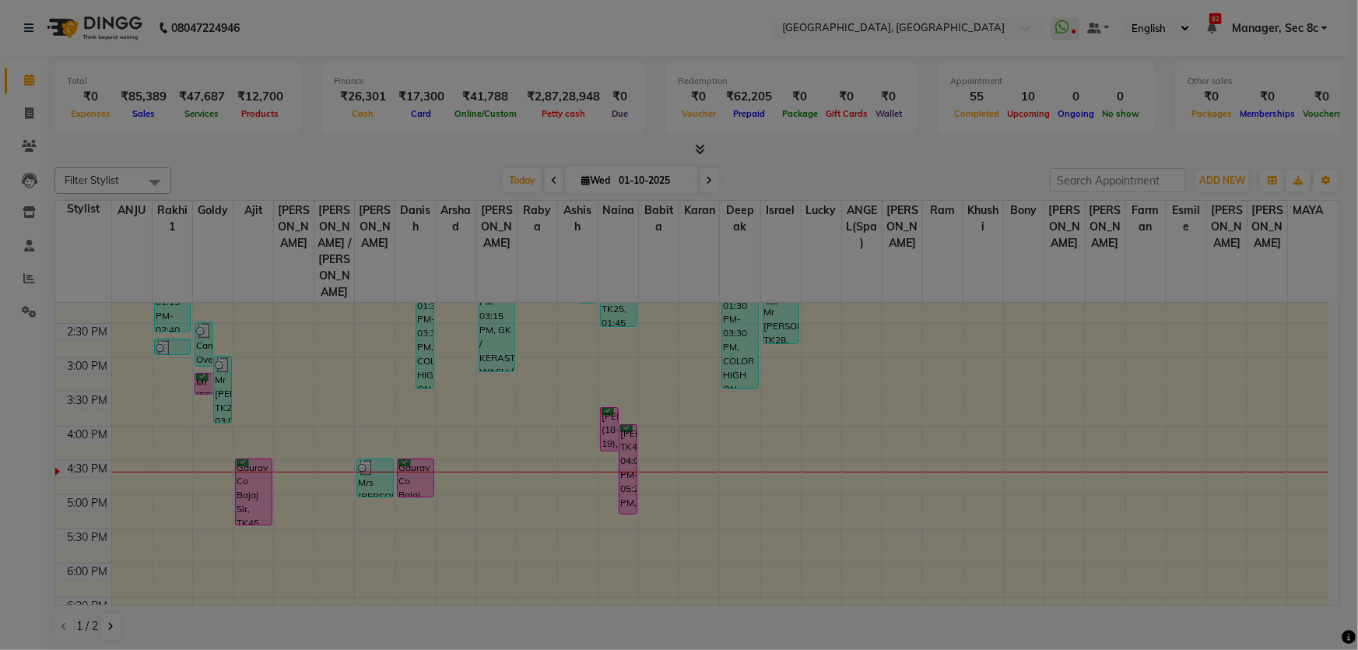
click at [503, 459] on ngb-modal-window "Add Services × Stylist Aamid Aamir Aditya Ajit Akhil ANGEL(Spa) ANJU Arshad Ash…" at bounding box center [679, 325] width 1358 height 650
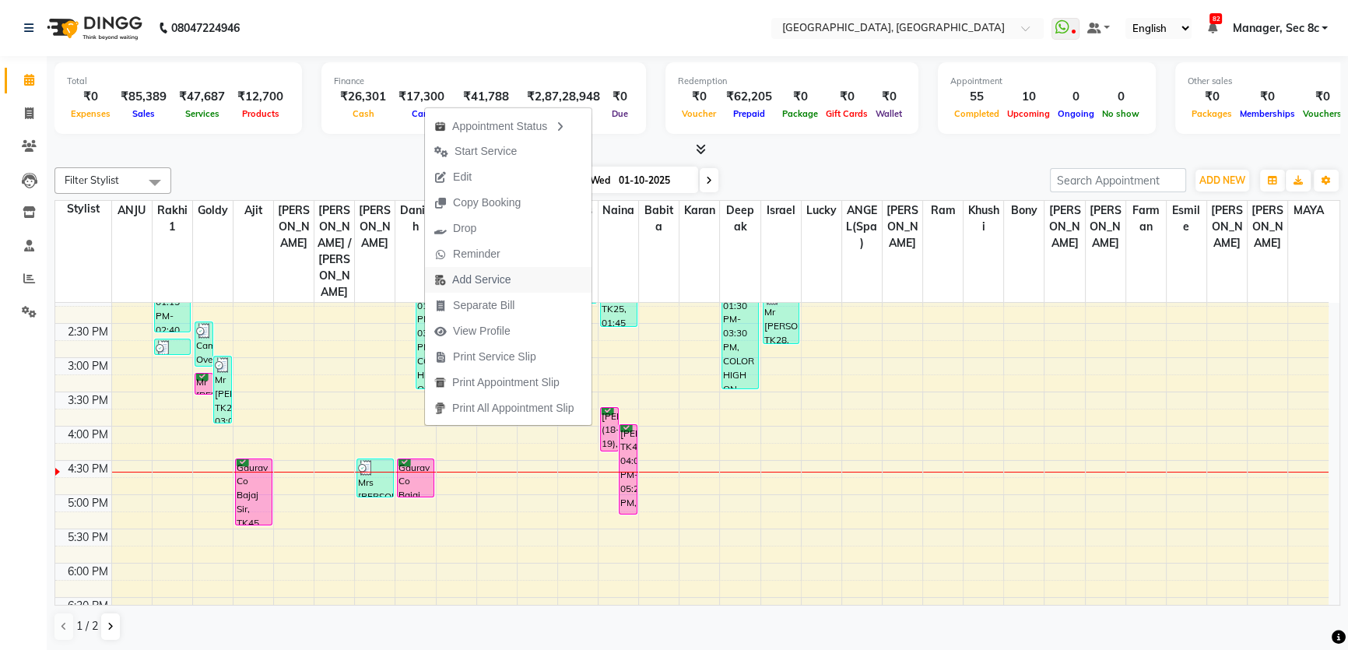
click at [467, 284] on span "Add Service" at bounding box center [481, 280] width 58 height 16
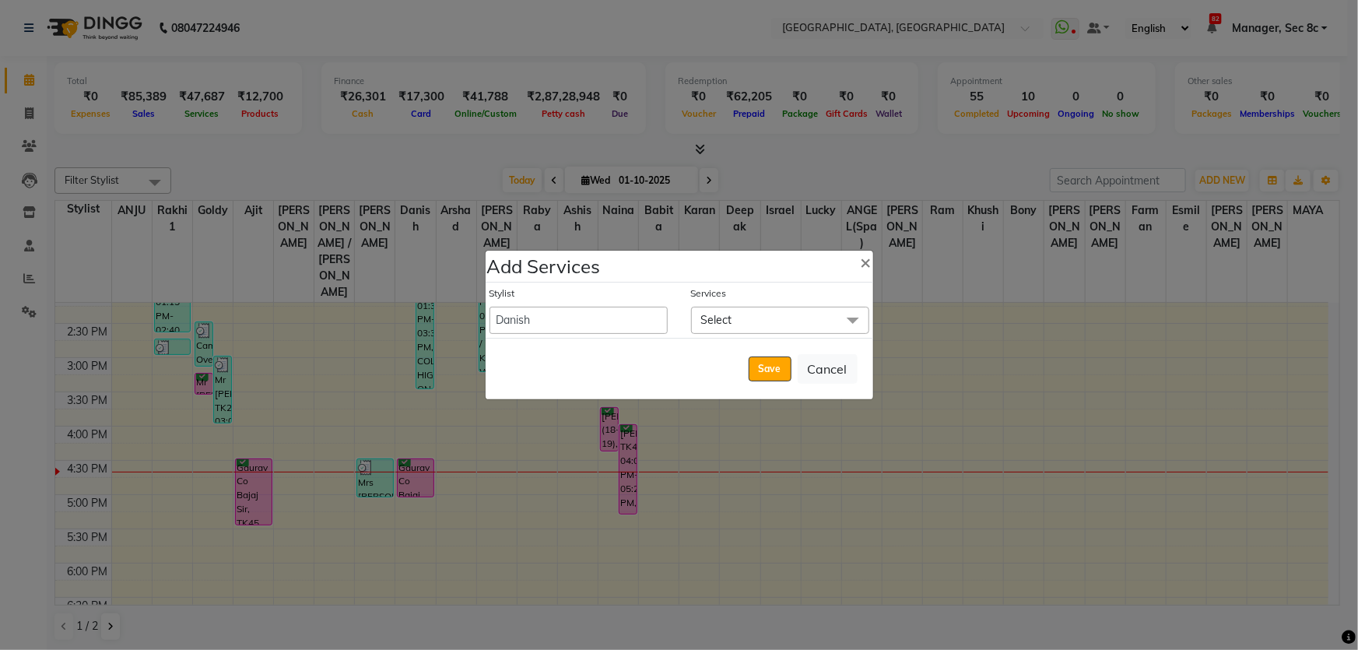
click at [757, 323] on span "Select" at bounding box center [780, 320] width 178 height 27
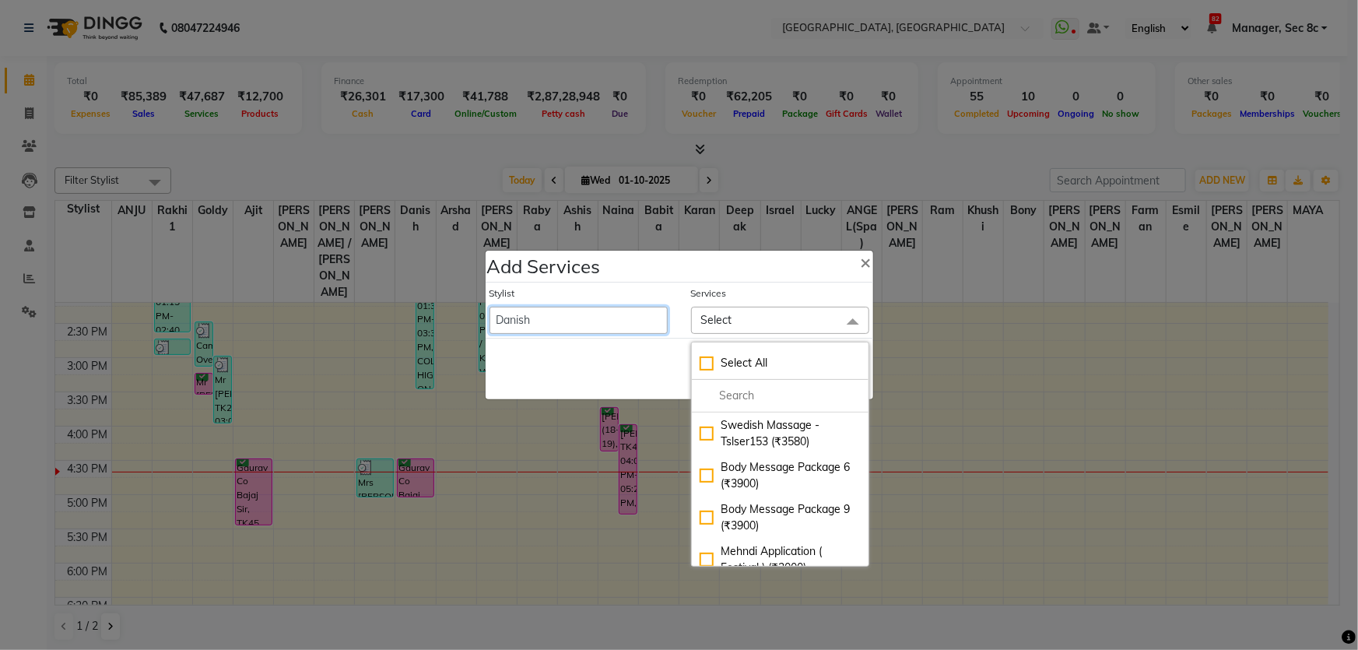
click at [552, 327] on select "Aamid Aamir Aditya Ajit Akhil ANGEL(Spa) ANJU Arshad Ashish Babita Bajaj Sir / …" at bounding box center [578, 320] width 178 height 27
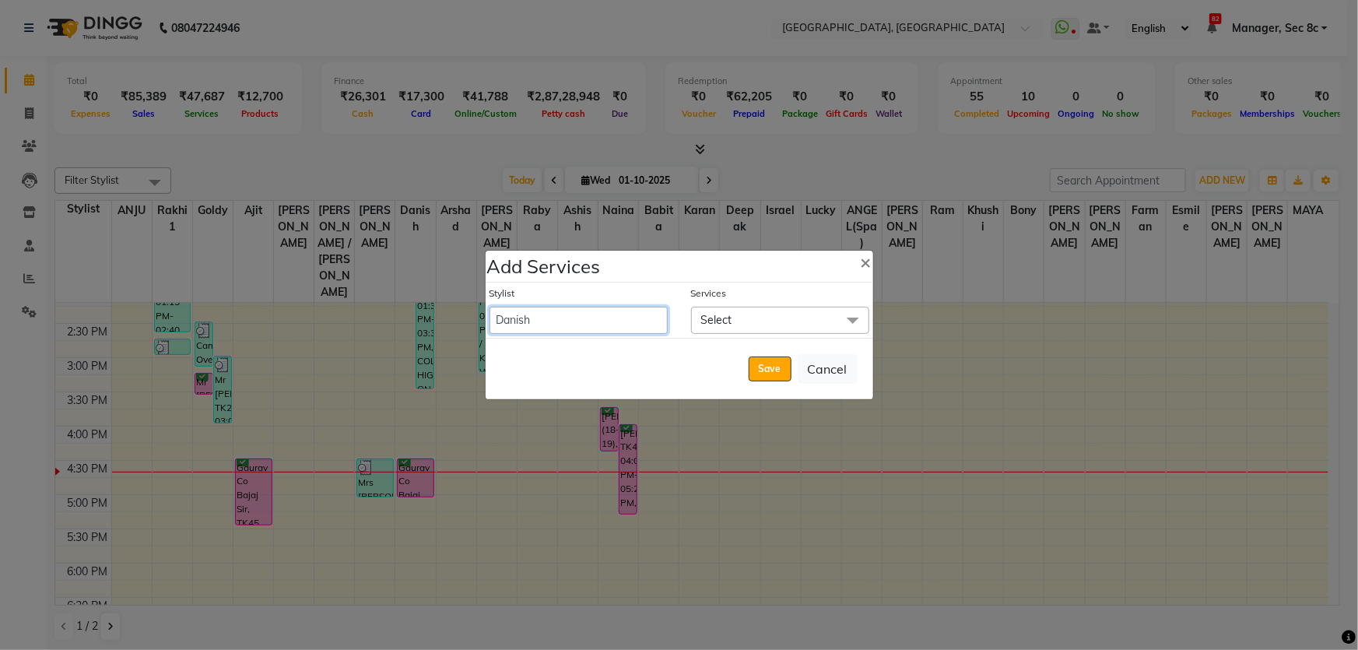
select select "25427"
select select "1035"
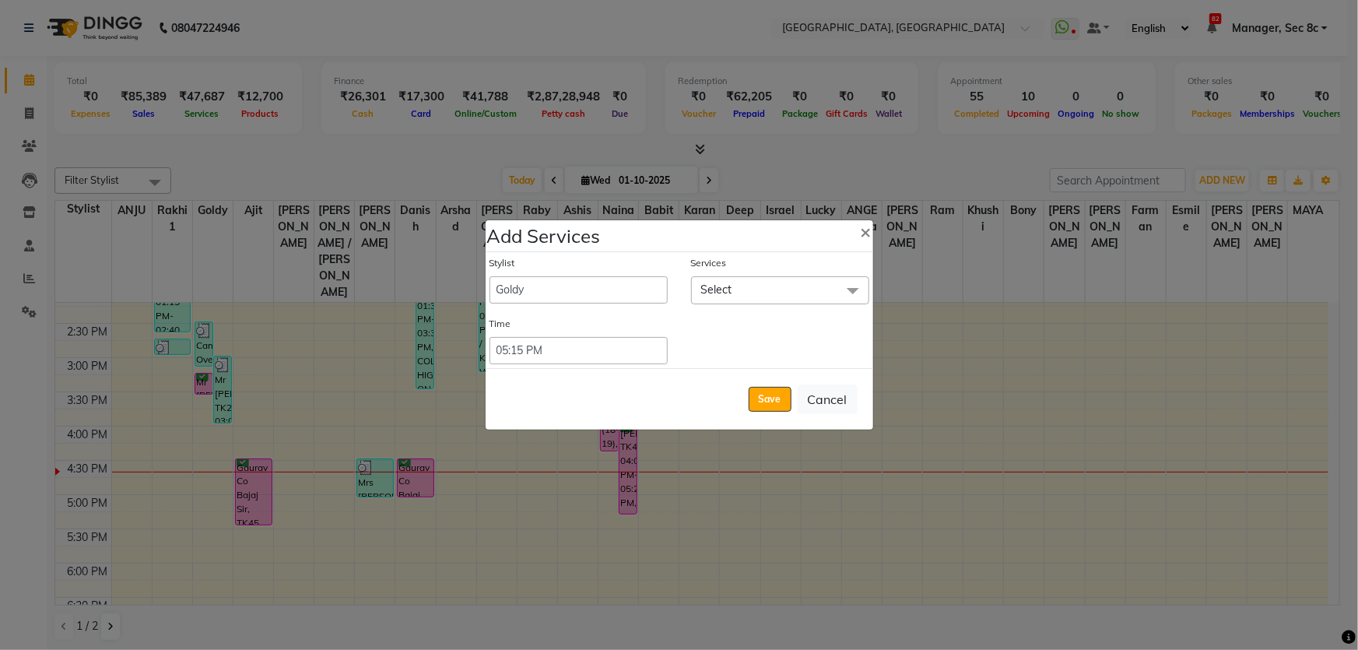
click at [786, 285] on span "Select" at bounding box center [780, 289] width 178 height 27
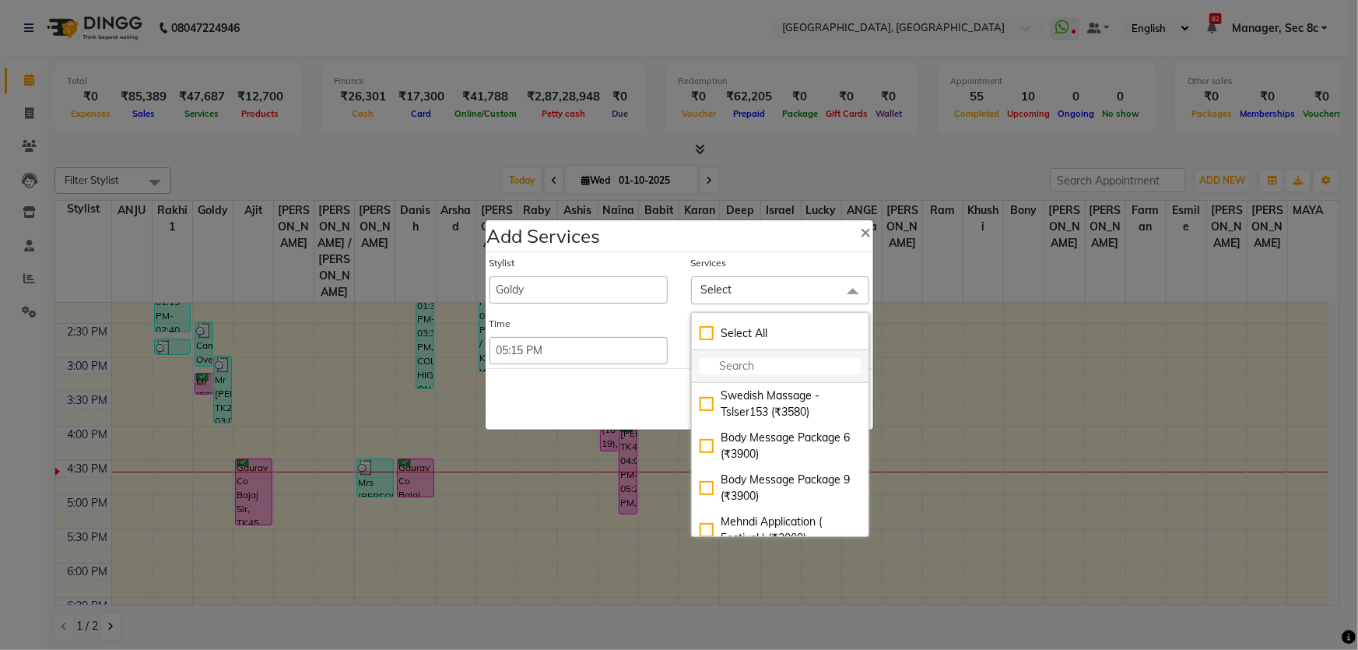
click at [762, 369] on input "multiselect-search" at bounding box center [779, 366] width 161 height 16
type input "d"
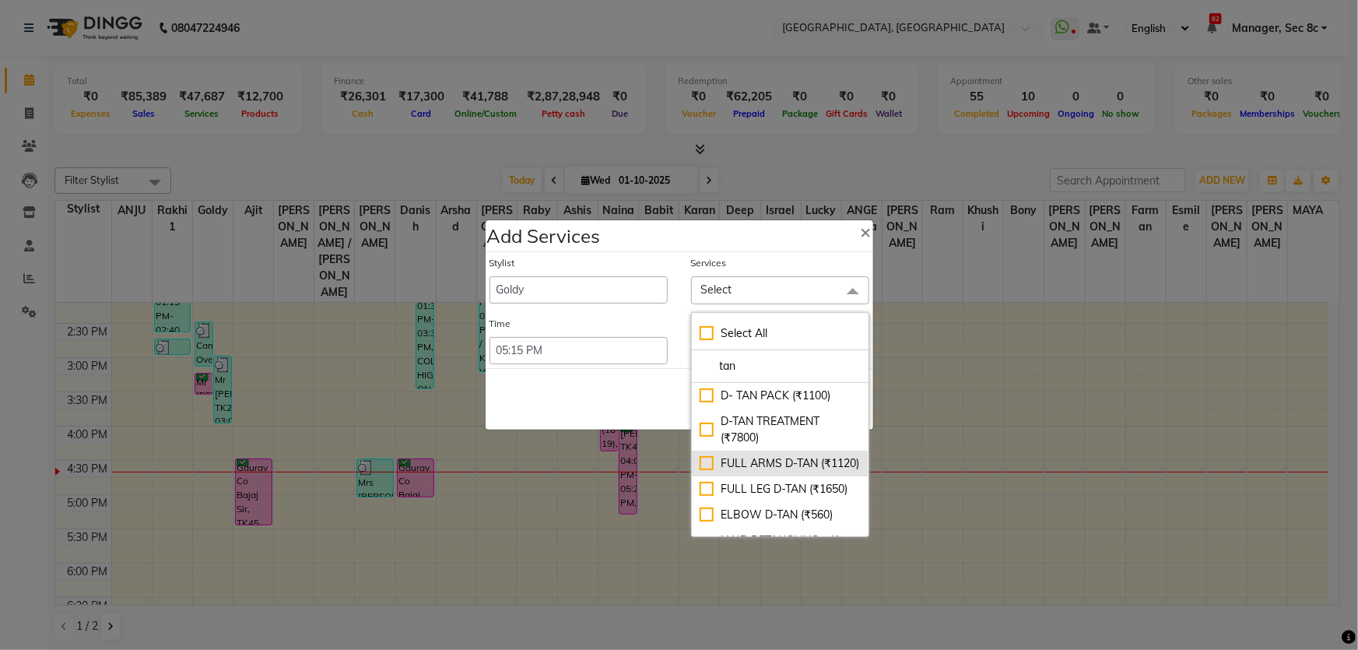
type input "tan"
click at [810, 459] on div "FULL ARMS D-TAN (₹1120)" at bounding box center [779, 463] width 161 height 16
checkbox input "true"
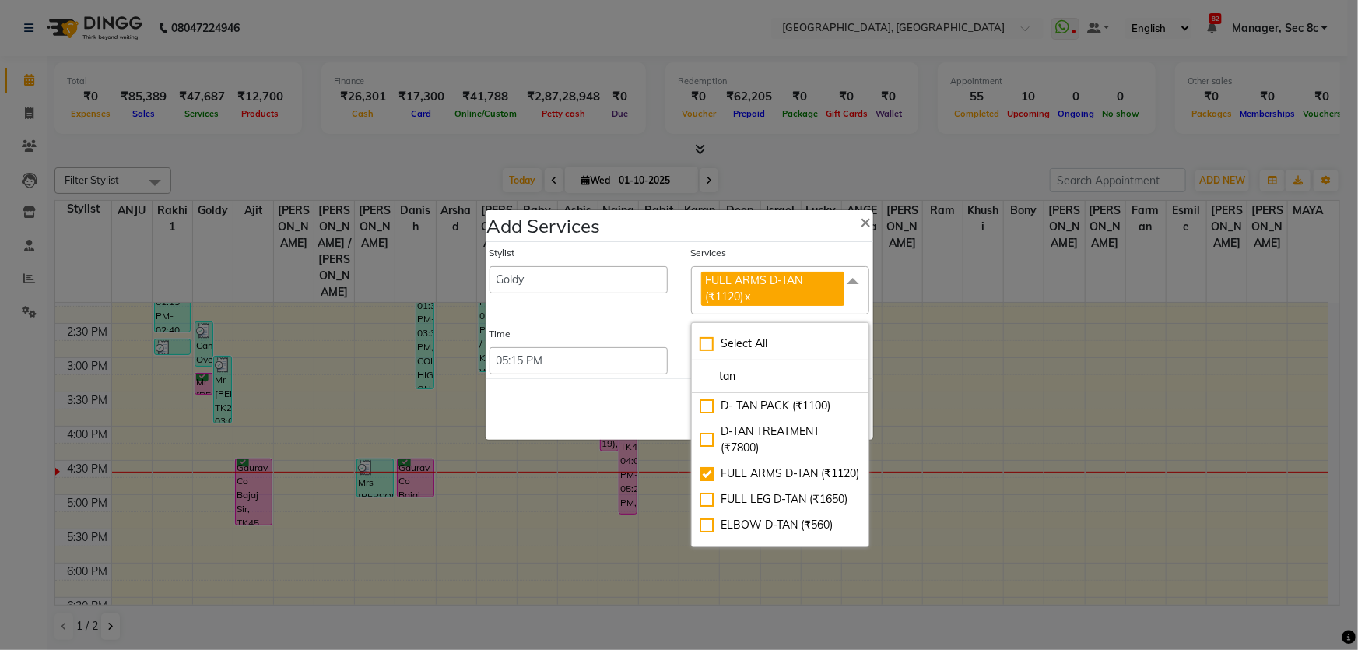
click at [625, 402] on div "Save Cancel" at bounding box center [678, 408] width 387 height 61
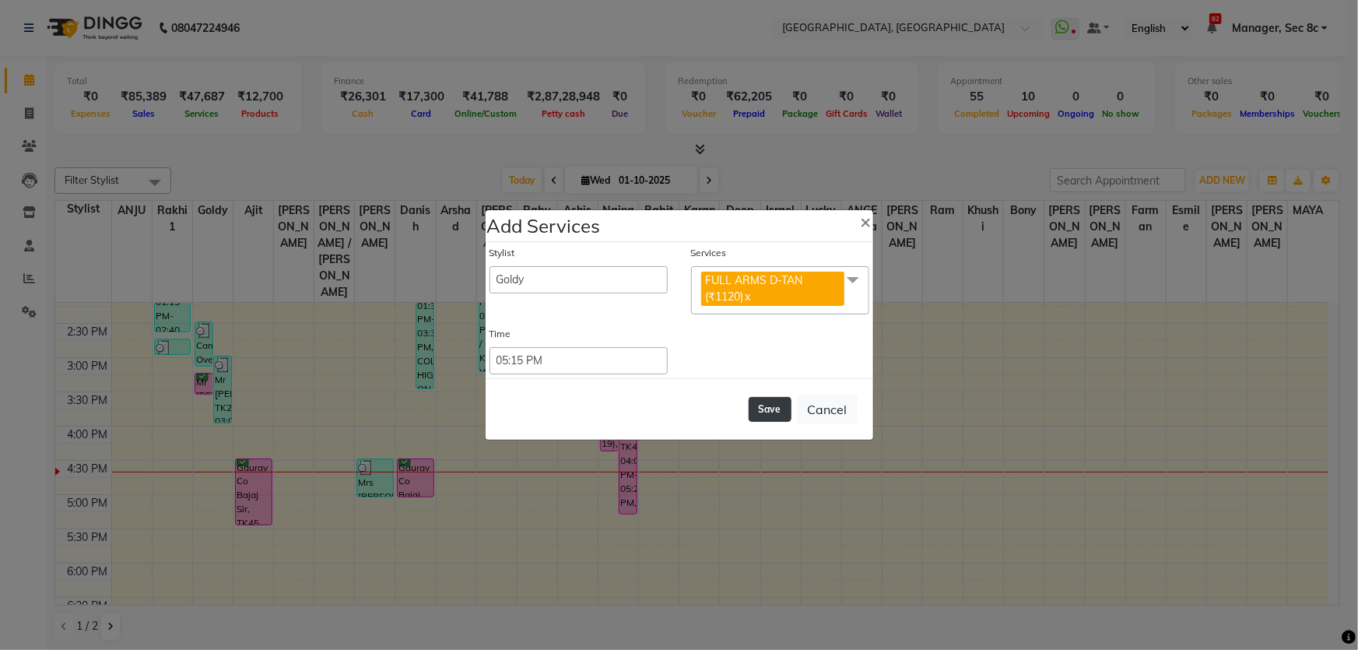
click at [764, 412] on button "Save" at bounding box center [769, 409] width 43 height 25
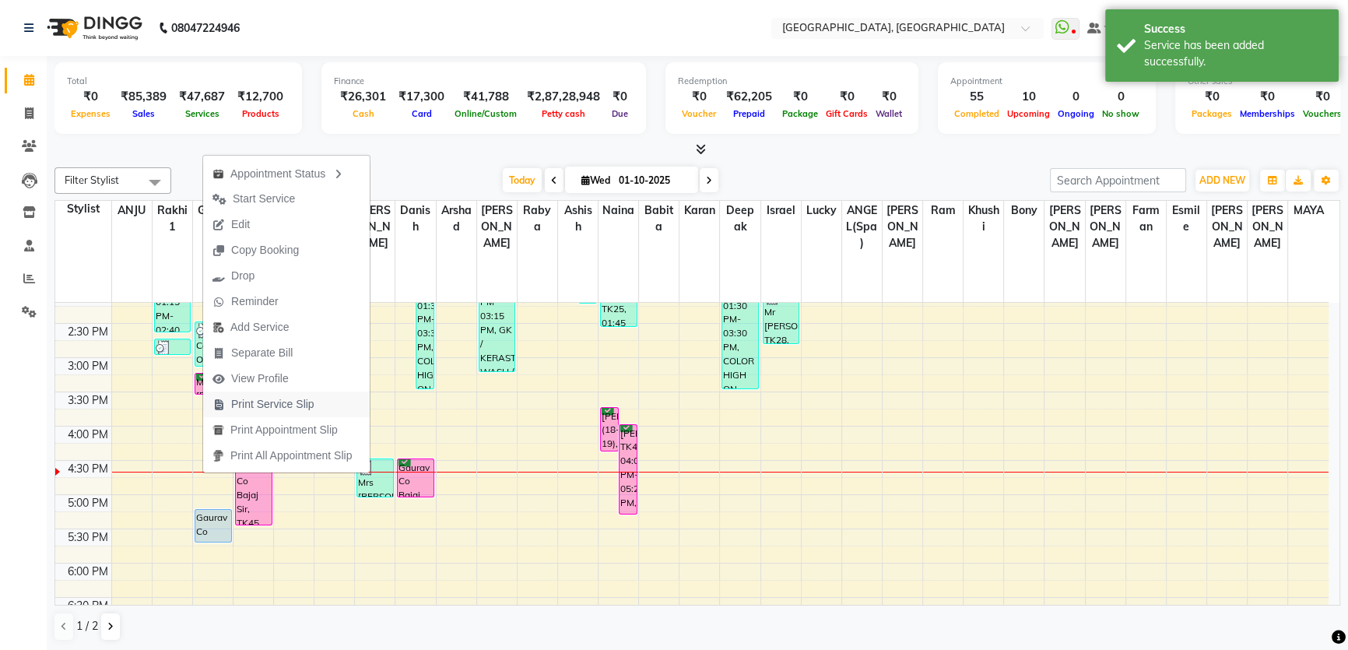
click at [296, 394] on span "Print Service Slip" at bounding box center [263, 404] width 121 height 26
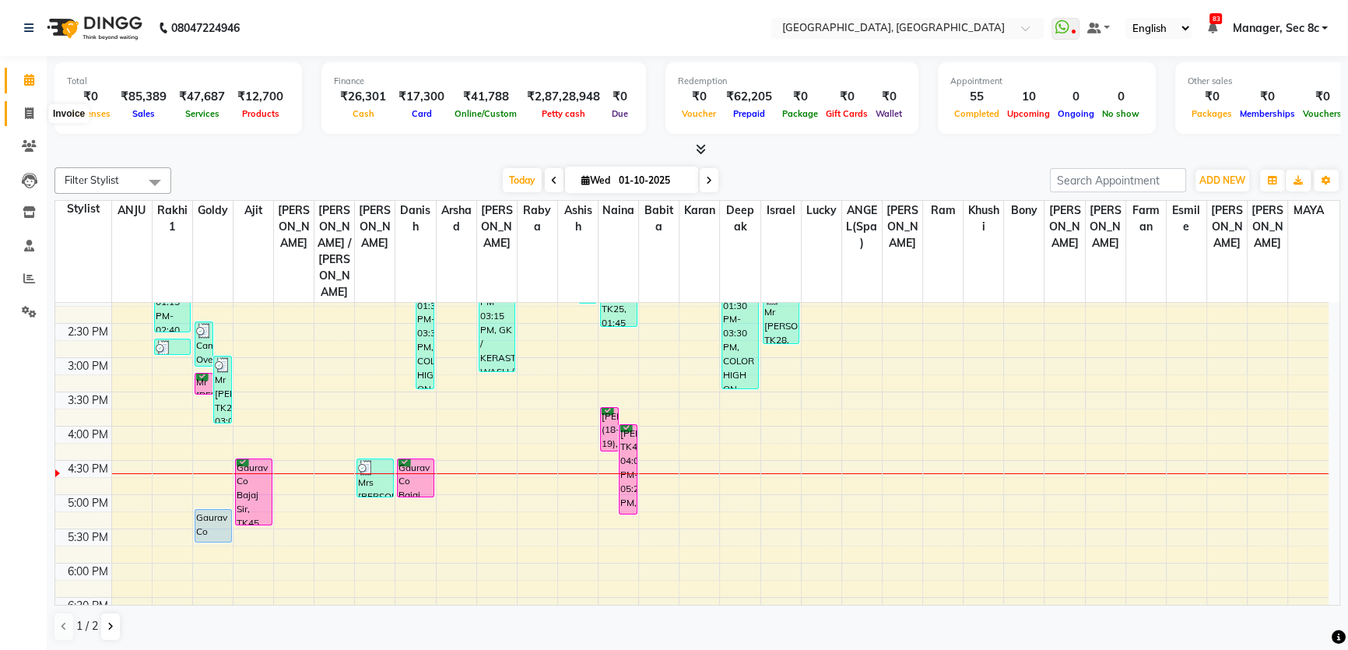
click at [16, 105] on span at bounding box center [29, 114] width 27 height 18
select select "service"
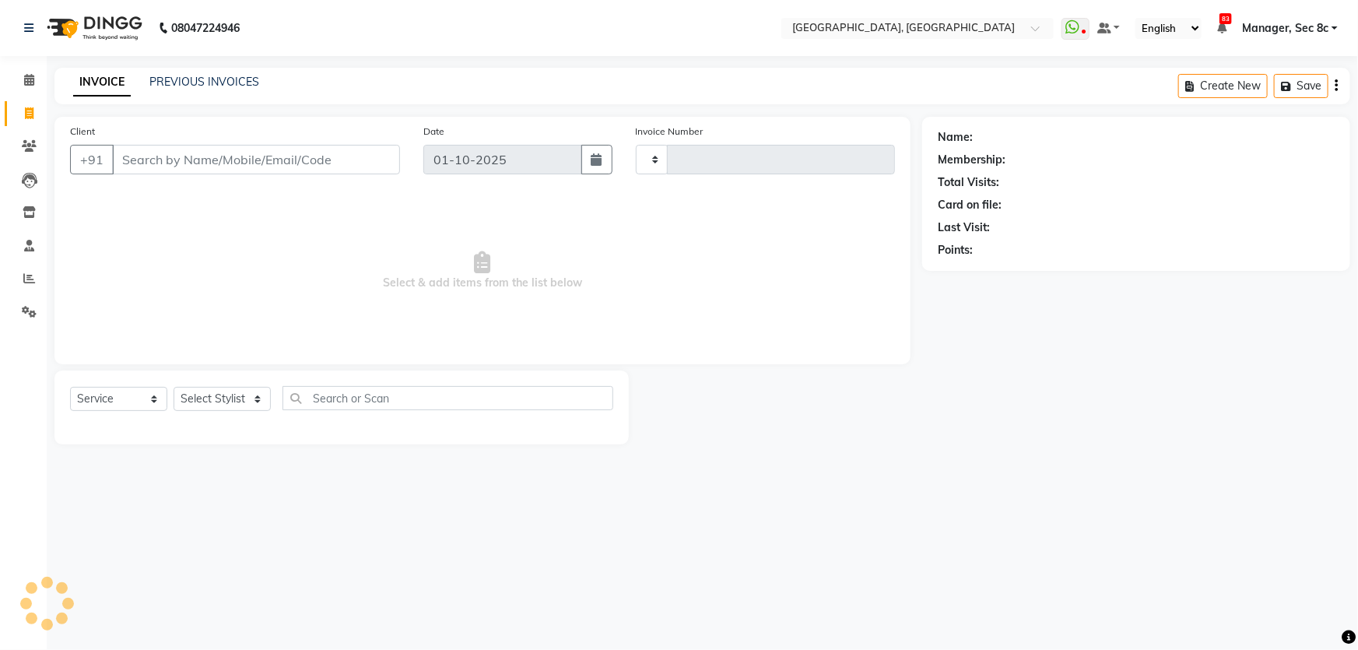
type input "9461"
select select "4281"
click at [26, 138] on span at bounding box center [29, 147] width 27 height 18
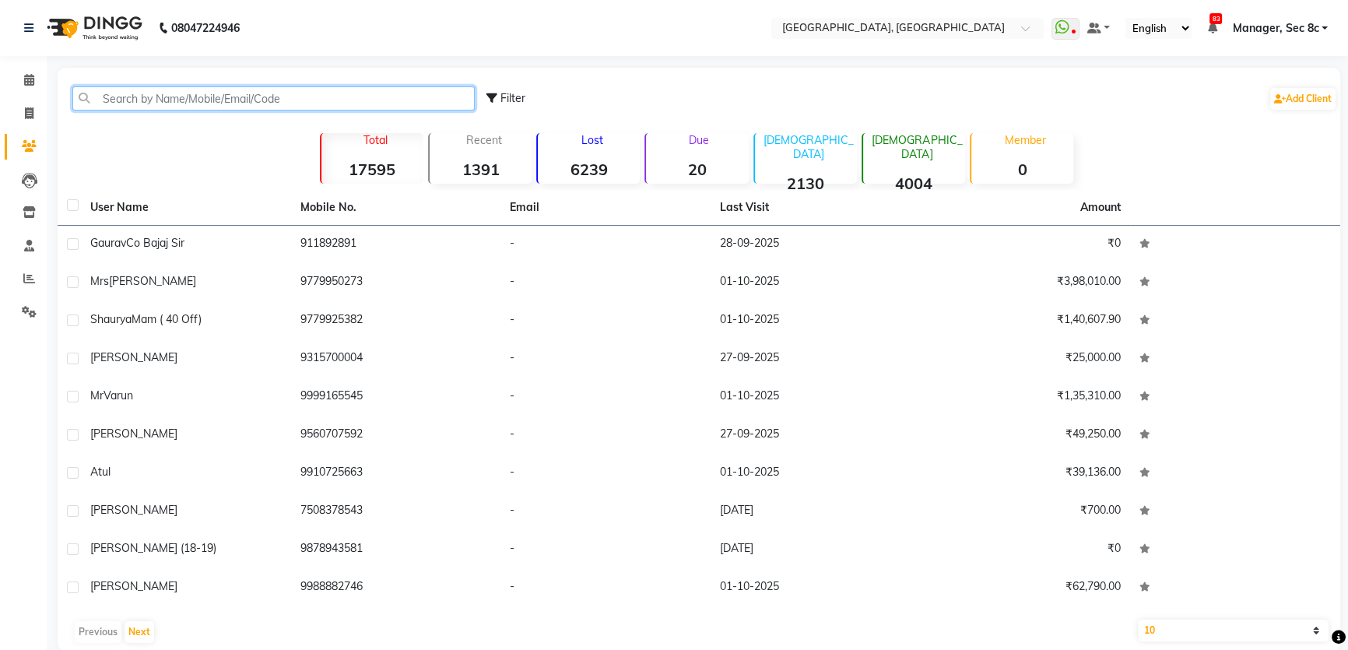
click at [208, 100] on input "text" at bounding box center [273, 98] width 402 height 24
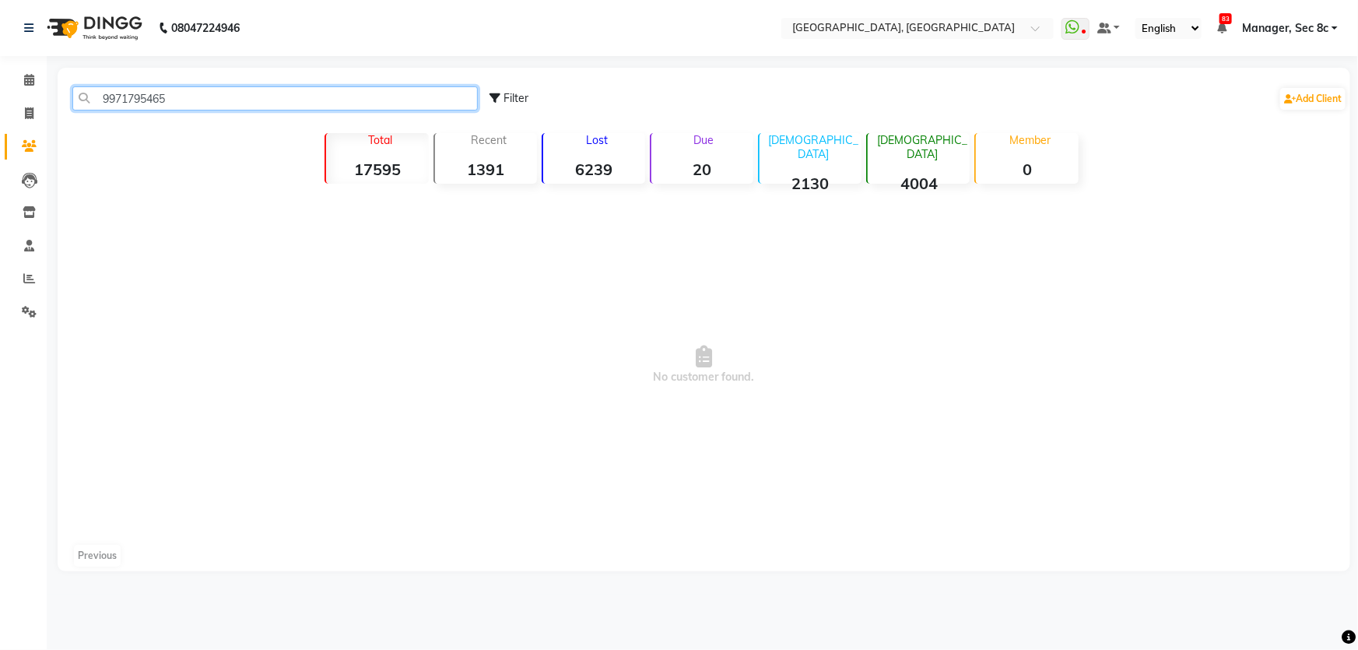
click at [144, 103] on input "9971795465" at bounding box center [274, 98] width 405 height 24
type input "9971795465"
click at [1246, 29] on span "Manager, Sec 8c" at bounding box center [1285, 28] width 86 height 16
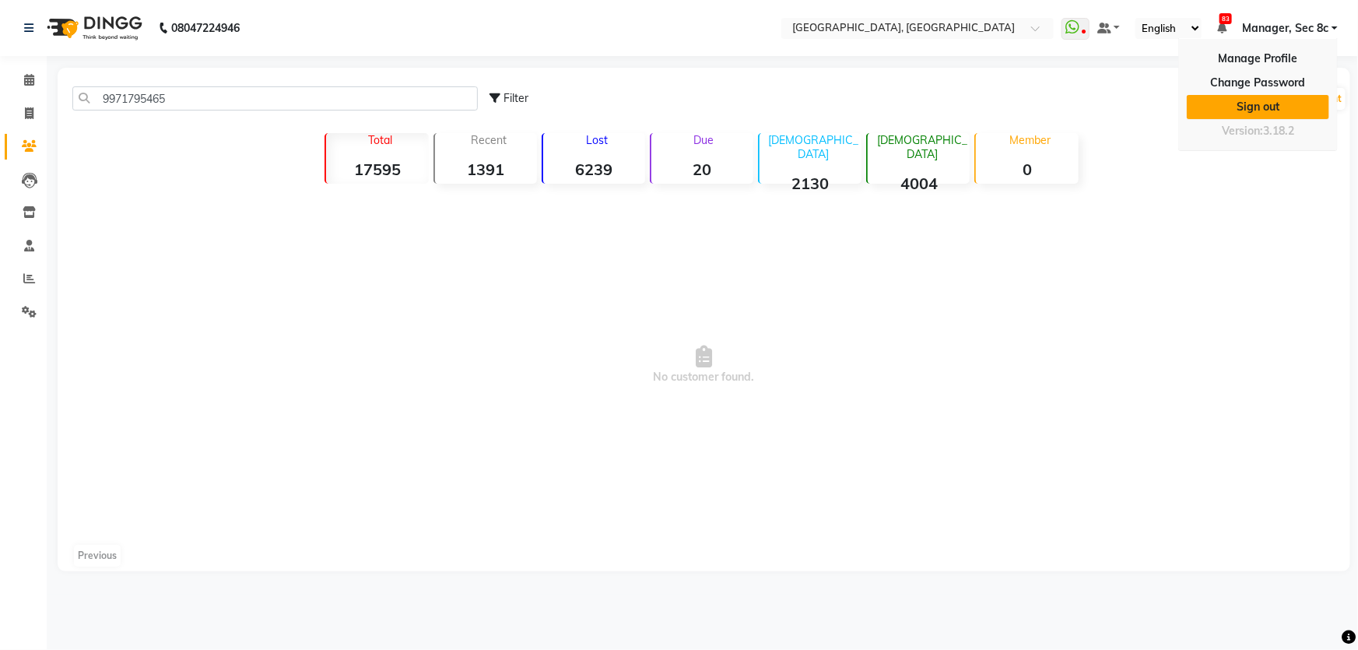
click at [1268, 103] on link "Sign out" at bounding box center [1257, 107] width 142 height 24
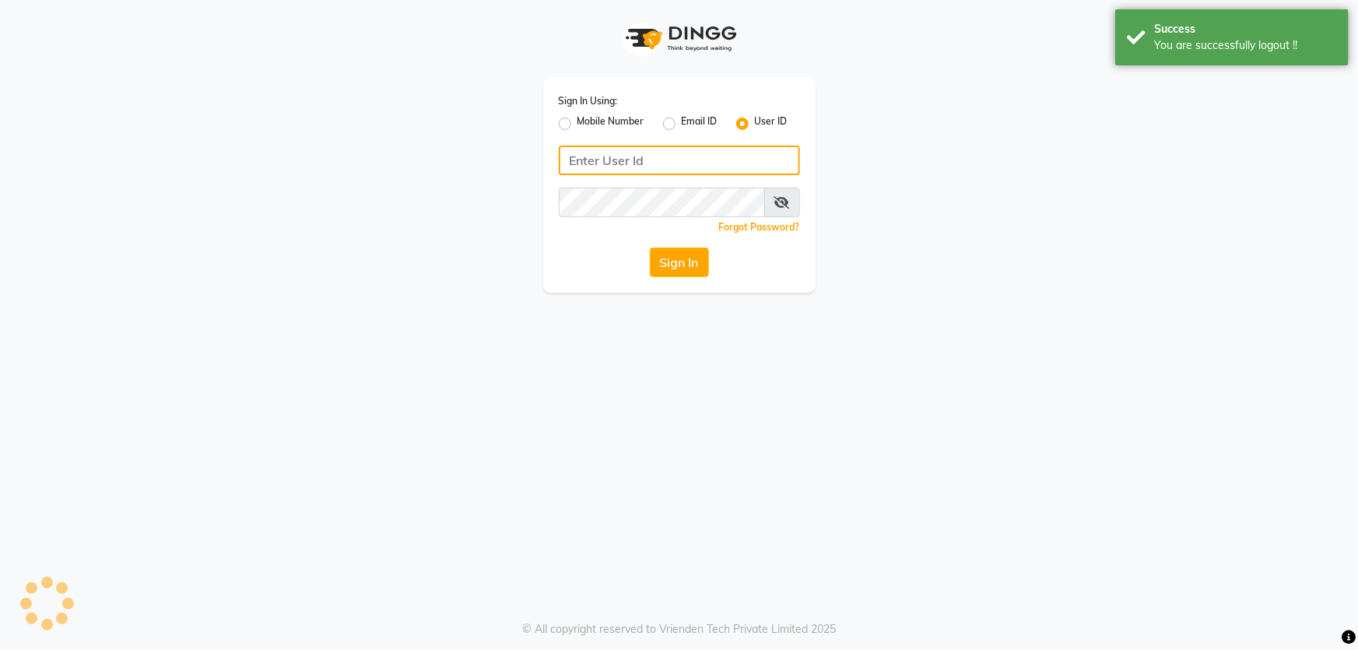
type input "1724656581"
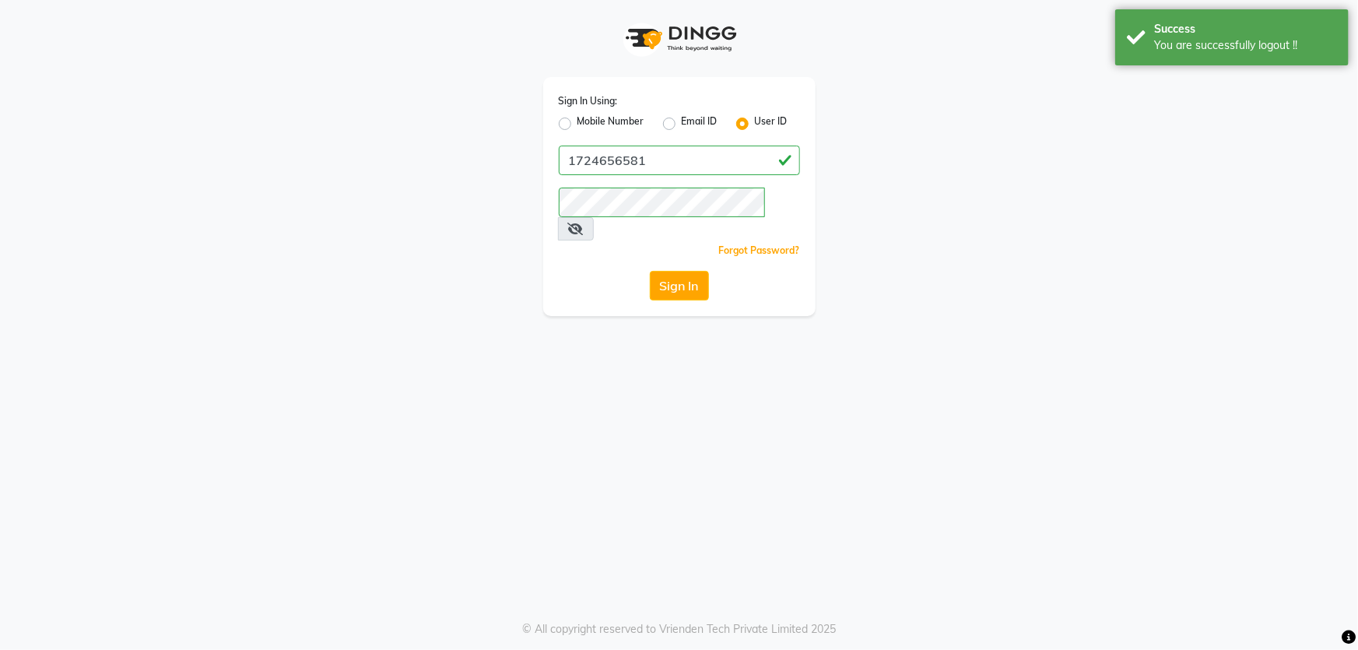
click at [622, 119] on label "Mobile Number" at bounding box center [610, 123] width 67 height 19
click at [587, 119] on input "Mobile Number" at bounding box center [582, 119] width 10 height 10
radio input "true"
radio input "false"
click at [659, 170] on input "Username" at bounding box center [705, 160] width 189 height 30
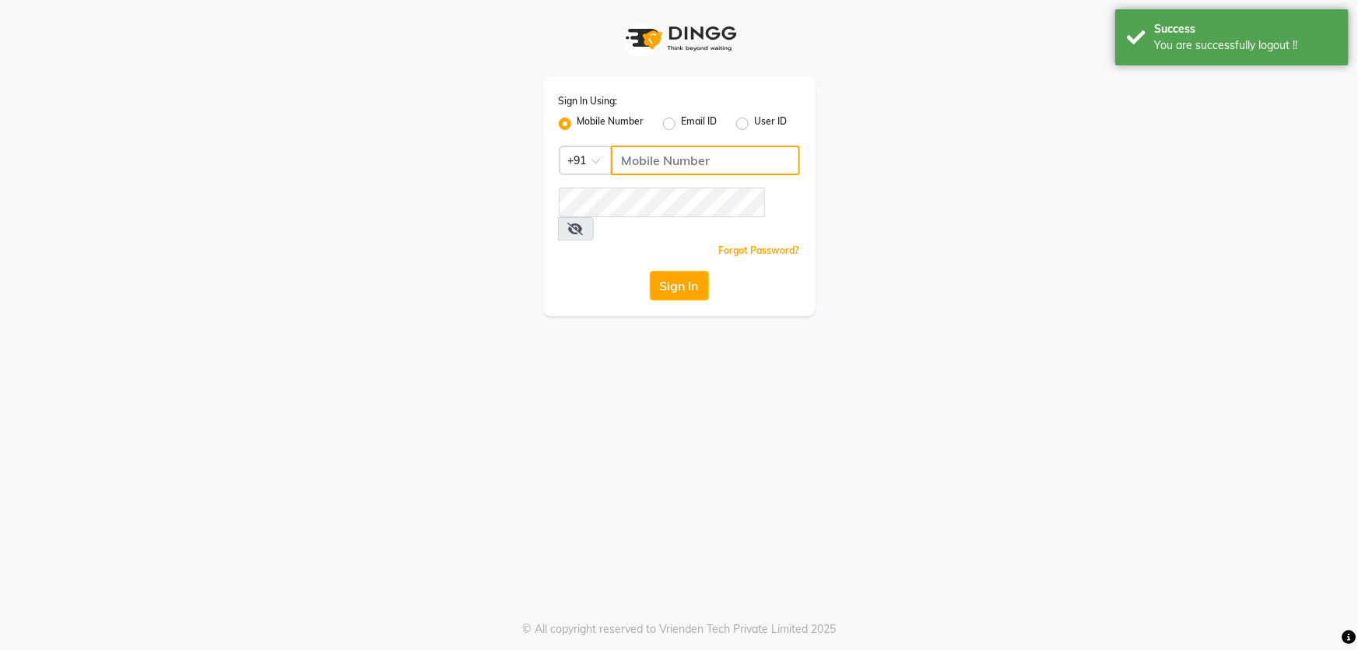
type input "6239163922"
click at [684, 271] on button "Sign In" at bounding box center [679, 286] width 59 height 30
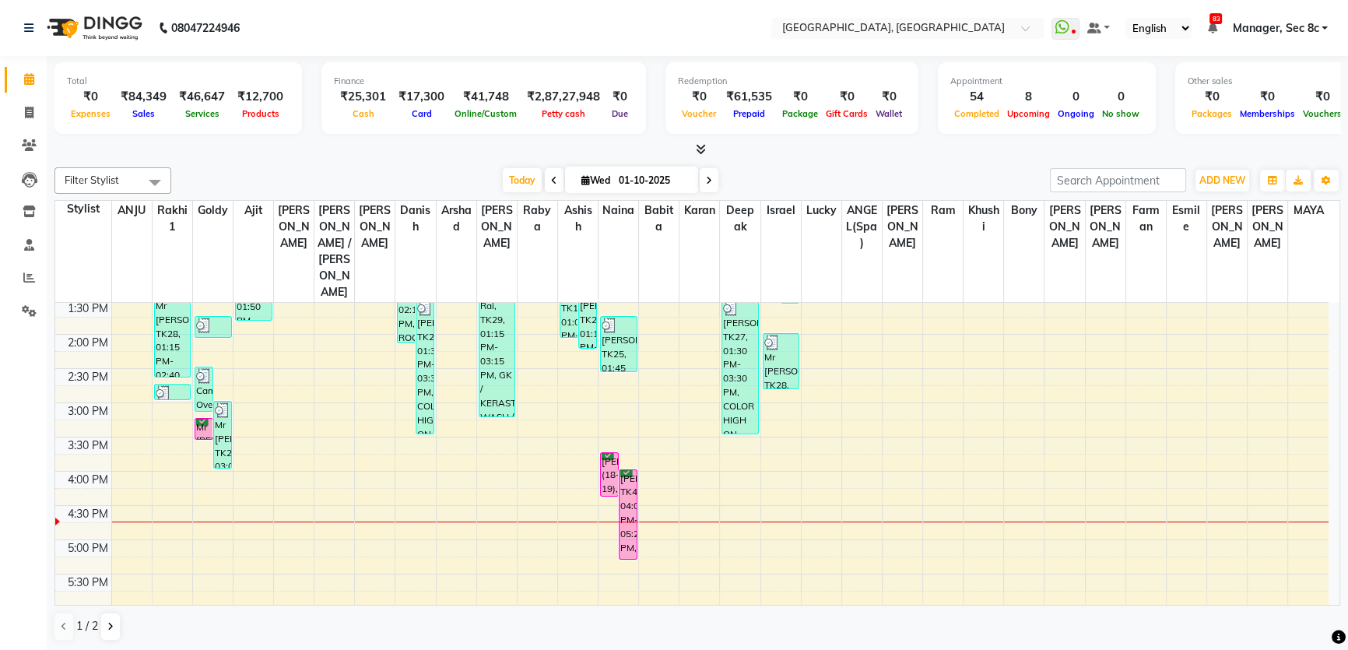
scroll to position [353, 0]
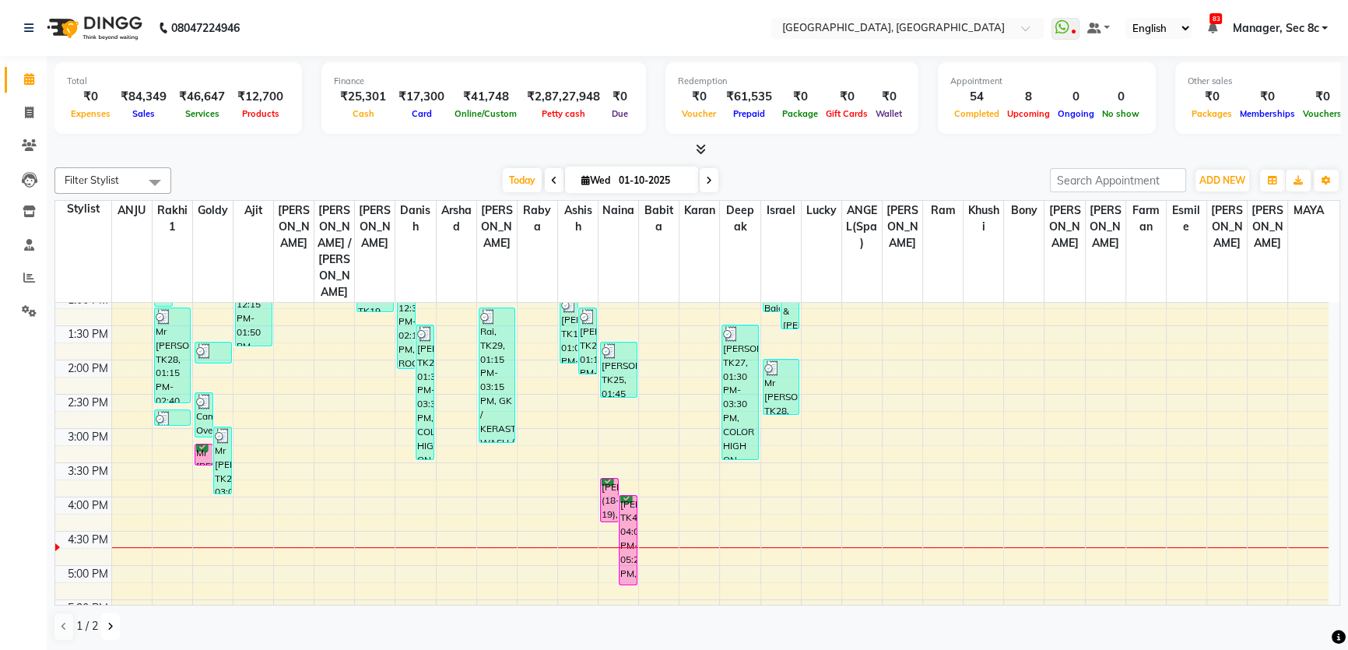
click at [109, 622] on icon at bounding box center [110, 626] width 6 height 9
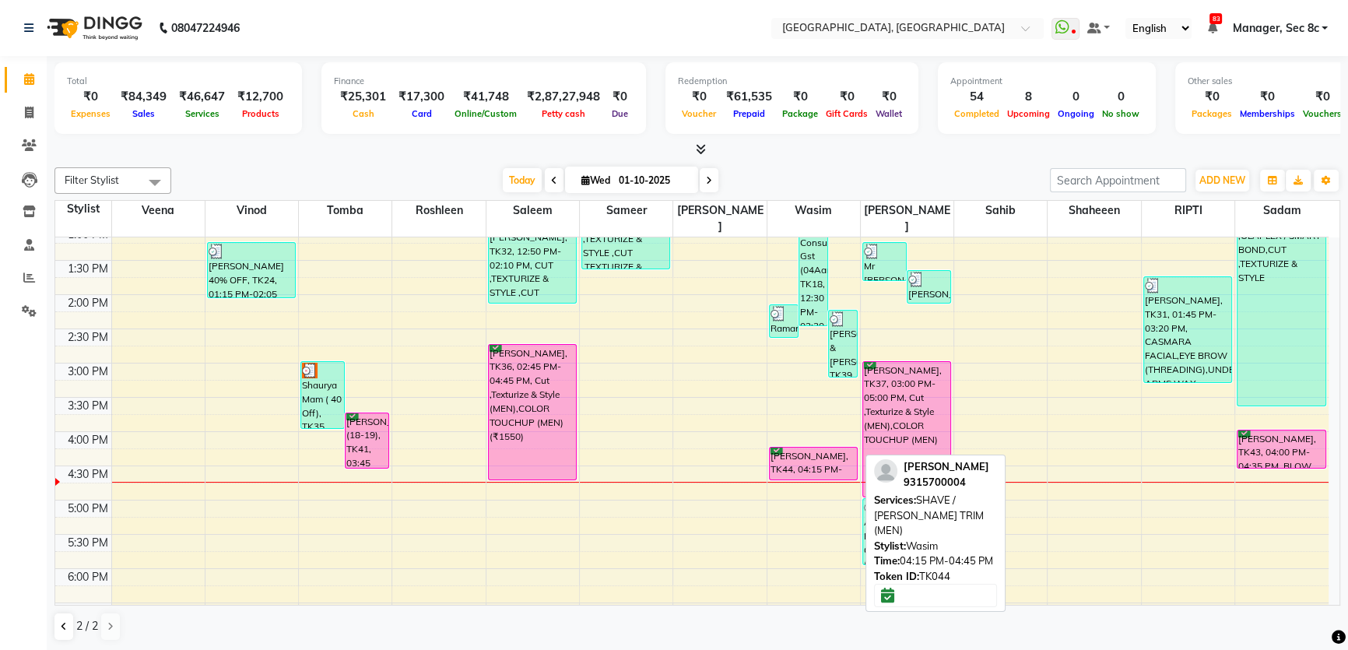
click at [797, 447] on div "[PERSON_NAME], TK44, 04:15 PM-04:45 PM, SHAVE / [PERSON_NAME] TRIM (MEN)" at bounding box center [812, 463] width 87 height 32
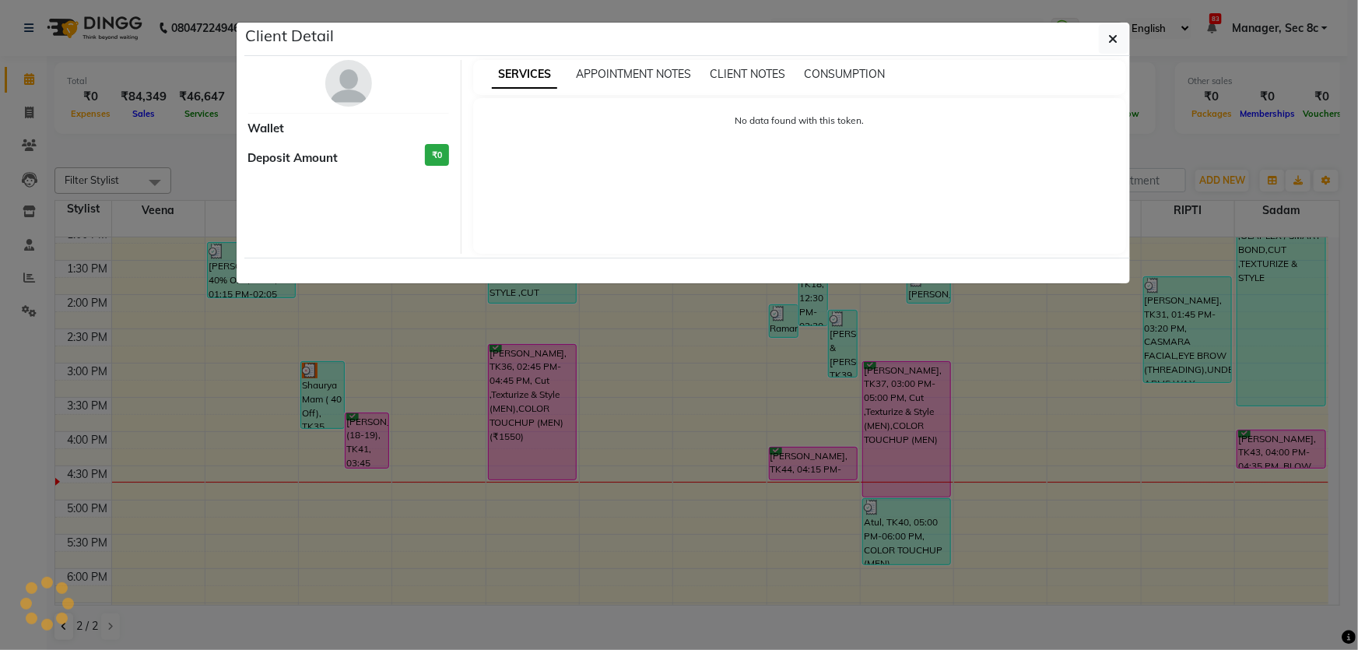
select select "6"
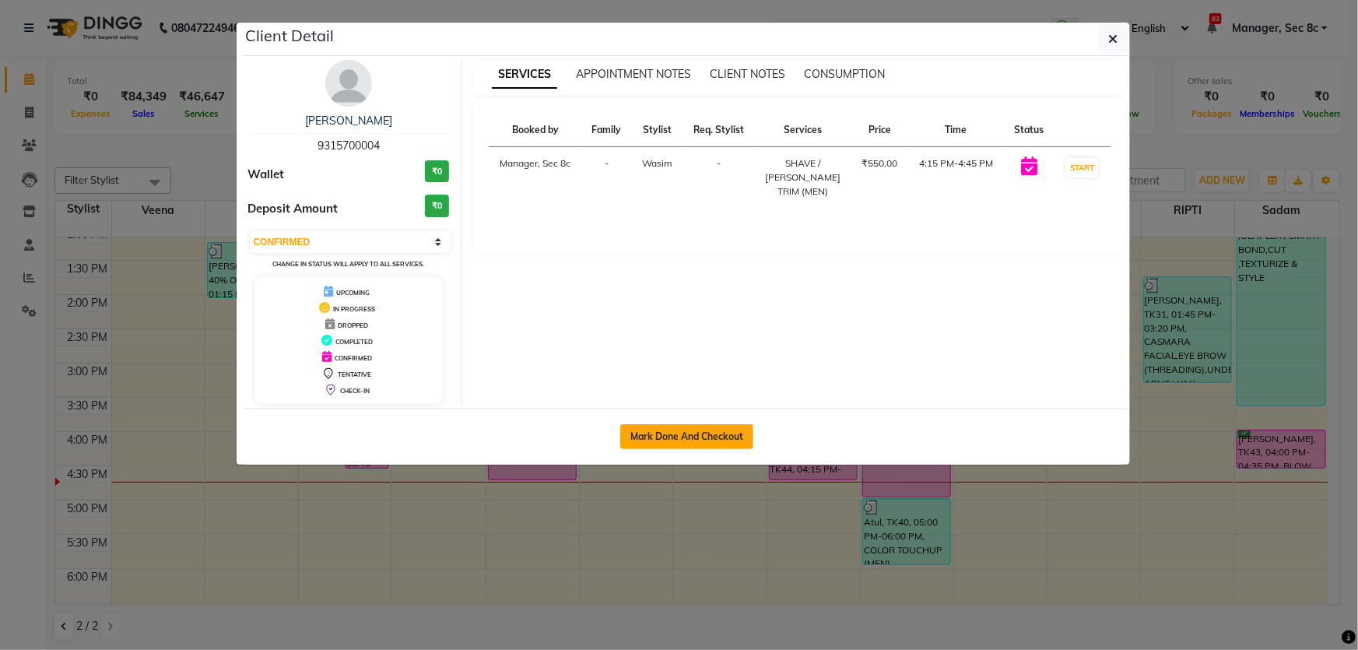
click at [693, 436] on button "Mark Done And Checkout" at bounding box center [686, 436] width 133 height 25
select select "service"
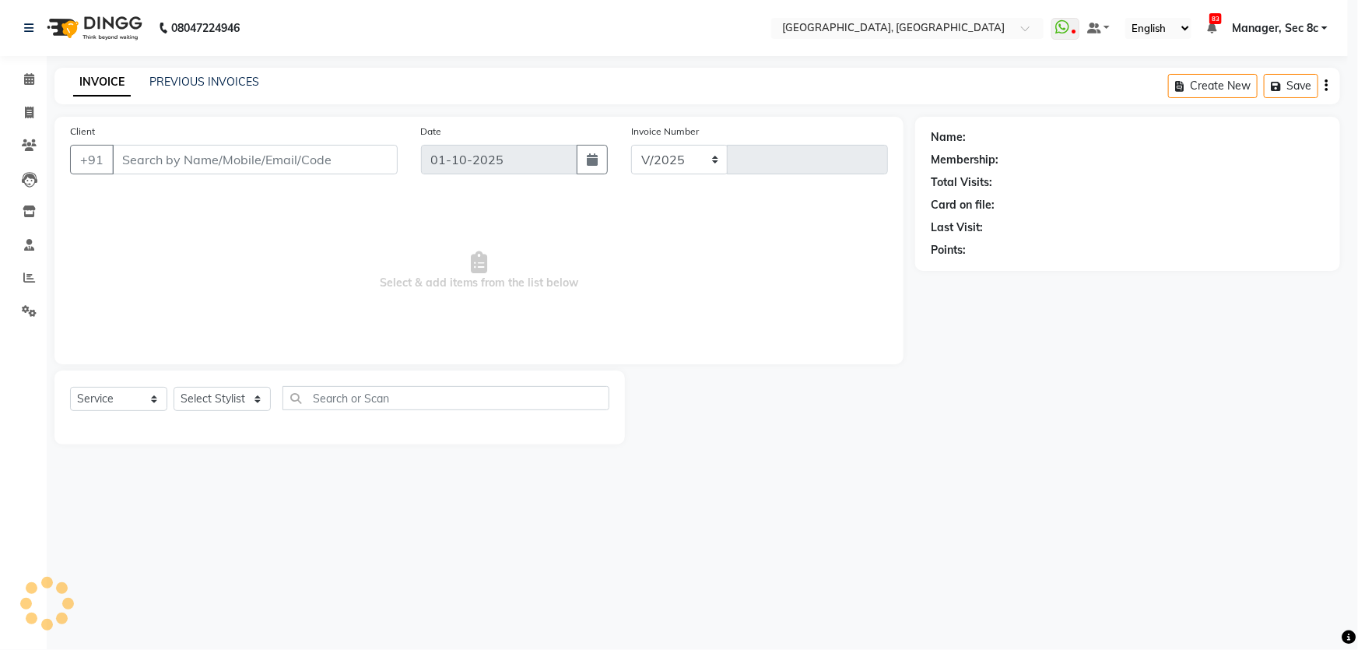
select select "4281"
type input "9461"
type input "9315700004"
select select "25451"
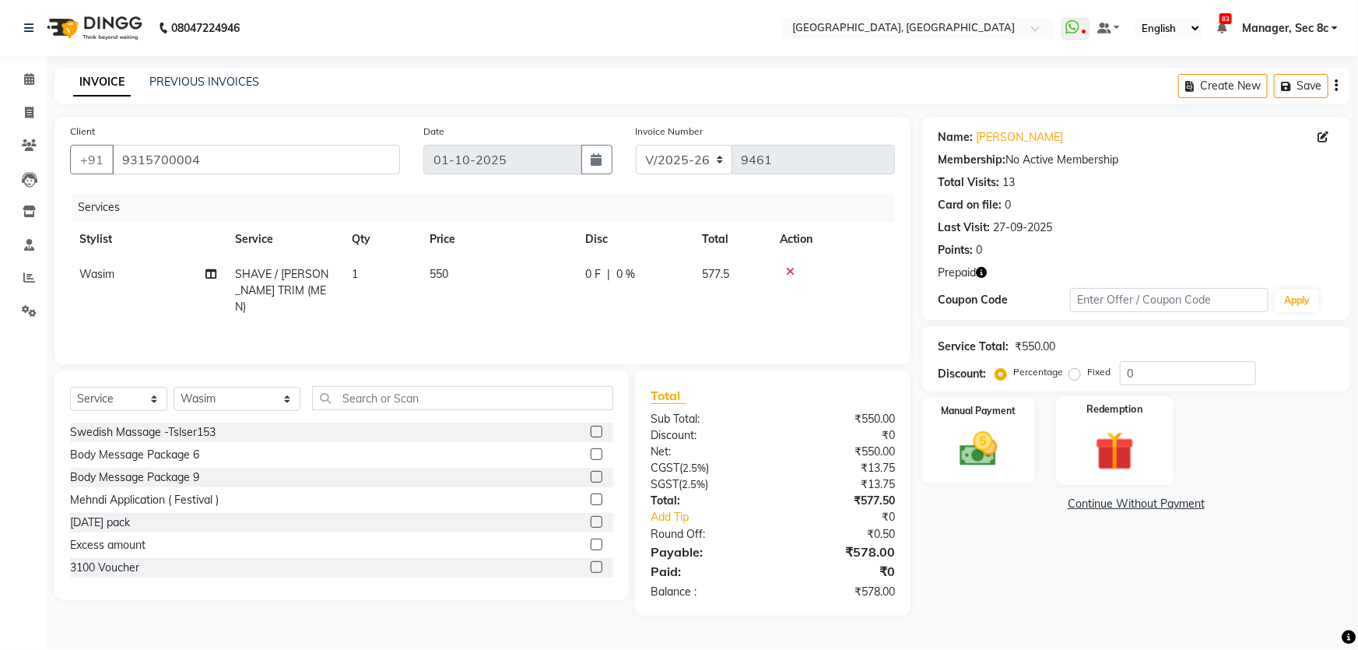
click at [1080, 408] on div "Redemption" at bounding box center [1114, 440] width 117 height 89
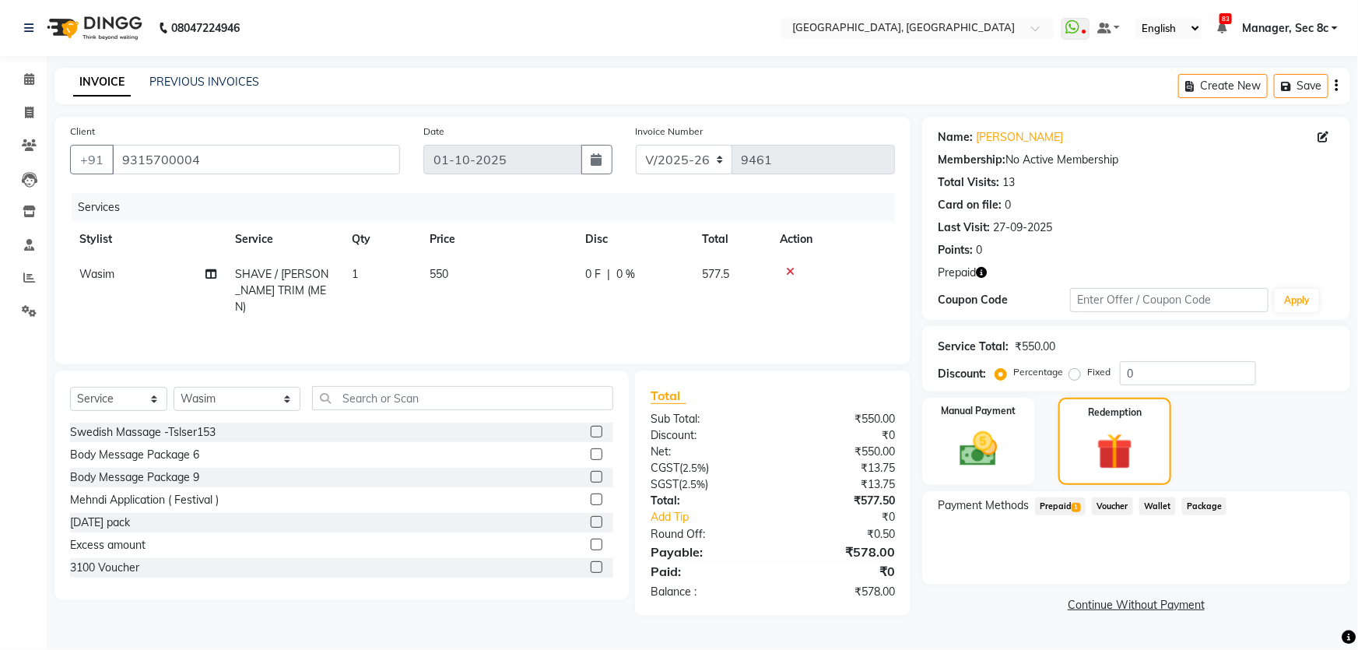
click at [1089, 506] on div "Voucher" at bounding box center [1108, 507] width 47 height 21
click at [1067, 506] on span "Prepaid 1" at bounding box center [1060, 506] width 51 height 18
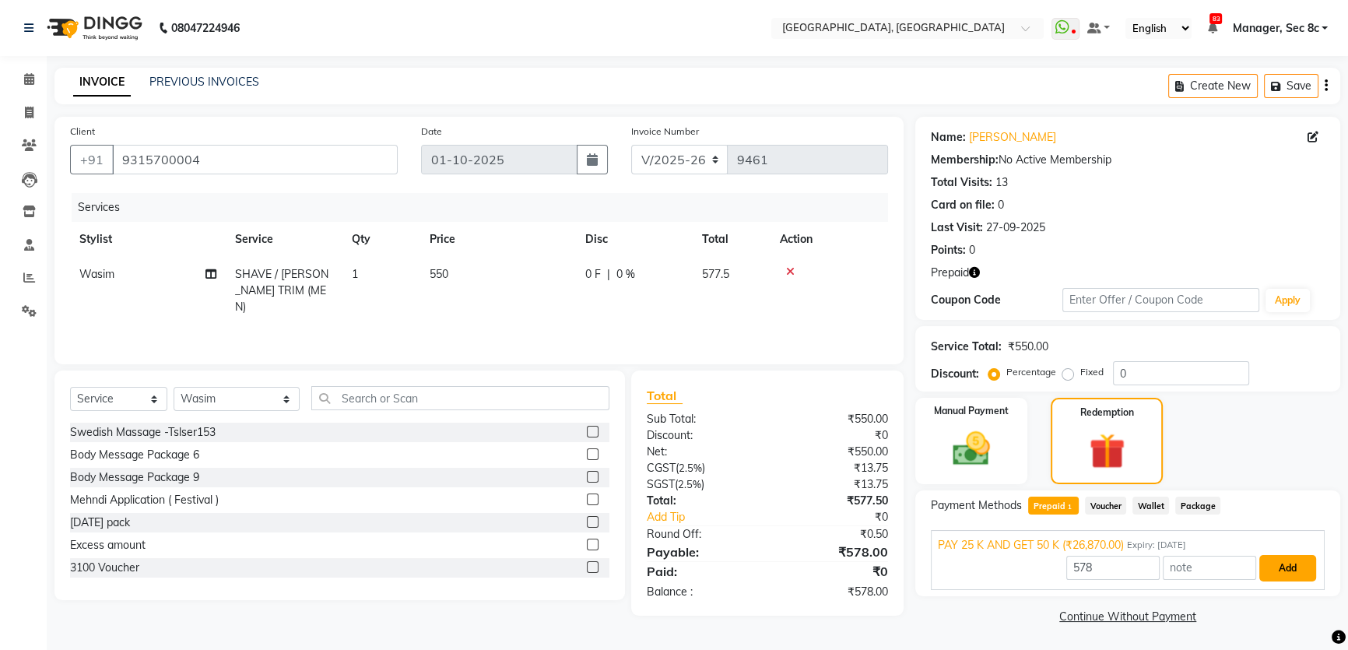
click at [1260, 559] on button "Add" at bounding box center [1287, 568] width 57 height 26
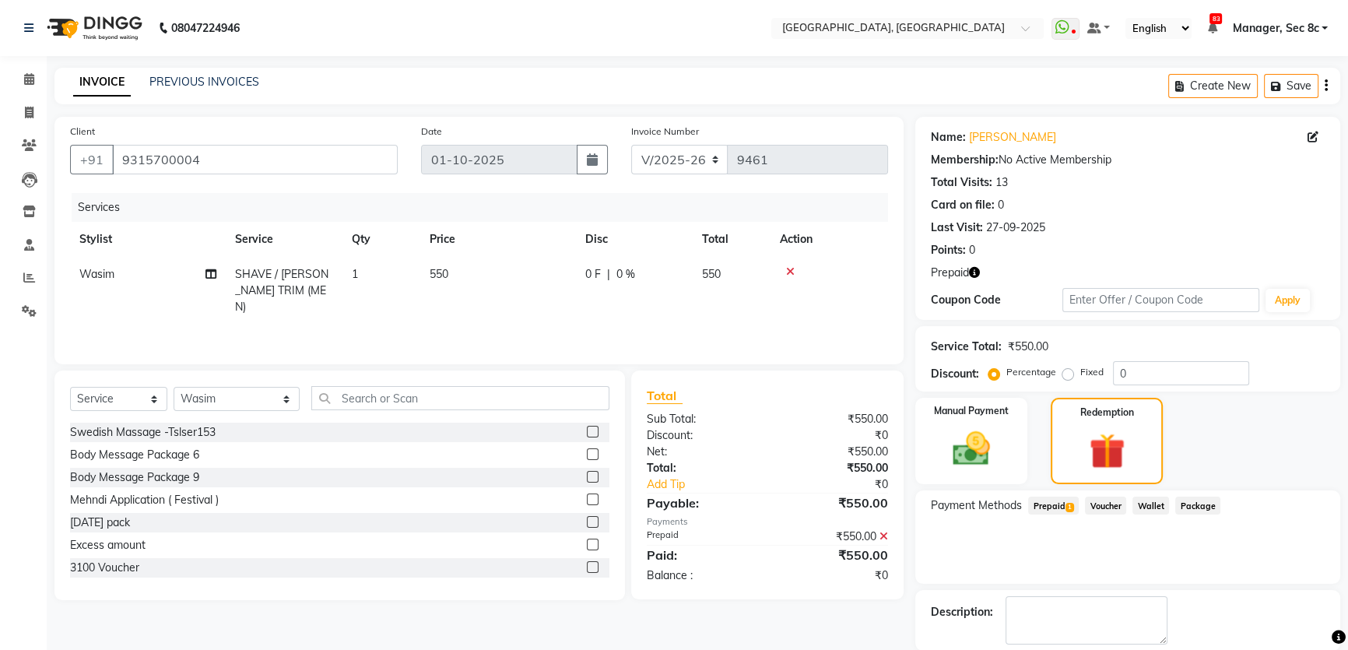
scroll to position [76, 0]
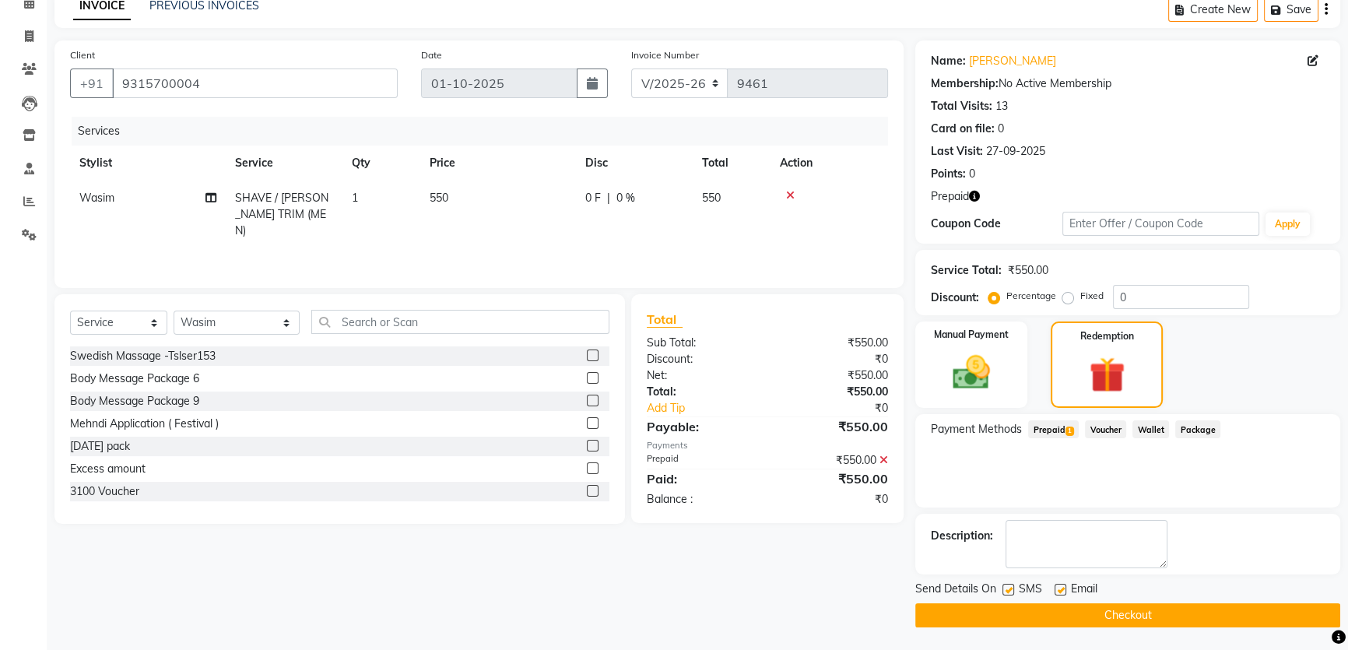
click at [1144, 615] on button "Checkout" at bounding box center [1127, 615] width 425 height 24
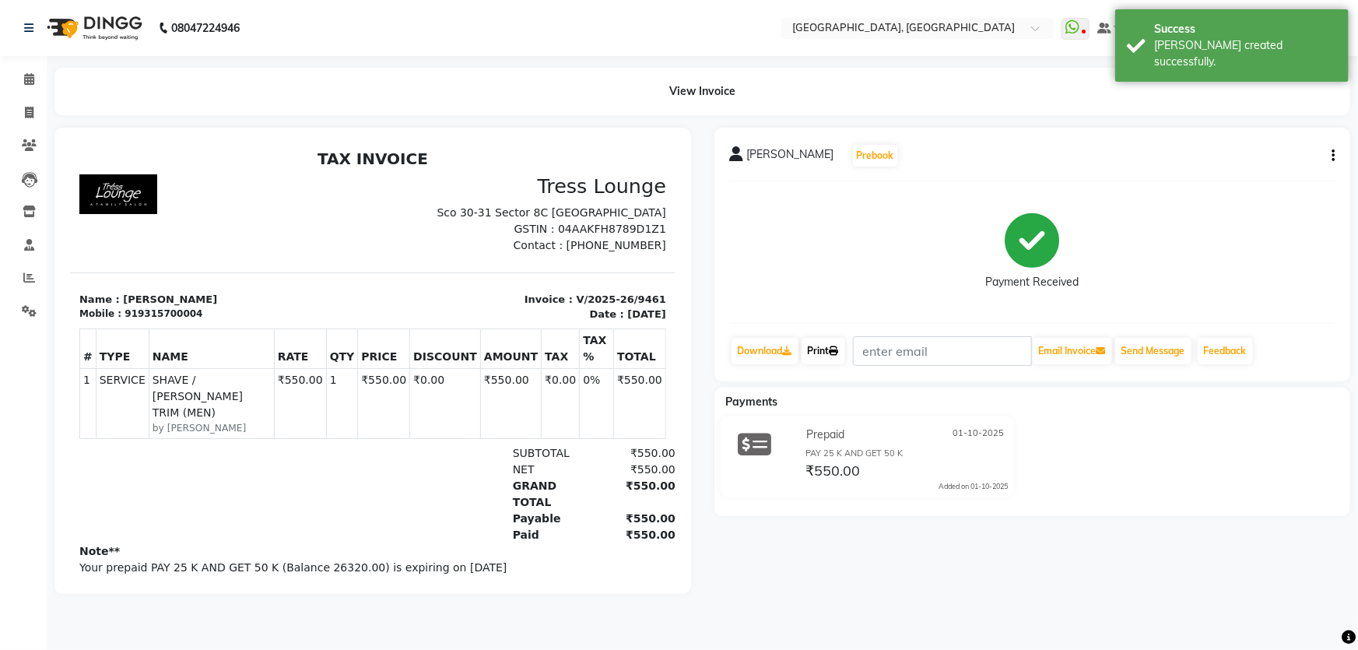
click at [817, 352] on link "Print" at bounding box center [823, 351] width 44 height 26
click at [845, 346] on link "Print" at bounding box center [823, 351] width 44 height 26
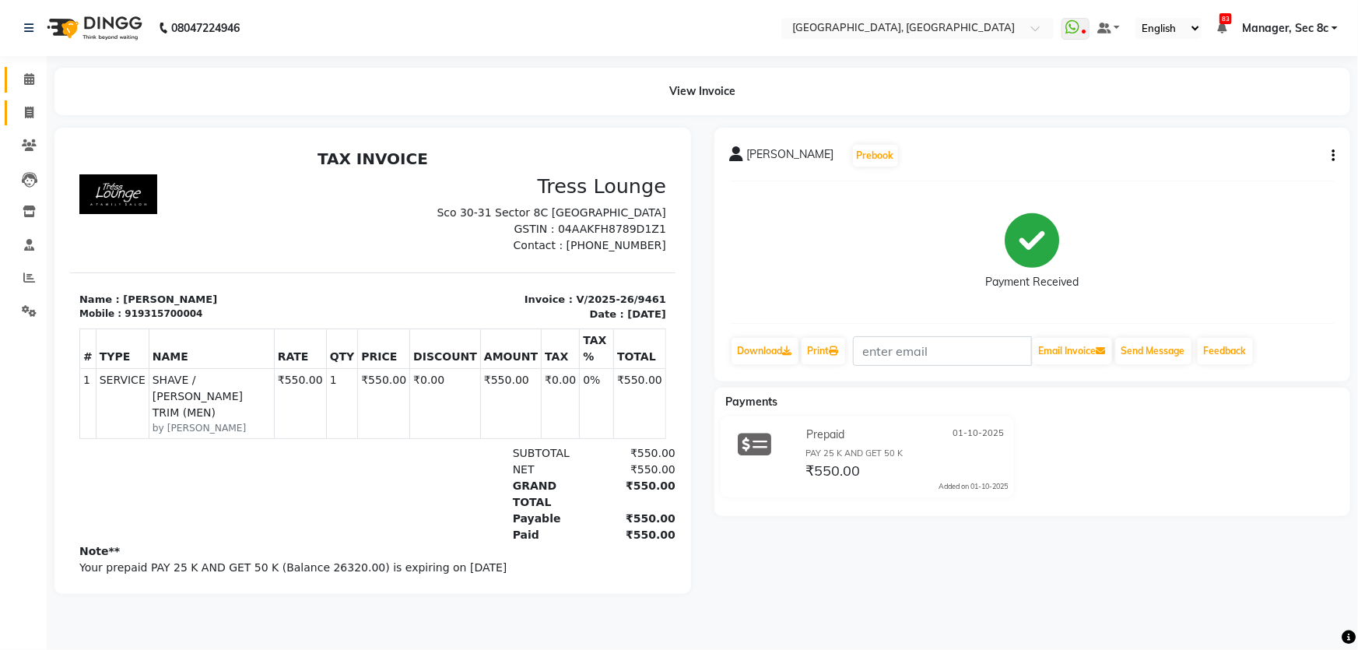
click at [25, 107] on icon at bounding box center [29, 113] width 9 height 12
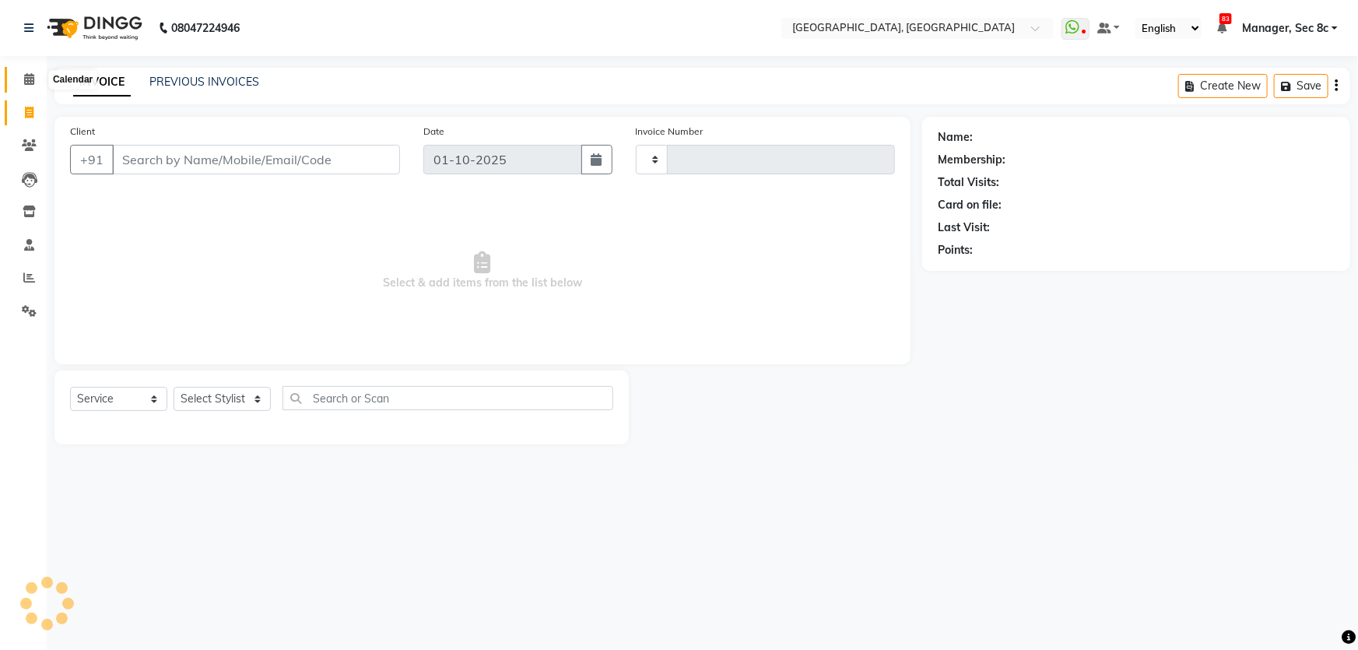
click at [22, 79] on span at bounding box center [29, 80] width 27 height 18
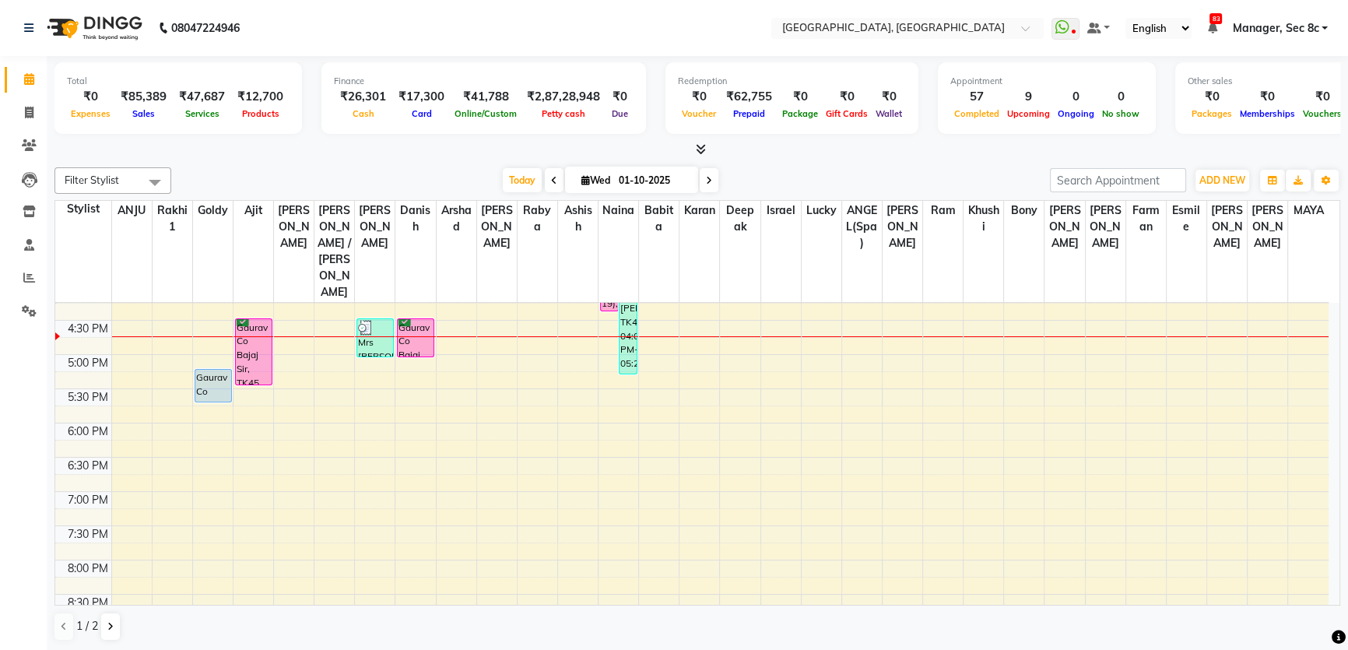
scroll to position [566, 0]
click at [117, 627] on div "1 / 2" at bounding box center [93, 627] width 78 height 30
click at [112, 630] on button at bounding box center [110, 626] width 19 height 26
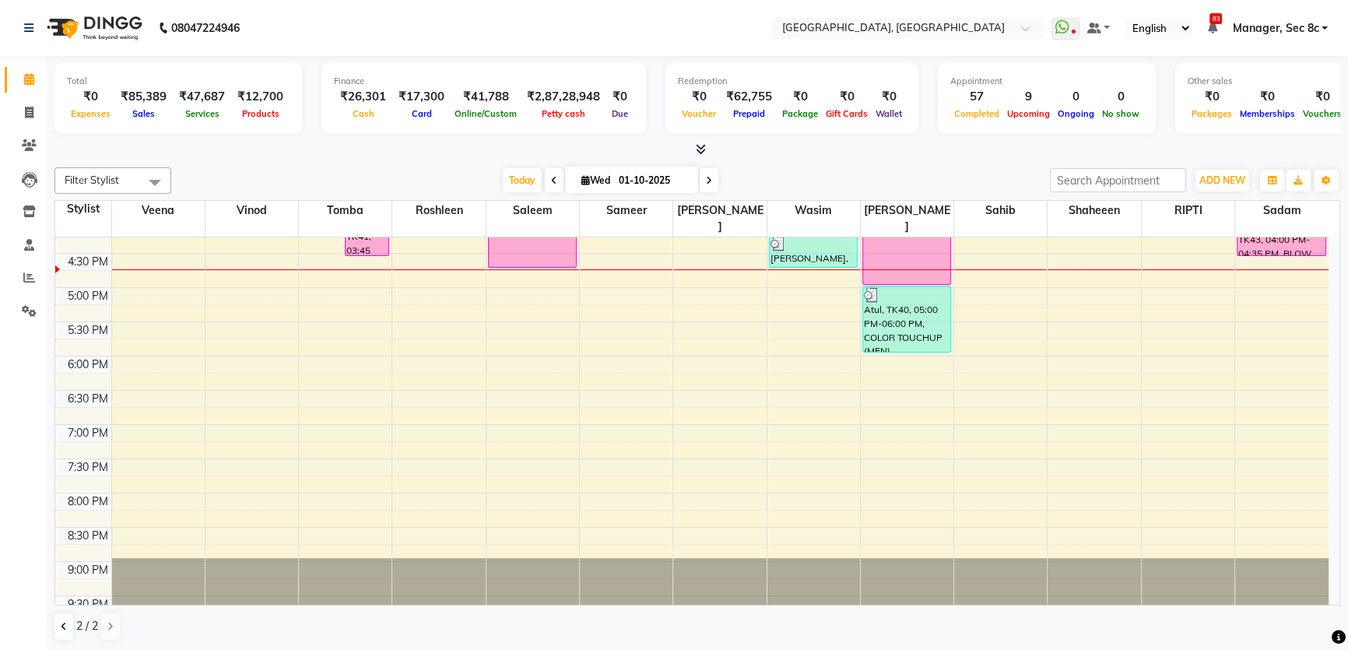
click at [549, 262] on div "8:00 AM 8:30 AM 9:00 AM 9:30 AM 10:00 AM 10:30 AM 11:00 AM 11:30 AM 12:00 PM 12…" at bounding box center [691, 151] width 1273 height 958
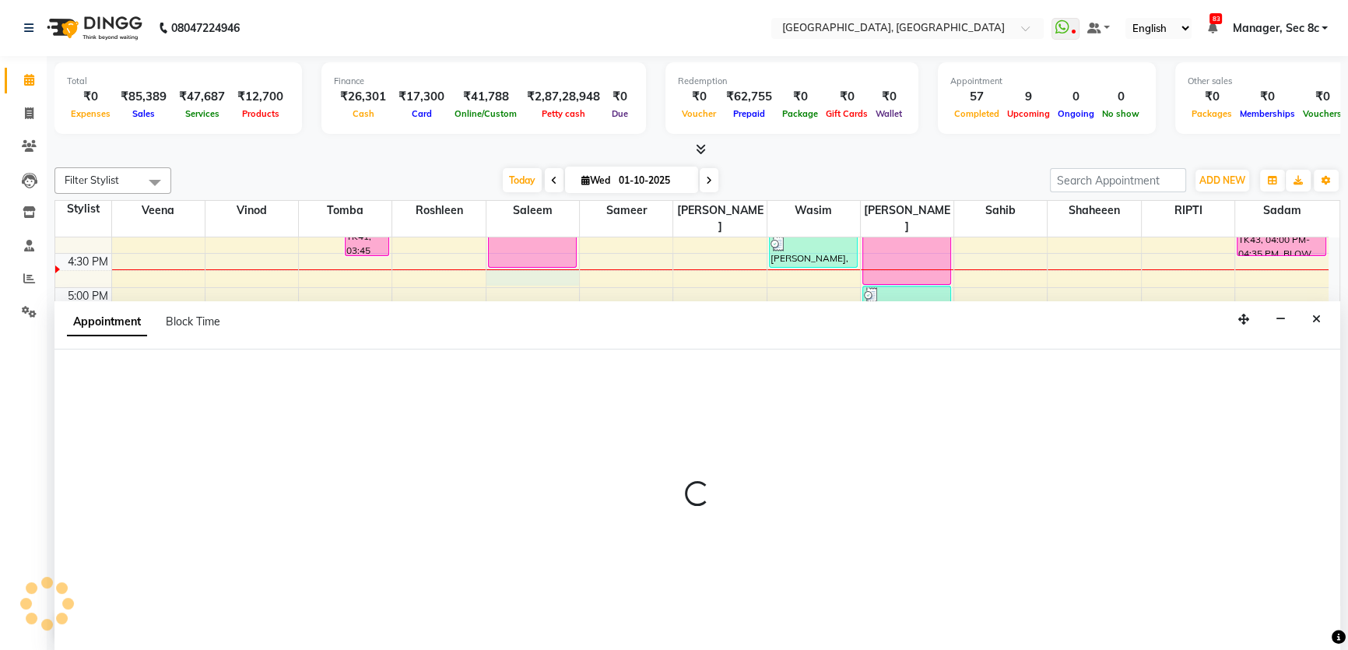
scroll to position [0, 0]
select select "25445"
select select "1005"
select select "tentative"
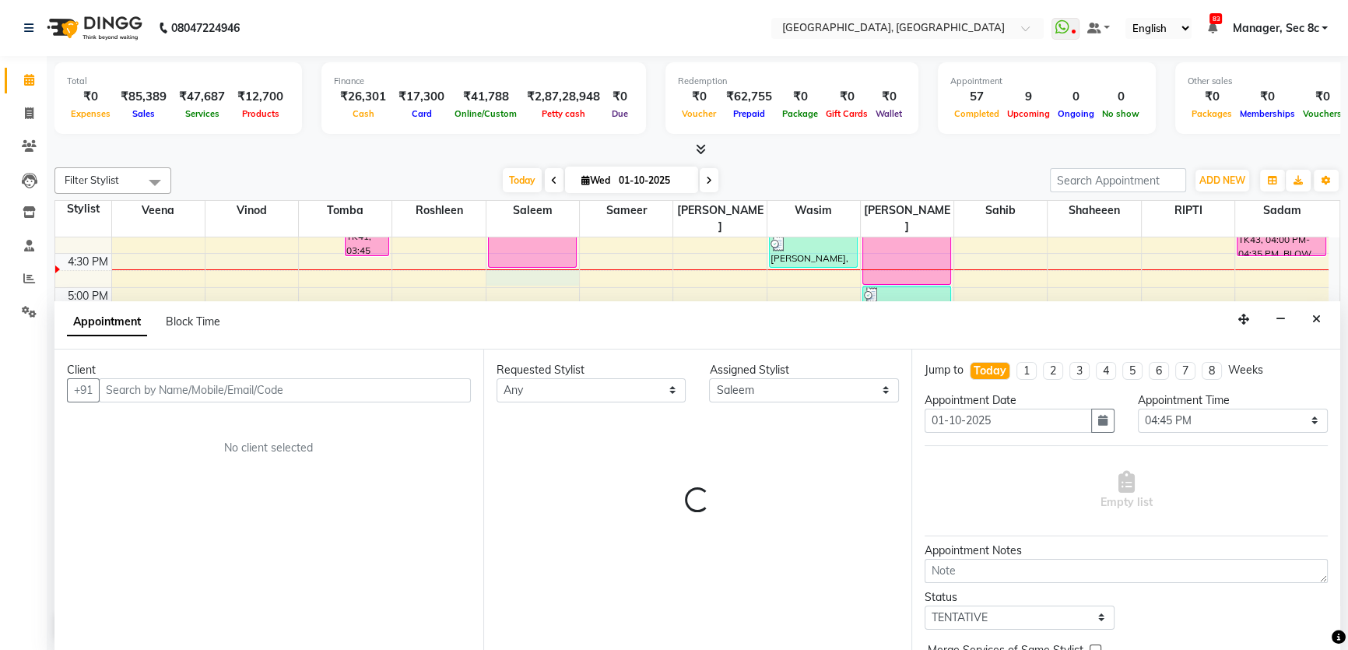
click at [289, 387] on input "text" at bounding box center [285, 390] width 372 height 24
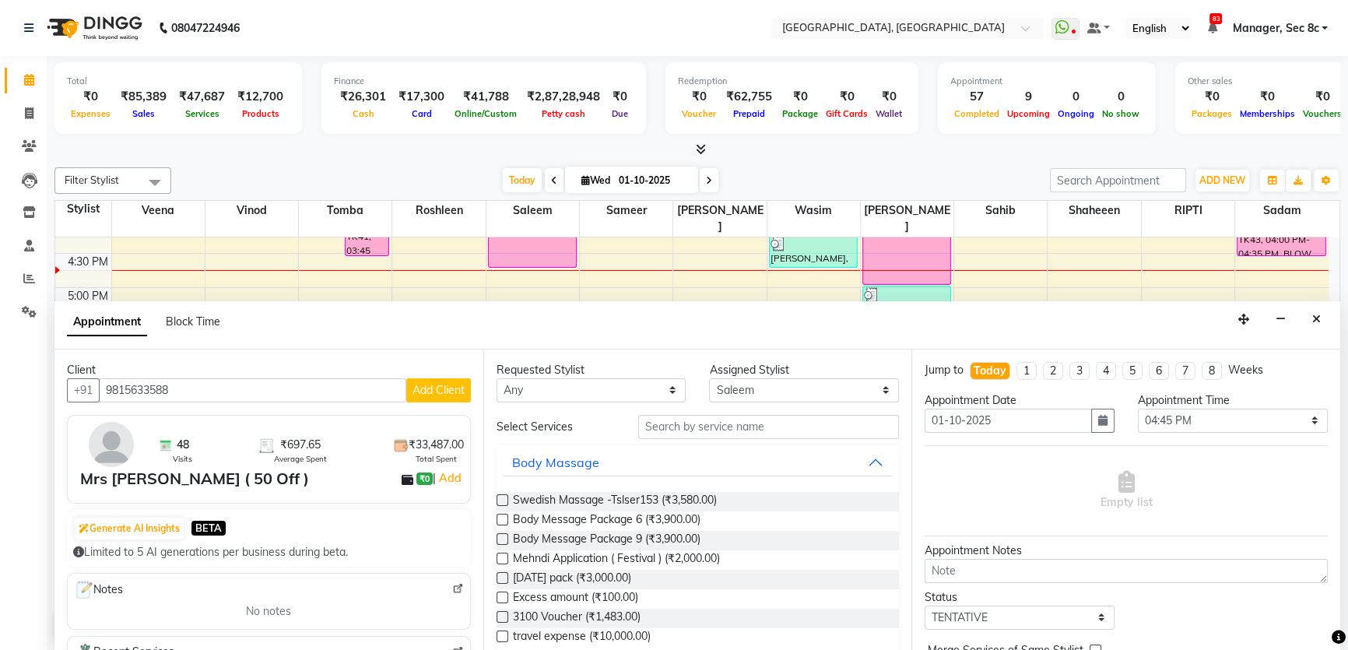
type input "9815633588"
click at [780, 412] on div "Requested Stylist Any [PERSON_NAME](Spa) [PERSON_NAME] [PERSON_NAME] [PERSON_NA…" at bounding box center [697, 500] width 429 height 302
click at [780, 419] on input "text" at bounding box center [768, 427] width 261 height 24
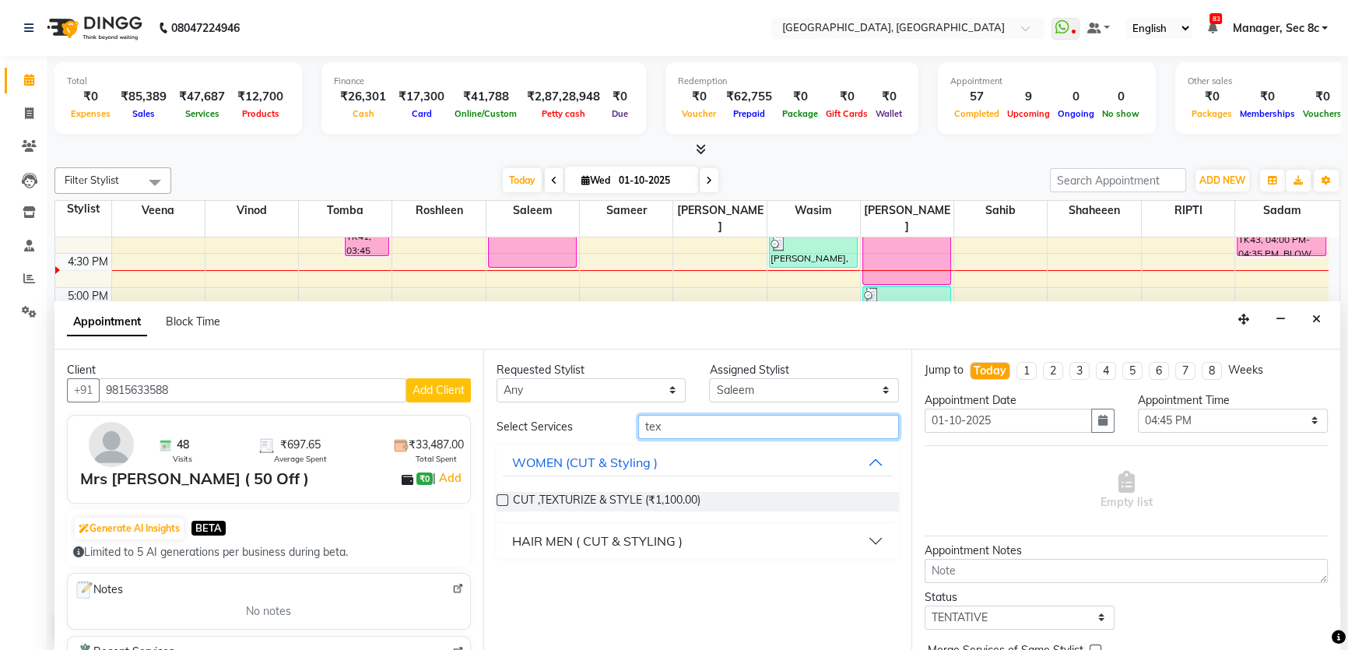
type input "tex"
click at [646, 542] on div "HAIR MEN ( CUT & STYLING )" at bounding box center [597, 540] width 170 height 19
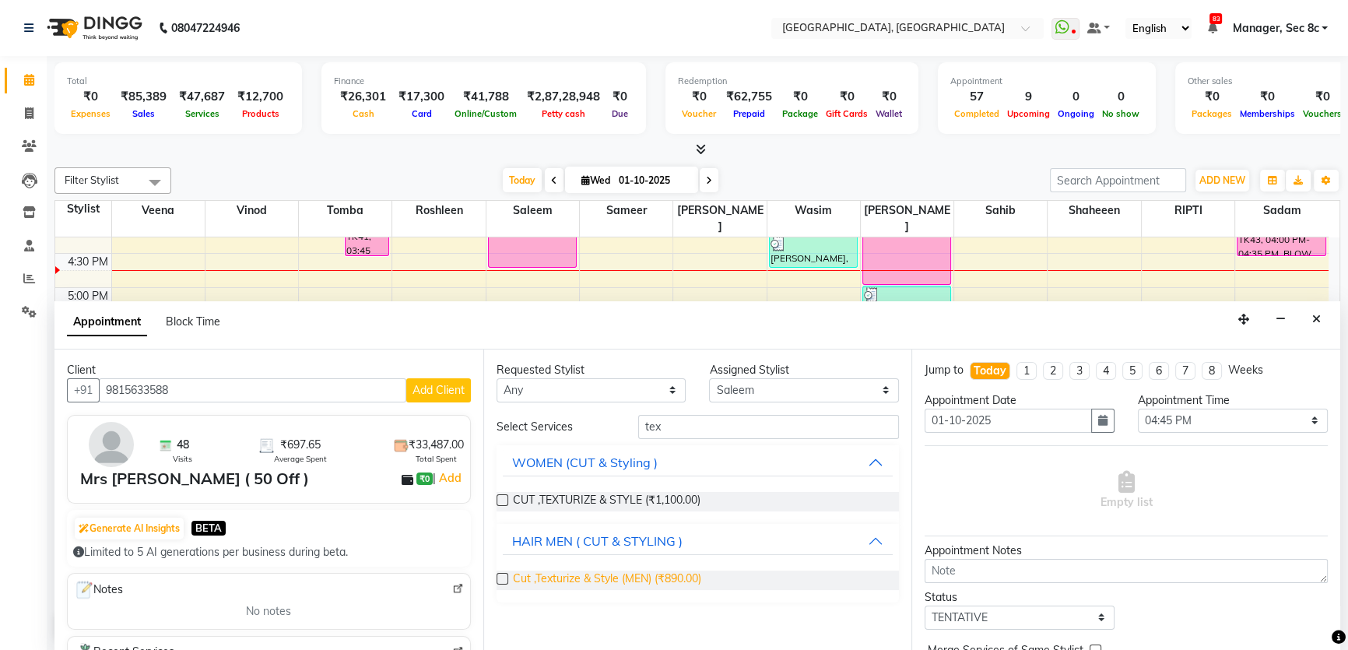
drag, startPoint x: 638, startPoint y: 576, endPoint x: 728, endPoint y: 529, distance: 101.6
click at [638, 576] on span "Cut ,Texturize & Style (MEN) (₹890.00)" at bounding box center [607, 579] width 188 height 19
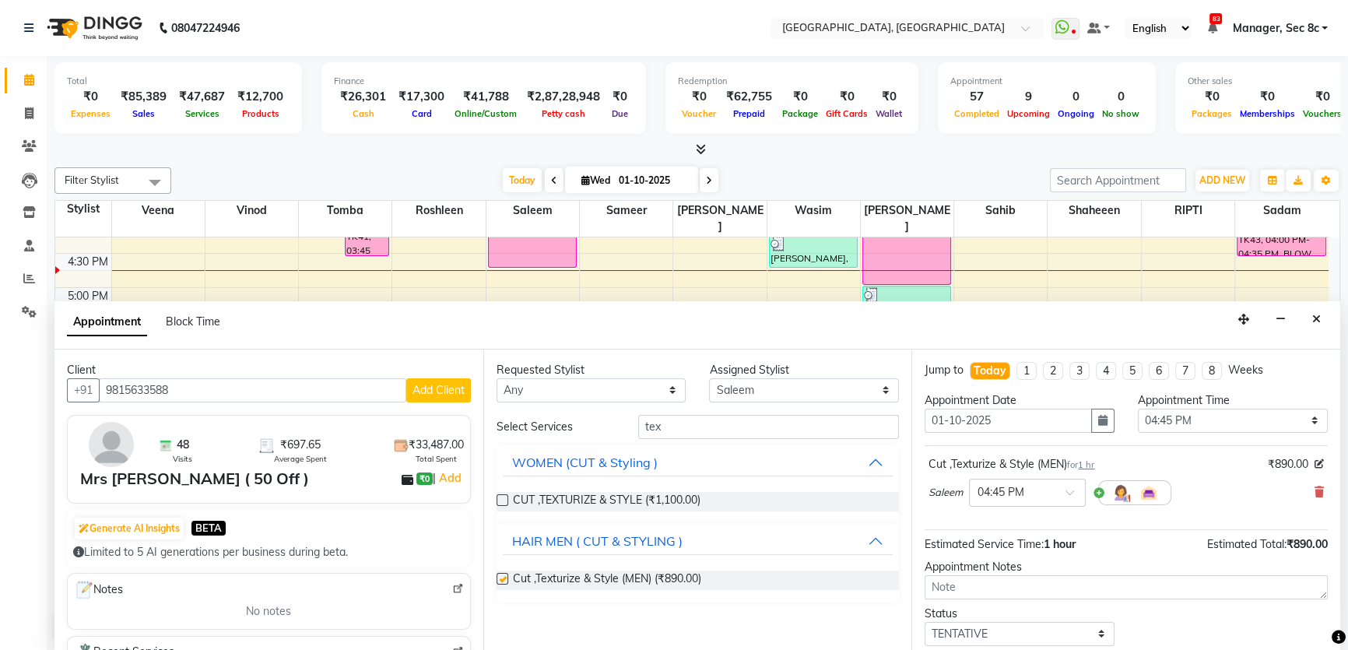
checkbox input "false"
click at [731, 415] on input "tex" at bounding box center [768, 427] width 261 height 24
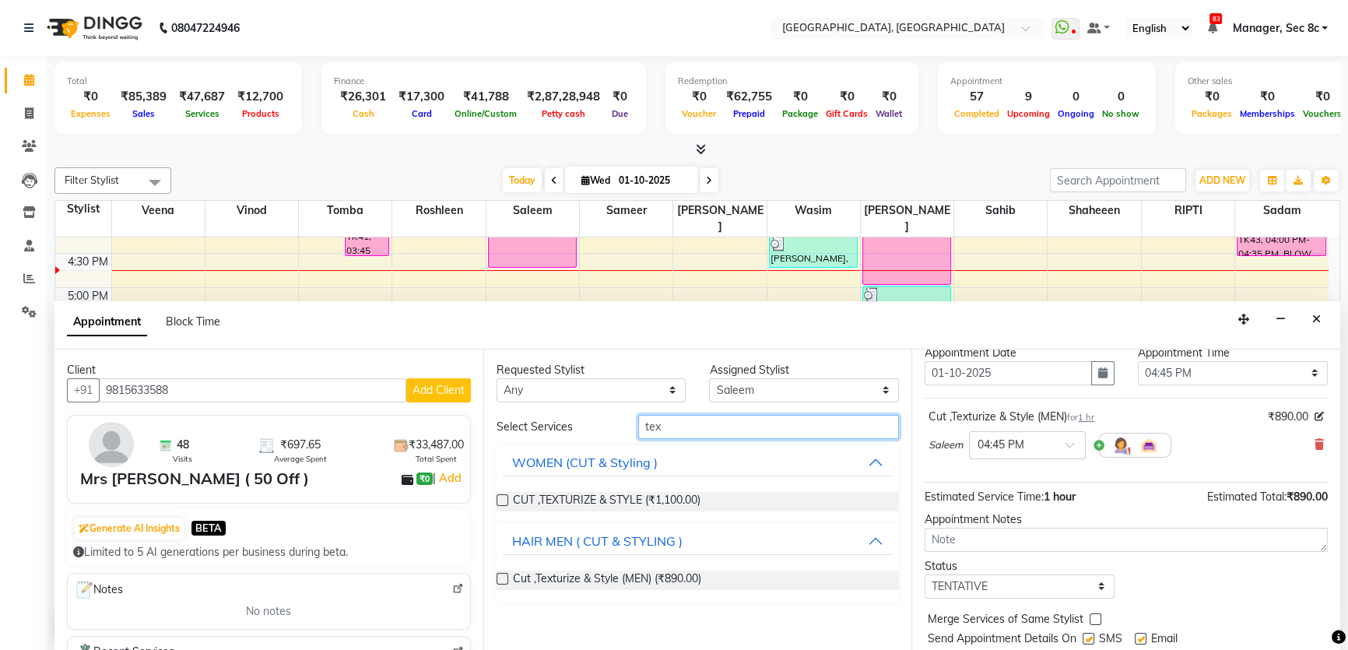
scroll to position [92, 0]
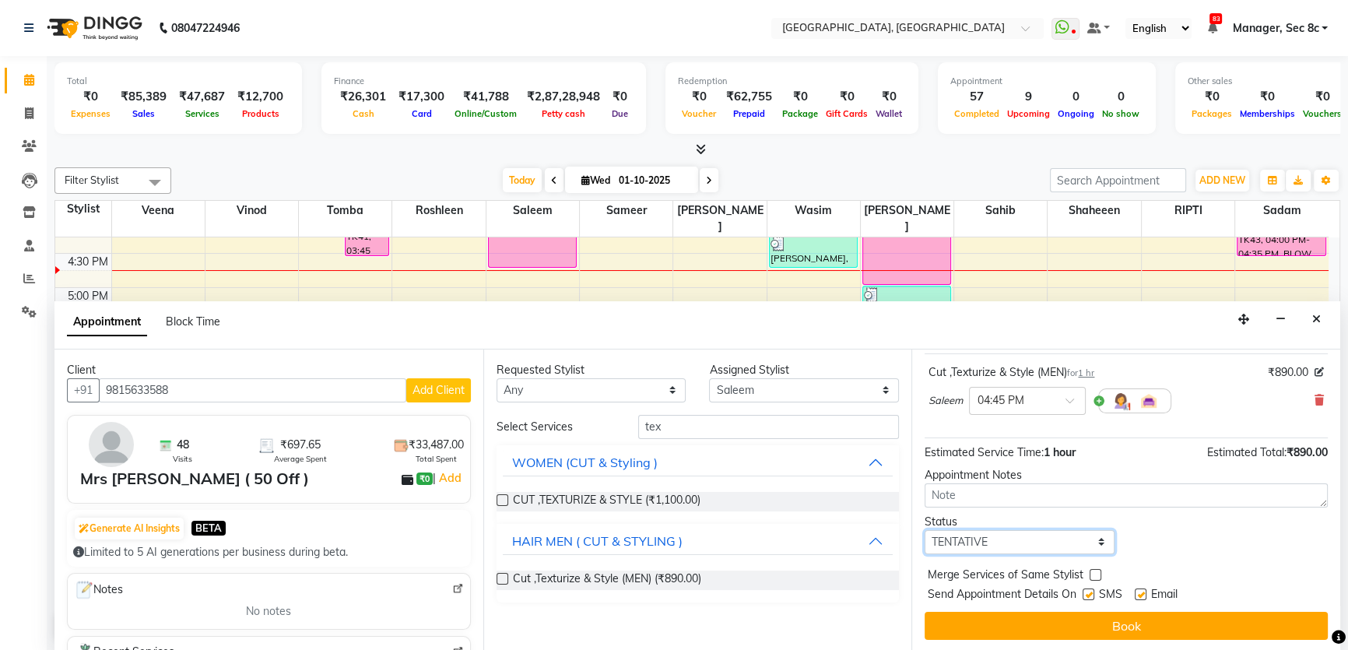
click at [1064, 547] on select "Select TENTATIVE CONFIRM CHECK-IN UPCOMING" at bounding box center [1019, 542] width 190 height 24
select select "confirm booking"
click at [924, 530] on select "Select TENTATIVE CONFIRM CHECK-IN UPCOMING" at bounding box center [1019, 542] width 190 height 24
click at [1090, 576] on label at bounding box center [1095, 575] width 12 height 12
click at [1090, 576] on input "checkbox" at bounding box center [1094, 576] width 10 height 10
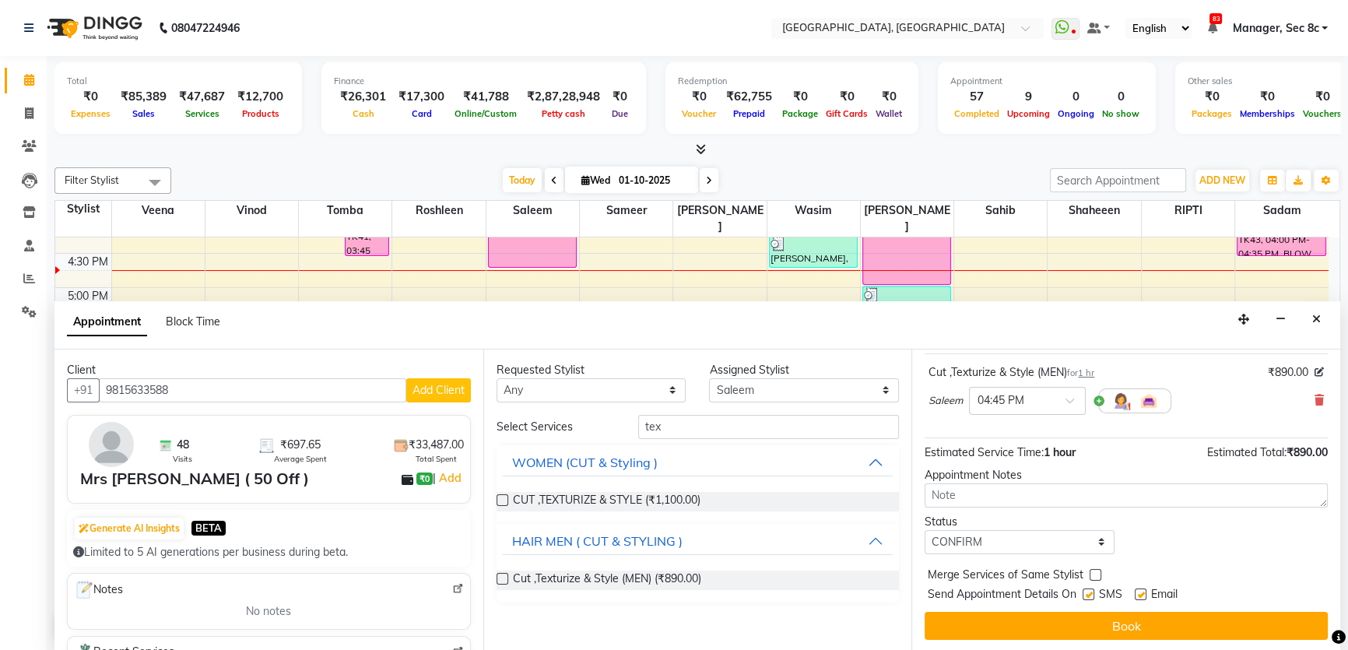
checkbox input "true"
click at [1089, 591] on label at bounding box center [1088, 594] width 12 height 12
click at [1089, 591] on input "checkbox" at bounding box center [1087, 596] width 10 height 10
checkbox input "false"
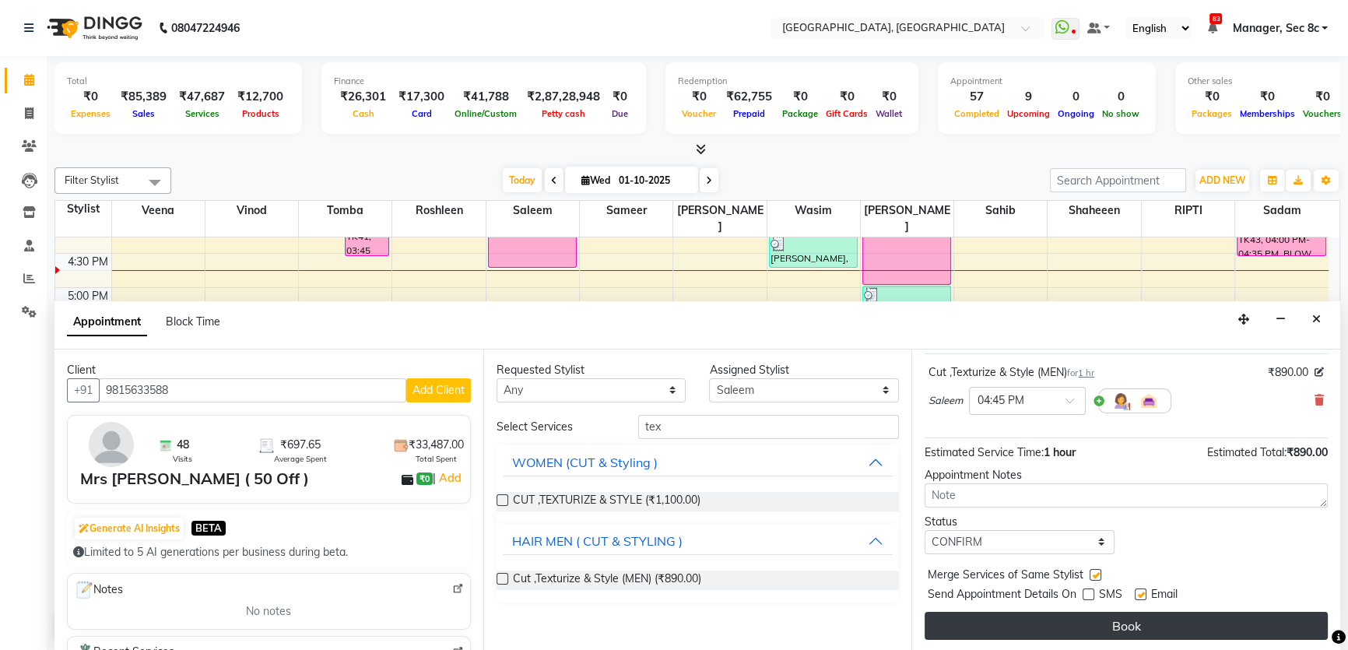
click at [1099, 620] on button "Book" at bounding box center [1125, 626] width 403 height 28
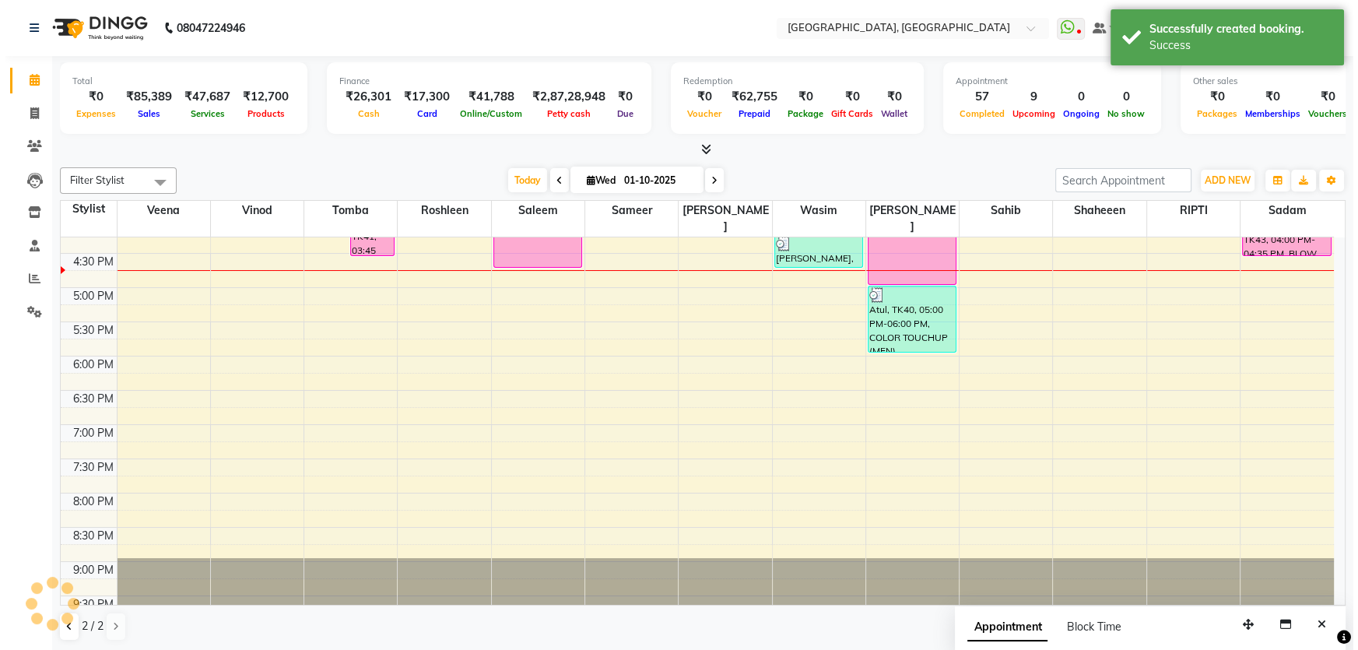
scroll to position [0, 0]
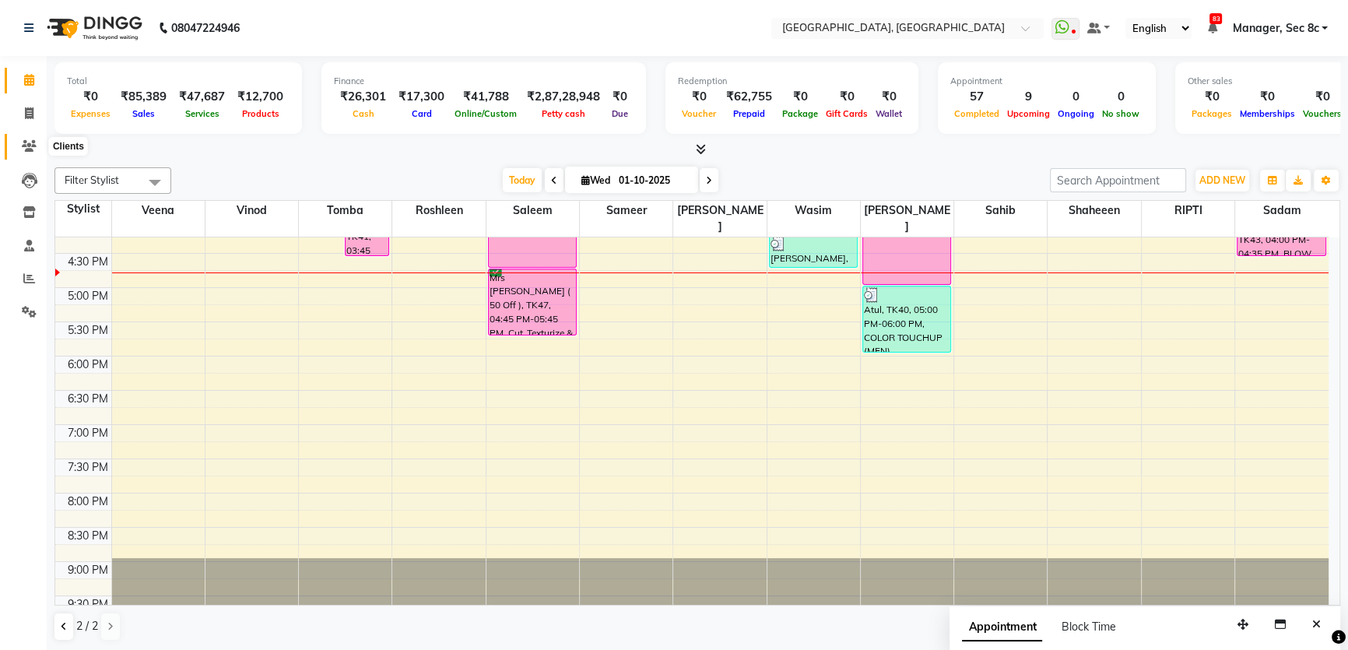
click at [27, 142] on icon at bounding box center [29, 146] width 15 height 12
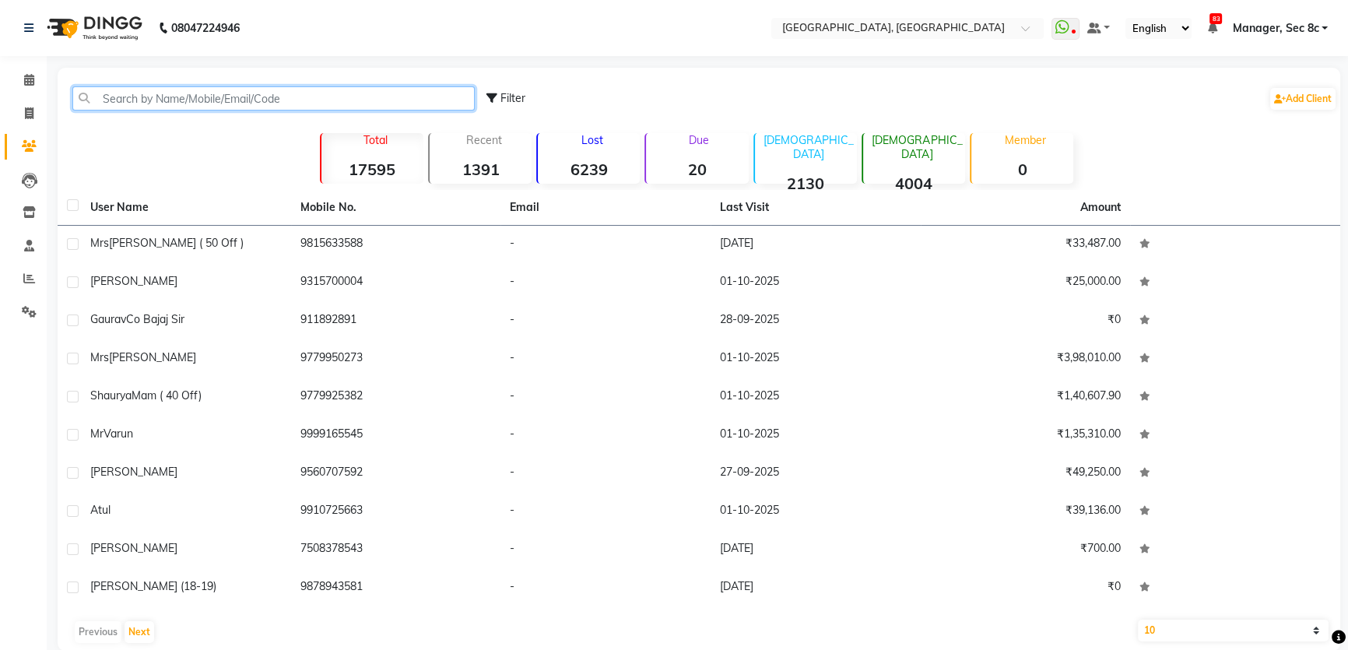
click at [288, 97] on input "text" at bounding box center [273, 98] width 402 height 24
paste input "7508378543"
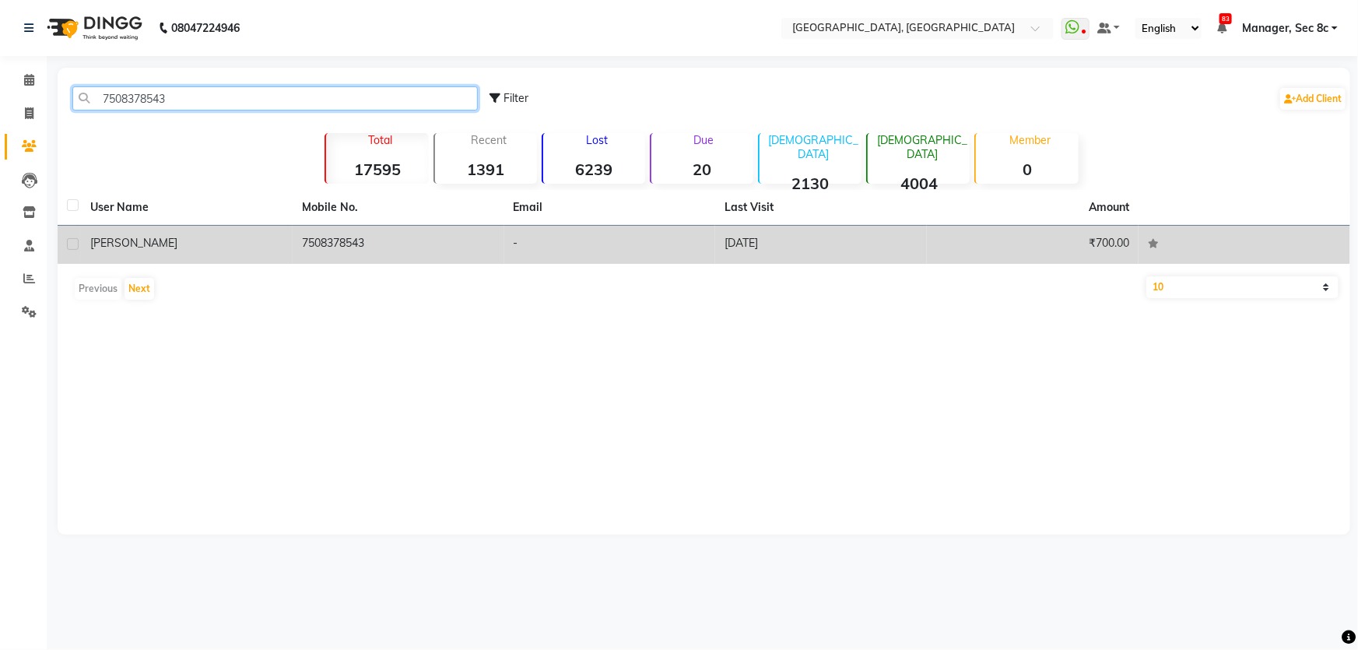
type input "7508378543"
click at [227, 246] on div "[PERSON_NAME]" at bounding box center [186, 243] width 193 height 16
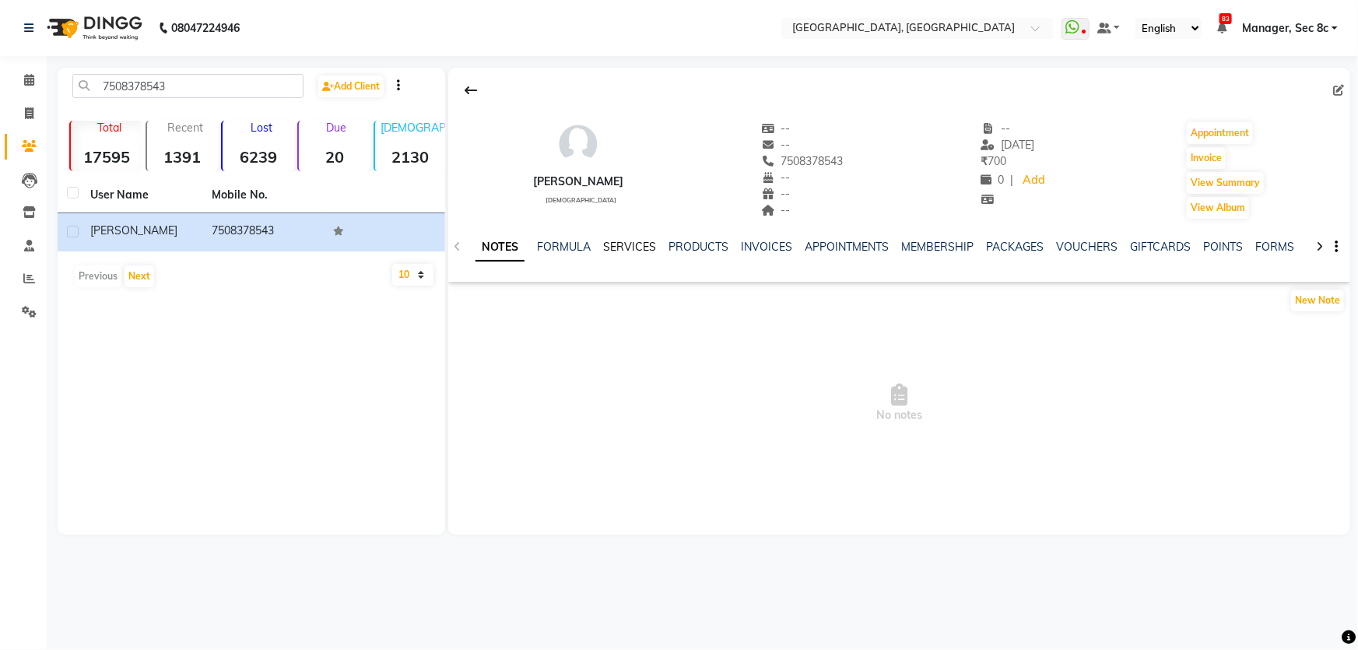
click at [637, 250] on link "SERVICES" at bounding box center [629, 247] width 53 height 14
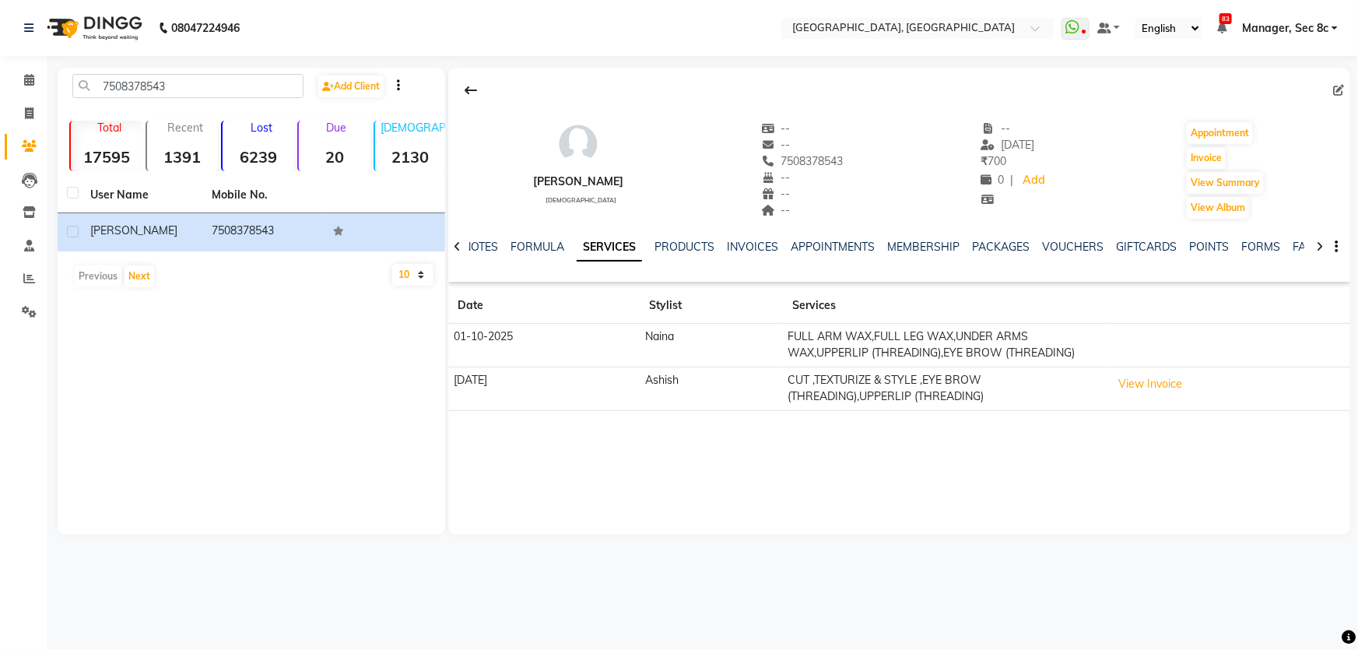
click at [782, 338] on td "Naina" at bounding box center [711, 346] width 142 height 44
click at [892, 342] on td "FULL ARM WAX,FULL LEG WAX,UNDER ARMS WAX,UPPERLIP (THREADING),EYE BROW (THREADI…" at bounding box center [945, 346] width 324 height 44
click at [1132, 377] on button "View Invoice" at bounding box center [1150, 384] width 78 height 24
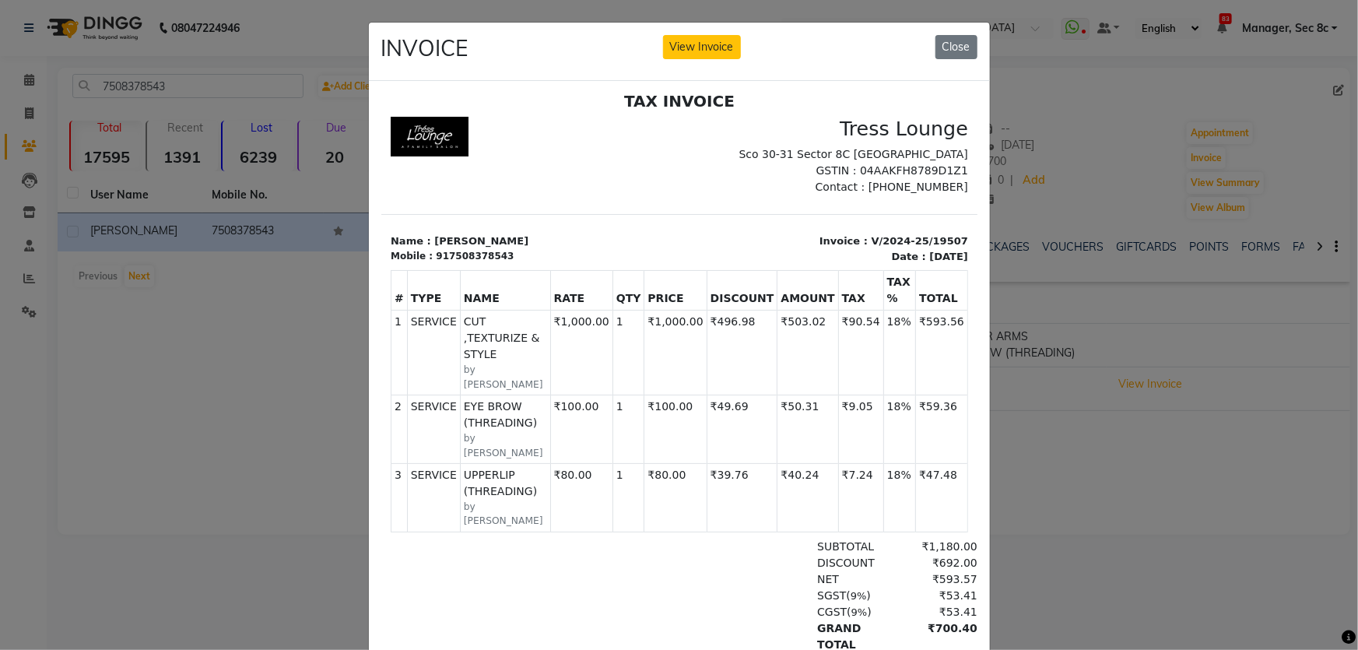
scroll to position [12, 0]
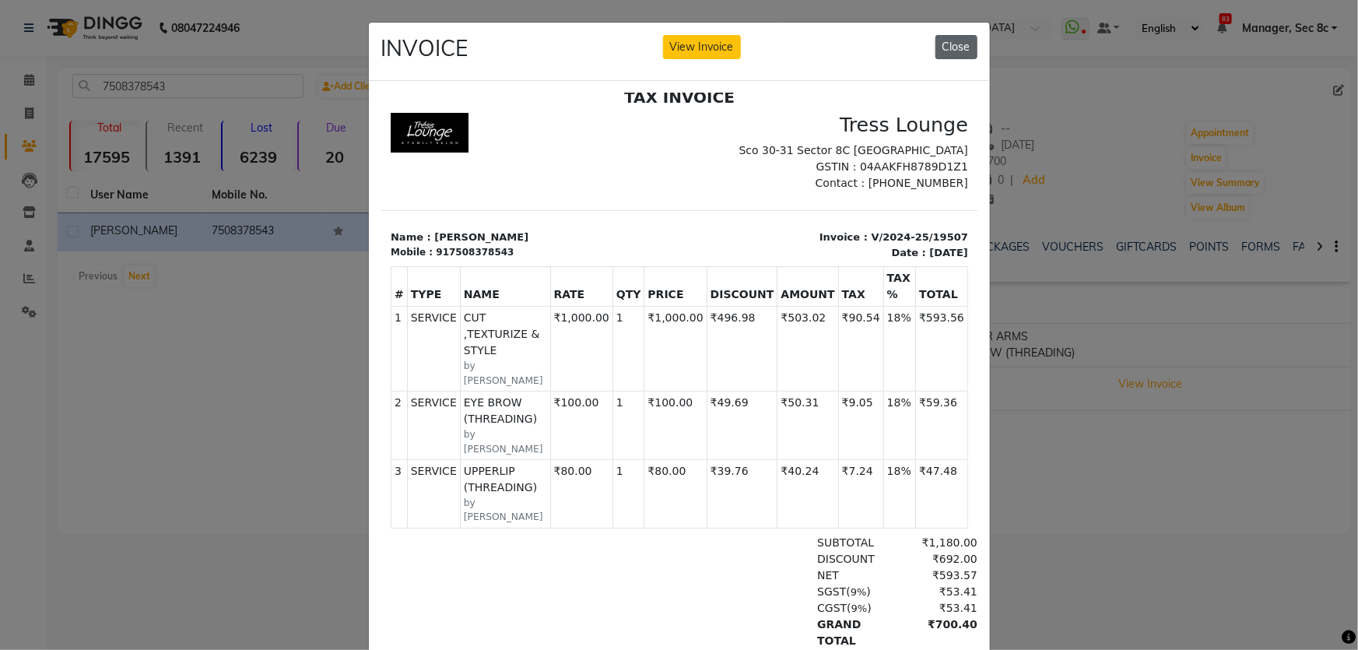
click at [959, 44] on button "Close" at bounding box center [956, 47] width 42 height 24
